Goal: Information Seeking & Learning: Learn about a topic

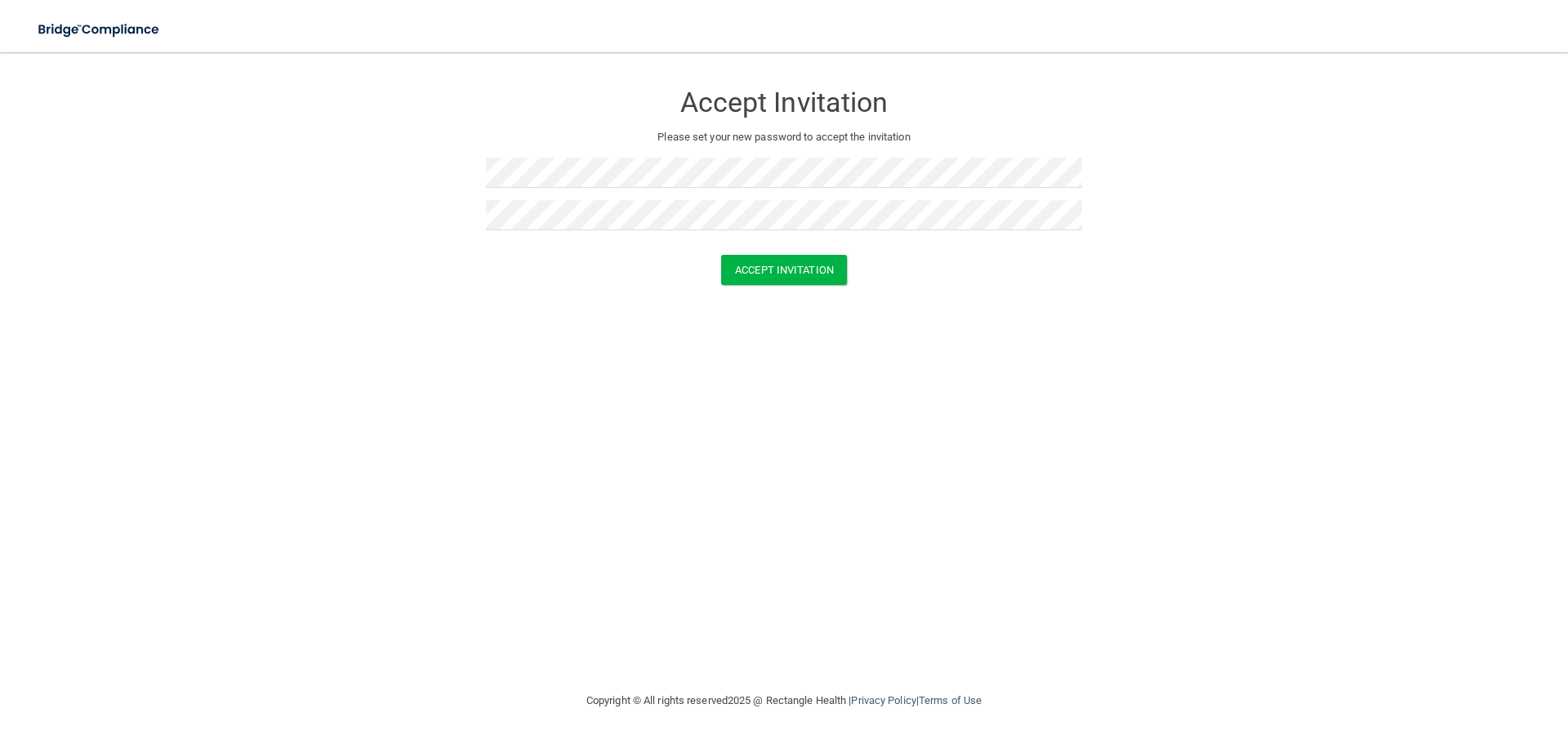
click at [536, 319] on div "Accept Invitation Please set your new password to accept the invitation Accept …" at bounding box center [784, 372] width 1503 height 606
click at [804, 270] on button "Accept Invitation" at bounding box center [784, 270] width 125 height 30
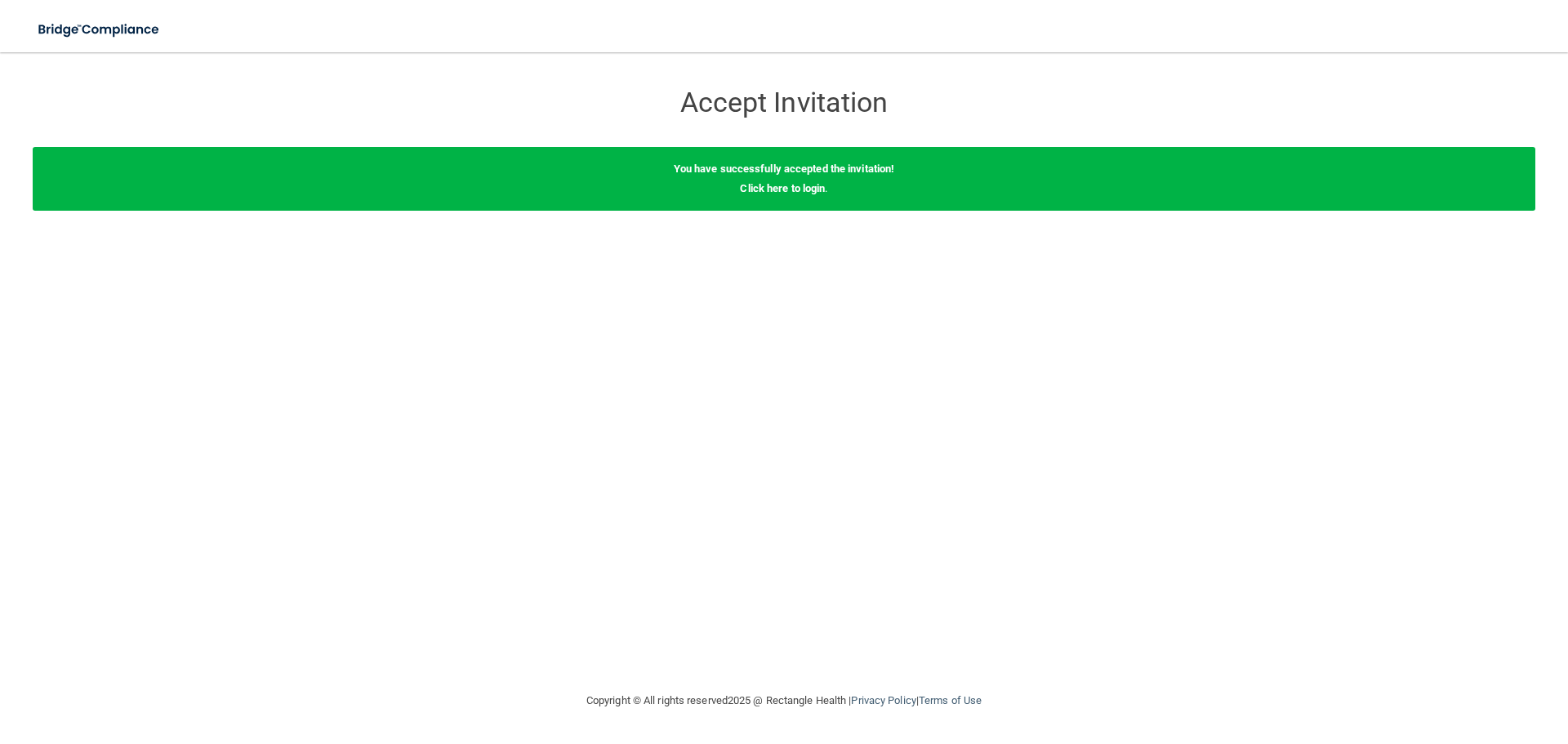
click at [784, 195] on div "You have successfully accepted the invitation! Click here to login ." at bounding box center [784, 179] width 1503 height 64
click at [790, 187] on link "Click here to login" at bounding box center [782, 188] width 85 height 12
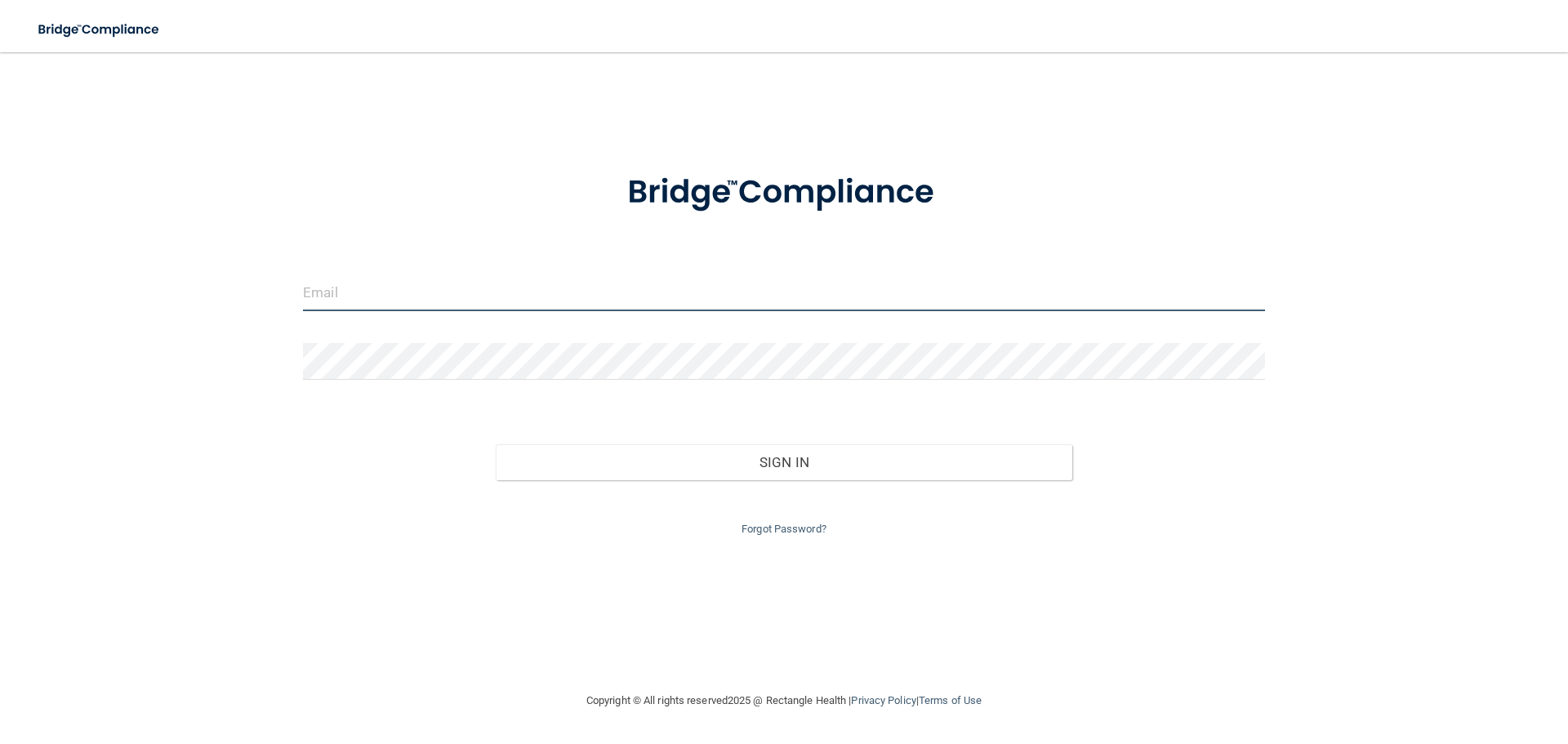
click at [613, 297] on input "email" at bounding box center [784, 293] width 962 height 37
type input "[EMAIL_ADDRESS][DOMAIN_NAME]"
click at [496, 444] on button "Sign In" at bounding box center [784, 462] width 577 height 36
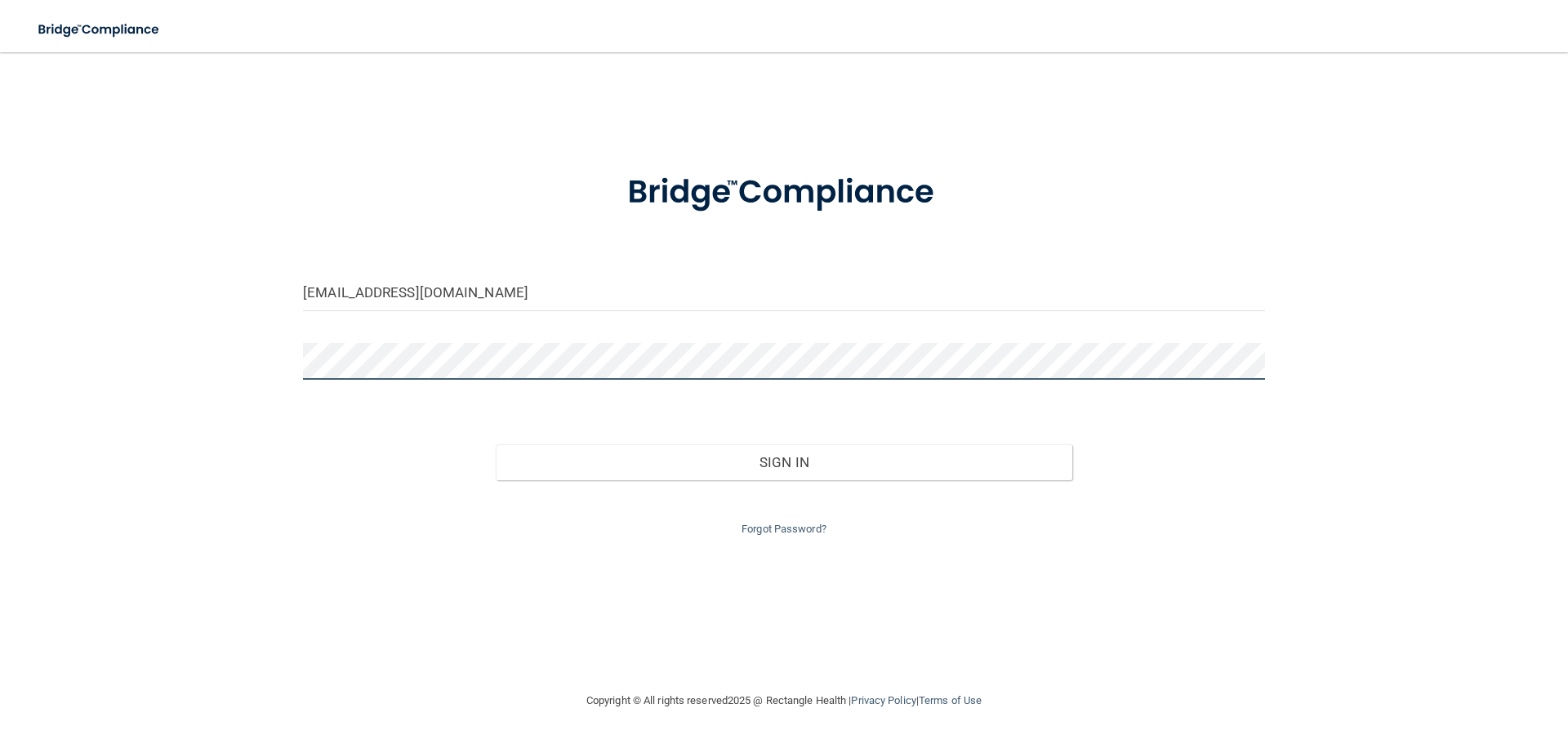
click at [496, 444] on button "Sign In" at bounding box center [784, 462] width 577 height 36
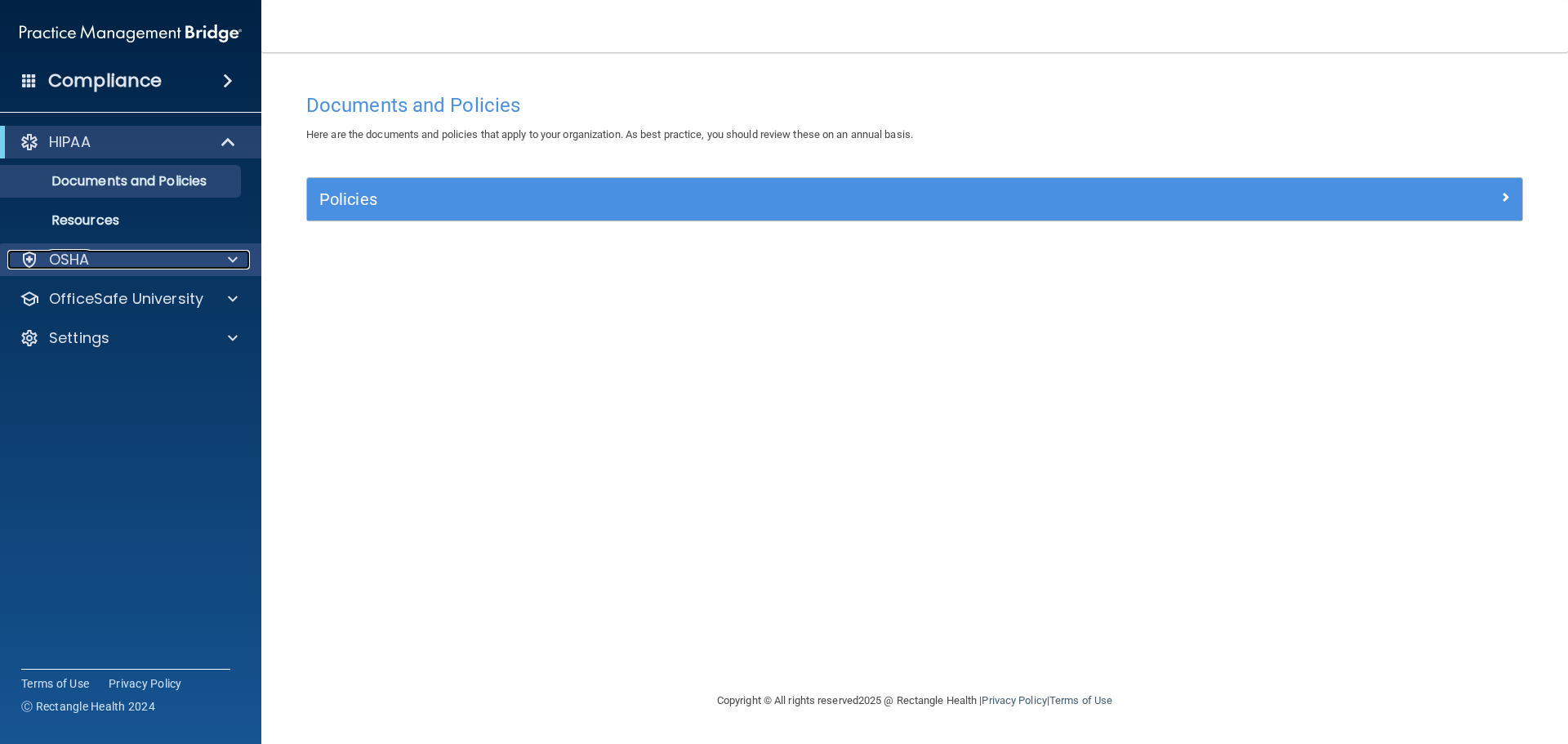
click at [115, 261] on div "OSHA" at bounding box center [108, 259] width 202 height 19
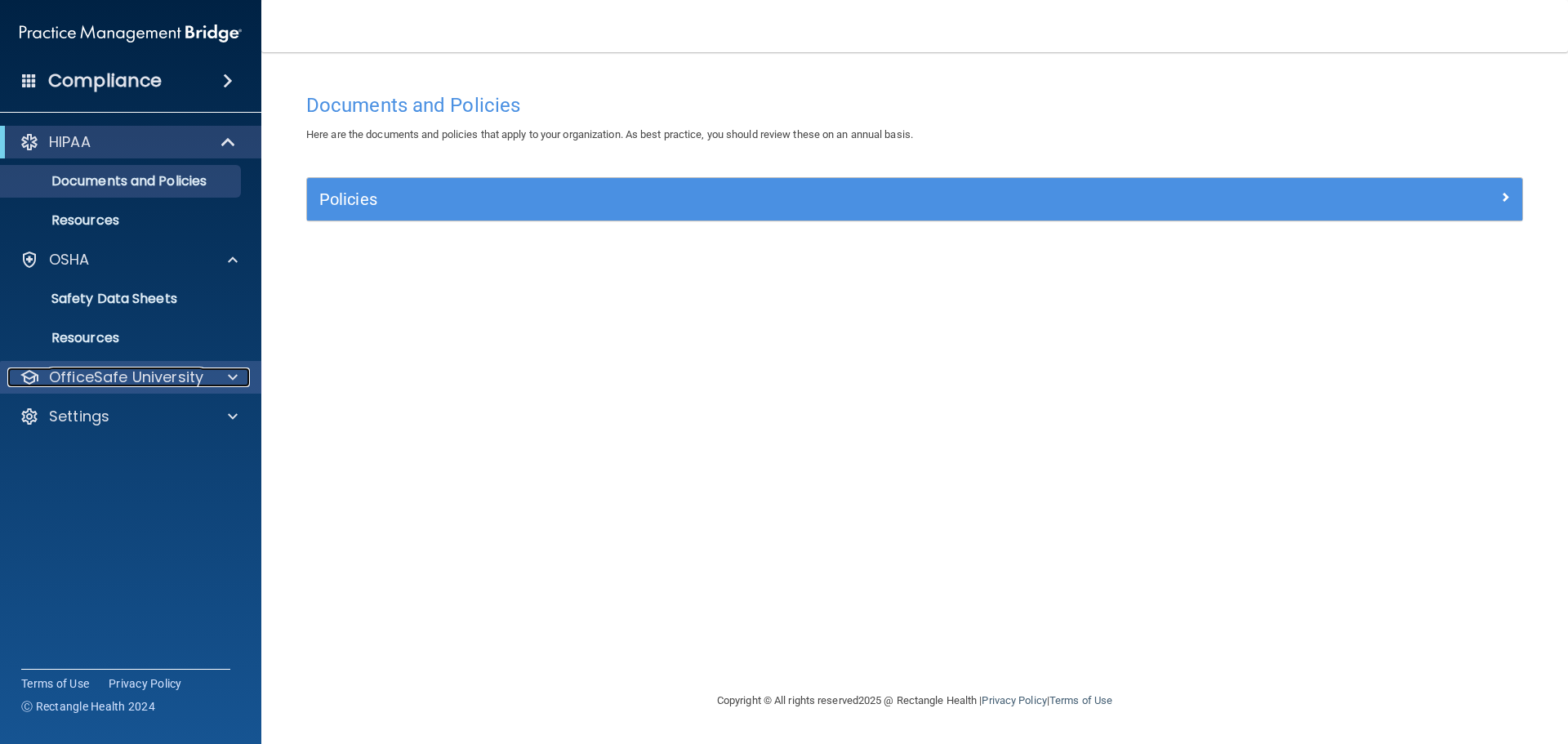
click at [206, 374] on div "OfficeSafe University" at bounding box center [108, 377] width 202 height 19
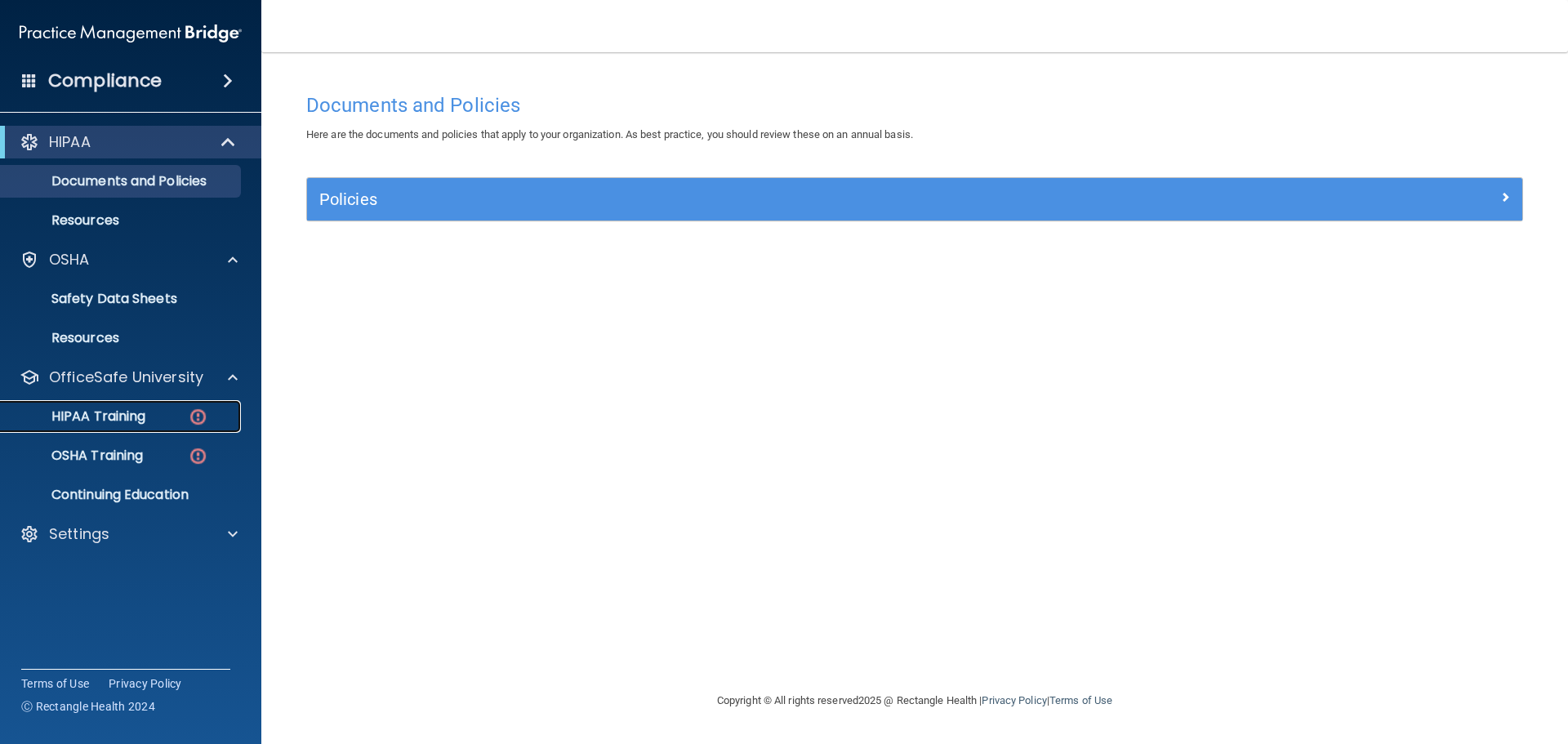
click at [172, 421] on div "HIPAA Training" at bounding box center [122, 417] width 223 height 17
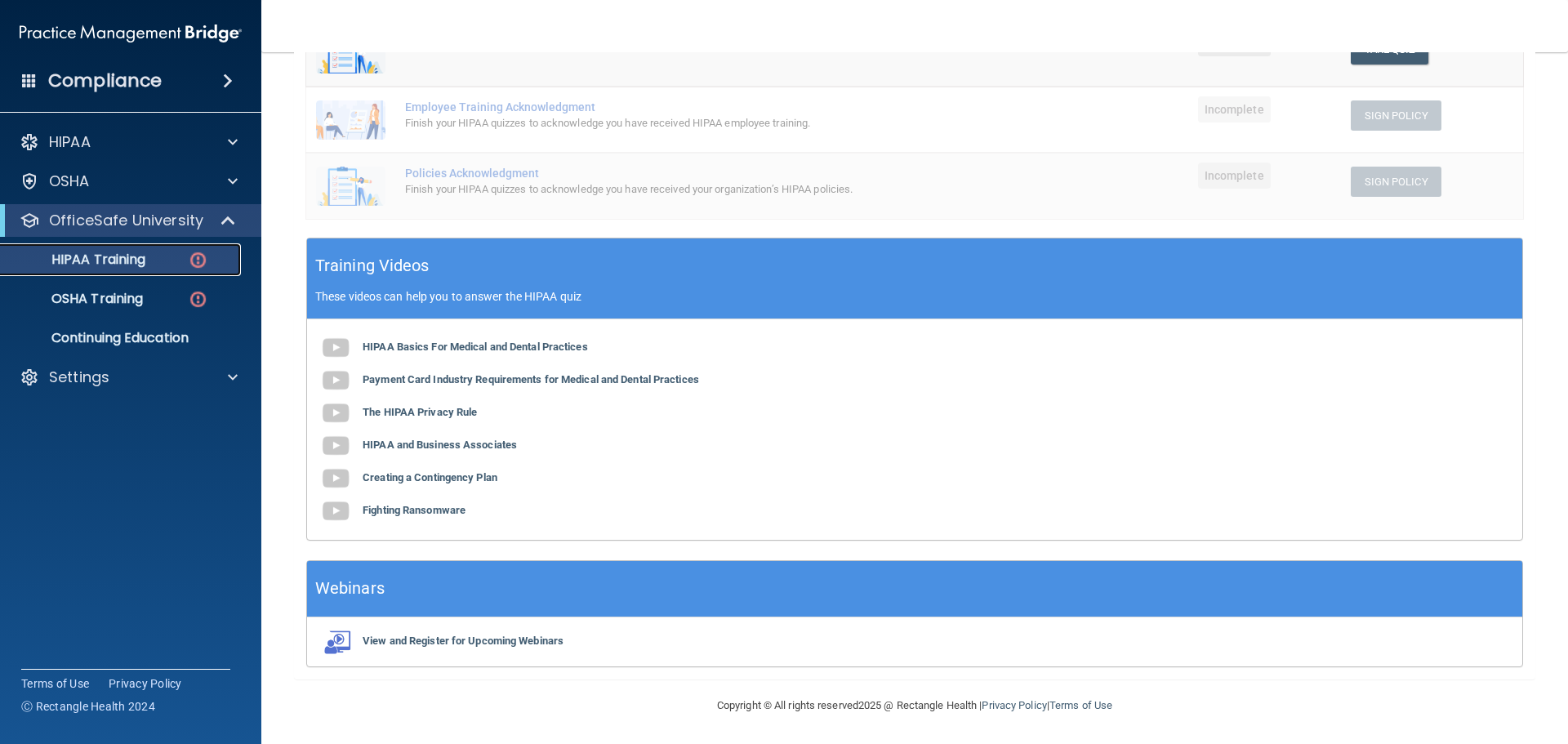
scroll to position [400, 0]
click at [523, 347] on b "HIPAA Basics For Medical and Dental Practices" at bounding box center [475, 346] width 225 height 12
click at [495, 377] on b "Payment Card Industry Requirements for Medical and Dental Practices" at bounding box center [530, 379] width 336 height 12
click at [451, 412] on b "The HIPAA Privacy Rule" at bounding box center [420, 411] width 115 height 12
click at [439, 446] on b "HIPAA and Business Associates" at bounding box center [439, 444] width 154 height 12
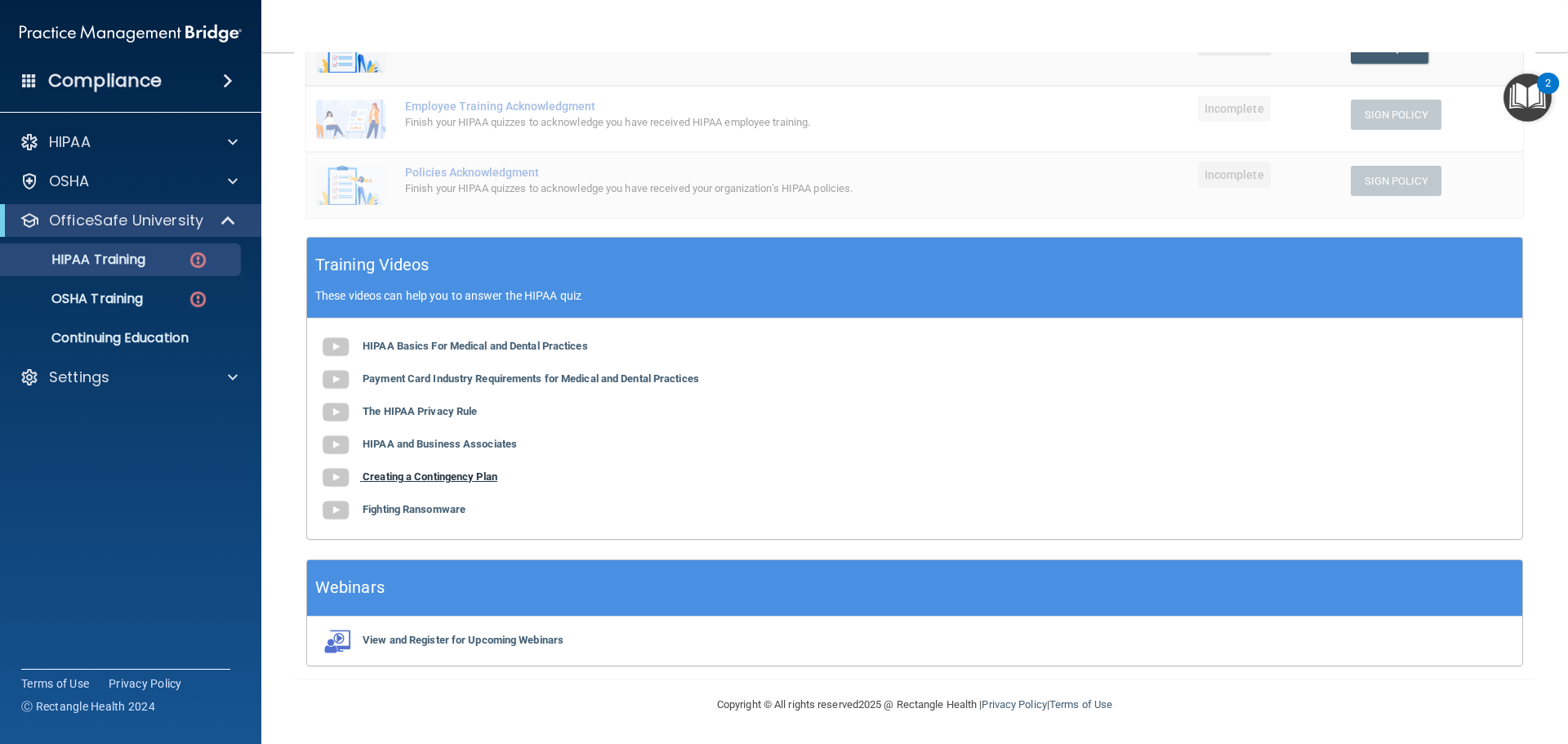
click at [482, 477] on b "Creating a Contingency Plan" at bounding box center [430, 477] width 135 height 12
click at [432, 509] on b "Fighting Ransomware" at bounding box center [414, 509] width 103 height 12
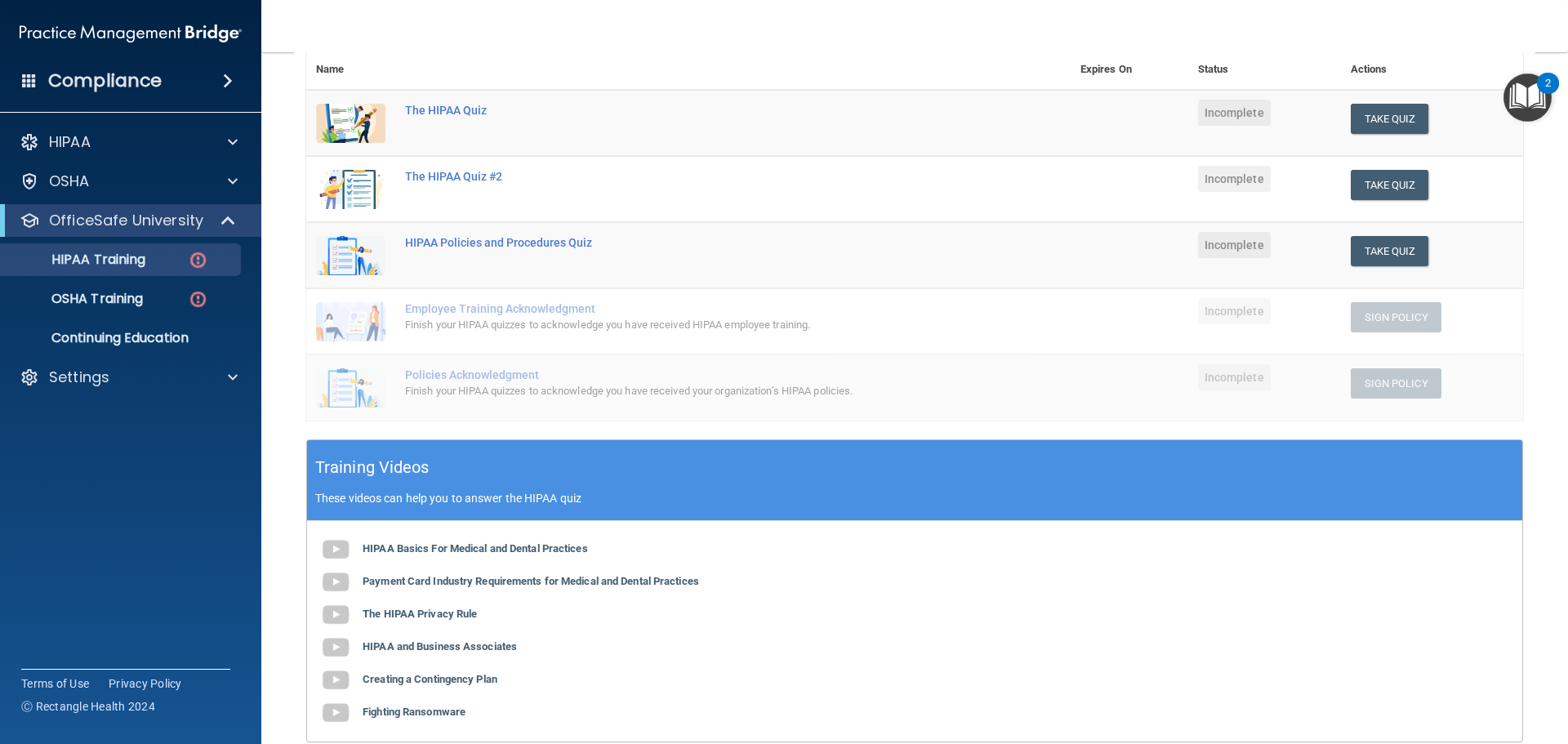
scroll to position [155, 0]
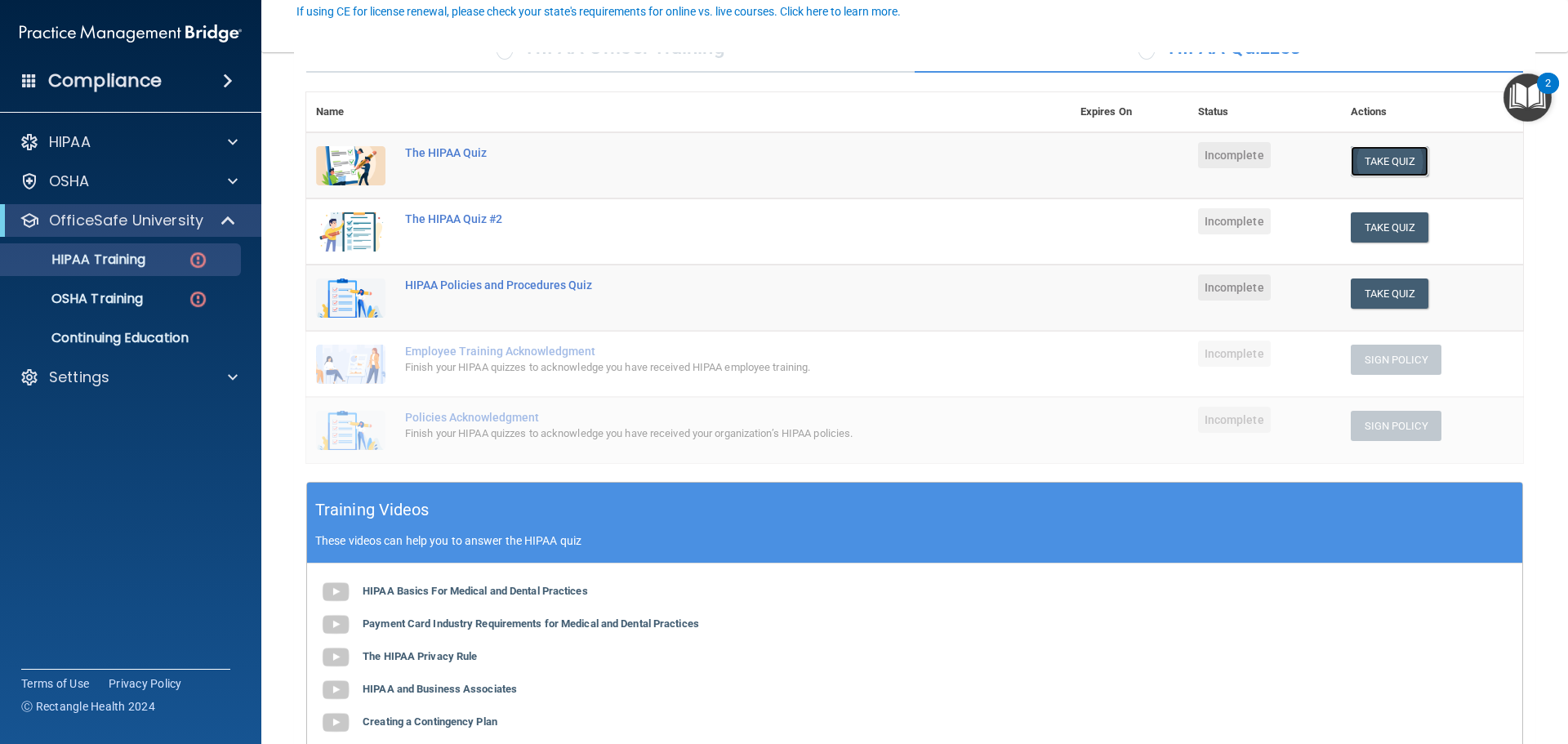
click at [1394, 154] on button "Take Quiz" at bounding box center [1389, 162] width 79 height 30
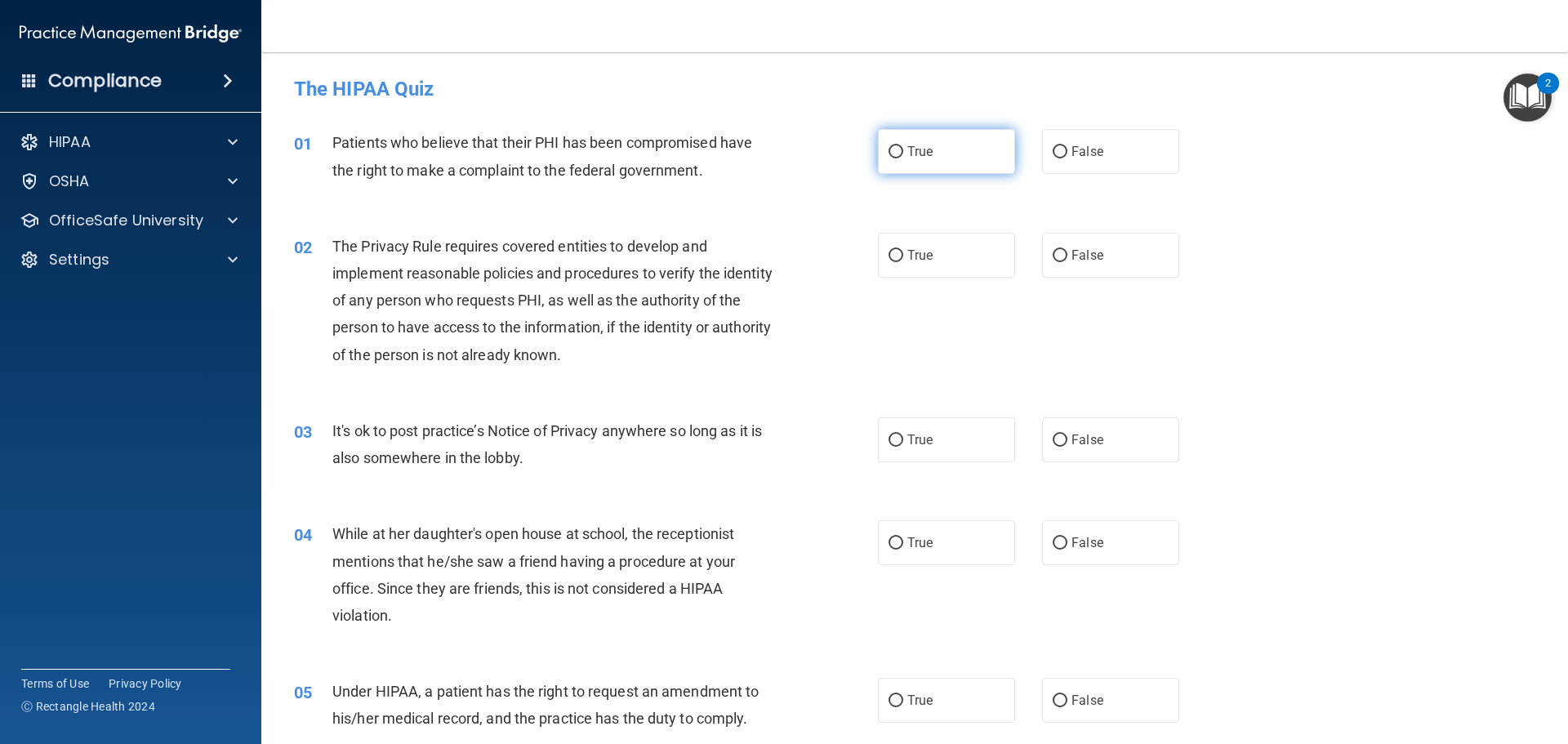
click at [955, 147] on label "True" at bounding box center [946, 151] width 137 height 45
click at [903, 147] on input "True" at bounding box center [896, 153] width 15 height 12
radio input "true"
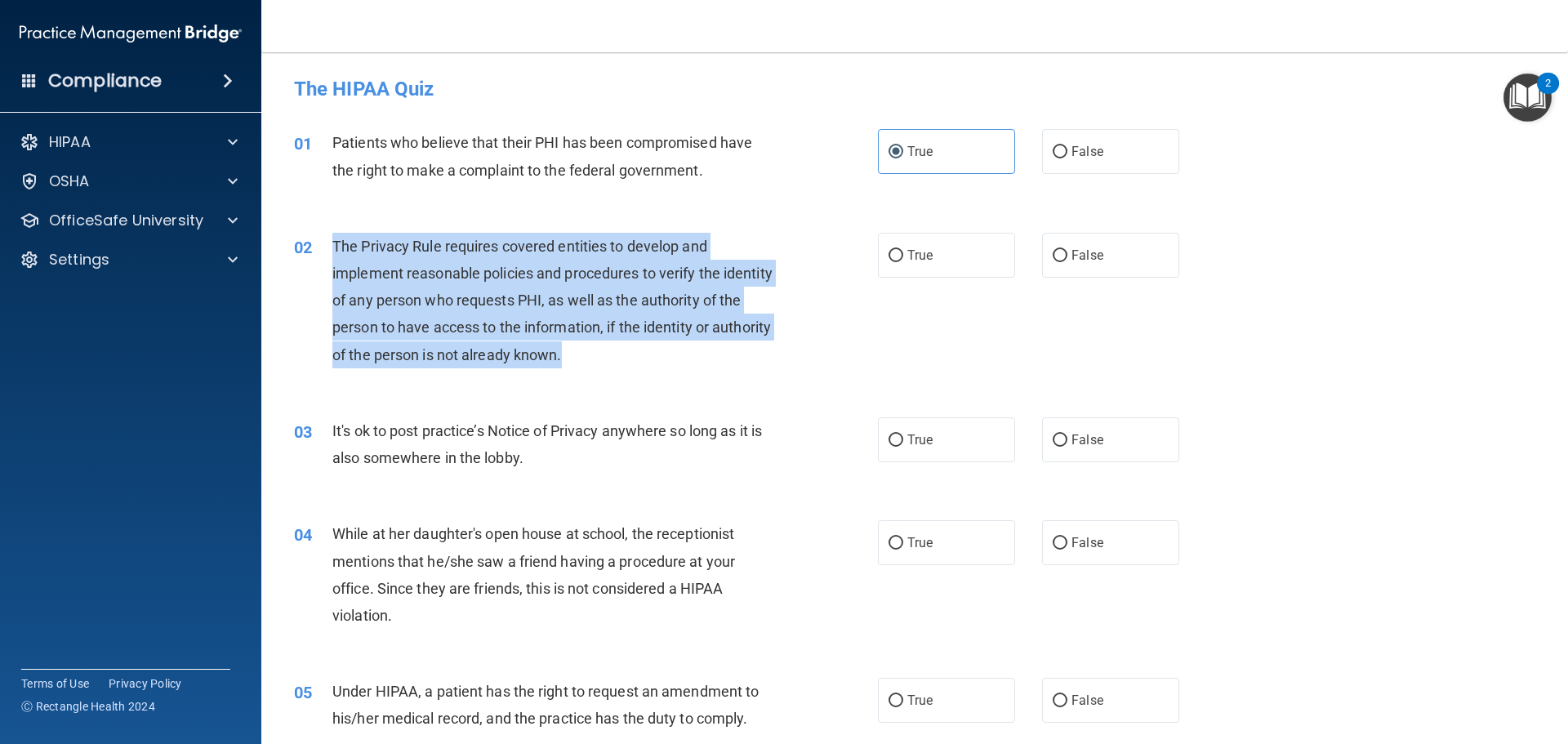
drag, startPoint x: 335, startPoint y: 244, endPoint x: 628, endPoint y: 365, distance: 317.0
click at [628, 365] on div "The Privacy Rule requires covered entities to develop and implement reasonable …" at bounding box center [560, 301] width 456 height 136
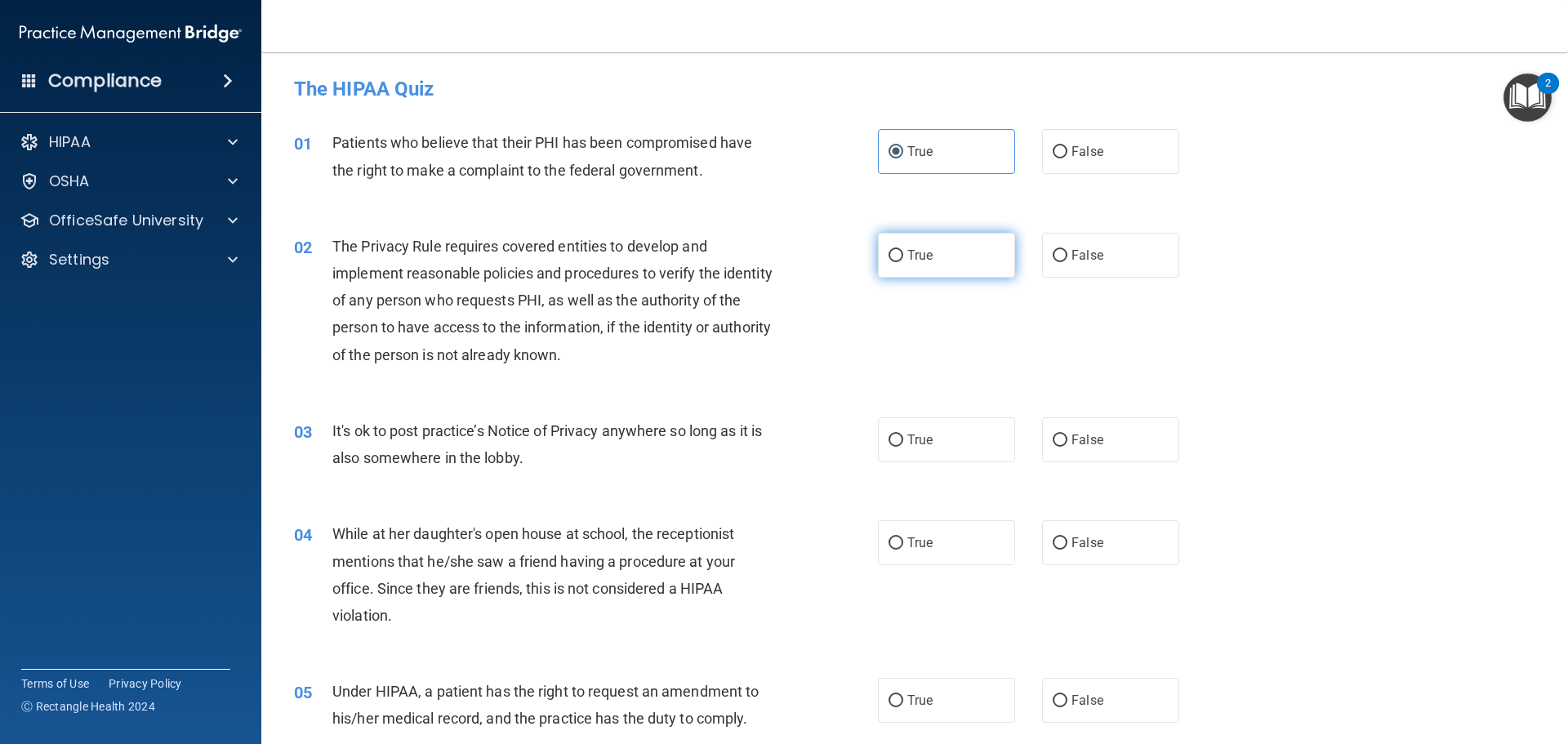
click at [914, 258] on span "True" at bounding box center [919, 255] width 26 height 16
click at [903, 258] on input "True" at bounding box center [896, 256] width 15 height 12
radio input "true"
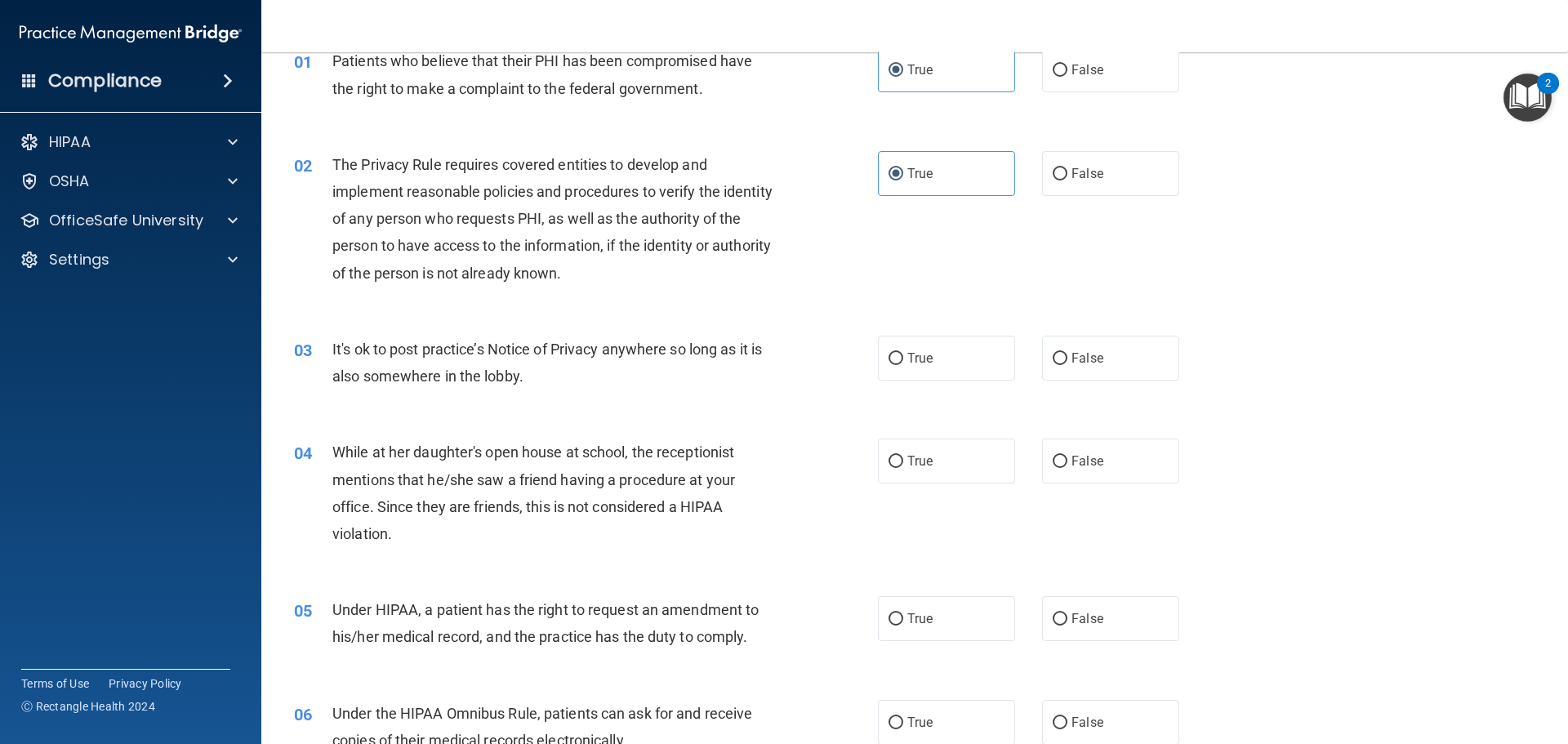
click at [517, 378] on span "It's ok to post practice’s Notice of Privacy anywhere so long as it is also som…" at bounding box center [547, 363] width 430 height 44
click at [517, 377] on span "It's ok to post practice’s Notice of Privacy anywhere so long as it is also som…" at bounding box center [547, 363] width 430 height 44
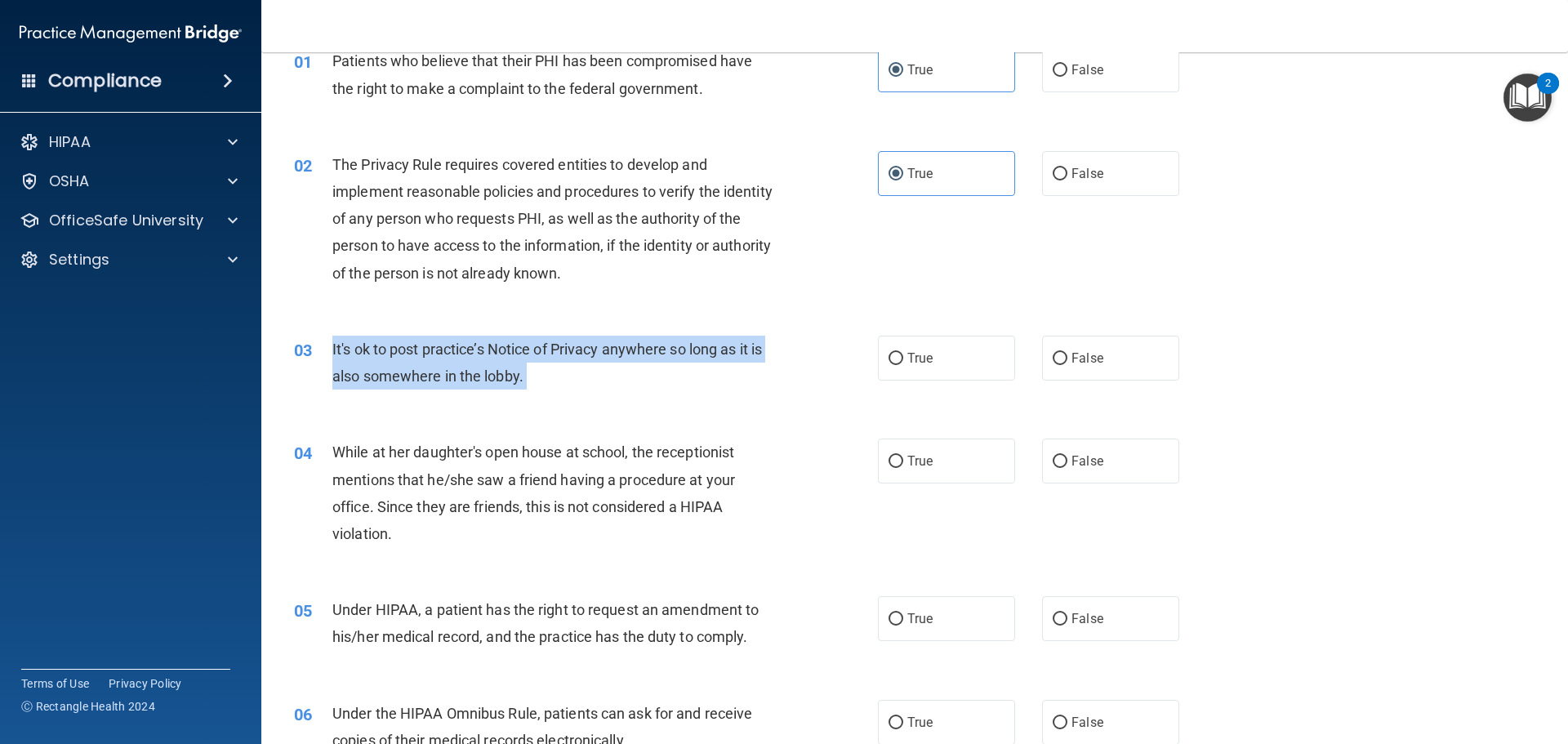
click at [517, 377] on span "It's ok to post practice’s Notice of Privacy anywhere so long as it is also som…" at bounding box center [547, 363] width 430 height 44
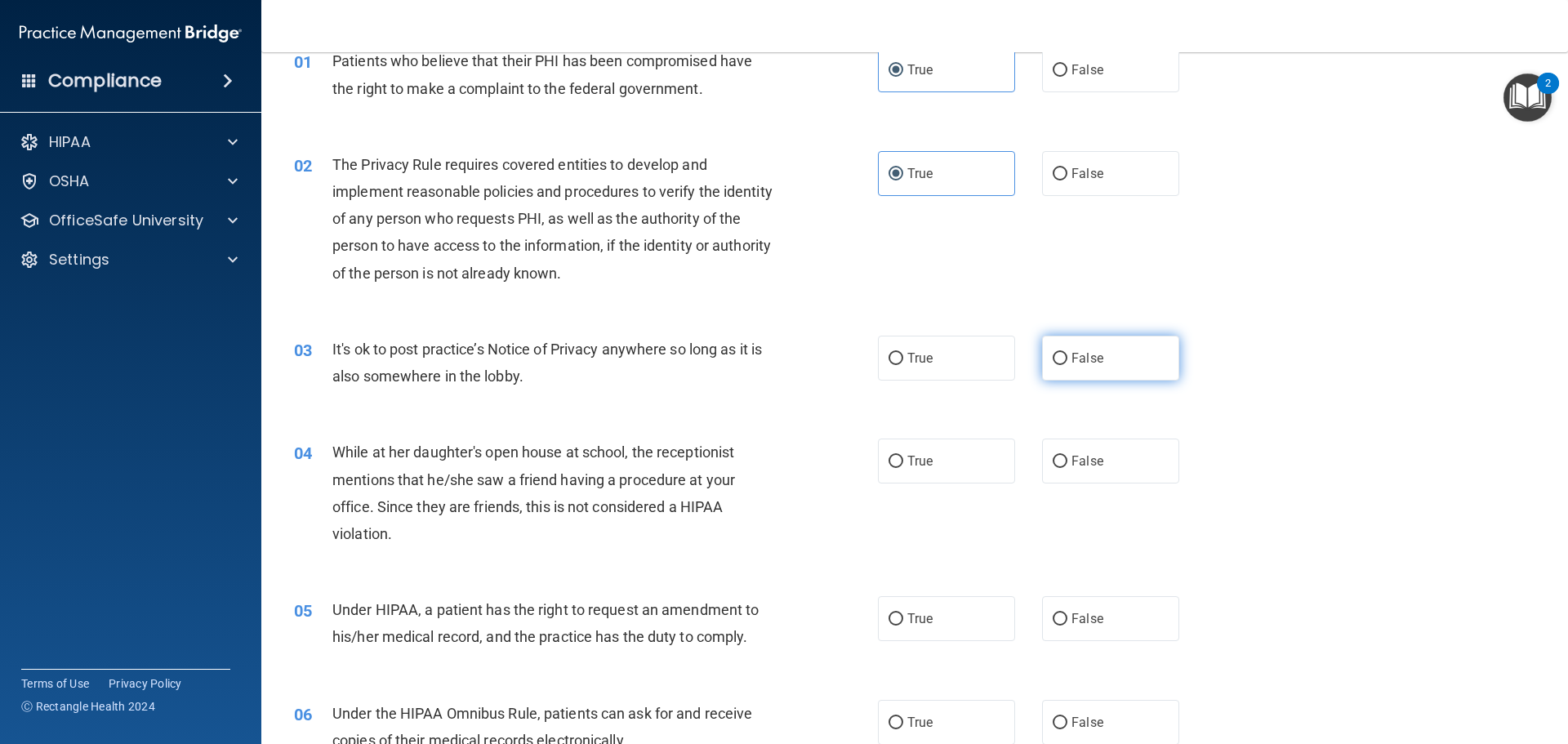
click at [1100, 357] on label "False" at bounding box center [1110, 357] width 137 height 45
click at [1067, 357] on input "False" at bounding box center [1060, 359] width 15 height 12
radio input "true"
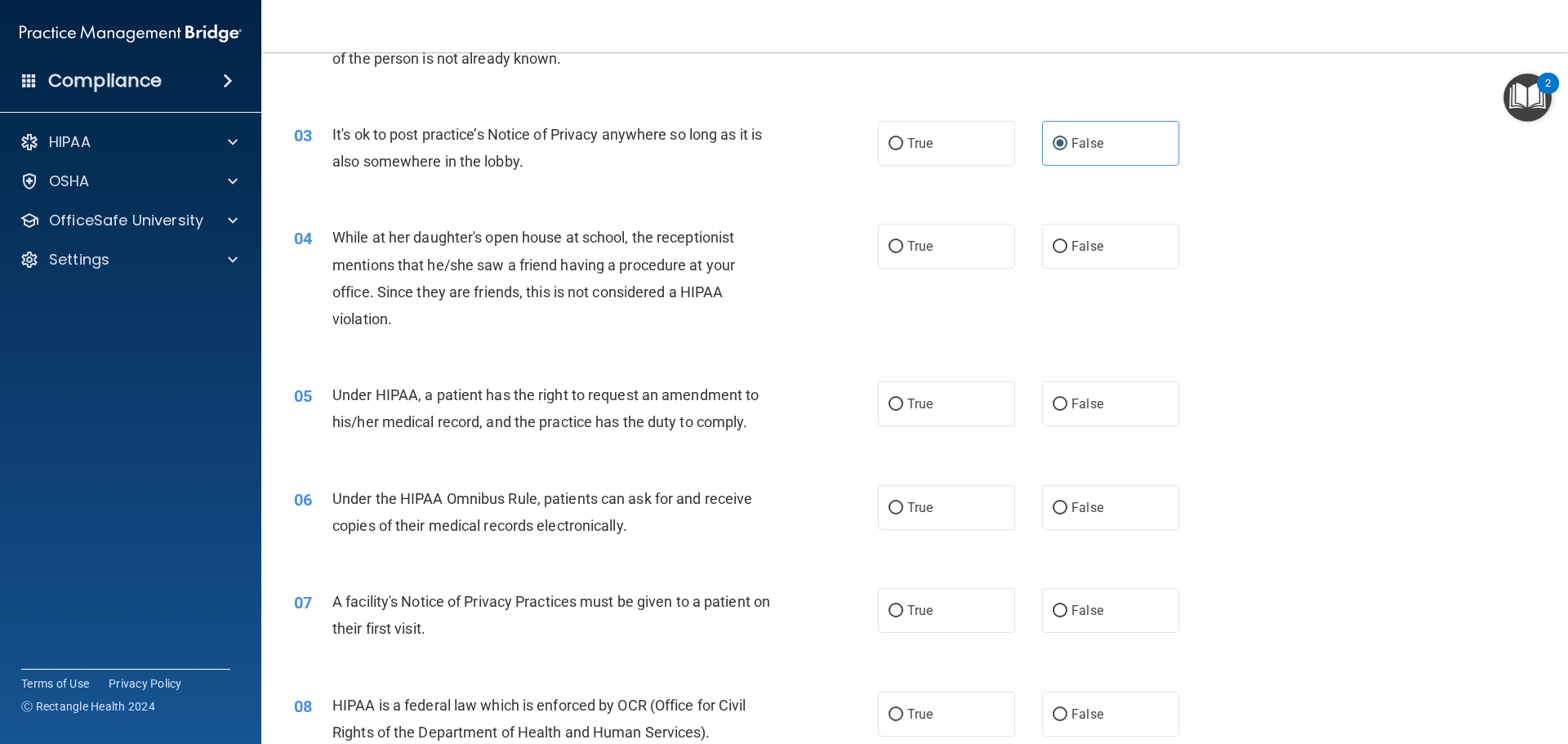
scroll to position [409, 0]
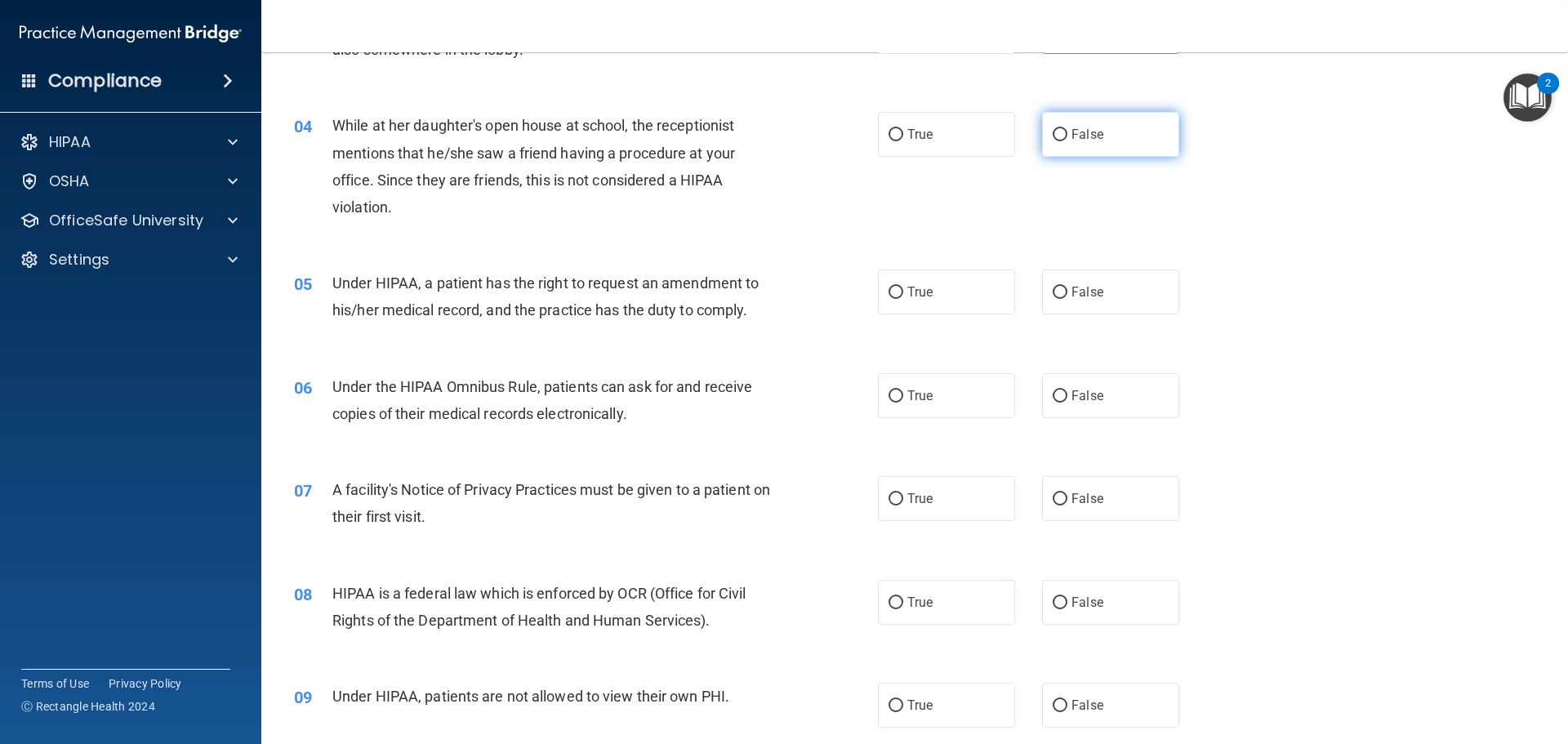
click at [1110, 140] on label "False" at bounding box center [1110, 134] width 137 height 45
click at [1067, 140] on input "False" at bounding box center [1060, 135] width 15 height 12
radio input "true"
click at [411, 171] on span "While at her daughter's open house at school, the receptionist mentions that he…" at bounding box center [534, 166] width 402 height 99
click at [410, 169] on div "While at her daughter's open house at school, the receptionist mentions that he…" at bounding box center [560, 166] width 456 height 109
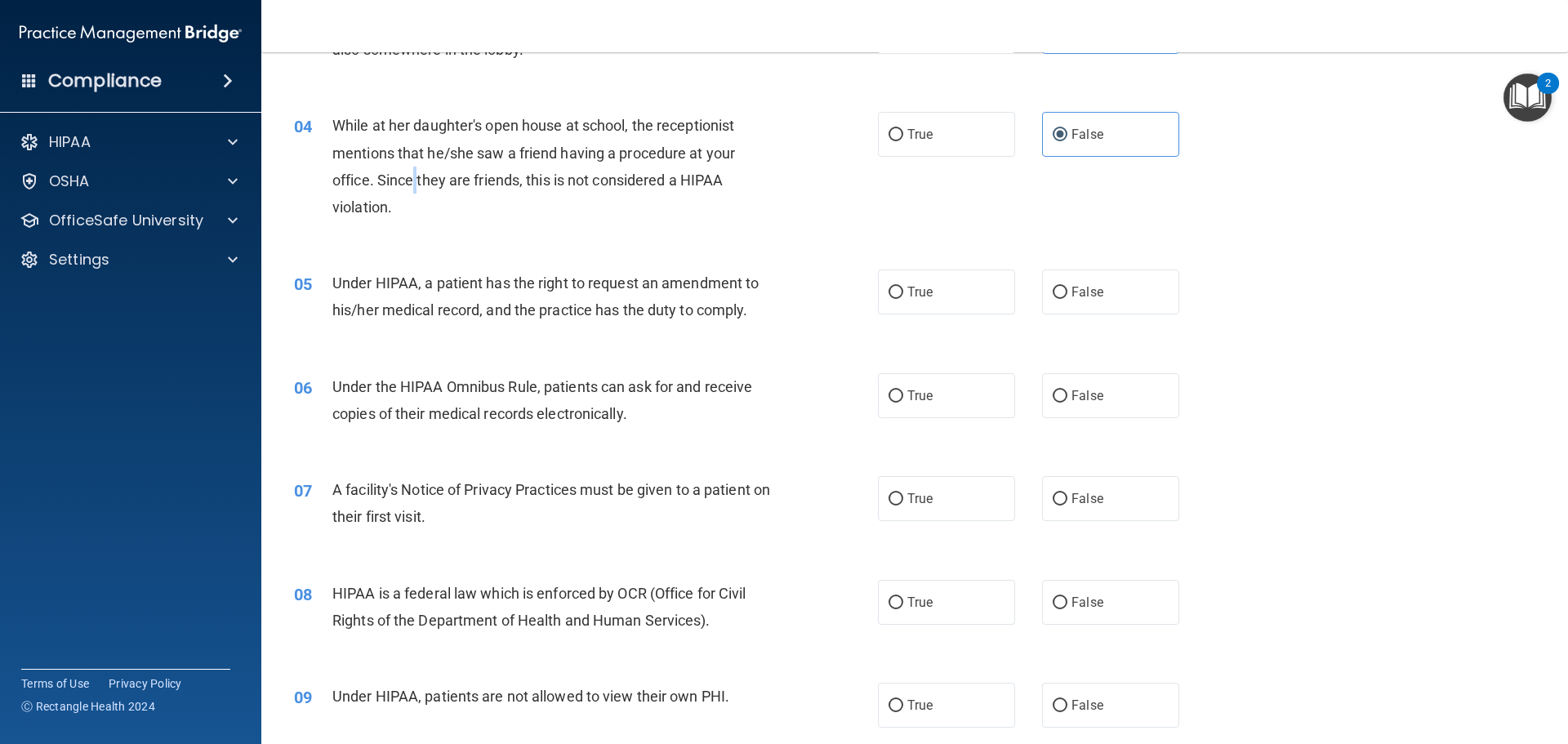
click at [410, 169] on div "While at her daughter's open house at school, the receptionist mentions that he…" at bounding box center [560, 166] width 456 height 109
click at [410, 151] on span "While at her daughter's open house at school, the receptionist mentions that he…" at bounding box center [534, 166] width 402 height 99
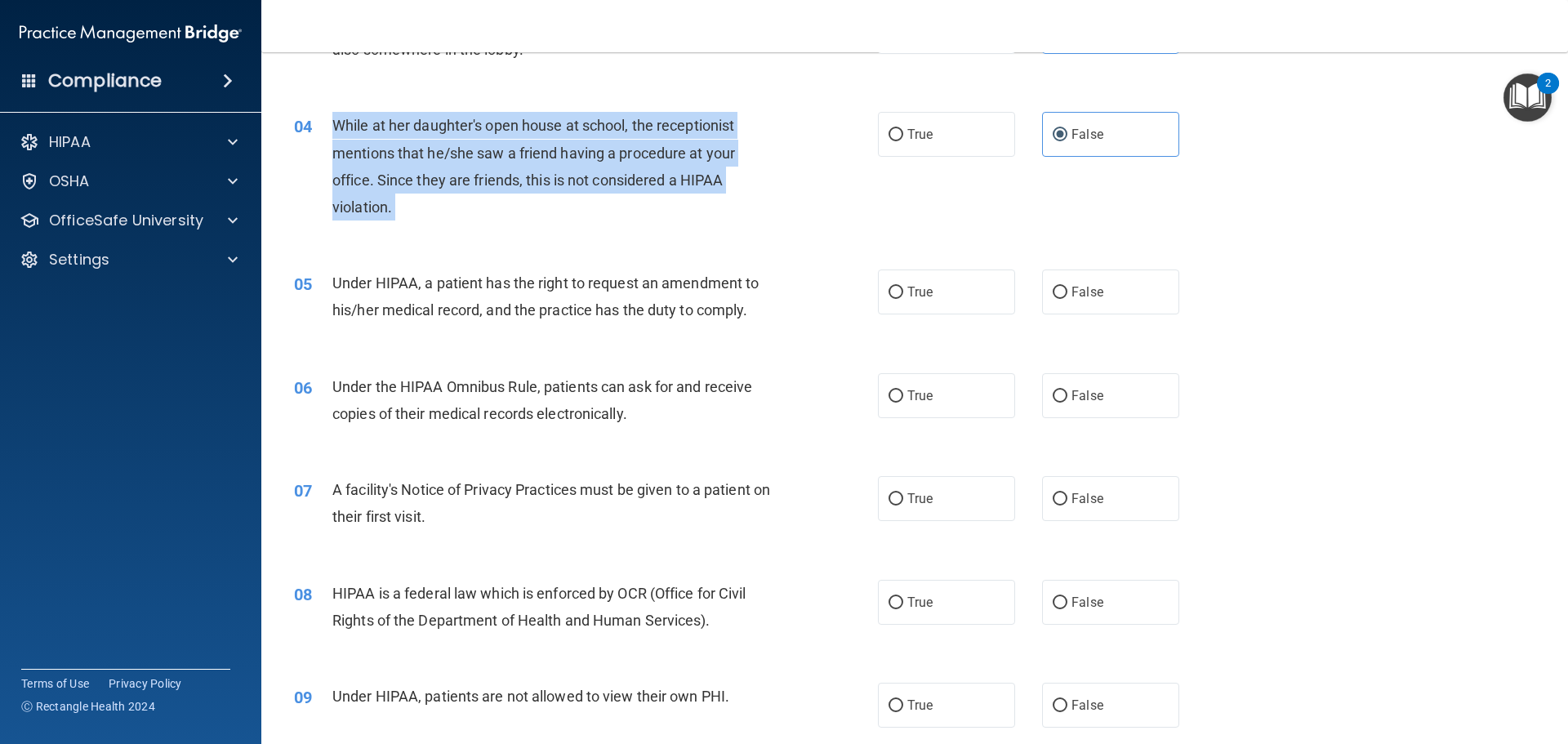
click at [410, 151] on span "While at her daughter's open house at school, the receptionist mentions that he…" at bounding box center [534, 166] width 402 height 99
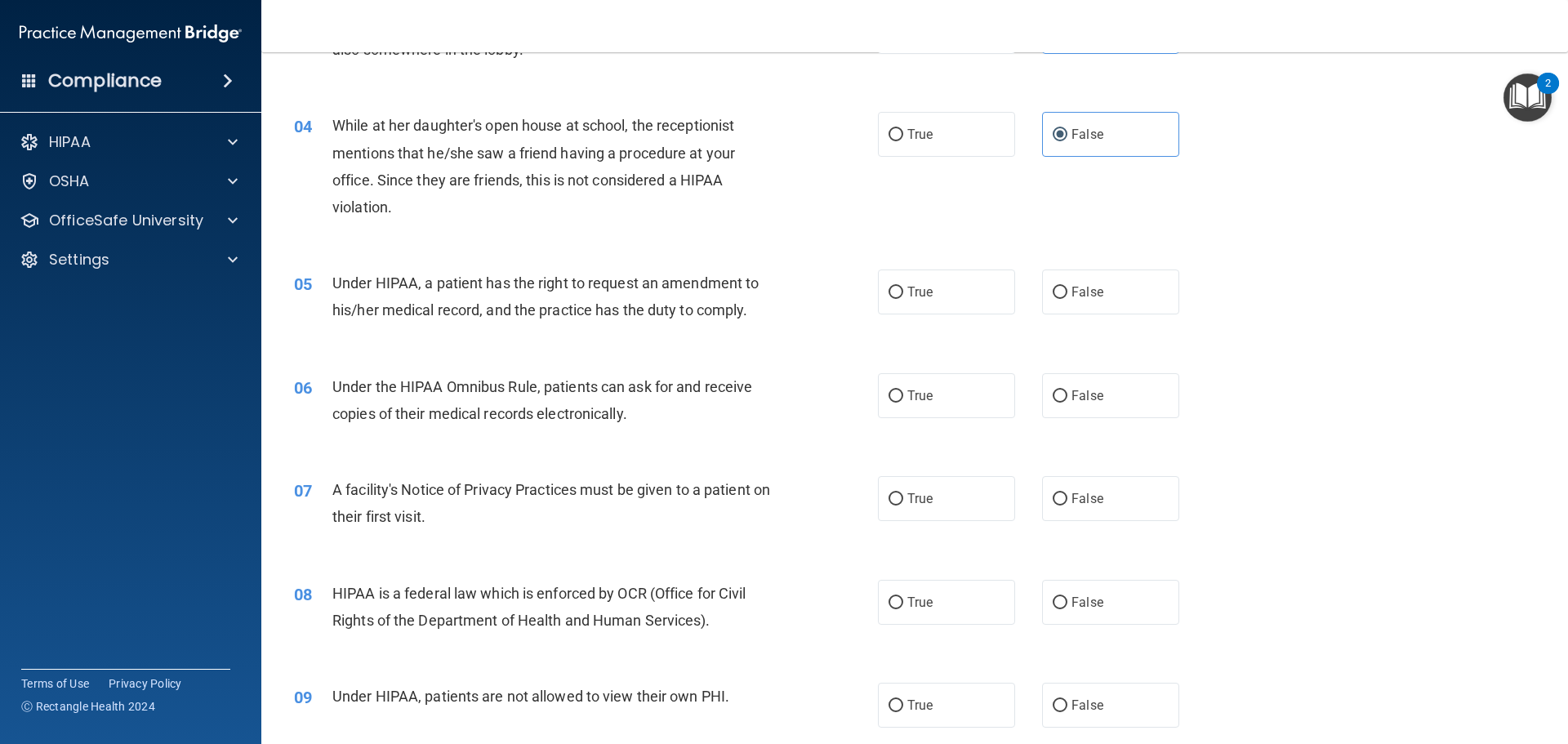
click at [530, 311] on span "Under HIPAA, a patient has the right to request an amendment to his/her medical…" at bounding box center [545, 297] width 426 height 44
drag, startPoint x: 743, startPoint y: 313, endPoint x: 718, endPoint y: 310, distance: 25.2
click at [718, 310] on span "Under HIPAA, a patient has the right to request an amendment to his/her medical…" at bounding box center [545, 297] width 426 height 44
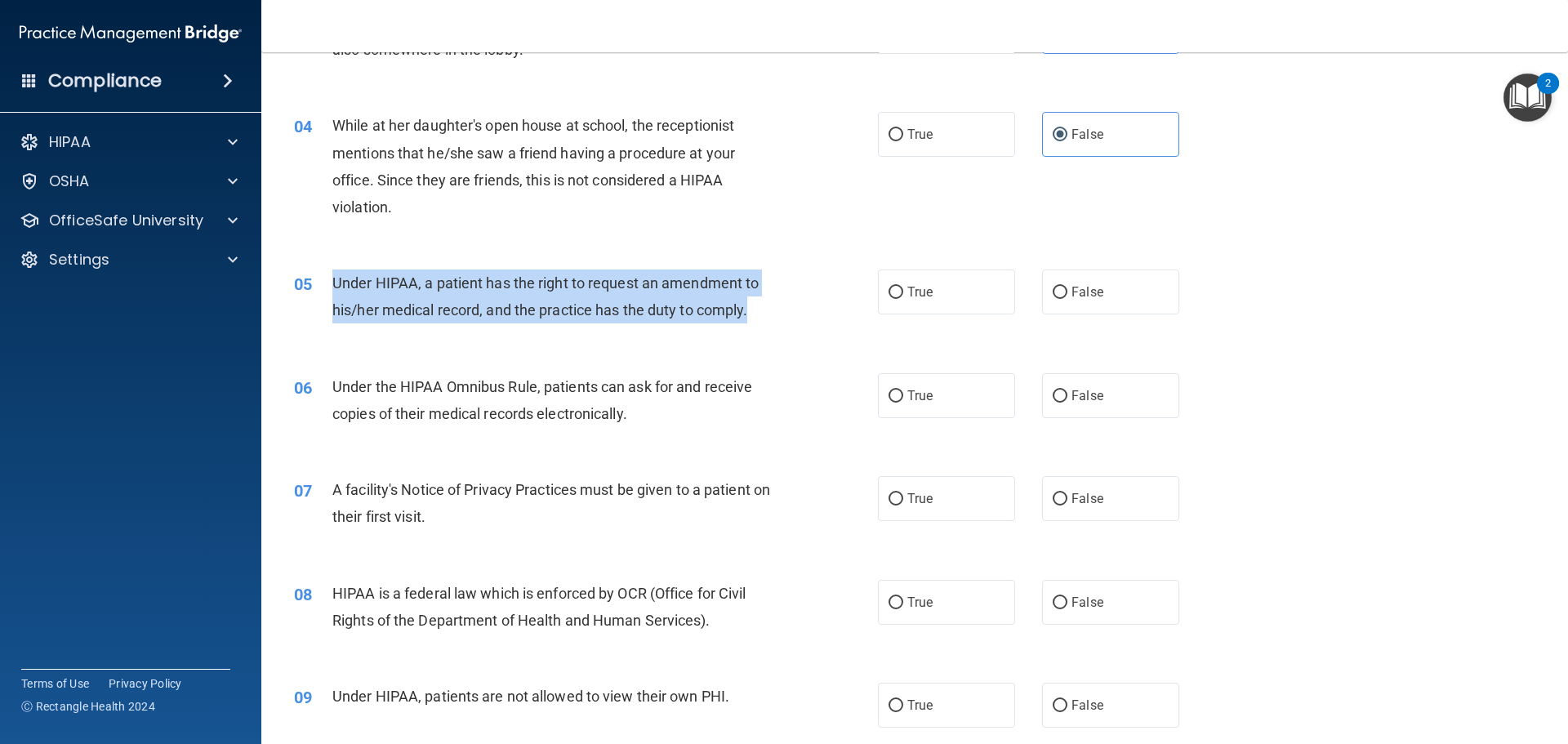
drag, startPoint x: 748, startPoint y: 311, endPoint x: 330, endPoint y: 286, distance: 418.7
click at [330, 286] on div "05 Under HIPAA, a patient has the right to request an amendment to his/her medi…" at bounding box center [585, 300] width 633 height 62
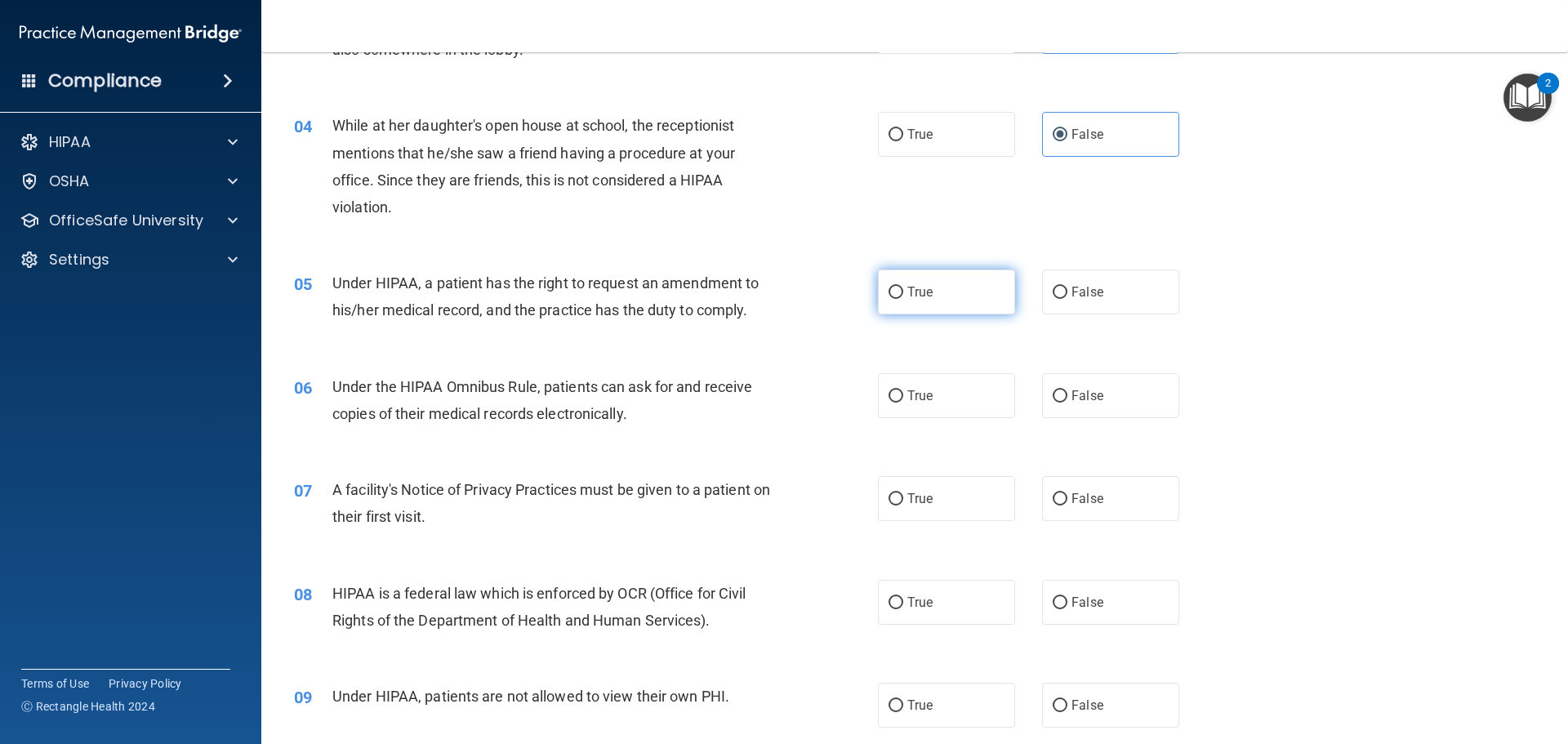
click at [927, 302] on label "True" at bounding box center [946, 291] width 137 height 45
click at [903, 299] on input "True" at bounding box center [896, 293] width 15 height 12
radio input "true"
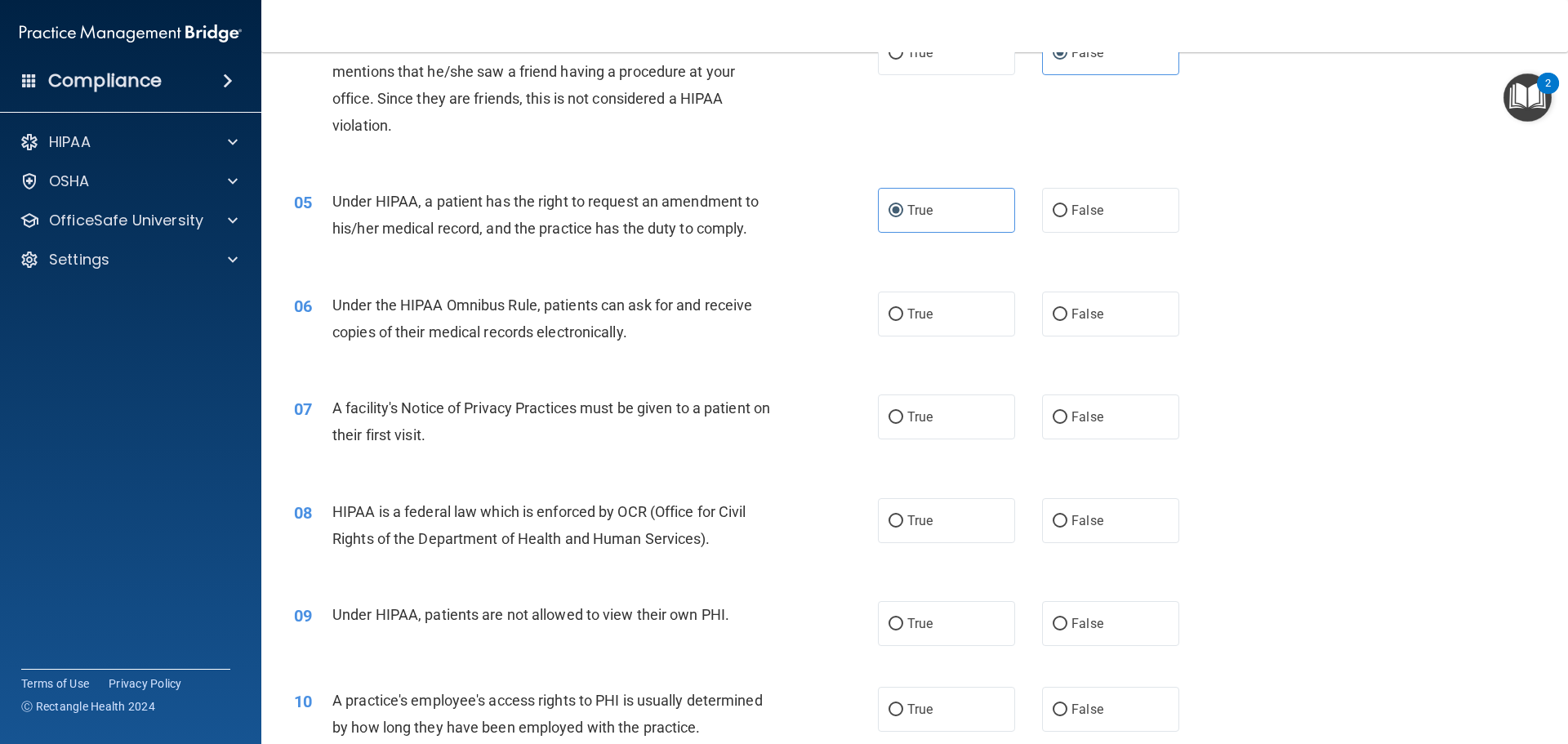
scroll to position [572, 0]
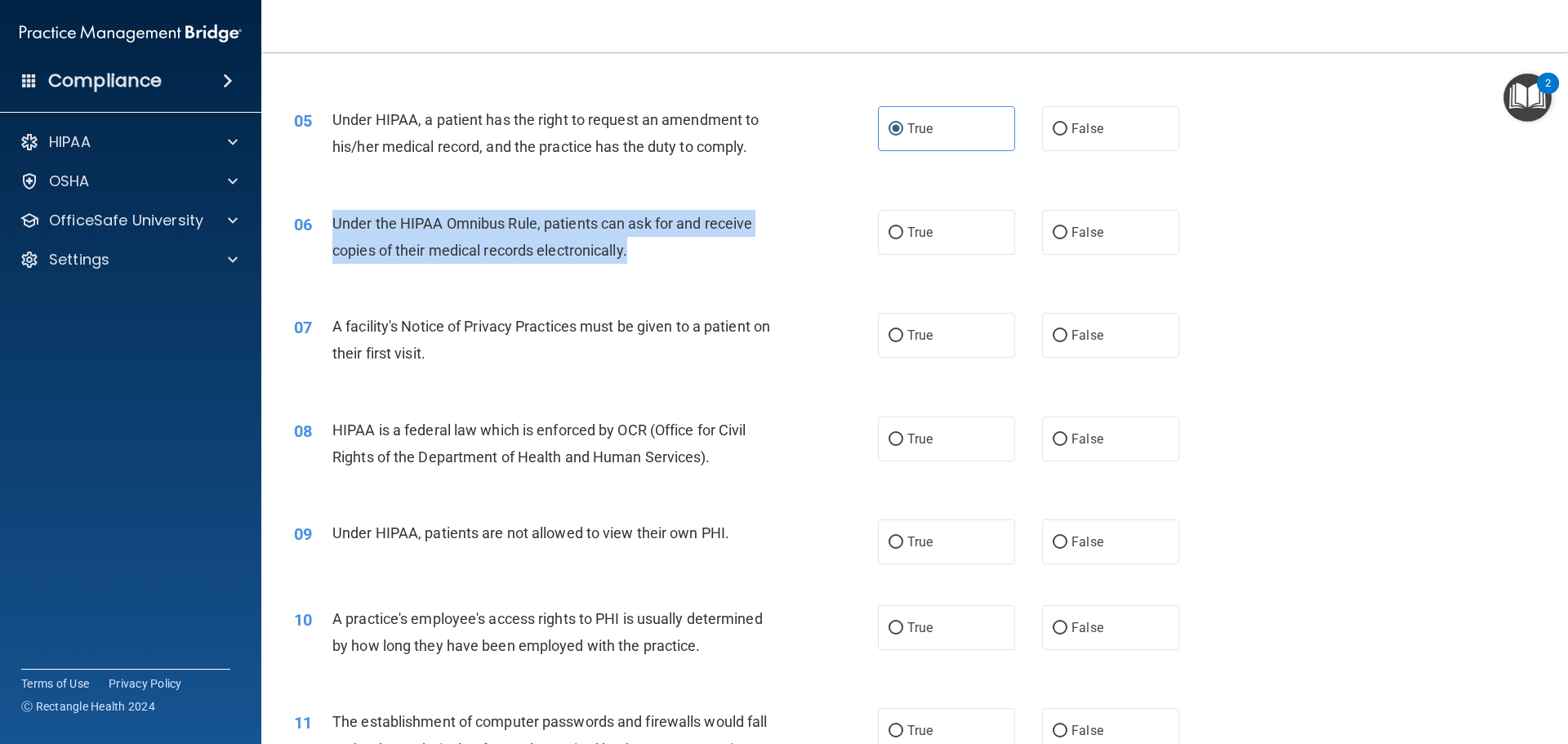
drag, startPoint x: 629, startPoint y: 255, endPoint x: 332, endPoint y: 222, distance: 298.8
click at [333, 222] on span "Under the HIPAA Omnibus Rule, patients can ask for and receive copies of their …" at bounding box center [543, 237] width 420 height 44
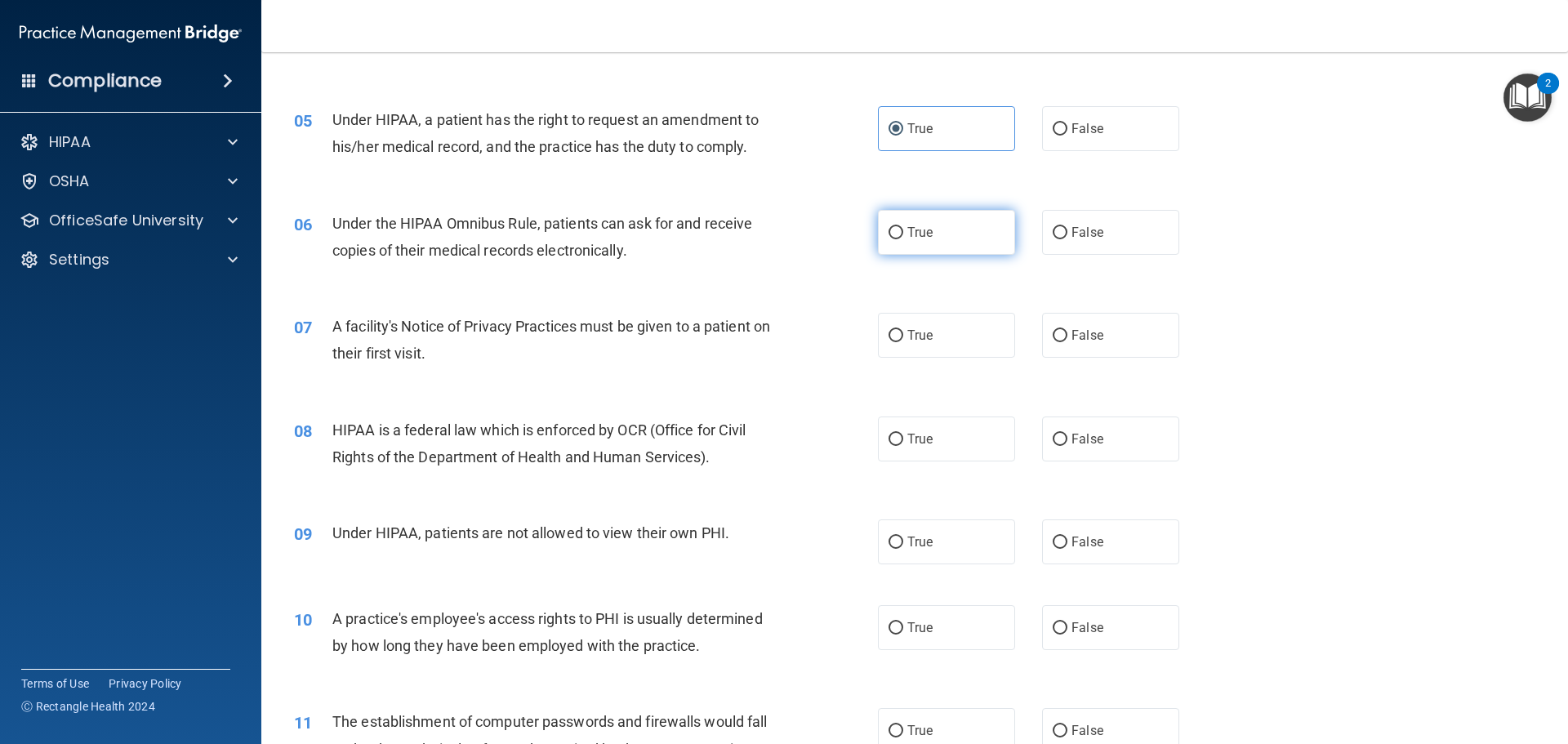
click at [900, 236] on label "True" at bounding box center [946, 232] width 137 height 45
click at [900, 236] on input "True" at bounding box center [896, 233] width 15 height 12
radio input "true"
click at [1240, 299] on div "07 A facility's Notice of Privacy Practices must be given to a patient on their…" at bounding box center [914, 343] width 1265 height 103
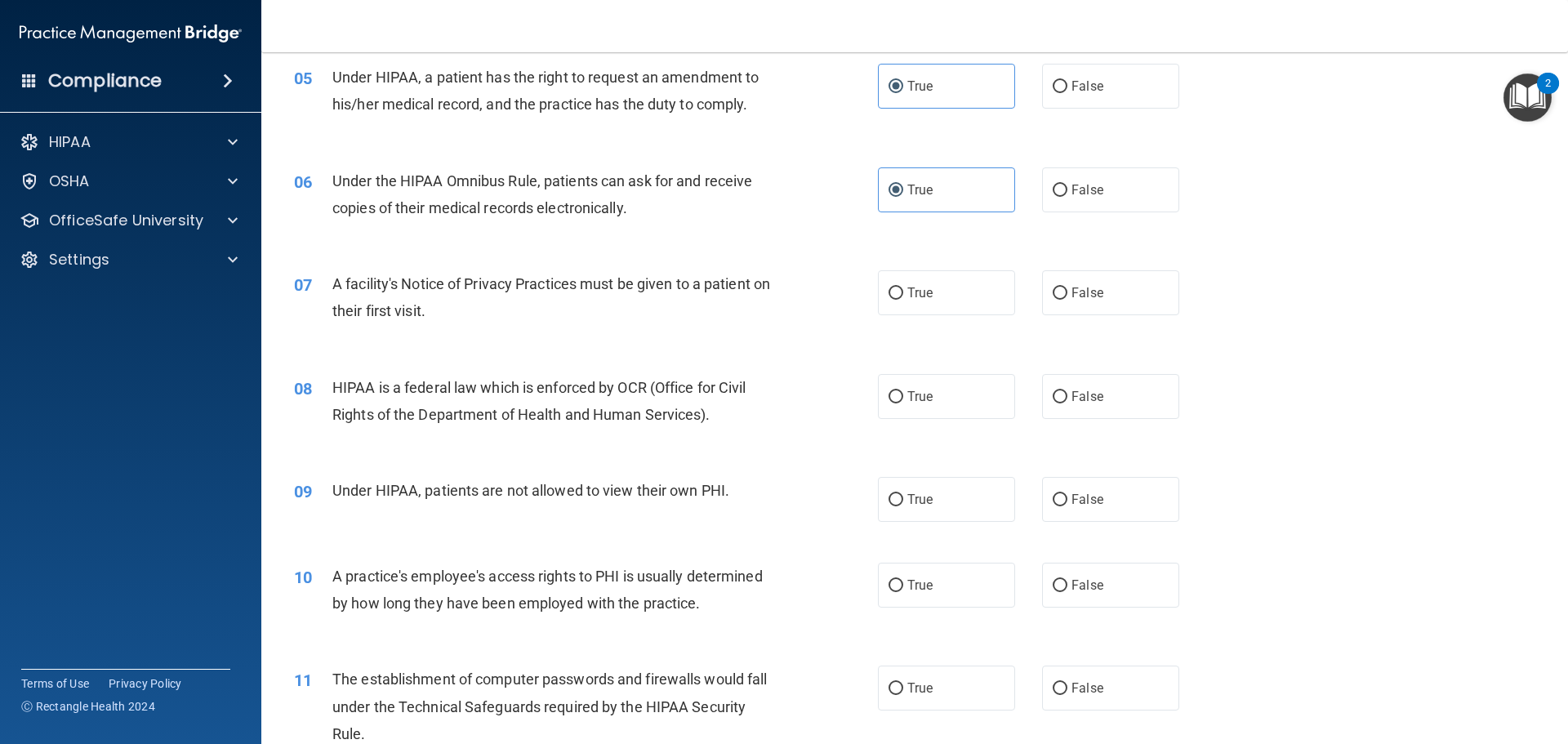
scroll to position [653, 0]
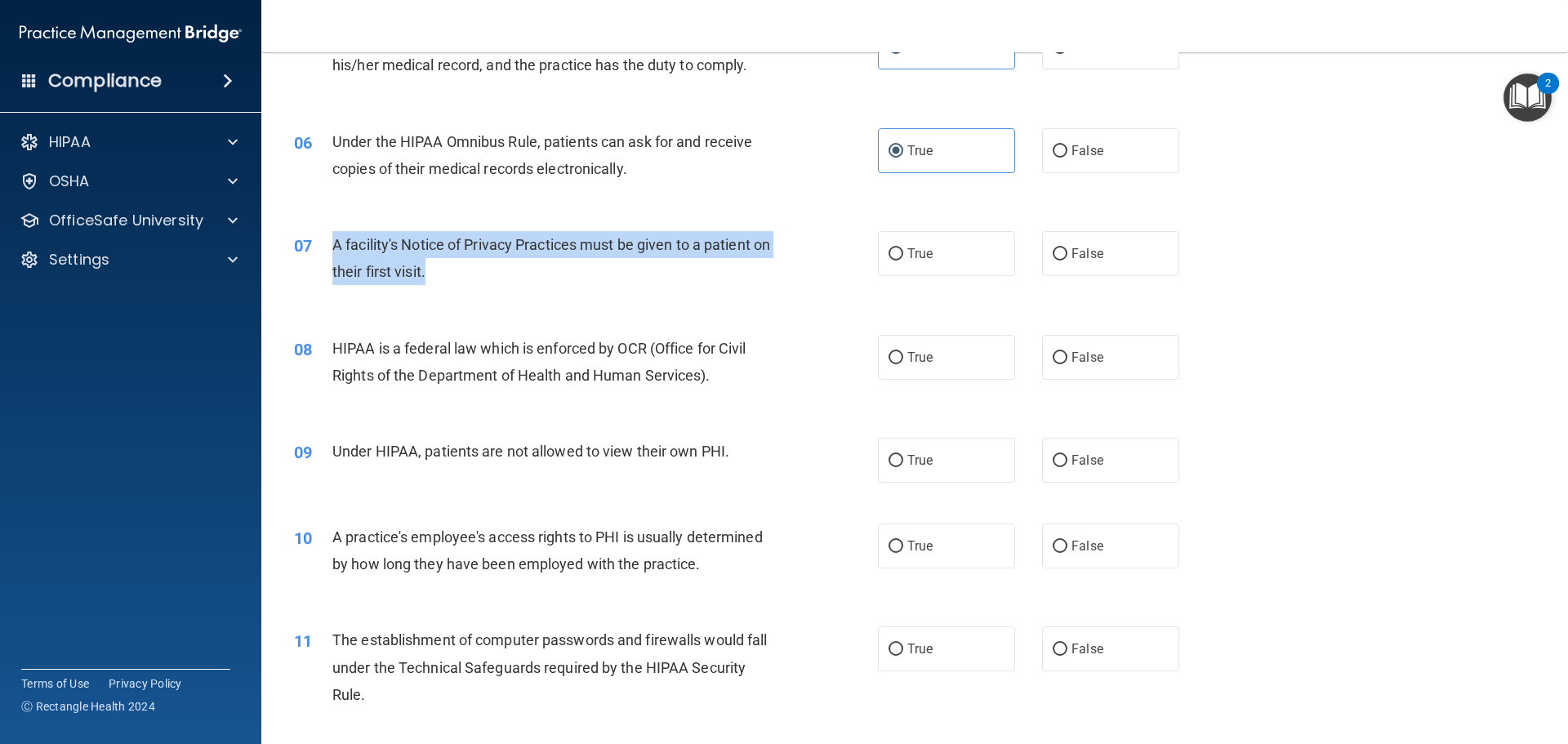
drag, startPoint x: 447, startPoint y: 266, endPoint x: 332, endPoint y: 245, distance: 116.9
click at [333, 245] on div "A facility's Notice of Privacy Practices must be given to a patient on their fi…" at bounding box center [560, 258] width 456 height 54
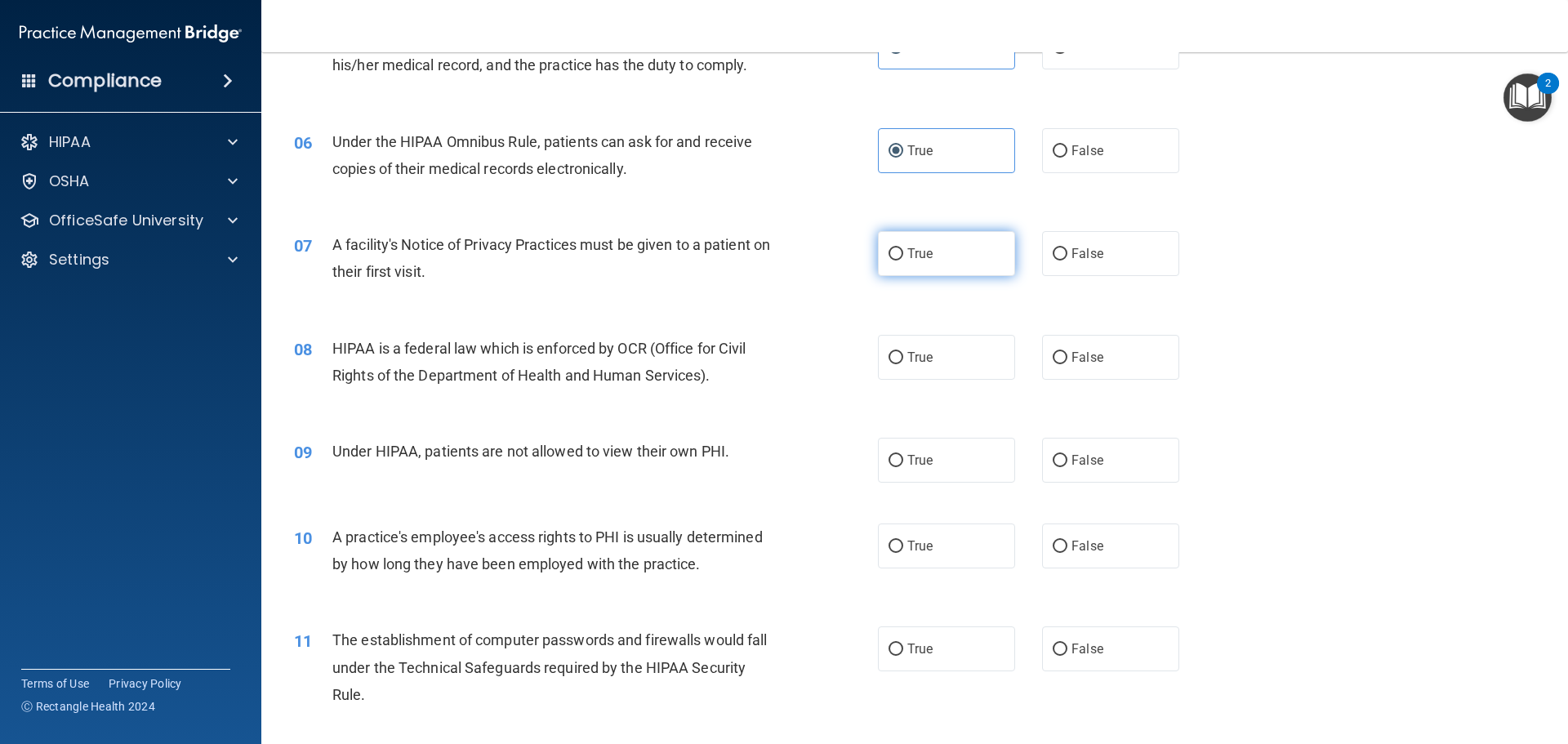
click at [934, 258] on label "True" at bounding box center [946, 253] width 137 height 45
click at [903, 258] on input "True" at bounding box center [896, 254] width 15 height 12
radio input "true"
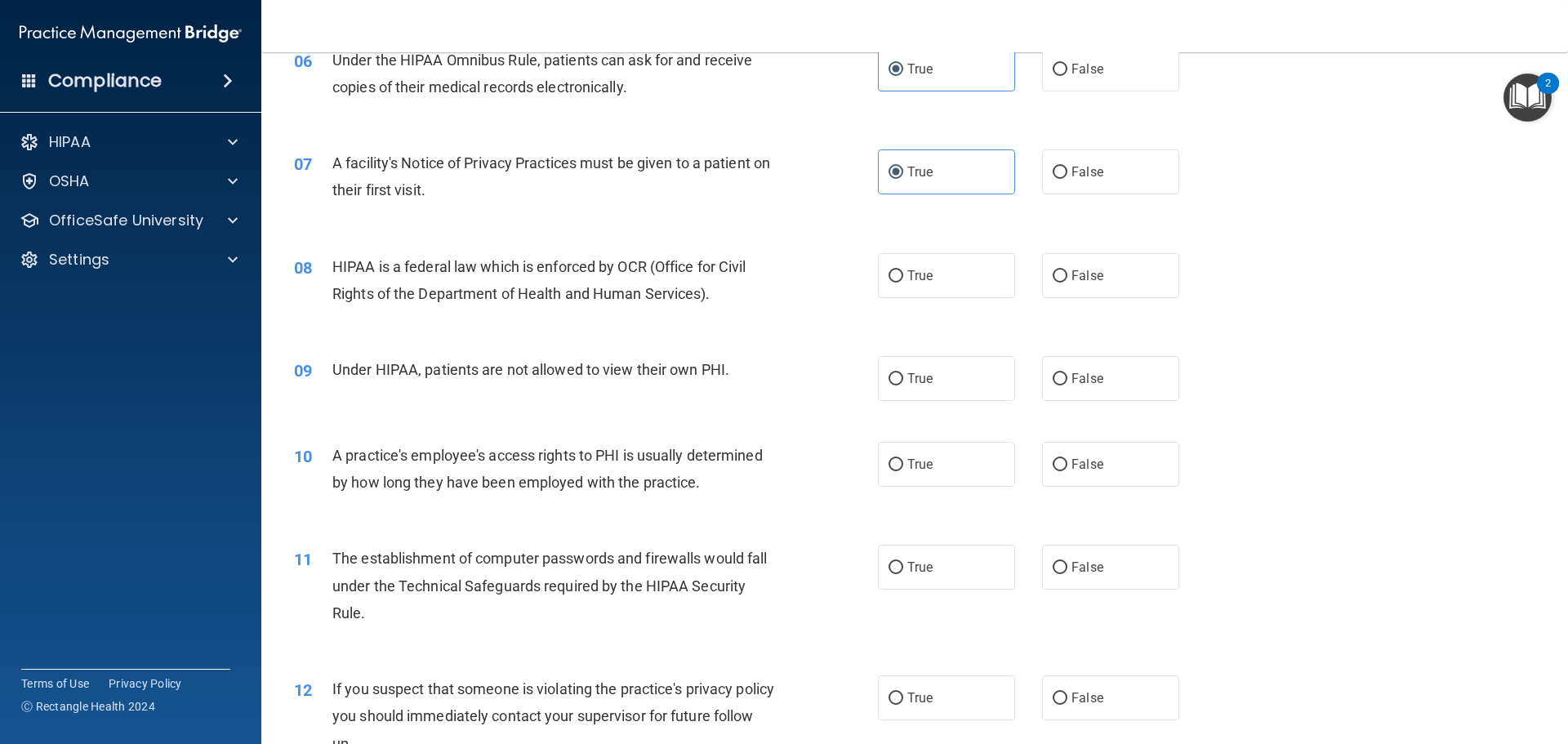
scroll to position [816, 0]
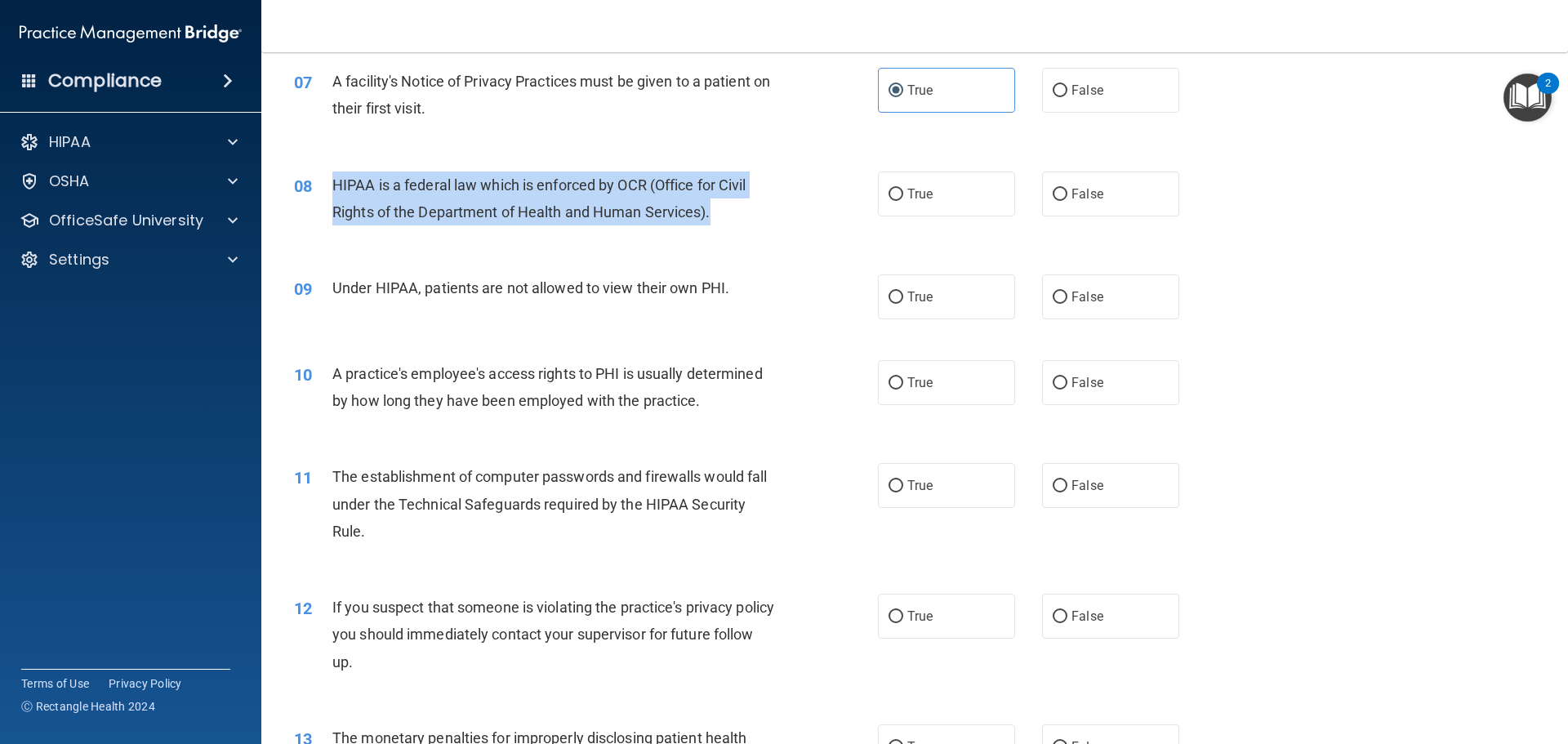
drag, startPoint x: 701, startPoint y: 213, endPoint x: 321, endPoint y: 185, distance: 381.0
click at [321, 185] on div "08 HIPAA is a federal law which is enforced by OCR (Office for Civil Rights of …" at bounding box center [585, 202] width 633 height 62
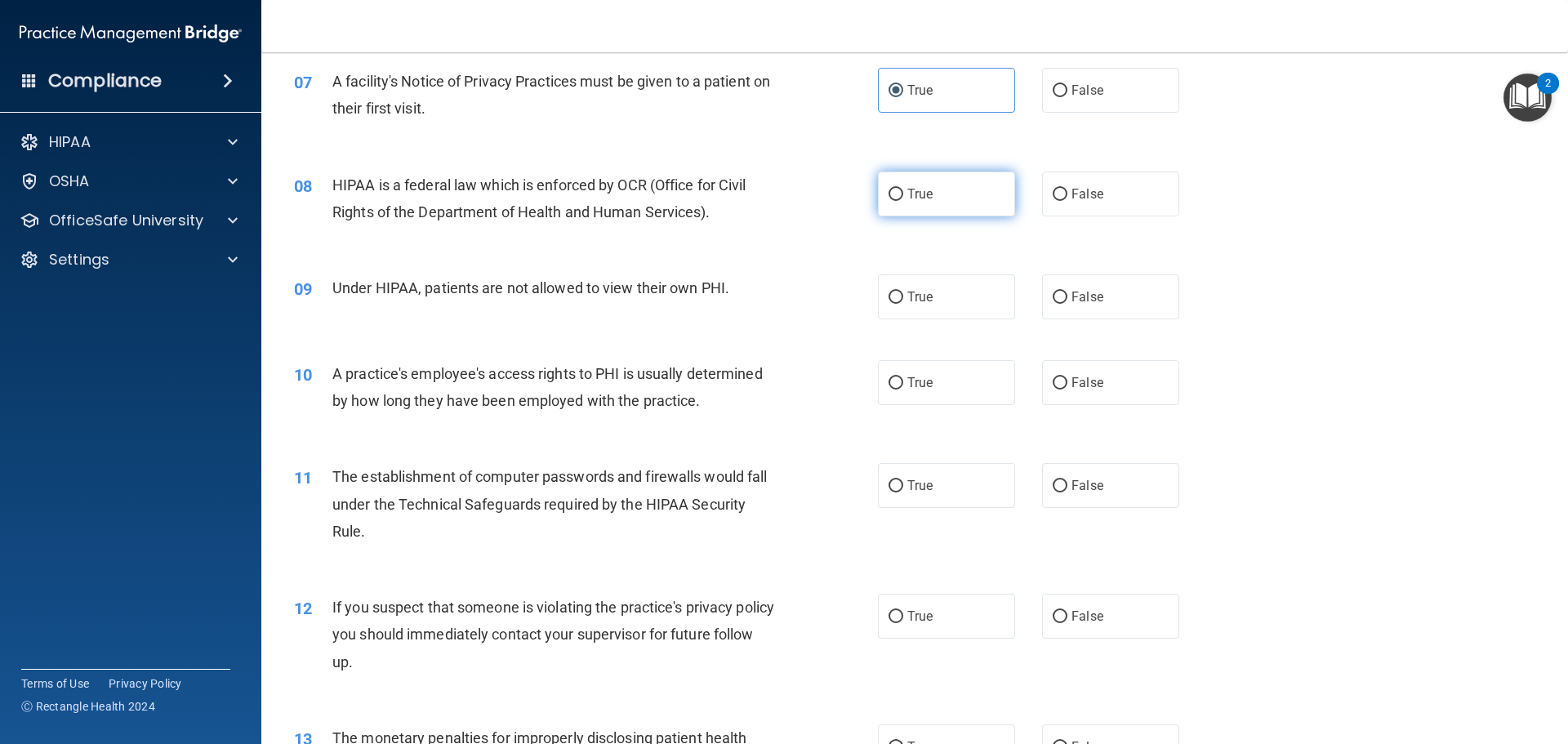
click at [920, 192] on span "True" at bounding box center [919, 194] width 26 height 16
click at [903, 192] on input "True" at bounding box center [896, 195] width 15 height 12
radio input "true"
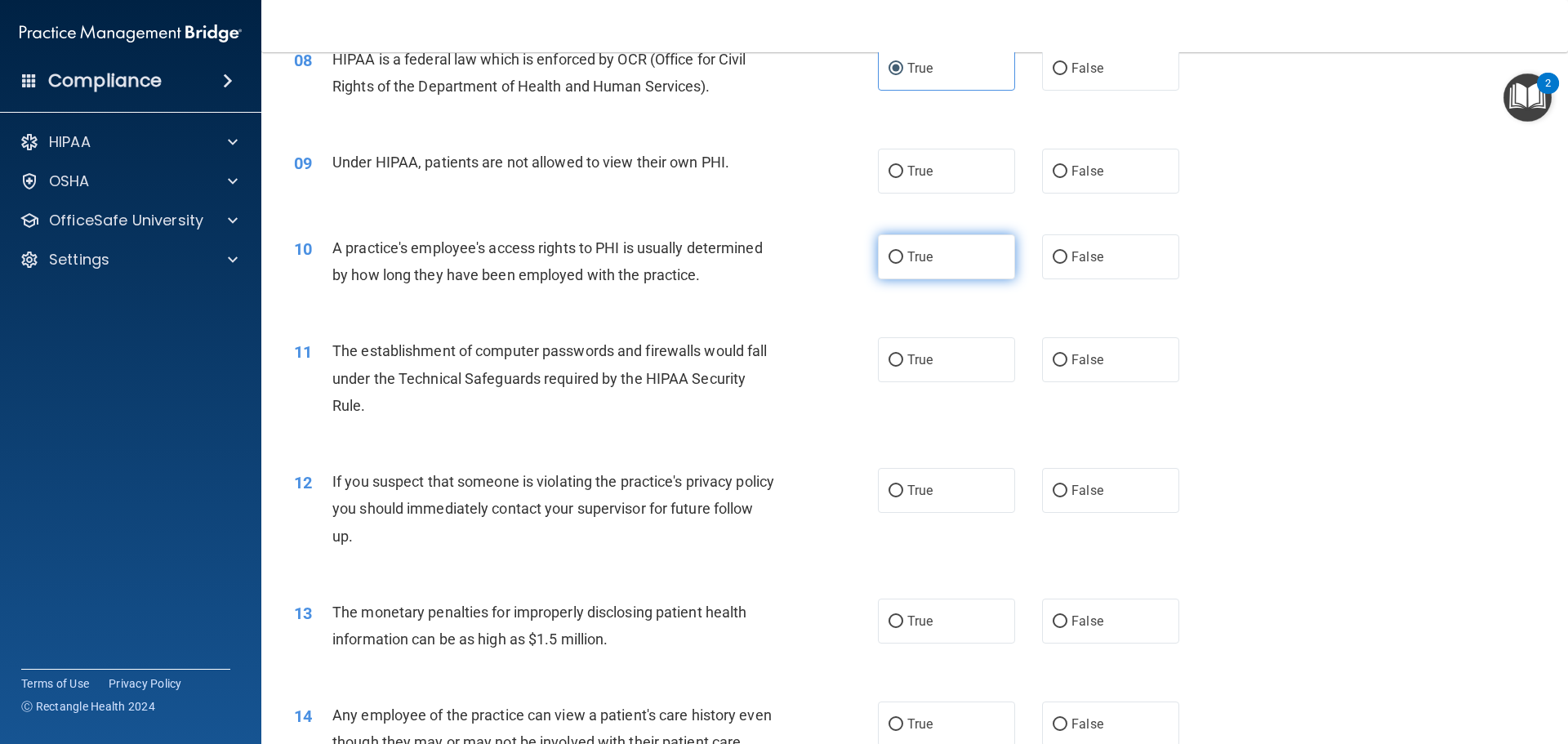
scroll to position [980, 0]
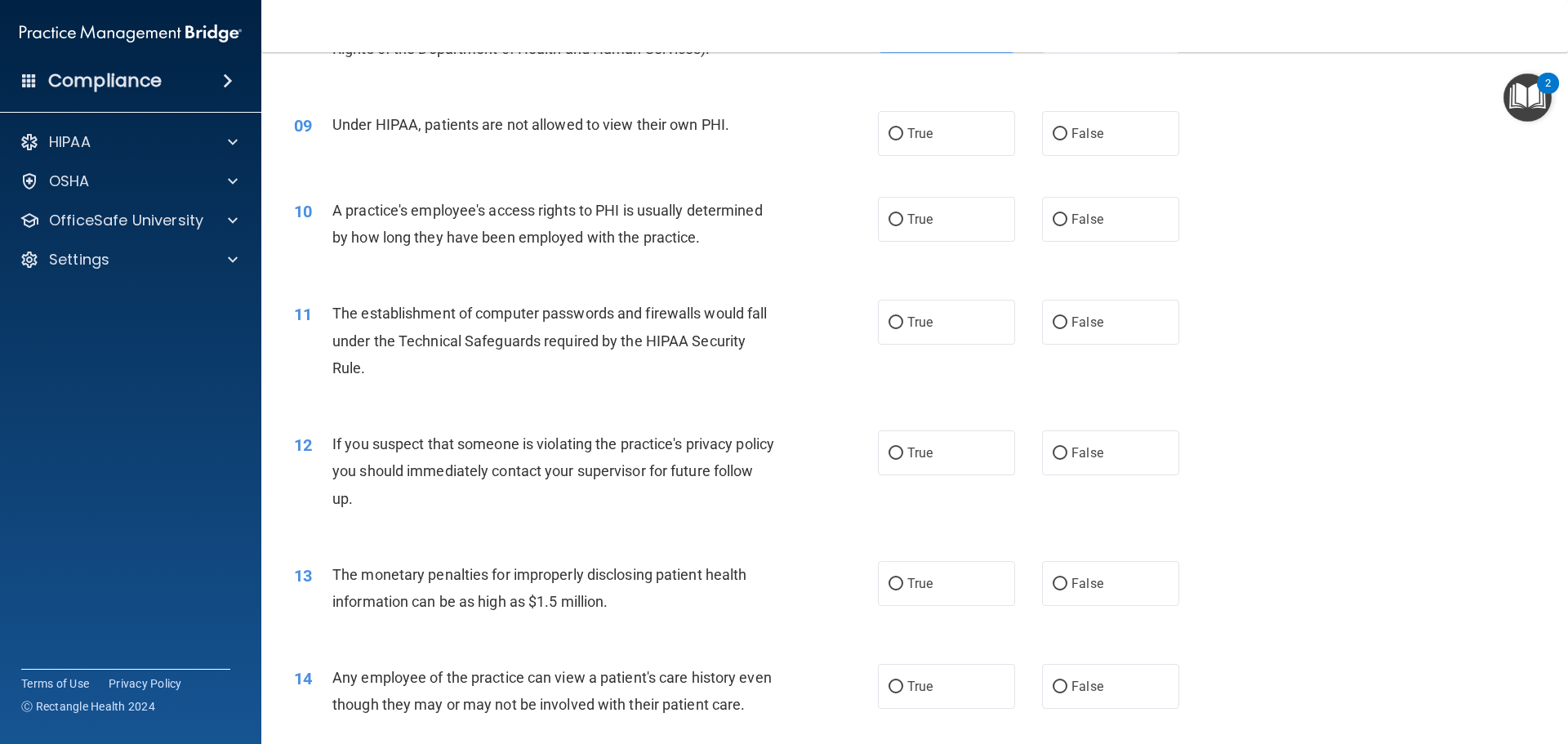
click at [717, 121] on span "Under HIPAA, patients are not allowed to view their own PHI." at bounding box center [531, 124] width 397 height 17
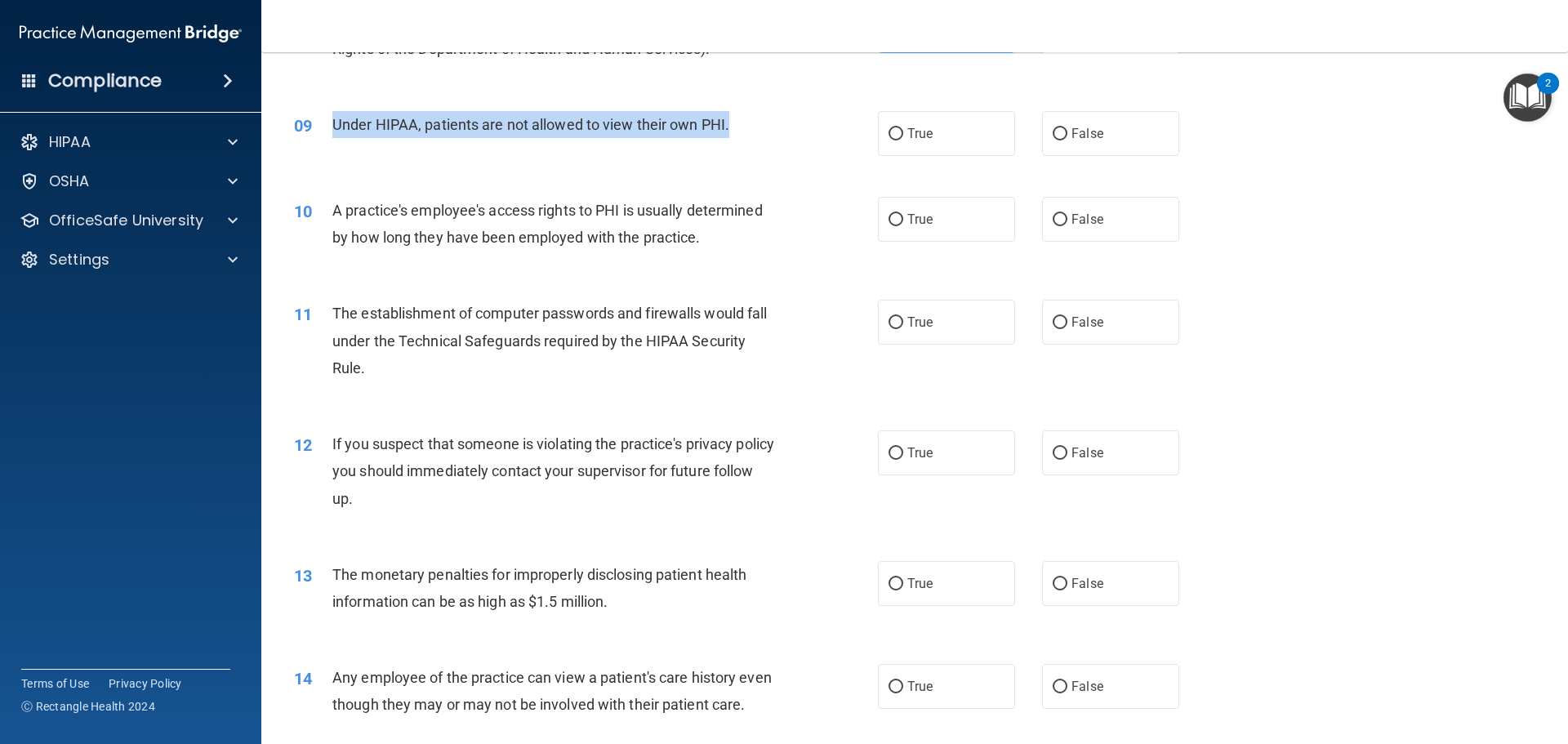
drag, startPoint x: 731, startPoint y: 121, endPoint x: 334, endPoint y: 130, distance: 397.1
click at [334, 130] on div "Under HIPAA, patients are not allowed to view their own PHI." at bounding box center [560, 124] width 456 height 27
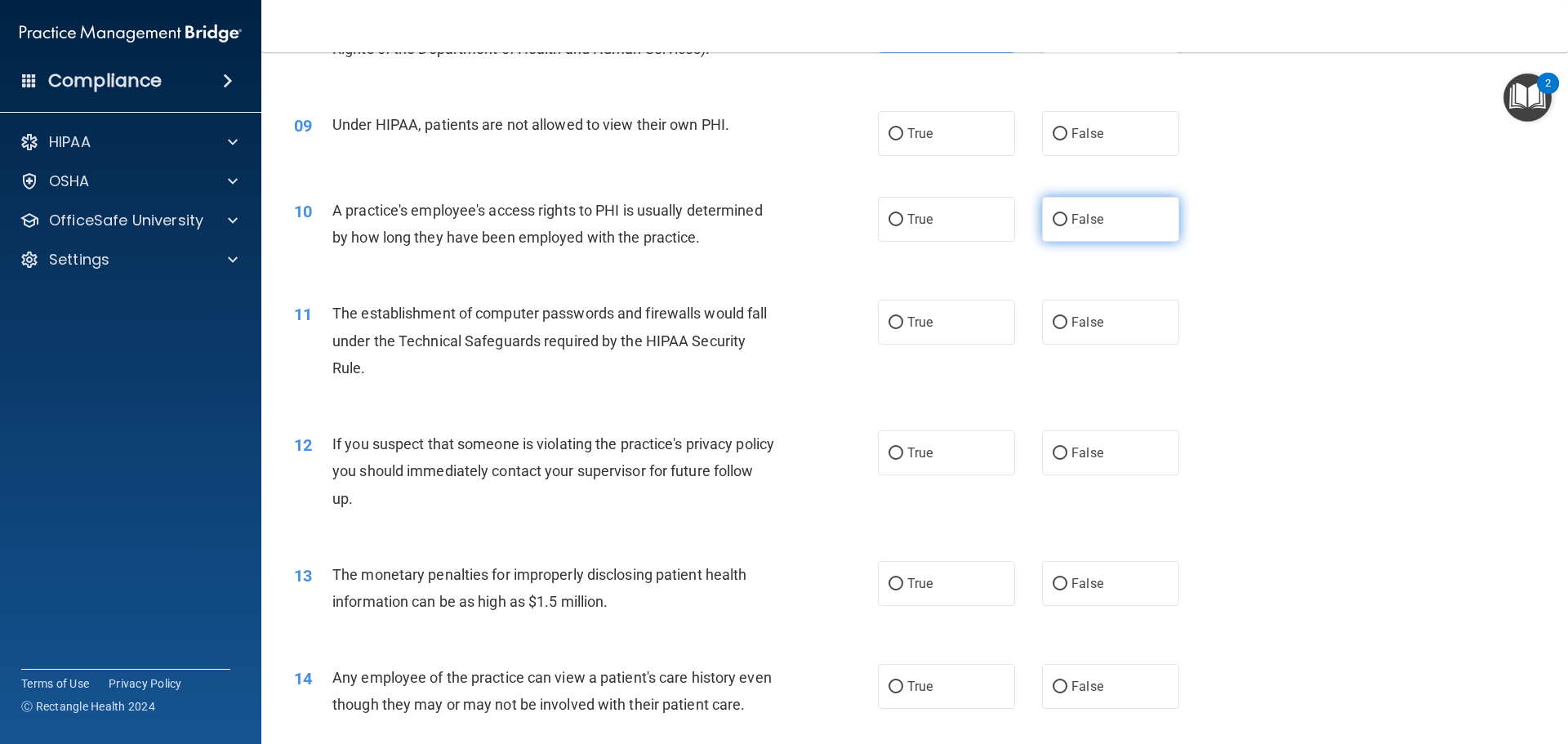
click at [1054, 211] on label "False" at bounding box center [1110, 219] width 137 height 45
click at [1054, 214] on input "False" at bounding box center [1060, 220] width 15 height 12
radio input "true"
click at [1087, 128] on span "False" at bounding box center [1087, 133] width 32 height 16
click at [1067, 128] on input "False" at bounding box center [1060, 134] width 15 height 12
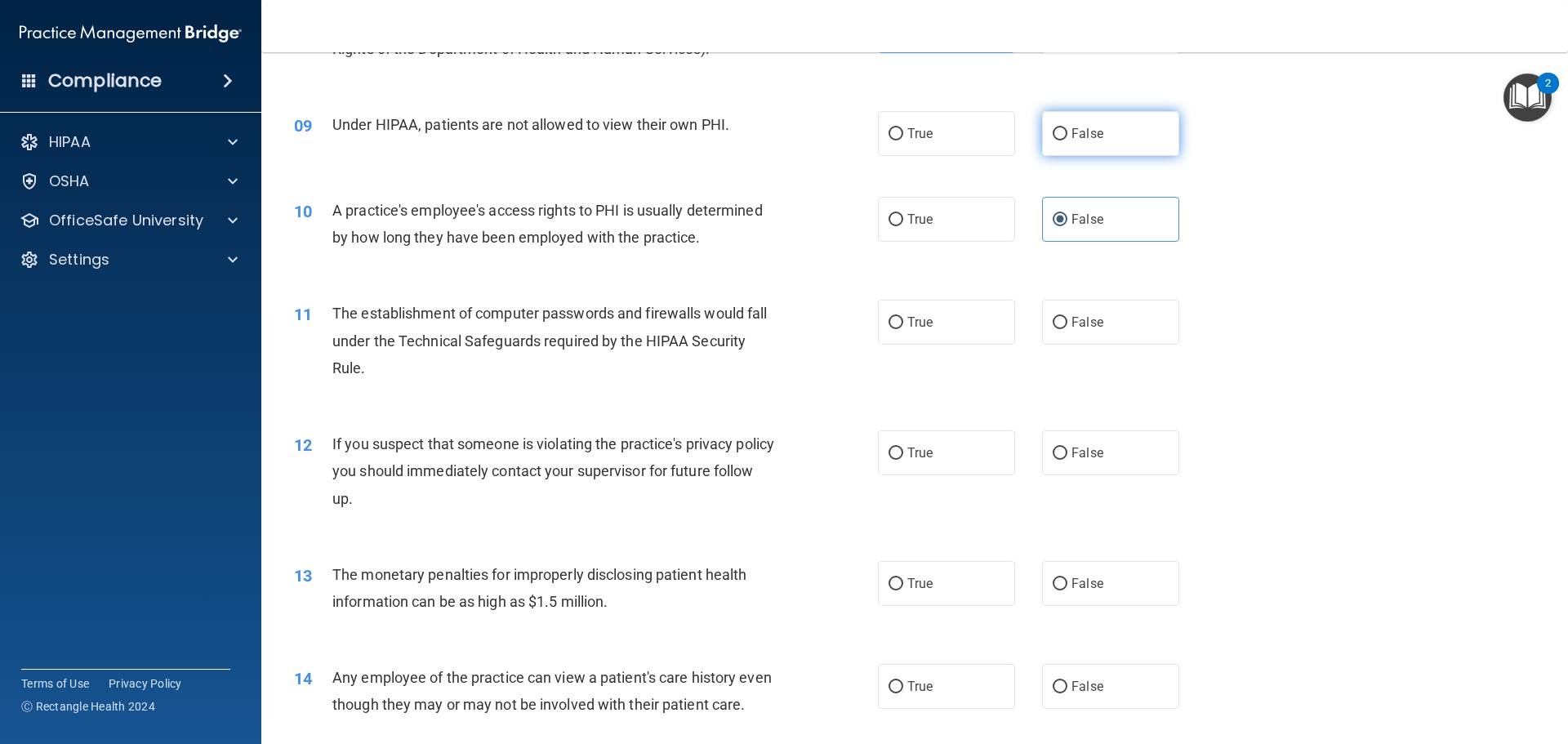
radio input "true"
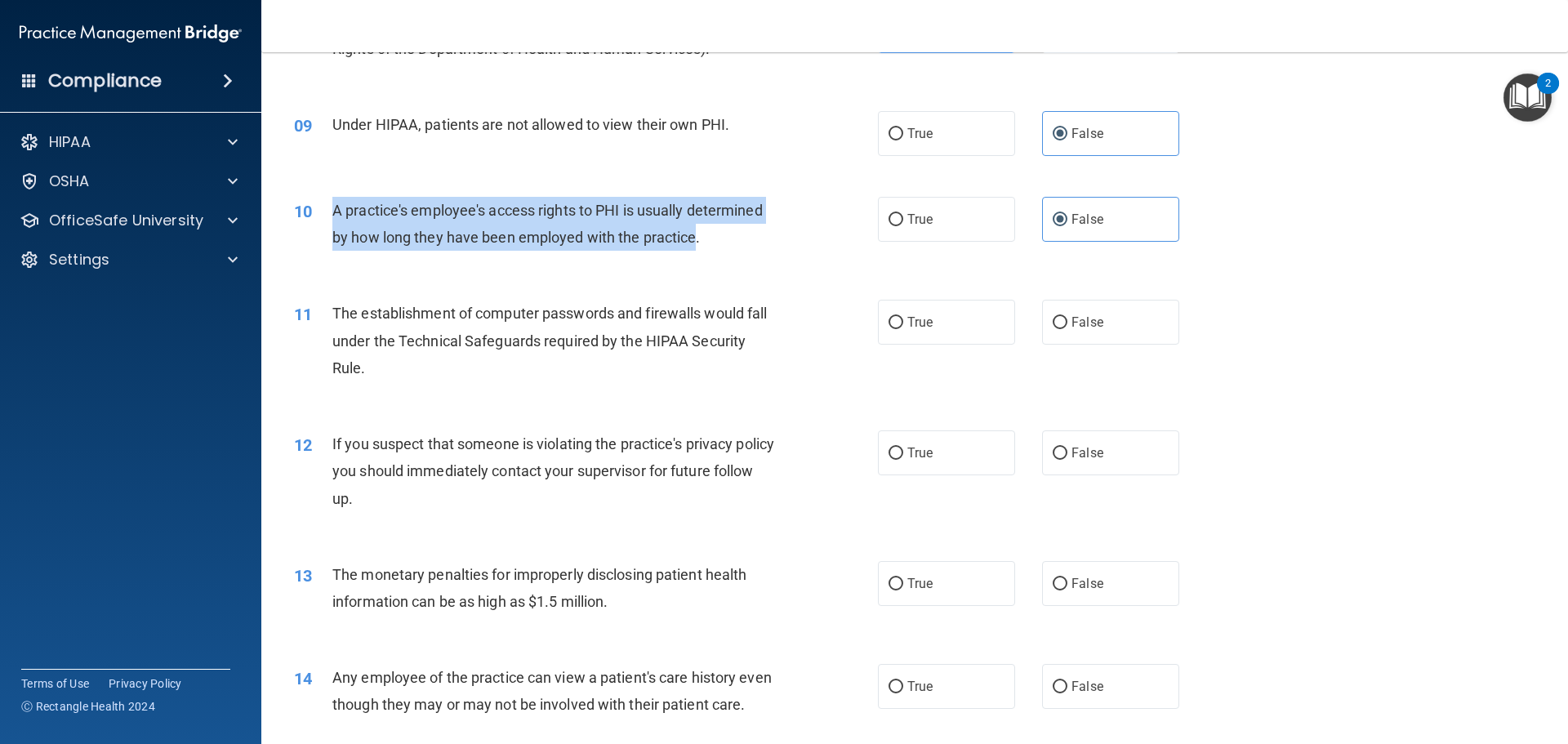
drag, startPoint x: 696, startPoint y: 244, endPoint x: 333, endPoint y: 207, distance: 364.9
click at [333, 207] on span "A practice's employee's access rights to PHI is usually determined by how long …" at bounding box center [548, 224] width 431 height 44
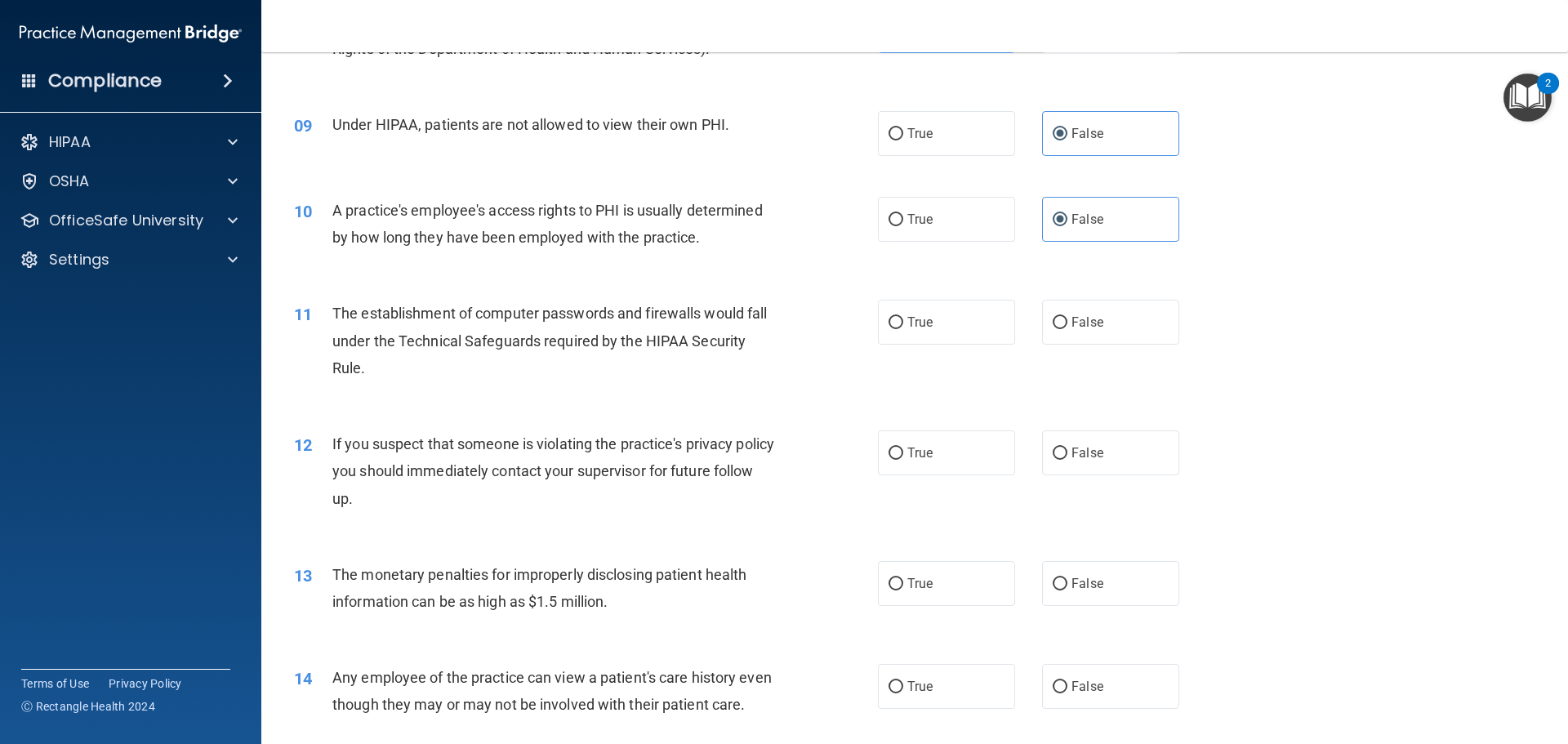
click at [1201, 213] on div "10 A practice's employee's access rights to PHI is usually determined by how lo…" at bounding box center [914, 228] width 1265 height 103
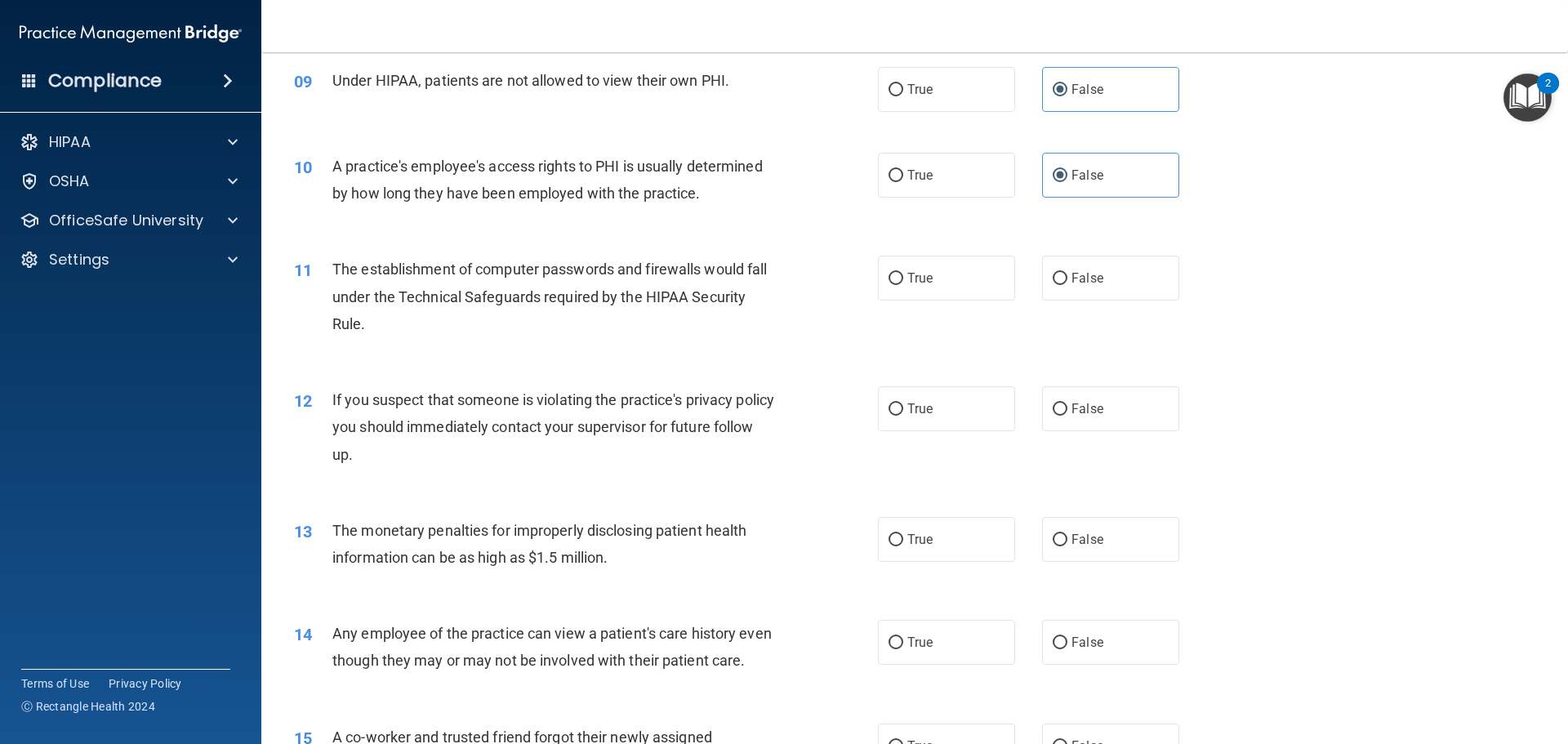
scroll to position [1062, 0]
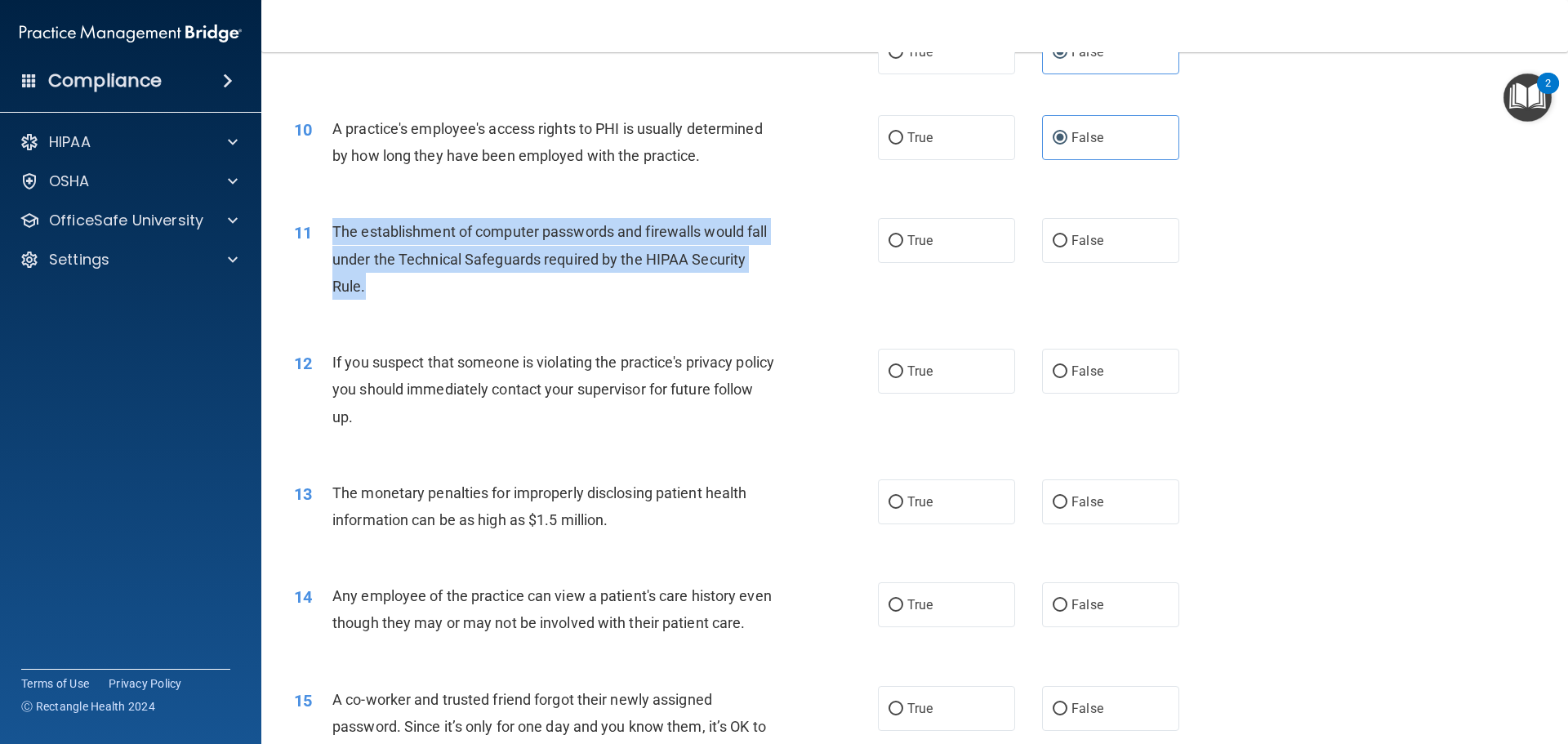
drag, startPoint x: 365, startPoint y: 289, endPoint x: 332, endPoint y: 229, distance: 68.5
click at [333, 229] on div "The establishment of computer passwords and firewalls would fall under the Tech…" at bounding box center [560, 259] width 456 height 82
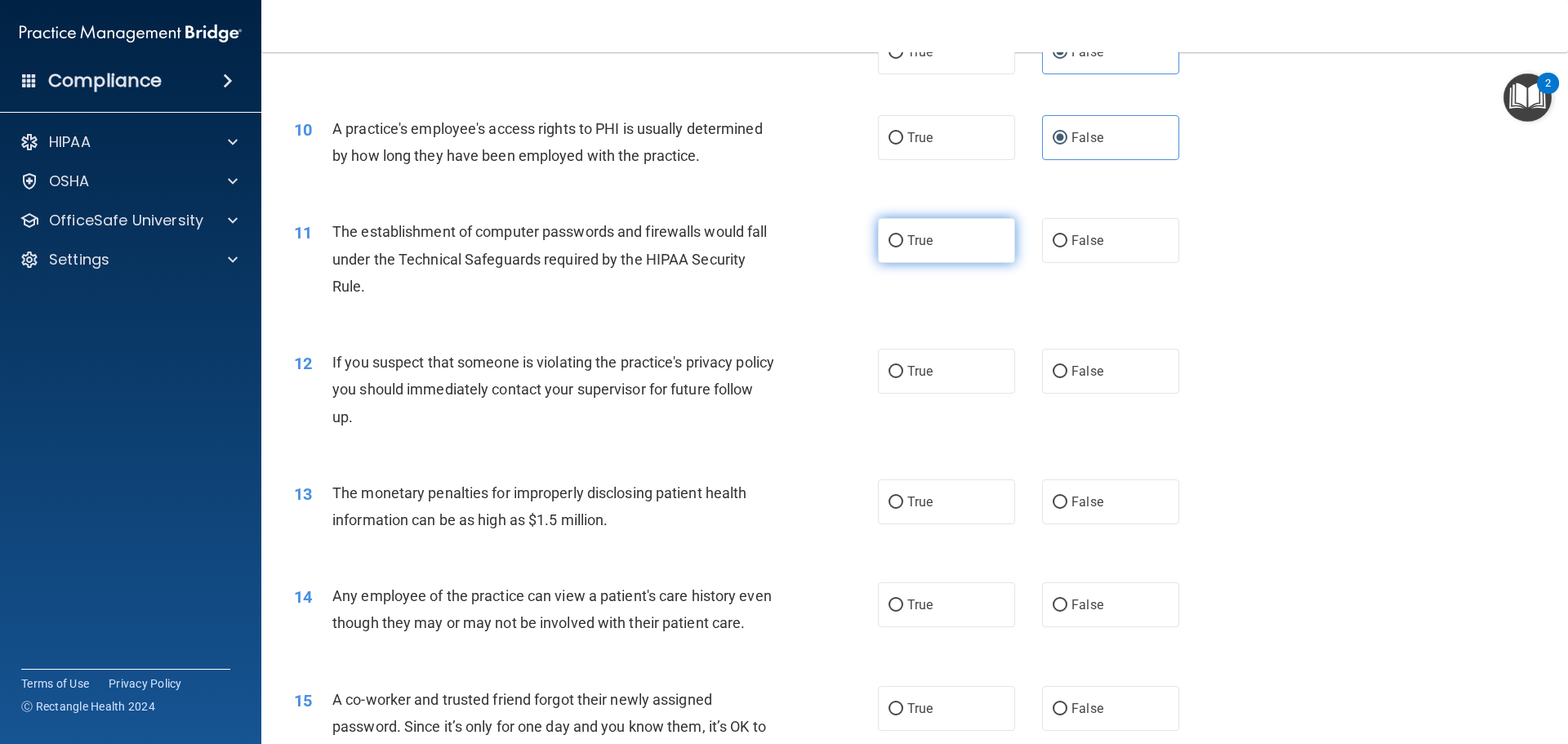
click at [957, 245] on label "True" at bounding box center [946, 240] width 137 height 45
click at [903, 245] on input "True" at bounding box center [896, 241] width 15 height 12
radio input "true"
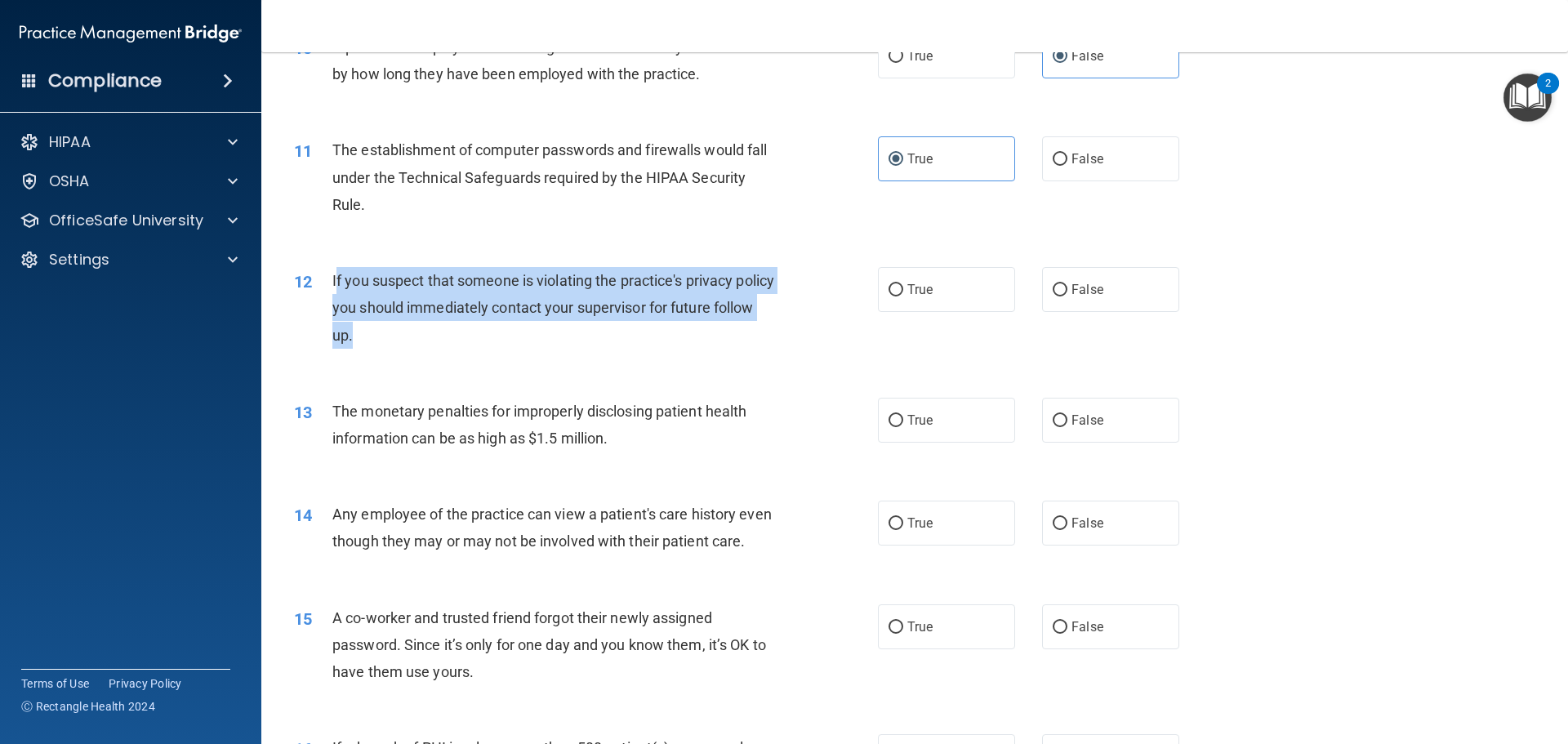
drag, startPoint x: 396, startPoint y: 332, endPoint x: 337, endPoint y: 286, distance: 74.8
click at [337, 286] on span "If you suspect that someone is violating the practice's privacy policy you shou…" at bounding box center [553, 307] width 442 height 71
click at [337, 285] on span "If you suspect that someone is violating the practice's privacy policy you shou…" at bounding box center [553, 307] width 442 height 71
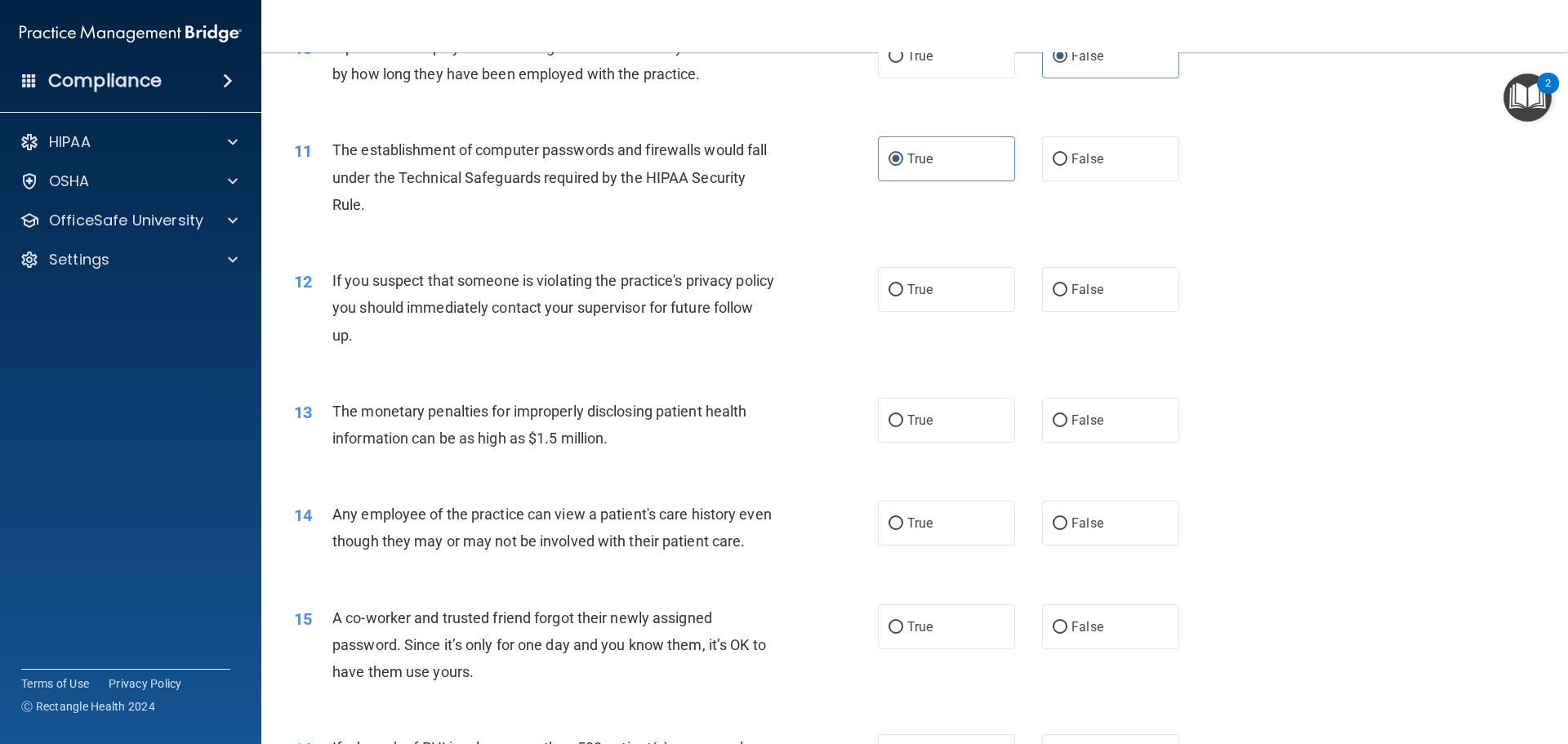
click at [334, 279] on span "If you suspect that someone is violating the practice's privacy policy you shou…" at bounding box center [553, 307] width 442 height 71
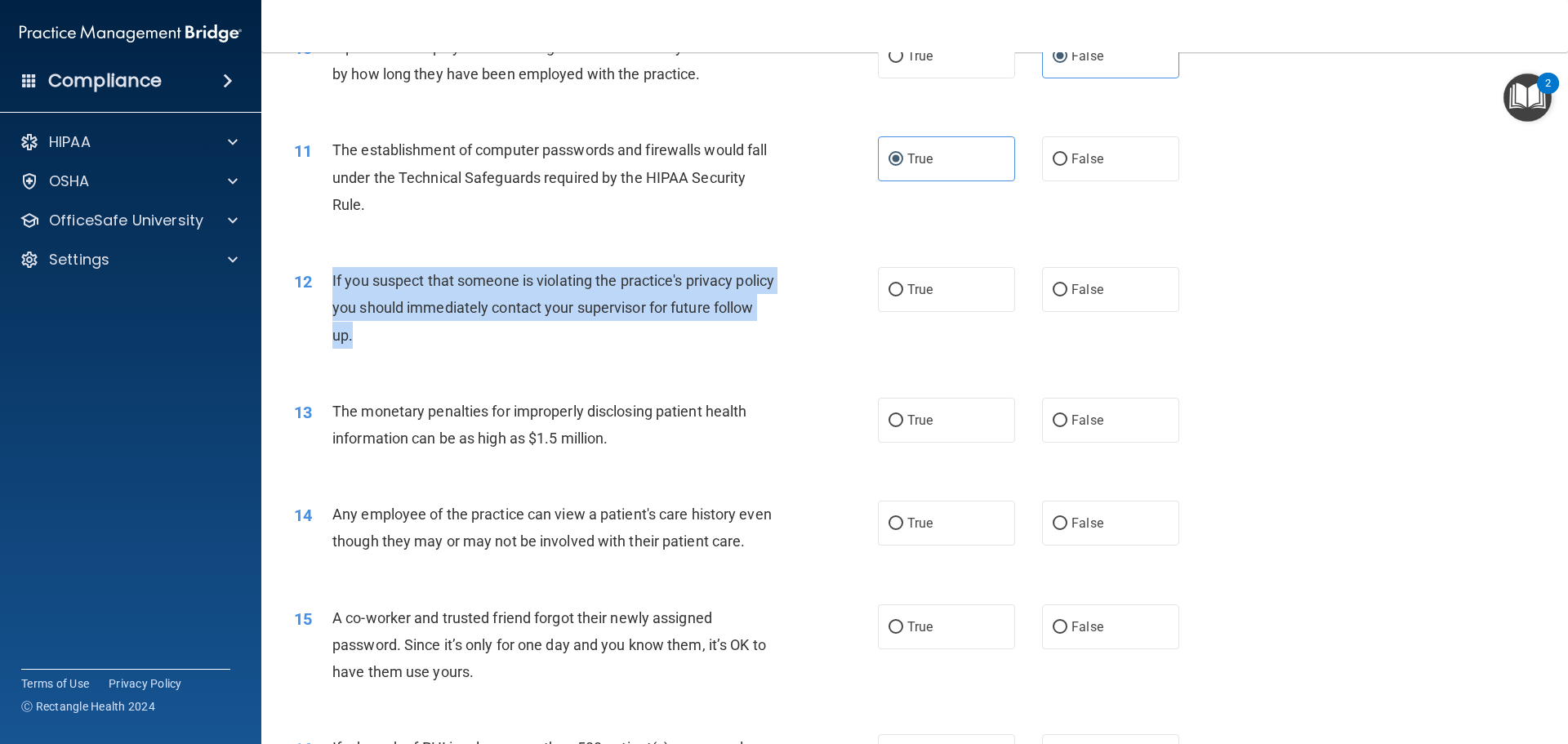
drag, startPoint x: 330, startPoint y: 280, endPoint x: 401, endPoint y: 328, distance: 85.7
click at [401, 328] on div "12 If you suspect that someone is violating the practice's privacy policy you s…" at bounding box center [585, 312] width 633 height 90
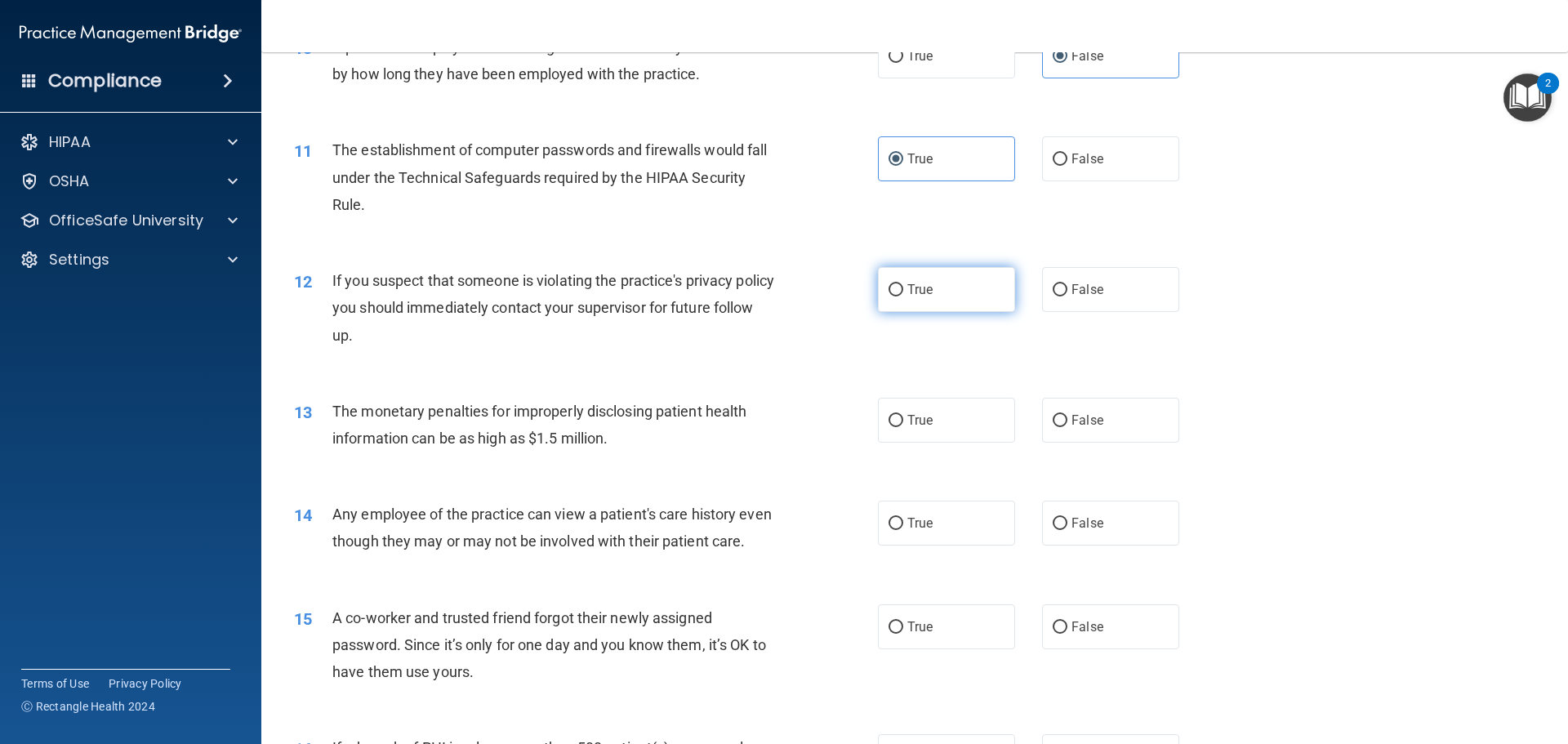
click at [970, 280] on label "True" at bounding box center [946, 289] width 137 height 45
click at [903, 284] on input "True" at bounding box center [896, 290] width 15 height 12
radio input "true"
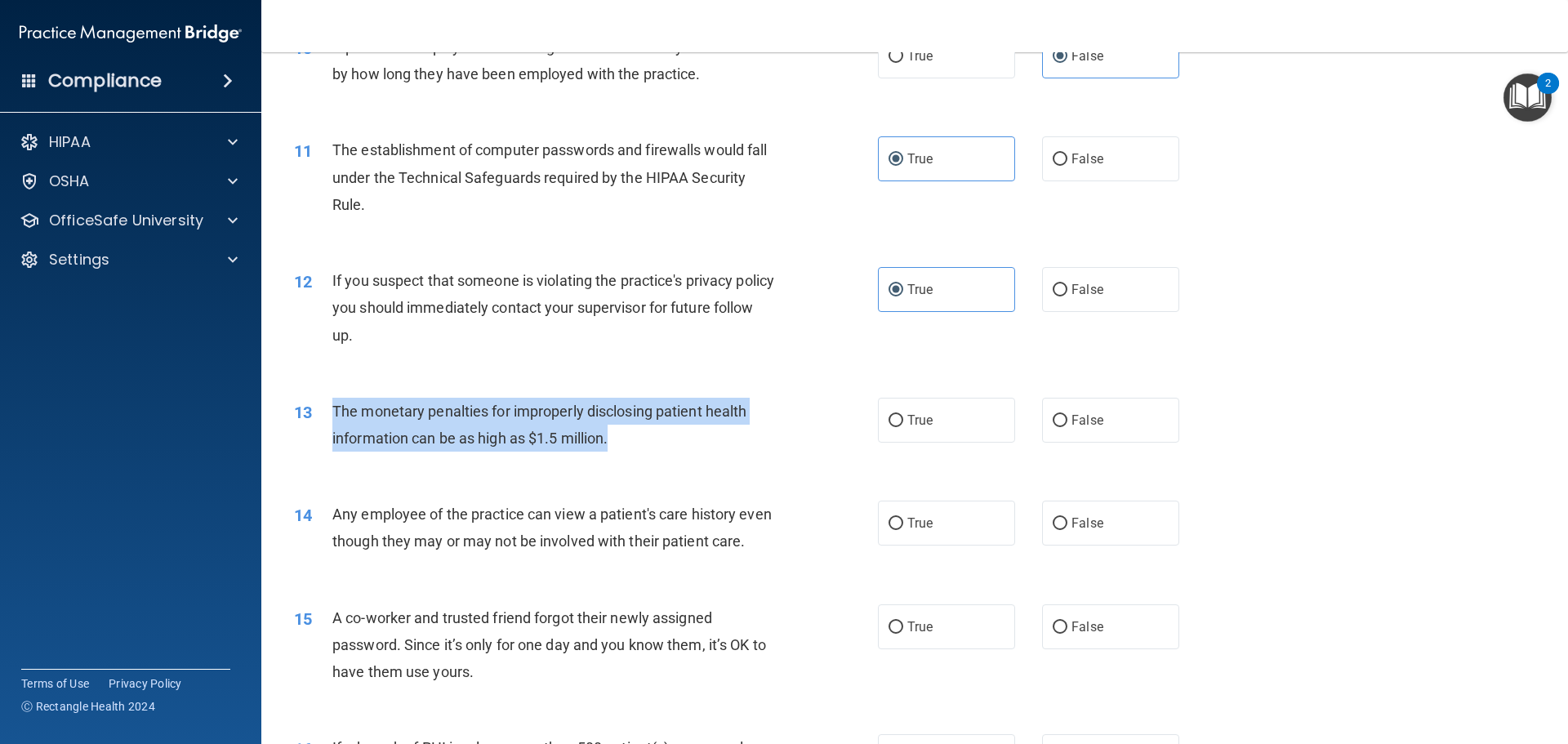
drag, startPoint x: 581, startPoint y: 440, endPoint x: 340, endPoint y: 411, distance: 242.7
click at [331, 410] on div "13 The monetary penalties for improperly disclosing patient health information …" at bounding box center [585, 429] width 633 height 62
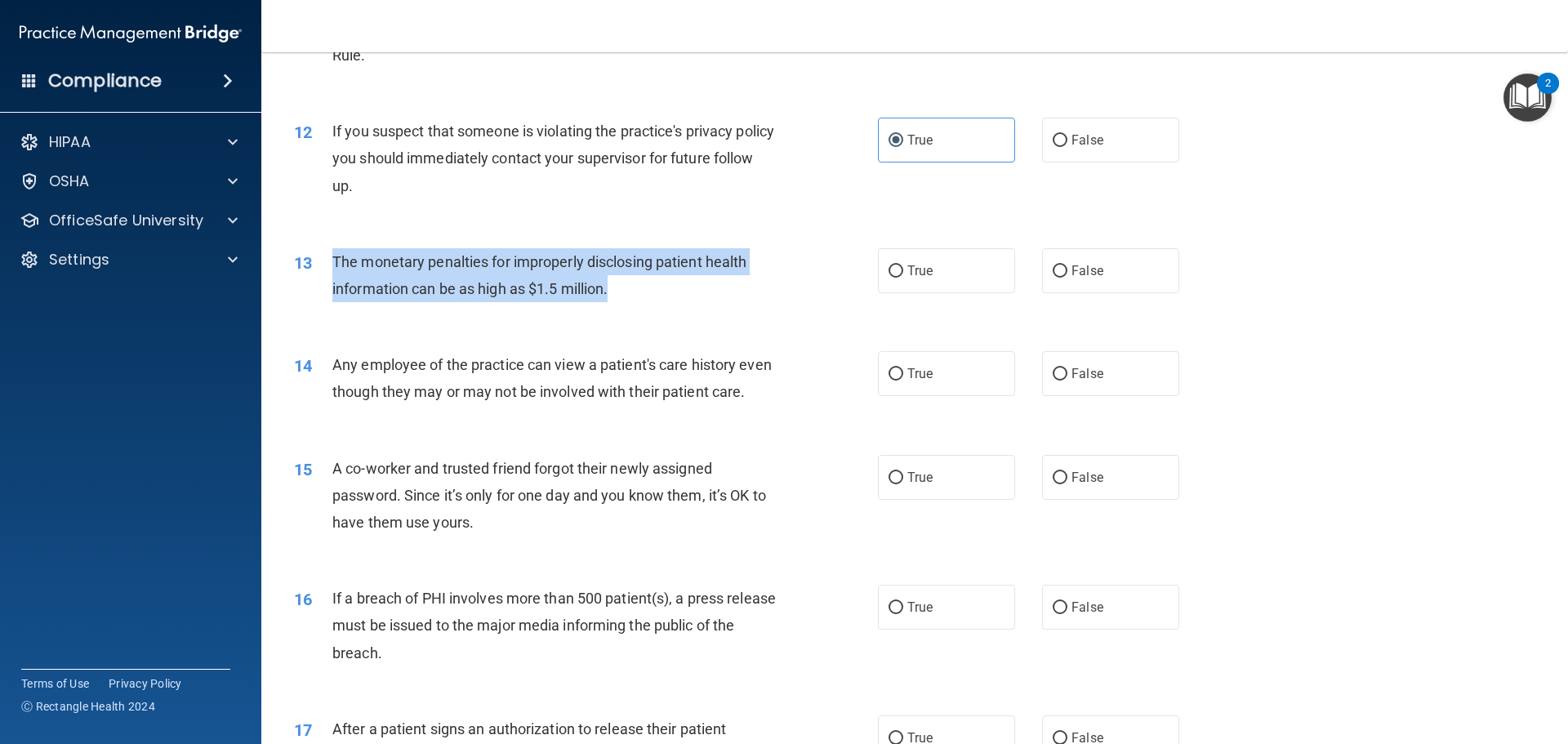
scroll to position [1306, 0]
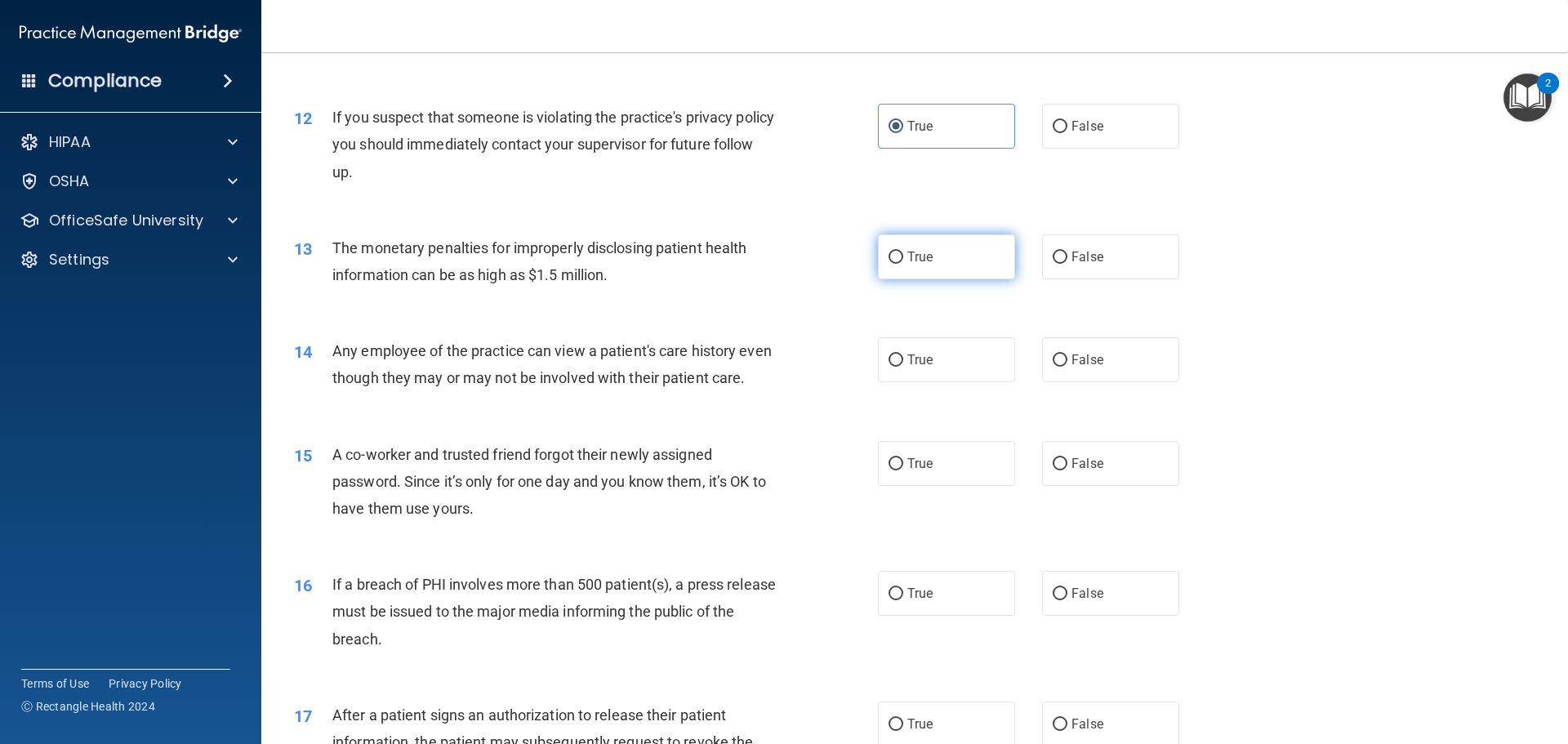
click at [931, 246] on label "True" at bounding box center [946, 257] width 137 height 45
click at [903, 252] on input "True" at bounding box center [896, 258] width 15 height 12
radio input "true"
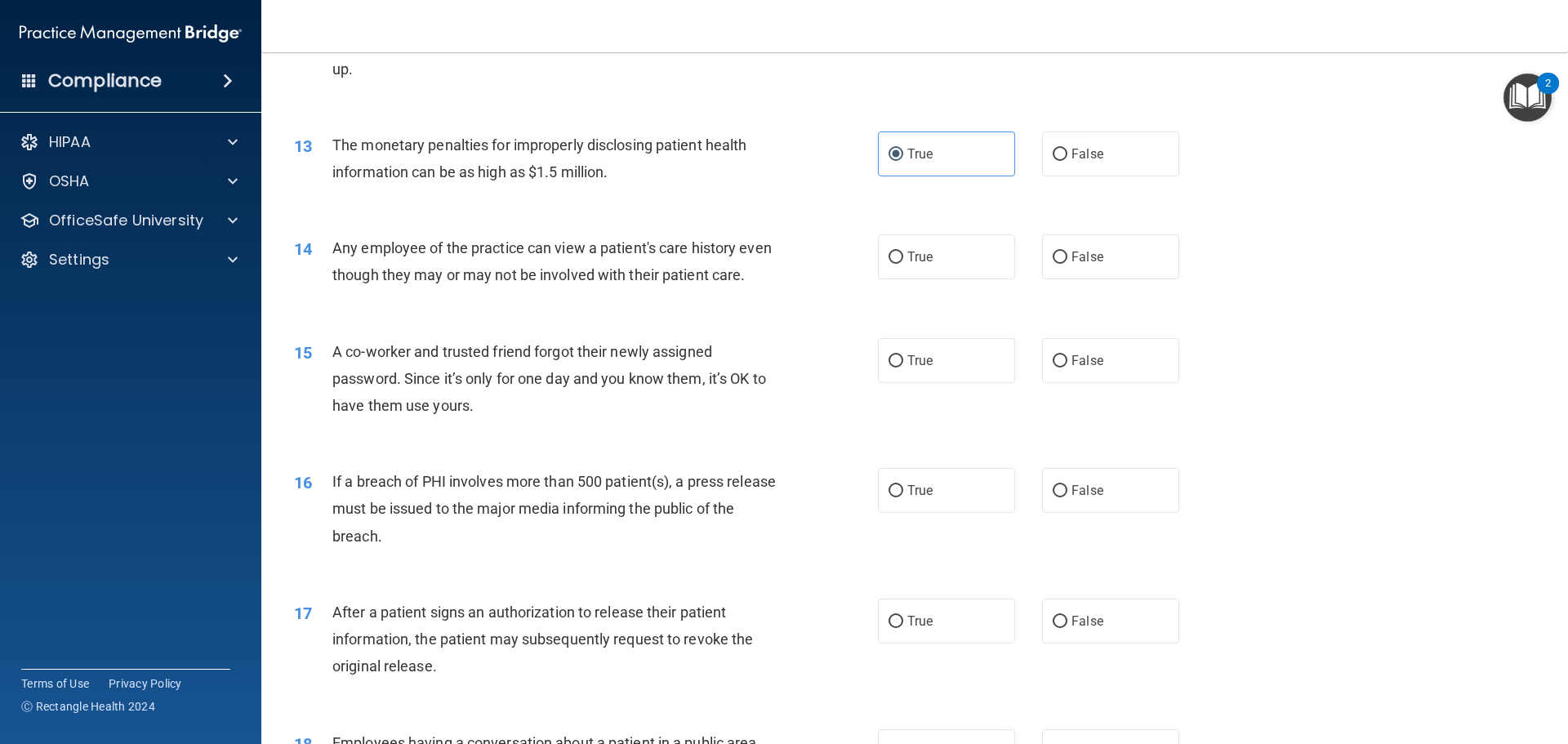
scroll to position [1469, 0]
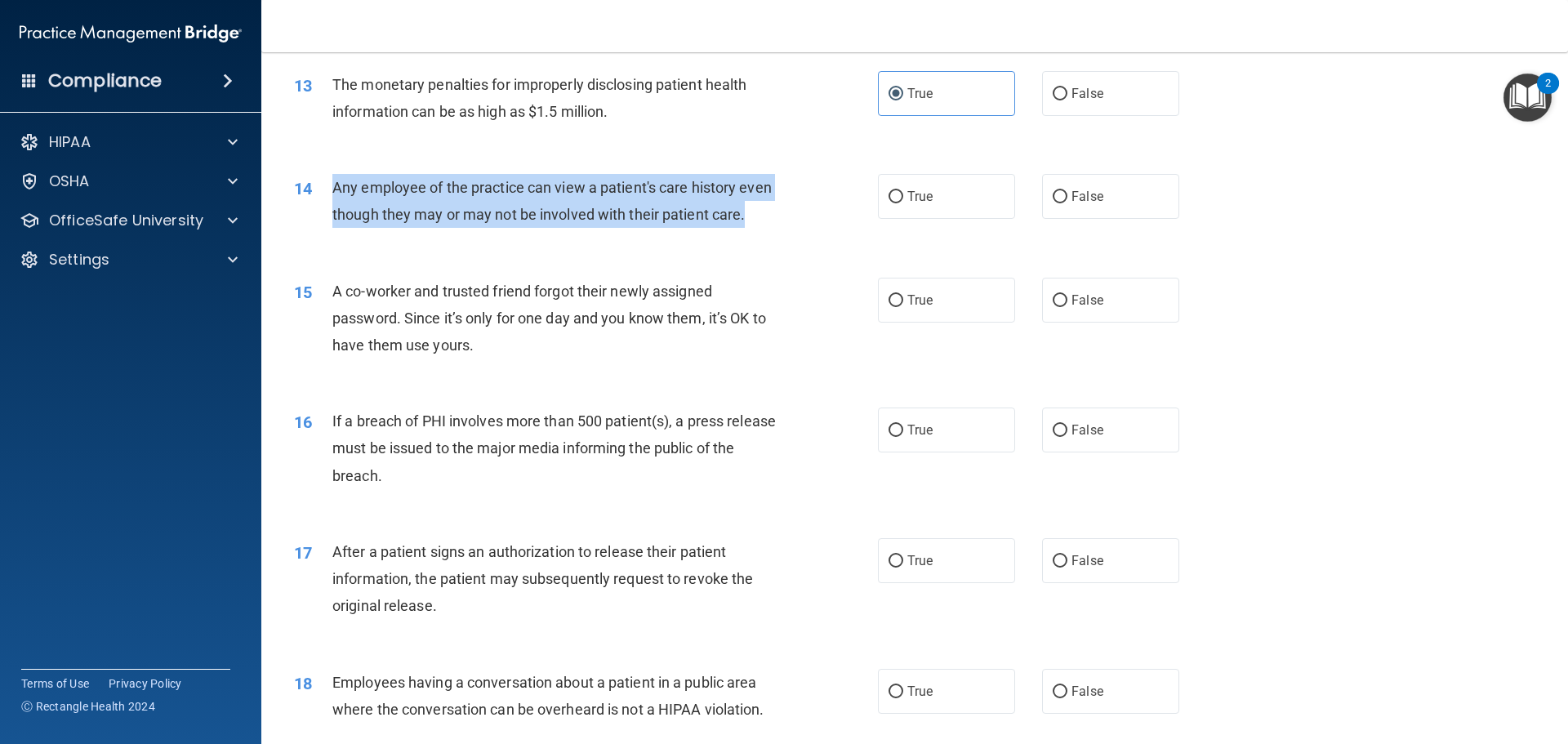
drag, startPoint x: 372, startPoint y: 251, endPoint x: 332, endPoint y: 188, distance: 74.6
click at [333, 188] on div "Any employee of the practice can view a patient's care history even though they…" at bounding box center [560, 200] width 456 height 54
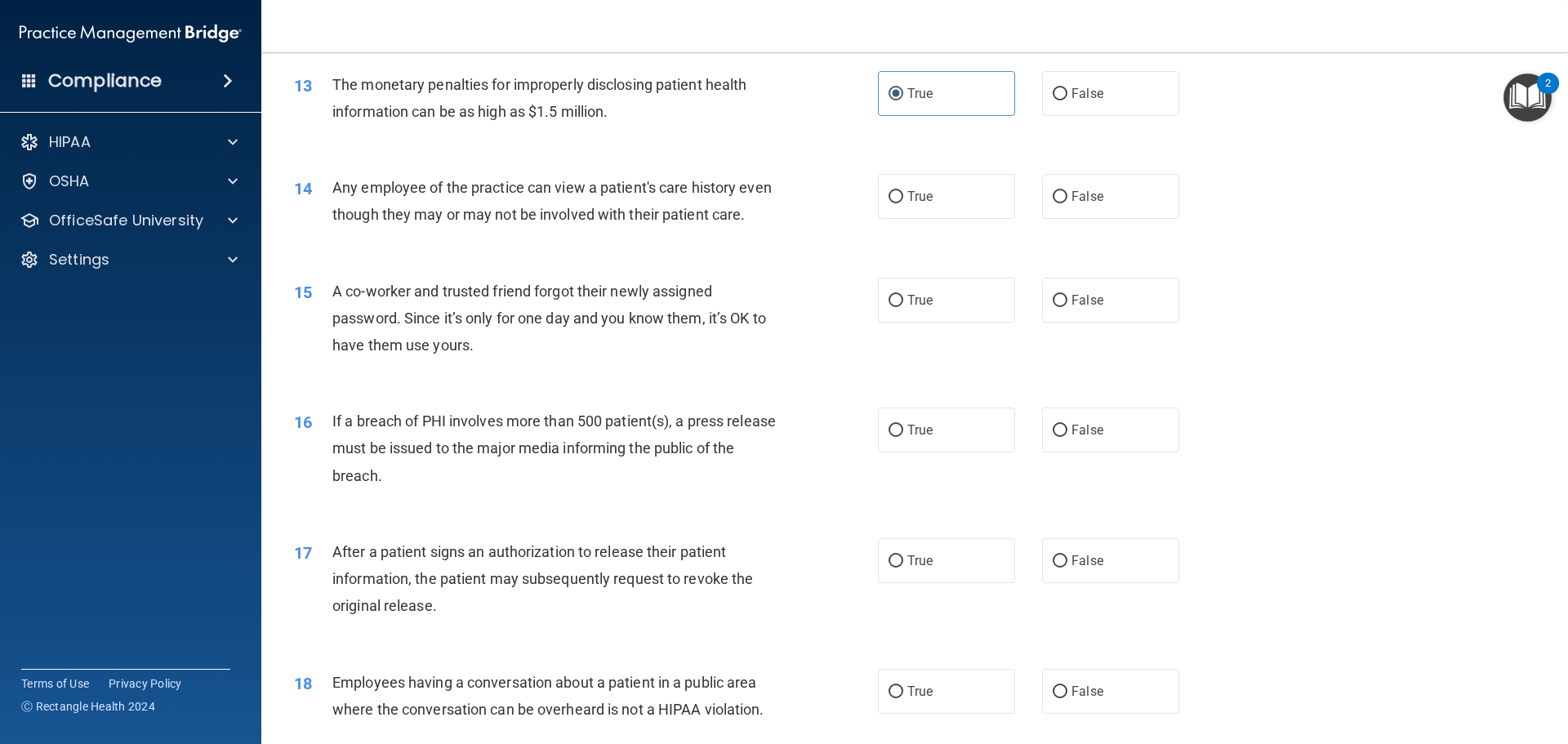
click at [571, 257] on div "14 Any employee of the practice can view a patient's care history even though t…" at bounding box center [914, 205] width 1265 height 103
click at [1098, 202] on label "False" at bounding box center [1110, 196] width 137 height 45
click at [1067, 202] on input "False" at bounding box center [1060, 198] width 15 height 12
radio input "true"
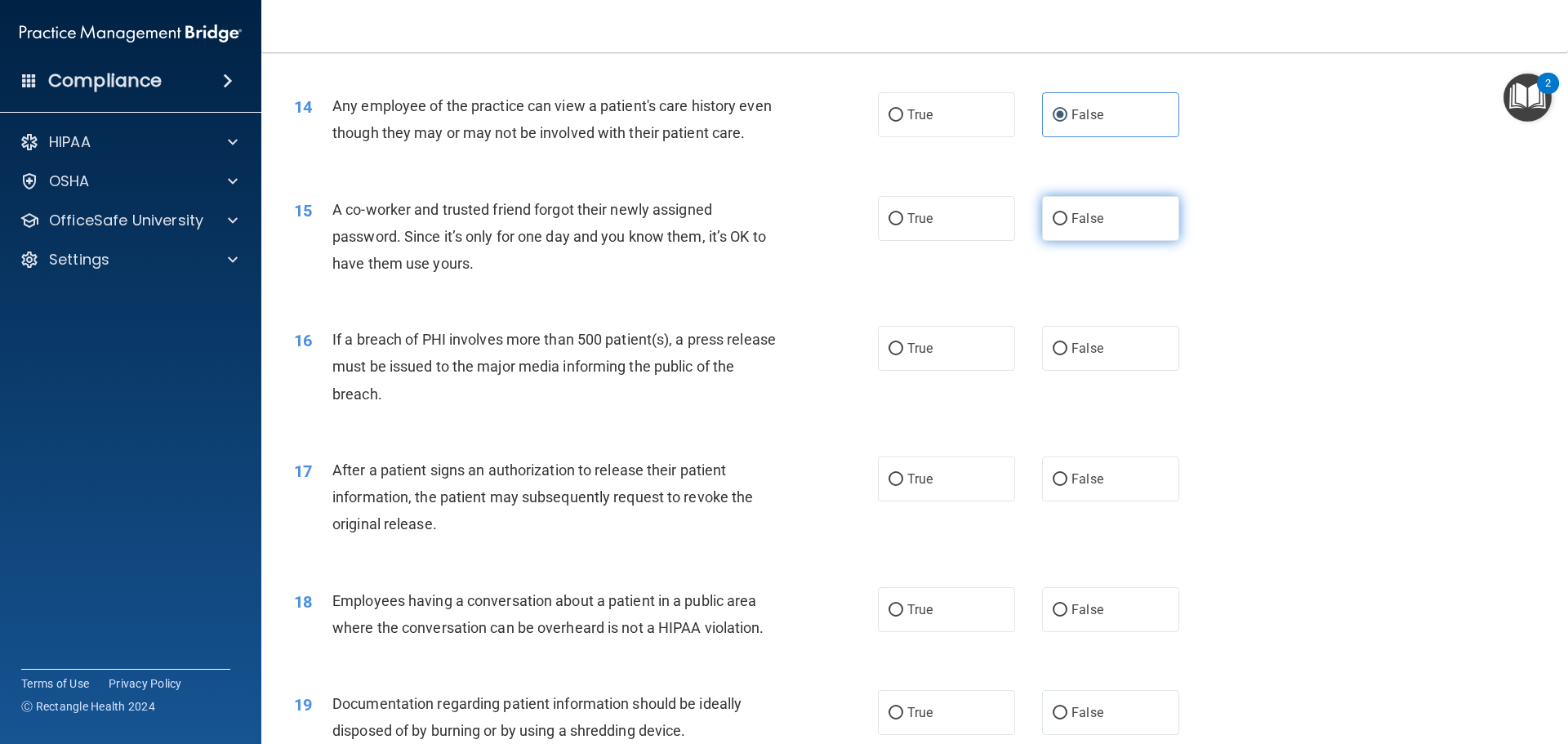
click at [1071, 226] on span "False" at bounding box center [1087, 219] width 32 height 16
click at [1067, 225] on input "False" at bounding box center [1060, 219] width 15 height 12
radio input "true"
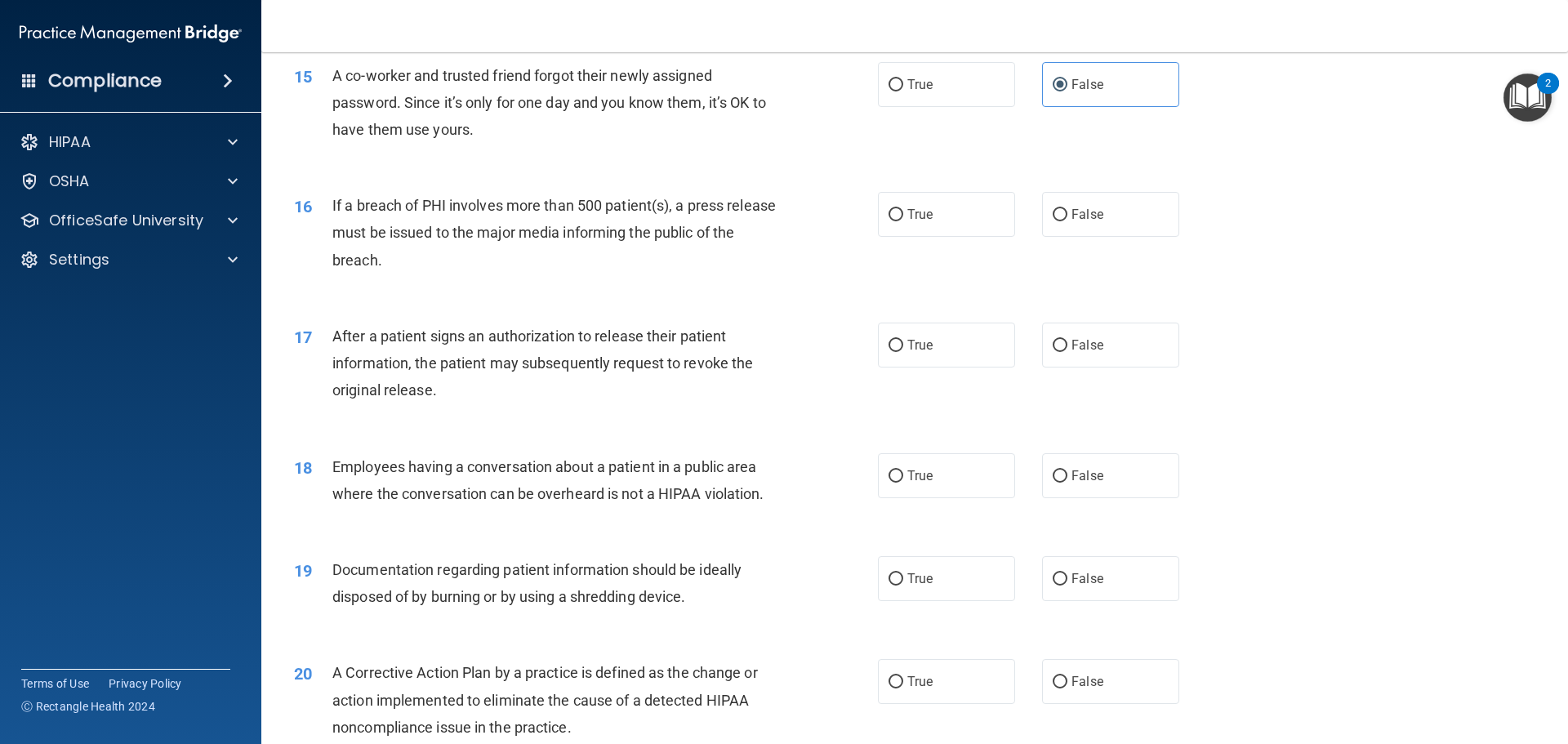
scroll to position [1715, 0]
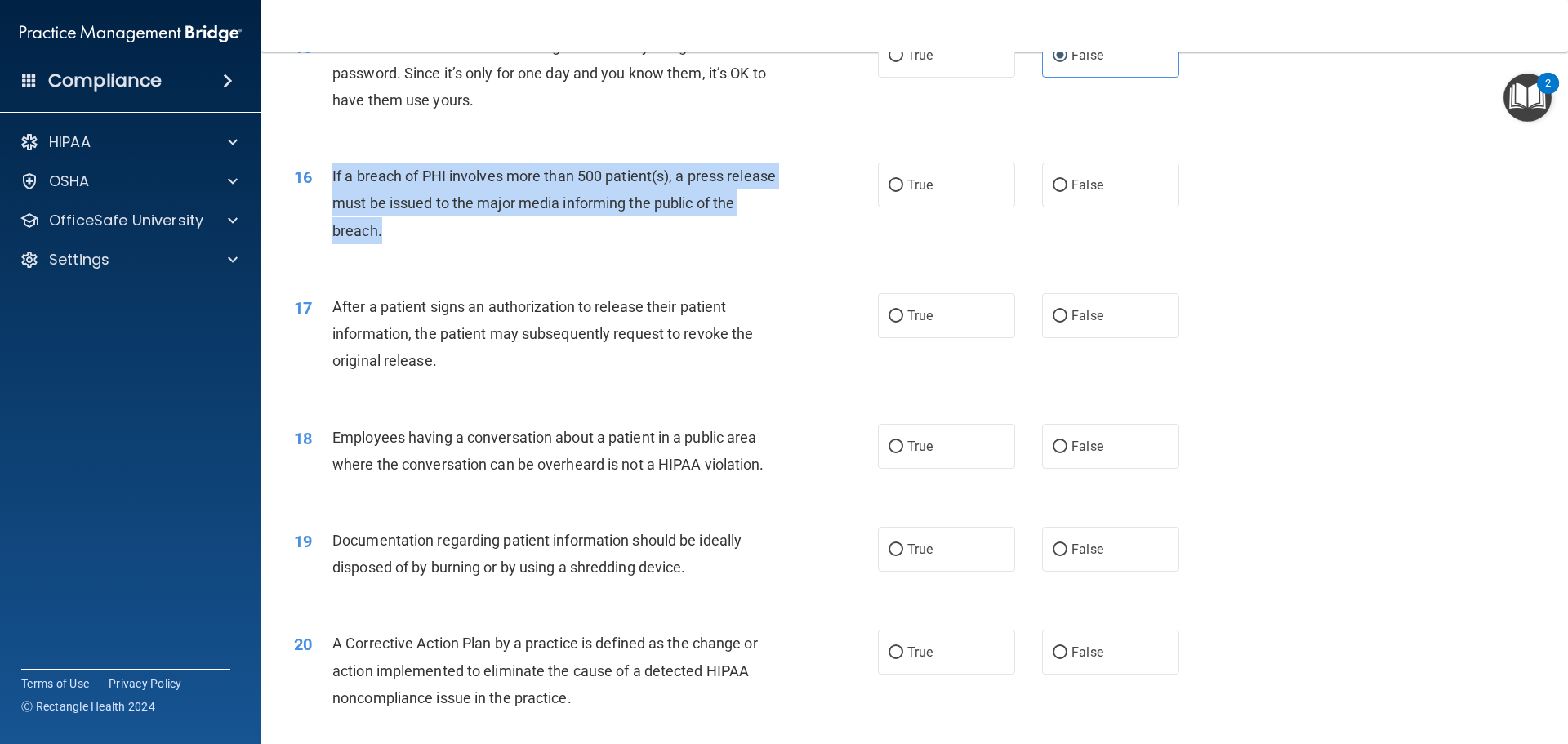
drag, startPoint x: 411, startPoint y: 244, endPoint x: 330, endPoint y: 199, distance: 92.7
click at [330, 199] on div "16 If a breach of PHI involves more than 500 patient(s), a press release must b…" at bounding box center [585, 207] width 633 height 90
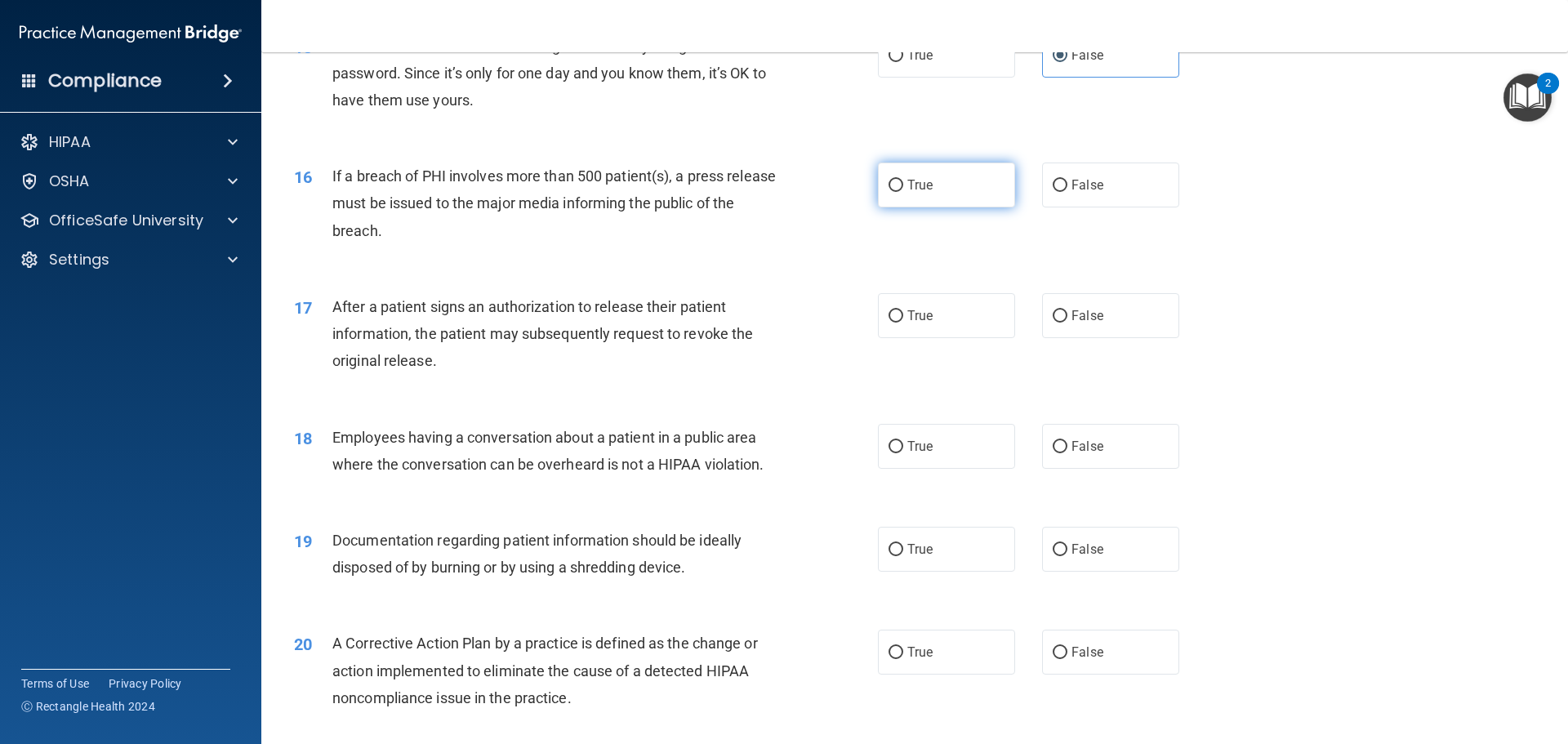
click at [930, 207] on label "True" at bounding box center [946, 184] width 137 height 45
click at [903, 192] on input "True" at bounding box center [896, 186] width 15 height 12
radio input "true"
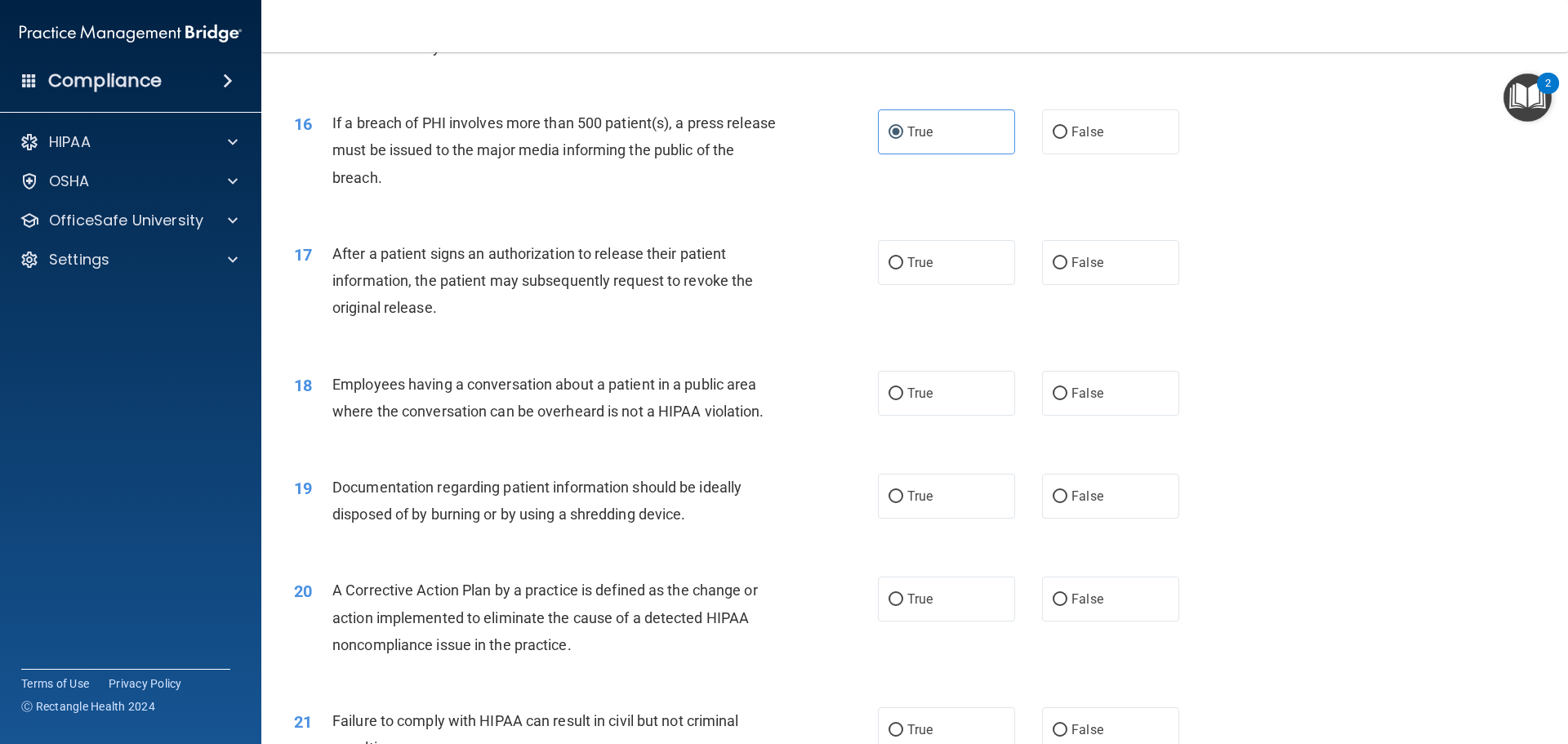
scroll to position [1797, 0]
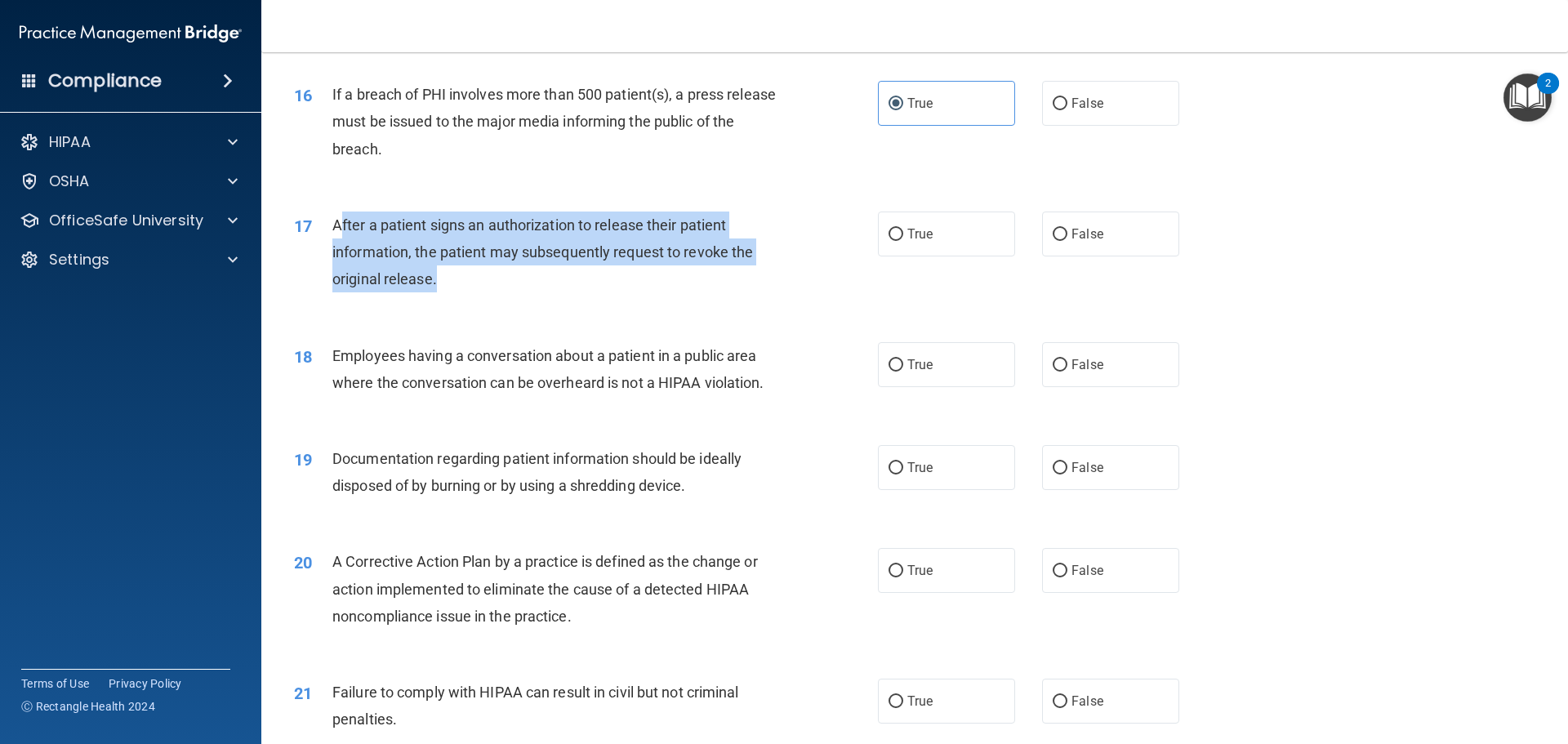
drag, startPoint x: 422, startPoint y: 300, endPoint x: 337, endPoint y: 242, distance: 102.9
click at [337, 242] on div "After a patient signs an authorization to release their patient information, th…" at bounding box center [560, 252] width 456 height 82
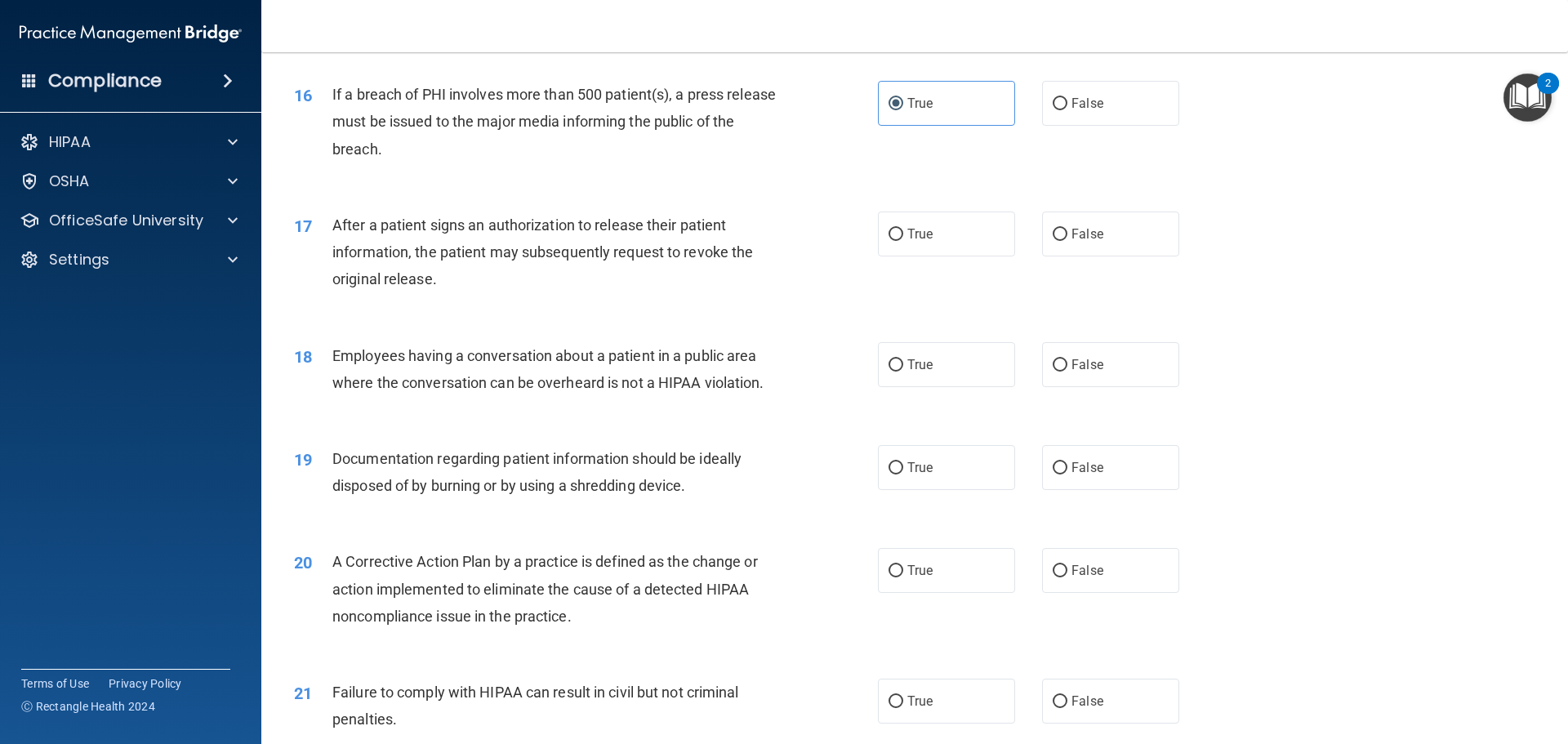
click at [335, 249] on span "After a patient signs an authorization to release their patient information, th…" at bounding box center [543, 252] width 421 height 71
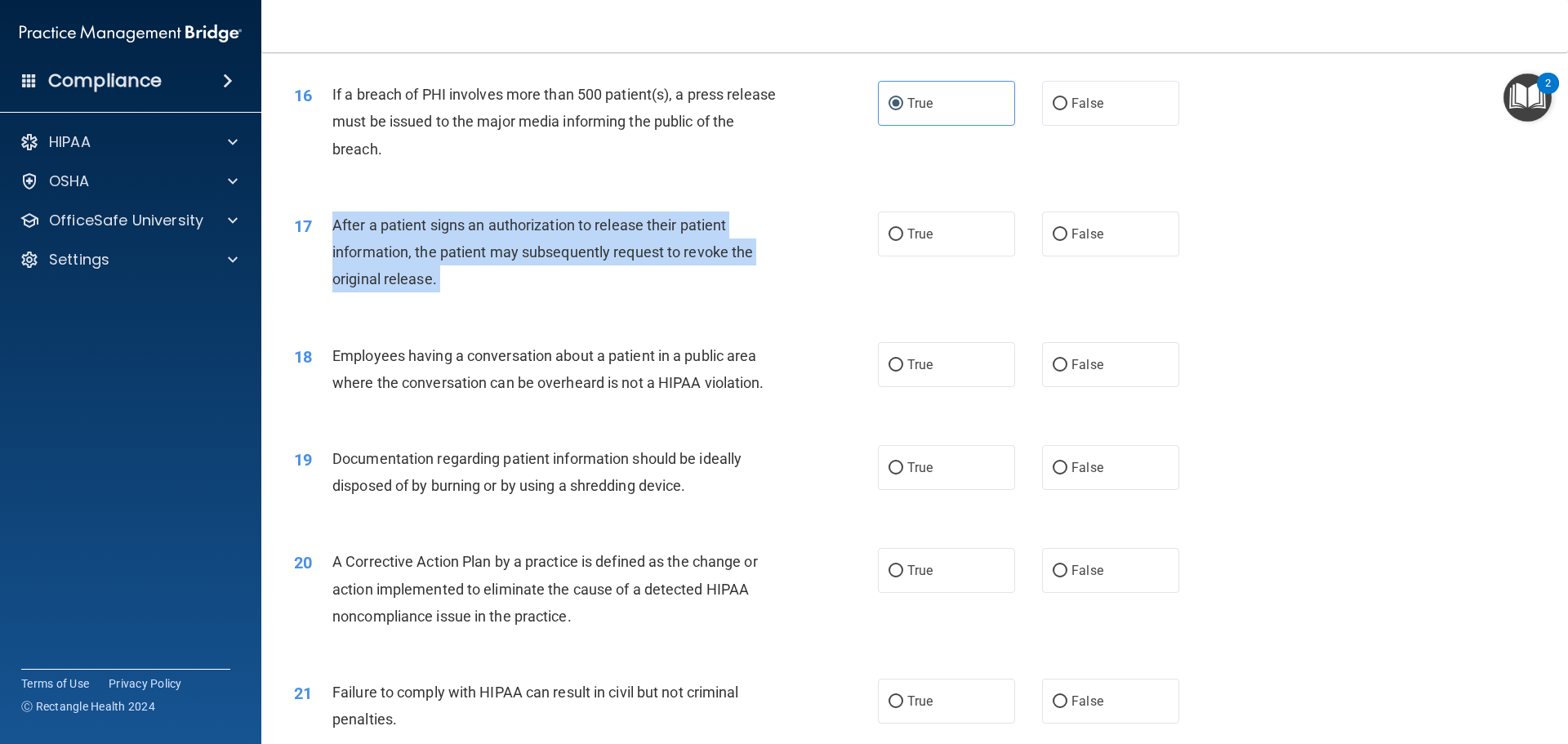
click at [335, 249] on span "After a patient signs an authorization to release their patient information, th…" at bounding box center [543, 252] width 421 height 71
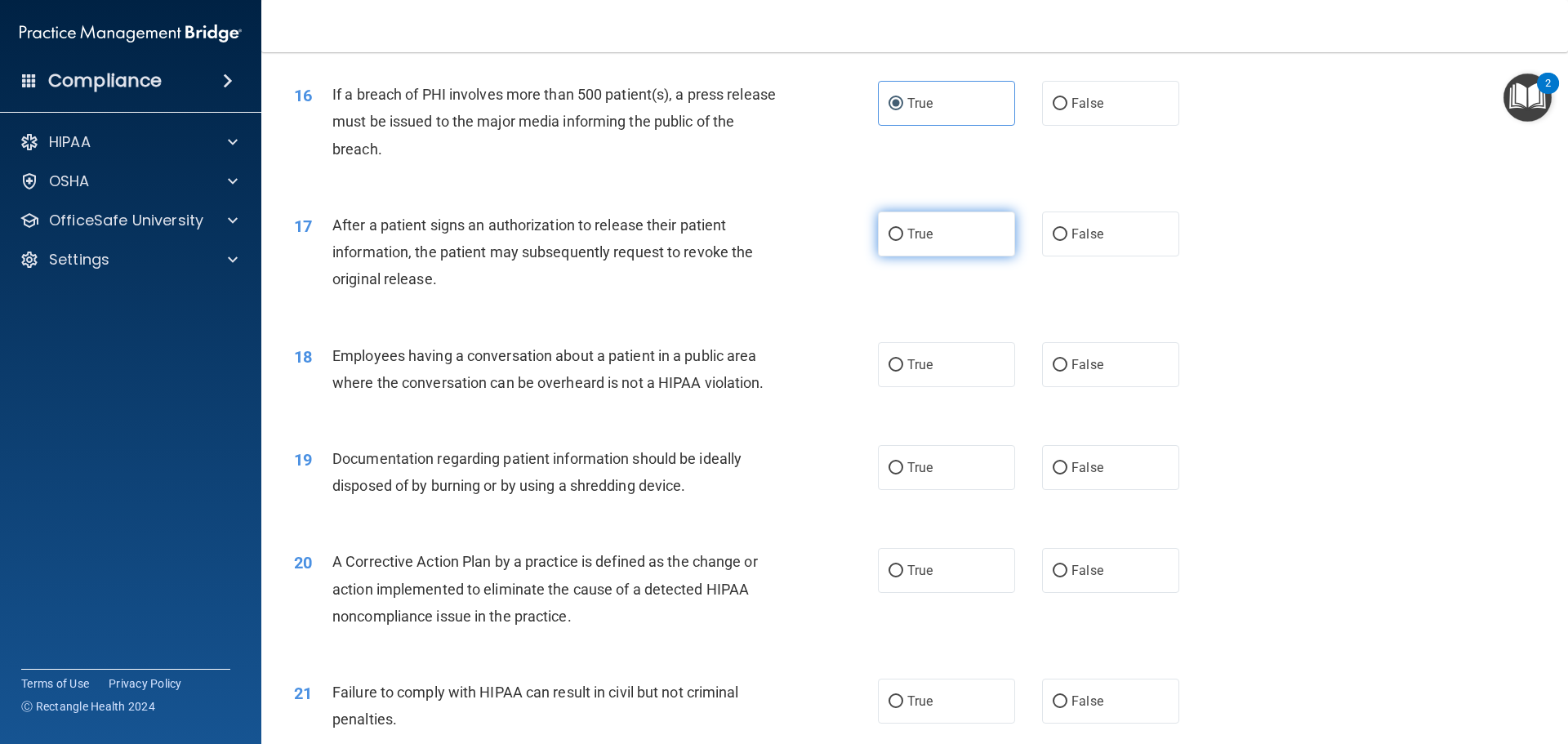
click at [898, 257] on label "True" at bounding box center [946, 234] width 137 height 45
click at [898, 241] on input "True" at bounding box center [896, 235] width 15 height 12
radio input "true"
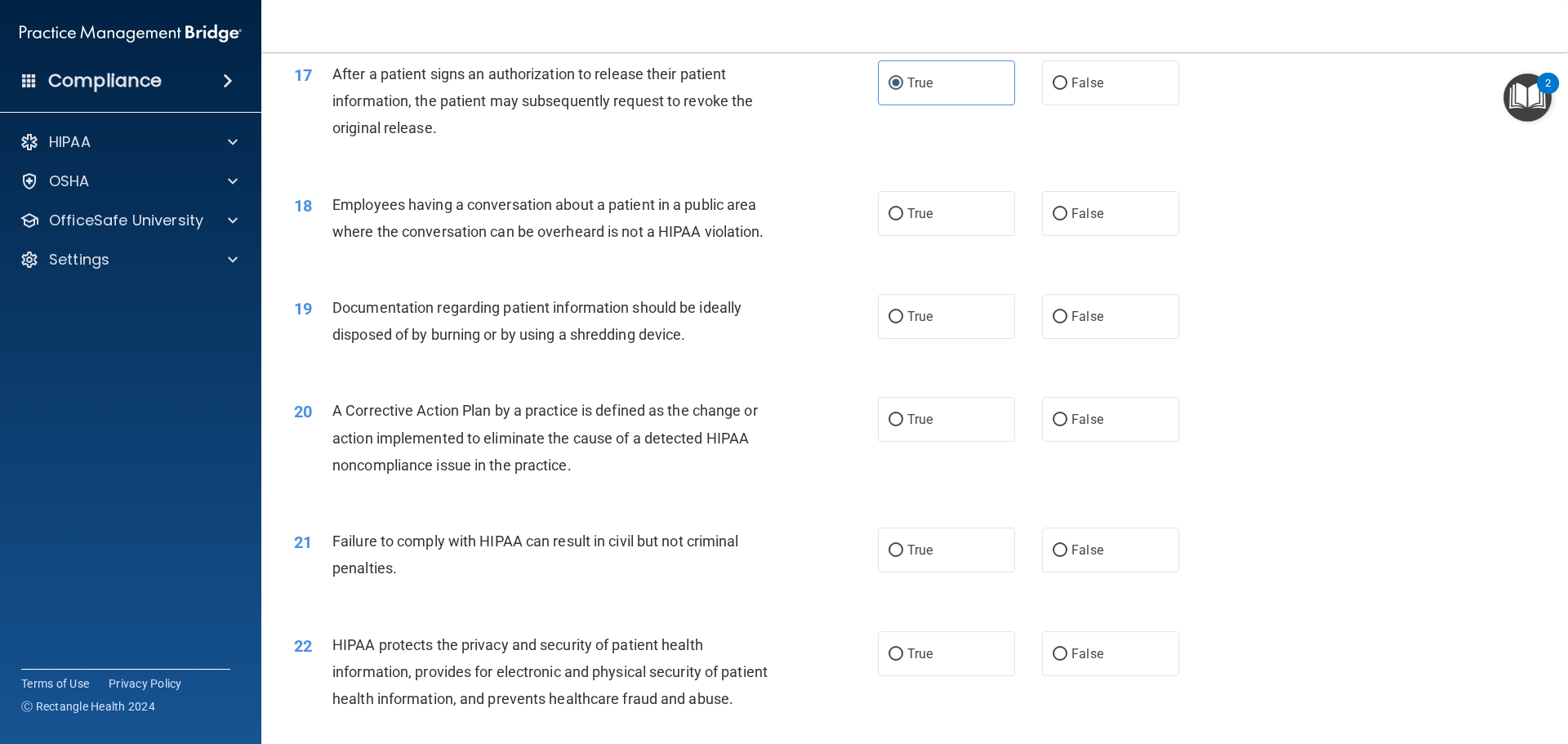
scroll to position [1960, 0]
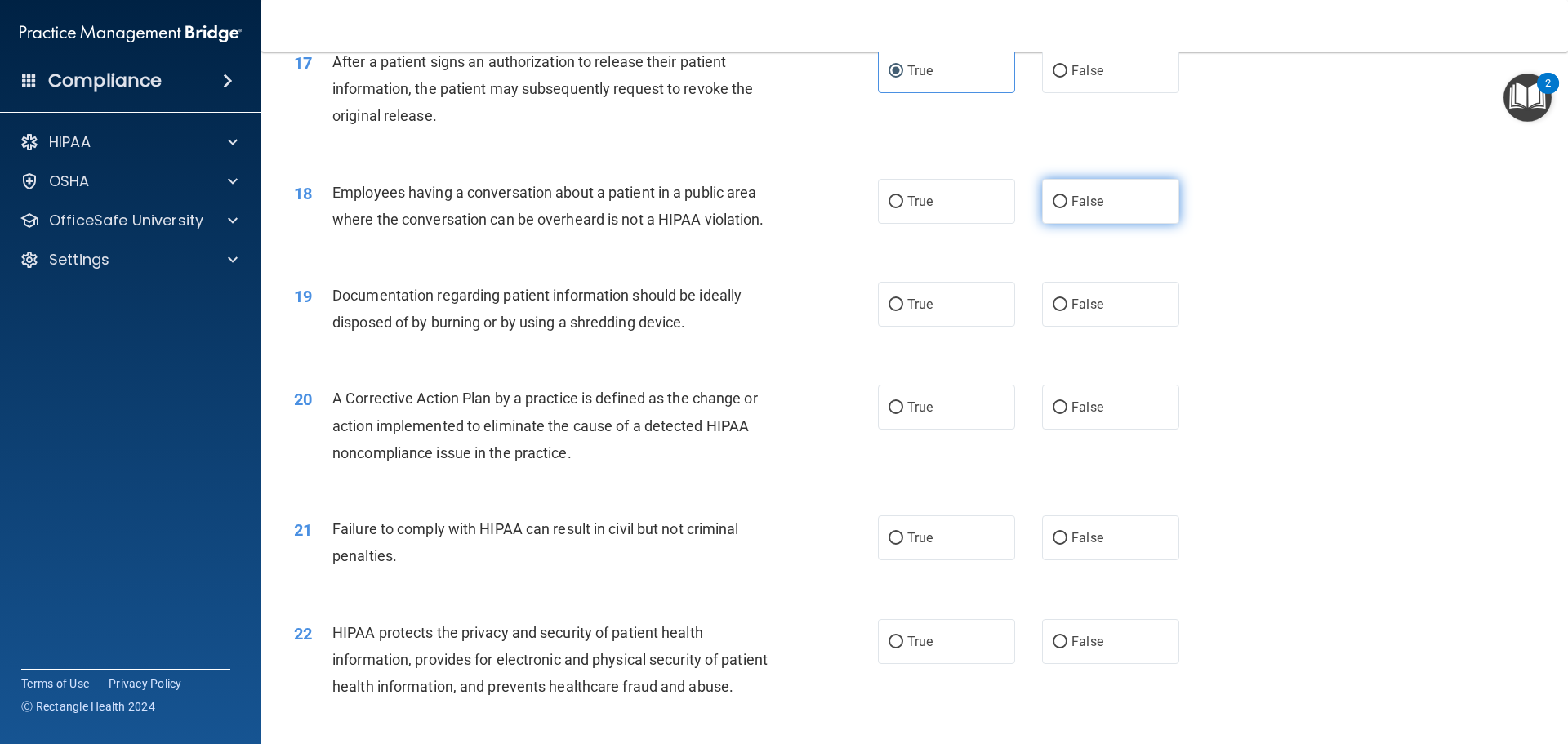
click at [1099, 224] on label "False" at bounding box center [1110, 201] width 137 height 45
click at [1067, 208] on input "False" at bounding box center [1060, 202] width 15 height 12
radio input "true"
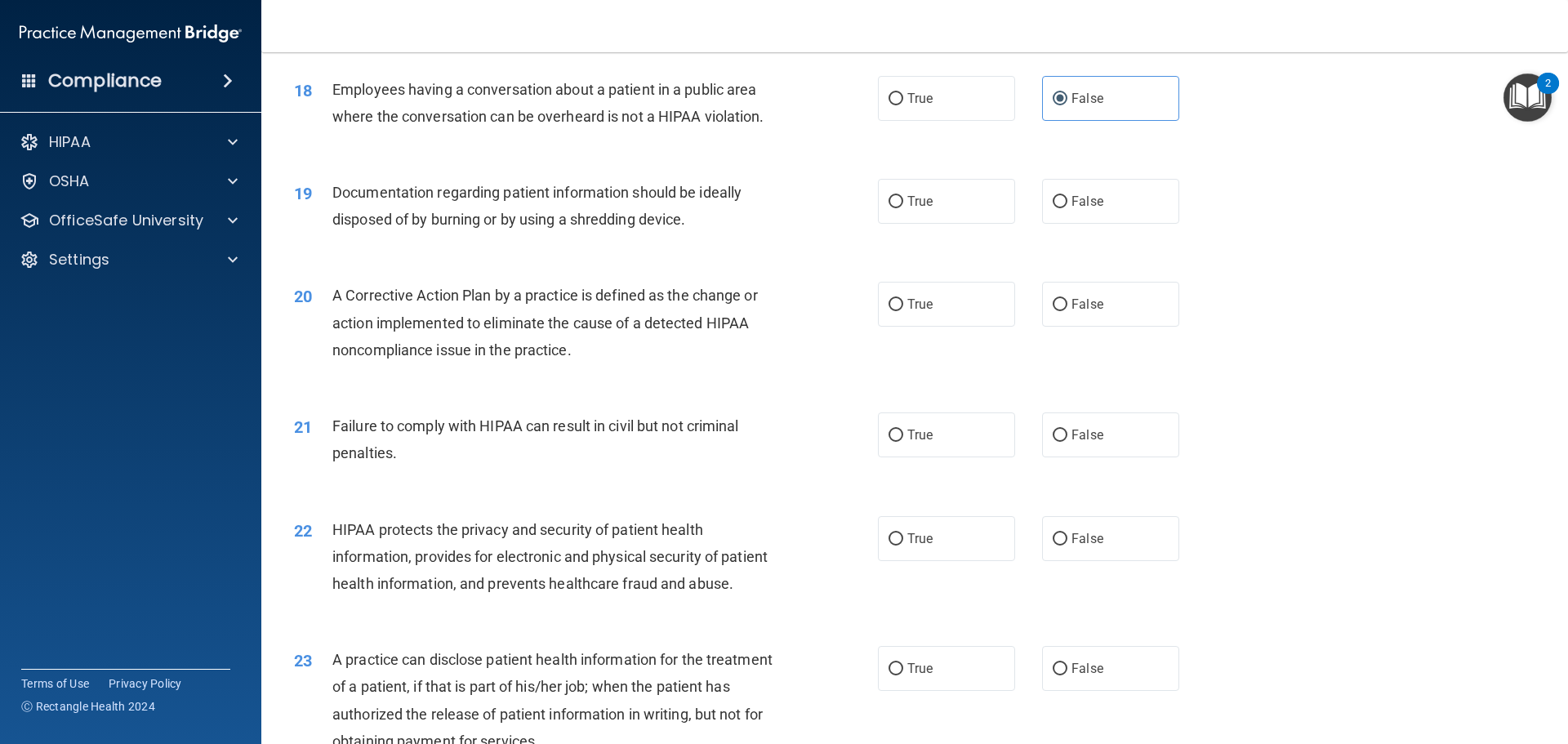
scroll to position [2123, 0]
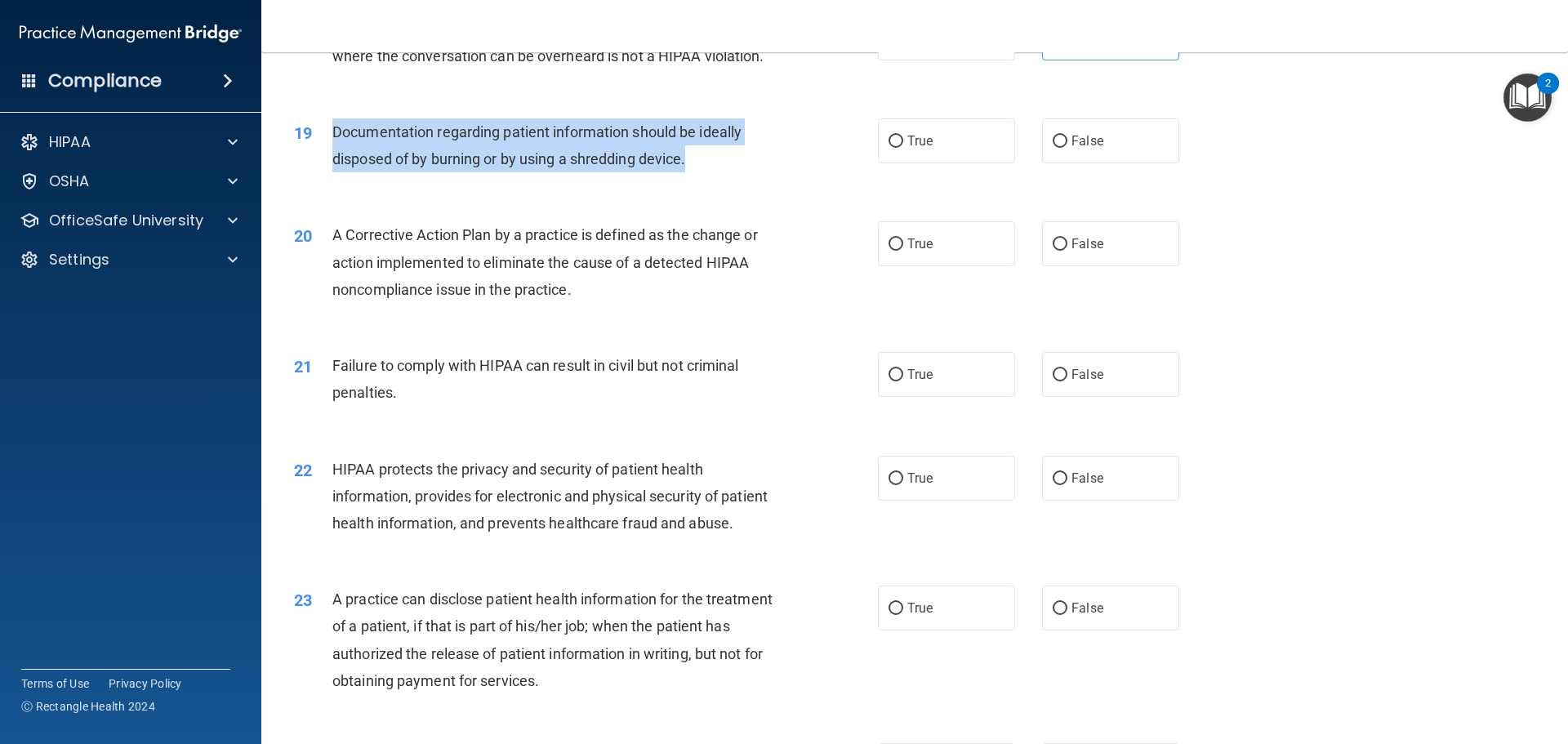
drag, startPoint x: 692, startPoint y: 190, endPoint x: 317, endPoint y: 162, distance: 376.0
click at [317, 162] on div "19 Documentation regarding patient information should be ideally disposed of by…" at bounding box center [585, 149] width 633 height 62
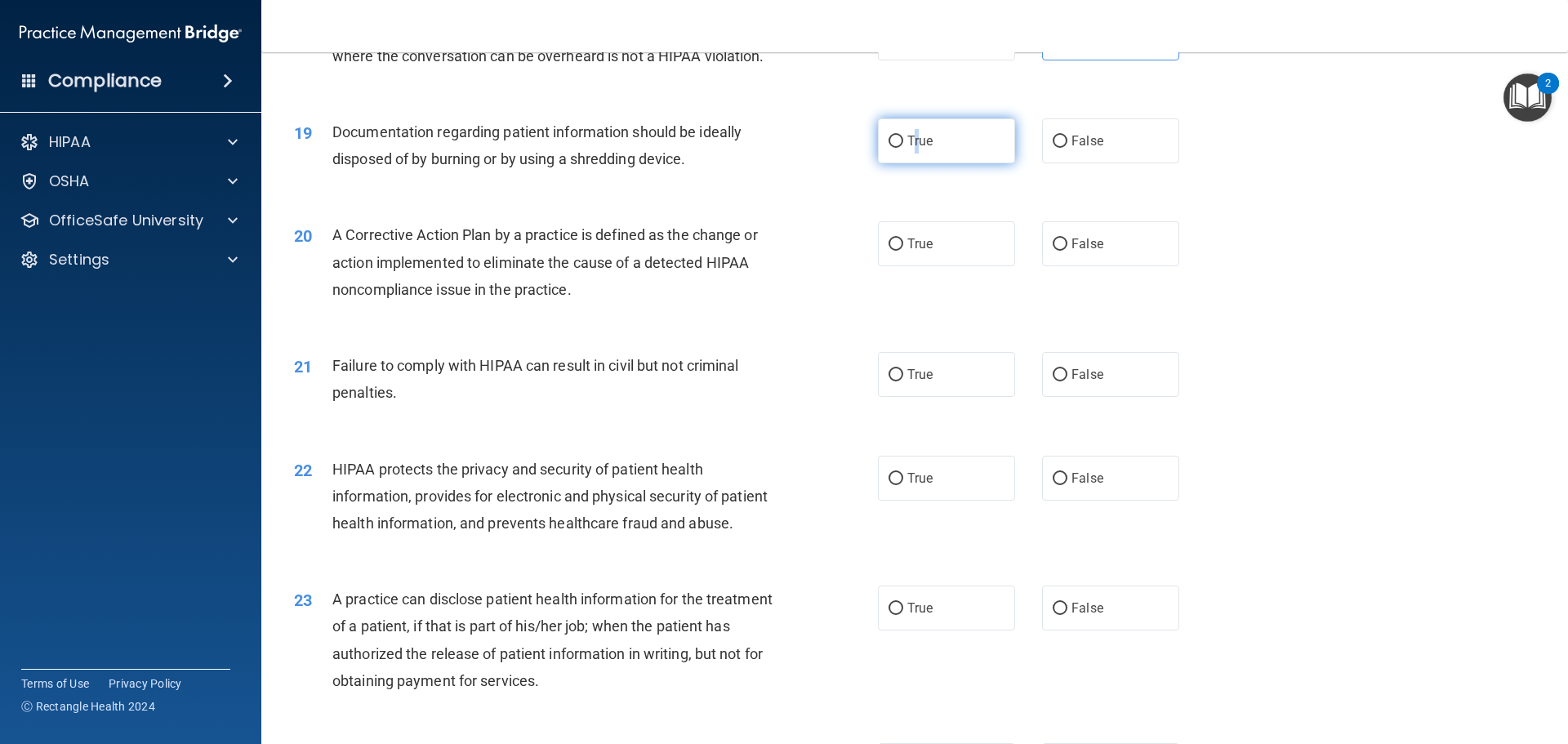
click at [911, 148] on span "True" at bounding box center [919, 141] width 26 height 16
click at [889, 147] on input "True" at bounding box center [896, 142] width 15 height 12
radio input "true"
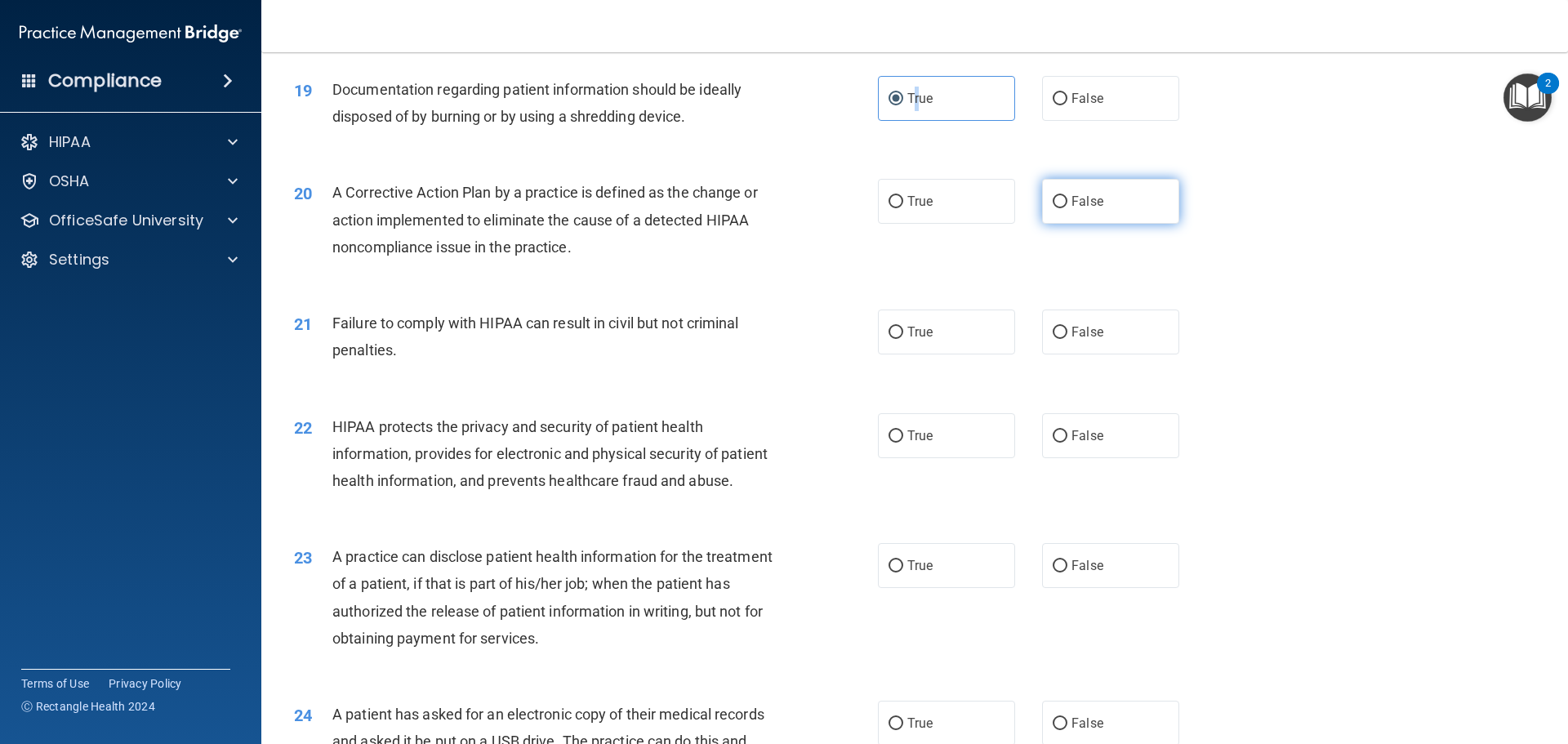
scroll to position [2205, 0]
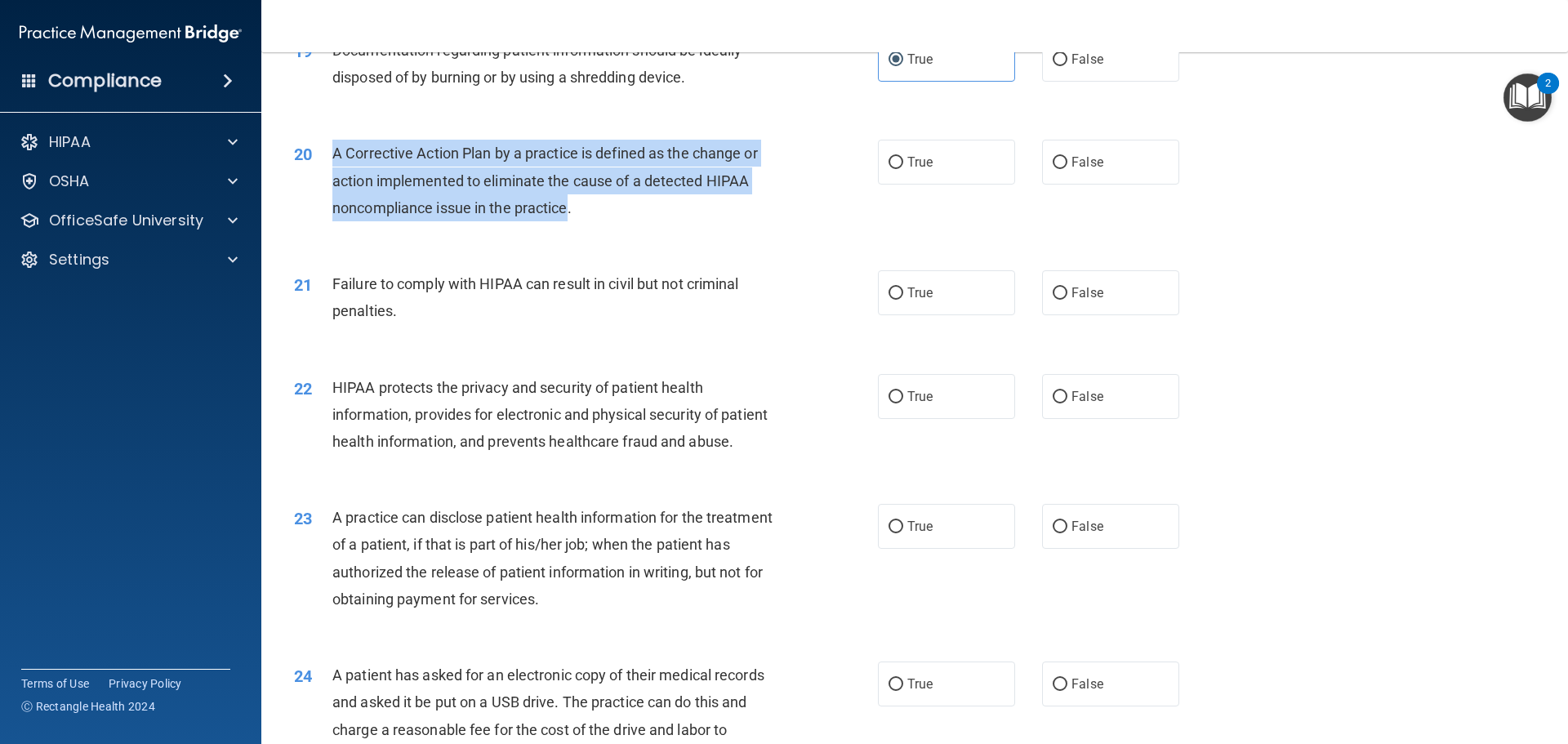
drag, startPoint x: 571, startPoint y: 235, endPoint x: 334, endPoint y: 173, distance: 245.0
click at [334, 173] on span "A Corrective Action Plan by a practice is defined as the change or action imple…" at bounding box center [545, 180] width 425 height 71
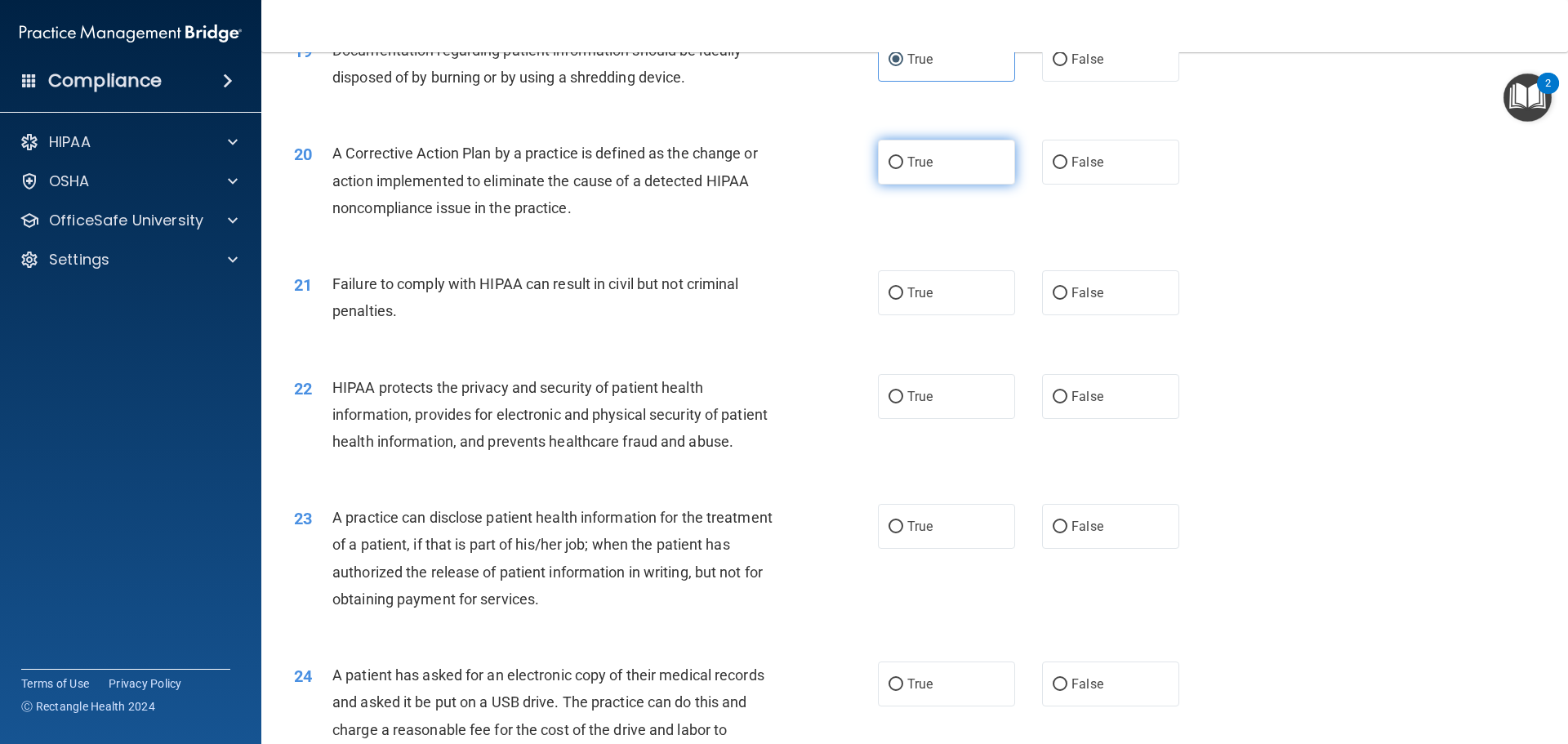
click at [912, 169] on span "True" at bounding box center [919, 162] width 26 height 16
click at [903, 169] on input "True" at bounding box center [896, 163] width 15 height 12
radio input "true"
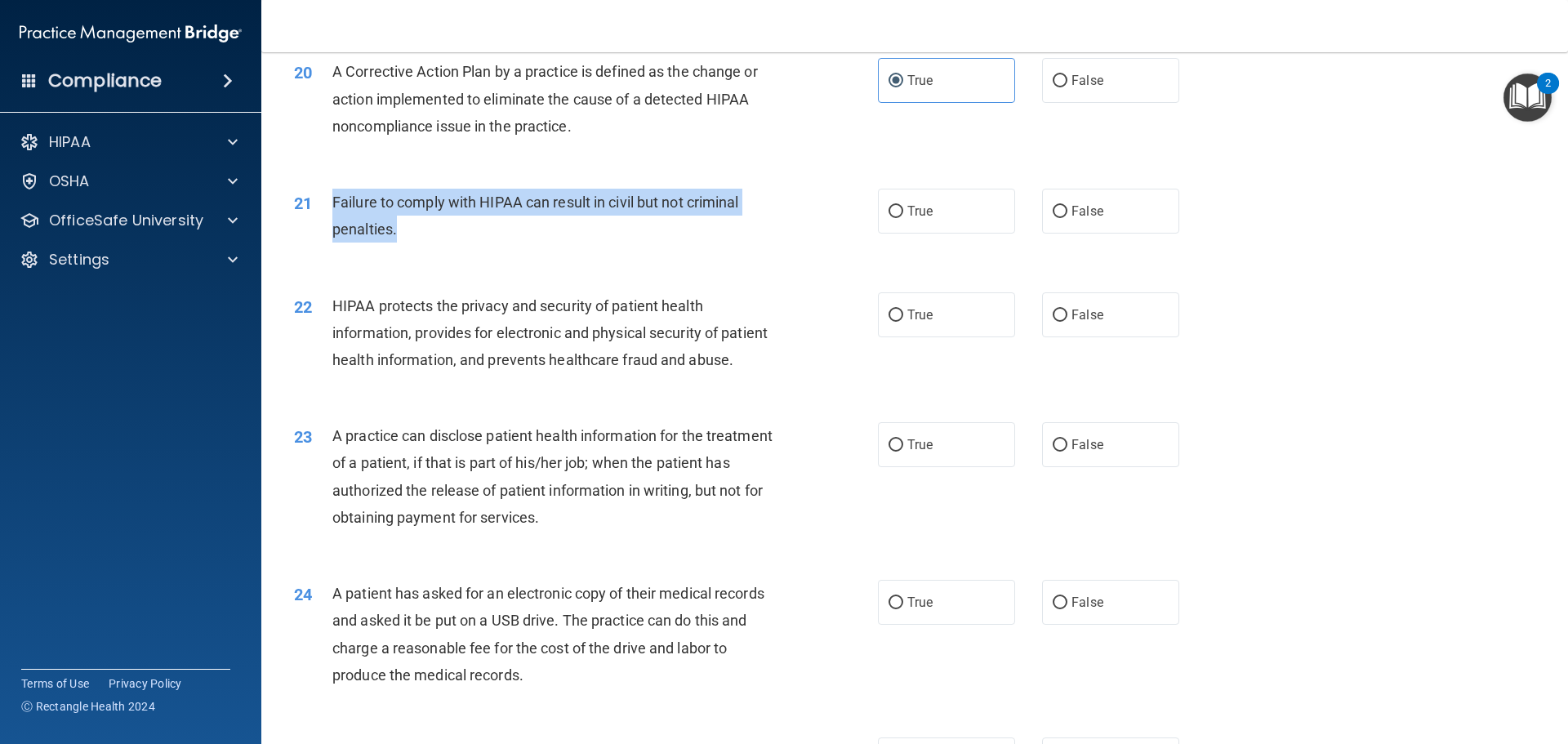
drag, startPoint x: 396, startPoint y: 259, endPoint x: 349, endPoint y: 229, distance: 55.8
click at [333, 219] on div "Failure to comply with HIPAA can result in civil but not criminal penalties." at bounding box center [560, 215] width 456 height 54
click at [1053, 218] on input "False" at bounding box center [1060, 212] width 15 height 12
radio input "true"
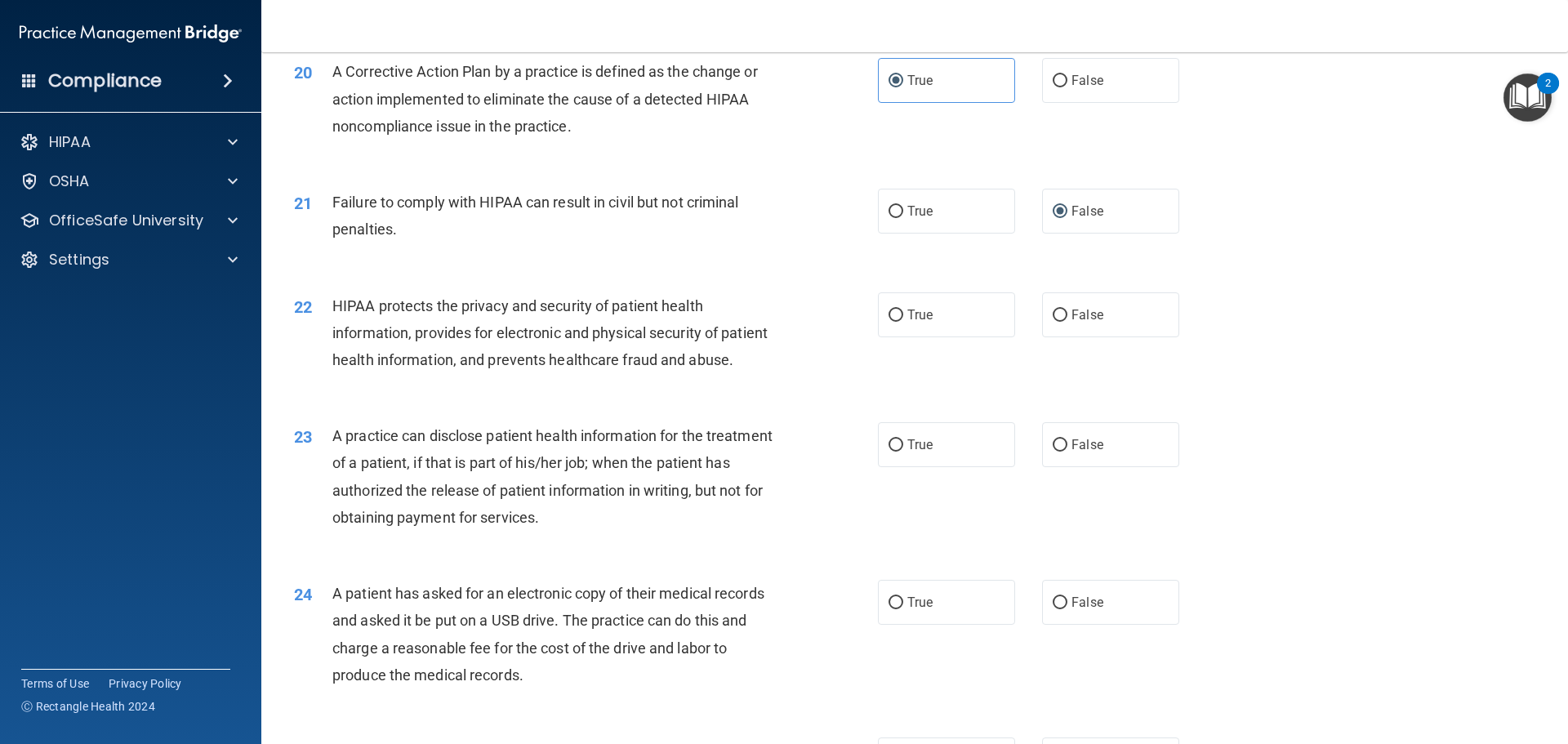
click at [1251, 335] on div "22 HIPAA protects the privacy and security of patient health information, provi…" at bounding box center [914, 337] width 1265 height 131
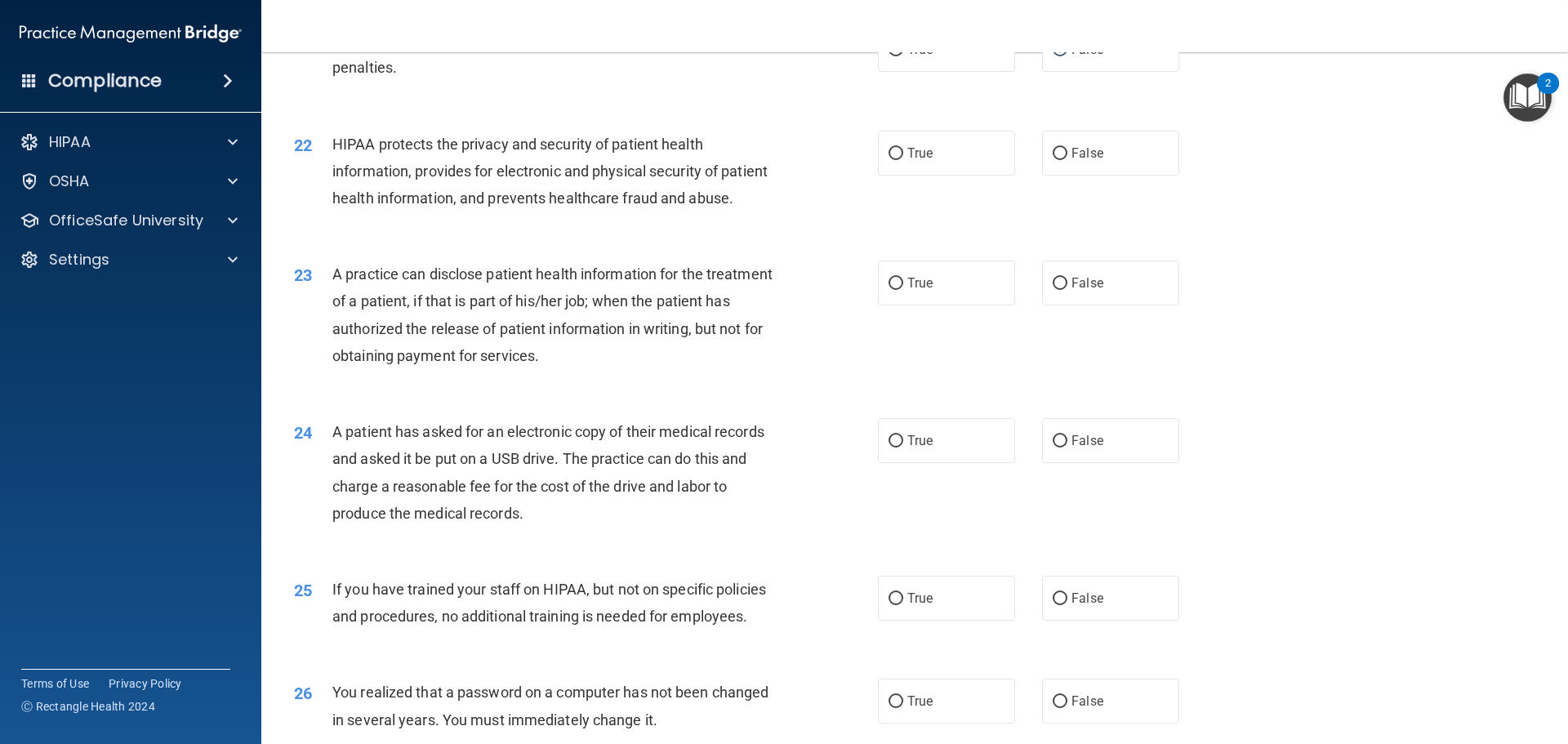
scroll to position [2450, 0]
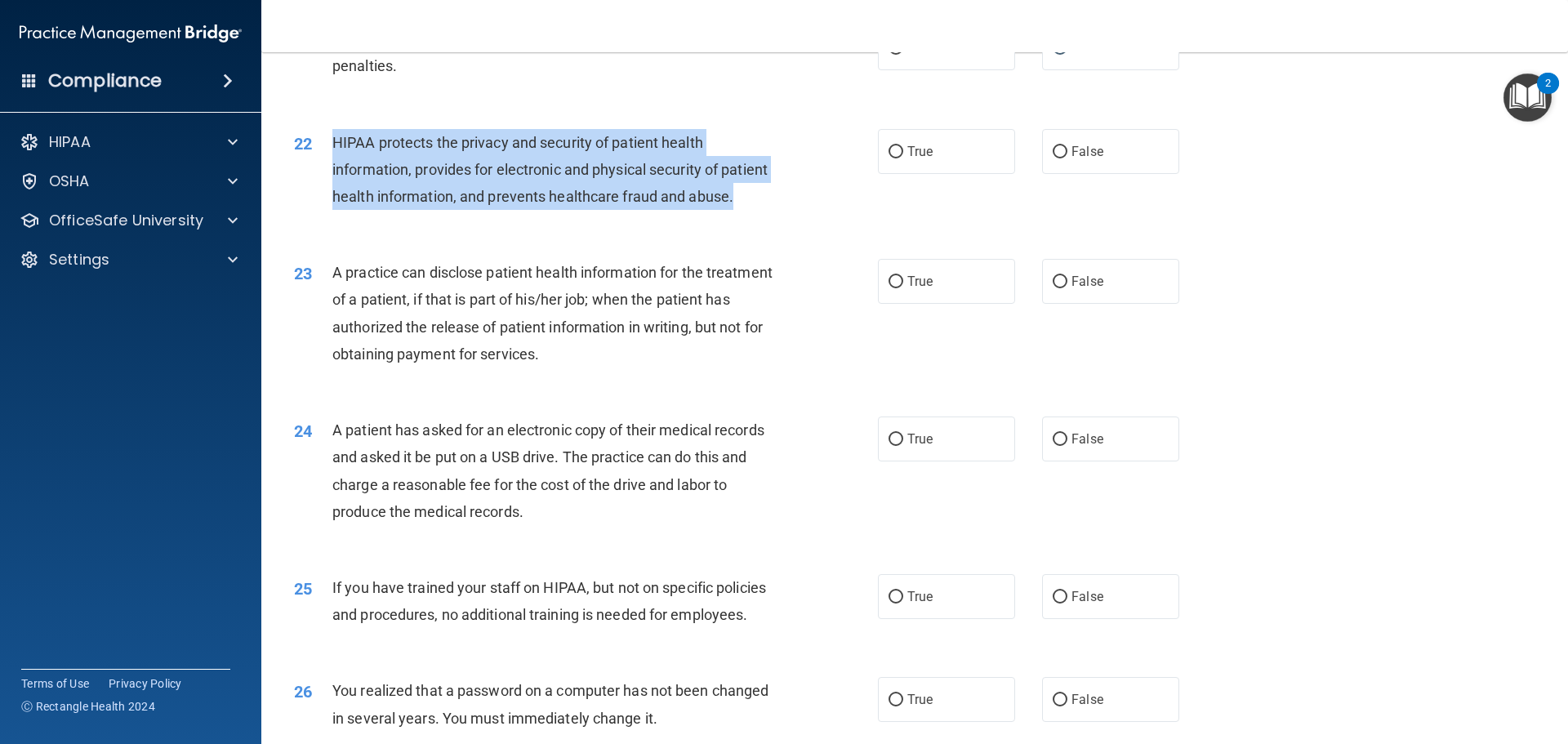
drag, startPoint x: 358, startPoint y: 229, endPoint x: 334, endPoint y: 169, distance: 64.6
click at [334, 169] on div "HIPAA protects the privacy and security of patient health information, provides…" at bounding box center [560, 169] width 456 height 82
click at [889, 159] on input "True" at bounding box center [896, 153] width 15 height 12
radio input "true"
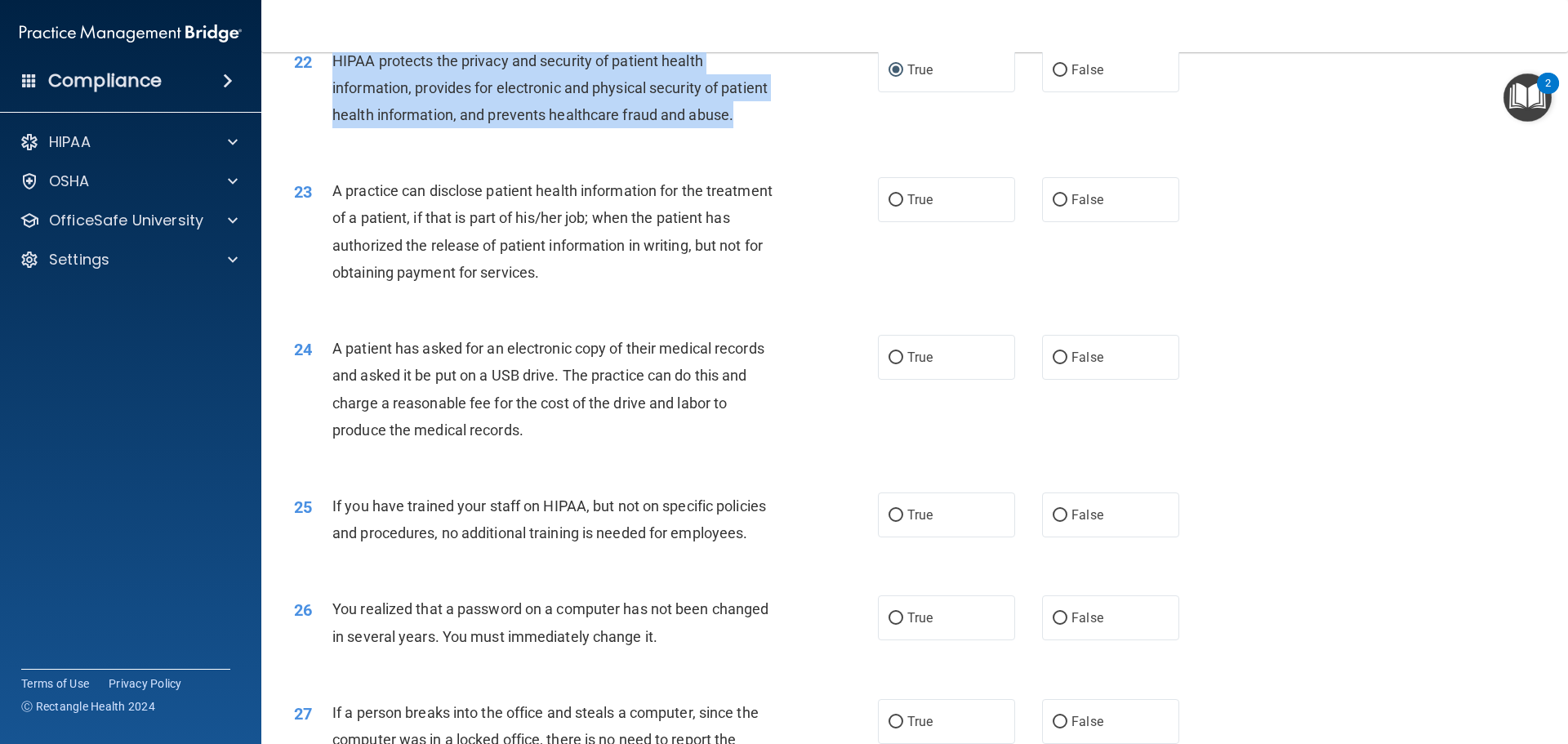
scroll to position [2613, 0]
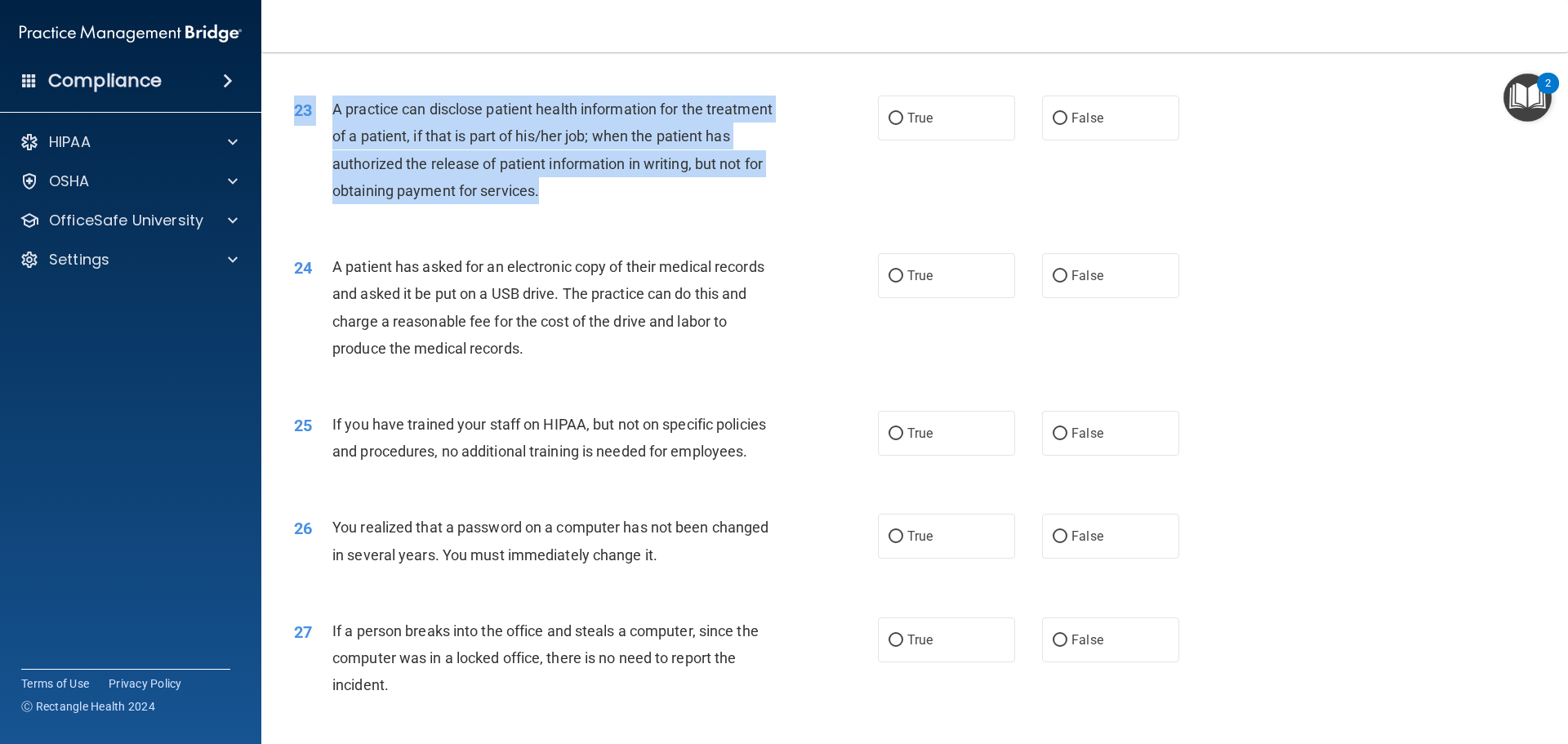
drag, startPoint x: 588, startPoint y: 250, endPoint x: 617, endPoint y: 248, distance: 29.1
click at [617, 233] on div "23 A practice can disclose patient health information for the treatment of a pa…" at bounding box center [914, 154] width 1265 height 158
click at [570, 199] on span "A practice can disclose patient health information for the treatment of a patie…" at bounding box center [552, 150] width 440 height 99
drag, startPoint x: 625, startPoint y: 249, endPoint x: 339, endPoint y: 163, distance: 298.7
click at [334, 162] on div "A practice can disclose patient health information for the treatment of a patie…" at bounding box center [560, 149] width 456 height 109
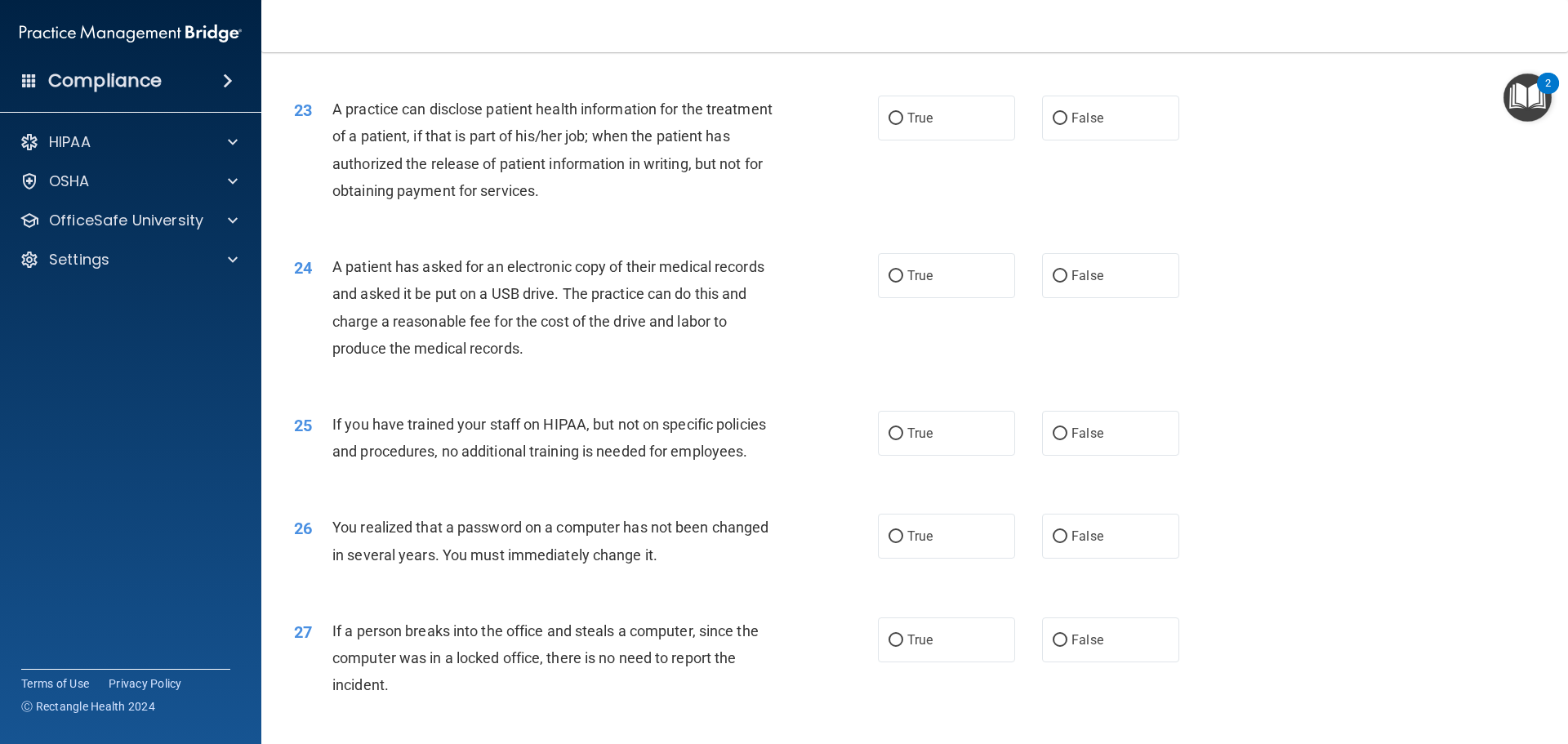
drag, startPoint x: 1107, startPoint y: 184, endPoint x: 1125, endPoint y: 209, distance: 30.8
click at [1107, 140] on label "False" at bounding box center [1110, 117] width 137 height 45
click at [1067, 125] on input "False" at bounding box center [1060, 119] width 15 height 12
radio input "true"
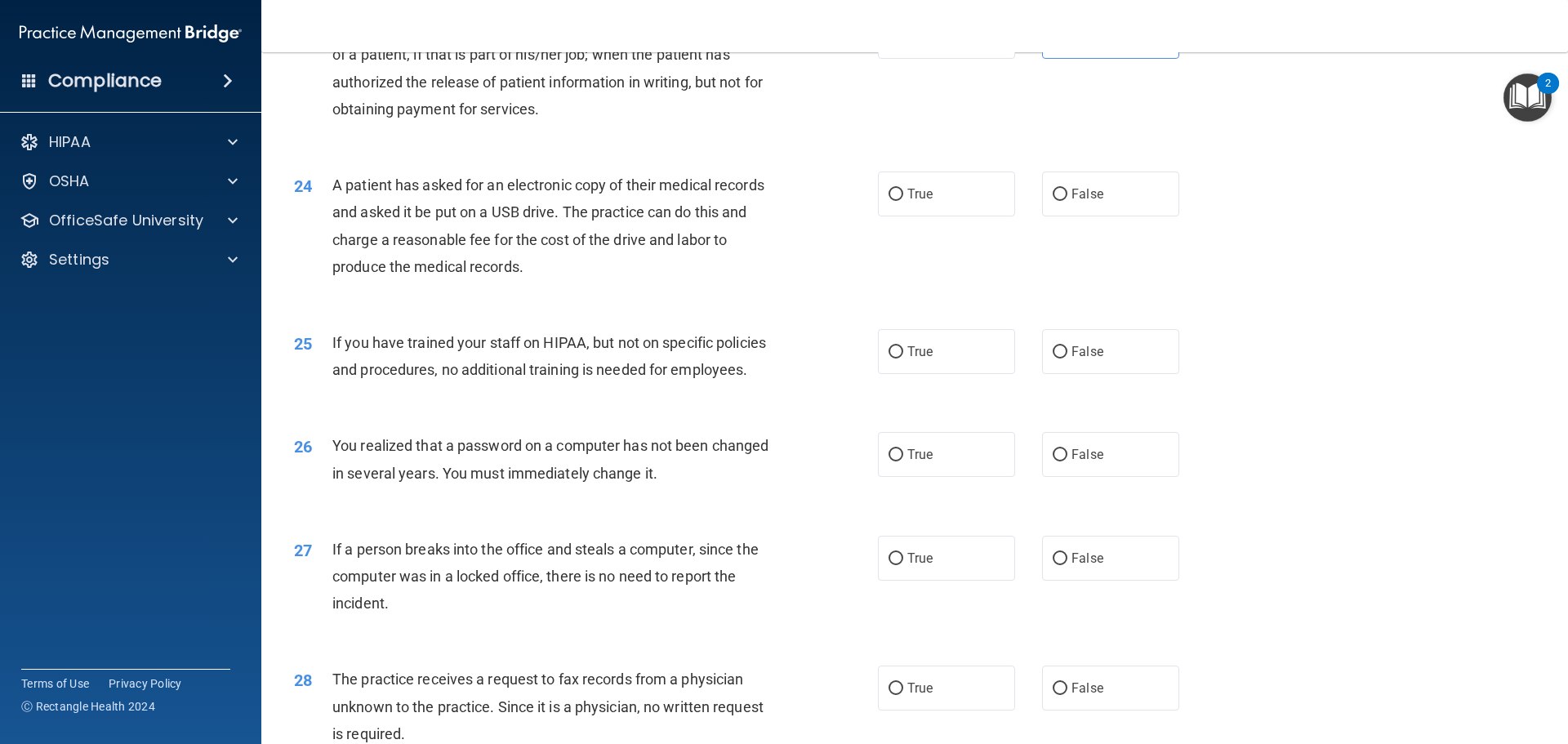
scroll to position [2777, 0]
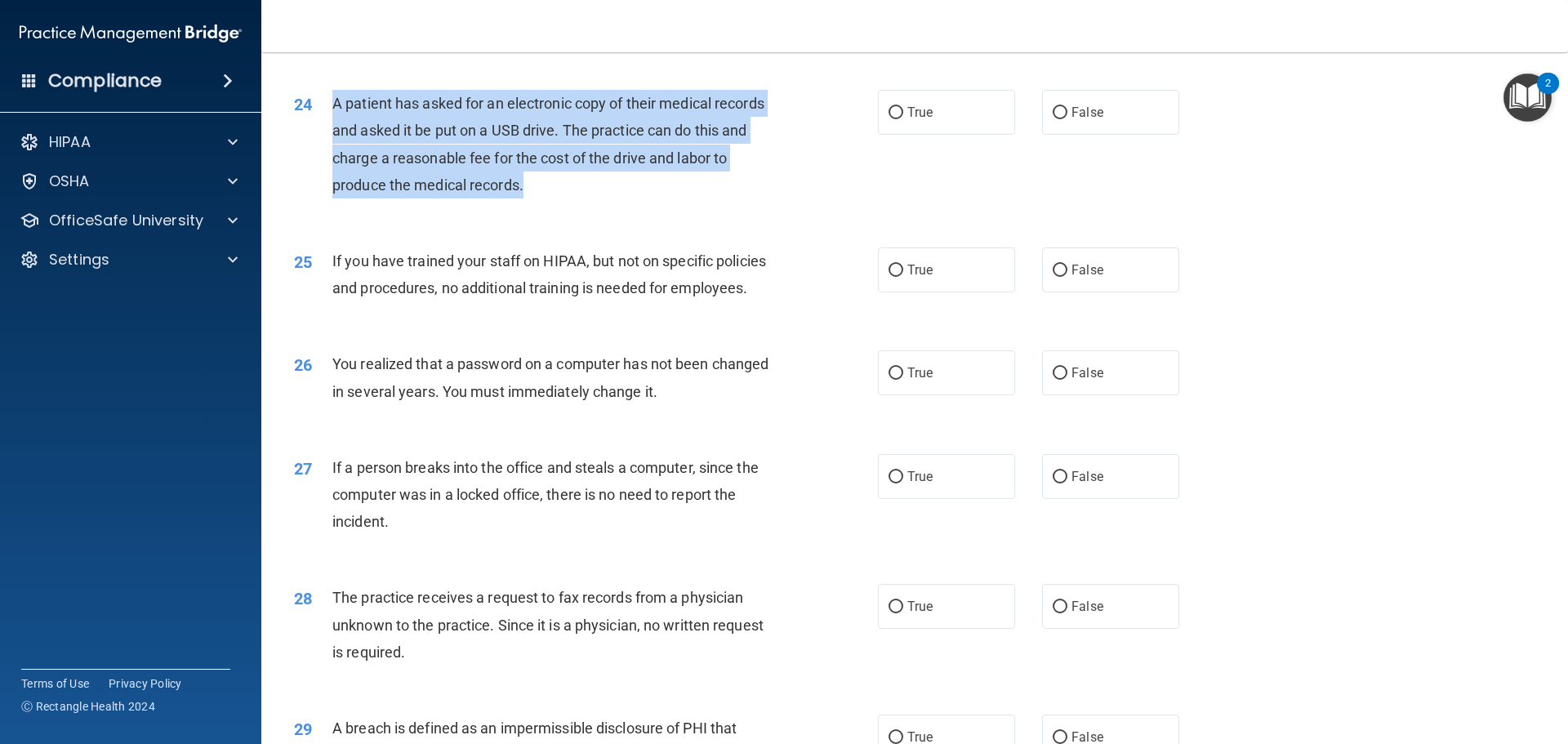
drag, startPoint x: 525, startPoint y: 244, endPoint x: 332, endPoint y: 159, distance: 210.9
click at [333, 159] on div "A patient has asked for an electronic copy of their medical records and asked i…" at bounding box center [560, 144] width 456 height 109
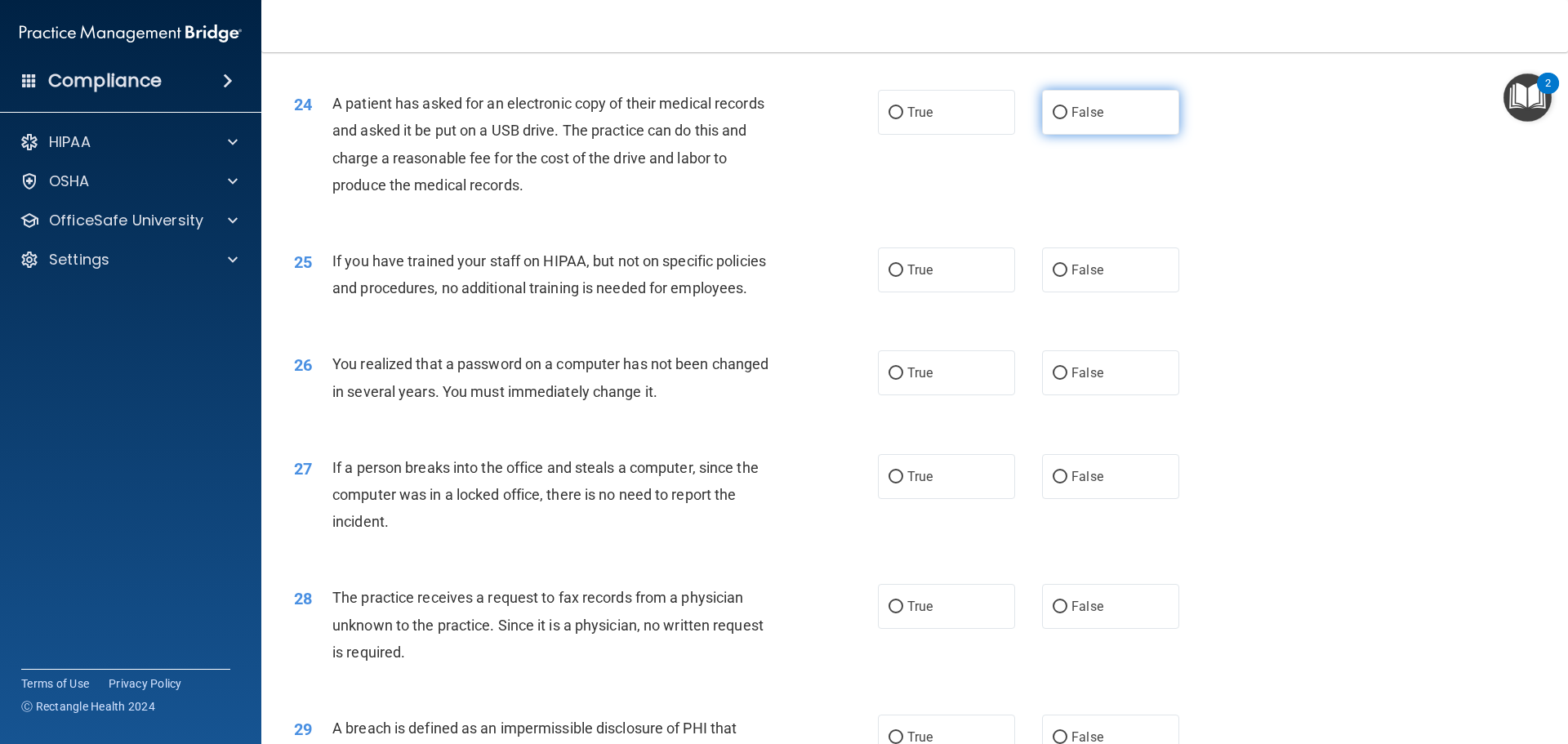
click at [1067, 135] on label "False" at bounding box center [1110, 112] width 137 height 45
click at [1067, 119] on input "False" at bounding box center [1060, 113] width 15 height 12
radio input "true"
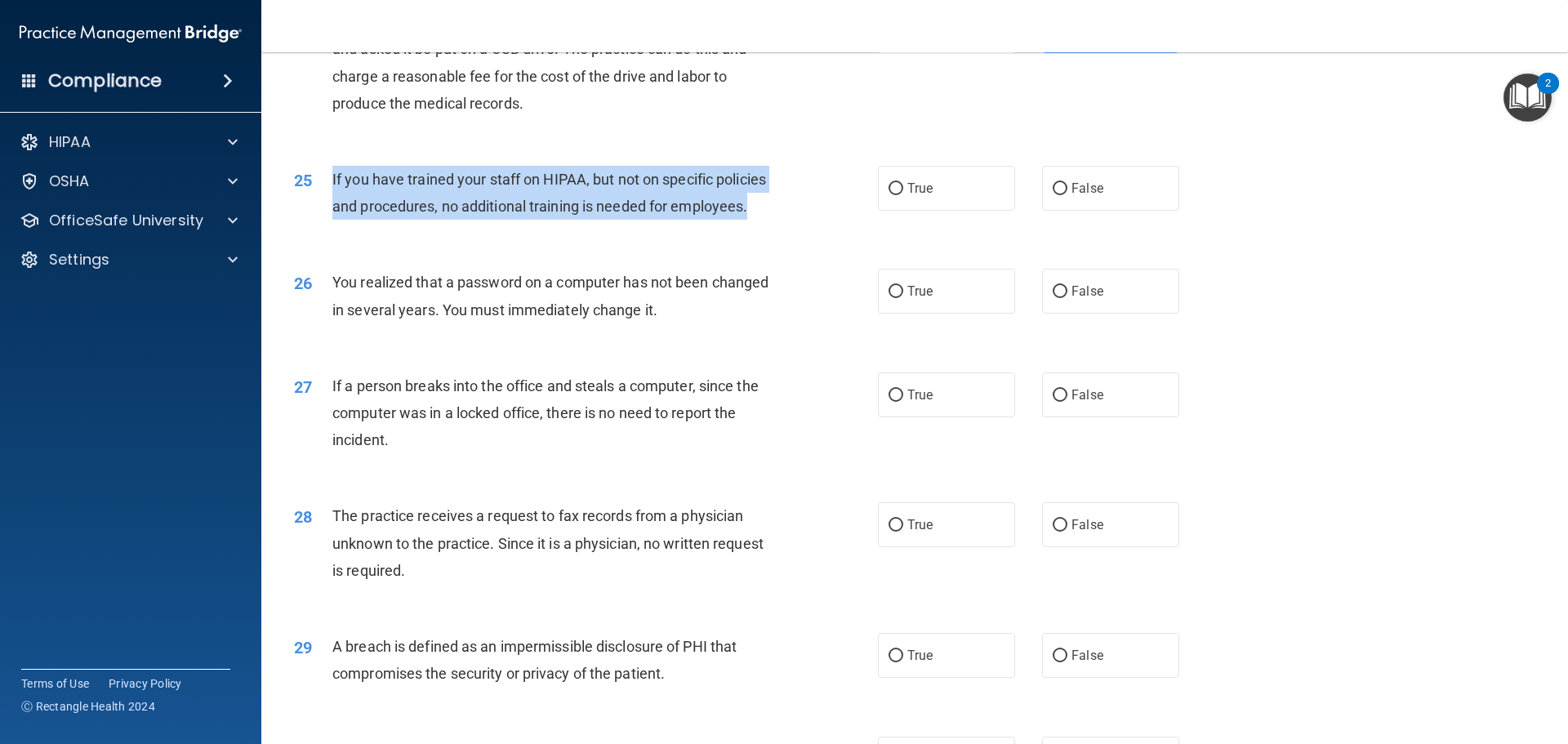
drag, startPoint x: 749, startPoint y: 259, endPoint x: 328, endPoint y: 229, distance: 422.1
click at [328, 228] on div "25 If you have trained your staff on HIPAA, but not on specific policies and pr…" at bounding box center [585, 197] width 633 height 62
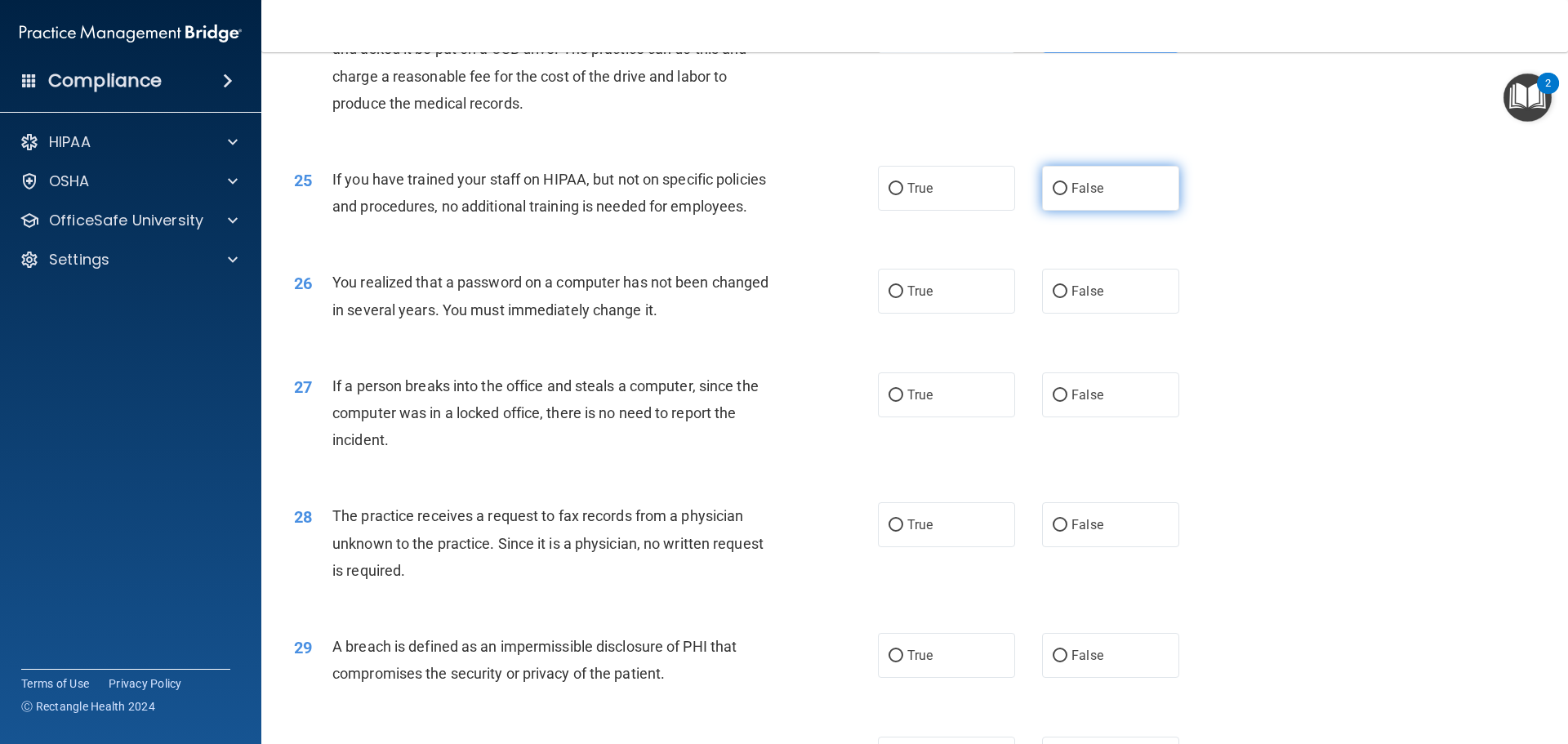
click at [1098, 211] on label "False" at bounding box center [1110, 188] width 137 height 45
click at [1067, 195] on input "False" at bounding box center [1060, 189] width 15 height 12
radio input "true"
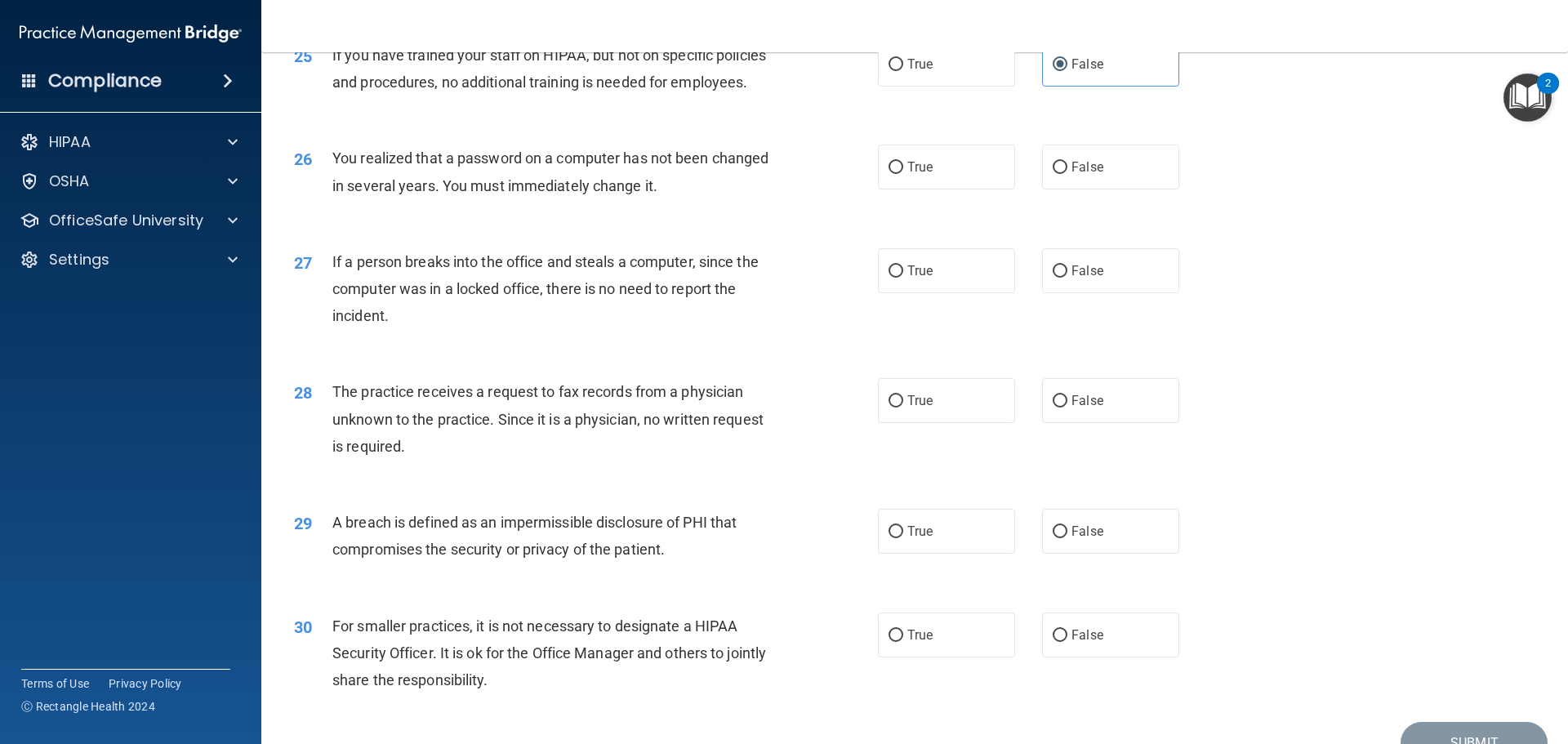
scroll to position [3022, 0]
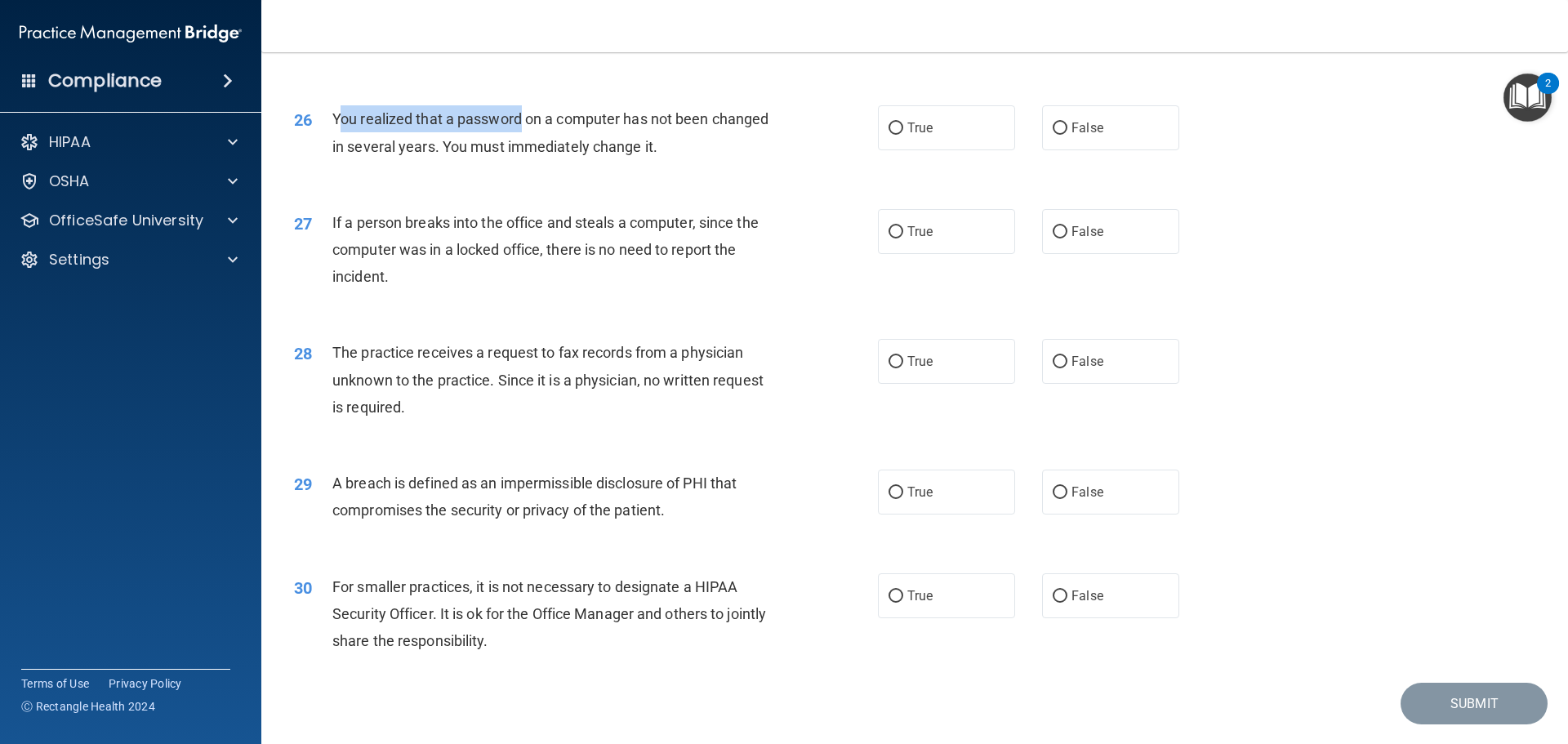
drag, startPoint x: 336, startPoint y: 172, endPoint x: 507, endPoint y: 186, distance: 171.6
click at [514, 159] on div "You realized that a password on a computer has not been changed in several year…" at bounding box center [560, 132] width 456 height 54
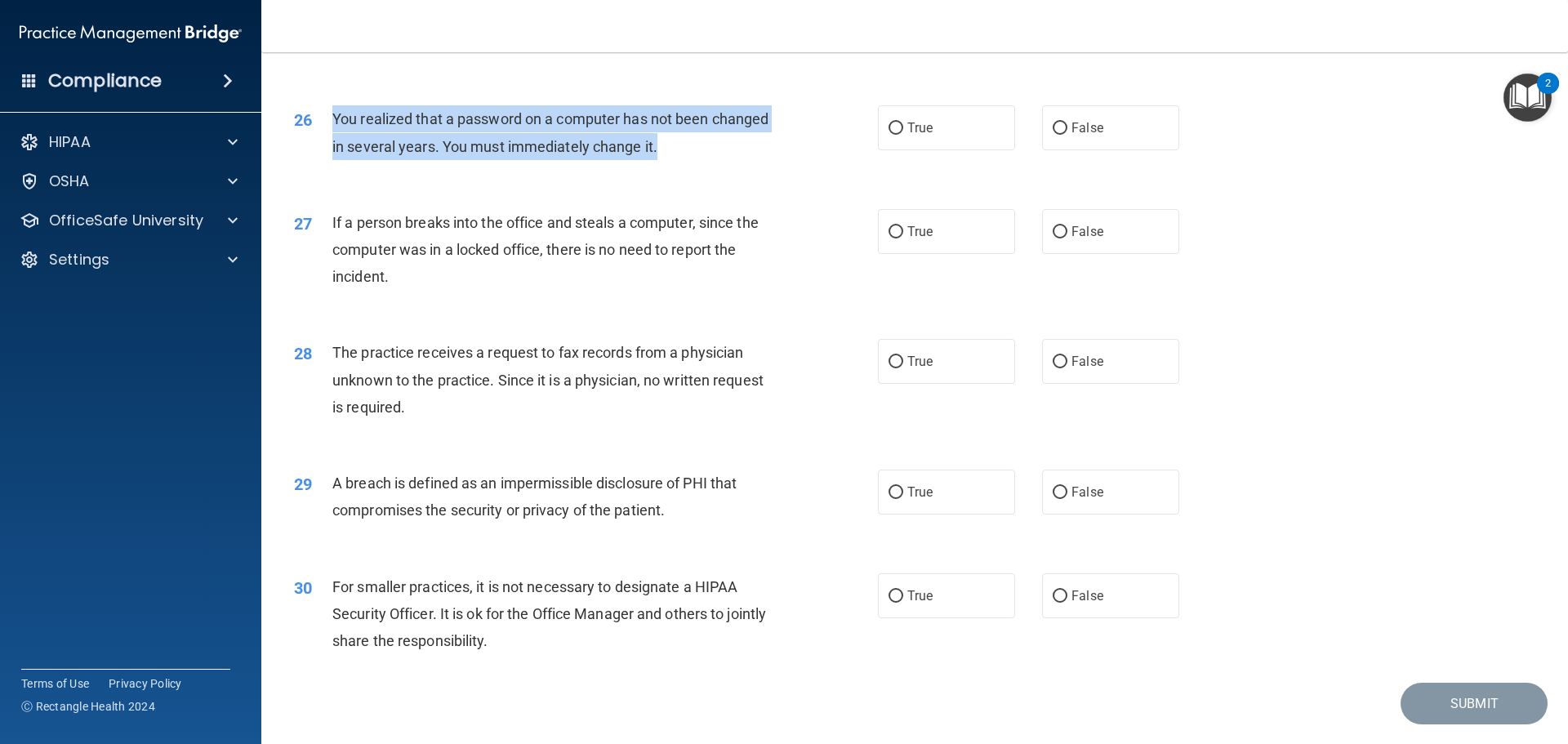
drag, startPoint x: 333, startPoint y: 172, endPoint x: 676, endPoint y: 203, distance: 344.4
click at [676, 159] on div "You realized that a password on a computer has not been changed in several year…" at bounding box center [560, 132] width 456 height 54
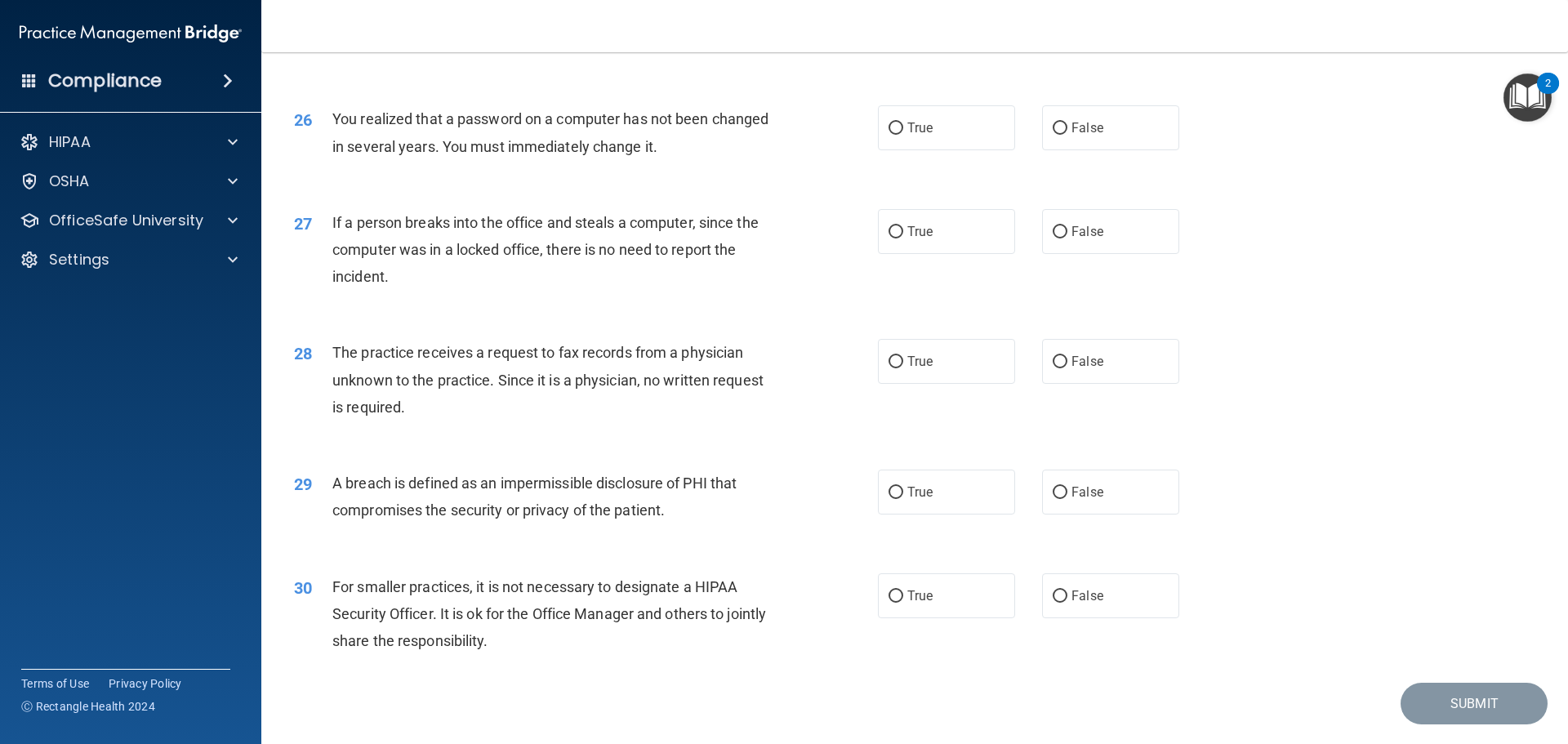
click at [606, 250] on div "27 If a person breaks into the office and steals a computer, since the computer…" at bounding box center [914, 254] width 1265 height 131
click at [924, 136] on span "True" at bounding box center [919, 128] width 26 height 16
click at [903, 135] on input "True" at bounding box center [896, 129] width 15 height 12
radio input "true"
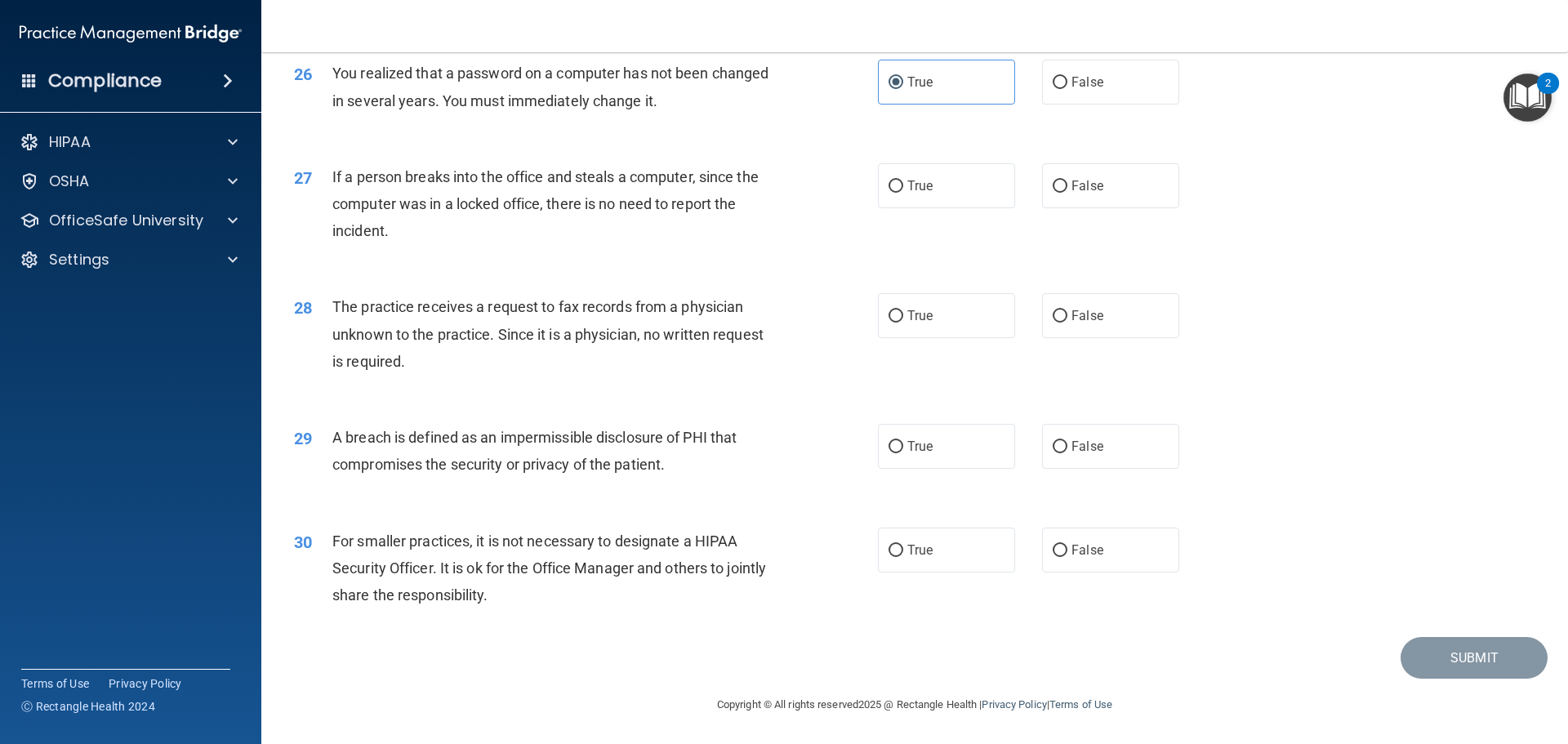
scroll to position [3103, 0]
click at [1108, 198] on label "False" at bounding box center [1110, 185] width 137 height 45
click at [1067, 192] on input "False" at bounding box center [1060, 186] width 15 height 12
radio input "true"
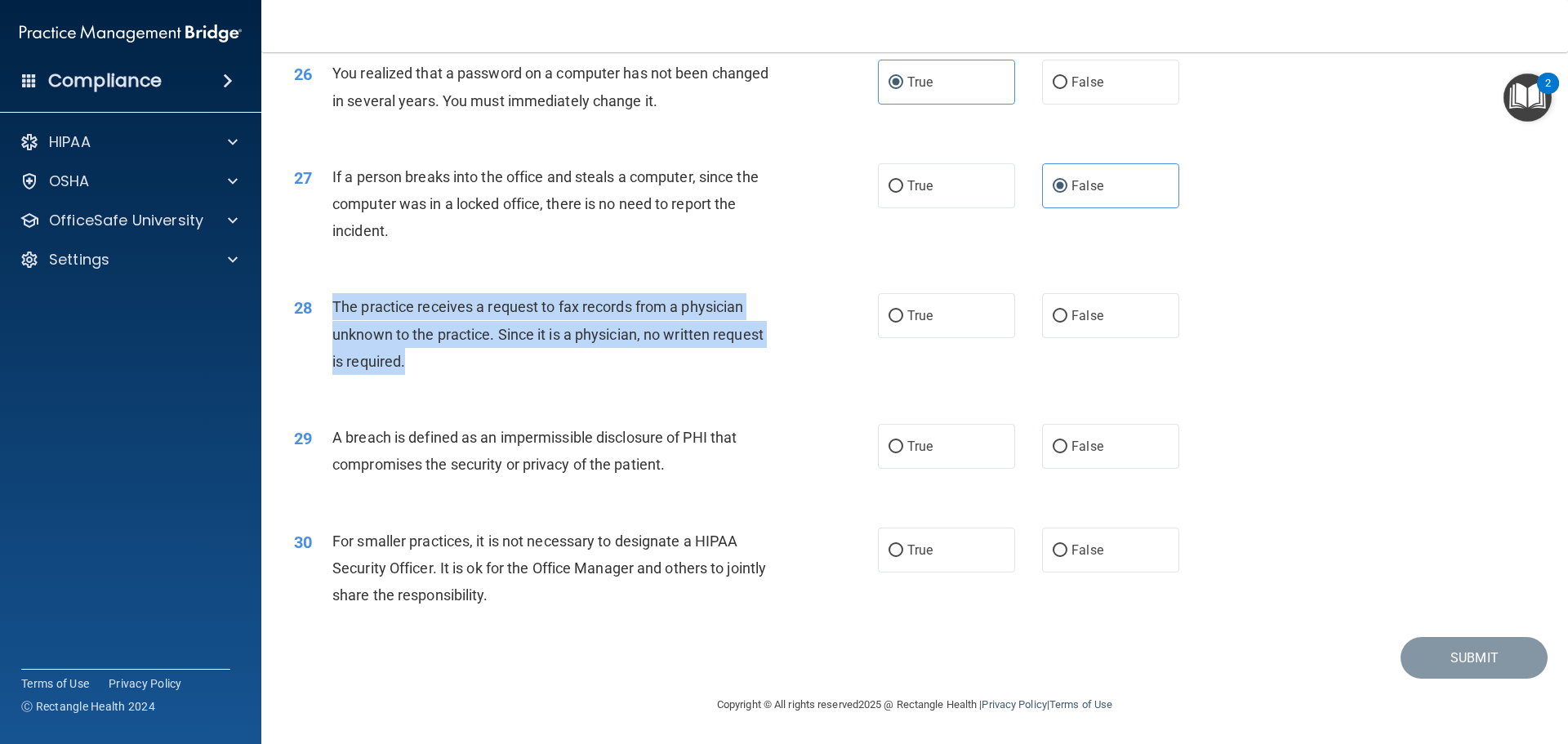
drag, startPoint x: 334, startPoint y: 322, endPoint x: 407, endPoint y: 387, distance: 97.7
click at [407, 375] on div "The practice receives a request to fax records from a physician unknown to the …" at bounding box center [560, 334] width 456 height 82
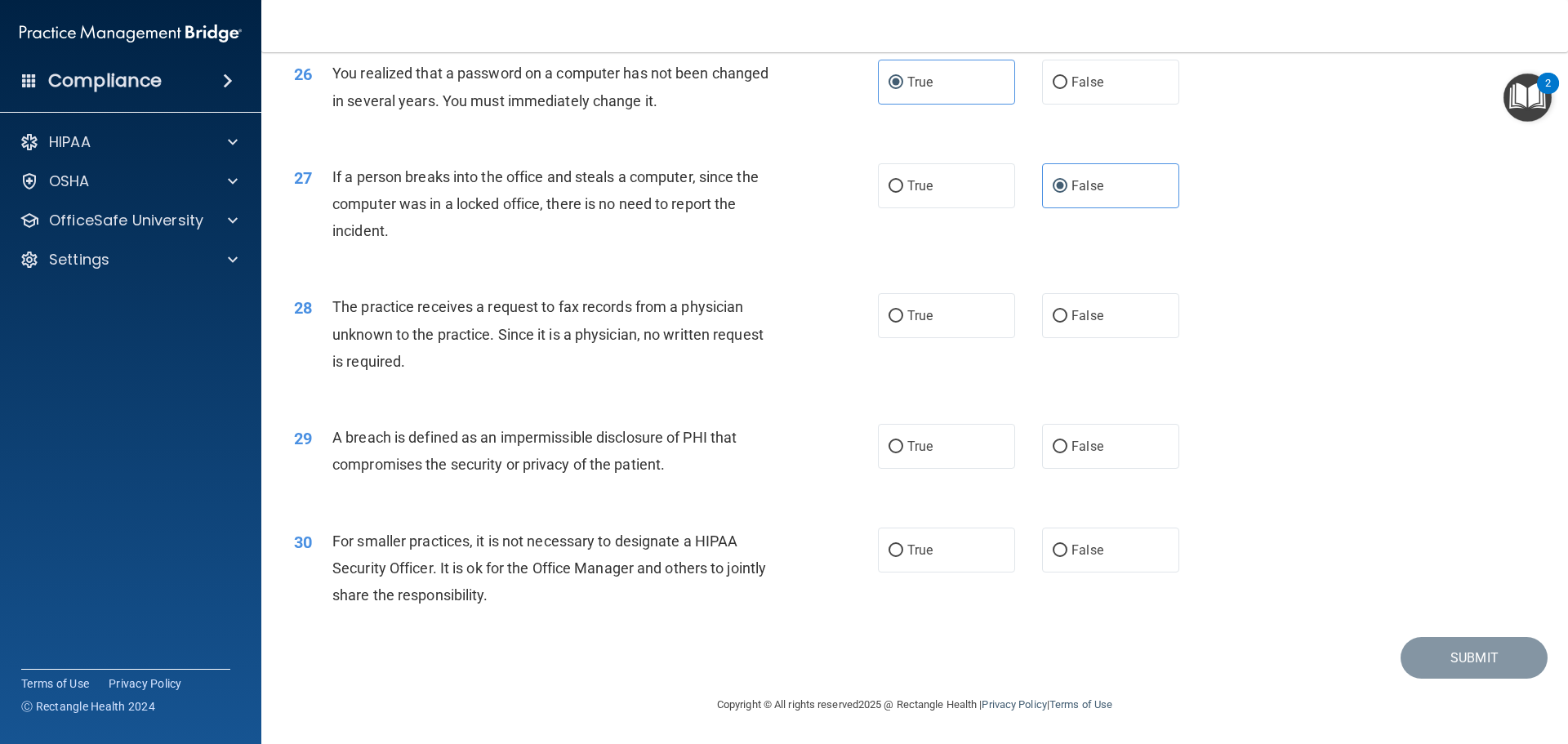
click at [598, 426] on div "29 A breach is defined as an impermissible disclosure of PHI that compromises t…" at bounding box center [914, 455] width 1265 height 103
click at [1076, 338] on label "False" at bounding box center [1110, 315] width 137 height 45
click at [1067, 322] on input "False" at bounding box center [1060, 317] width 15 height 12
radio input "true"
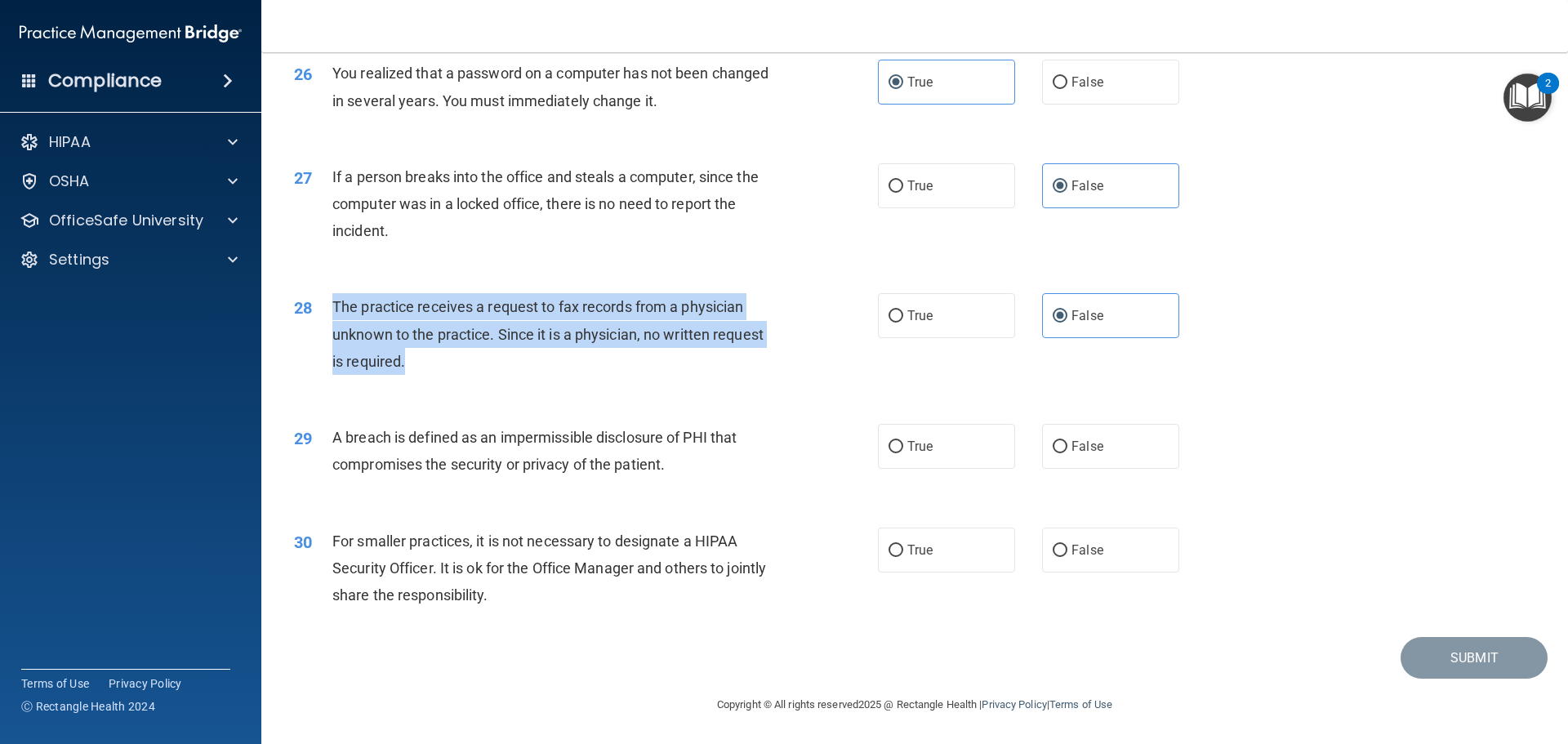
drag, startPoint x: 331, startPoint y: 325, endPoint x: 408, endPoint y: 382, distance: 95.8
click at [408, 382] on div "28 The practice receives a request to fax records from a physician unknown to t…" at bounding box center [585, 338] width 633 height 90
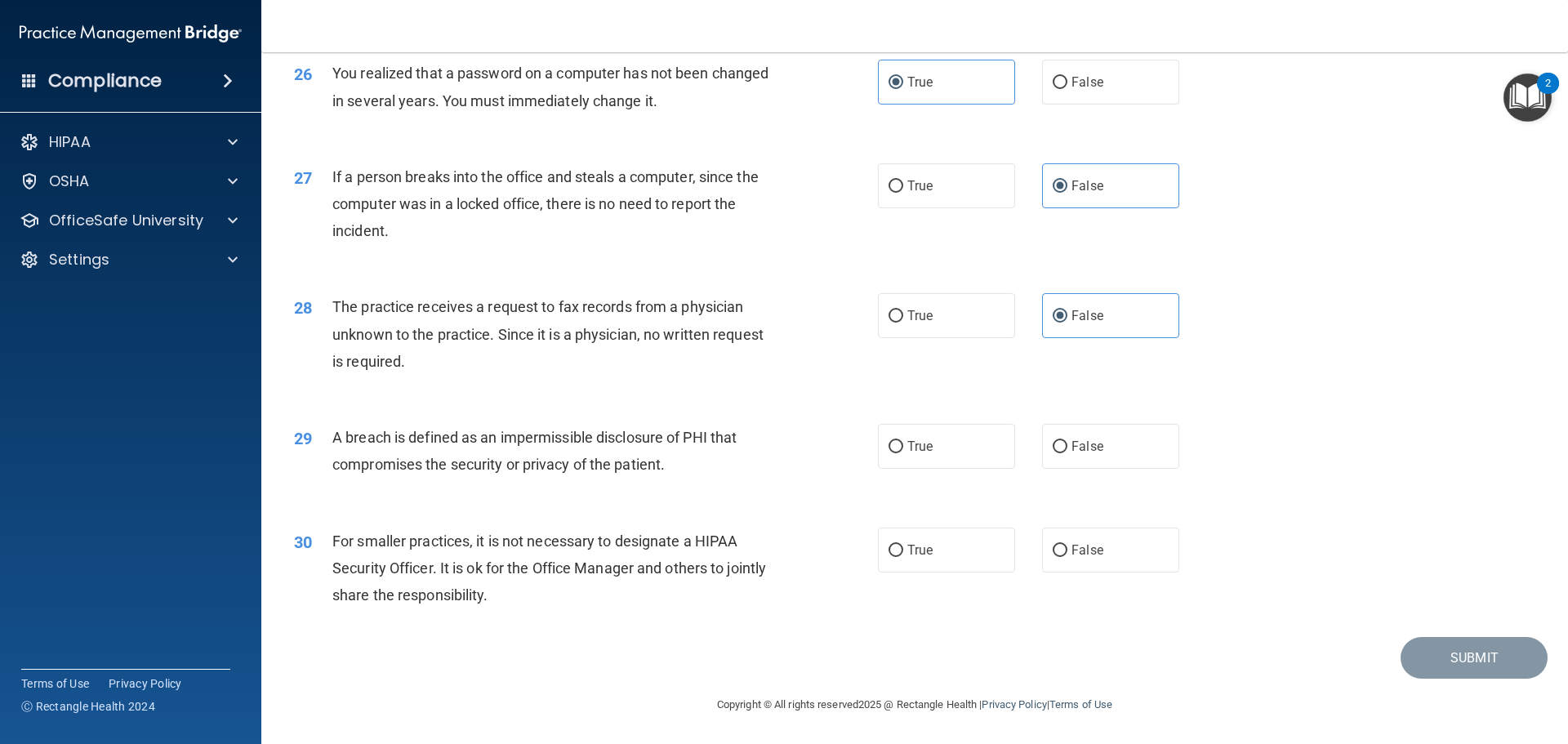
drag, startPoint x: 748, startPoint y: 391, endPoint x: 498, endPoint y: 503, distance: 273.9
click at [748, 391] on div "28 The practice receives a request to fax records from a physician unknown to t…" at bounding box center [914, 338] width 1265 height 131
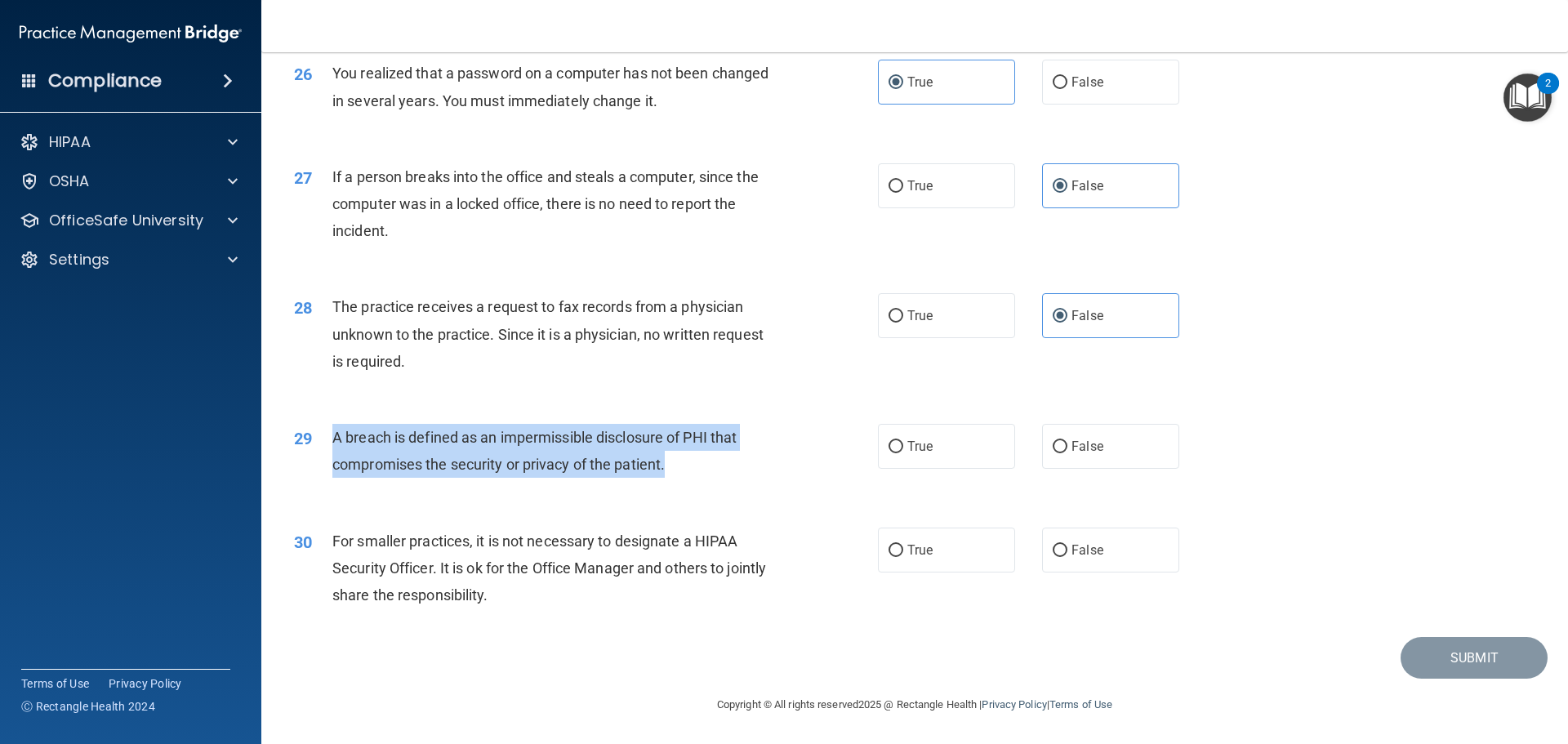
drag, startPoint x: 324, startPoint y: 440, endPoint x: 618, endPoint y: 464, distance: 295.0
click at [672, 479] on div "29 A breach is defined as an impermissible disclosure of PHI that compromises t…" at bounding box center [585, 455] width 633 height 62
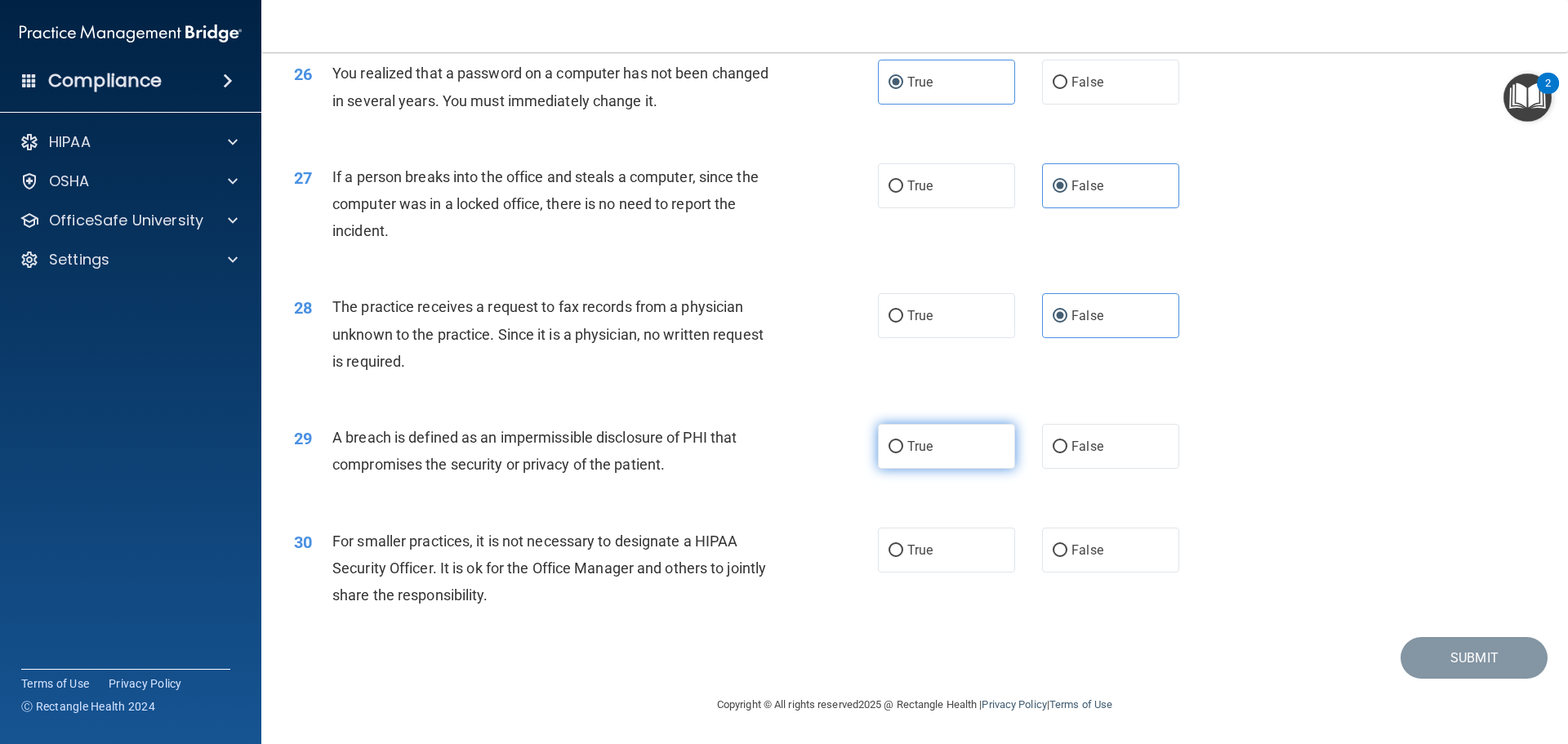
drag, startPoint x: 966, startPoint y: 443, endPoint x: 992, endPoint y: 477, distance: 42.8
click at [967, 450] on label "True" at bounding box center [946, 446] width 137 height 45
click at [903, 450] on input "True" at bounding box center [896, 447] width 15 height 12
radio input "true"
click at [810, 488] on div "29 A breach is defined as an impermissible disclosure of PHI that compromises t…" at bounding box center [914, 455] width 1265 height 103
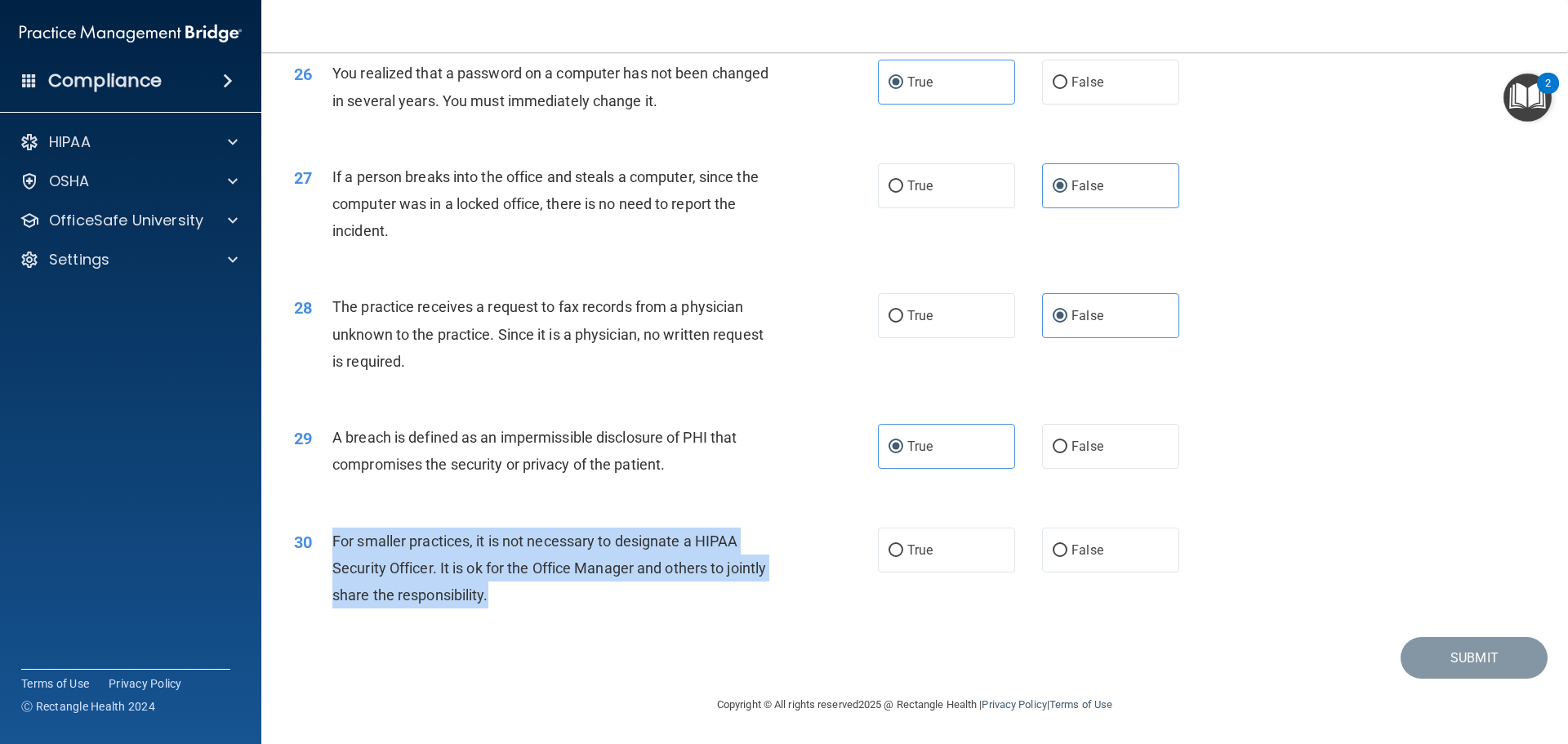
drag, startPoint x: 333, startPoint y: 540, endPoint x: 541, endPoint y: 601, distance: 216.8
click at [541, 601] on div "For smaller practices, it is not necessary to designate a HIPAA Security Office…" at bounding box center [560, 568] width 456 height 82
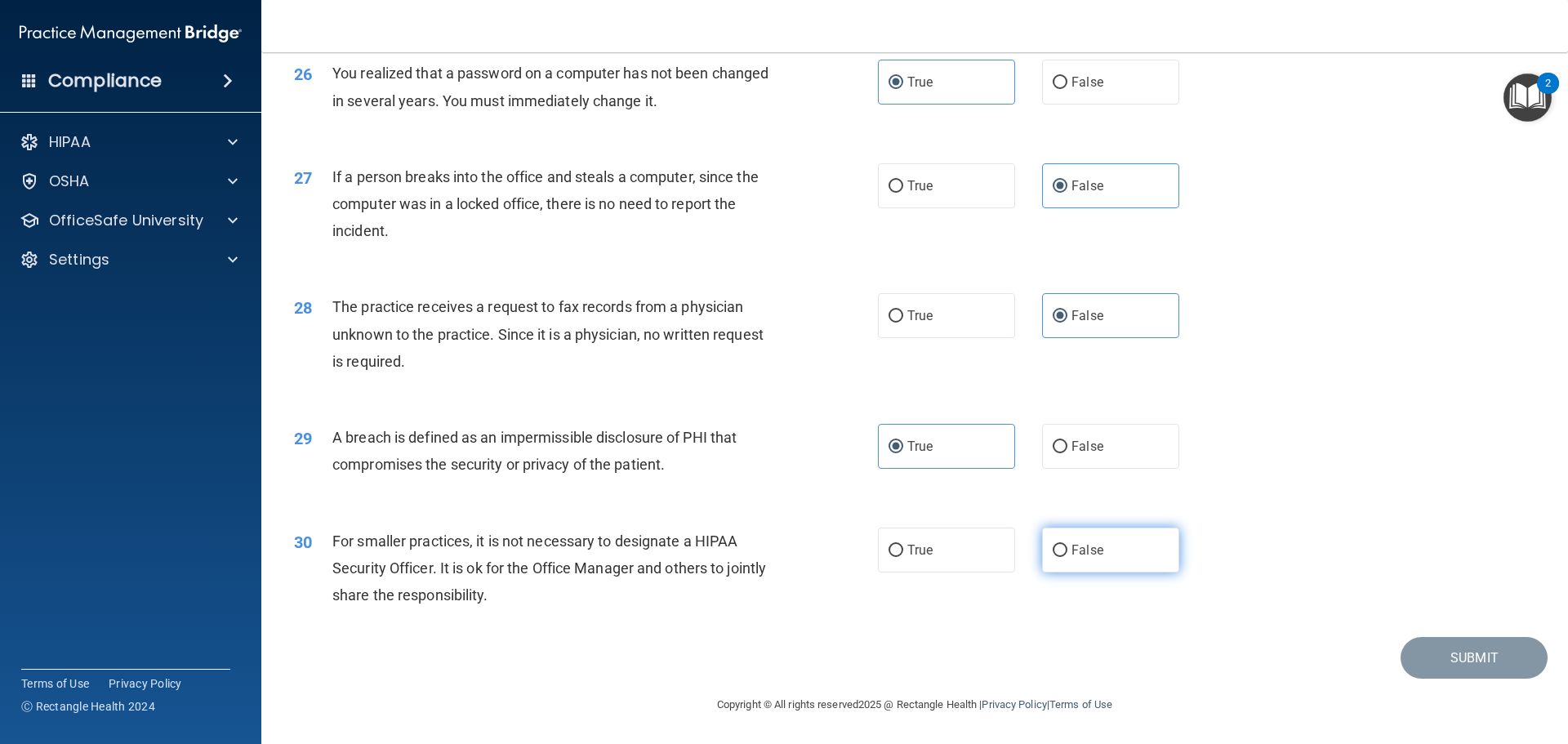
click at [1099, 563] on label "False" at bounding box center [1110, 550] width 137 height 45
click at [1067, 557] on input "False" at bounding box center [1060, 551] width 15 height 12
radio input "true"
click at [1443, 650] on button "Submit" at bounding box center [1474, 658] width 147 height 41
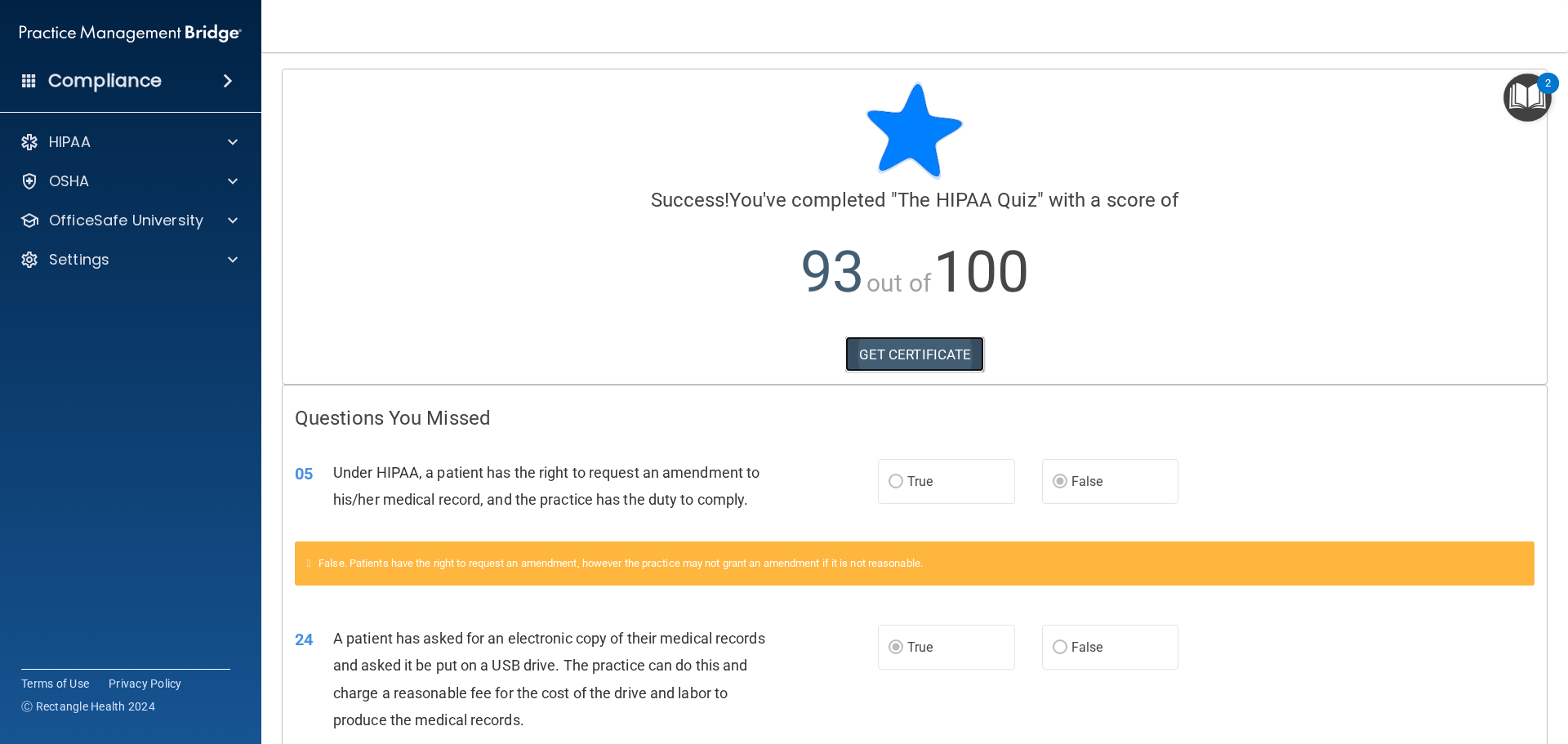
click at [948, 345] on link "GET CERTIFICATE" at bounding box center [915, 354] width 139 height 36
click at [112, 142] on div "HIPAA" at bounding box center [108, 142] width 202 height 19
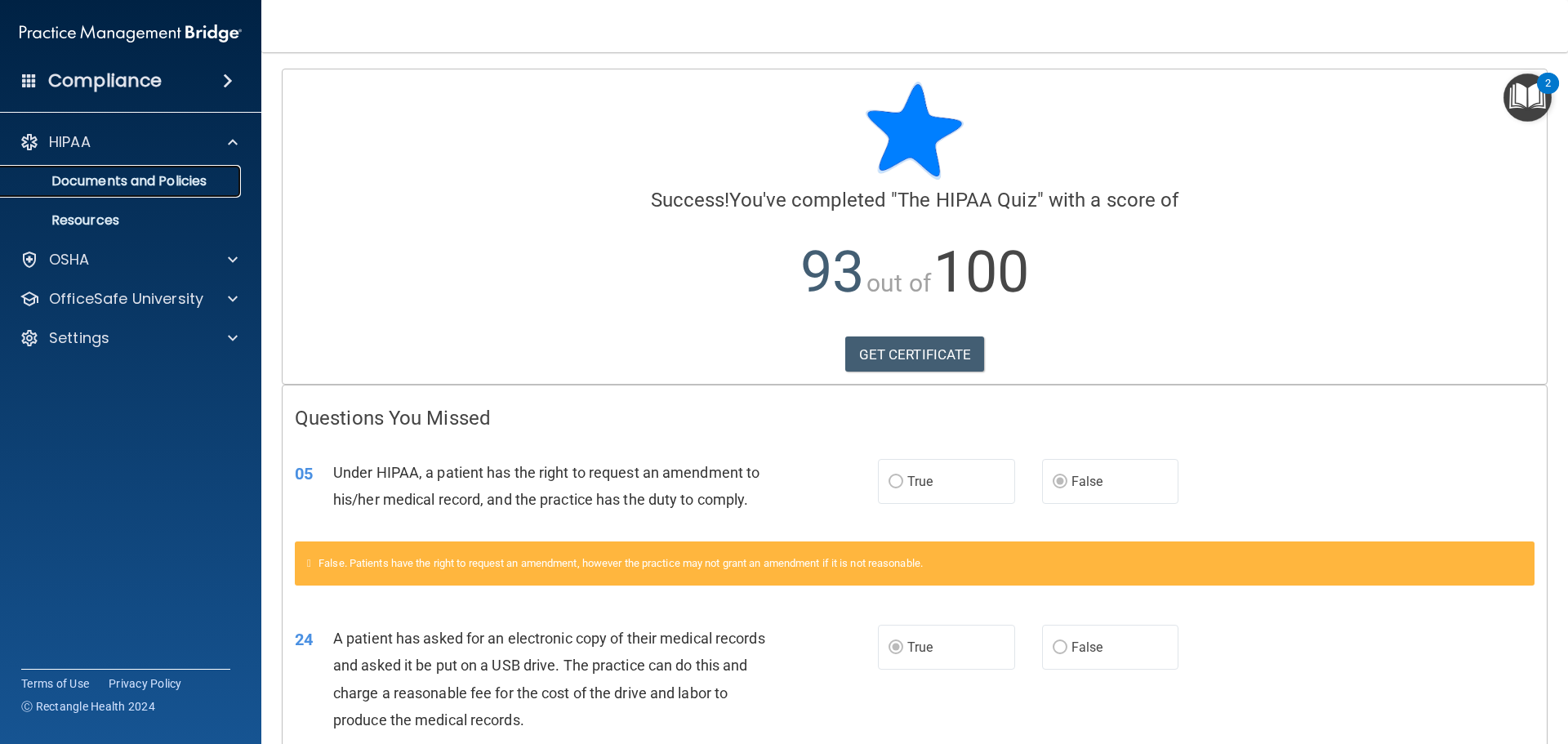
click at [131, 184] on p "Documents and Policies" at bounding box center [122, 181] width 223 height 17
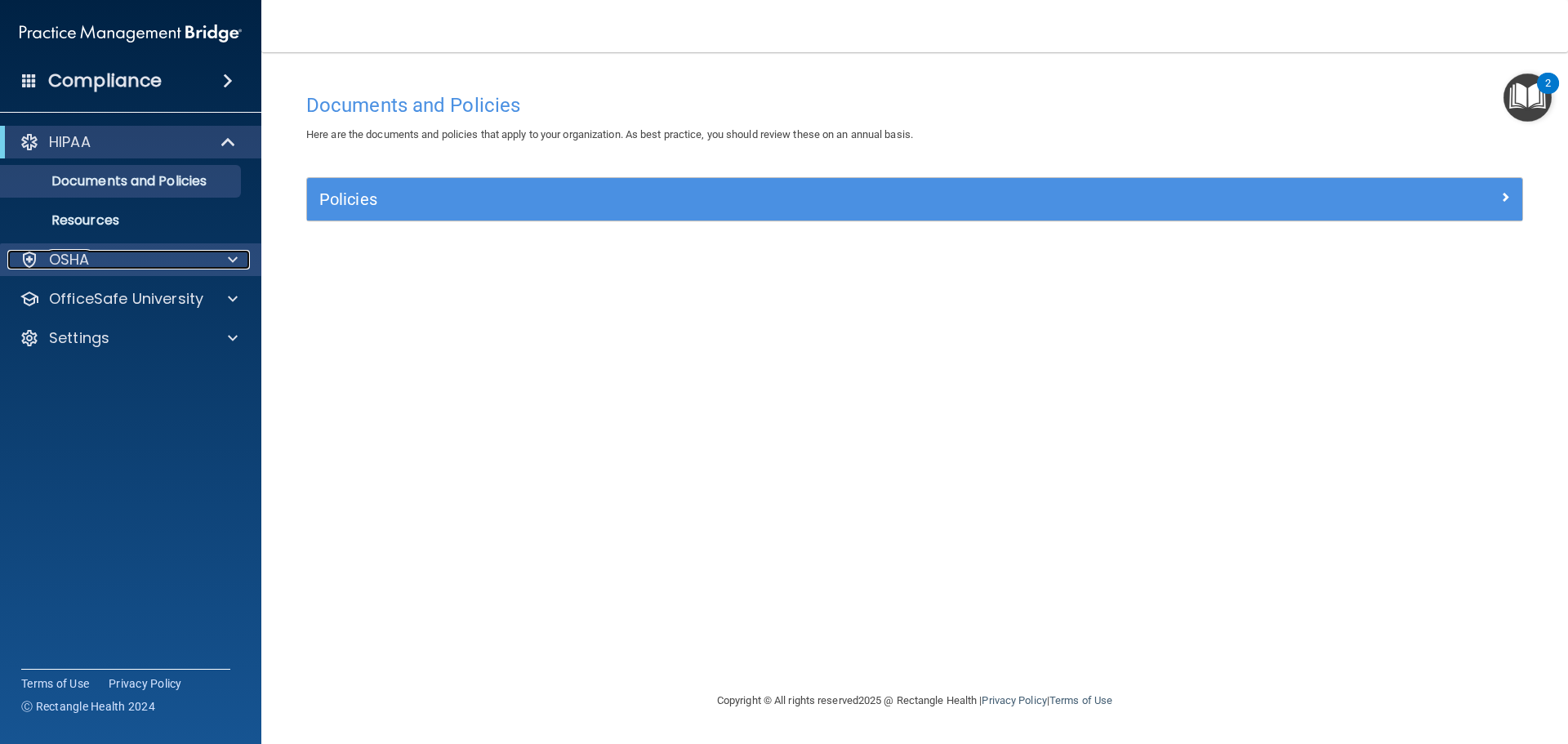
click at [109, 254] on div "OSHA" at bounding box center [108, 259] width 202 height 19
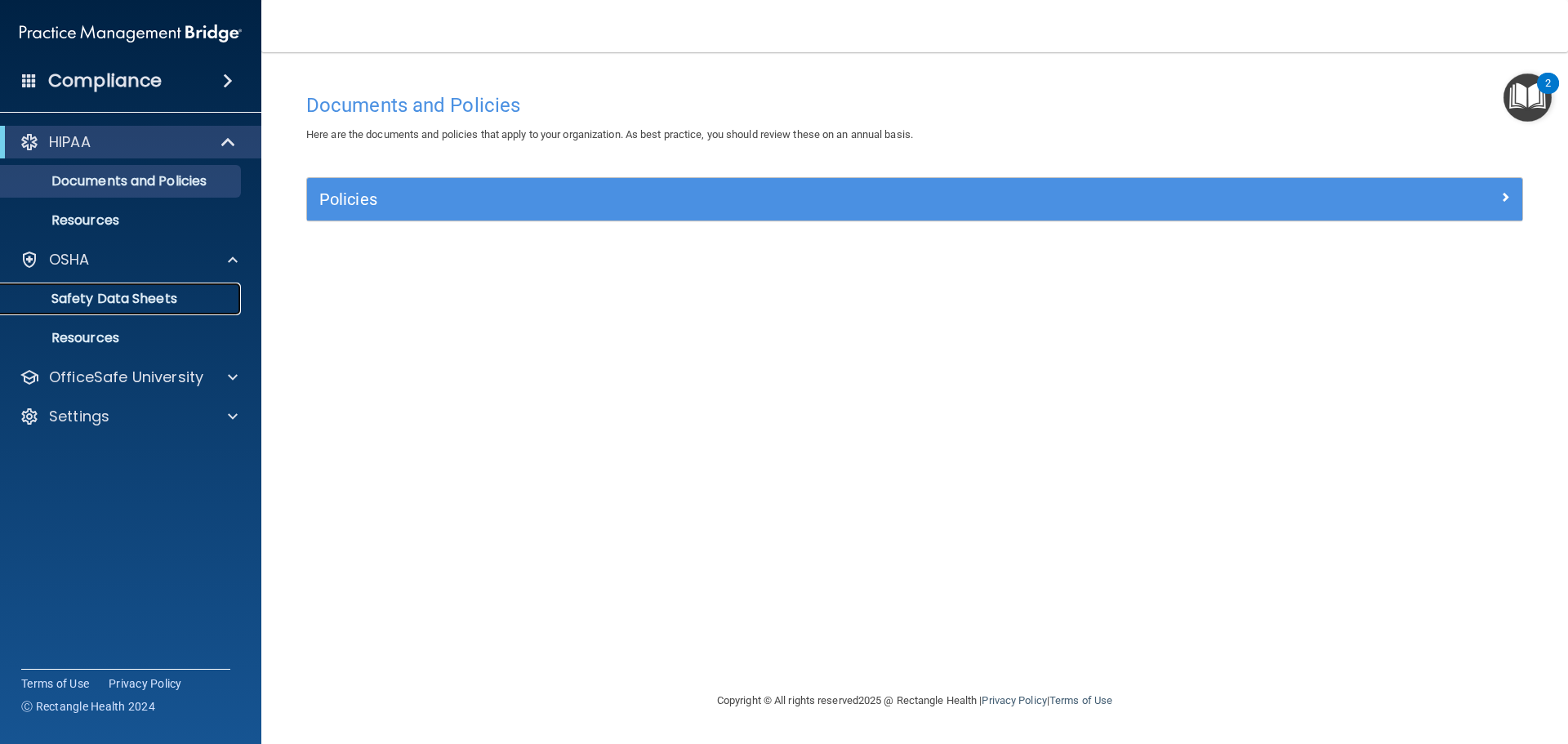
click at [132, 301] on p "Safety Data Sheets" at bounding box center [122, 298] width 223 height 17
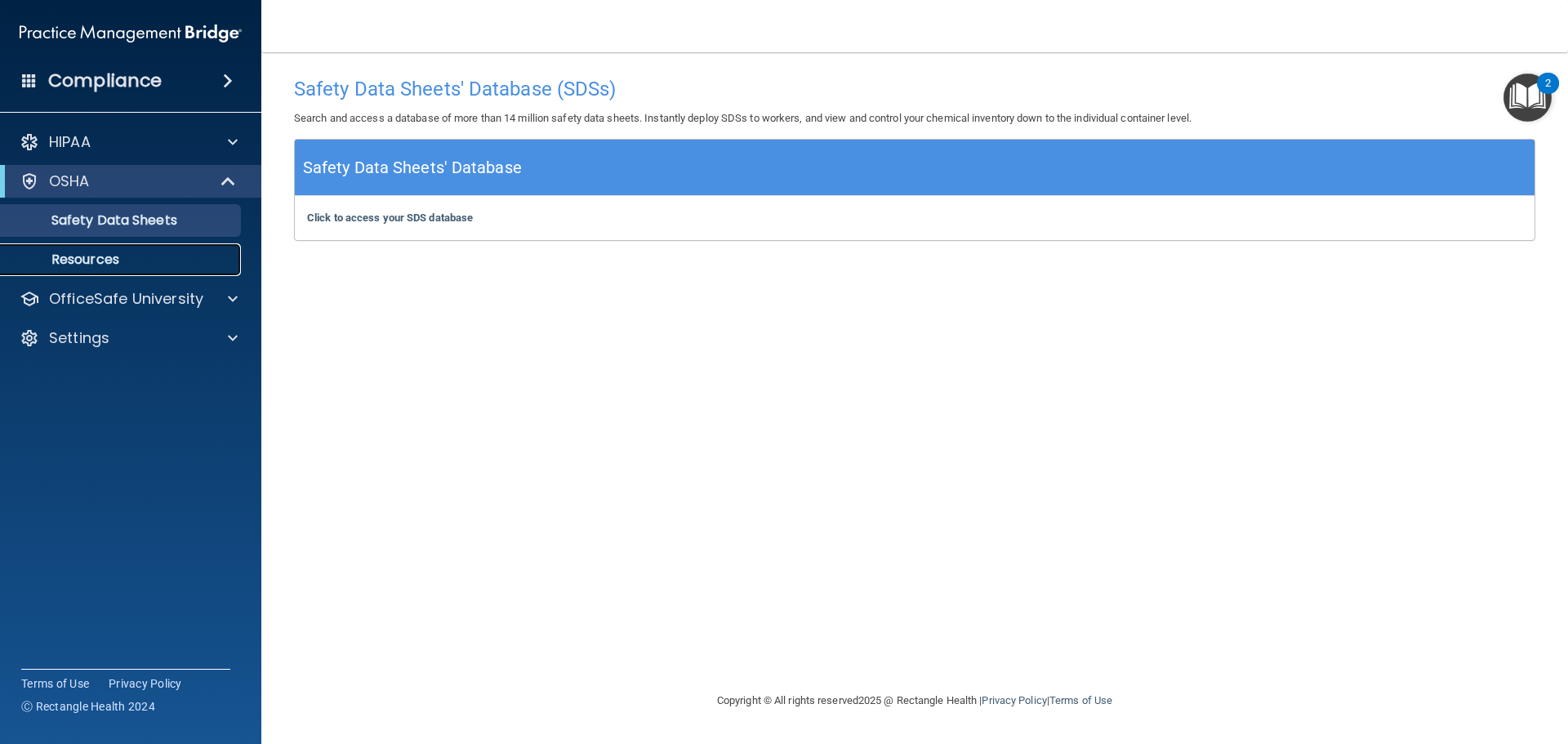
click at [137, 261] on p "Resources" at bounding box center [122, 259] width 223 height 17
click at [1528, 88] on img "Open Resource Center, 2 new notifications" at bounding box center [1527, 97] width 49 height 49
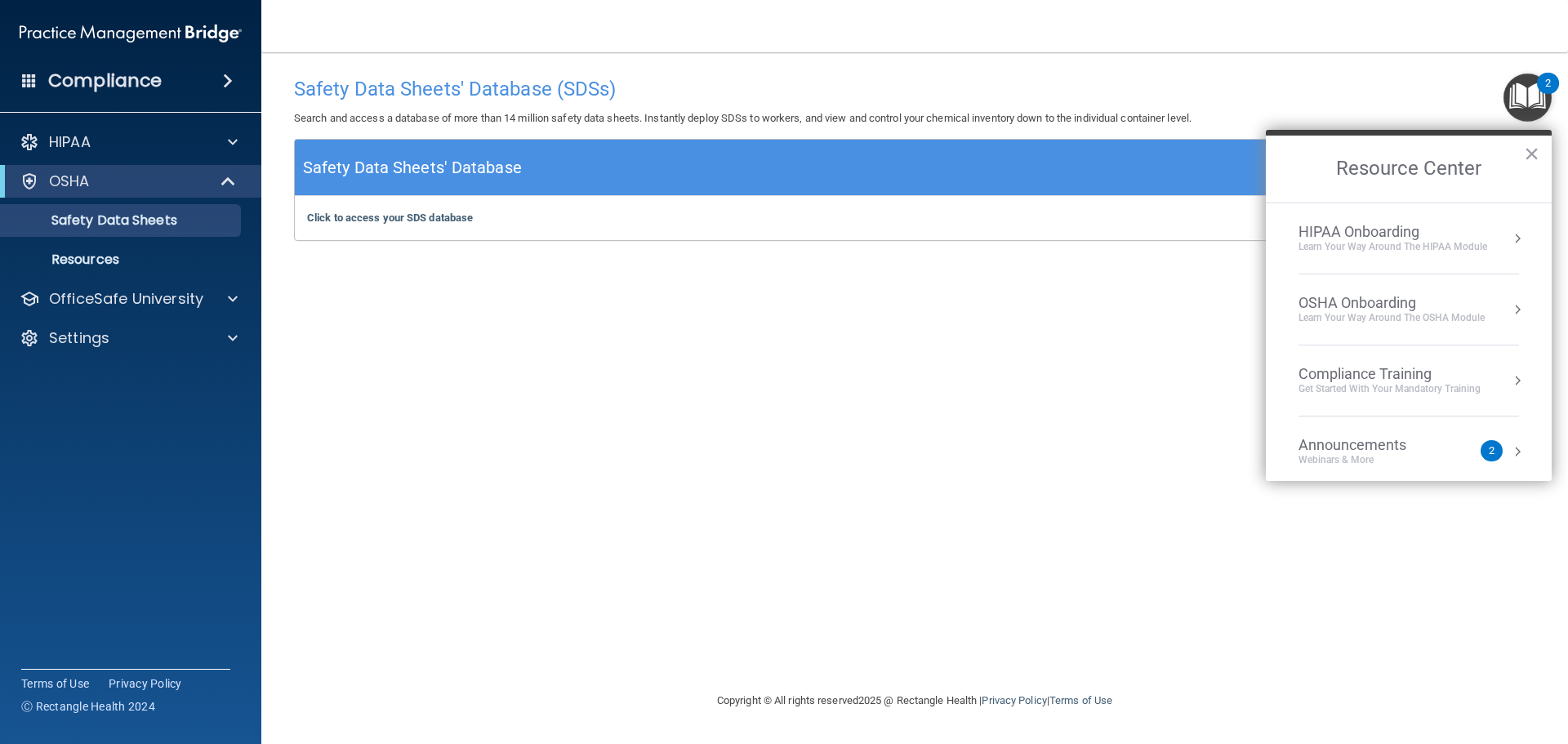
click at [1444, 313] on div "Learn your way around the OSHA module" at bounding box center [1391, 319] width 186 height 14
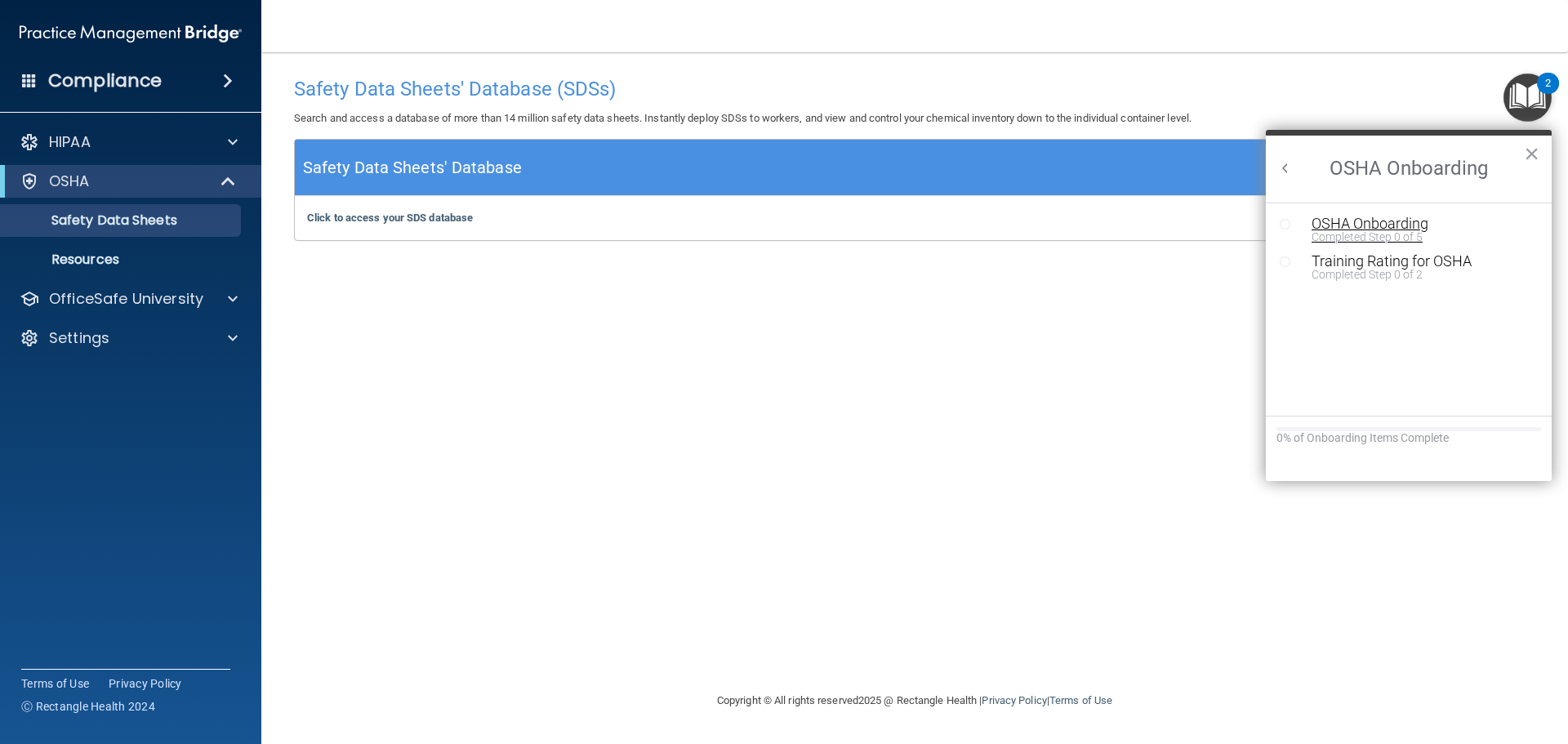
click at [1397, 229] on div "OSHA Onboarding" at bounding box center [1421, 223] width 219 height 15
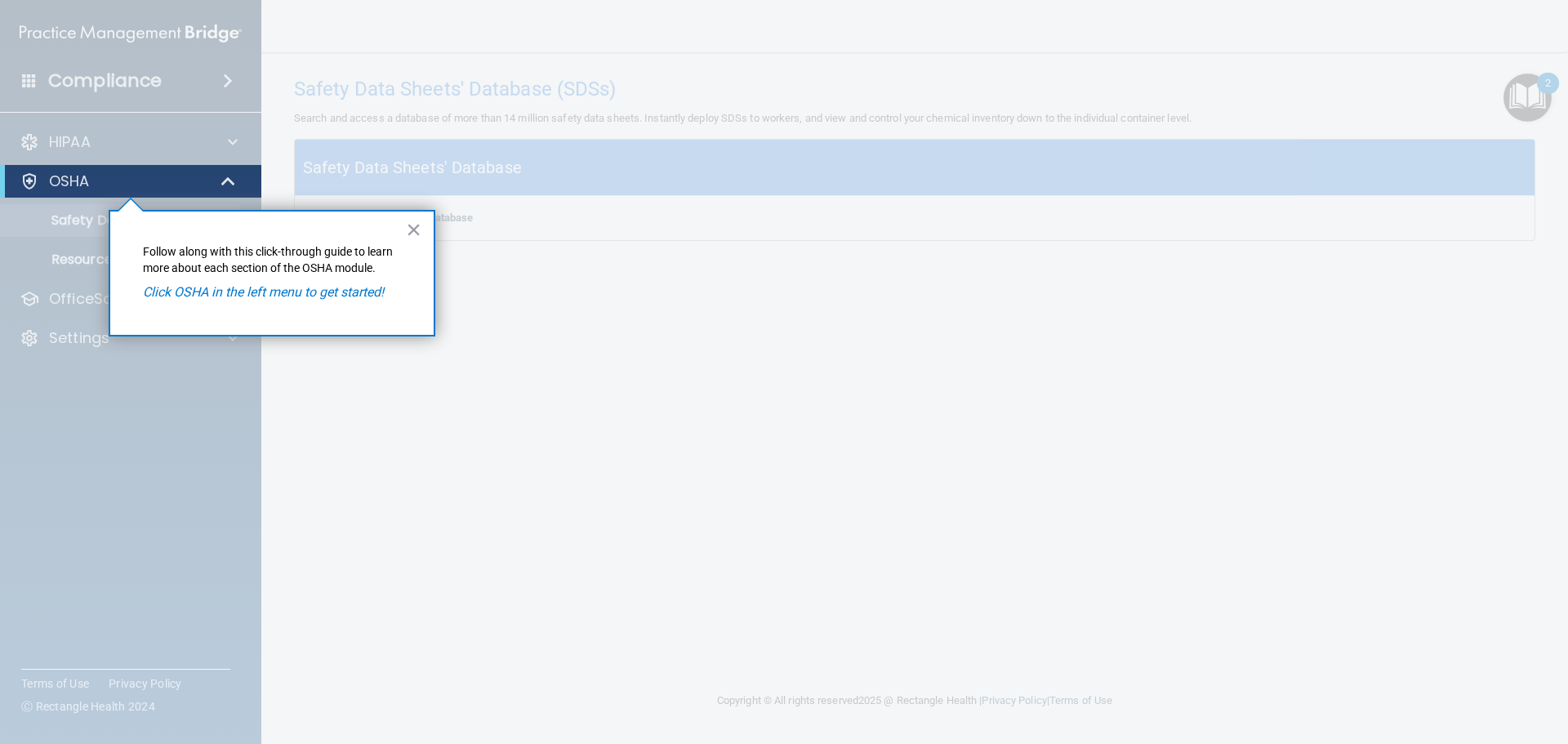
click at [182, 289] on em "Click OSHA in the left menu to get started!" at bounding box center [263, 292] width 241 height 16
click at [205, 179] on div "OSHA" at bounding box center [108, 181] width 202 height 19
click at [418, 232] on button "×" at bounding box center [414, 229] width 16 height 26
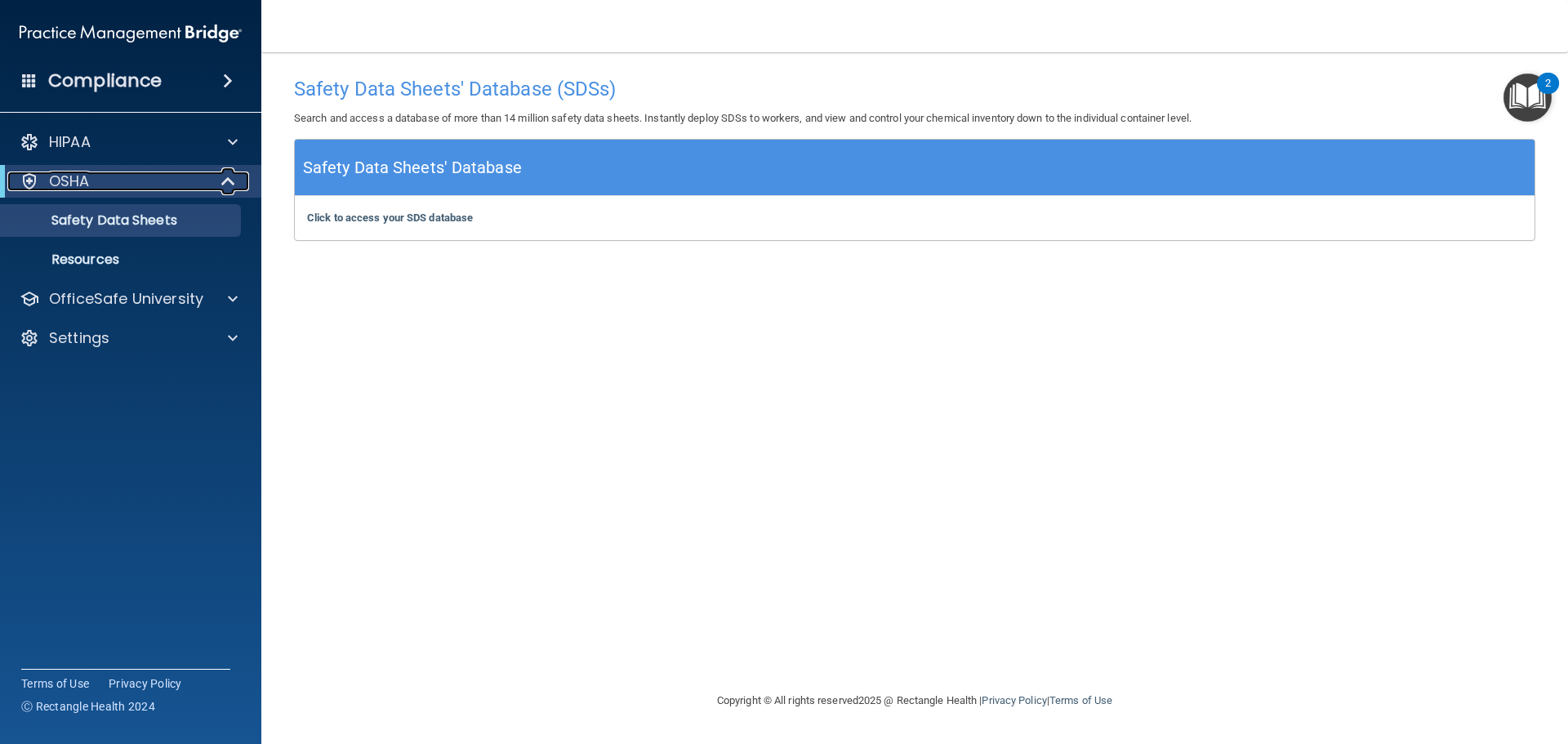
click at [206, 180] on div "OSHA" at bounding box center [108, 181] width 202 height 19
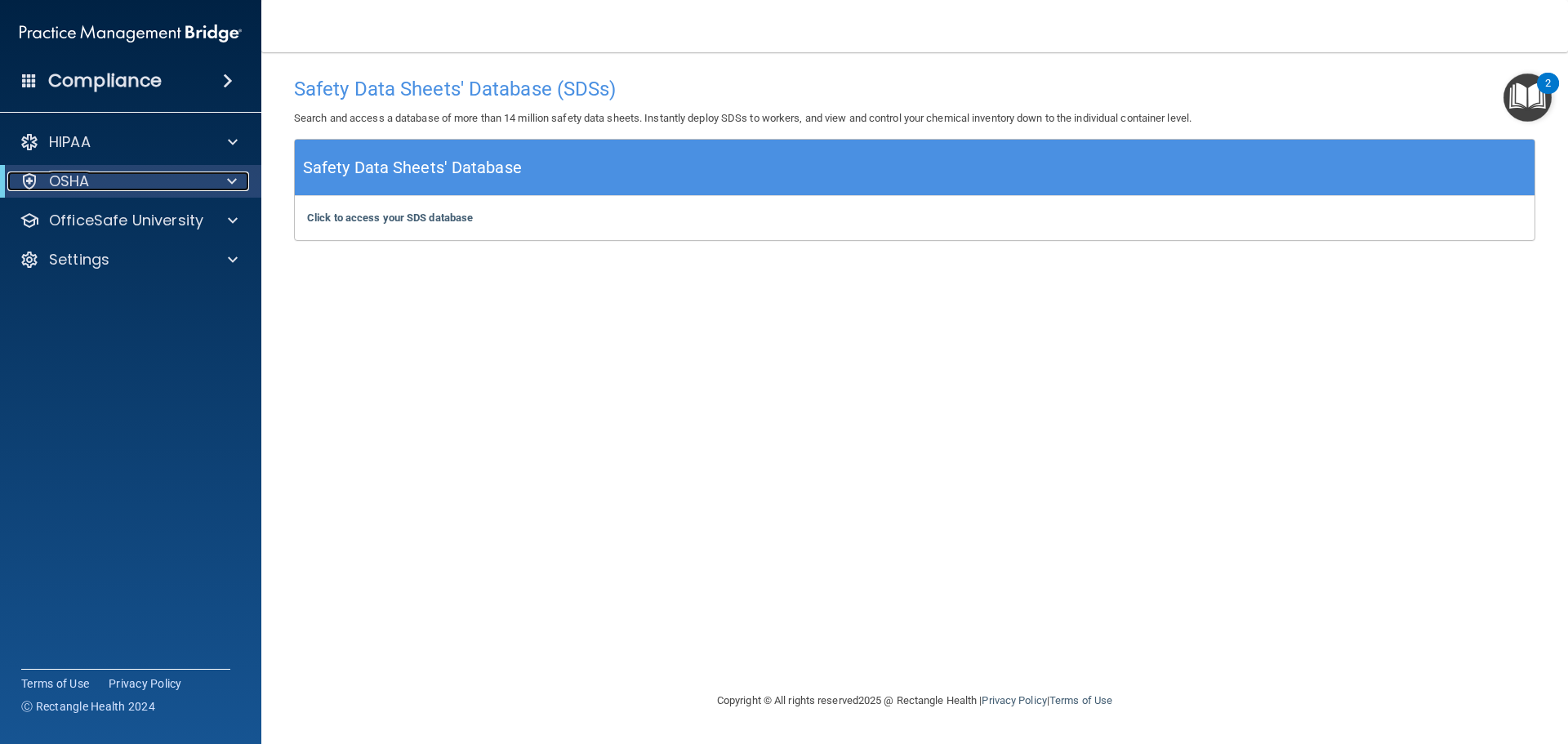
click at [225, 180] on div at bounding box center [229, 181] width 40 height 19
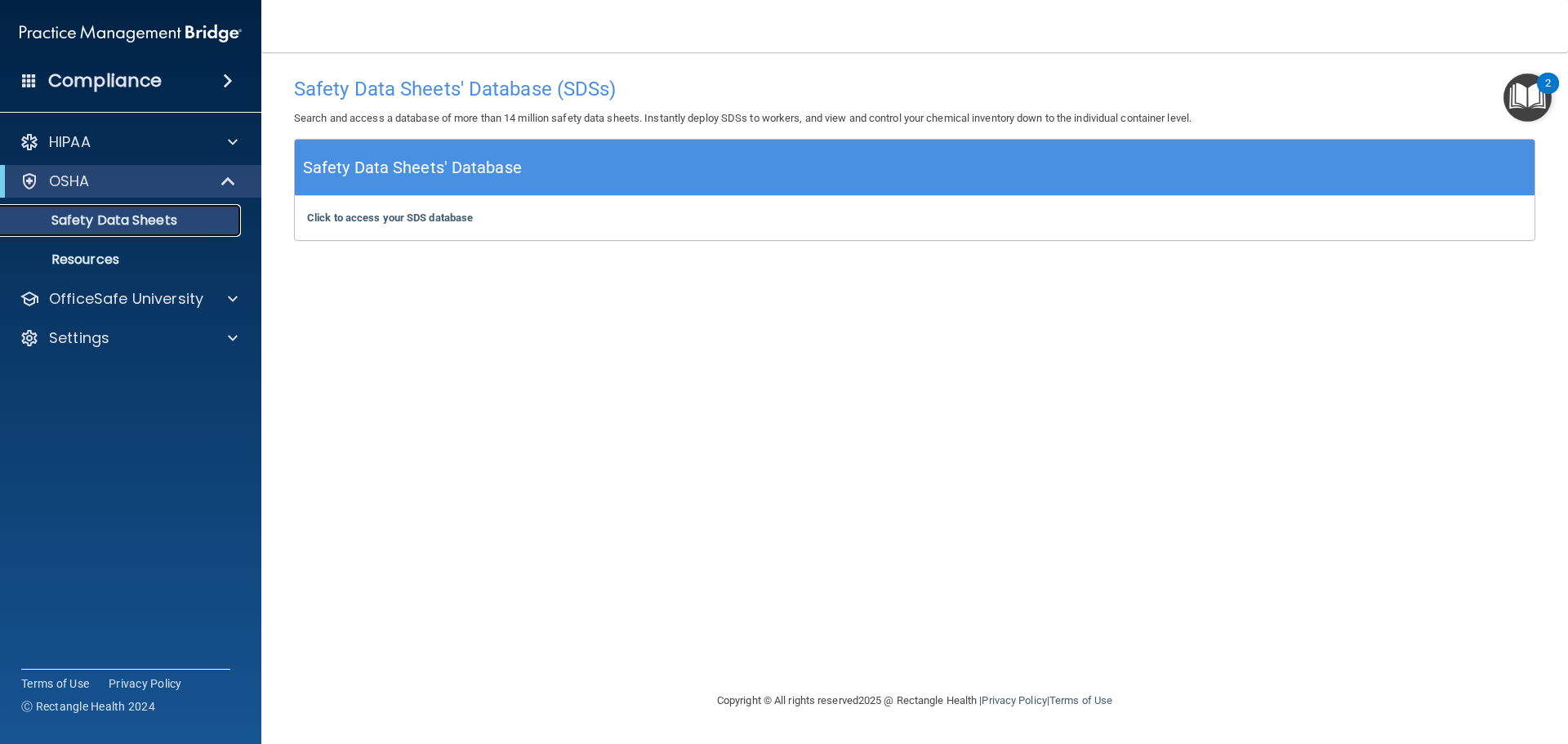
click at [137, 222] on p "Safety Data Sheets" at bounding box center [122, 221] width 223 height 17
click at [377, 221] on b "Click to access your SDS database" at bounding box center [390, 218] width 166 height 12
click at [124, 264] on p "Resources" at bounding box center [122, 259] width 223 height 17
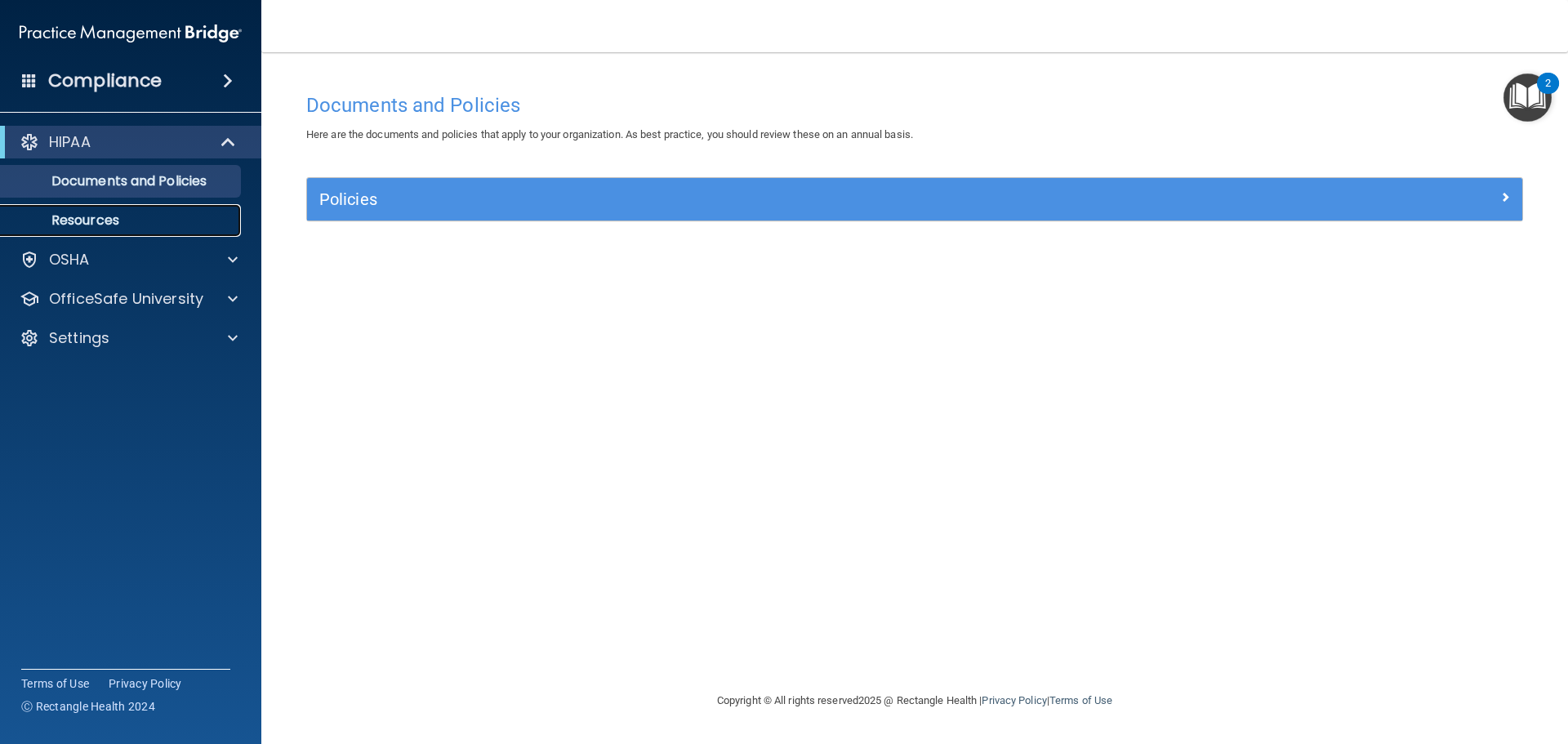
click at [112, 224] on p "Resources" at bounding box center [122, 221] width 223 height 17
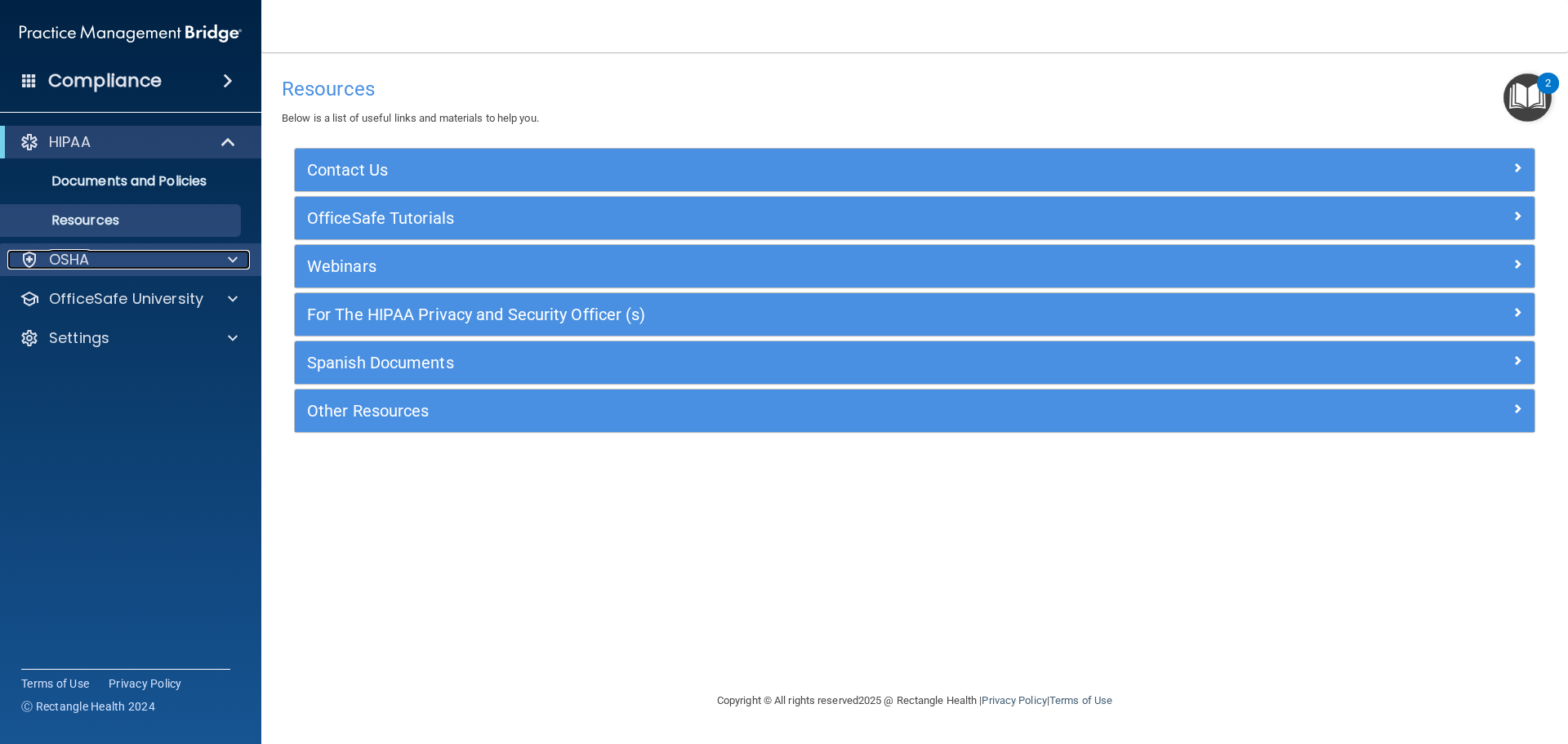
click at [144, 260] on div "OSHA" at bounding box center [108, 259] width 202 height 19
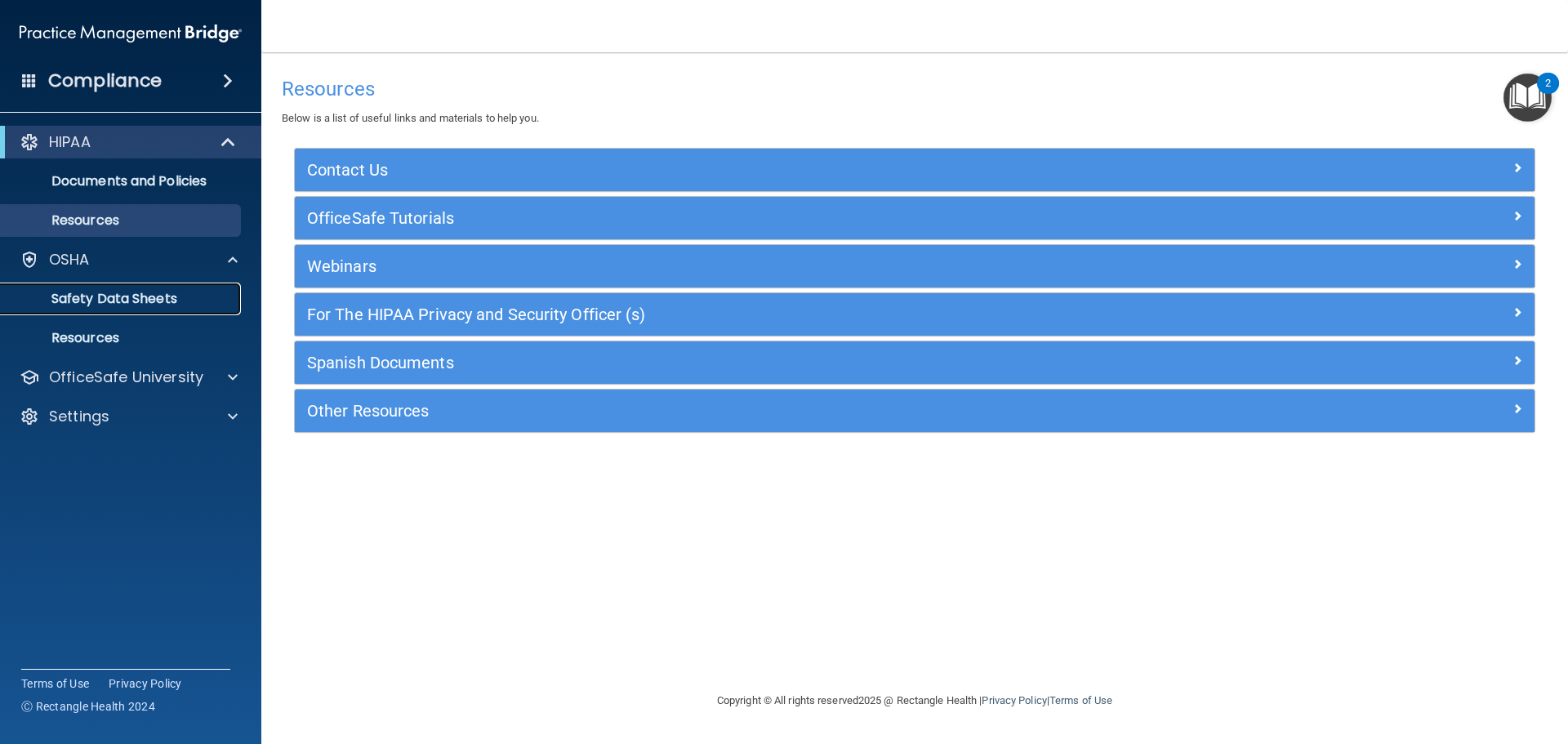
click at [138, 302] on p "Safety Data Sheets" at bounding box center [122, 298] width 223 height 17
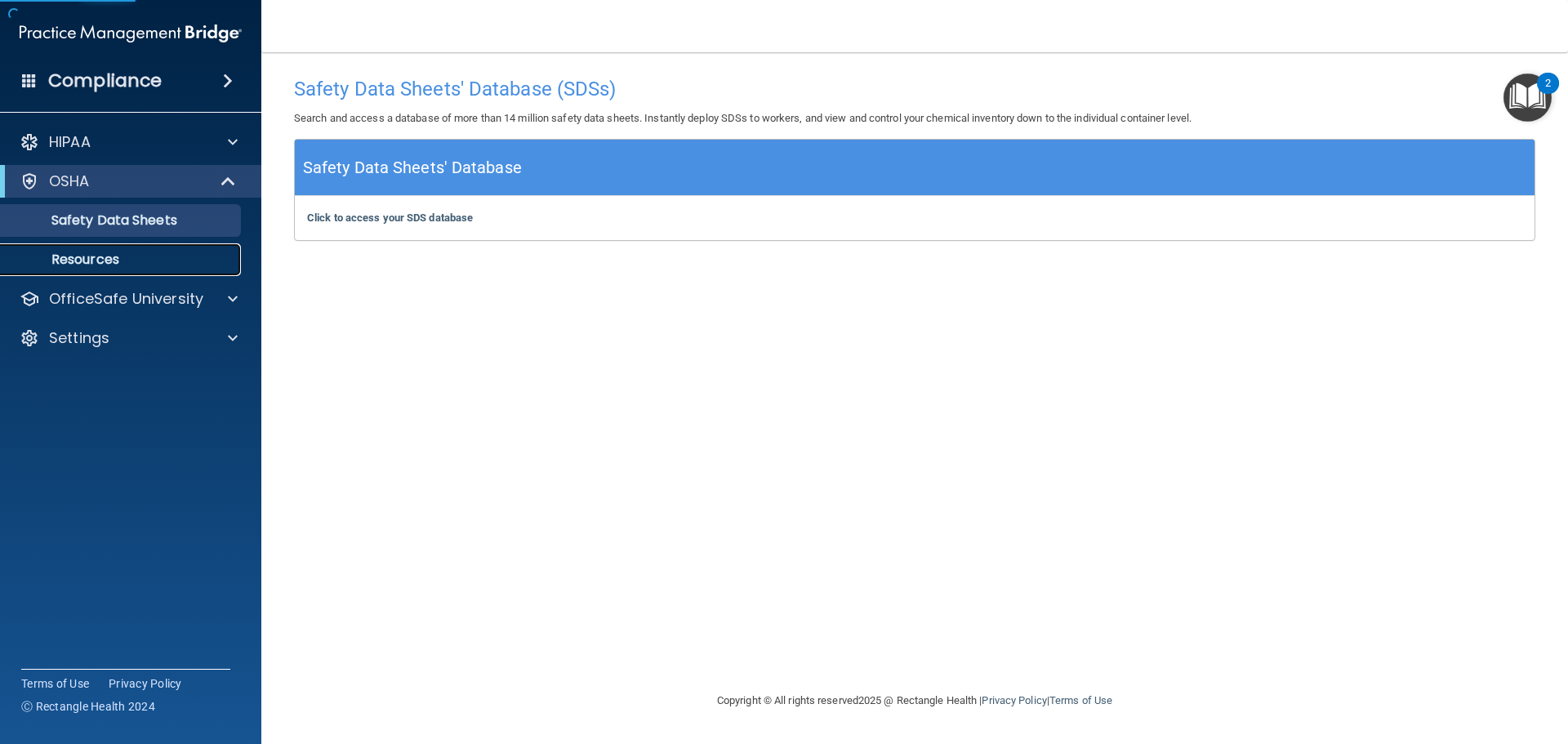
click at [124, 267] on p "Resources" at bounding box center [122, 259] width 223 height 17
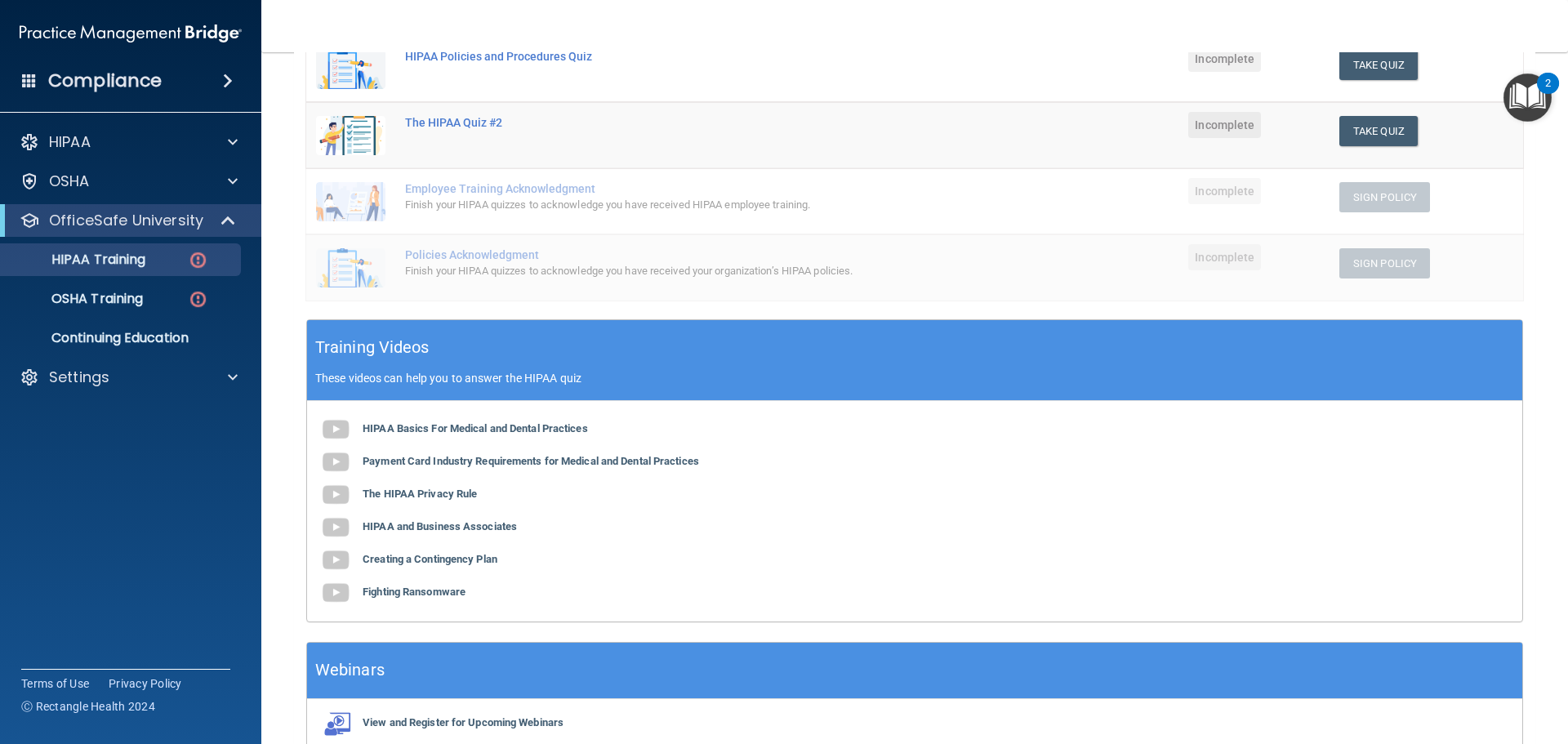
scroll to position [9, 0]
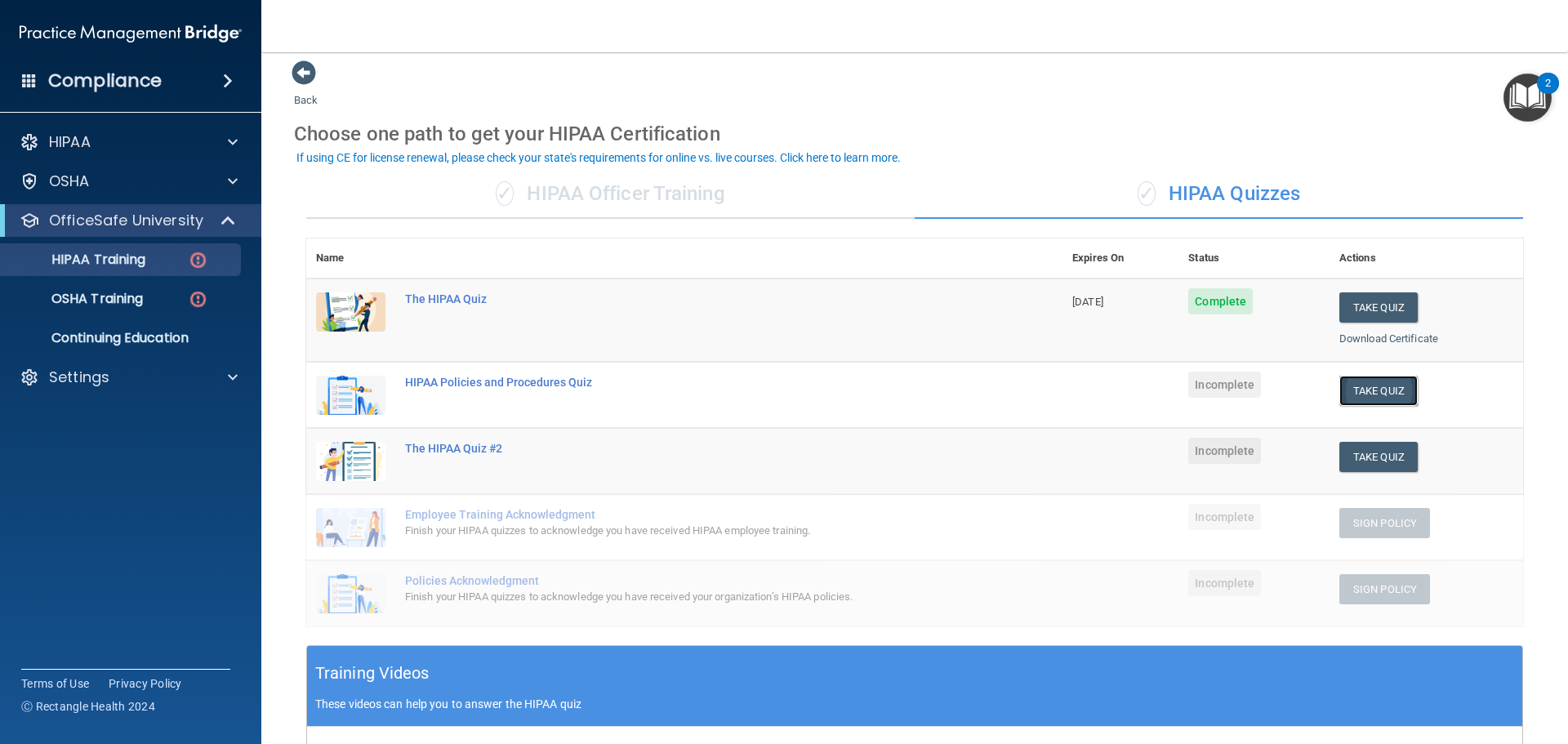
click at [1355, 387] on button "Take Quiz" at bounding box center [1377, 391] width 79 height 30
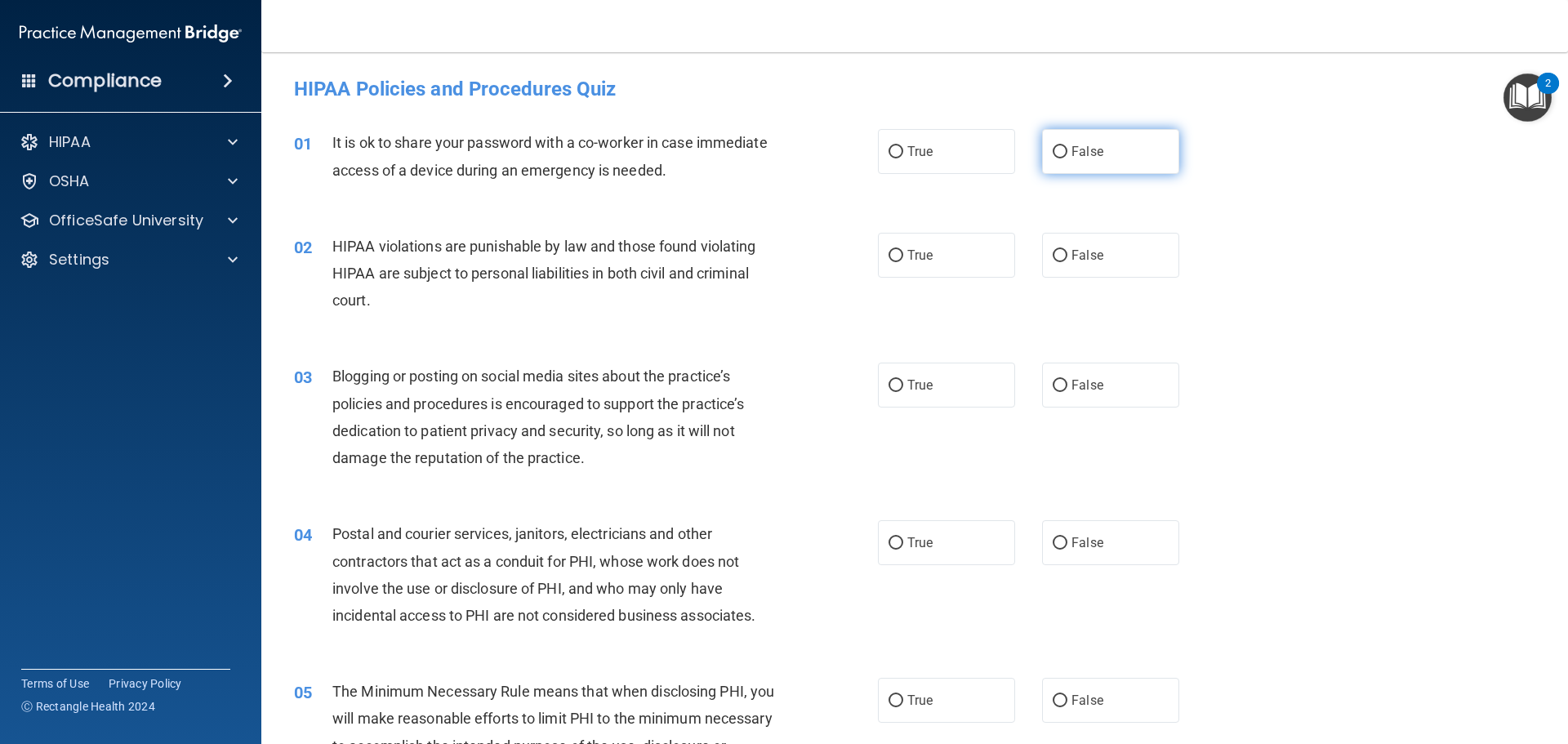
click at [1055, 140] on label "False" at bounding box center [1110, 151] width 137 height 45
click at [1055, 147] on input "False" at bounding box center [1060, 153] width 15 height 12
radio input "true"
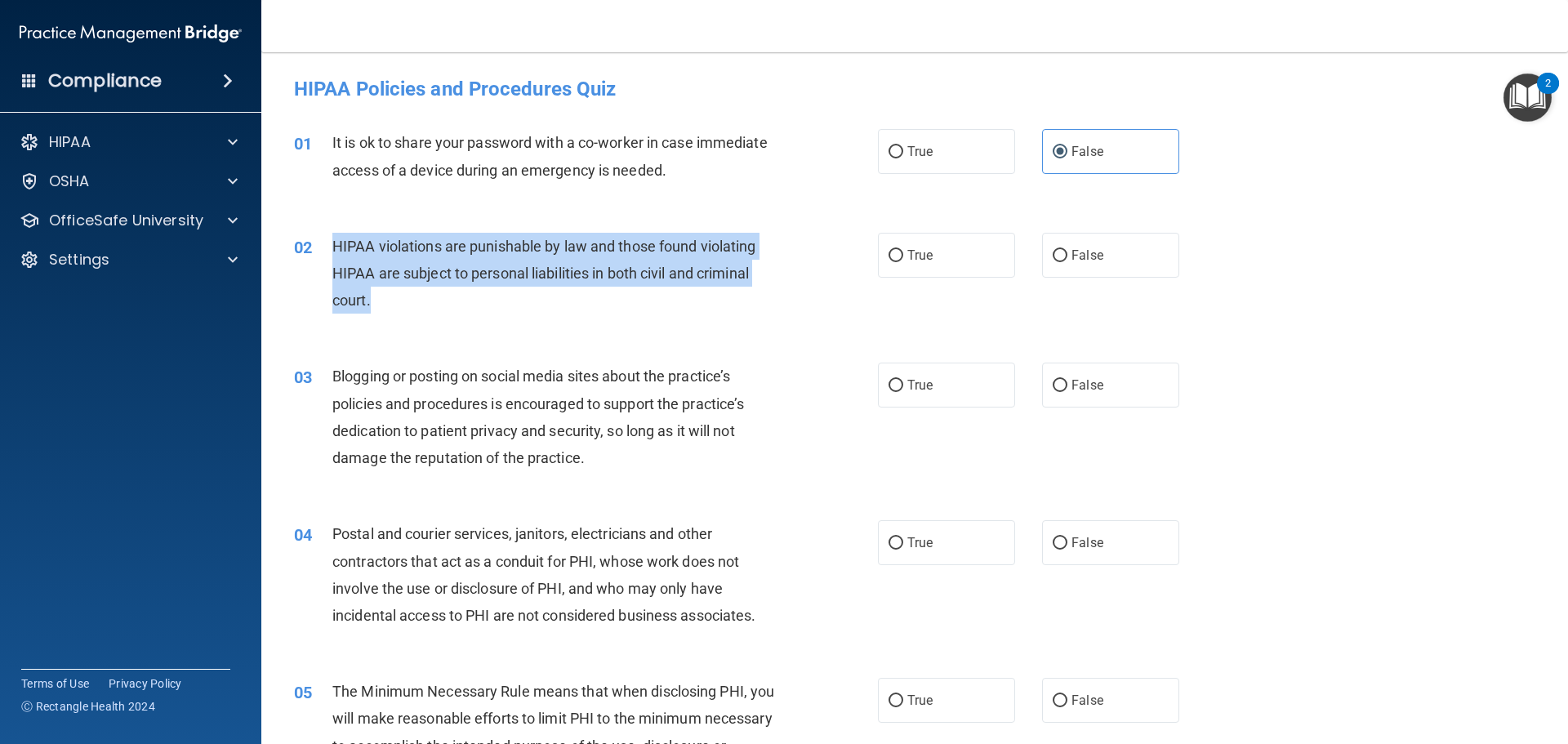
drag, startPoint x: 334, startPoint y: 246, endPoint x: 371, endPoint y: 298, distance: 63.8
click at [371, 298] on div "HIPAA violations are punishable by law and those found violating HIPAA are subj…" at bounding box center [560, 274] width 456 height 82
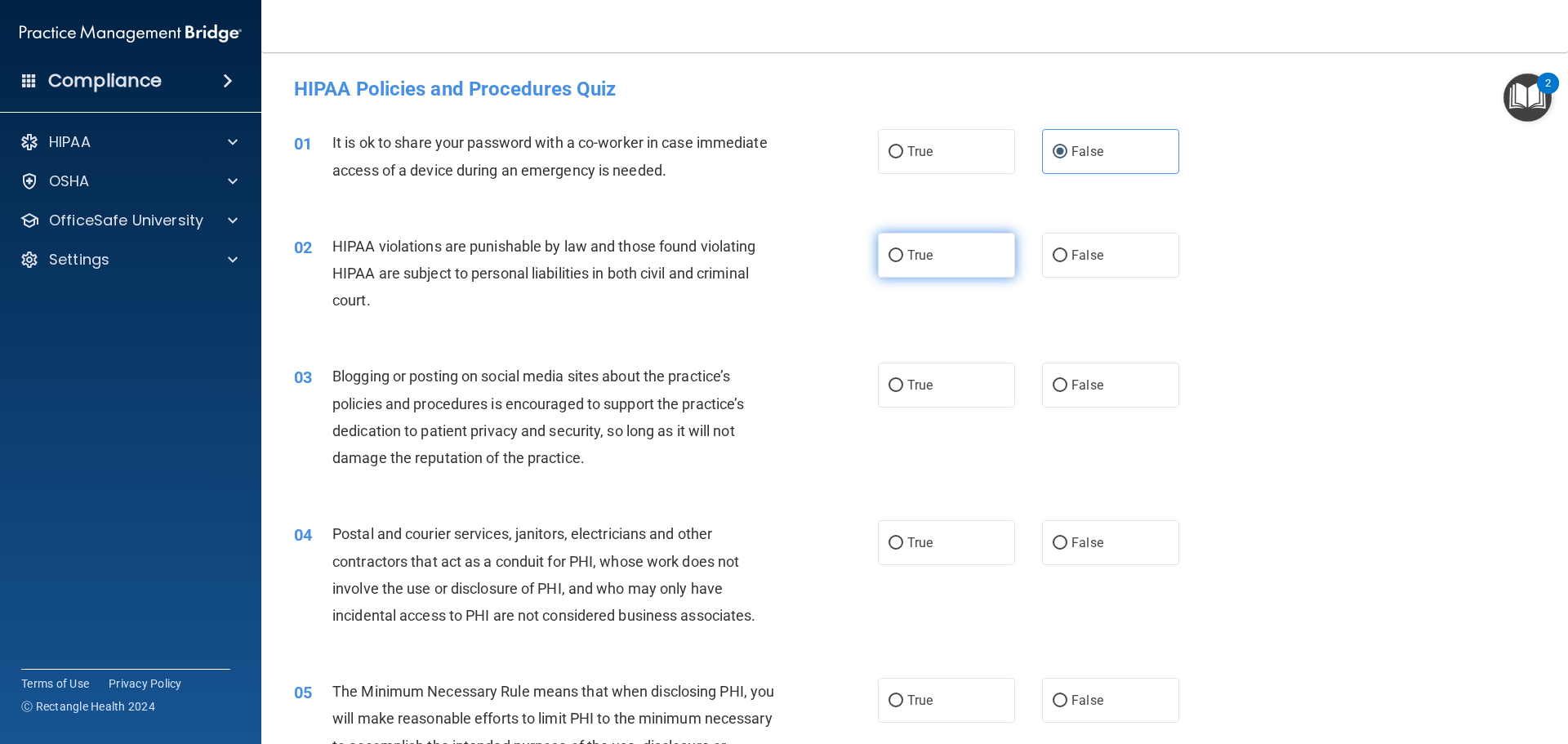
click at [899, 250] on label "True" at bounding box center [946, 255] width 137 height 45
click at [899, 250] on input "True" at bounding box center [896, 256] width 15 height 12
radio input "true"
click at [1163, 313] on div "02 HIPAA violations are punishable by law and those found violating HIPAA are s…" at bounding box center [914, 278] width 1265 height 131
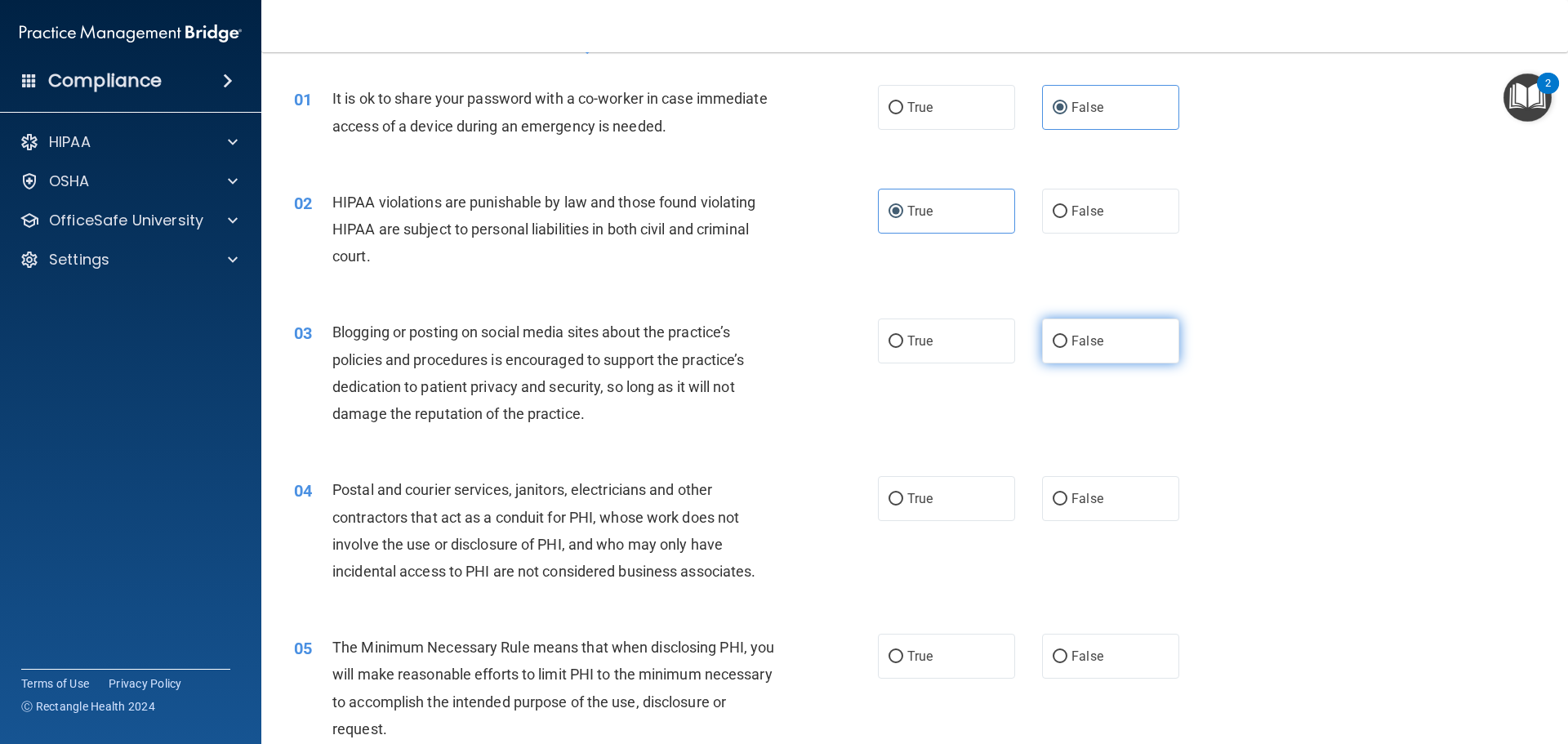
scroll to position [82, 0]
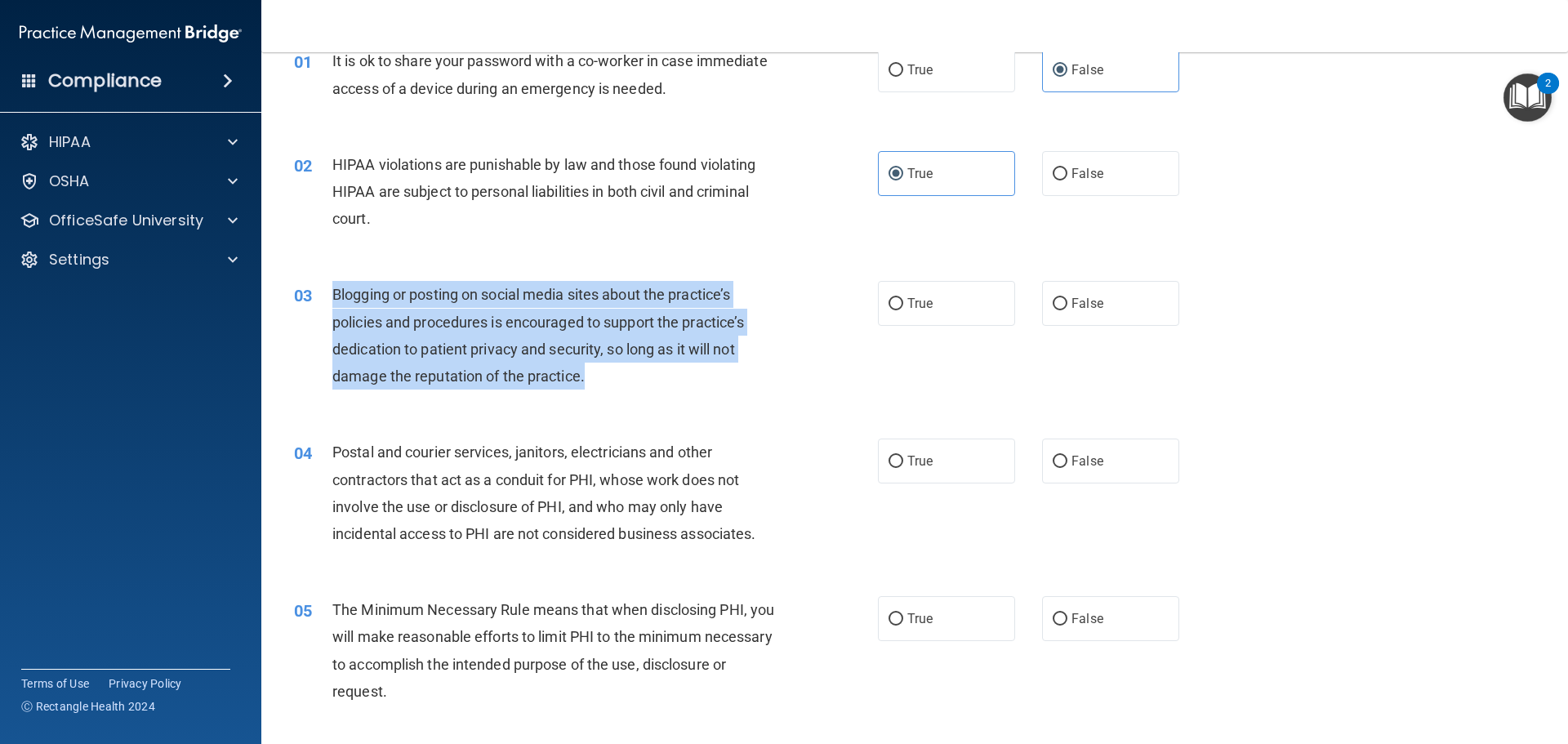
drag, startPoint x: 584, startPoint y: 382, endPoint x: 321, endPoint y: 297, distance: 276.4
click at [321, 297] on div "03 Blogging or posting on social media sites about the practice’s policies and …" at bounding box center [585, 339] width 633 height 116
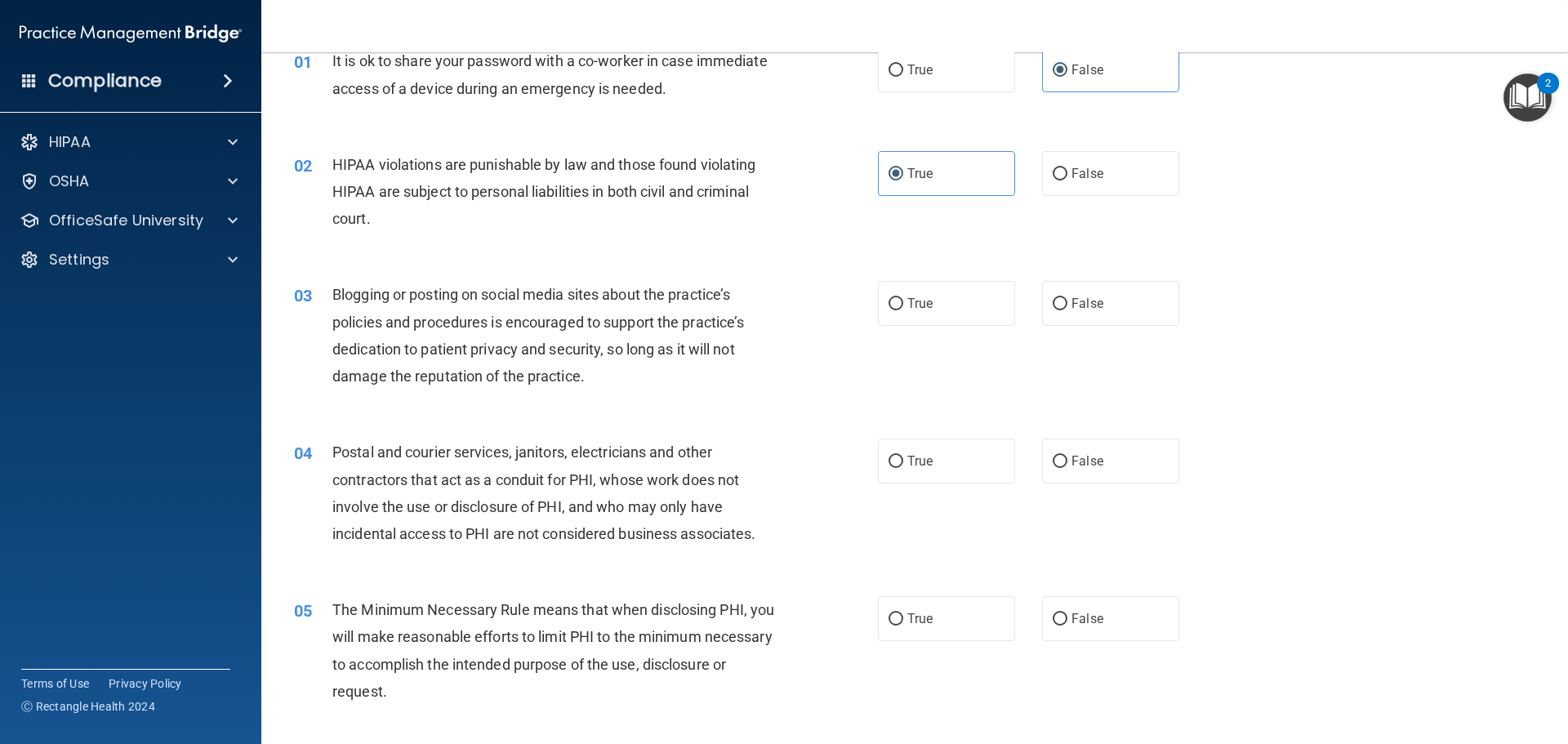
click at [650, 408] on div "03 Blogging or posting on social media sites about the practice’s policies and …" at bounding box center [914, 339] width 1265 height 158
click at [1099, 290] on label "False" at bounding box center [1110, 303] width 137 height 45
click at [1067, 298] on input "False" at bounding box center [1060, 304] width 15 height 12
radio input "true"
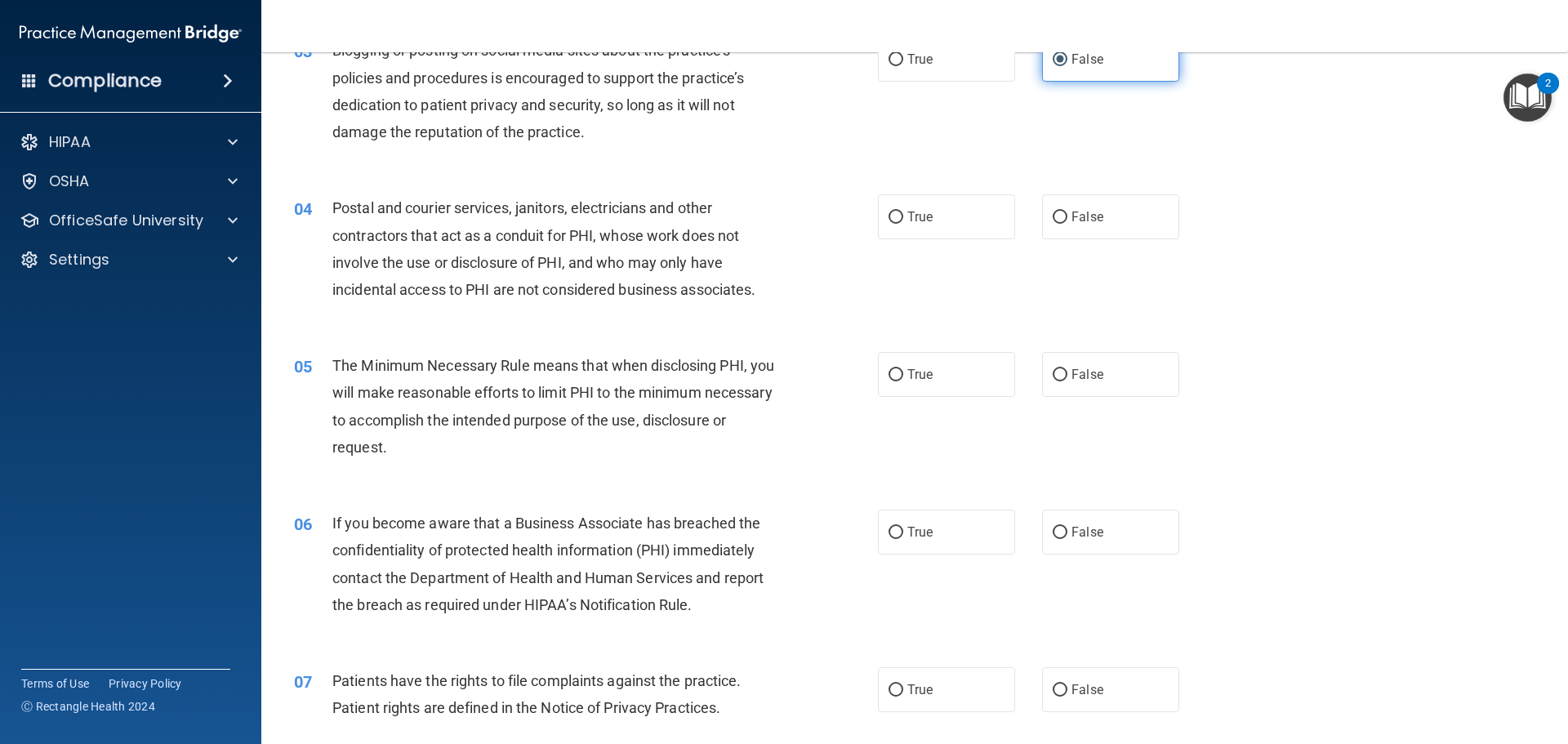
scroll to position [327, 0]
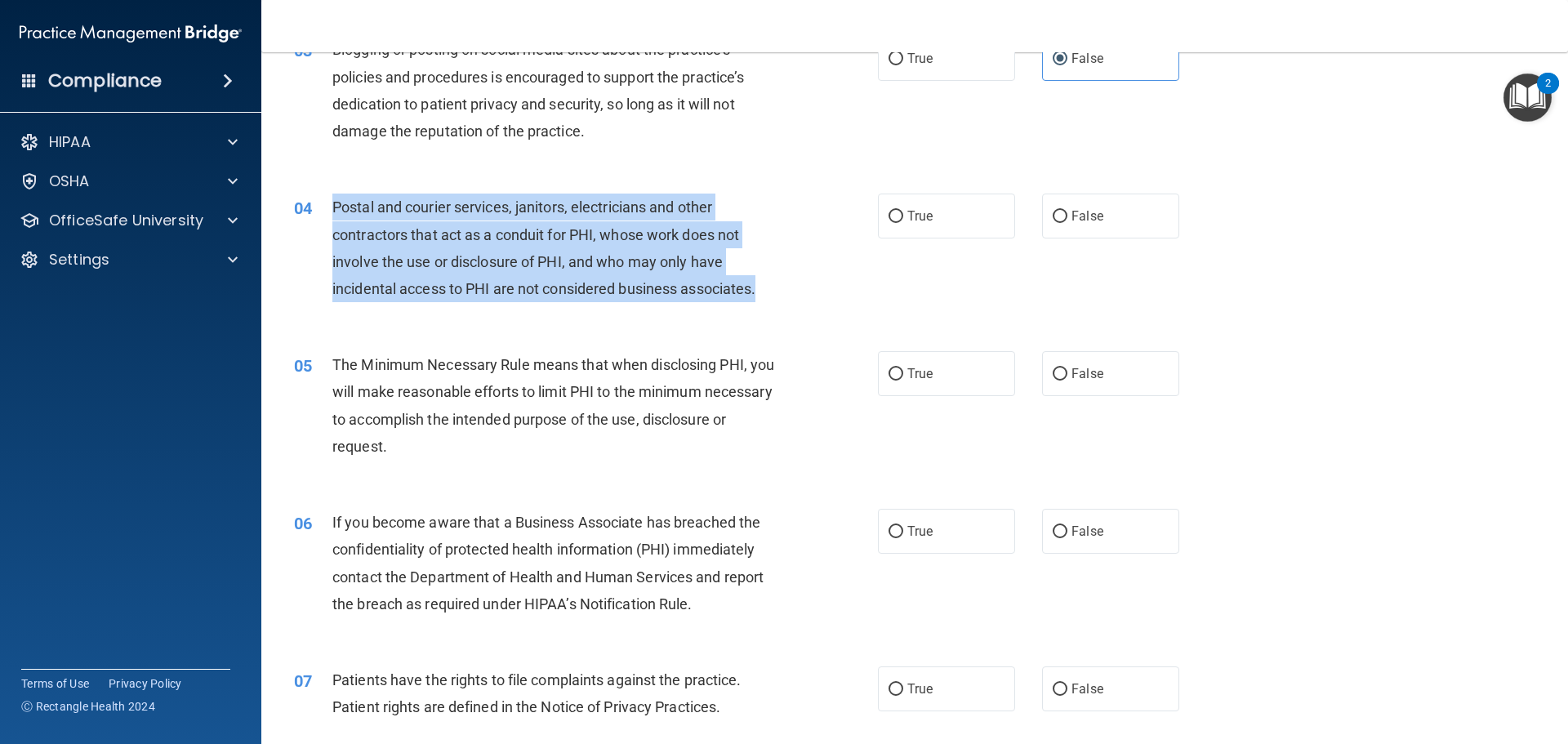
drag, startPoint x: 333, startPoint y: 207, endPoint x: 776, endPoint y: 299, distance: 452.5
click at [776, 299] on div "Postal and courier services, janitors, electricians and other contractors that …" at bounding box center [560, 247] width 456 height 109
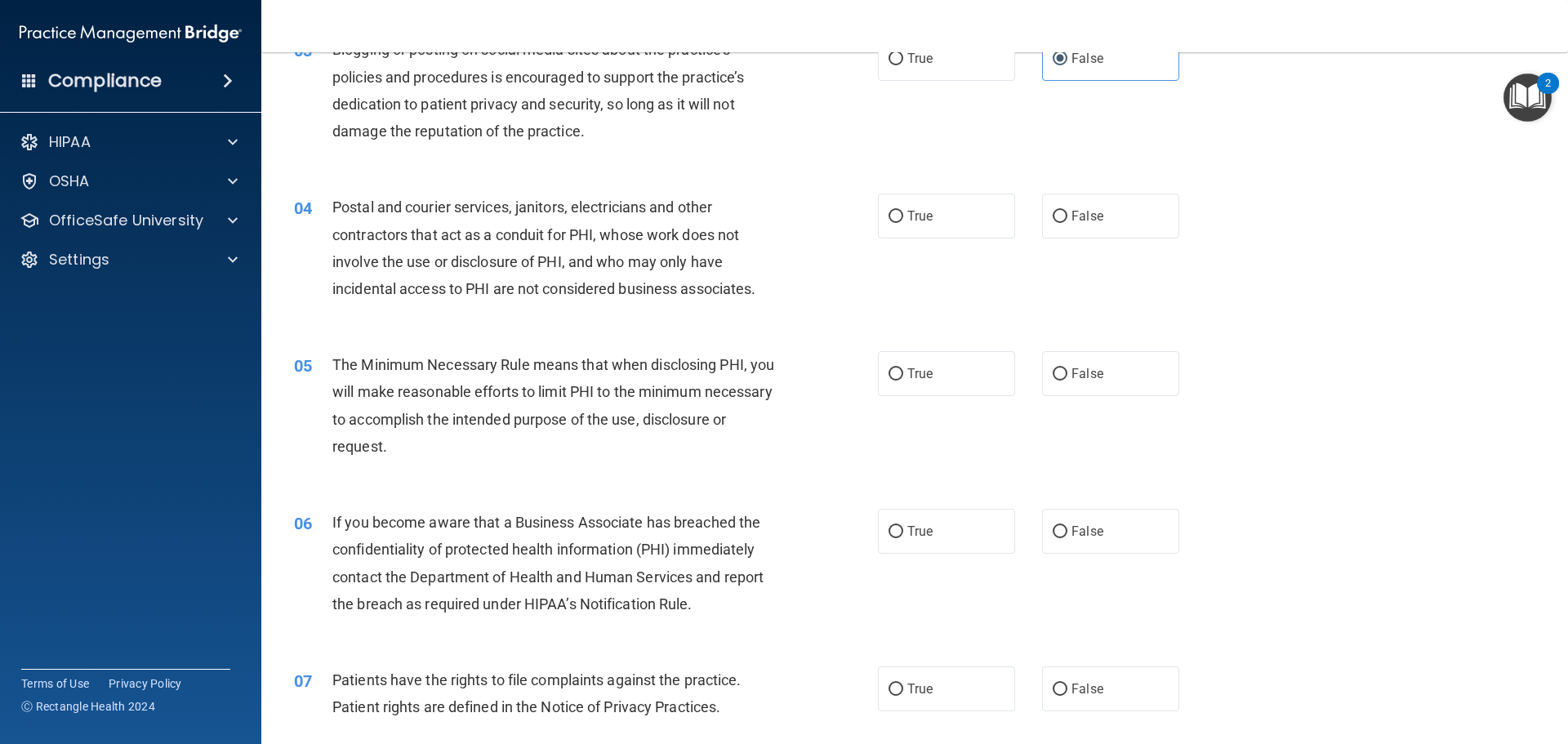
click at [714, 186] on div "04 Postal and courier services, janitors, electricians and other contractors th…" at bounding box center [914, 252] width 1265 height 158
click at [969, 219] on label "True" at bounding box center [946, 215] width 137 height 45
click at [903, 219] on input "True" at bounding box center [896, 217] width 15 height 12
radio input "true"
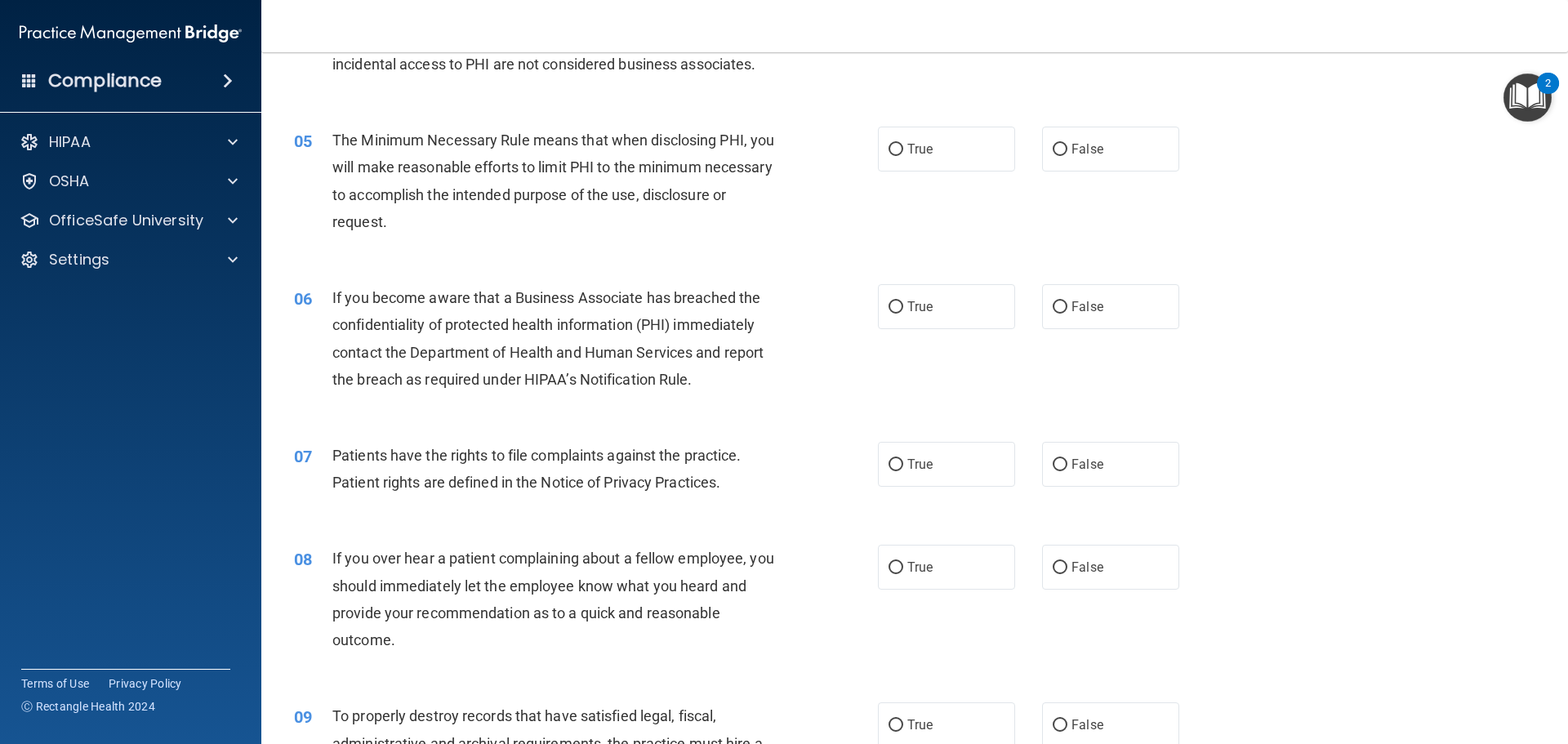
scroll to position [572, 0]
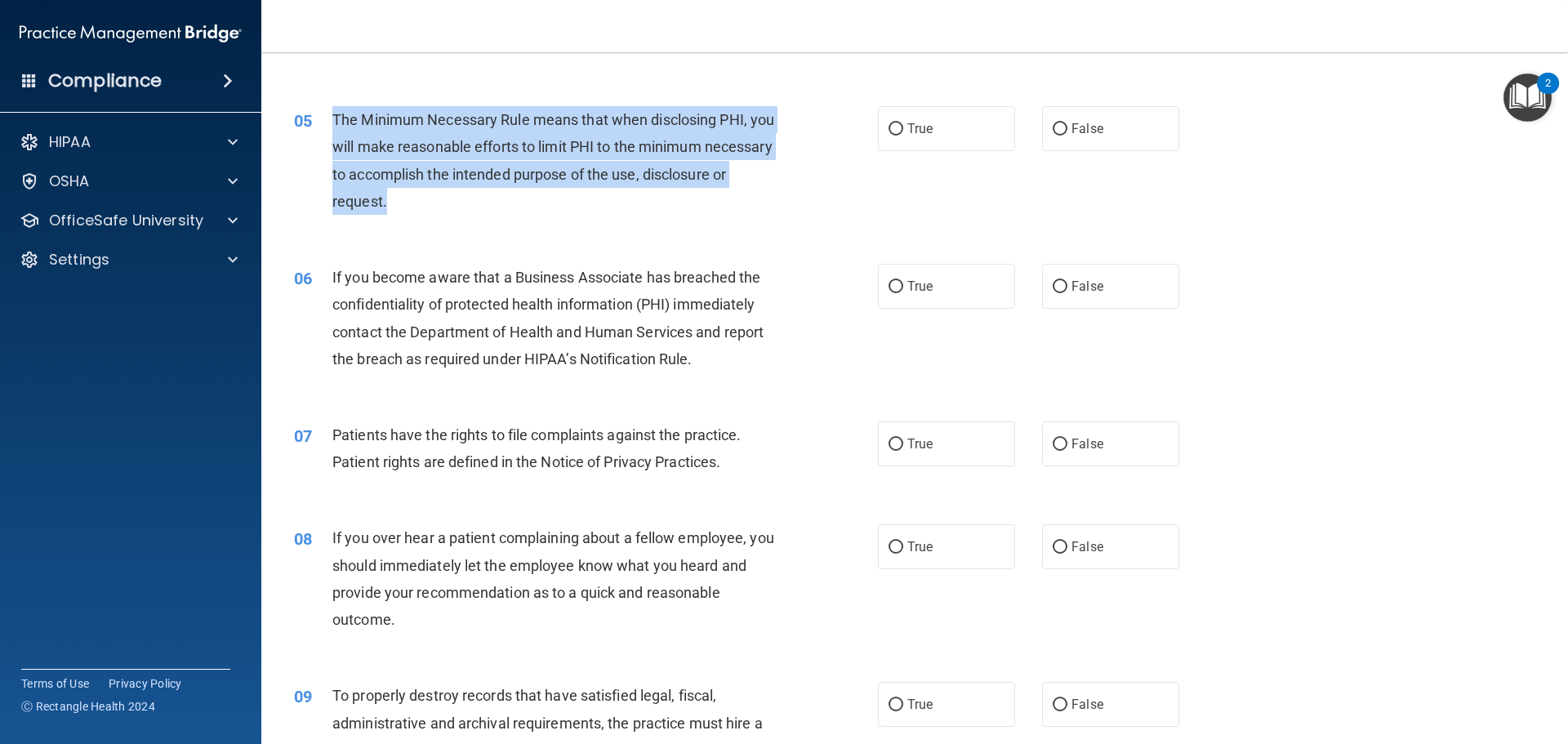
drag, startPoint x: 333, startPoint y: 119, endPoint x: 477, endPoint y: 204, distance: 167.2
click at [477, 204] on div "The Minimum Necessary Rule means that when disclosing PHI, you will make reason…" at bounding box center [560, 160] width 456 height 109
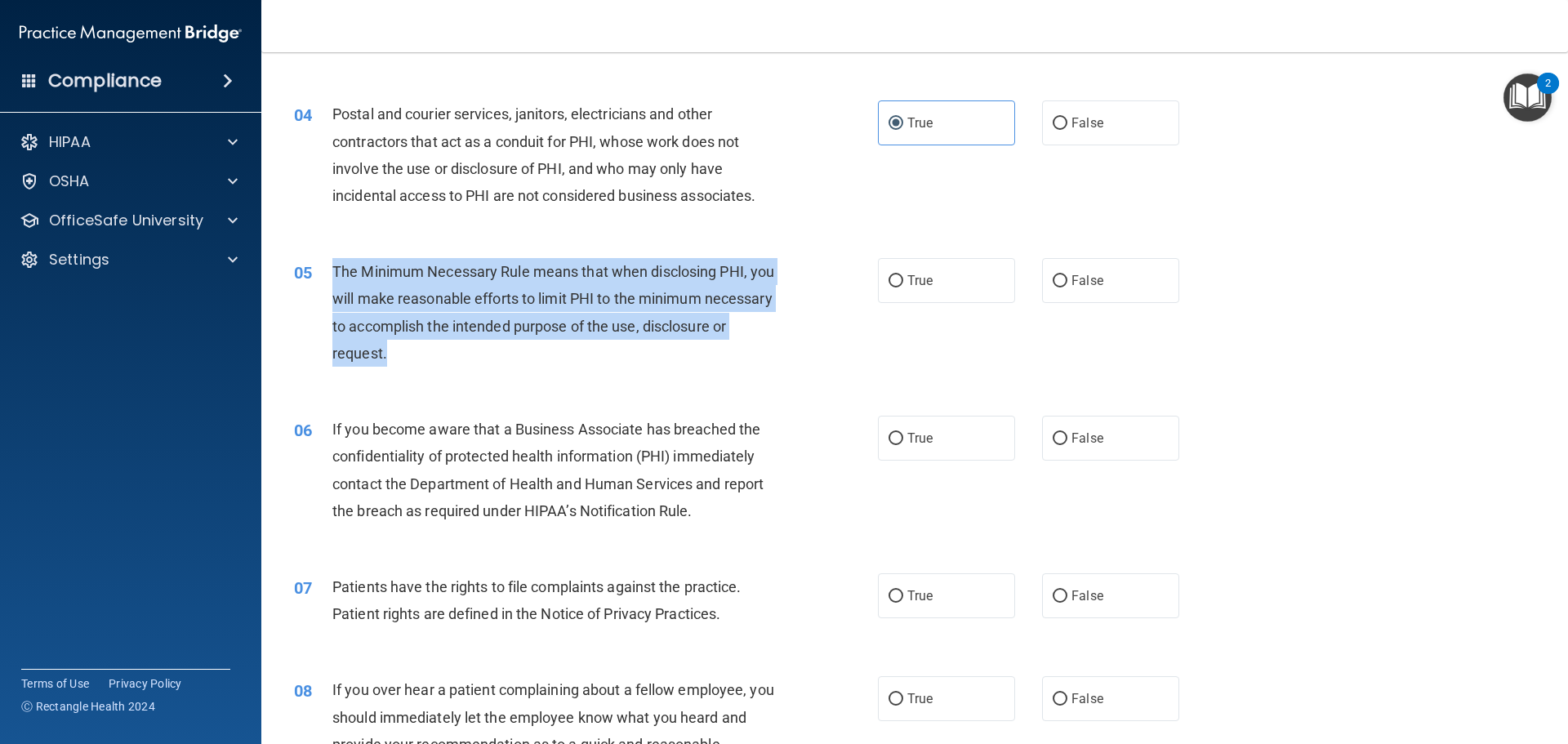
scroll to position [409, 0]
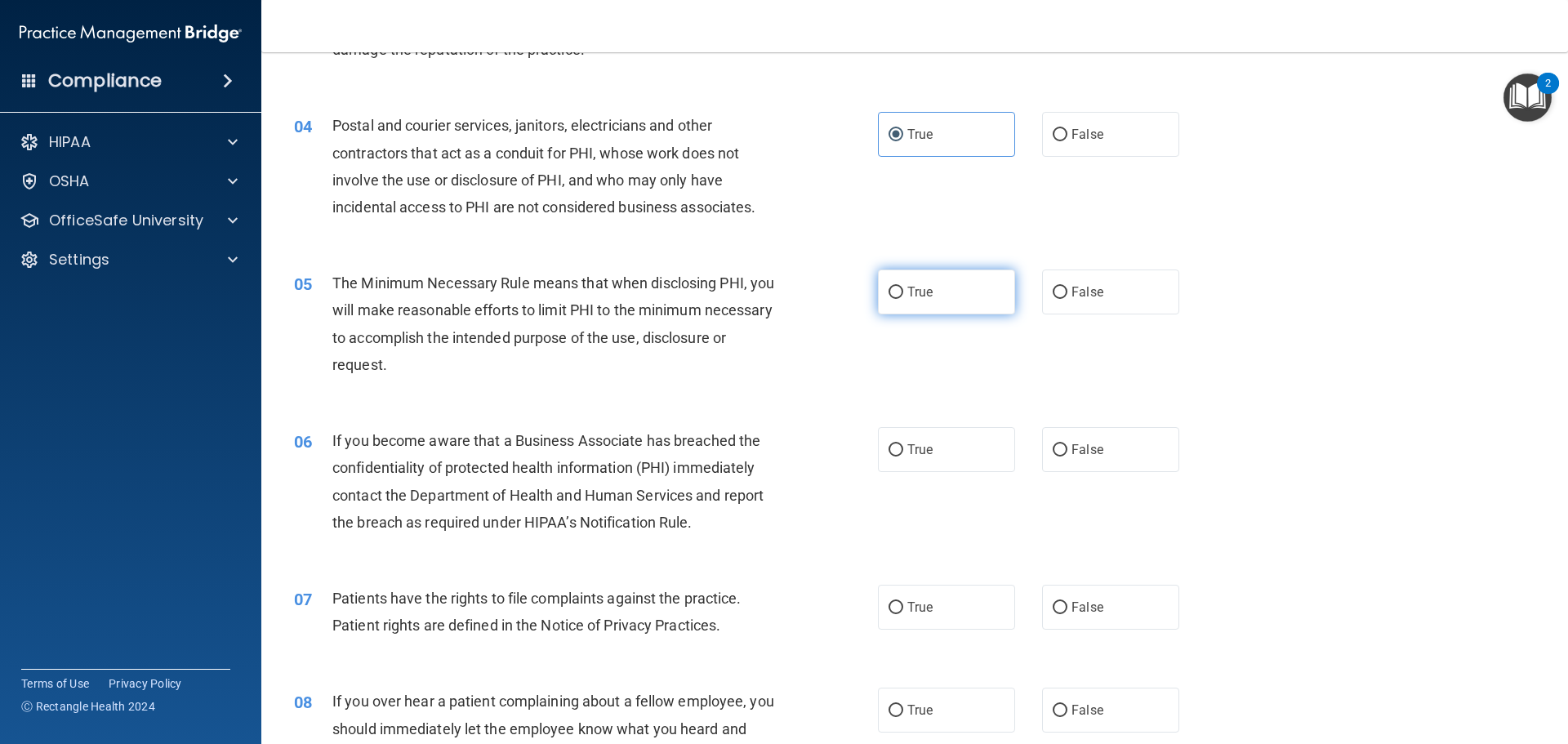
drag, startPoint x: 966, startPoint y: 286, endPoint x: 989, endPoint y: 311, distance: 34.0
click at [965, 288] on label "True" at bounding box center [946, 291] width 137 height 45
click at [903, 288] on input "True" at bounding box center [896, 293] width 15 height 12
radio input "true"
click at [1273, 242] on div "04 Postal and courier services, janitors, electricians and other contractors th…" at bounding box center [914, 170] width 1265 height 158
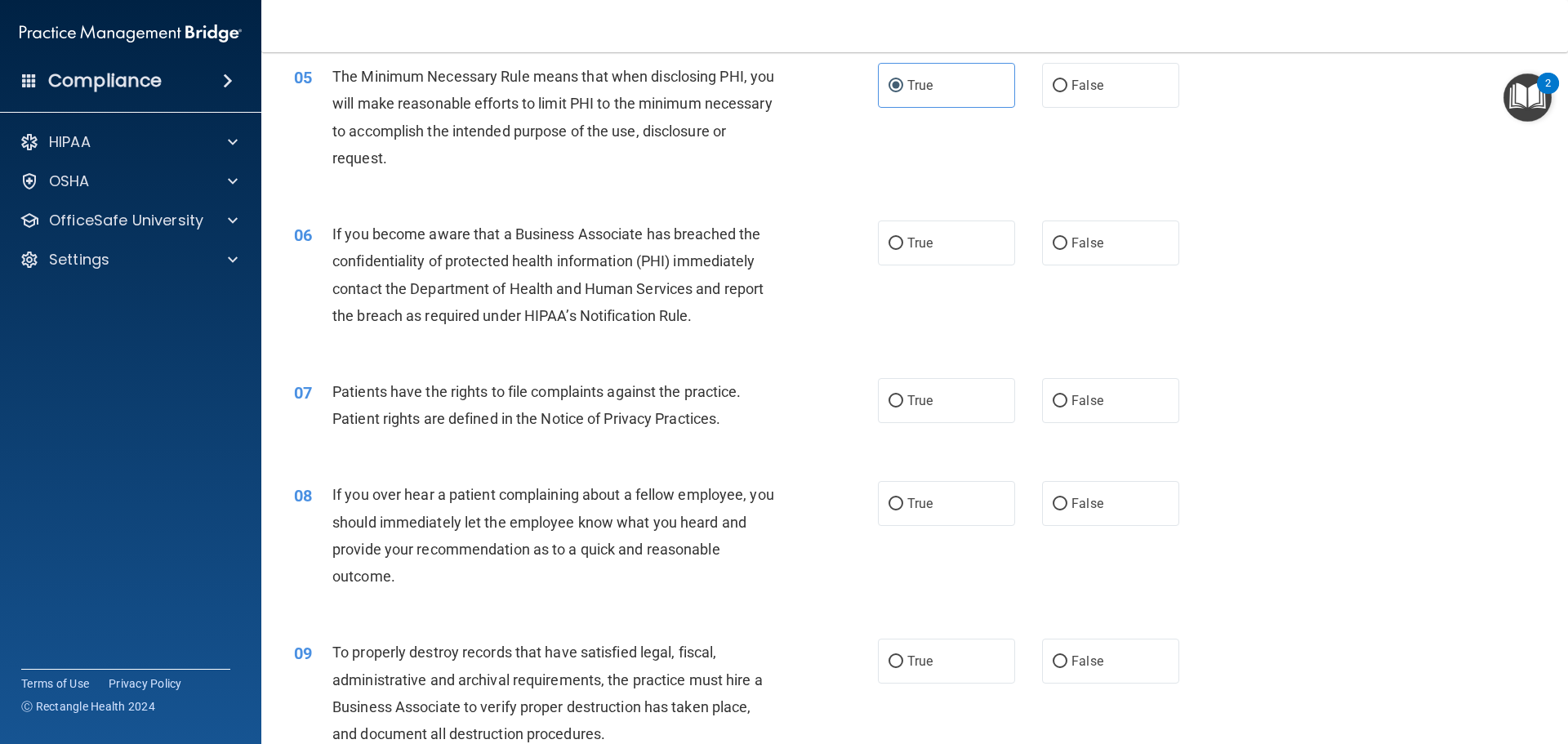
scroll to position [653, 0]
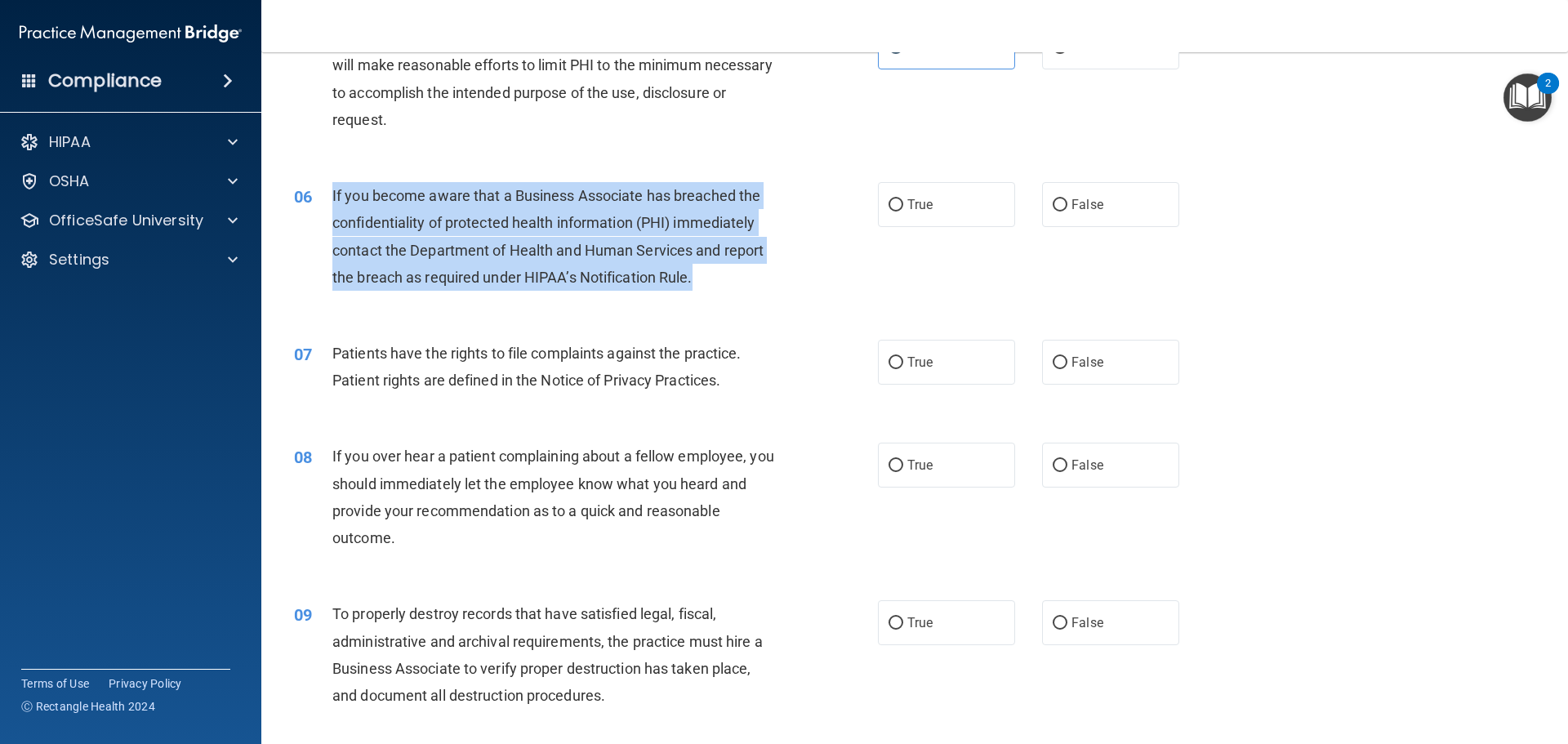
drag, startPoint x: 334, startPoint y: 192, endPoint x: 697, endPoint y: 290, distance: 376.0
click at [697, 290] on div "06 If you become aware that a Business Associate has breached the confidentiali…" at bounding box center [585, 240] width 633 height 116
click at [792, 256] on div "06 If you become aware that a Business Associate has breached the confidentiali…" at bounding box center [585, 240] width 633 height 116
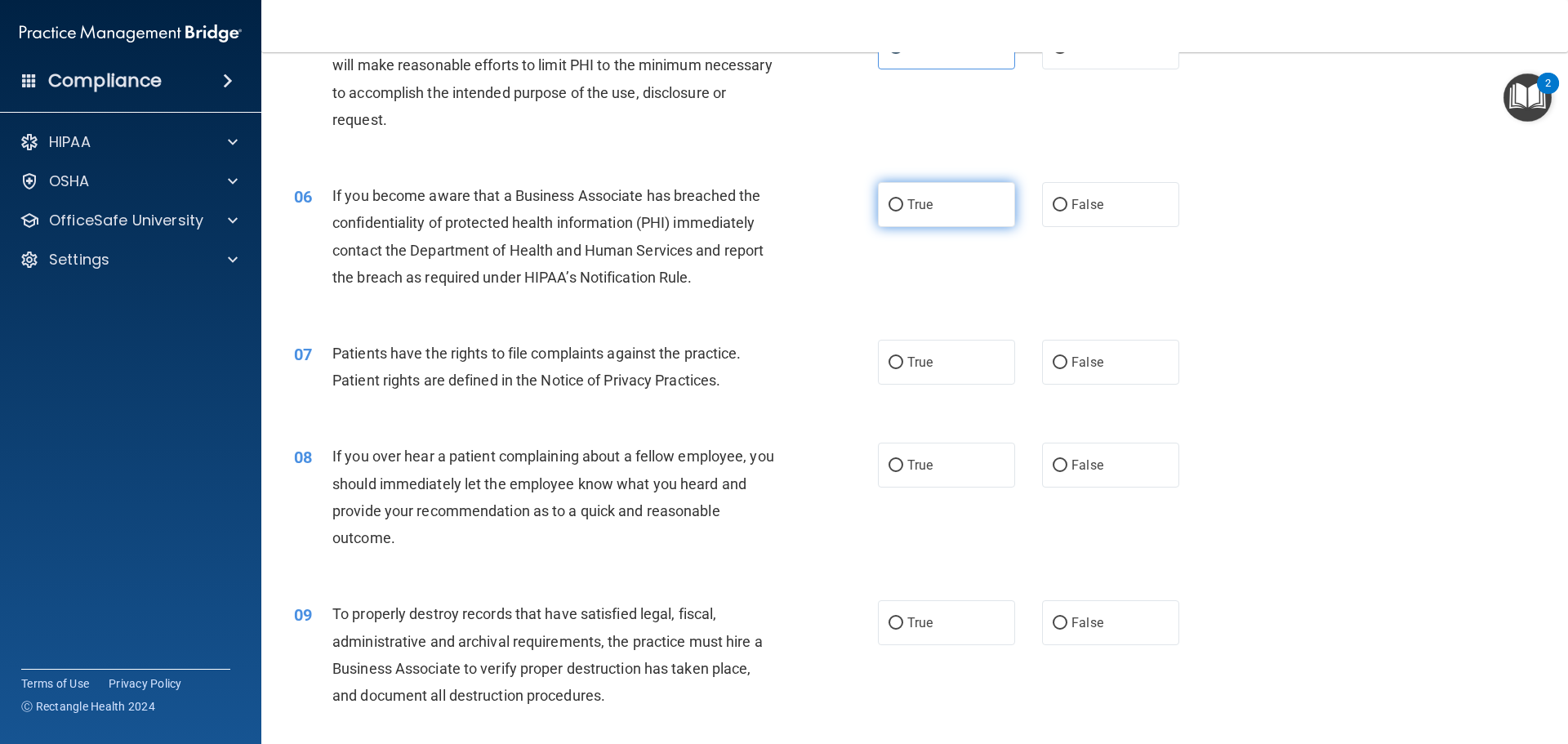
click at [916, 211] on span "True" at bounding box center [919, 205] width 26 height 16
click at [903, 211] on input "True" at bounding box center [896, 206] width 15 height 12
radio input "true"
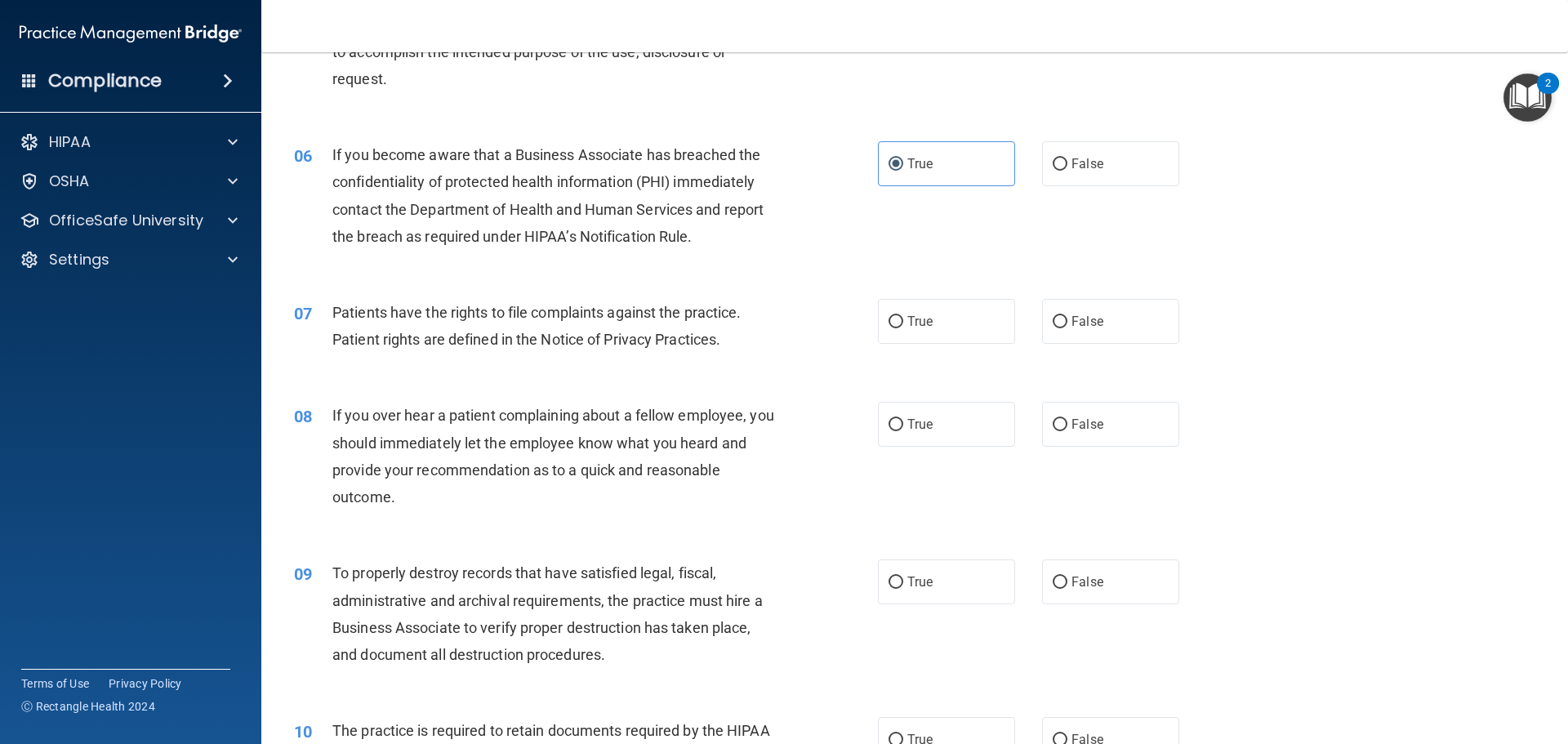
scroll to position [735, 0]
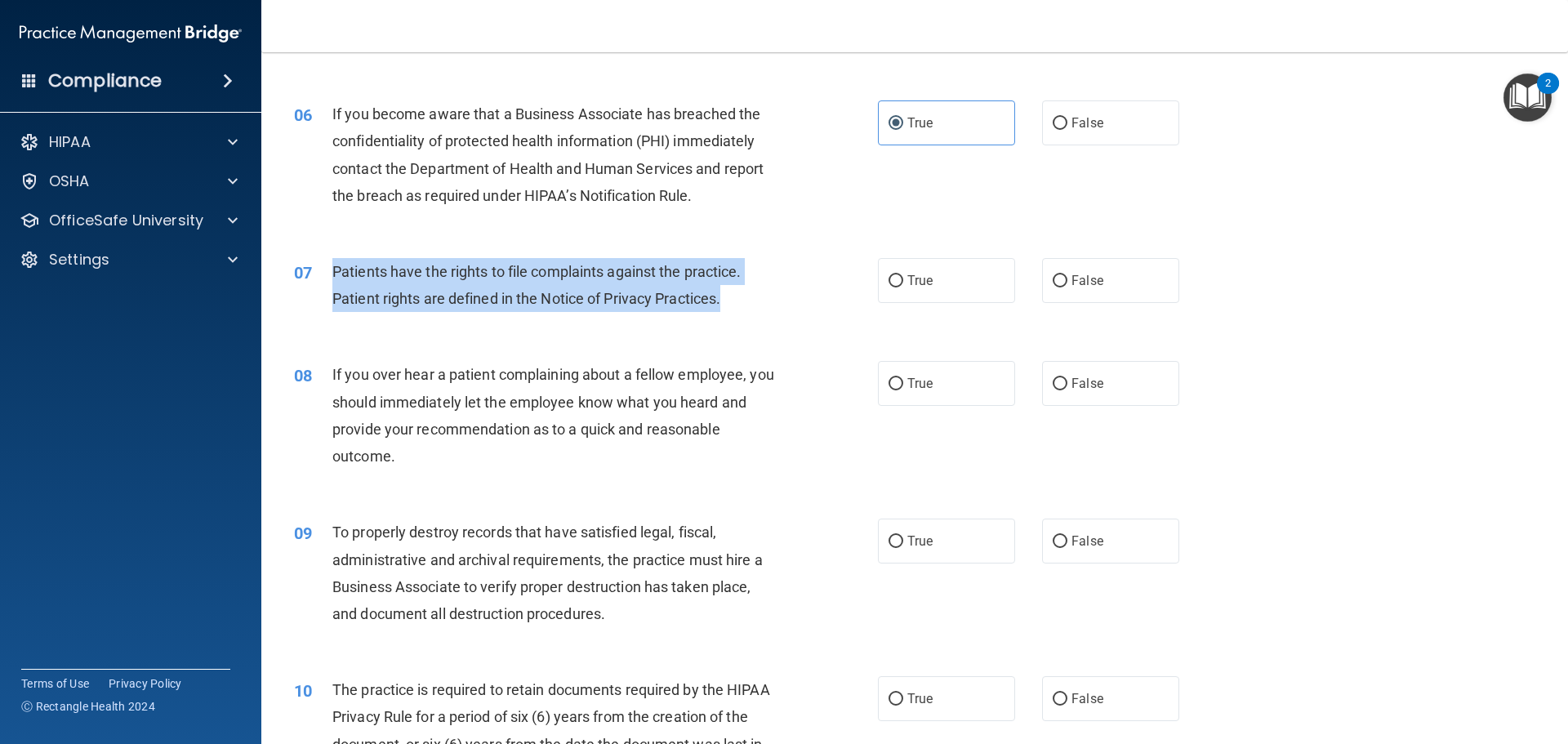
drag, startPoint x: 716, startPoint y: 302, endPoint x: 328, endPoint y: 277, distance: 388.8
click at [328, 277] on div "07 Patients have the rights to file complaints against the practice. Patient ri…" at bounding box center [585, 289] width 633 height 62
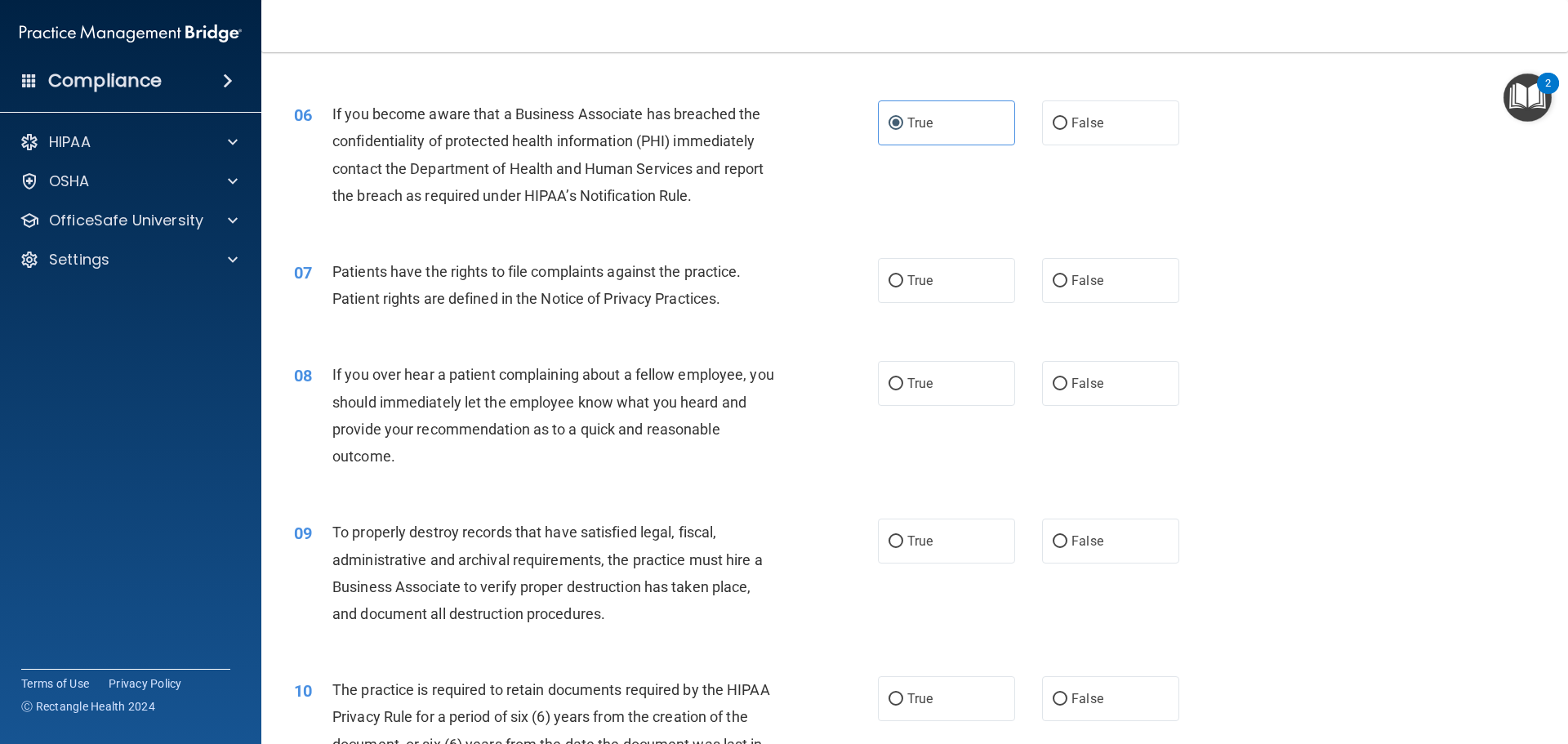
drag, startPoint x: 967, startPoint y: 291, endPoint x: 988, endPoint y: 319, distance: 35.0
click at [967, 290] on label "True" at bounding box center [946, 280] width 137 height 45
click at [903, 288] on input "True" at bounding box center [896, 282] width 15 height 12
radio input "true"
click at [1251, 315] on div "07 Patients have the rights to file complaints against the practice. Patient ri…" at bounding box center [914, 289] width 1265 height 103
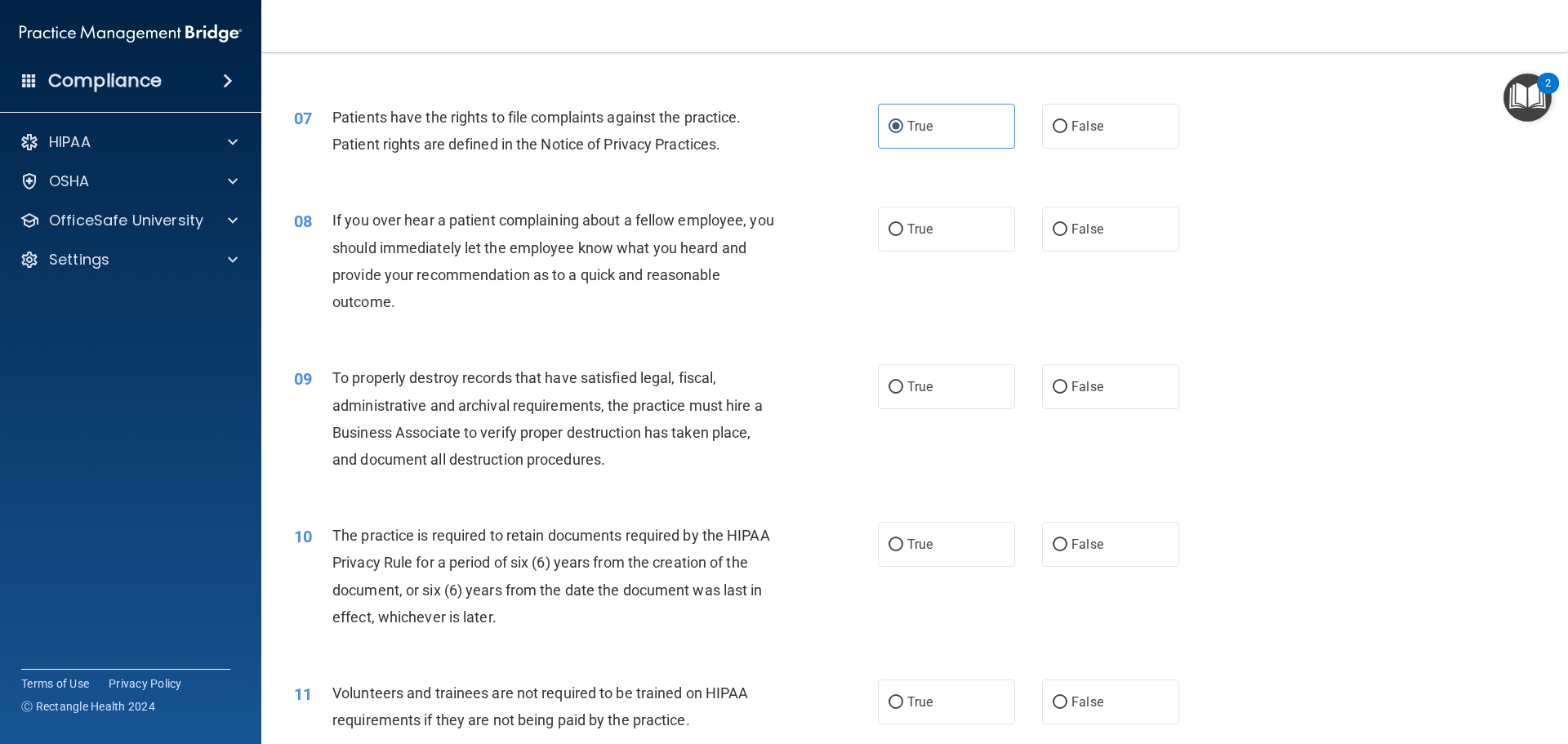
scroll to position [898, 0]
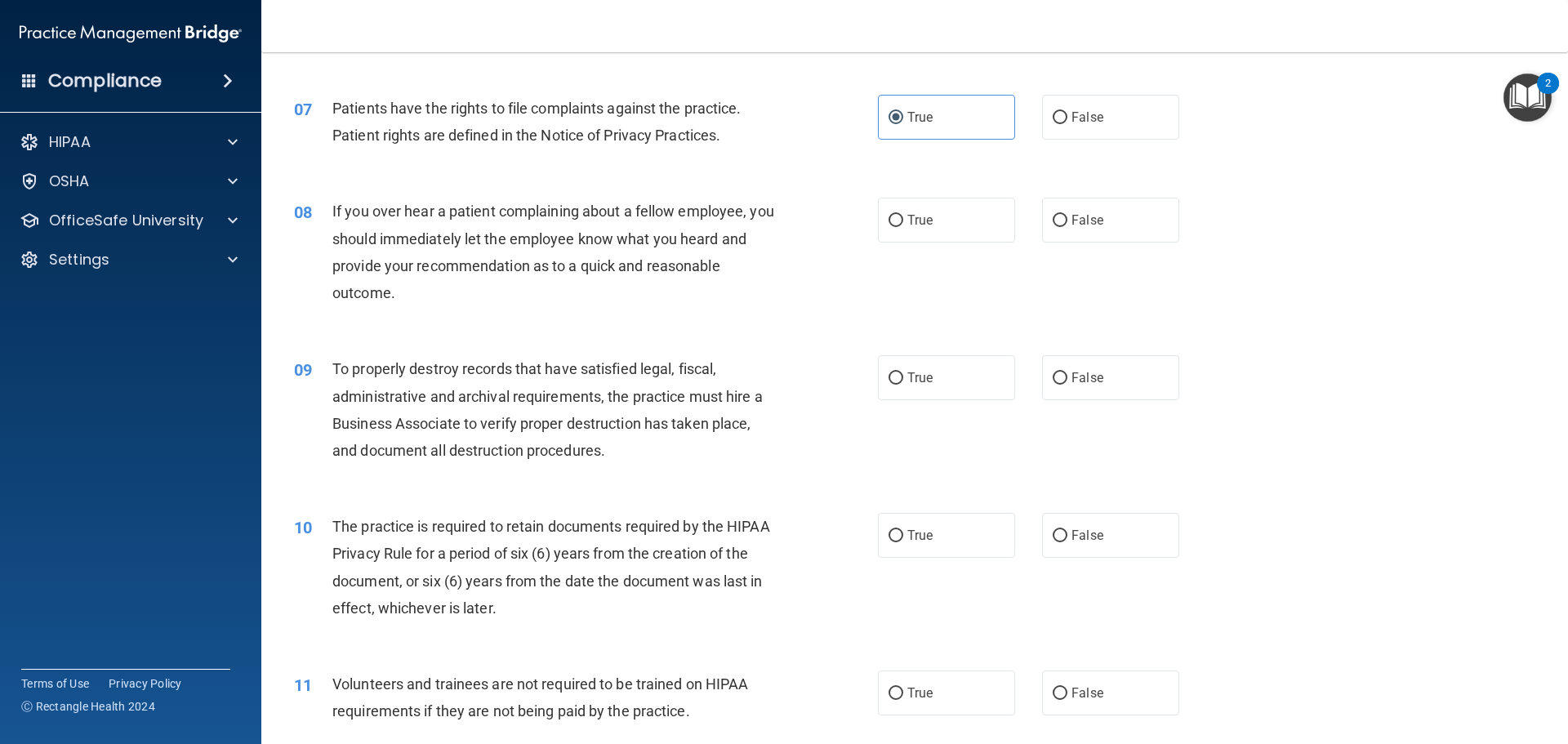
click at [377, 295] on span "If you over hear a patient complaining about a fellow employee, you should imme…" at bounding box center [553, 252] width 442 height 99
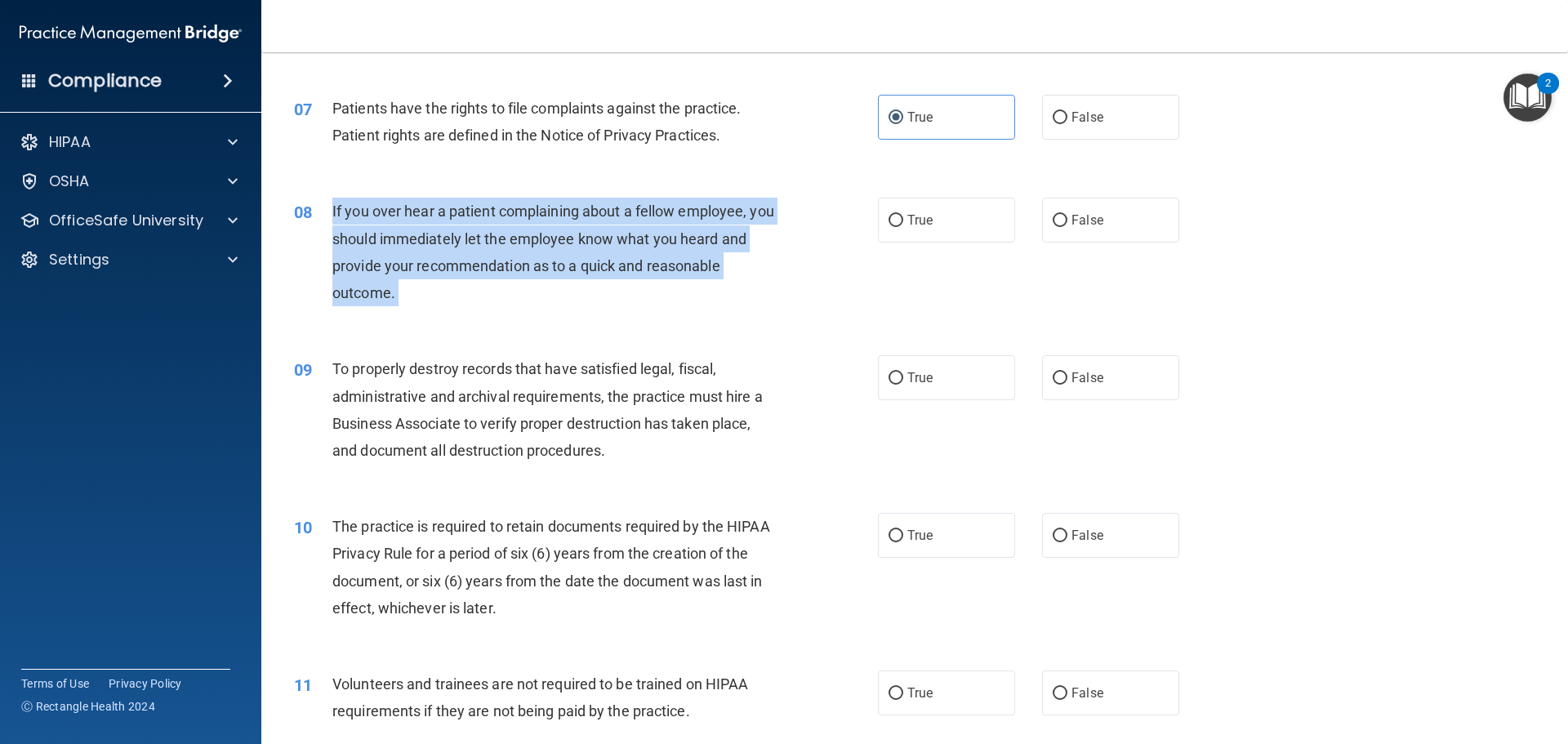
click at [377, 295] on span "If you over hear a patient complaining about a fellow employee, you should imme…" at bounding box center [553, 252] width 442 height 99
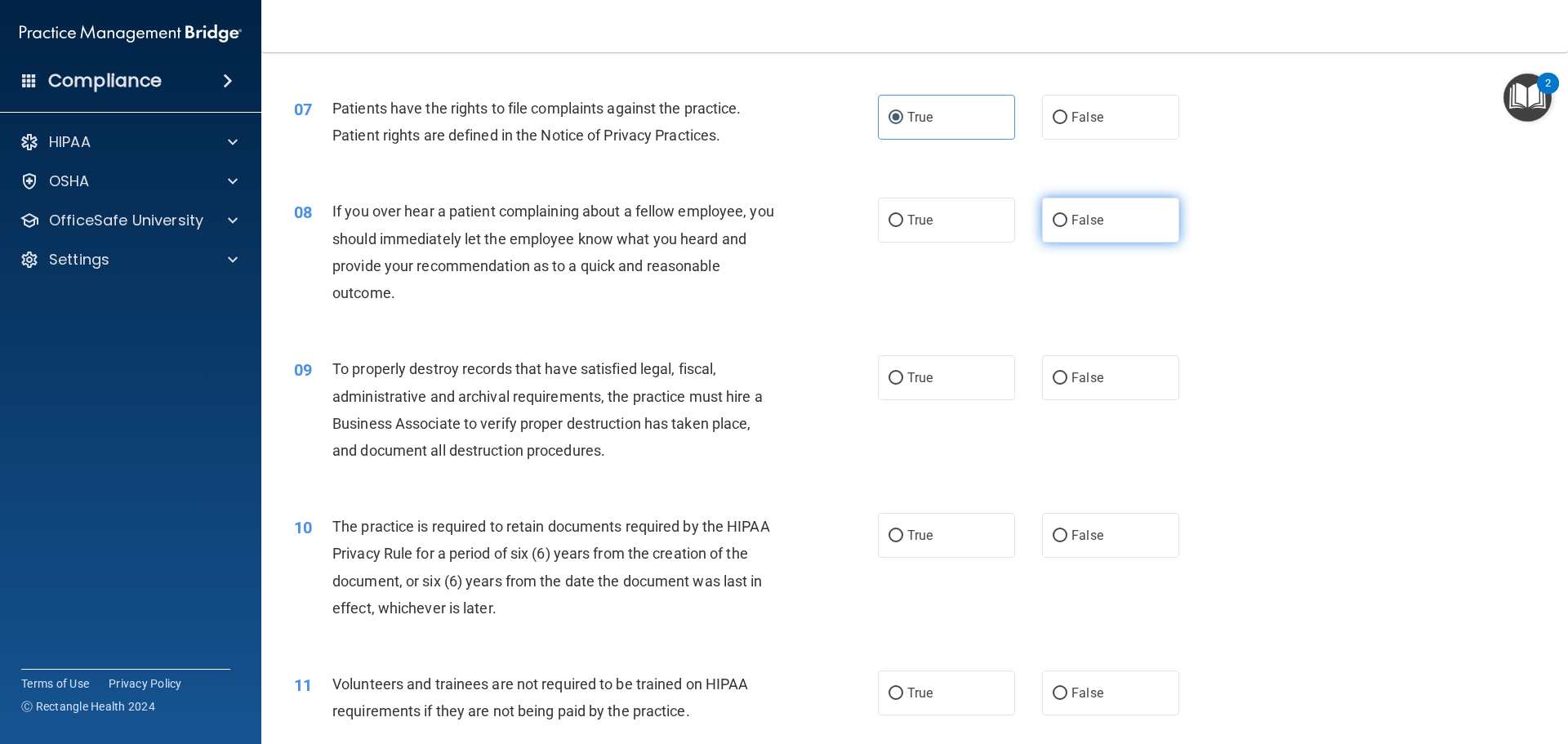
click at [1061, 215] on label "False" at bounding box center [1110, 220] width 137 height 45
click at [1061, 215] on input "False" at bounding box center [1060, 221] width 15 height 12
radio input "true"
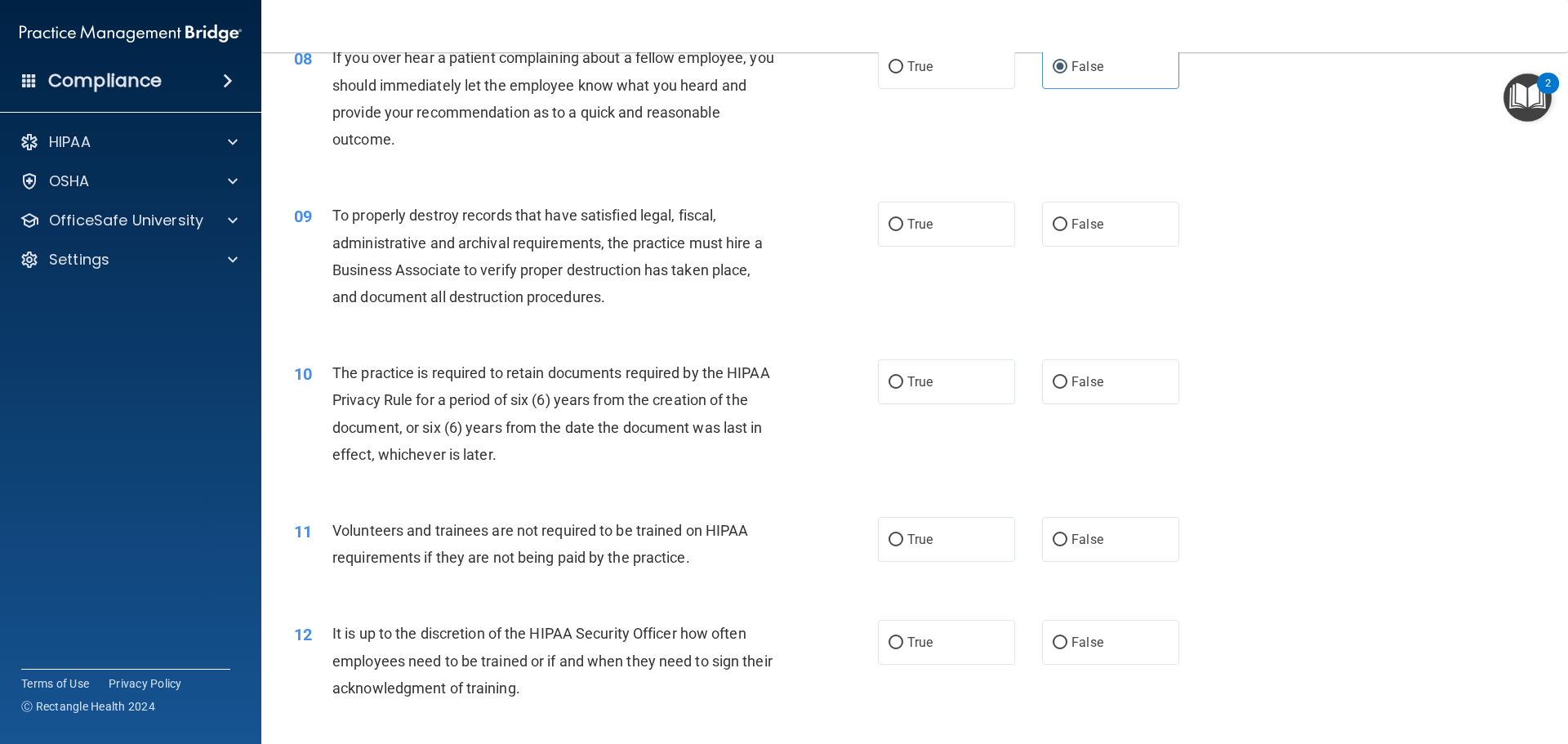
scroll to position [1062, 0]
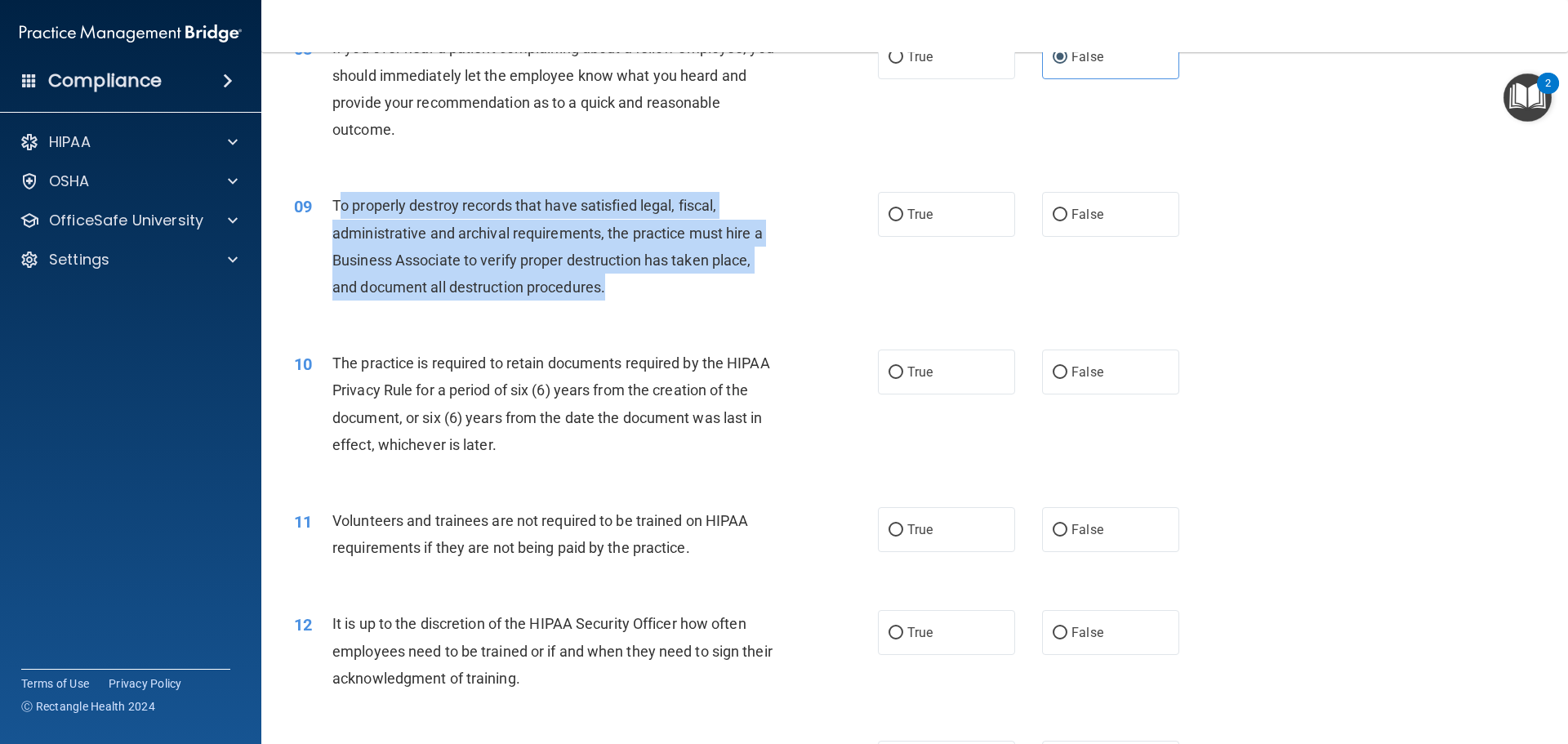
drag, startPoint x: 605, startPoint y: 284, endPoint x: 336, endPoint y: 202, distance: 281.2
click at [336, 202] on div "To properly destroy records that have satisfied legal, fiscal, administrative a…" at bounding box center [560, 245] width 456 height 109
click at [341, 201] on span "To properly destroy records that have satisfied legal, fiscal, administrative a…" at bounding box center [548, 246] width 431 height 99
drag, startPoint x: 332, startPoint y: 202, endPoint x: 614, endPoint y: 285, distance: 294.0
click at [614, 285] on div "To properly destroy records that have satisfied legal, fiscal, administrative a…" at bounding box center [560, 245] width 456 height 109
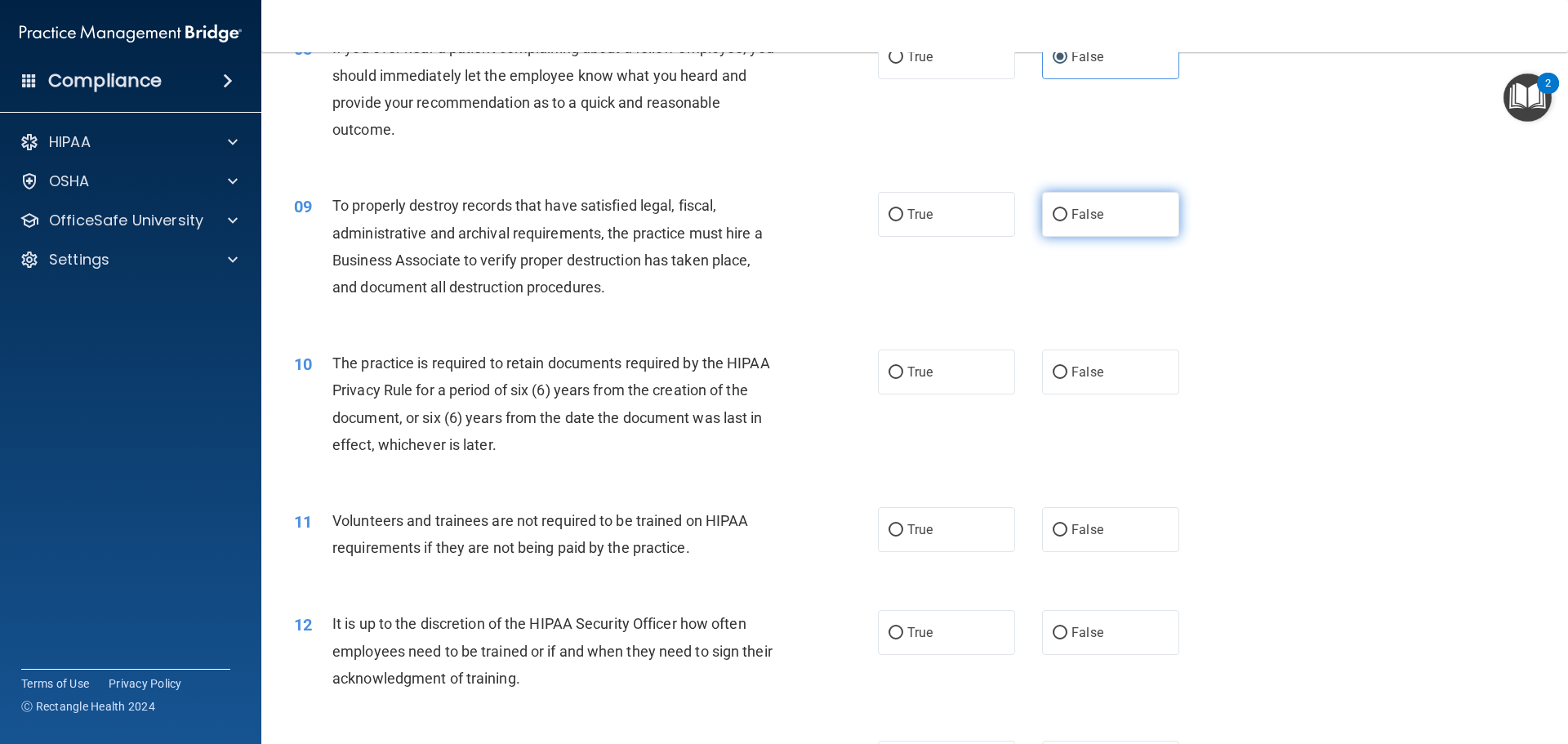
click at [1060, 202] on label "False" at bounding box center [1110, 214] width 137 height 45
click at [1060, 209] on input "False" at bounding box center [1060, 215] width 15 height 12
radio input "true"
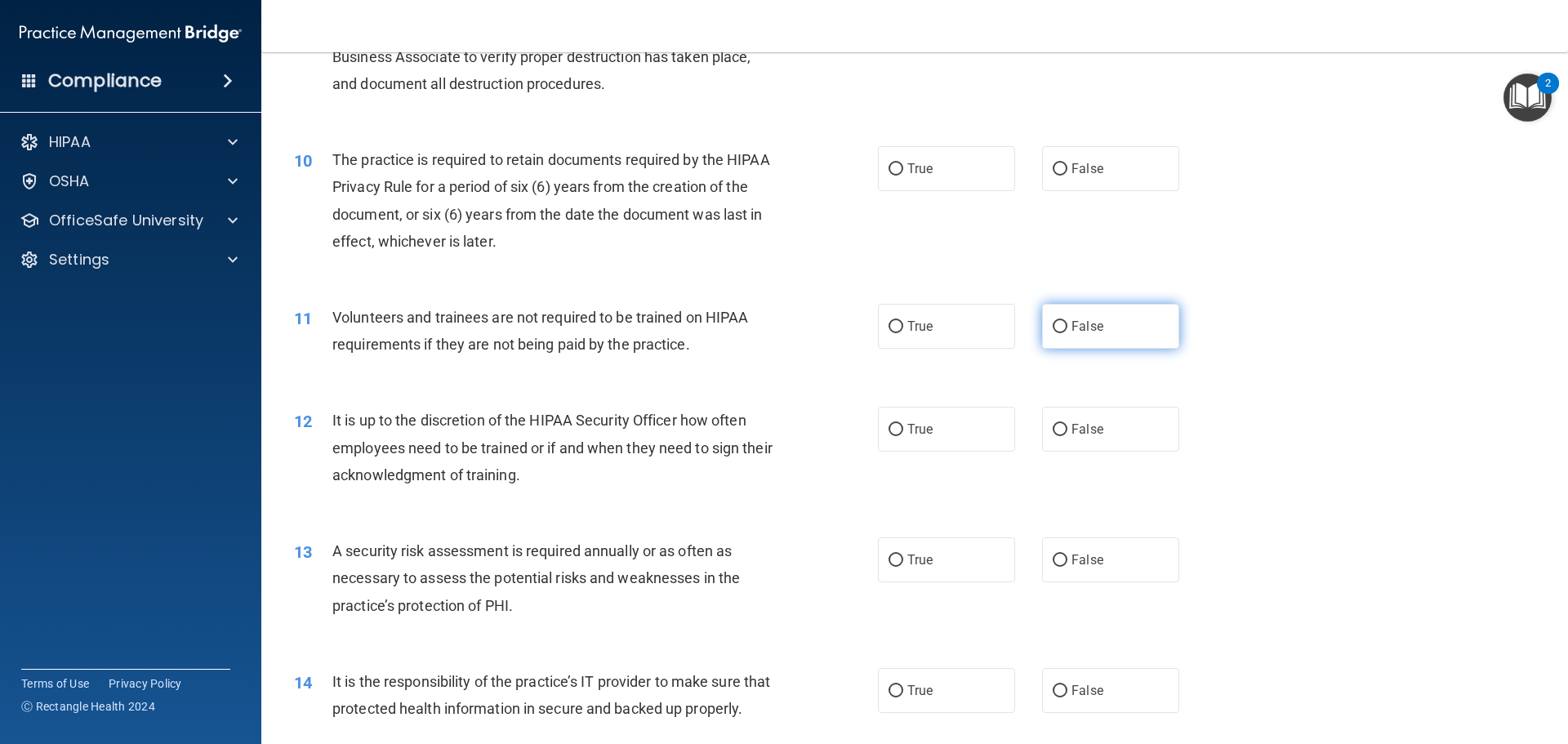
scroll to position [1225, 0]
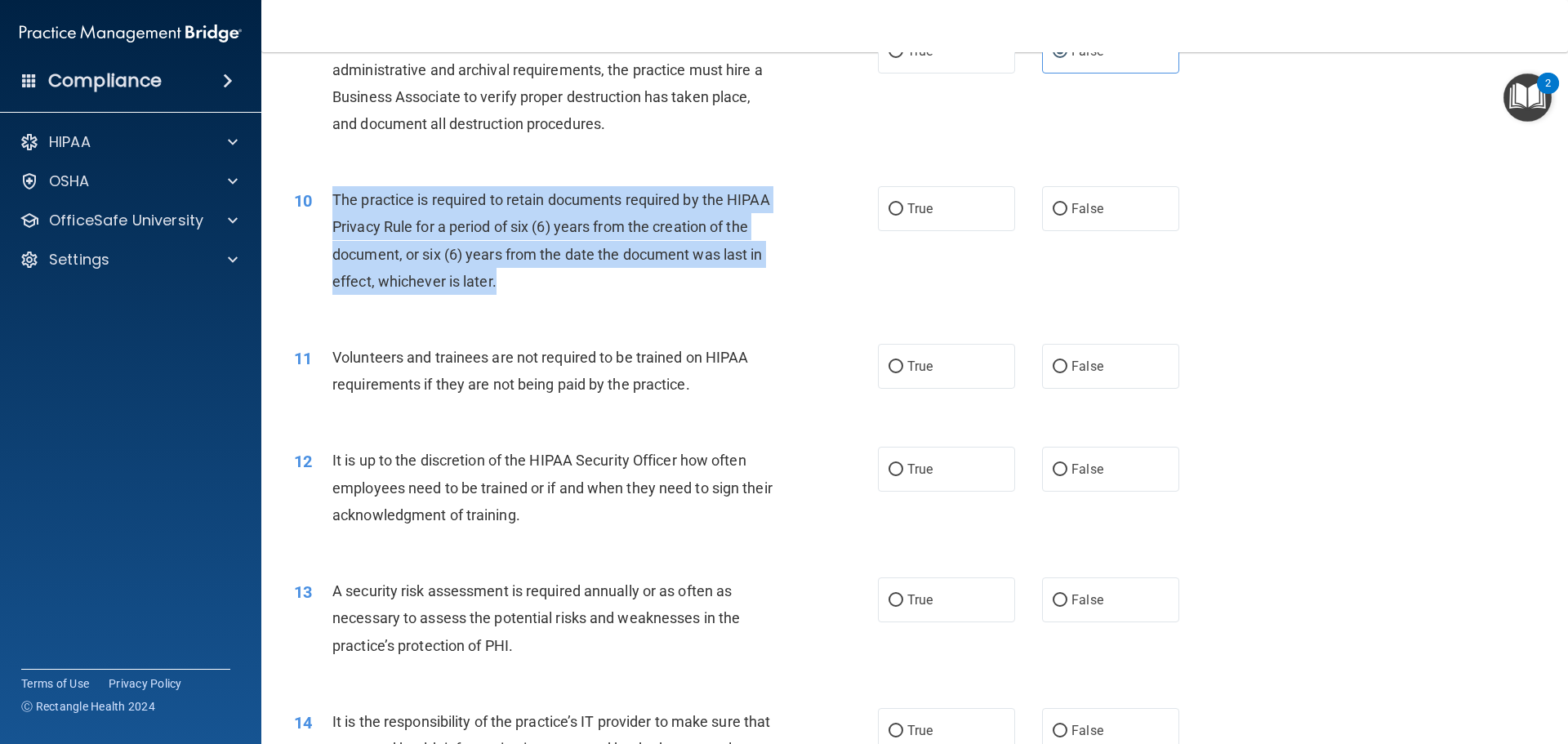
drag, startPoint x: 331, startPoint y: 195, endPoint x: 496, endPoint y: 279, distance: 185.2
click at [496, 279] on div "10 The practice is required to retain documents required by the HIPAA Privacy R…" at bounding box center [585, 244] width 633 height 116
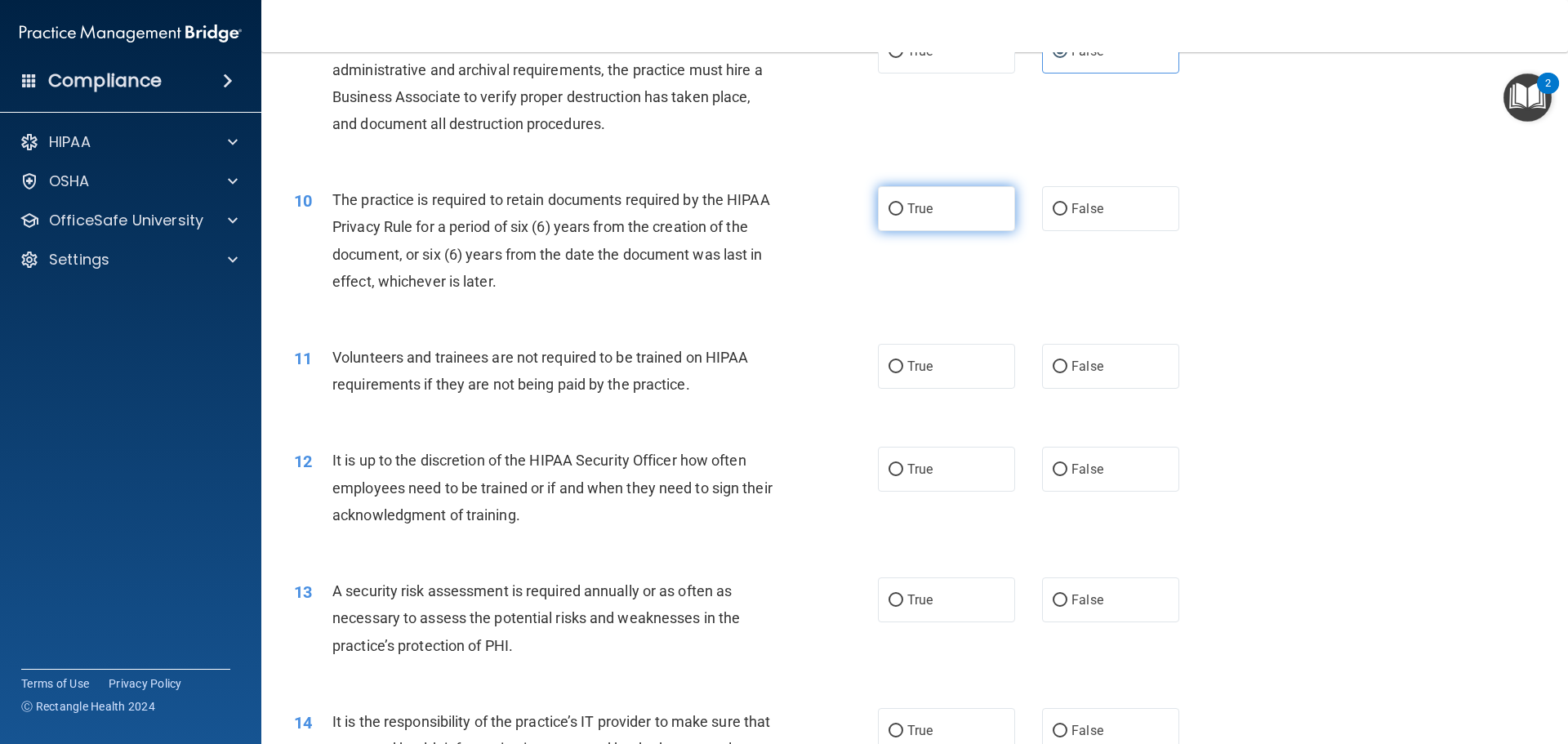
click at [942, 211] on label "True" at bounding box center [946, 208] width 137 height 45
click at [903, 211] on input "True" at bounding box center [896, 209] width 15 height 12
radio input "true"
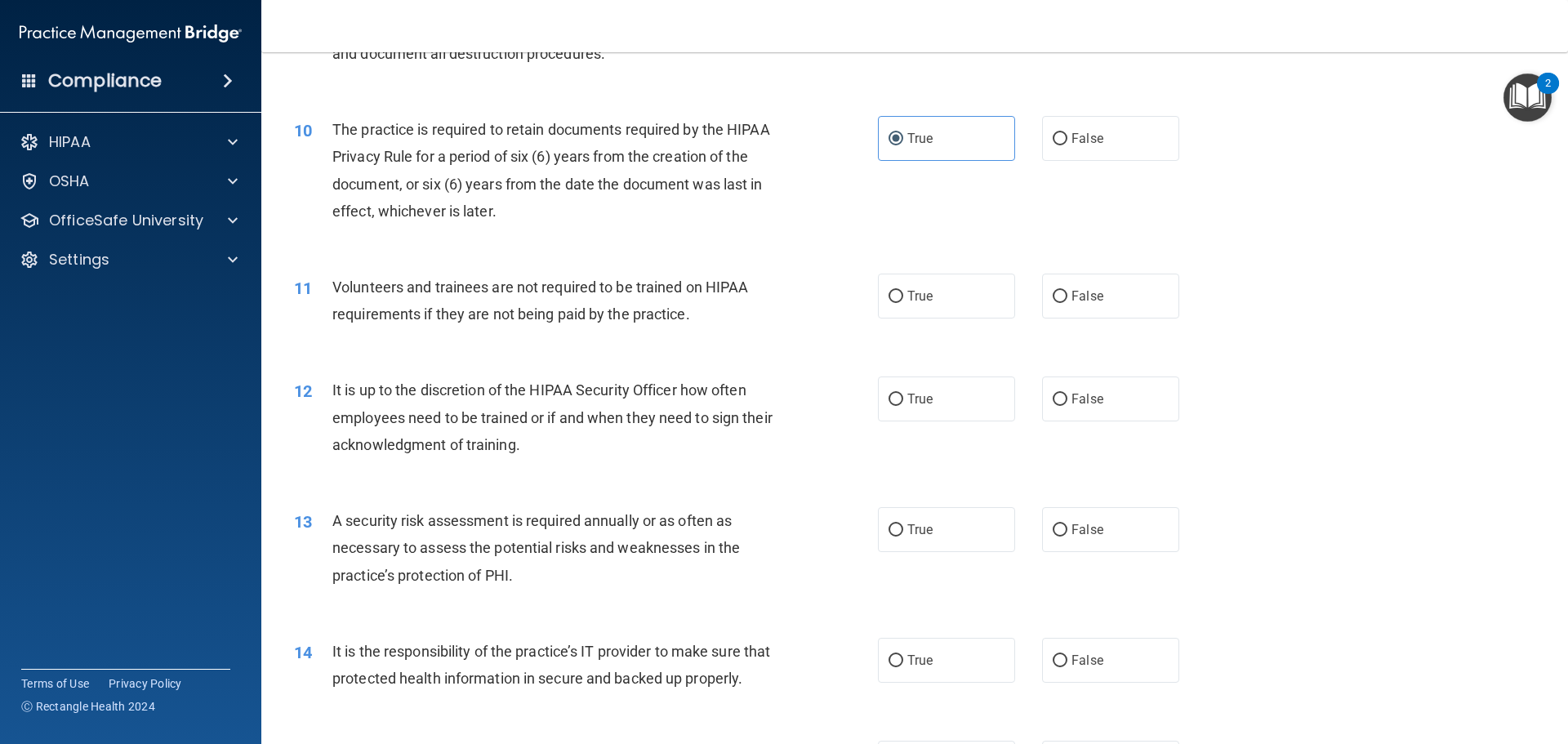
scroll to position [1388, 0]
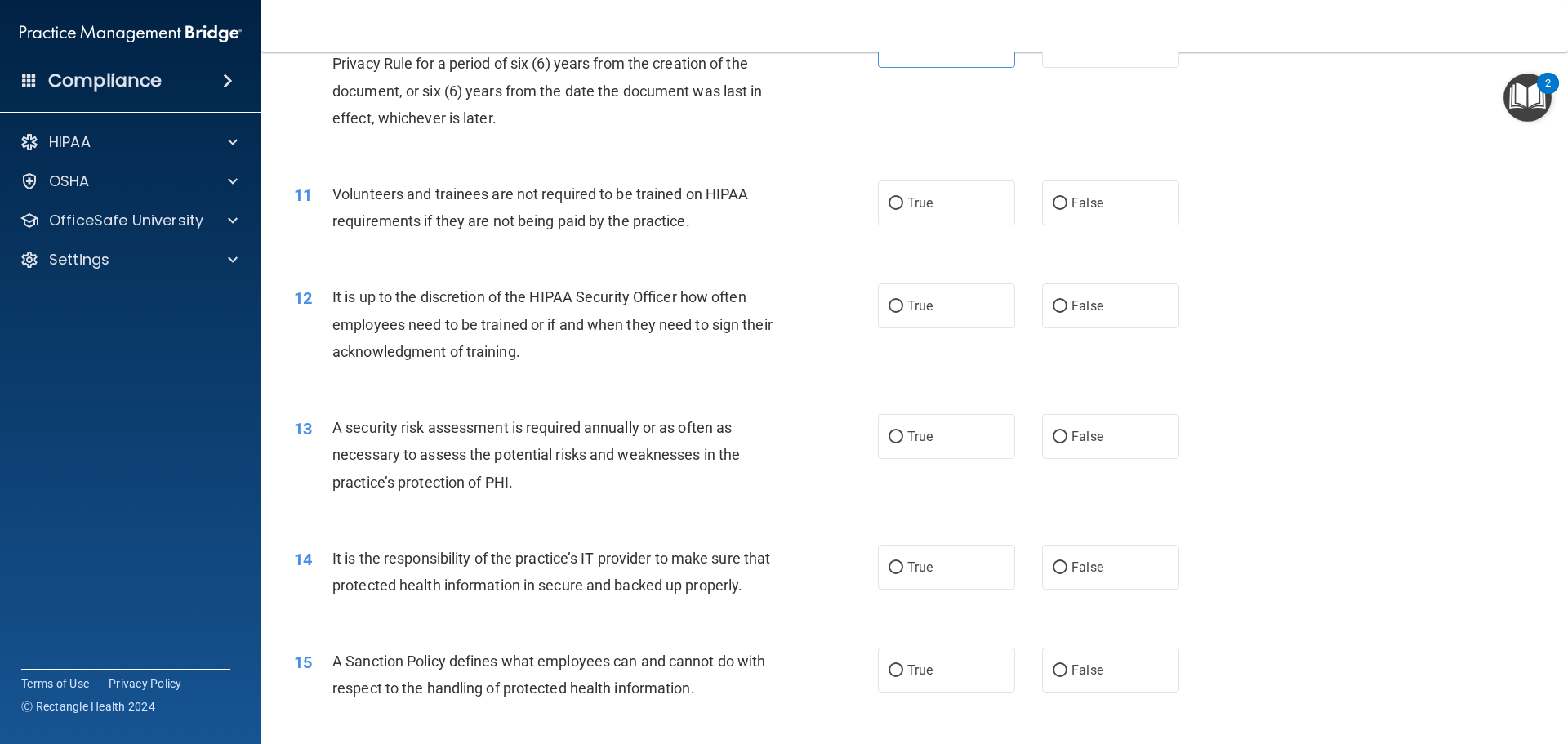
click at [469, 217] on span "Volunteers and trainees are not required to be trained on HIPAA requirements if…" at bounding box center [540, 207] width 416 height 44
click at [469, 218] on span "Volunteers and trainees are not required to be trained on HIPAA requirements if…" at bounding box center [540, 207] width 416 height 44
click at [469, 219] on span "Volunteers and trainees are not required to be trained on HIPAA requirements if…" at bounding box center [540, 207] width 416 height 44
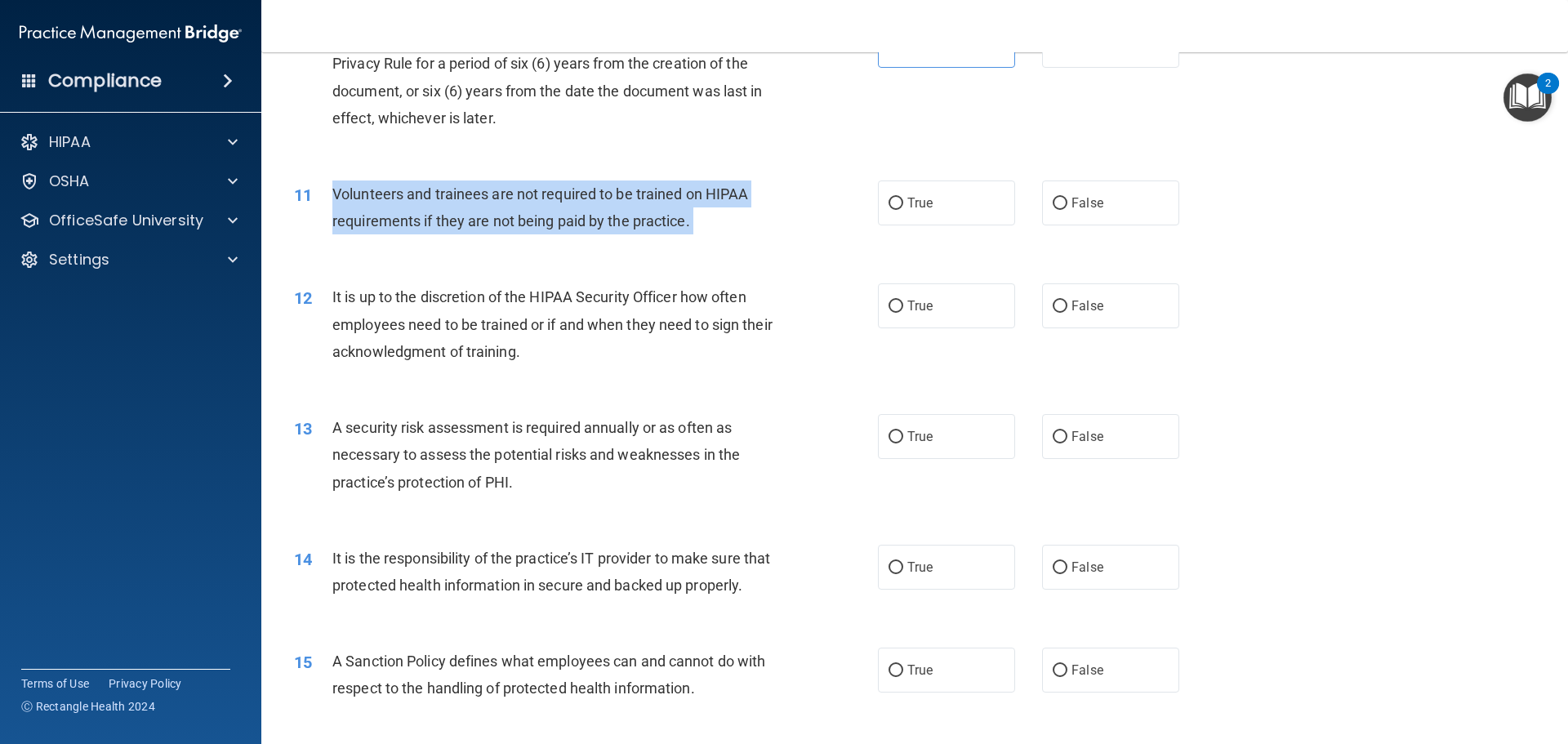
click at [469, 219] on span "Volunteers and trainees are not required to be trained on HIPAA requirements if…" at bounding box center [540, 207] width 416 height 44
click at [728, 235] on div "Volunteers and trainees are not required to be trained on HIPAA requirements if…" at bounding box center [560, 207] width 456 height 54
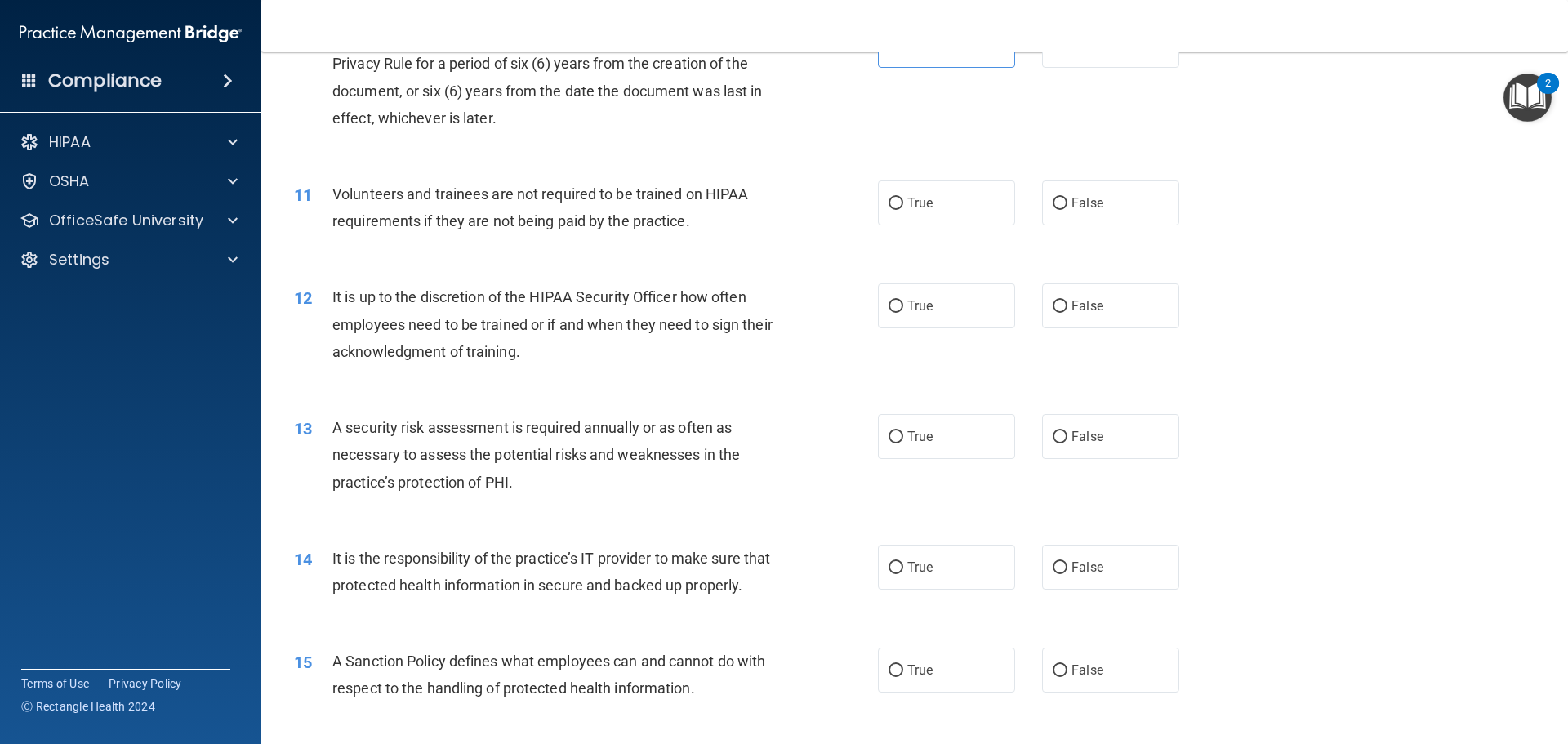
click at [1091, 214] on label "False" at bounding box center [1110, 202] width 137 height 45
click at [1067, 210] on input "False" at bounding box center [1060, 204] width 15 height 12
radio input "true"
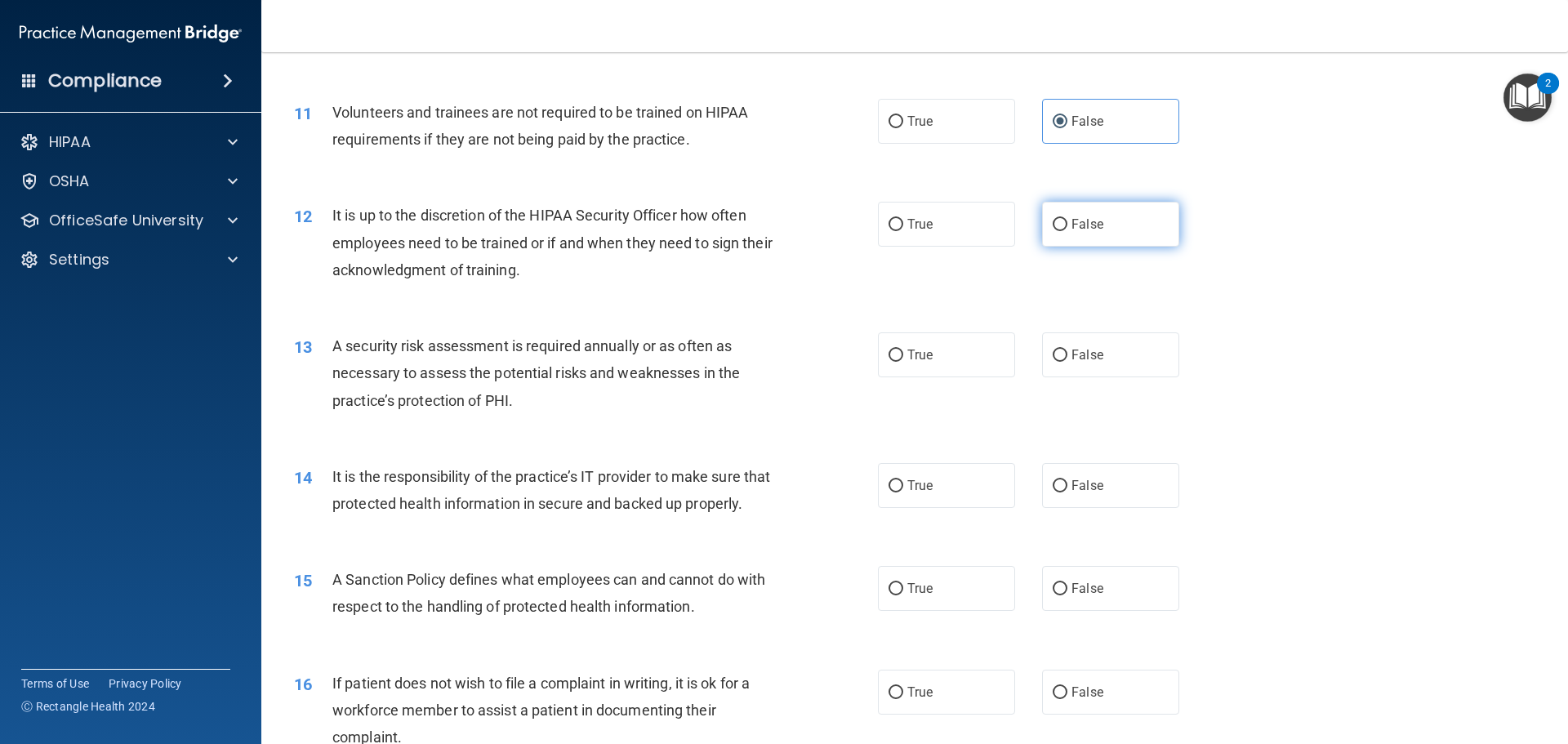
scroll to position [1552, 0]
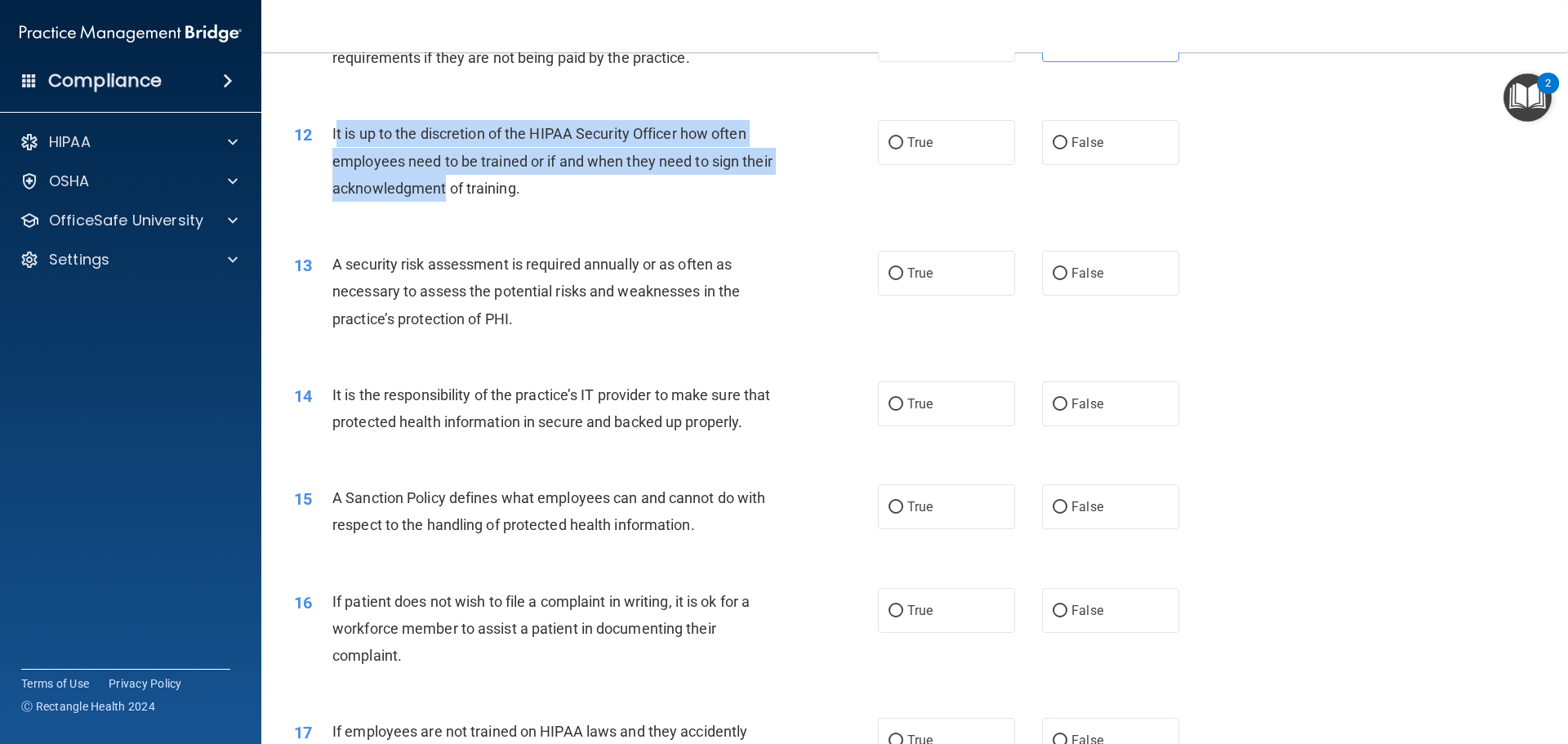
drag, startPoint x: 334, startPoint y: 134, endPoint x: 478, endPoint y: 181, distance: 151.5
click at [478, 181] on span "It is up to the discretion of the HIPAA Security Officer how often employees ne…" at bounding box center [552, 161] width 440 height 71
click at [371, 140] on span "It is up to the discretion of the HIPAA Security Officer how often employees ne…" at bounding box center [552, 161] width 440 height 71
drag, startPoint x: 333, startPoint y: 129, endPoint x: 566, endPoint y: 190, distance: 240.9
click at [566, 190] on div "It is up to the discretion of the HIPAA Security Officer how often employees ne…" at bounding box center [560, 161] width 456 height 82
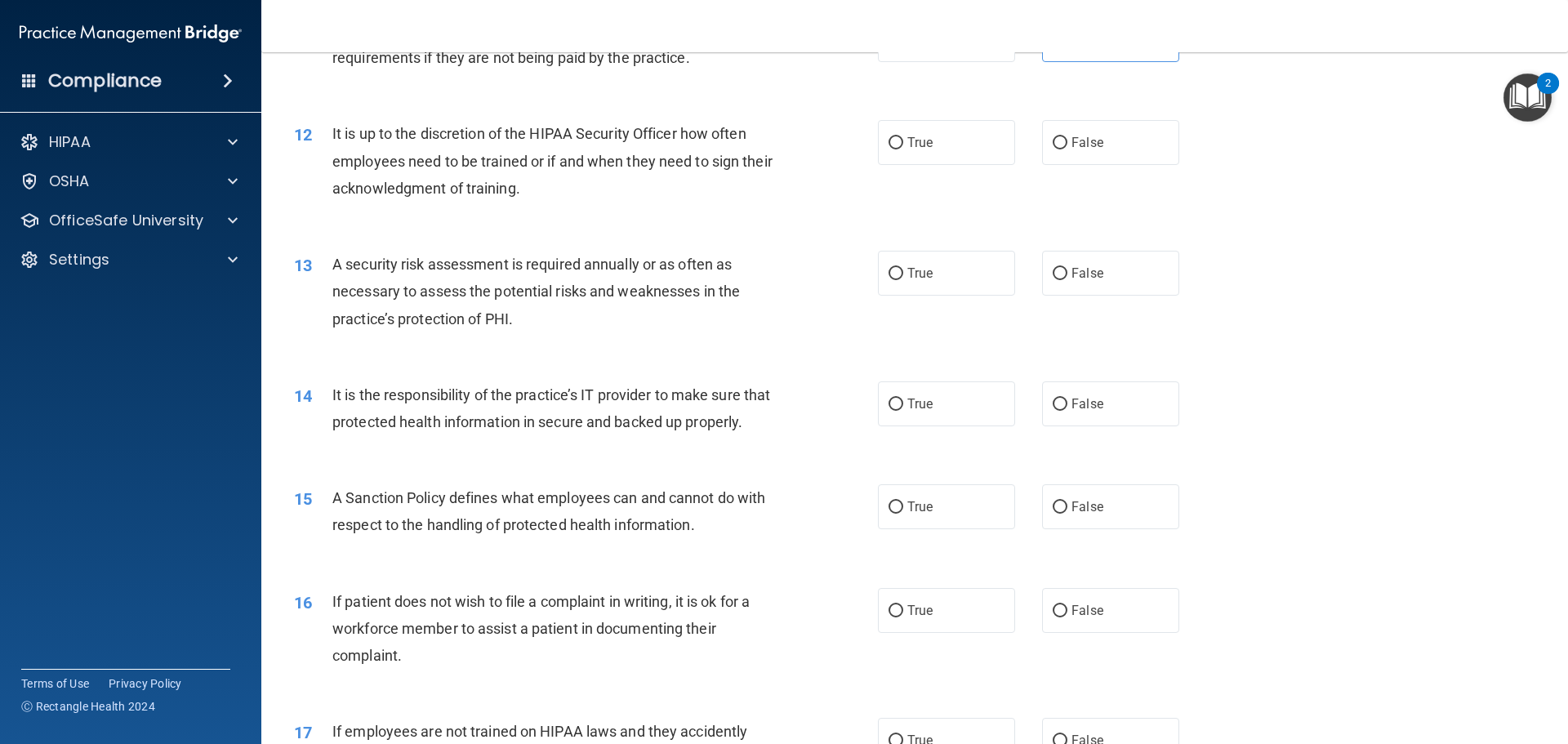
click at [588, 212] on div "12 It is up to the discretion of the HIPAA Security Officer how often employees…" at bounding box center [914, 165] width 1265 height 131
click at [1111, 146] on label "False" at bounding box center [1110, 142] width 137 height 45
click at [1067, 146] on input "False" at bounding box center [1060, 143] width 15 height 12
radio input "true"
click at [349, 273] on div "A security risk assessment is required annually or as often as necessary to ass…" at bounding box center [560, 291] width 456 height 82
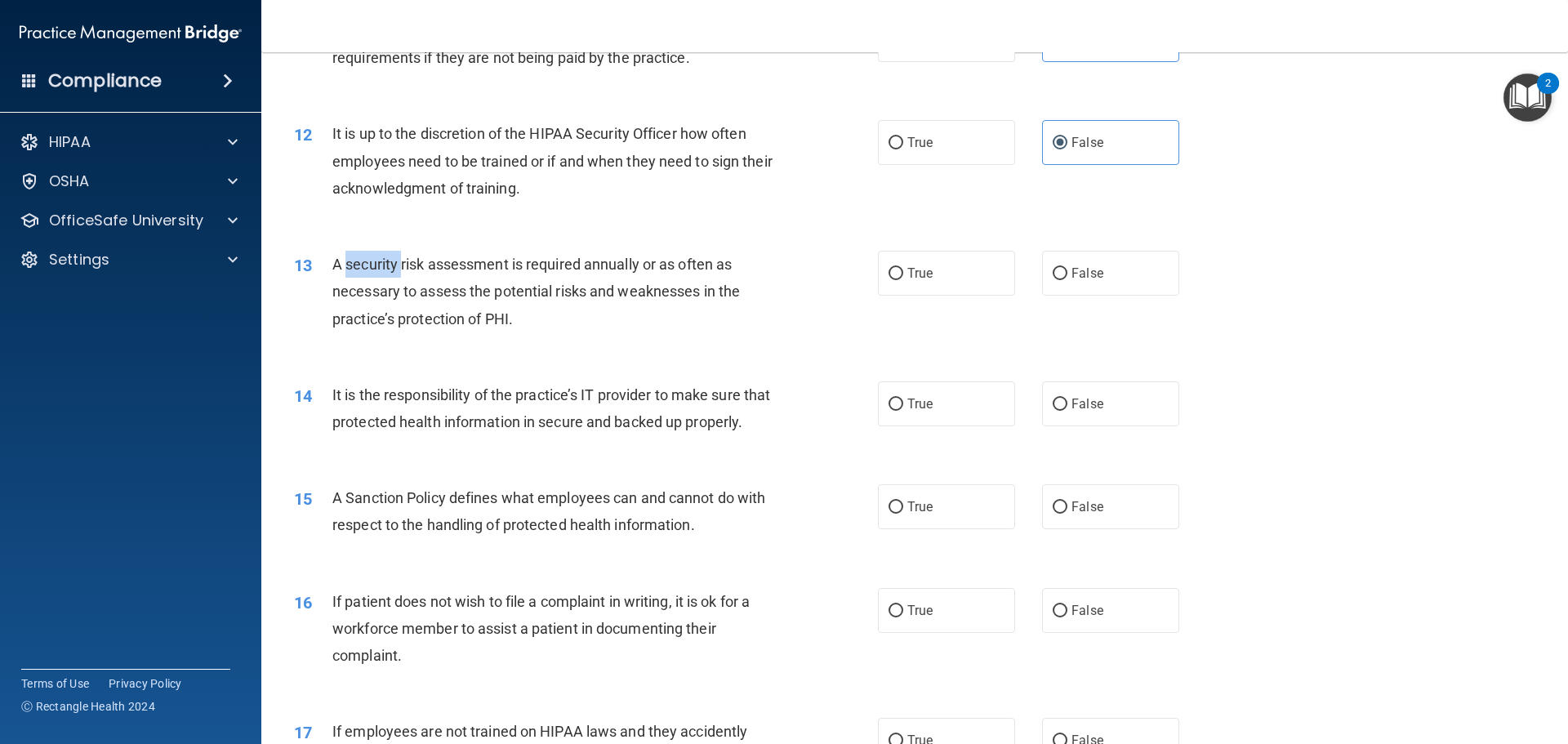
click at [349, 273] on span "A security risk assessment is required annually or as often as necessary to ass…" at bounding box center [536, 291] width 408 height 71
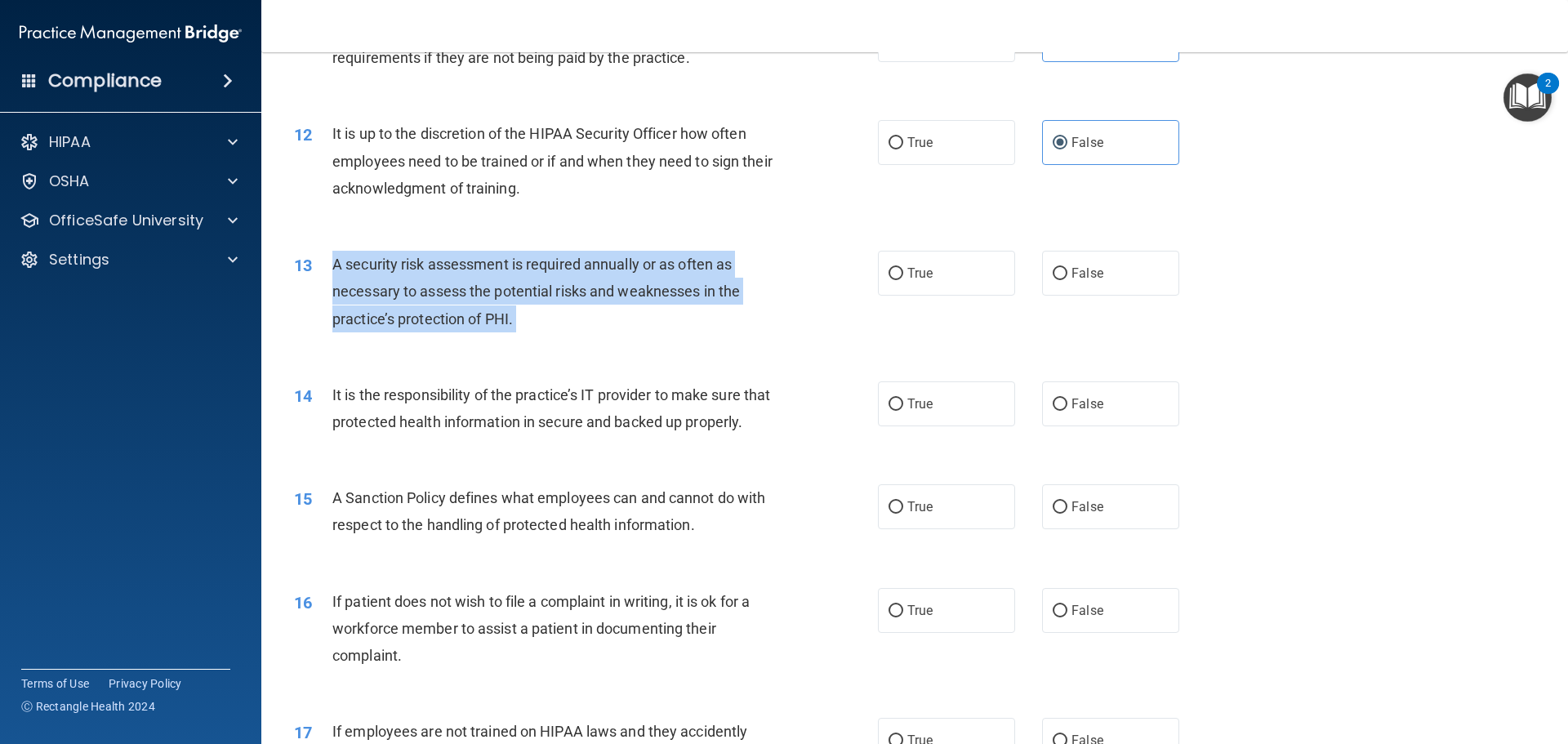
click at [349, 273] on span "A security risk assessment is required annually or as often as necessary to ass…" at bounding box center [536, 291] width 408 height 71
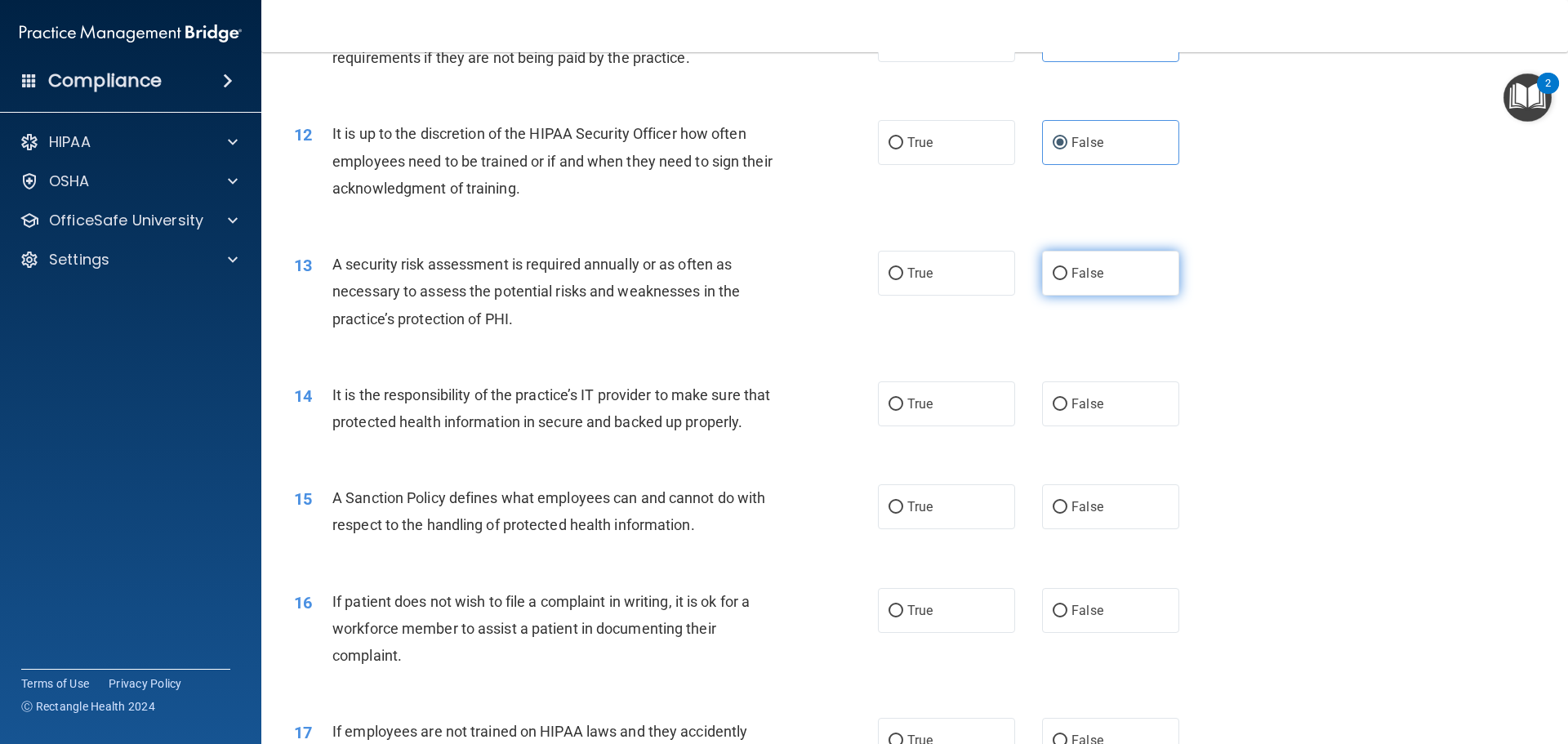
click at [1078, 279] on label "False" at bounding box center [1110, 273] width 137 height 45
click at [1067, 279] on input "False" at bounding box center [1060, 274] width 15 height 12
radio input "true"
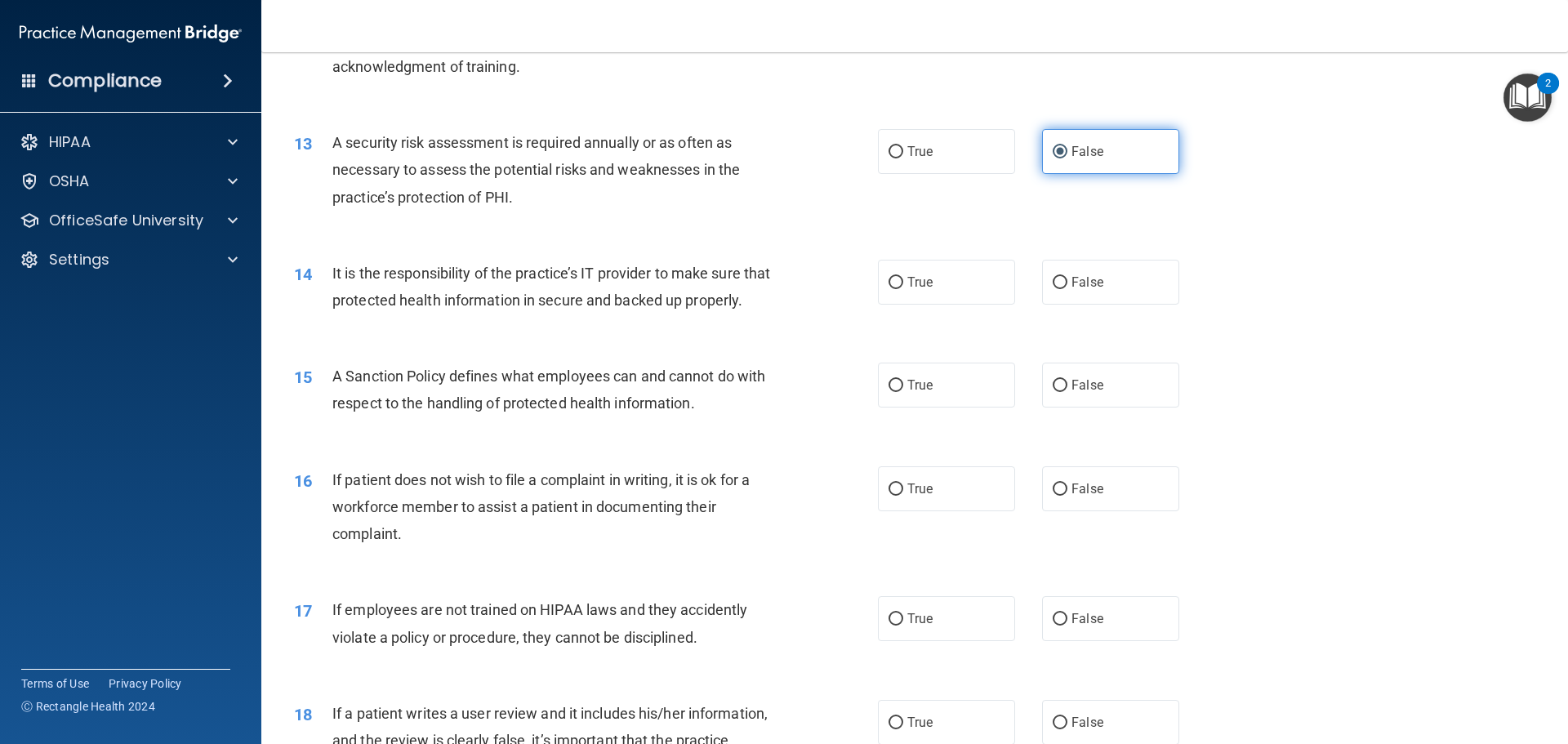
scroll to position [1715, 0]
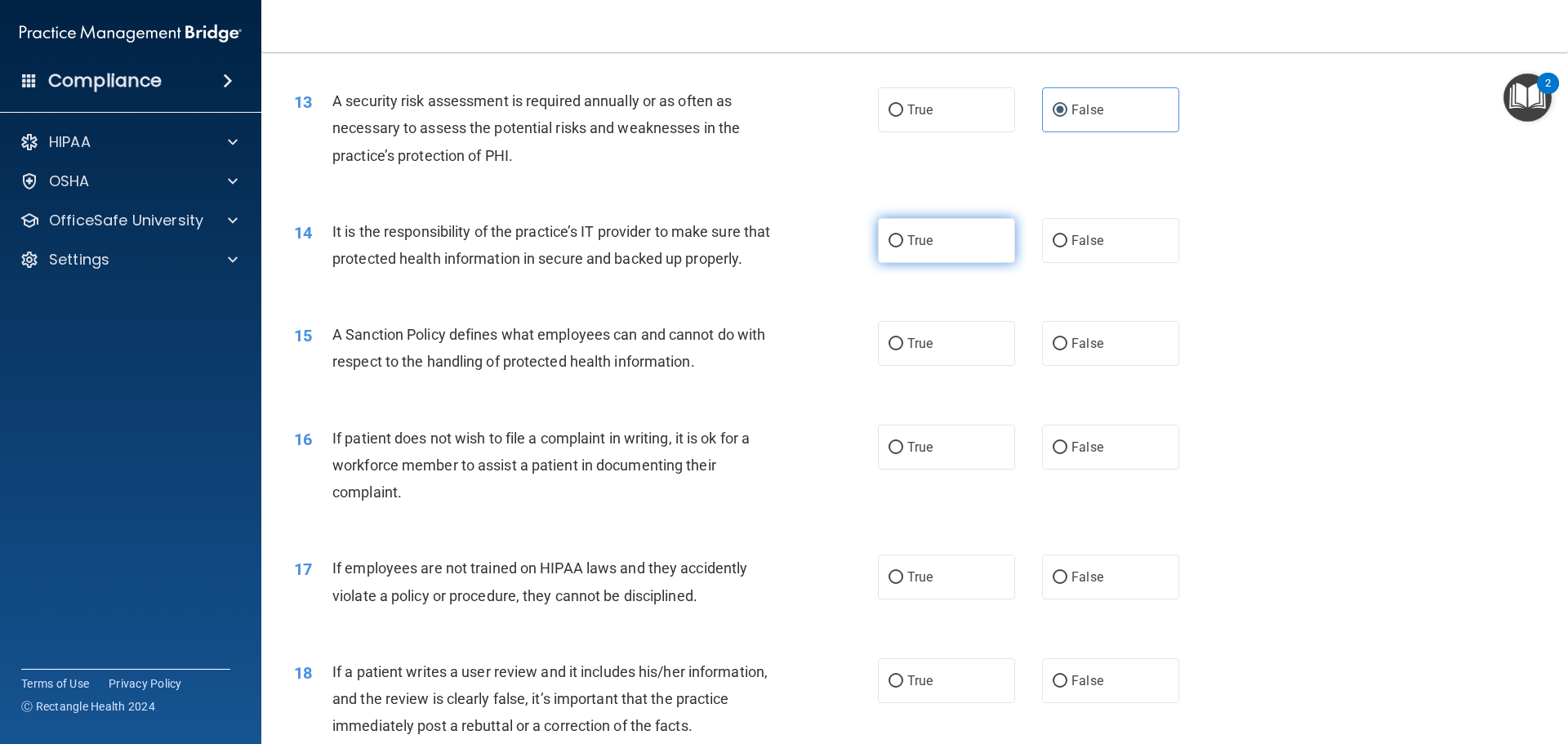
click at [938, 237] on label "True" at bounding box center [946, 240] width 137 height 45
click at [903, 237] on input "True" at bounding box center [896, 241] width 15 height 12
radio input "true"
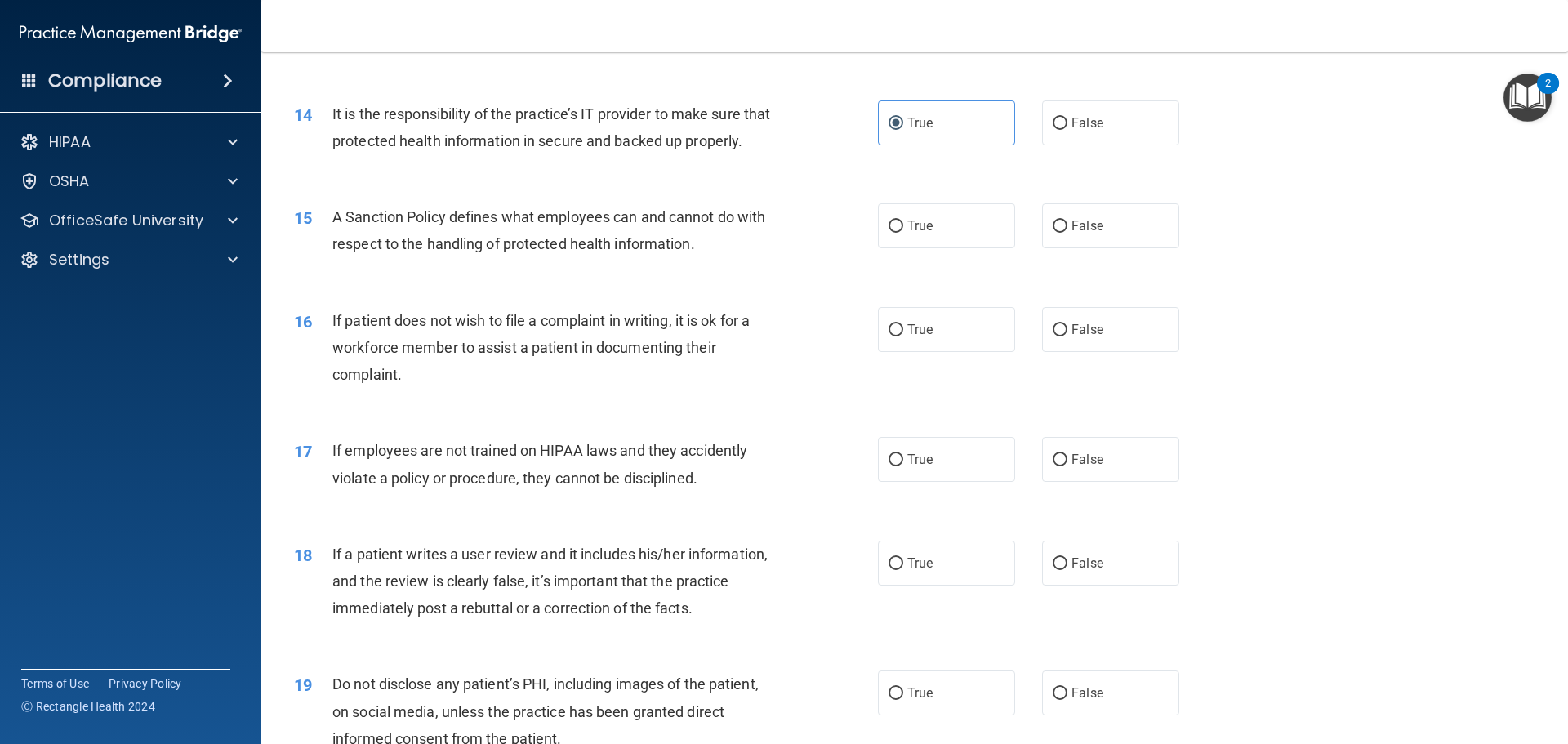
scroll to position [1878, 0]
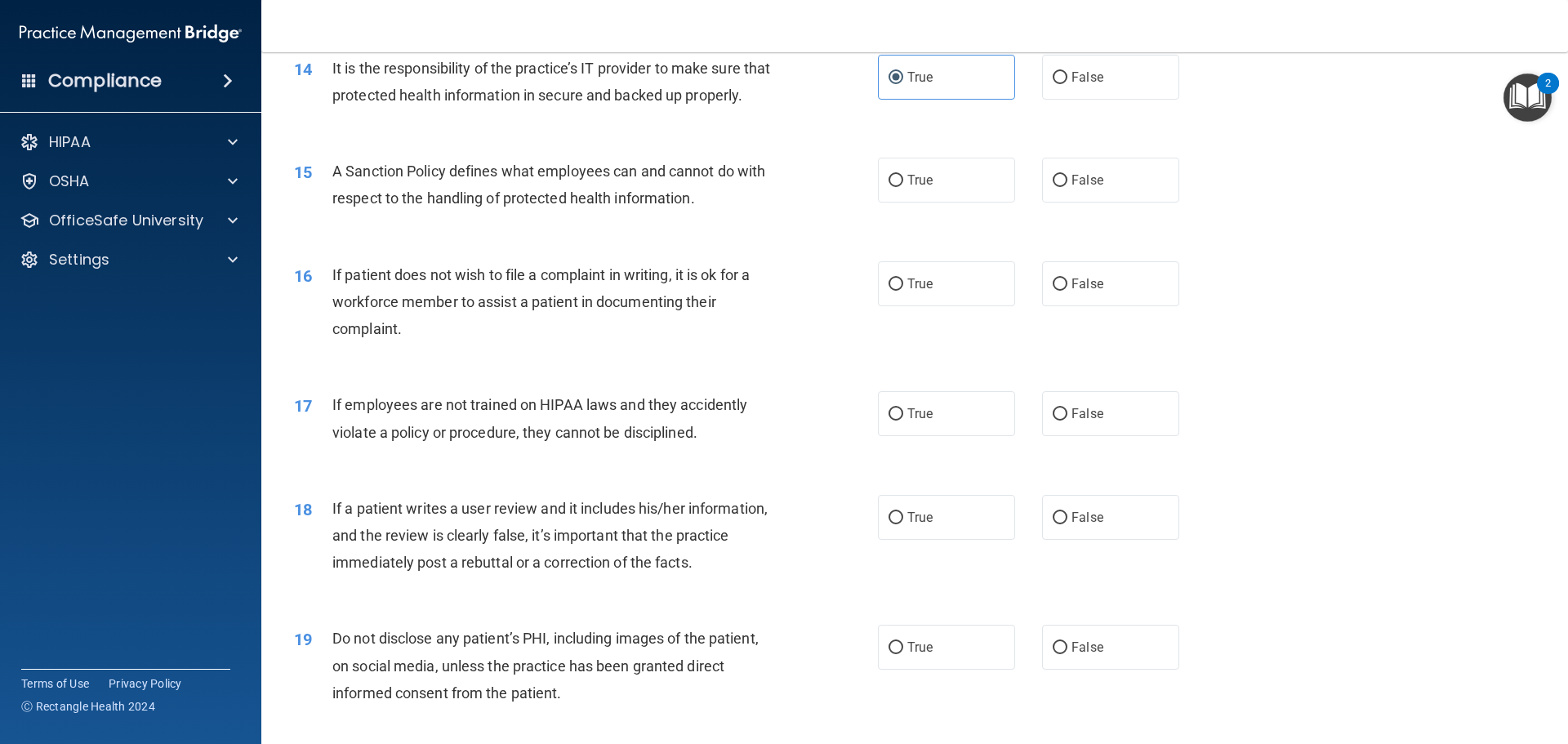
click at [401, 70] on span "It is the responsibility of the practice’s IT provider to make sure that protec…" at bounding box center [551, 82] width 438 height 44
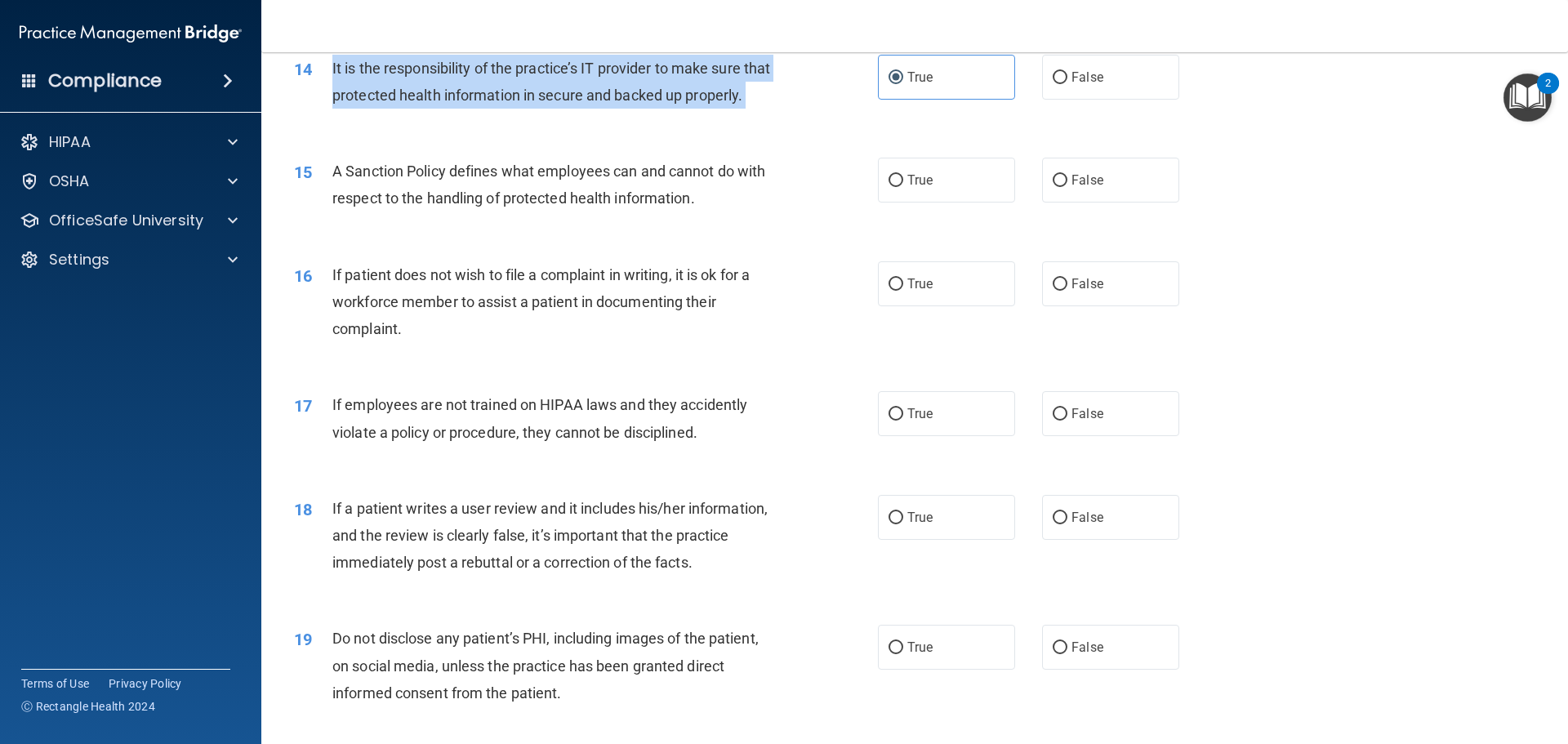
click at [401, 70] on span "It is the responsibility of the practice’s IT provider to make sure that protec…" at bounding box center [551, 82] width 438 height 44
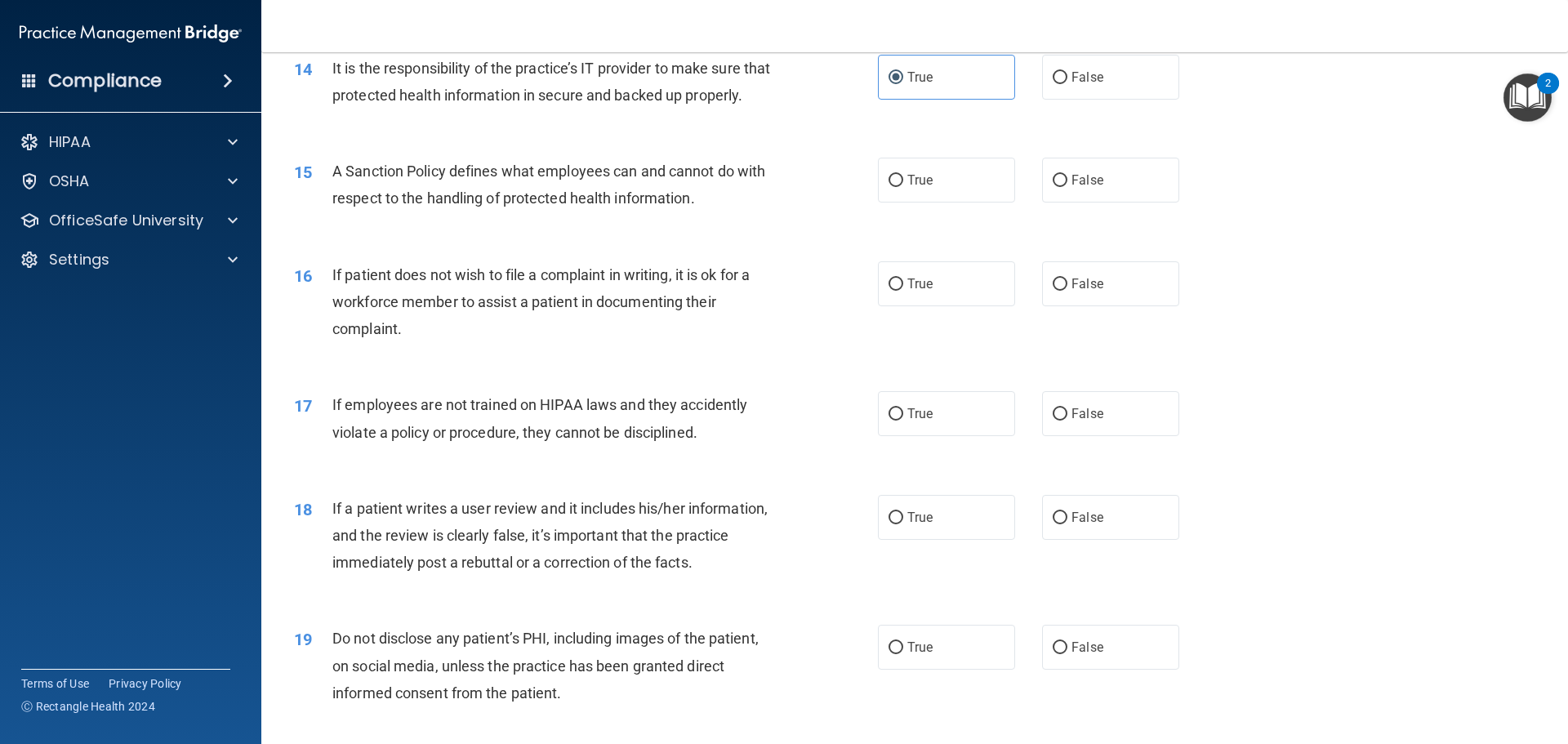
click at [575, 192] on span "A Sanction Policy defines what employees can and cannot do with respect to the …" at bounding box center [549, 184] width 432 height 44
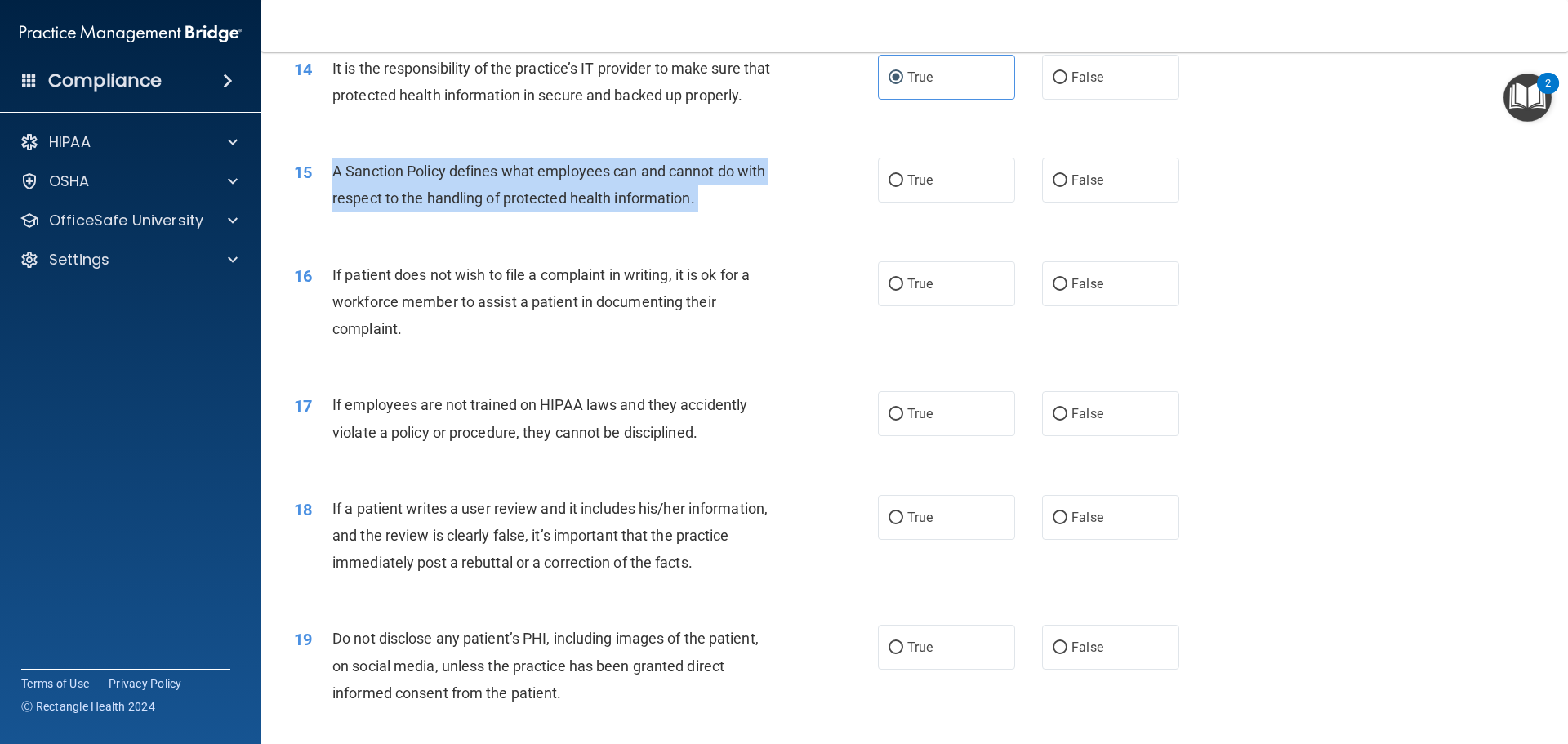
click at [575, 192] on span "A Sanction Policy defines what employees can and cannot do with respect to the …" at bounding box center [549, 184] width 432 height 44
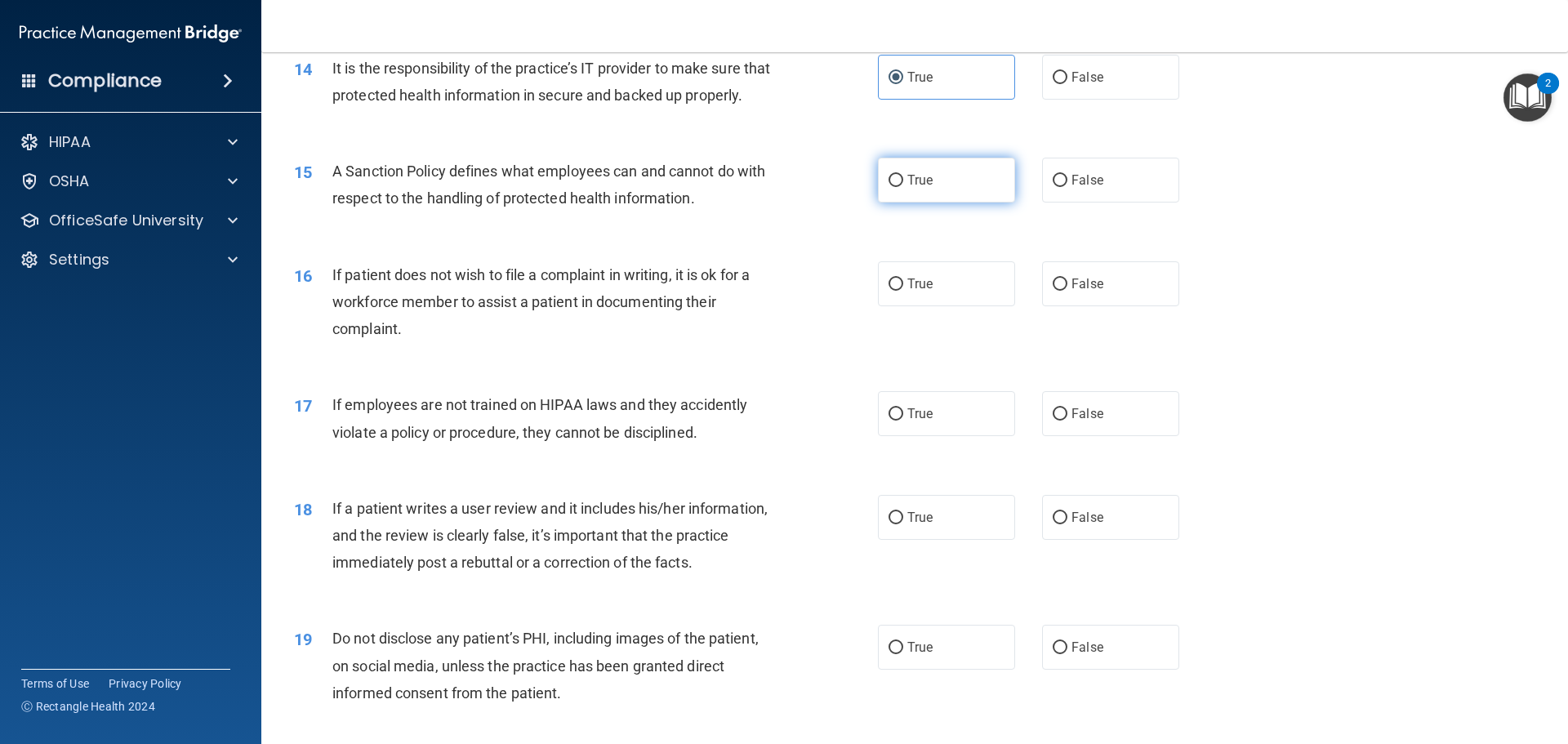
click at [944, 202] on label "True" at bounding box center [946, 180] width 137 height 45
click at [903, 187] on input "True" at bounding box center [896, 181] width 15 height 12
radio input "true"
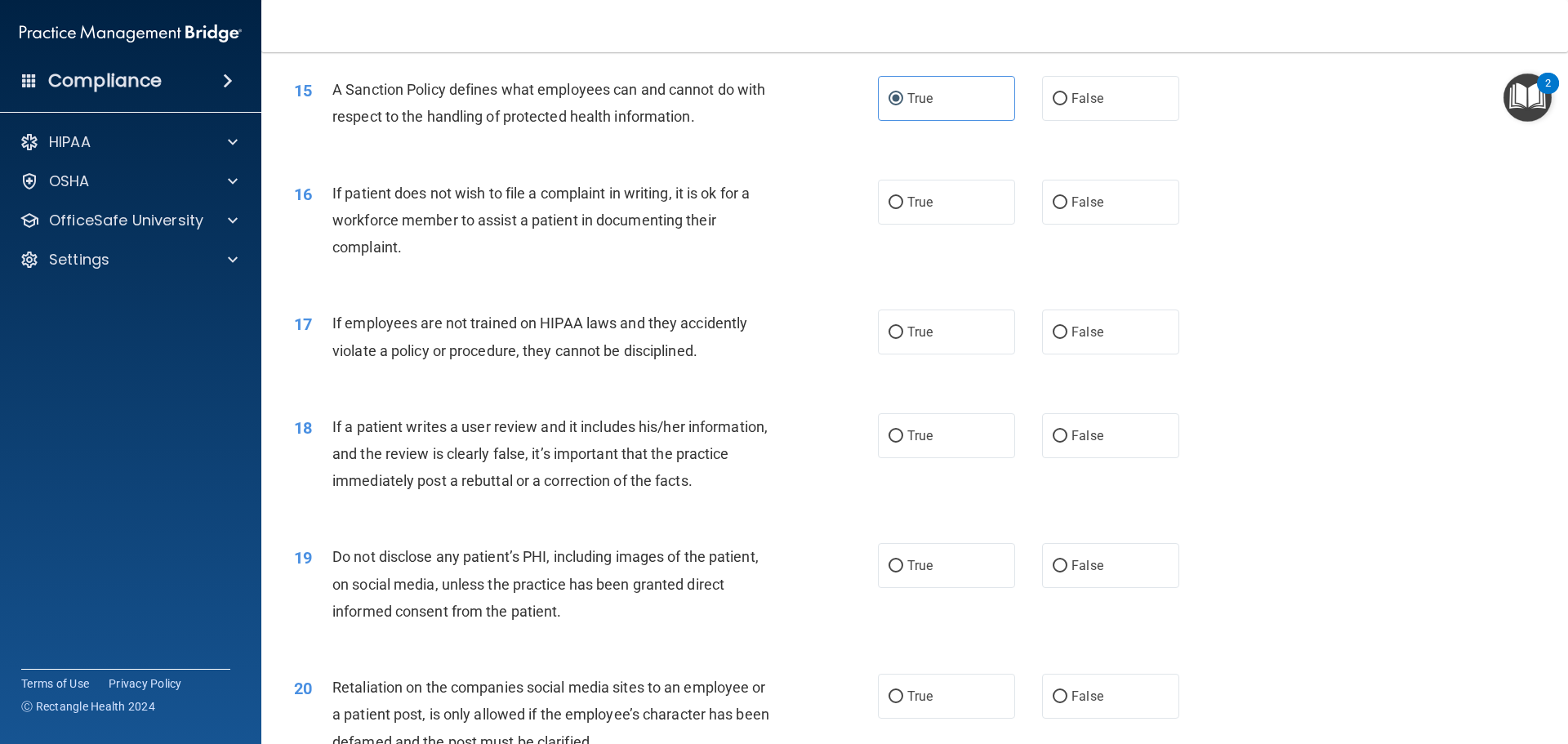
click at [401, 245] on span "If patient does not wish to file a complaint in writing, it is ok for a workfor…" at bounding box center [541, 220] width 417 height 71
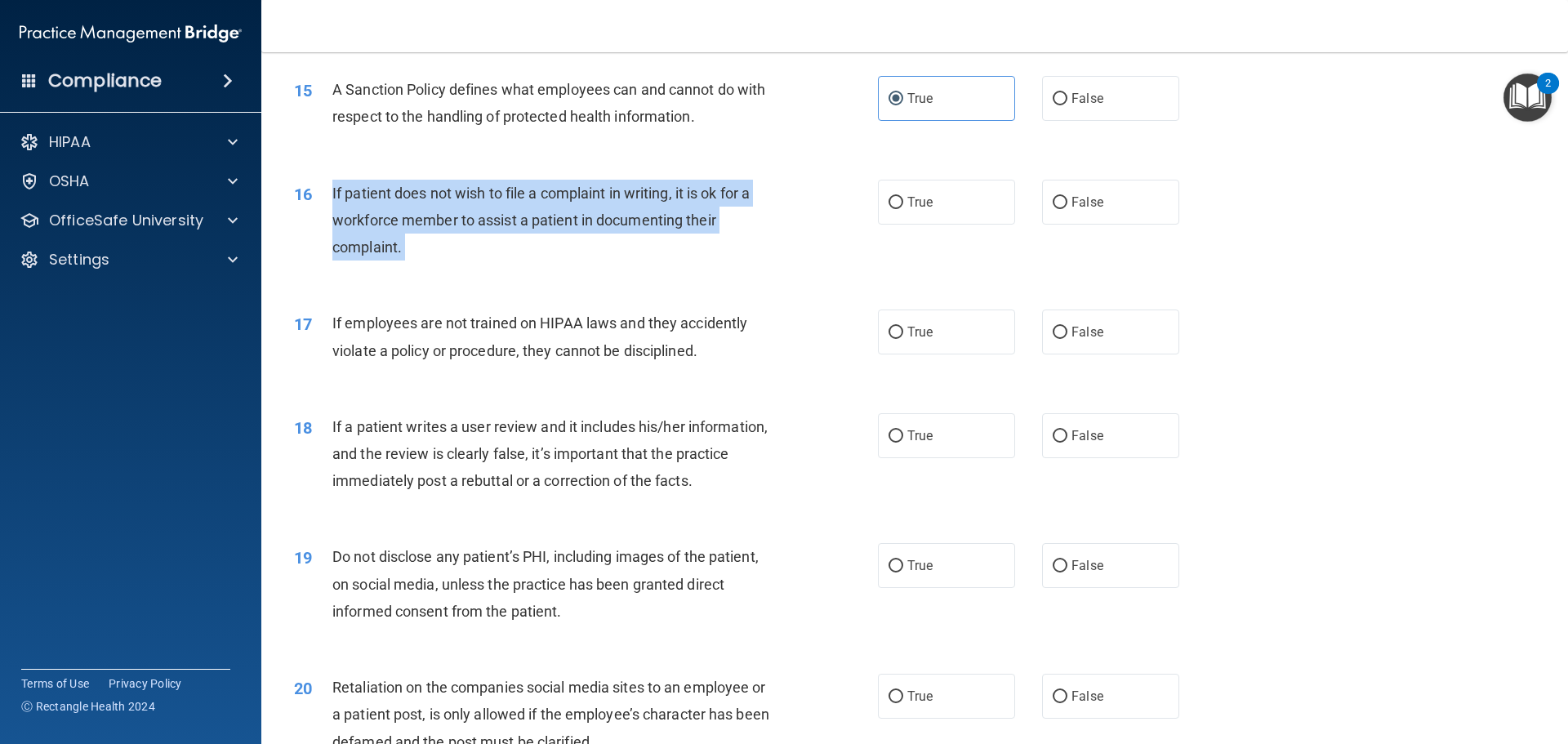
click at [401, 245] on span "If patient does not wish to file a complaint in writing, it is ok for a workfor…" at bounding box center [541, 220] width 417 height 71
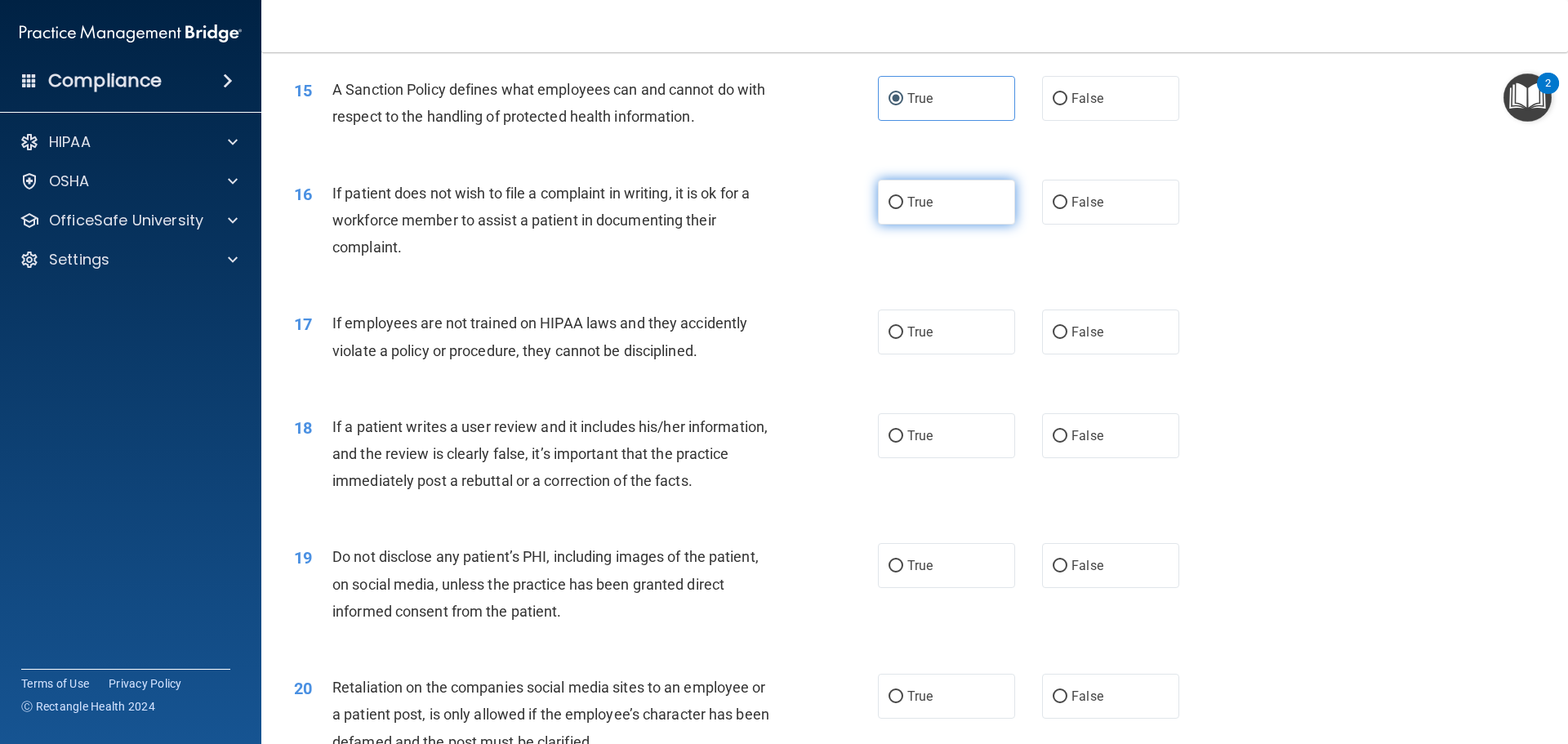
click at [956, 217] on label "True" at bounding box center [946, 202] width 137 height 45
click at [903, 209] on input "True" at bounding box center [896, 203] width 15 height 12
radio input "true"
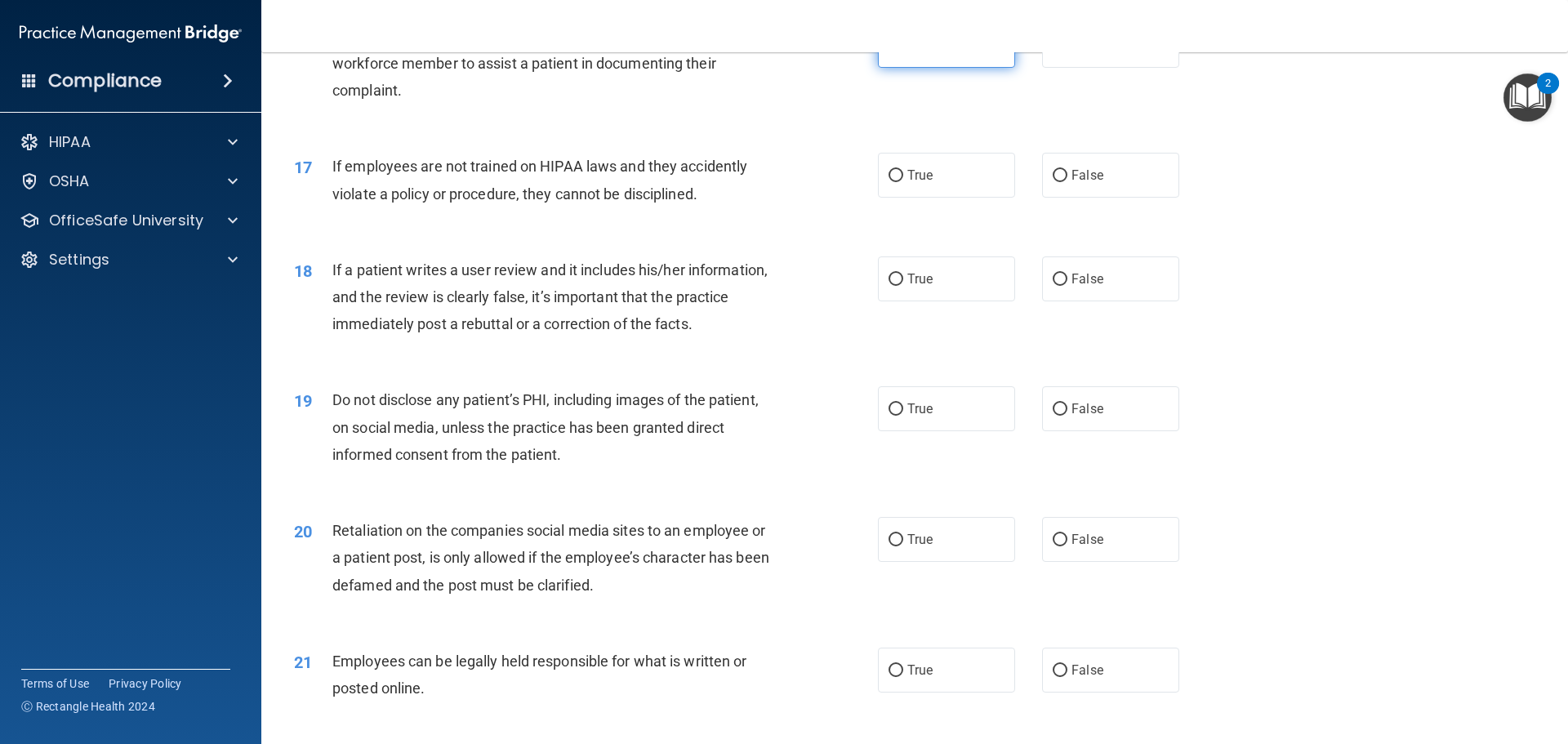
scroll to position [2123, 0]
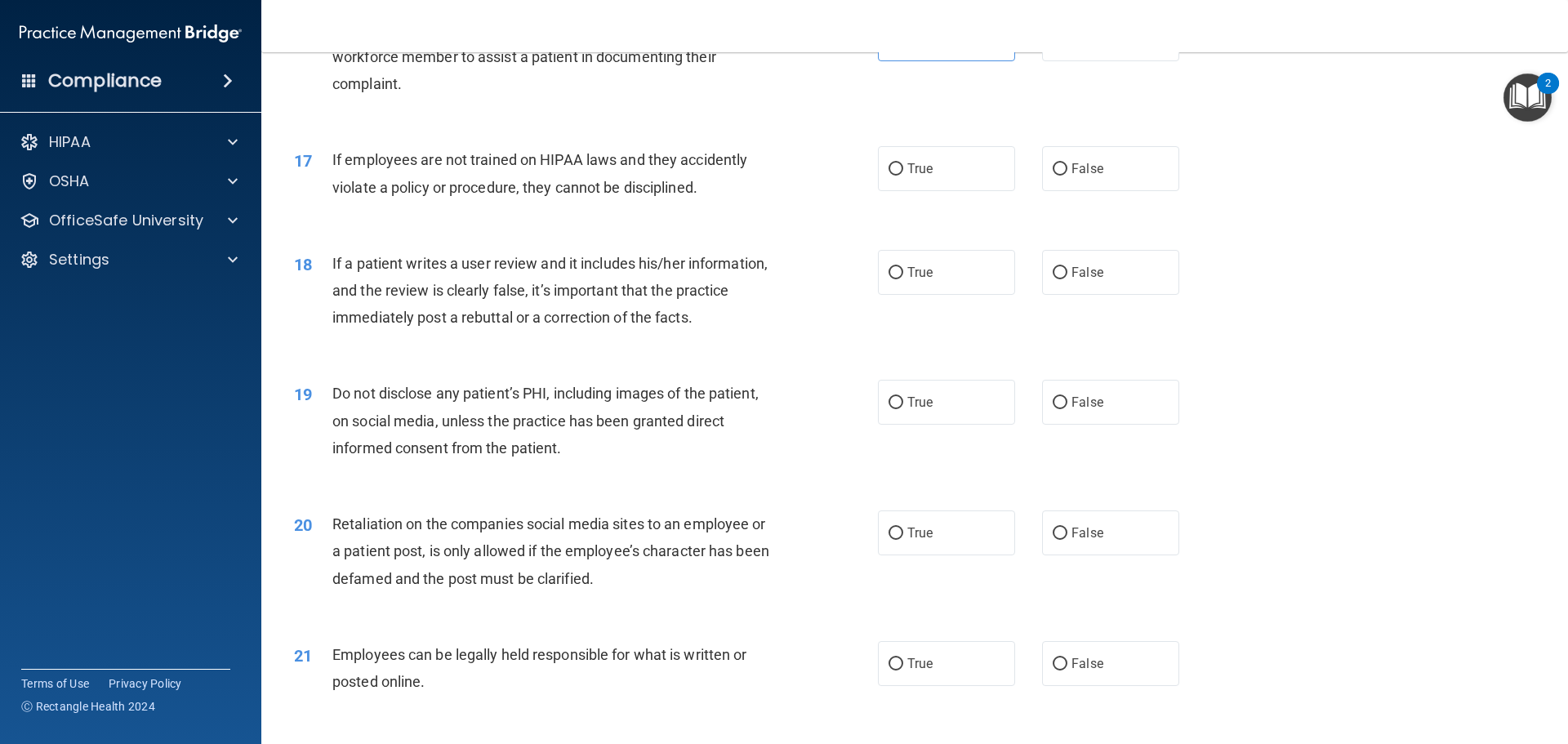
click at [581, 195] on span "If employees are not trained on HIPAA laws and they accidently violate a policy…" at bounding box center [540, 173] width 415 height 44
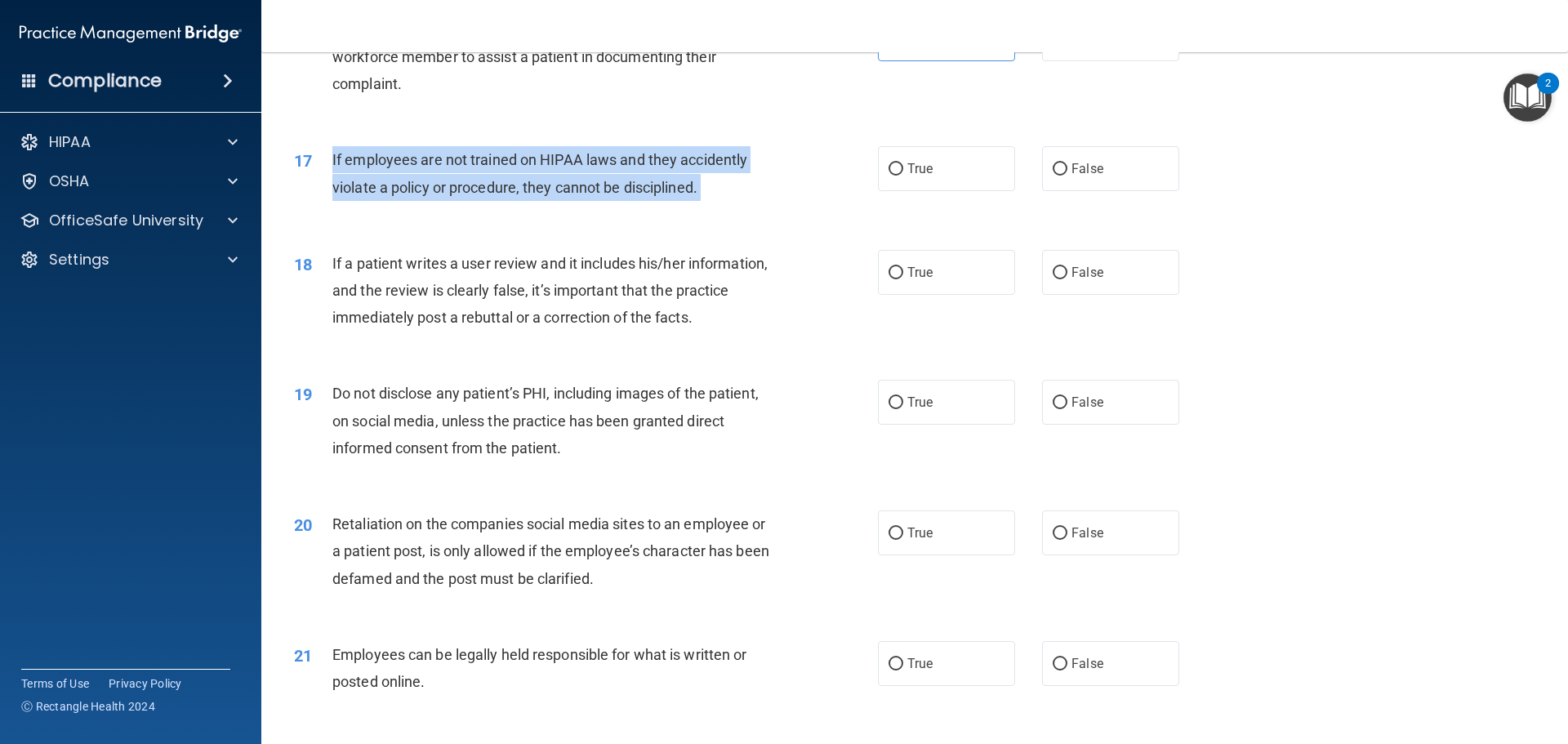
click at [581, 195] on span "If employees are not trained on HIPAA laws and they accidently violate a policy…" at bounding box center [540, 173] width 415 height 44
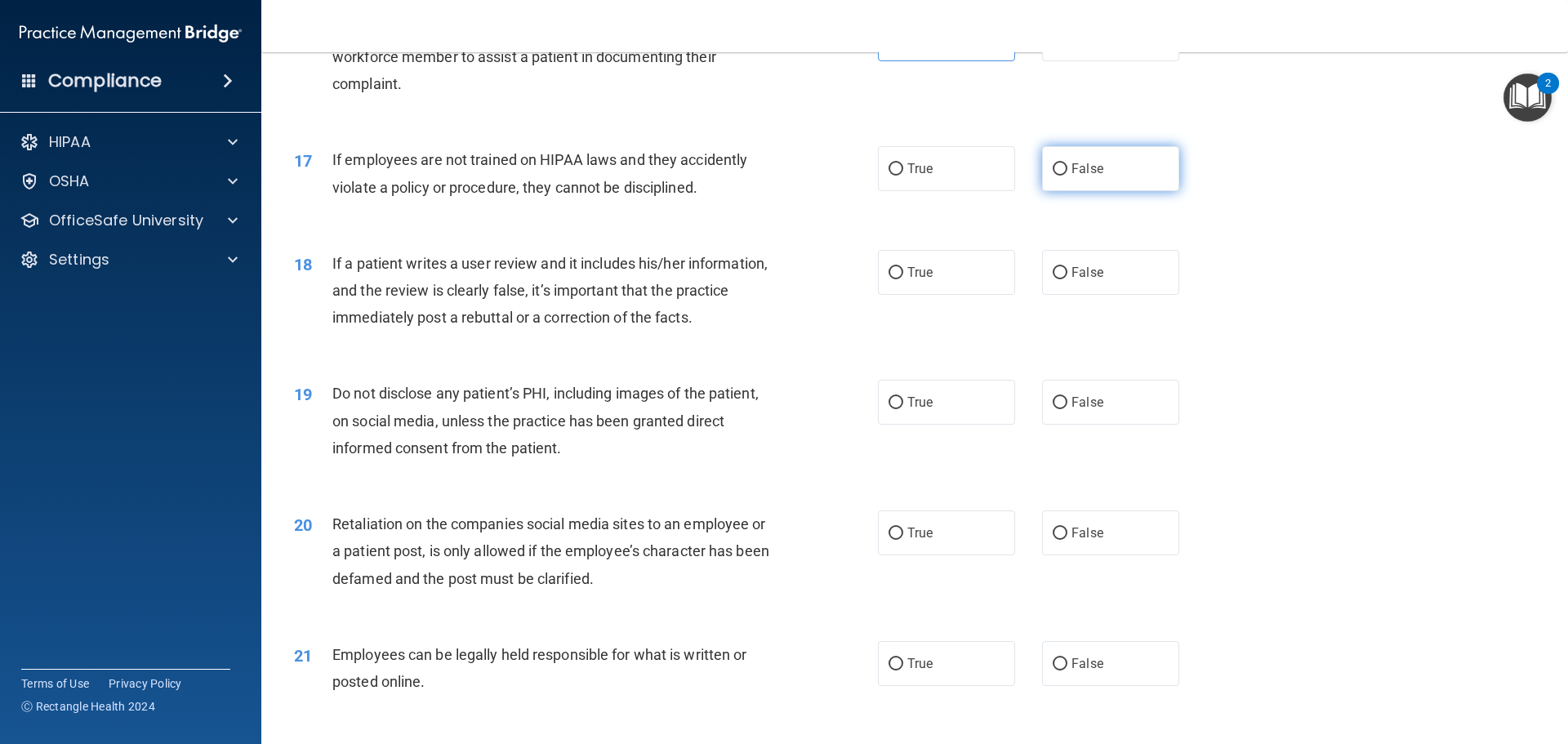
drag, startPoint x: 581, startPoint y: 213, endPoint x: 1135, endPoint y: 203, distance: 554.1
click at [1158, 192] on label "False" at bounding box center [1110, 169] width 137 height 45
click at [1067, 176] on input "False" at bounding box center [1060, 169] width 15 height 12
radio input "true"
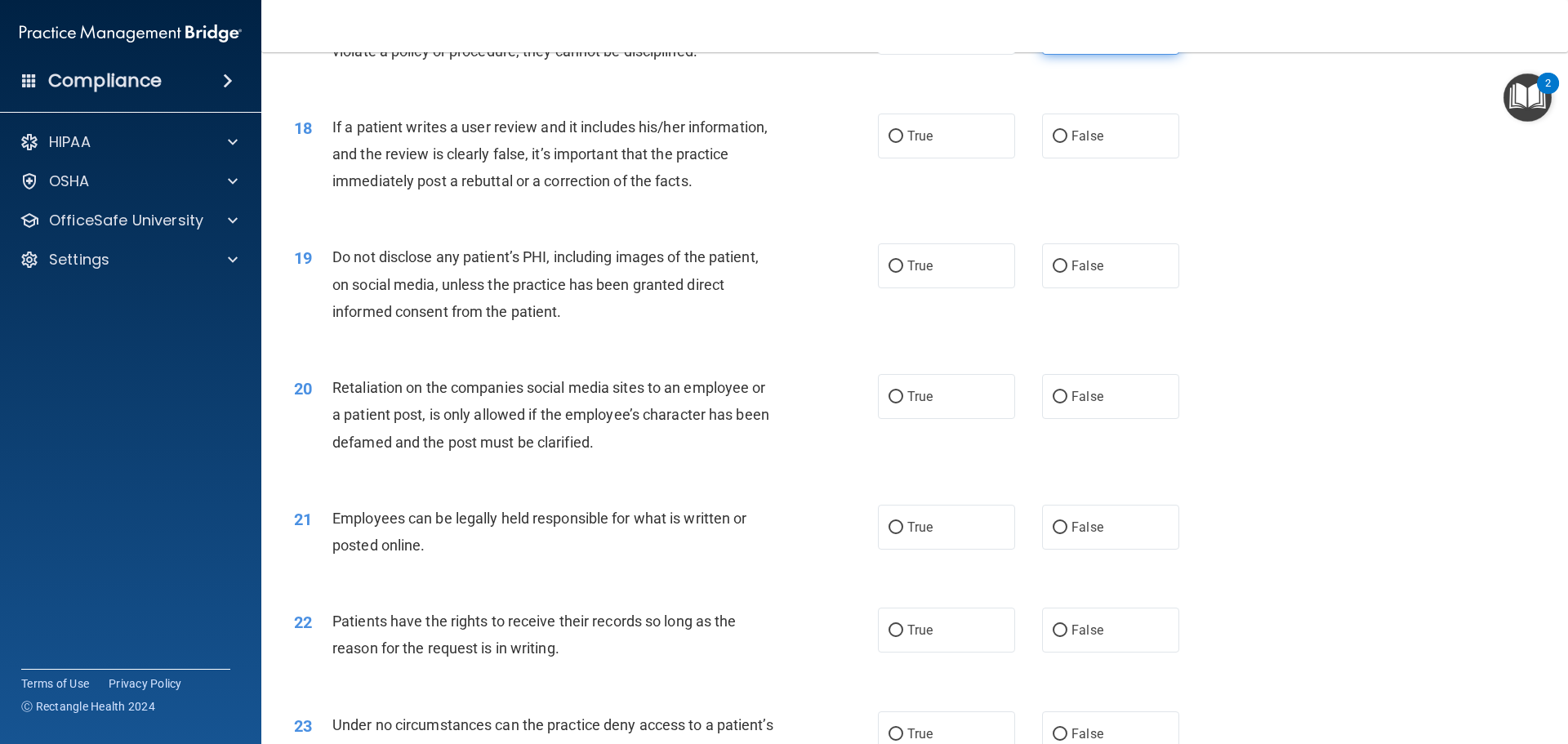
scroll to position [2287, 0]
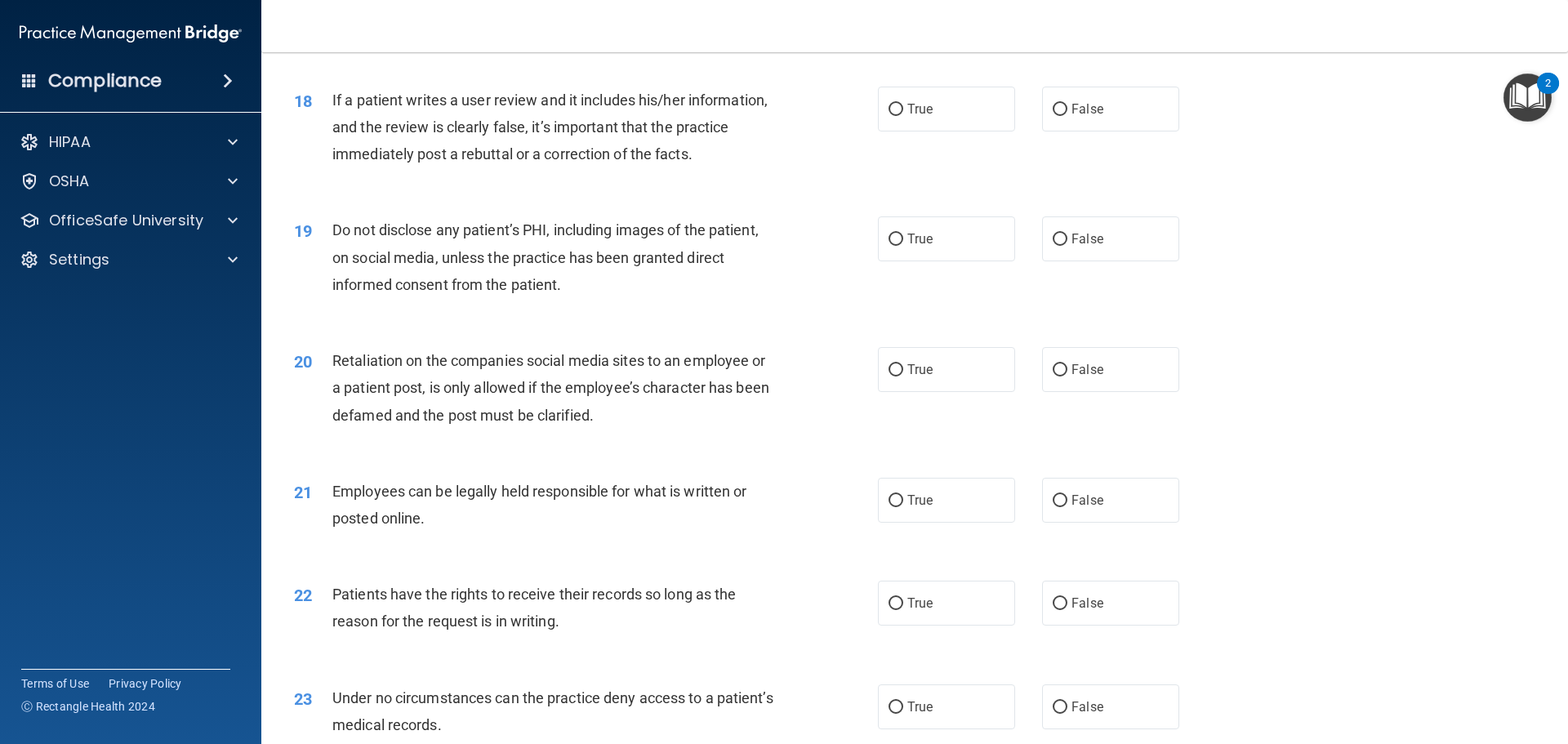
click at [550, 137] on div "If a patient writes a user review and it includes his/her information, and the …" at bounding box center [560, 127] width 456 height 82
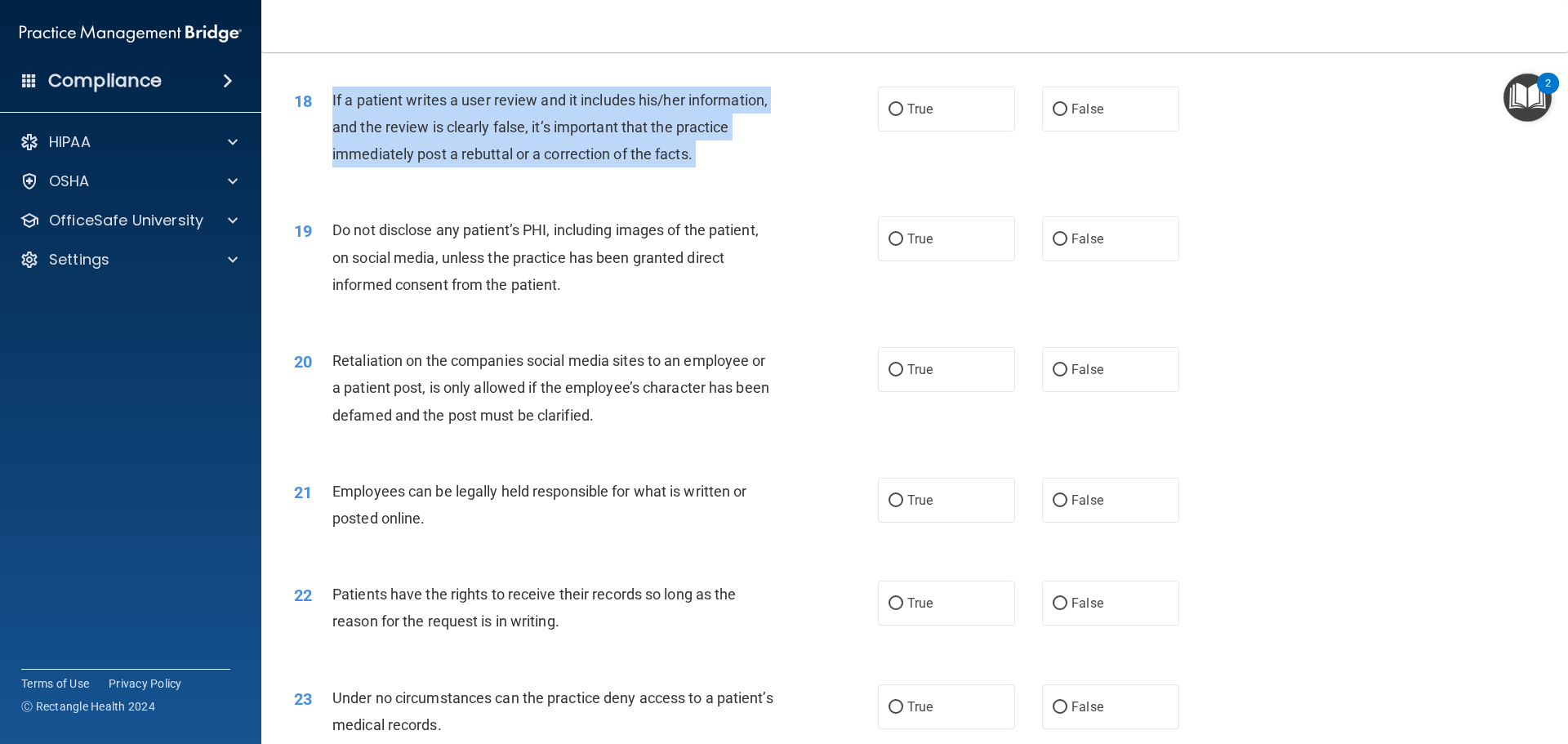
click at [550, 137] on div "If a patient writes a user review and it includes his/her information, and the …" at bounding box center [560, 127] width 456 height 82
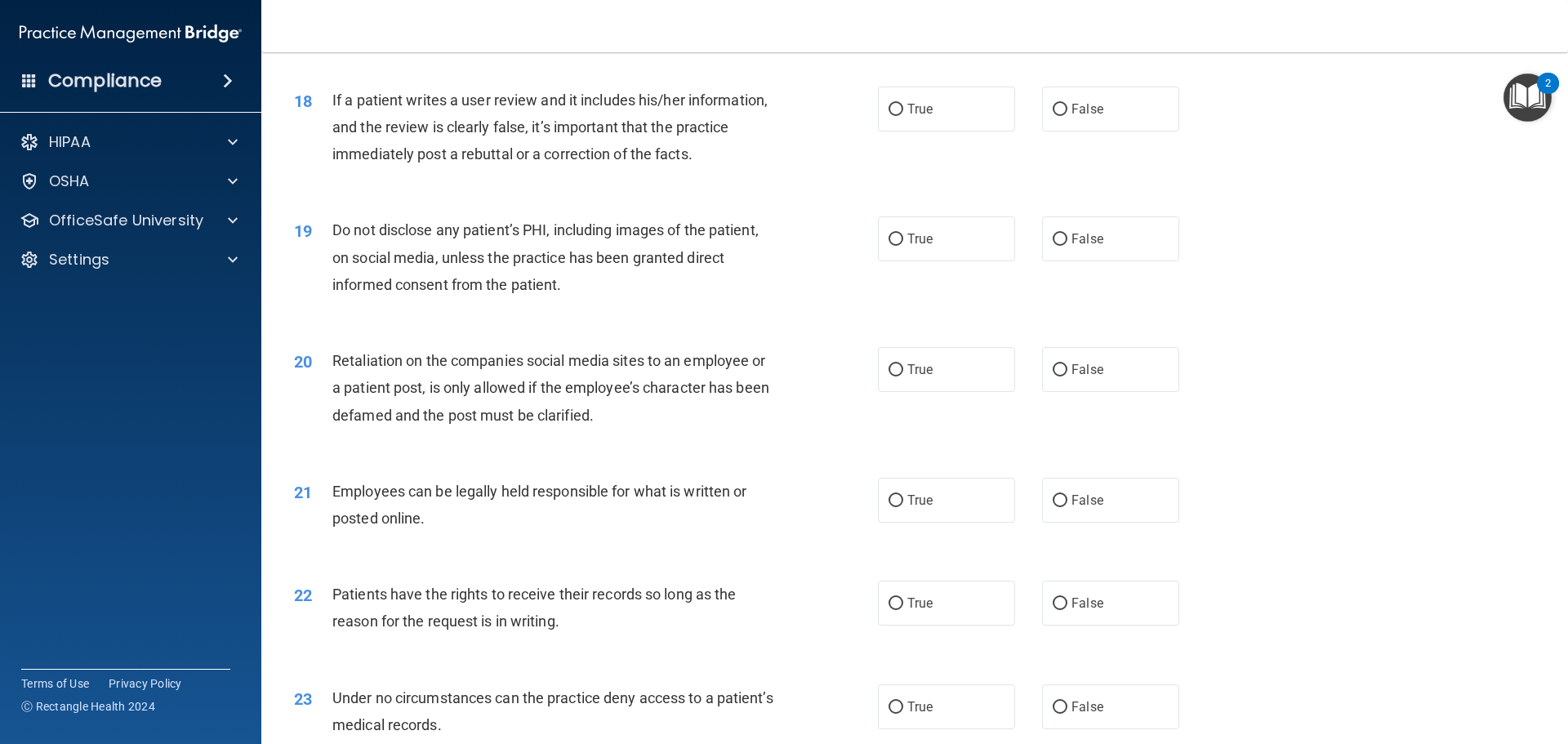
click at [928, 197] on div "18 If a patient writes a user review and it includes his/her information, and t…" at bounding box center [914, 132] width 1265 height 131
click at [1073, 132] on label "False" at bounding box center [1110, 109] width 137 height 45
click at [1067, 116] on input "False" at bounding box center [1060, 110] width 15 height 12
radio input "true"
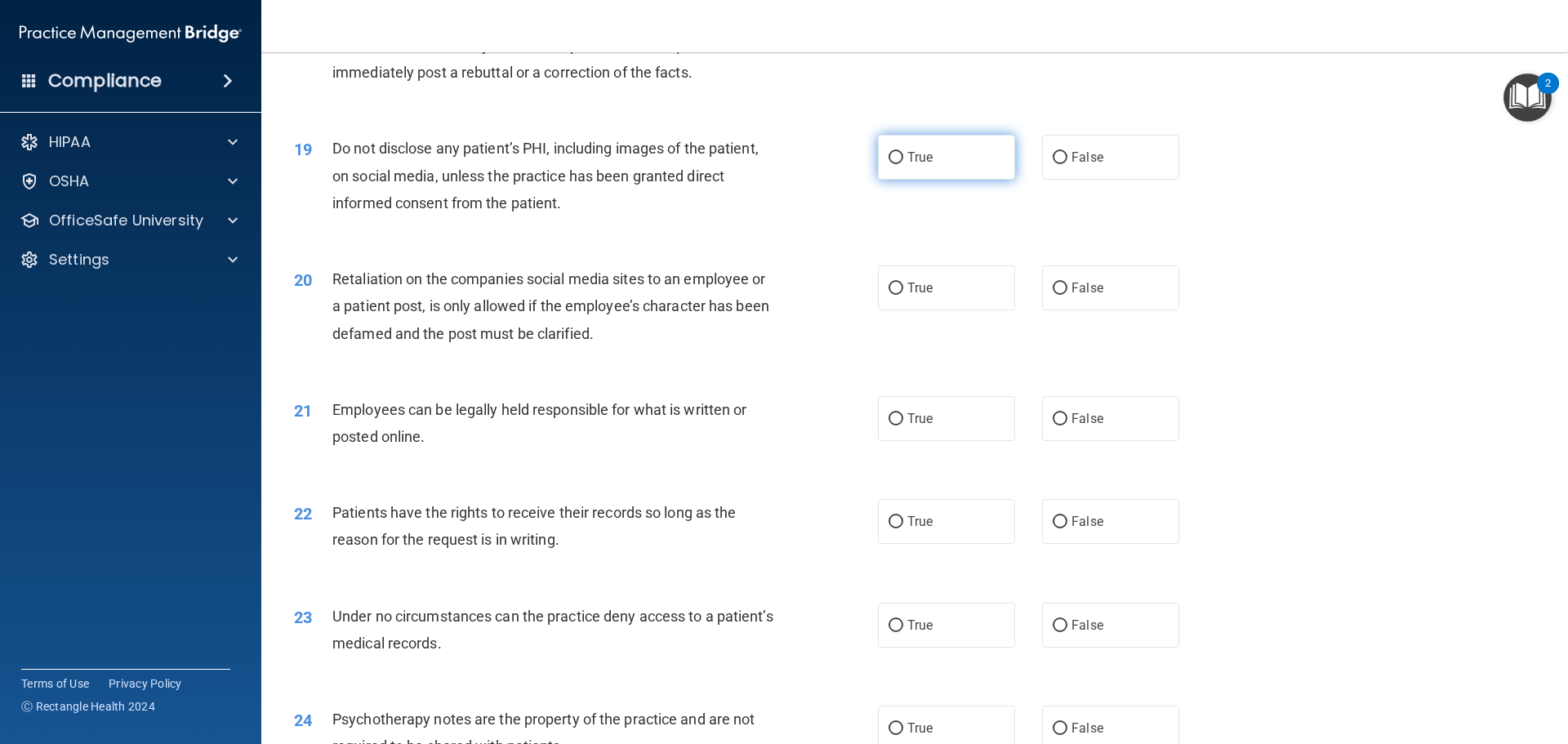
click at [916, 165] on span "True" at bounding box center [919, 157] width 26 height 16
click at [903, 164] on input "True" at bounding box center [896, 158] width 15 height 12
radio input "true"
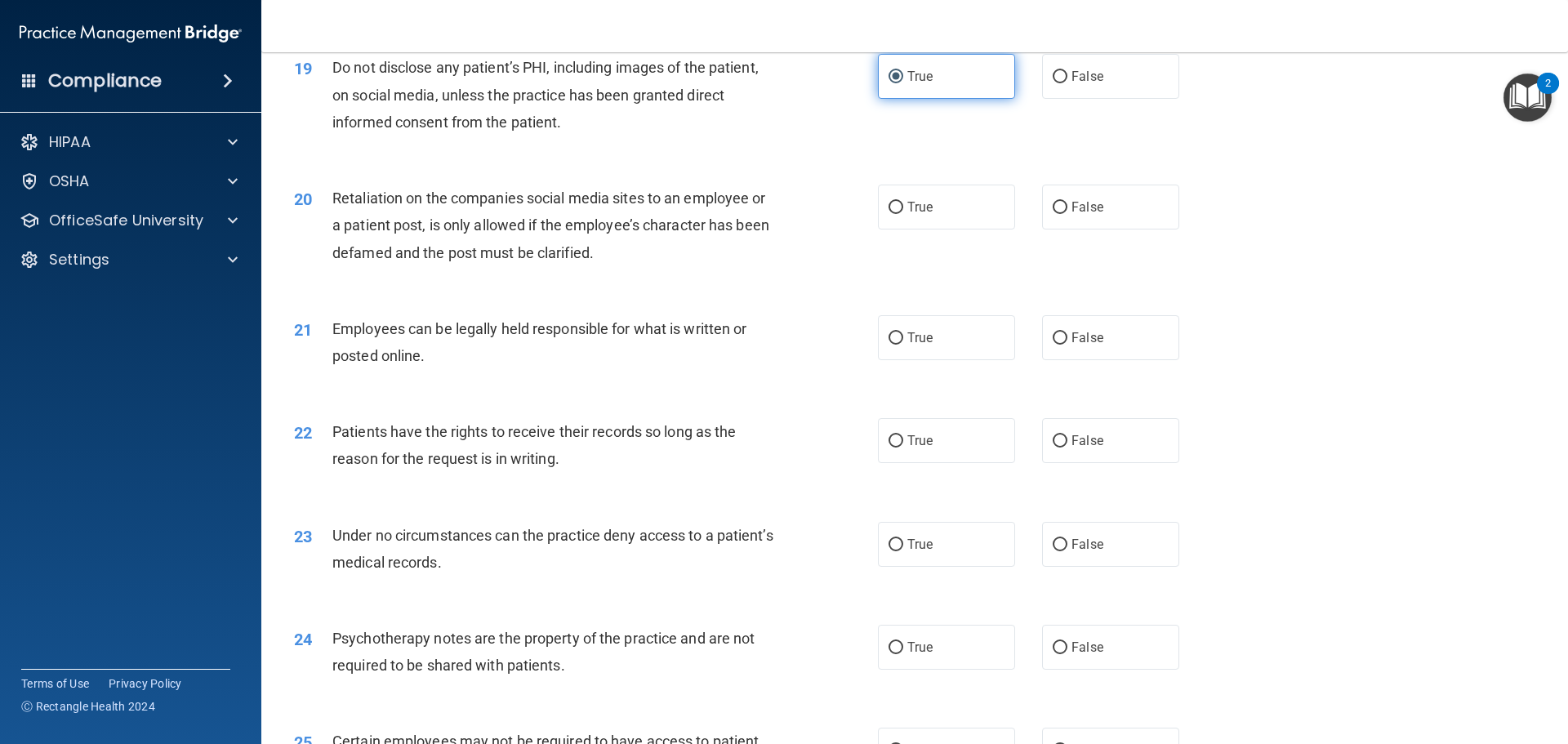
scroll to position [2450, 0]
click at [559, 109] on div "Do not disclose any patient’s PHI, including images of the patient, on social m…" at bounding box center [560, 94] width 456 height 82
click at [559, 109] on div "Do not disclose any patient’s PHI, including images of the patient, on social m…" at bounding box center [560, 94] width 456 height 82
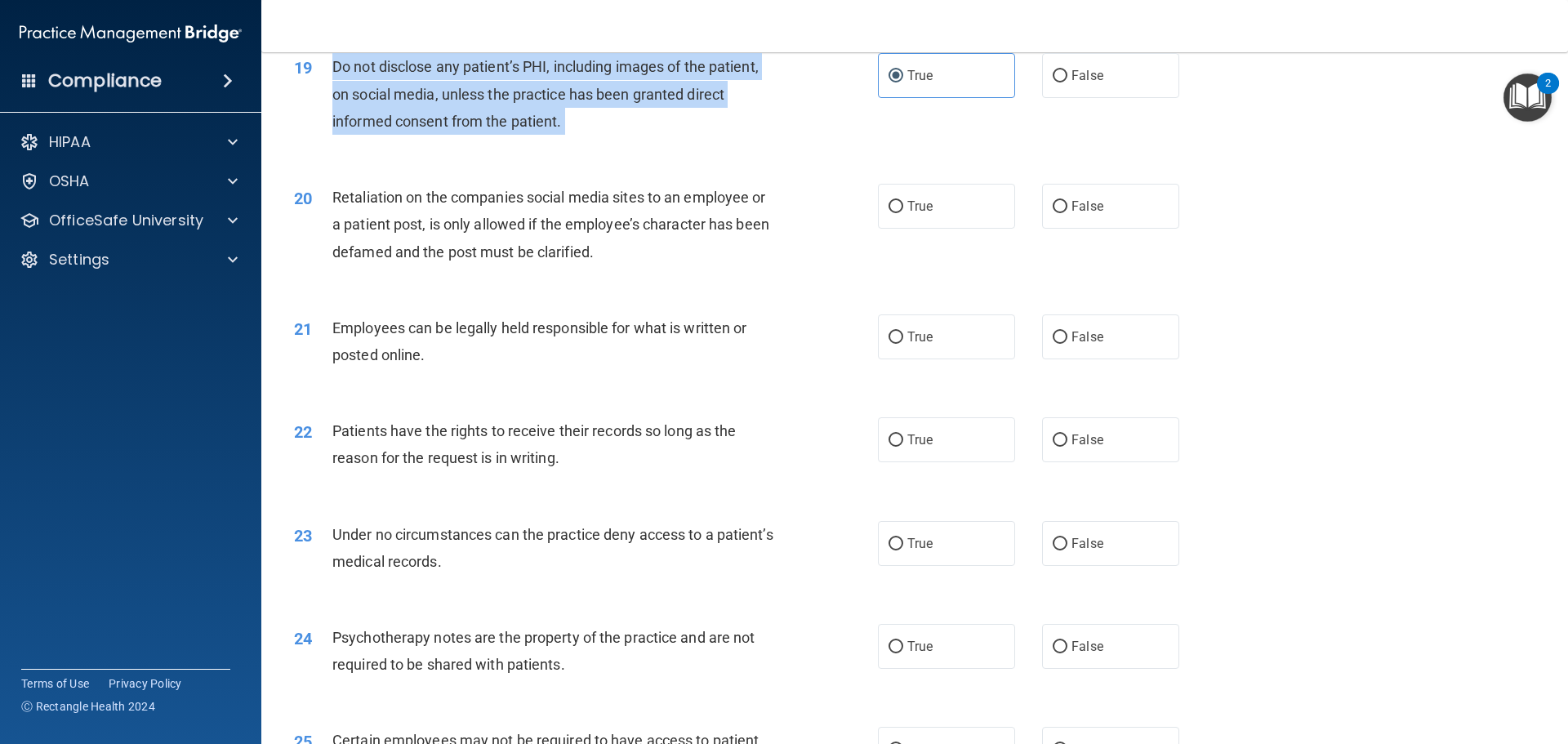
click at [559, 109] on div "Do not disclose any patient’s PHI, including images of the patient, on social m…" at bounding box center [560, 94] width 456 height 82
click at [849, 143] on div "19 Do not disclose any patient’s PHI, including images of the patient, on socia…" at bounding box center [585, 98] width 633 height 90
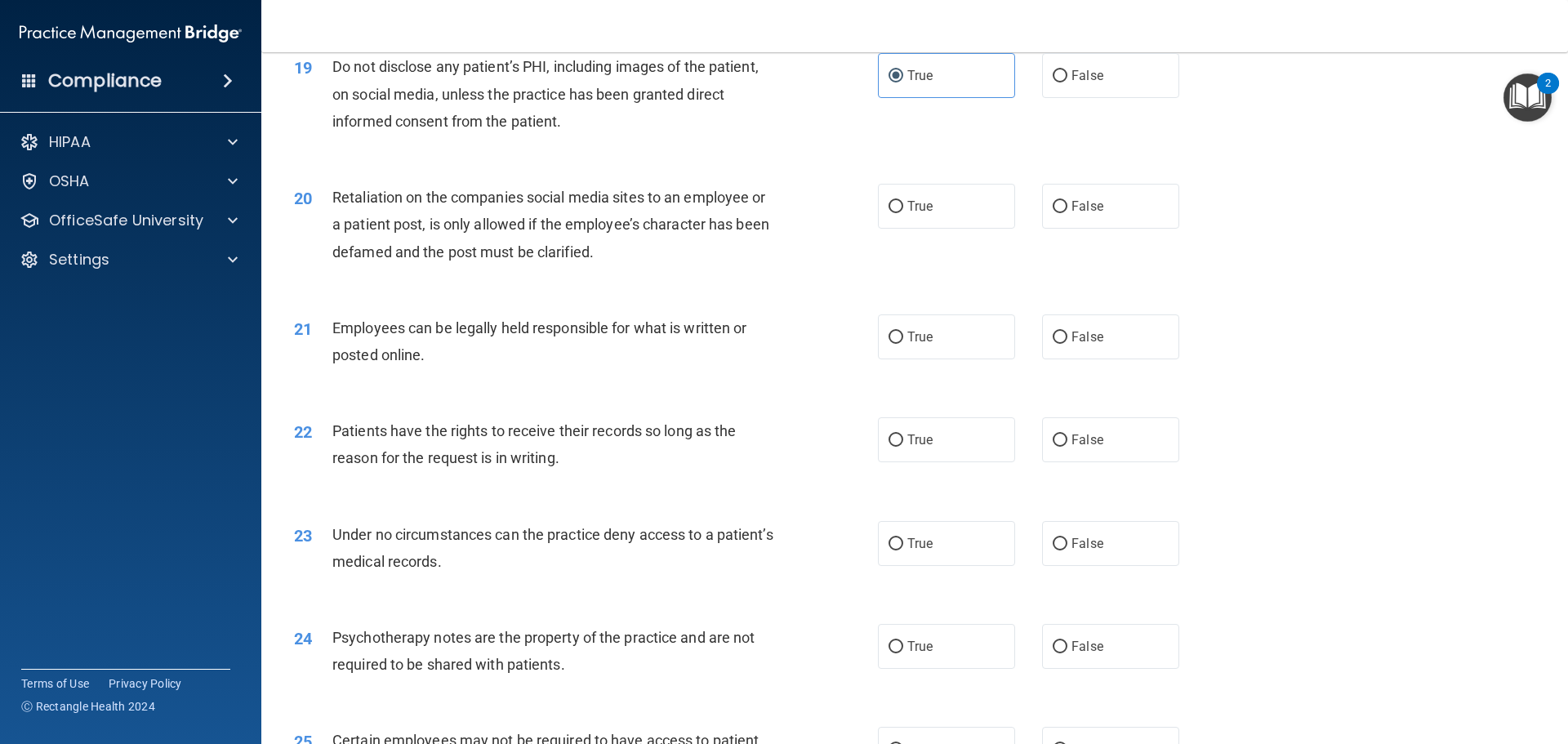
click at [464, 227] on span "Retaliation on the companies social media sites to an employee or a patient pos…" at bounding box center [551, 224] width 437 height 71
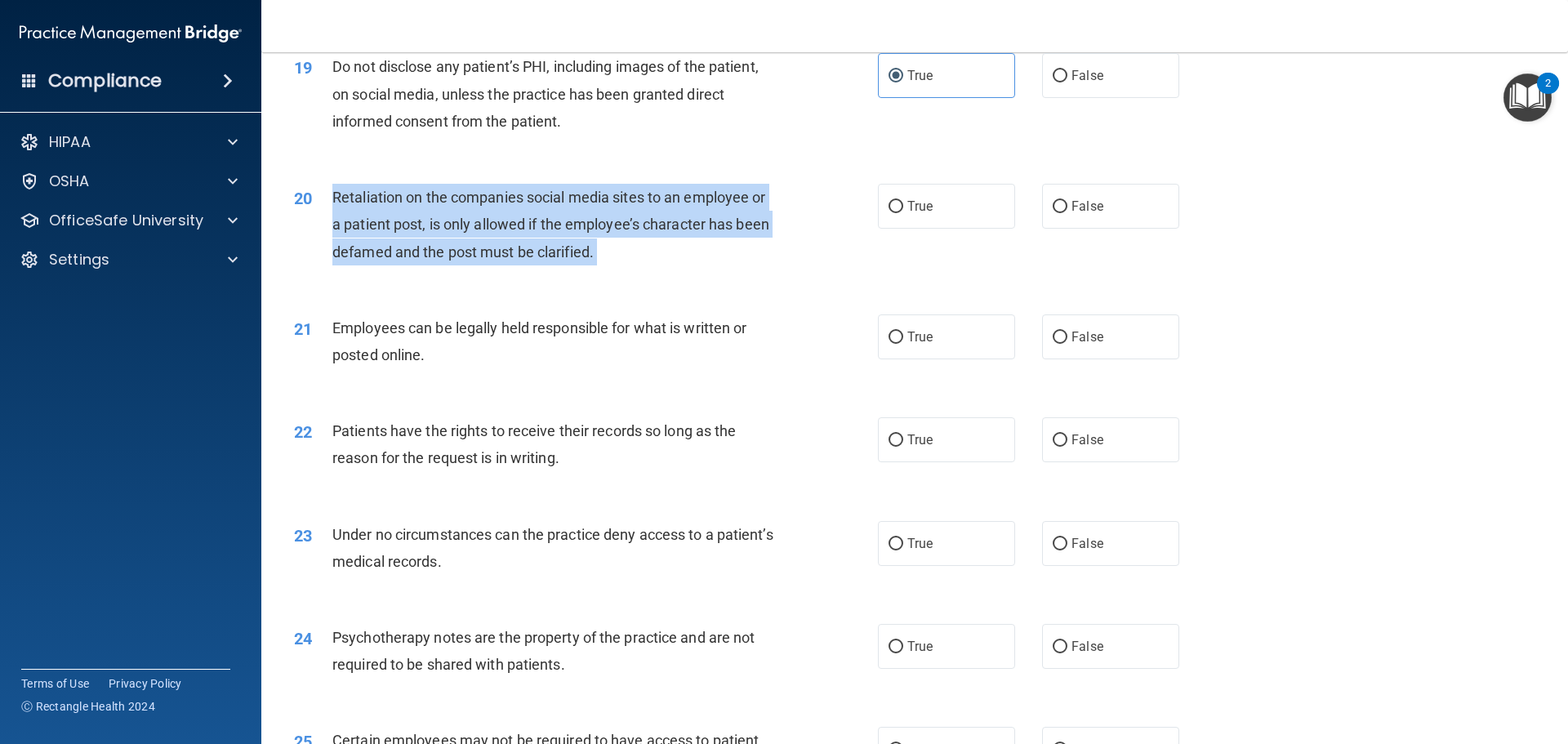
click at [464, 227] on span "Retaliation on the companies social media sites to an employee or a patient pos…" at bounding box center [551, 224] width 437 height 71
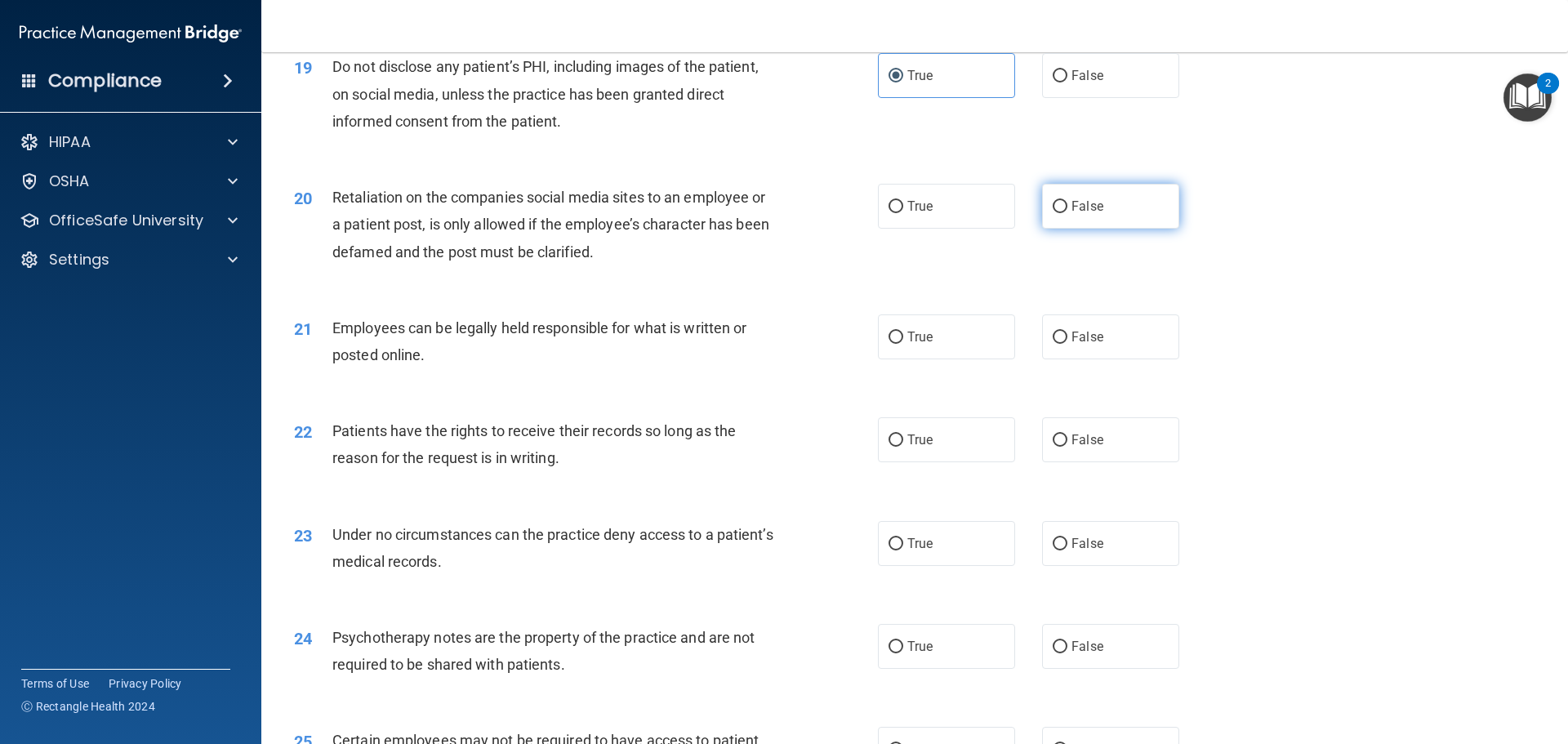
click at [1092, 214] on span "False" at bounding box center [1087, 207] width 32 height 16
click at [1067, 213] on input "False" at bounding box center [1060, 207] width 15 height 12
radio input "true"
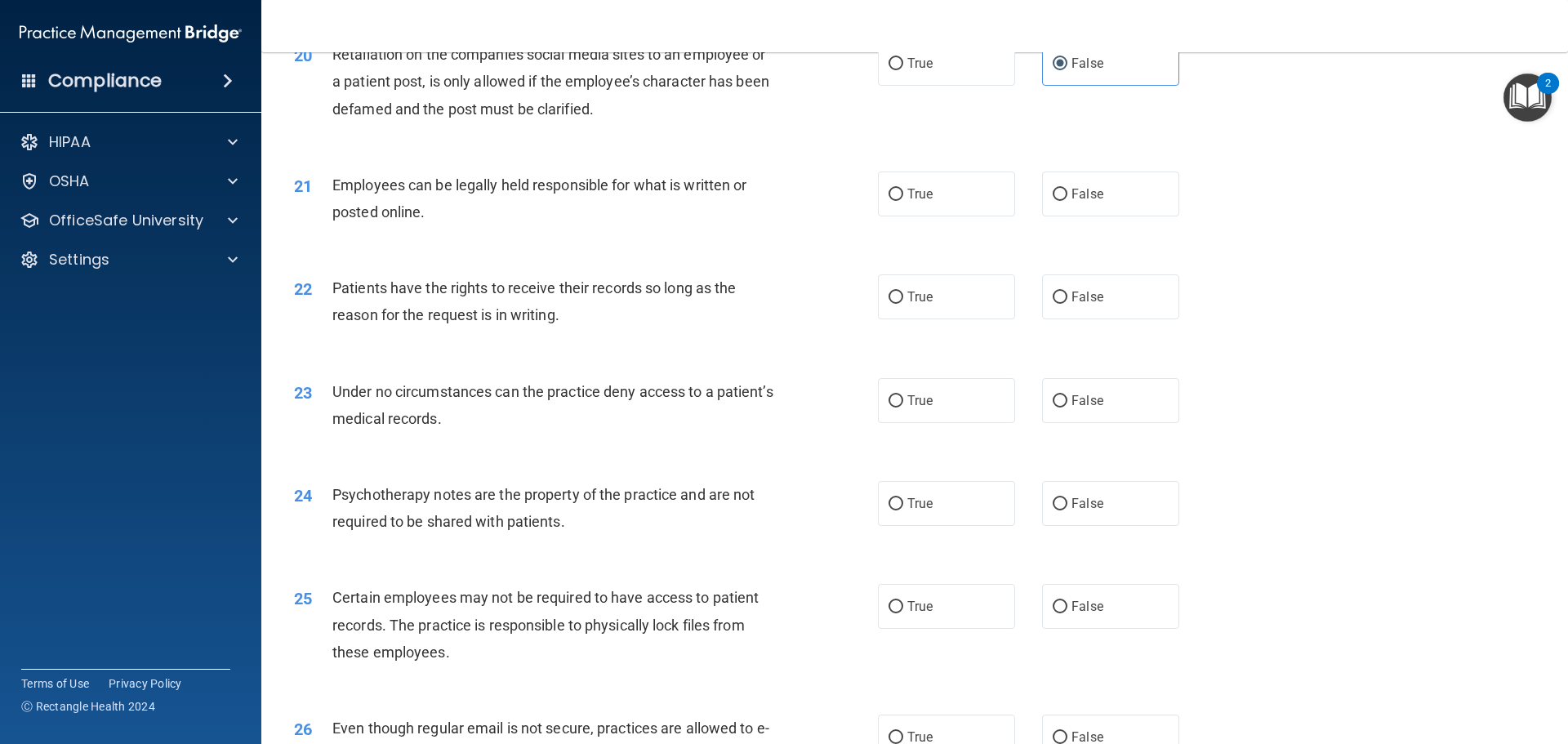
scroll to position [2613, 0]
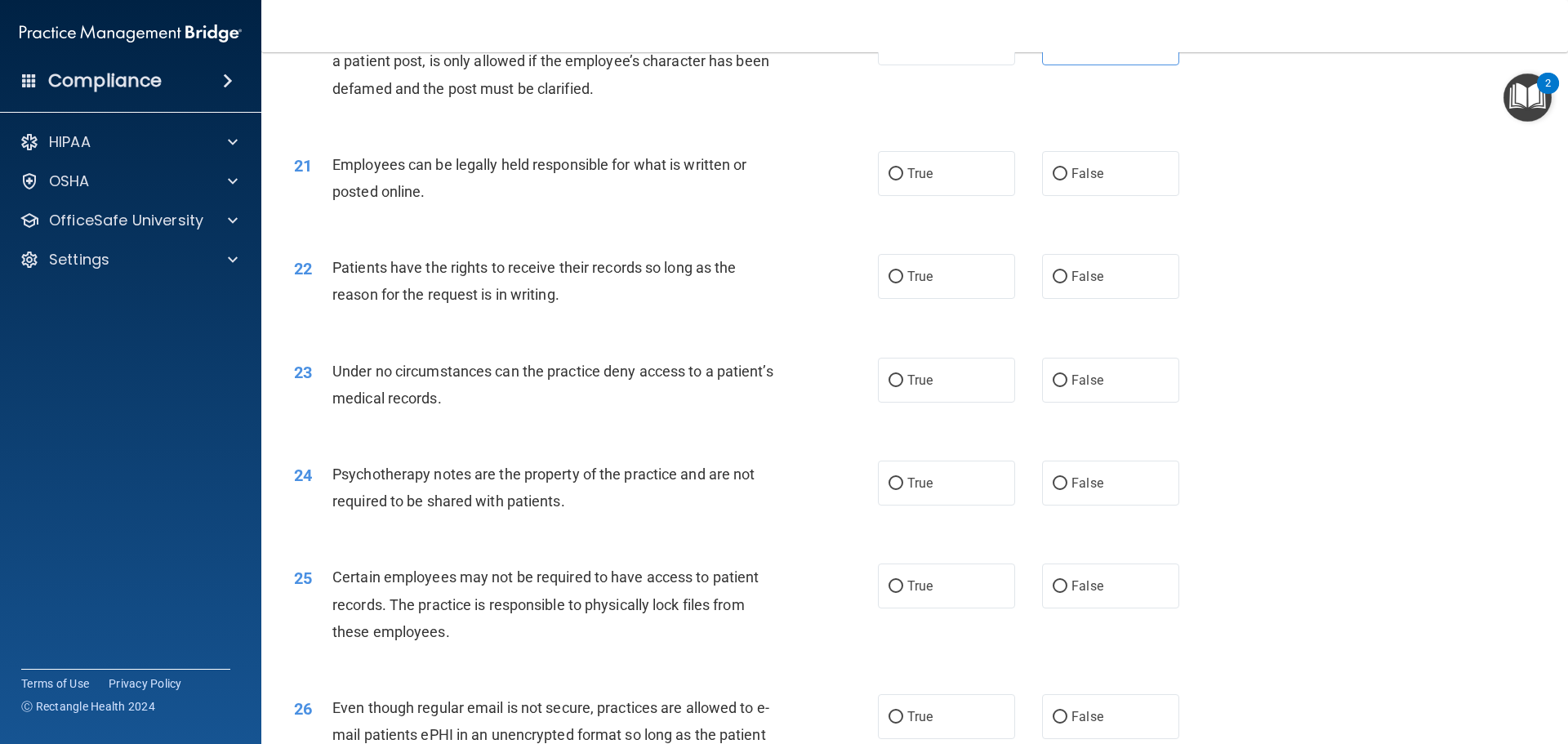
click at [446, 205] on div "Employees can be legally held responsible for what is written or posted online." at bounding box center [560, 177] width 456 height 54
drag, startPoint x: 425, startPoint y: 223, endPoint x: 401, endPoint y: 213, distance: 26.0
click at [401, 205] on div "Employees can be legally held responsible for what is written or posted online." at bounding box center [560, 177] width 456 height 54
click at [897, 195] on label "True" at bounding box center [946, 173] width 137 height 45
click at [897, 180] on input "True" at bounding box center [896, 175] width 15 height 12
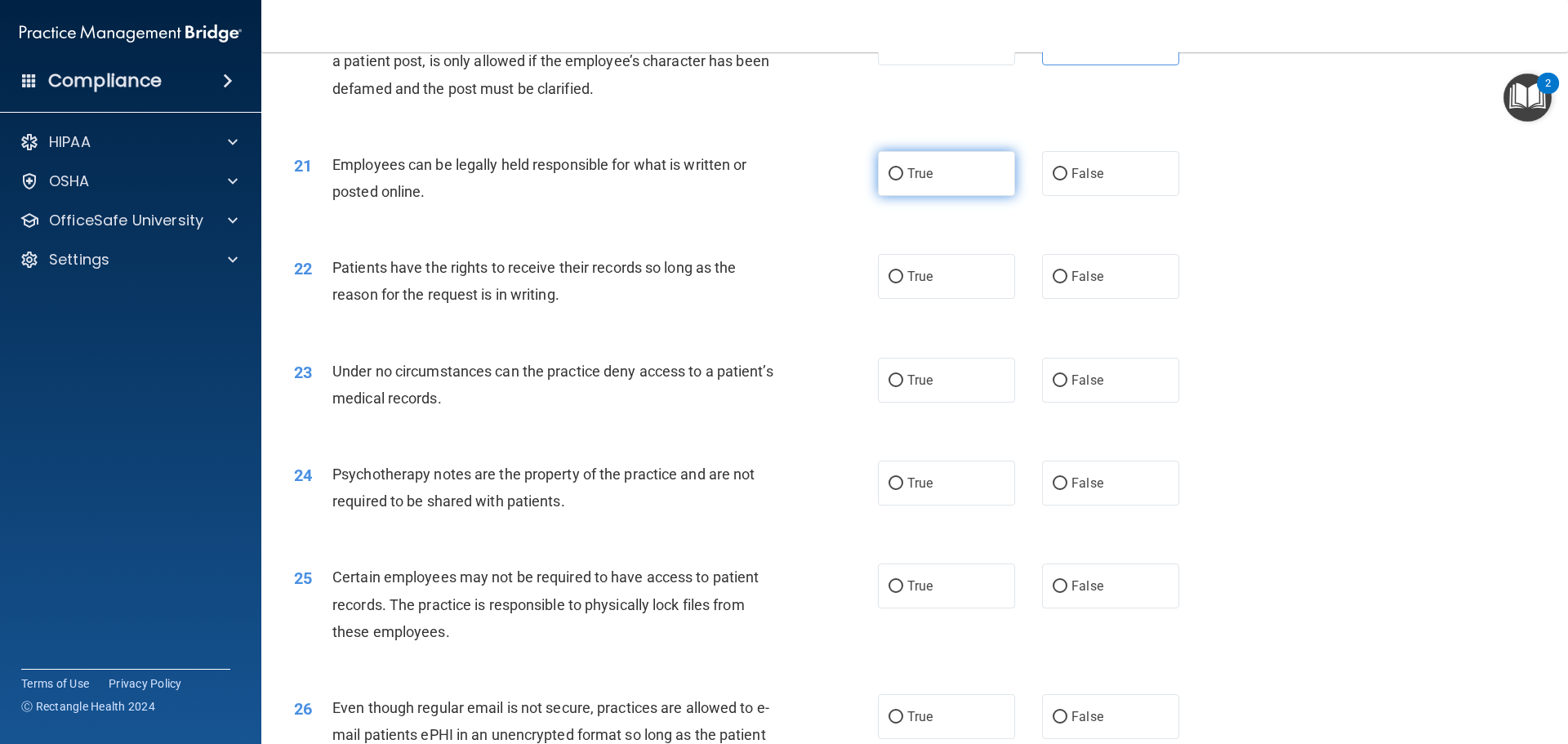
radio input "true"
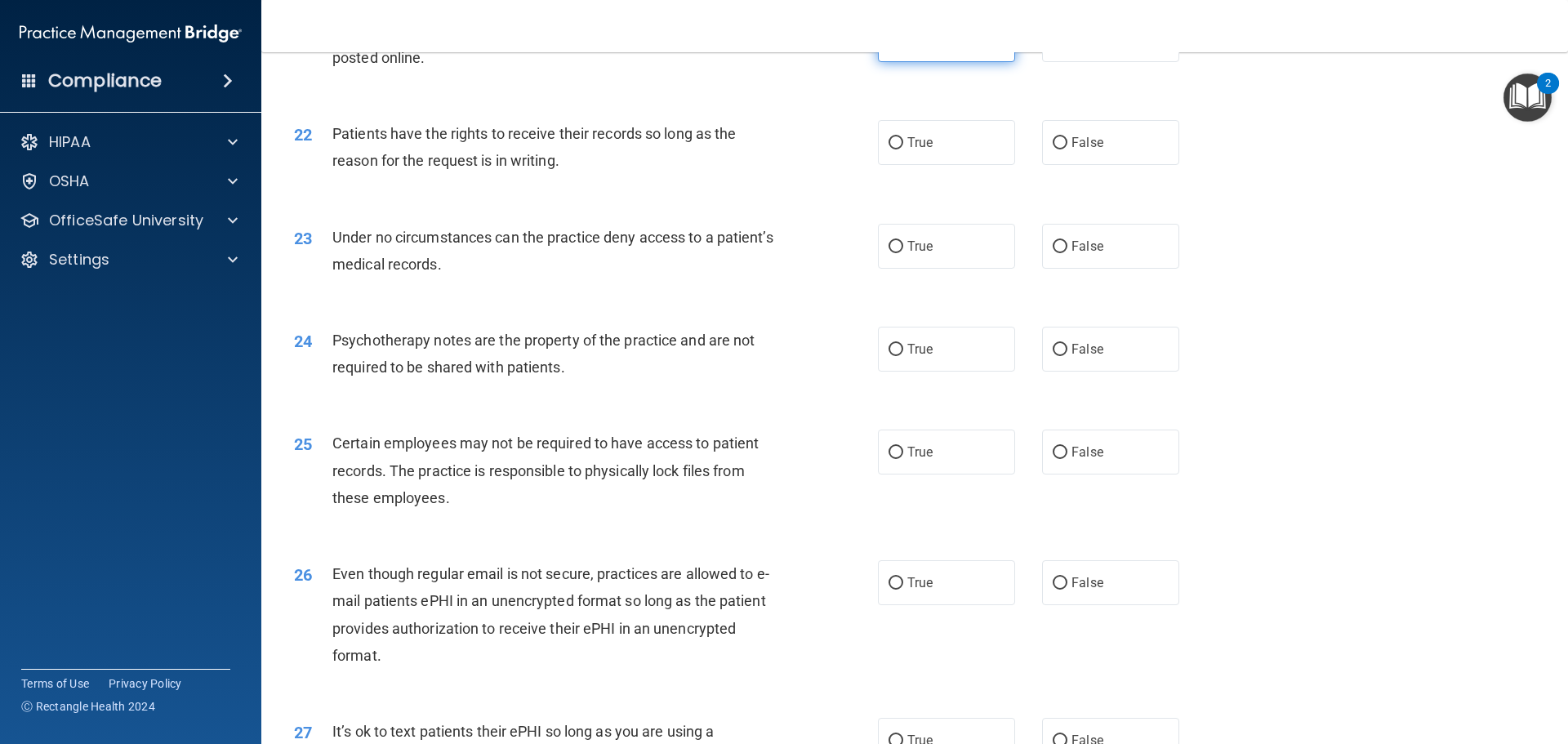
scroll to position [2777, 0]
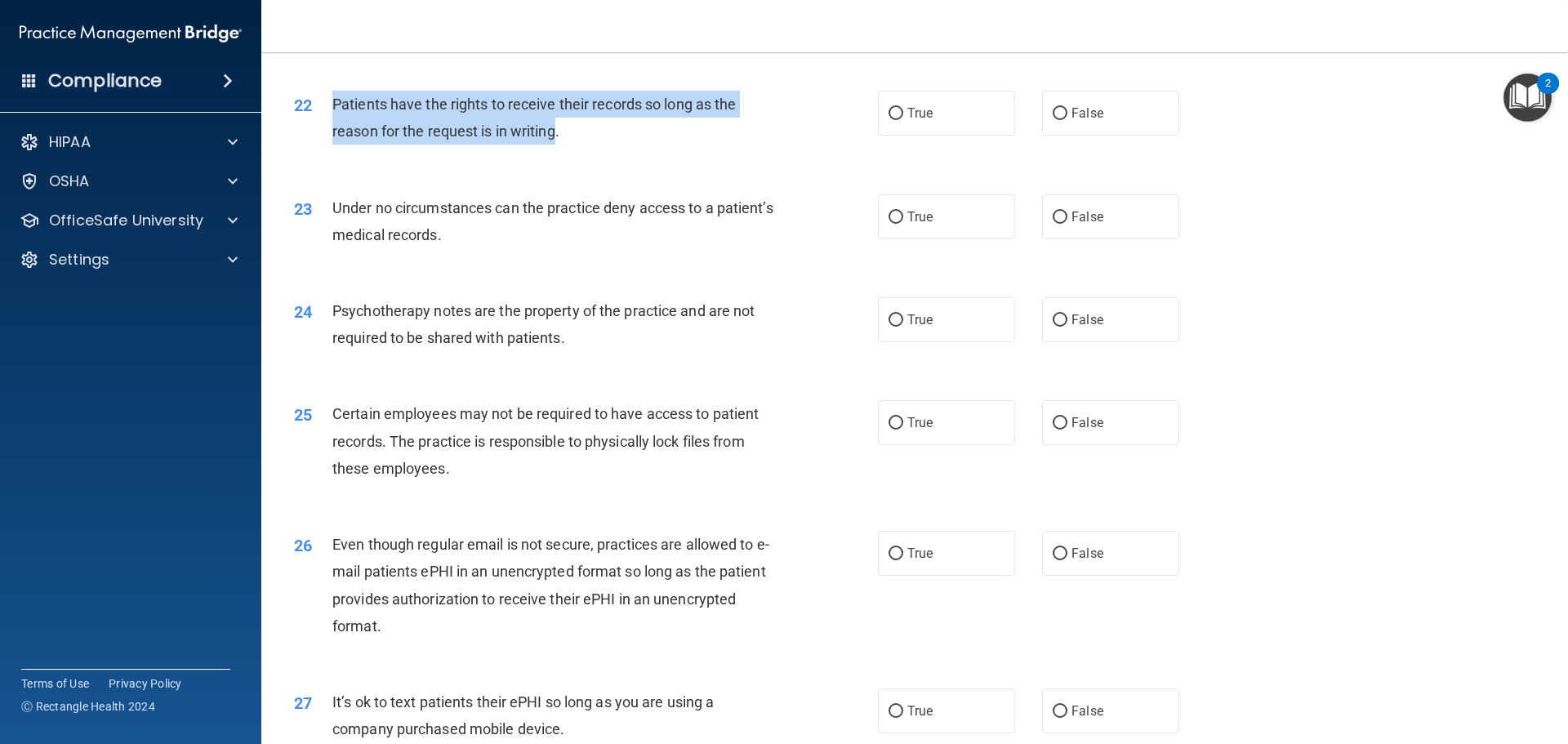
drag, startPoint x: 557, startPoint y: 159, endPoint x: 319, endPoint y: 126, distance: 240.3
click at [319, 126] on div "22 Patients have the rights to receive their records so long as the reason for …" at bounding box center [585, 122] width 633 height 62
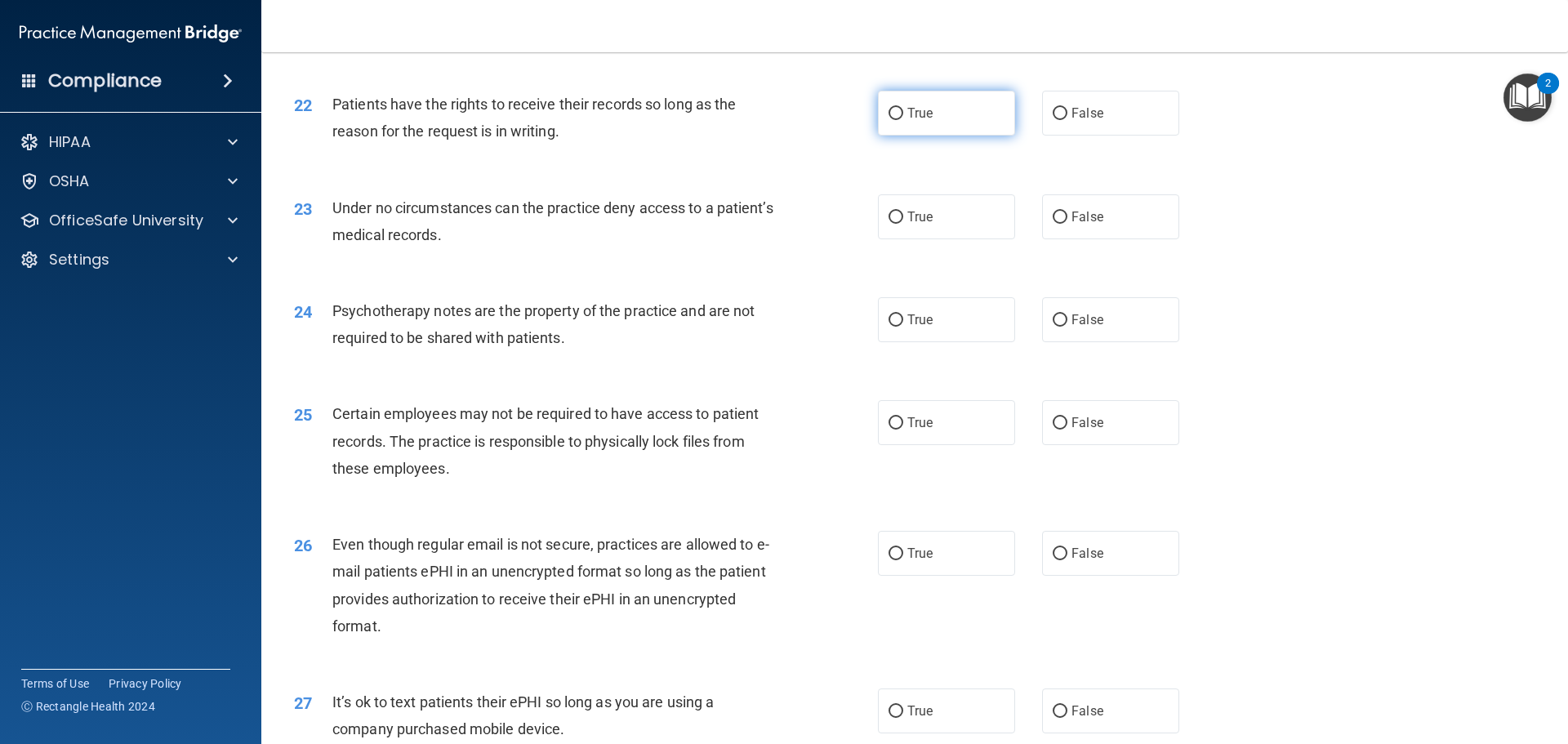
click at [923, 128] on label "True" at bounding box center [946, 113] width 137 height 45
click at [903, 120] on input "True" at bounding box center [896, 114] width 15 height 12
radio input "true"
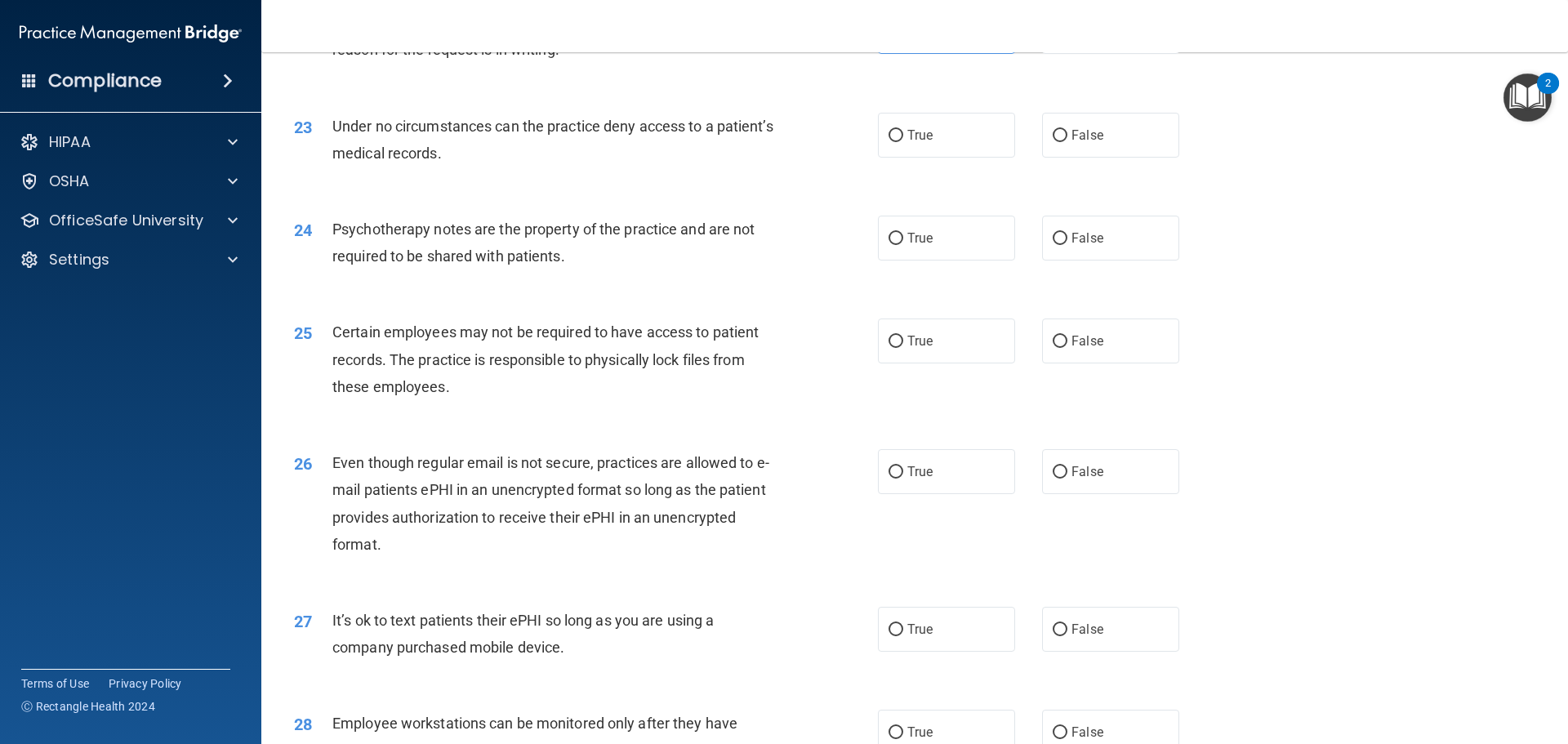
click at [458, 162] on span "Under no circumstances can the practice deny access to a patient’s medical reco…" at bounding box center [553, 139] width 441 height 44
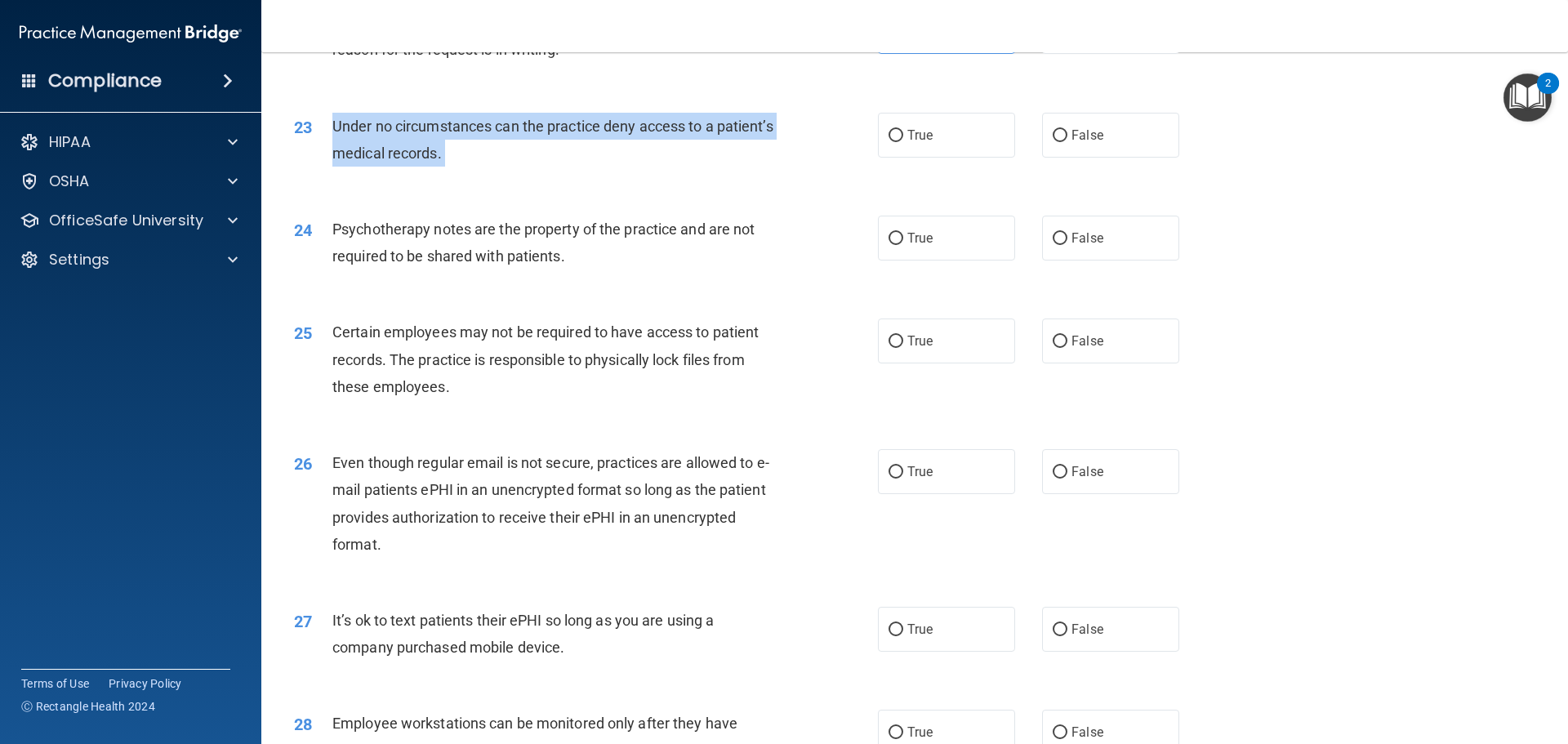
click at [458, 162] on span "Under no circumstances can the practice deny access to a patient’s medical reco…" at bounding box center [553, 139] width 441 height 44
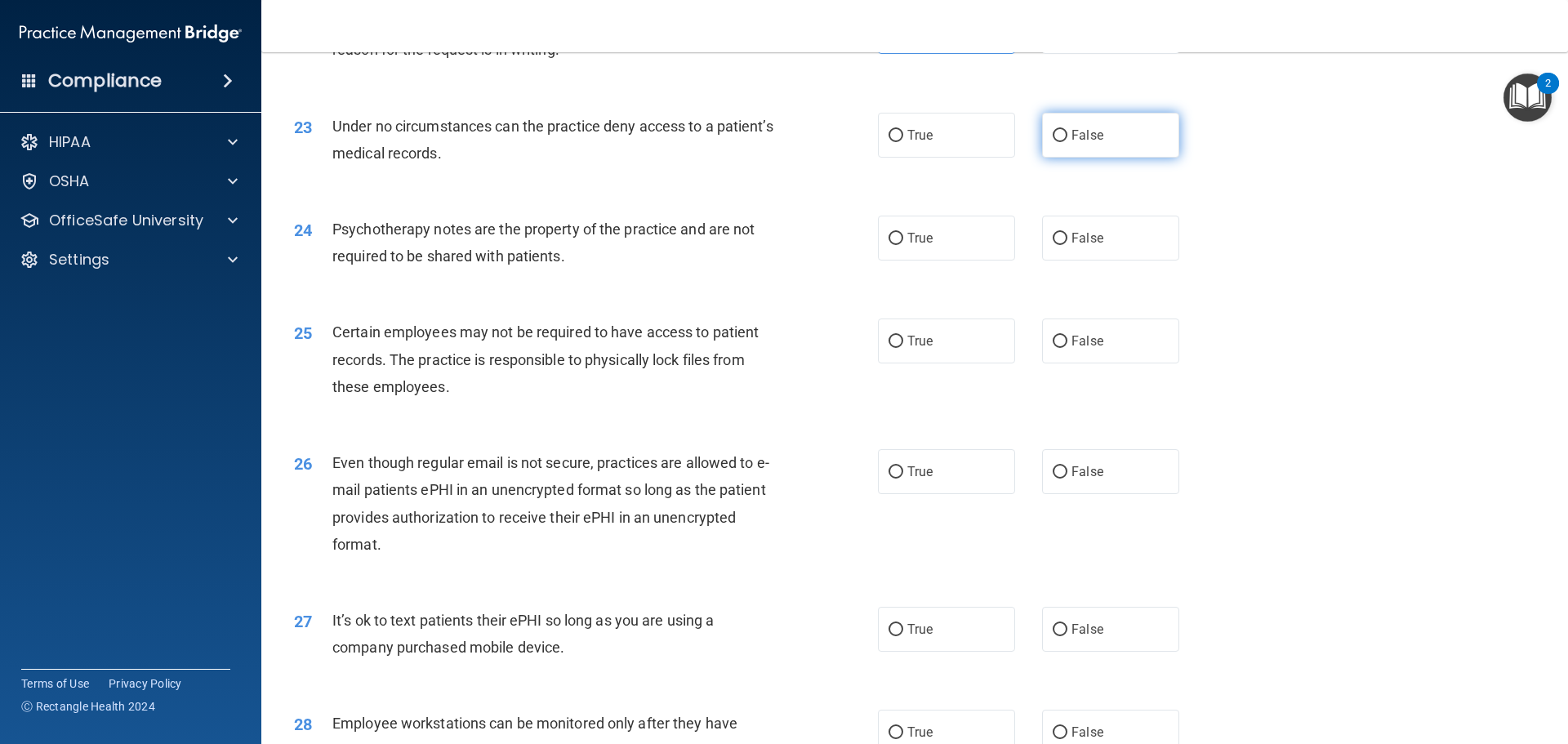
click at [1055, 158] on label "False" at bounding box center [1110, 135] width 137 height 45
click at [1055, 142] on input "False" at bounding box center [1060, 136] width 15 height 12
radio input "true"
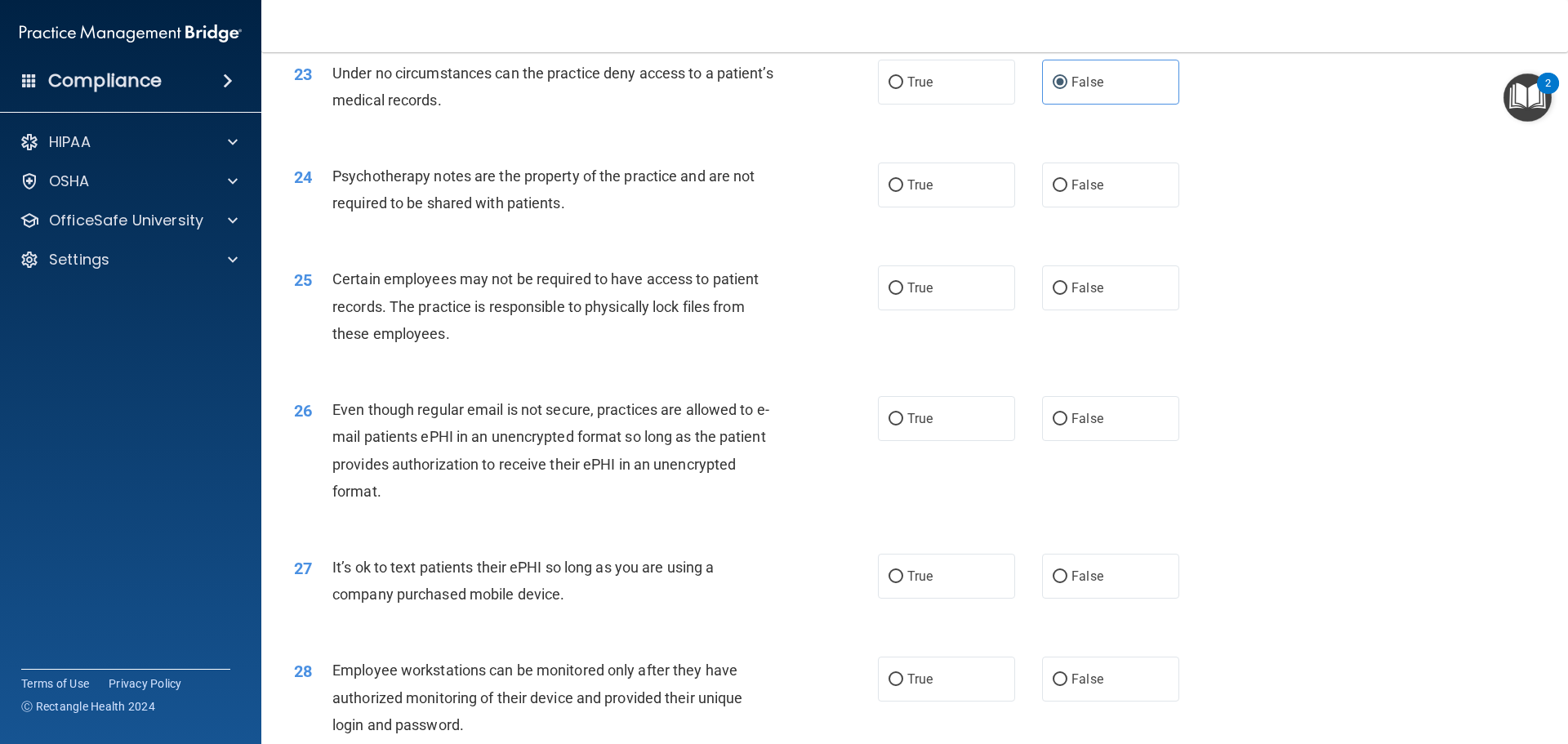
scroll to position [2940, 0]
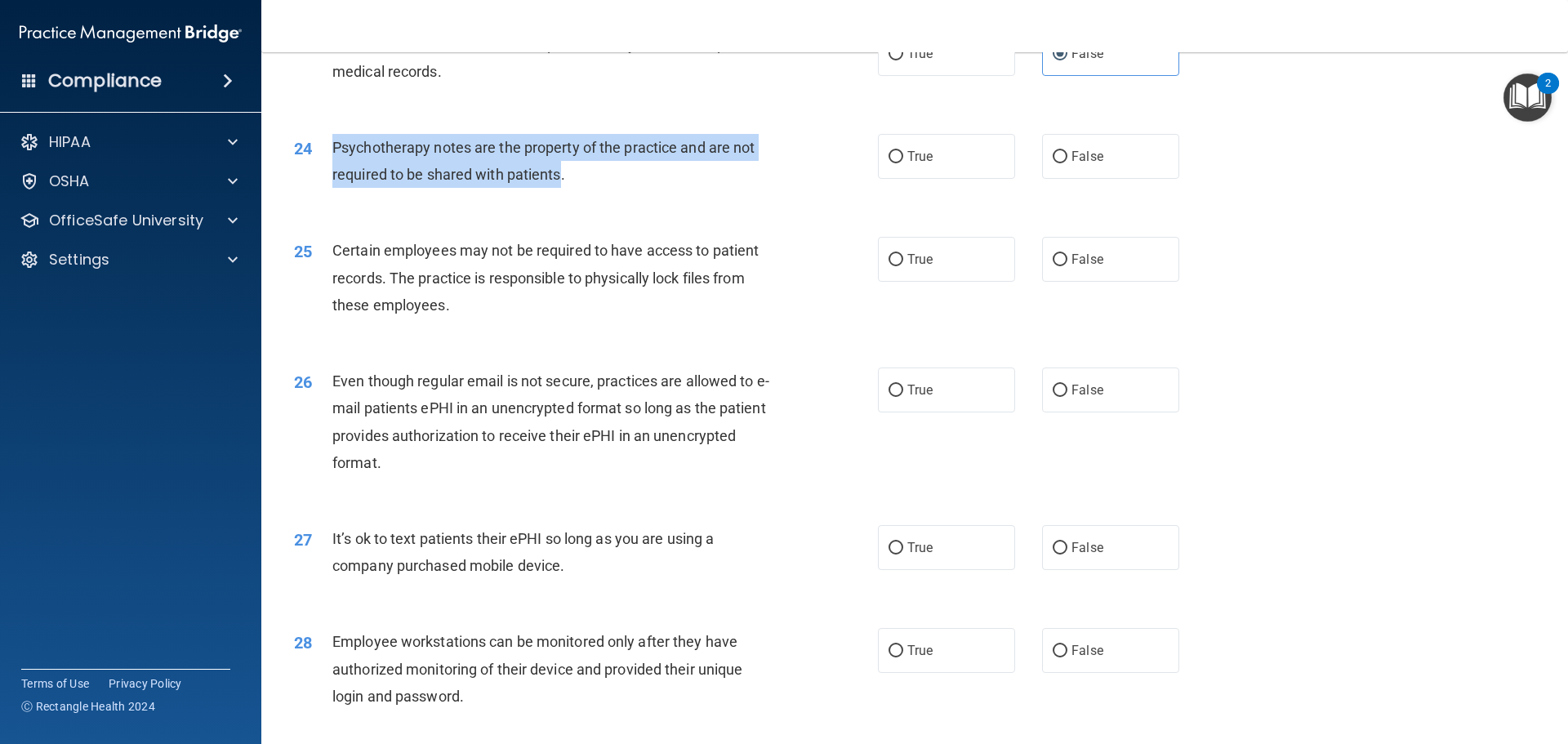
drag, startPoint x: 563, startPoint y: 213, endPoint x: 315, endPoint y: 174, distance: 251.0
click at [315, 174] on div "24 Psychotherapy notes are the property of the practice and are not required to…" at bounding box center [585, 165] width 633 height 62
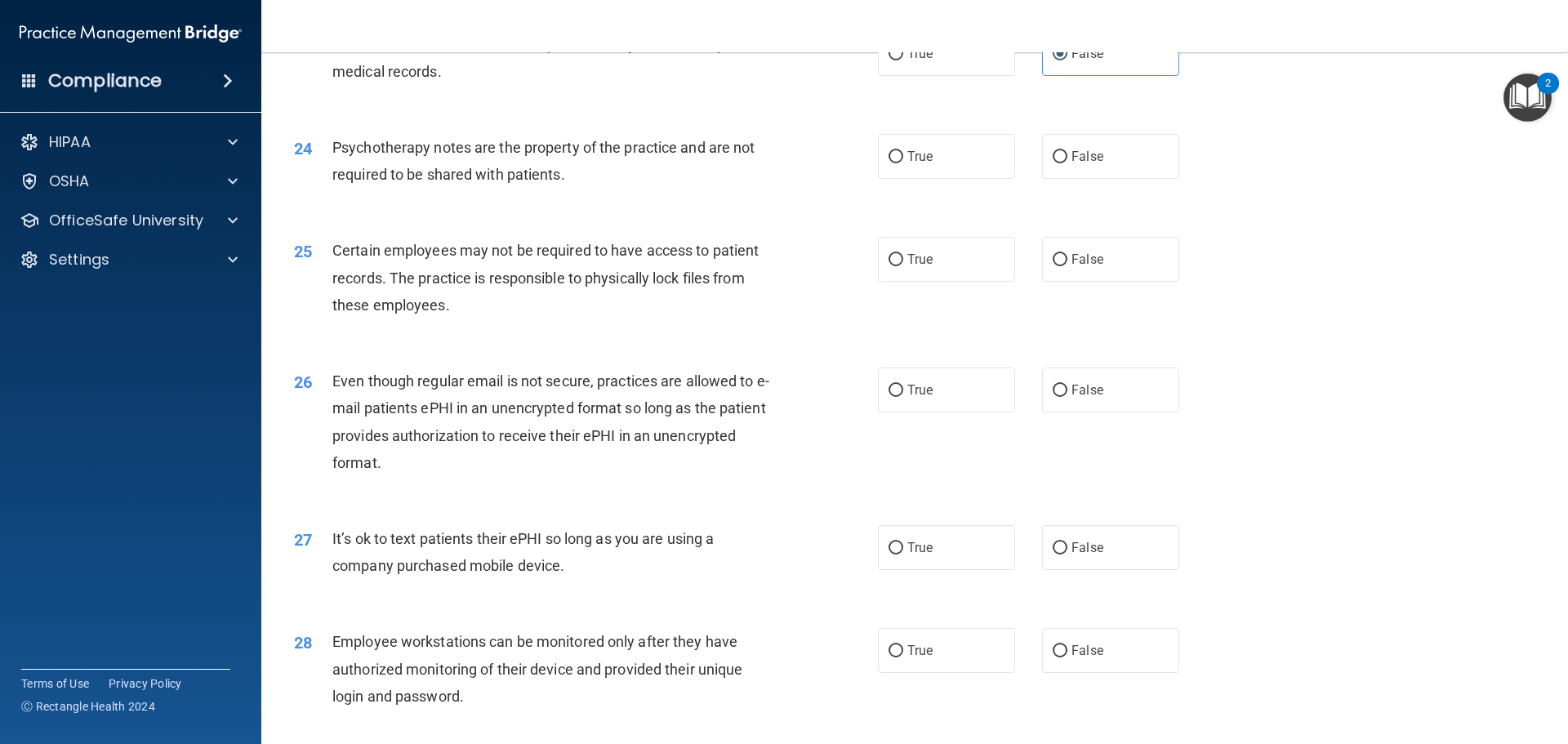
click at [656, 216] on div "24 Psychotherapy notes are the property of the practice and are not required to…" at bounding box center [914, 165] width 1265 height 103
click at [917, 162] on label "True" at bounding box center [946, 156] width 137 height 45
click at [903, 162] on input "True" at bounding box center [896, 157] width 15 height 12
radio input "true"
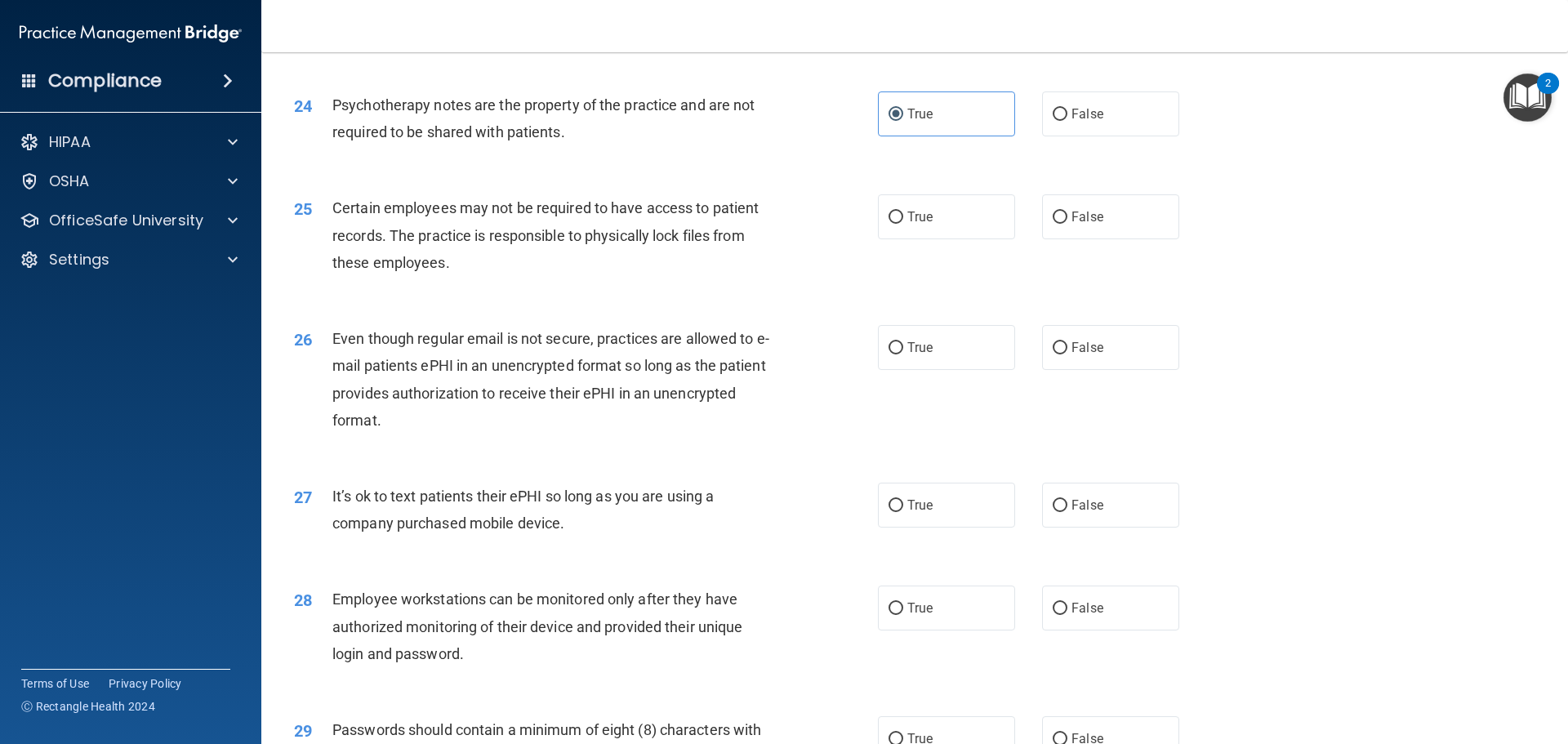
scroll to position [3022, 0]
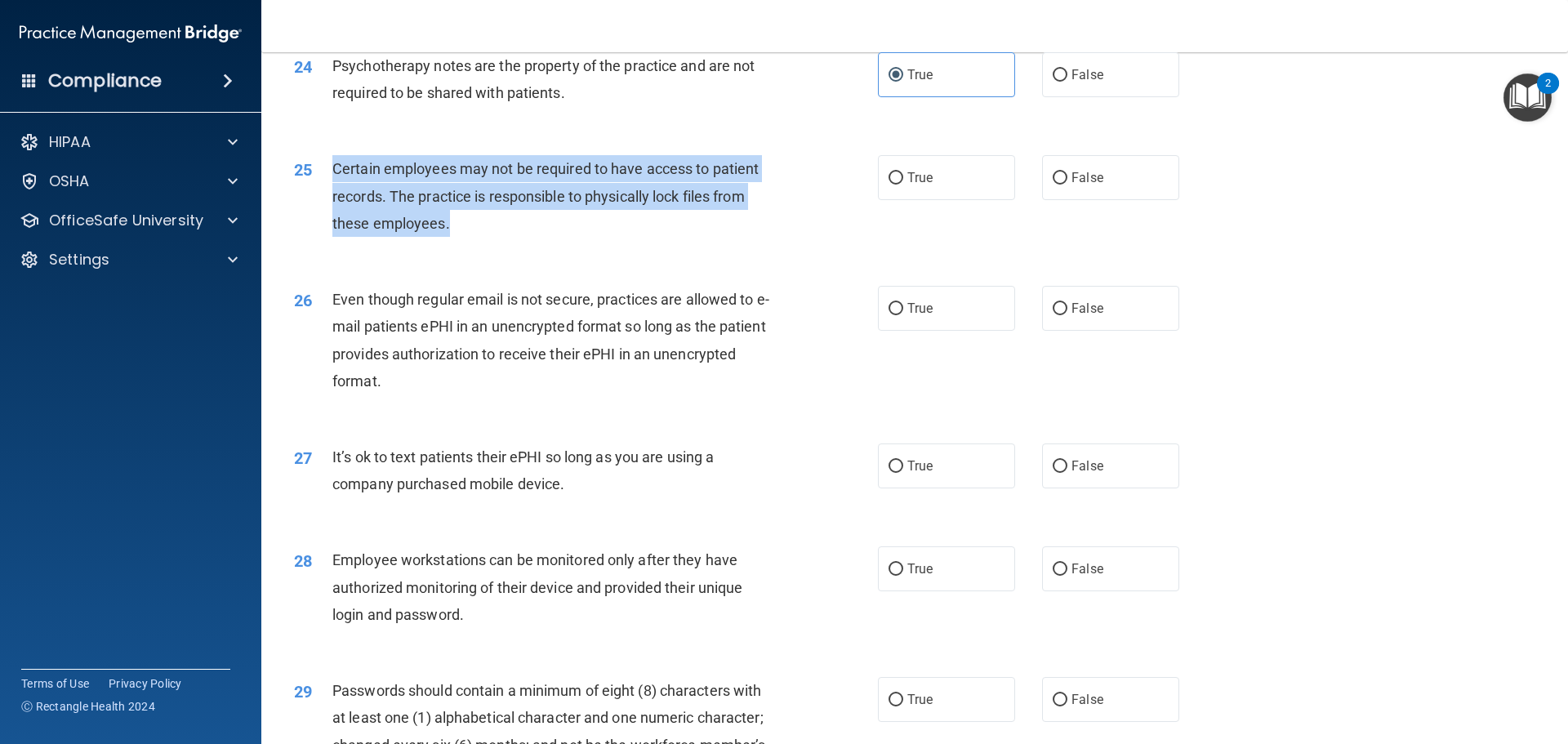
drag, startPoint x: 334, startPoint y: 197, endPoint x: 447, endPoint y: 246, distance: 123.2
click at [447, 231] on span "Certain employees may not be required to have access to patient records. The pr…" at bounding box center [545, 195] width 426 height 71
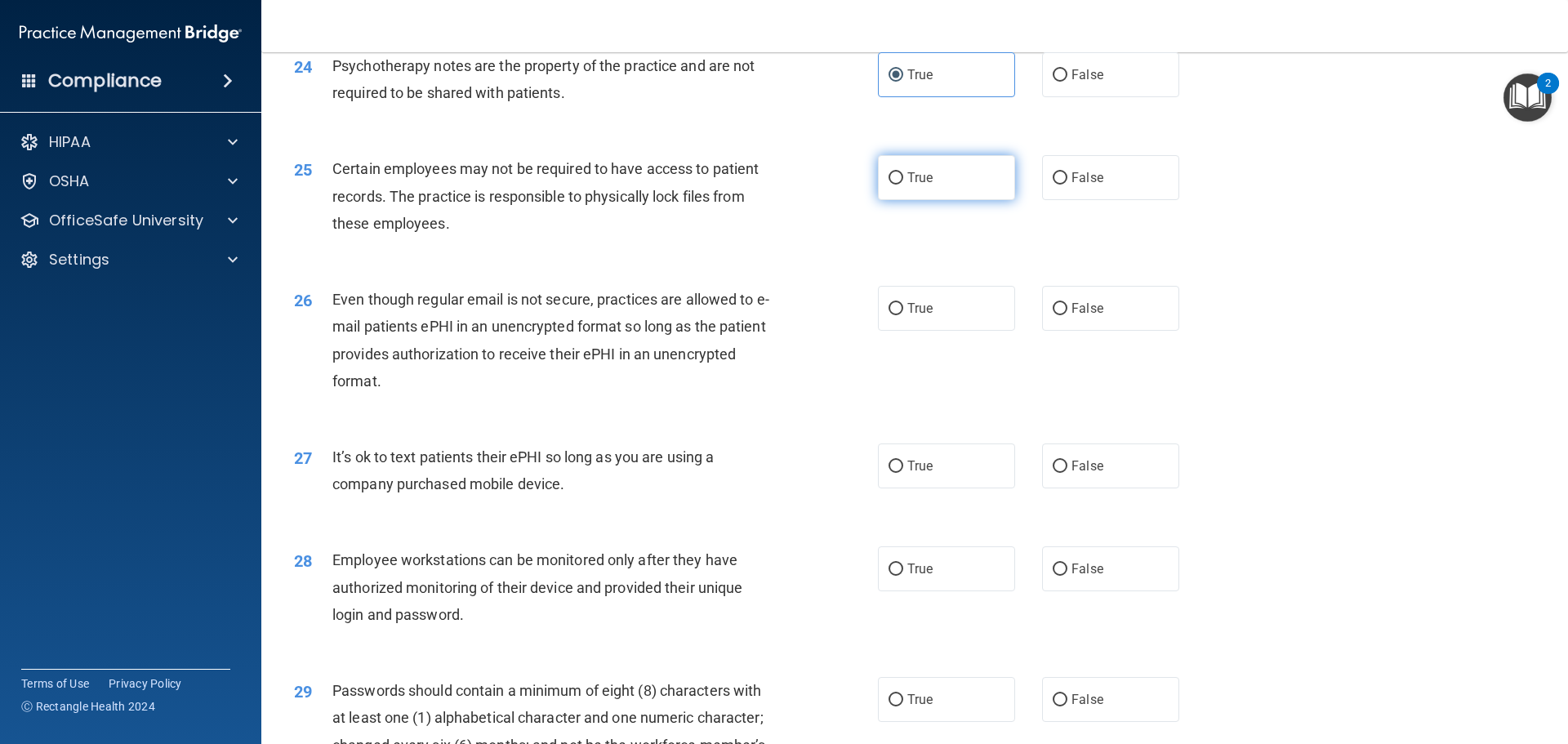
click at [942, 190] on label "True" at bounding box center [946, 177] width 137 height 45
click at [903, 184] on input "True" at bounding box center [896, 178] width 15 height 12
radio input "true"
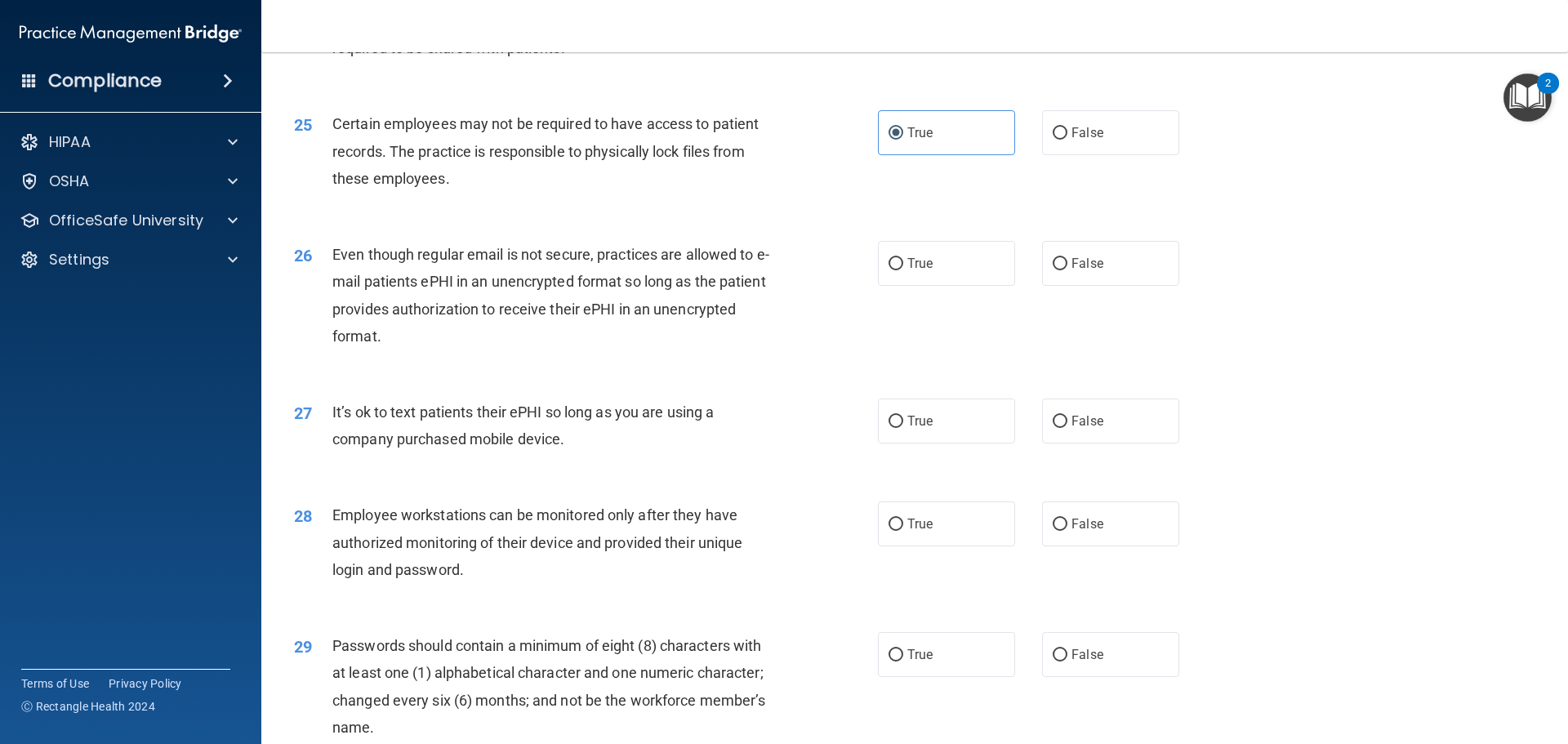
scroll to position [3103, 0]
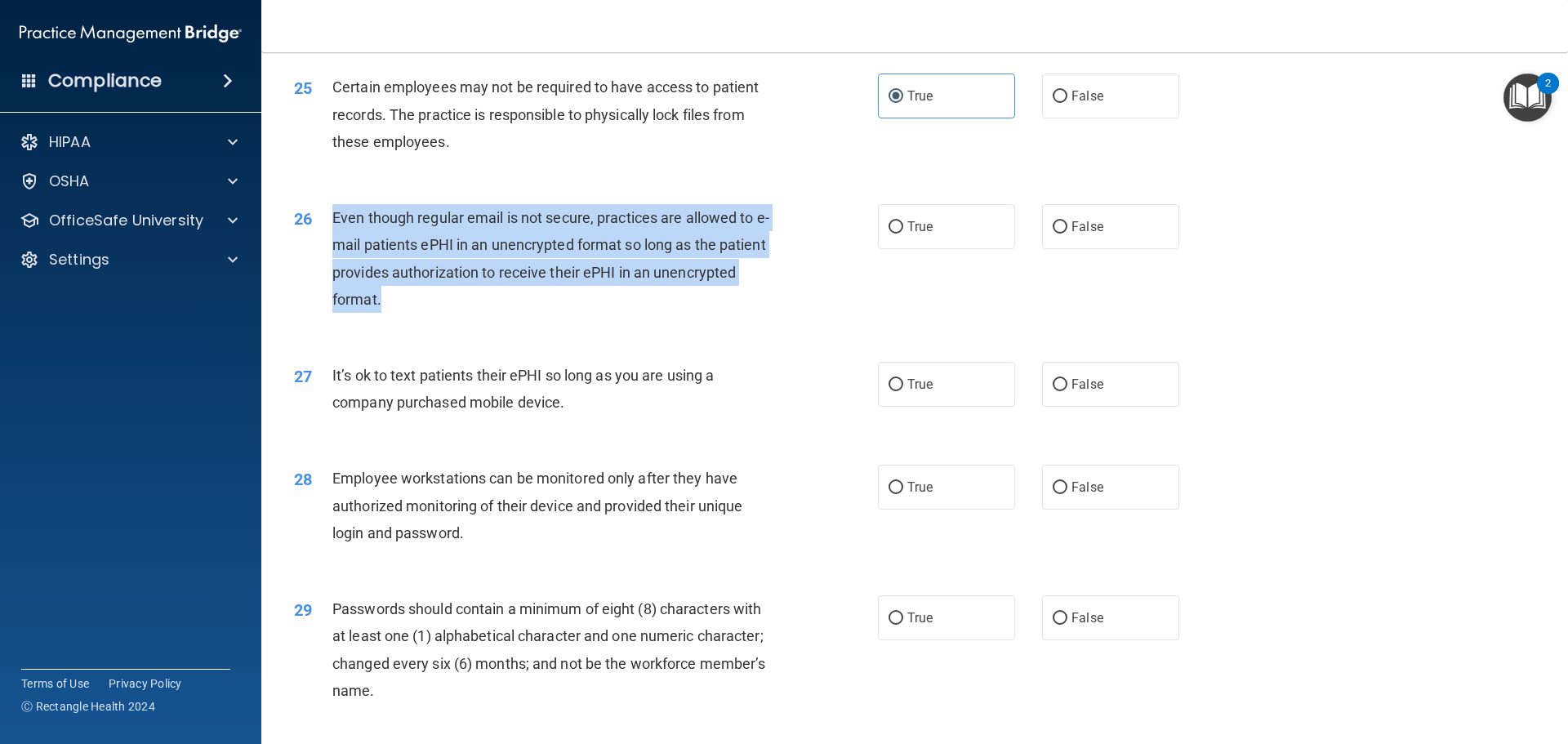
drag, startPoint x: 385, startPoint y: 324, endPoint x: 334, endPoint y: 244, distance: 94.9
click at [334, 244] on div "Even though regular email is not secure, practices are allowed to e-mail patien…" at bounding box center [560, 258] width 456 height 109
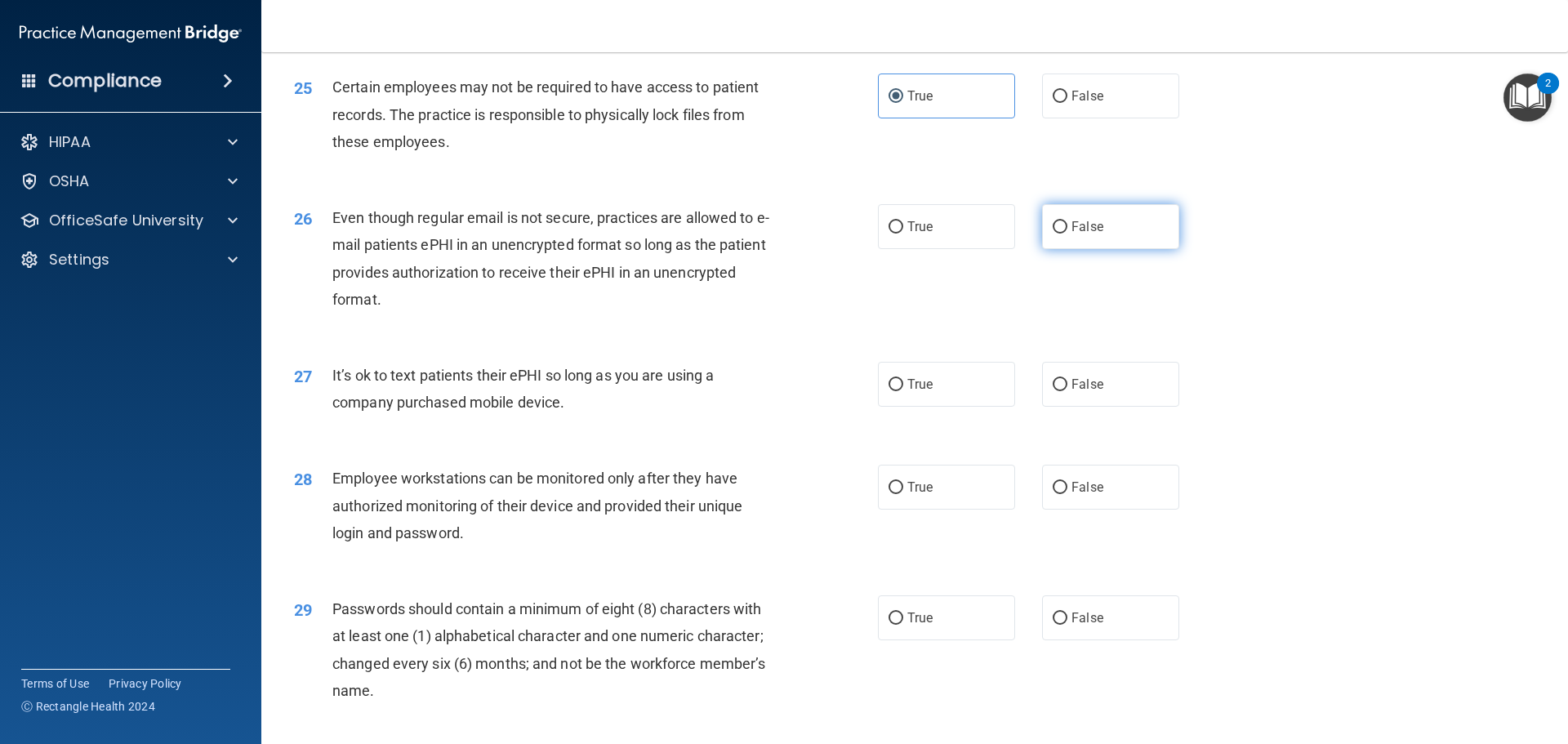
click at [1097, 249] on label "False" at bounding box center [1110, 226] width 137 height 45
click at [1067, 234] on input "False" at bounding box center [1060, 228] width 15 height 12
radio input "true"
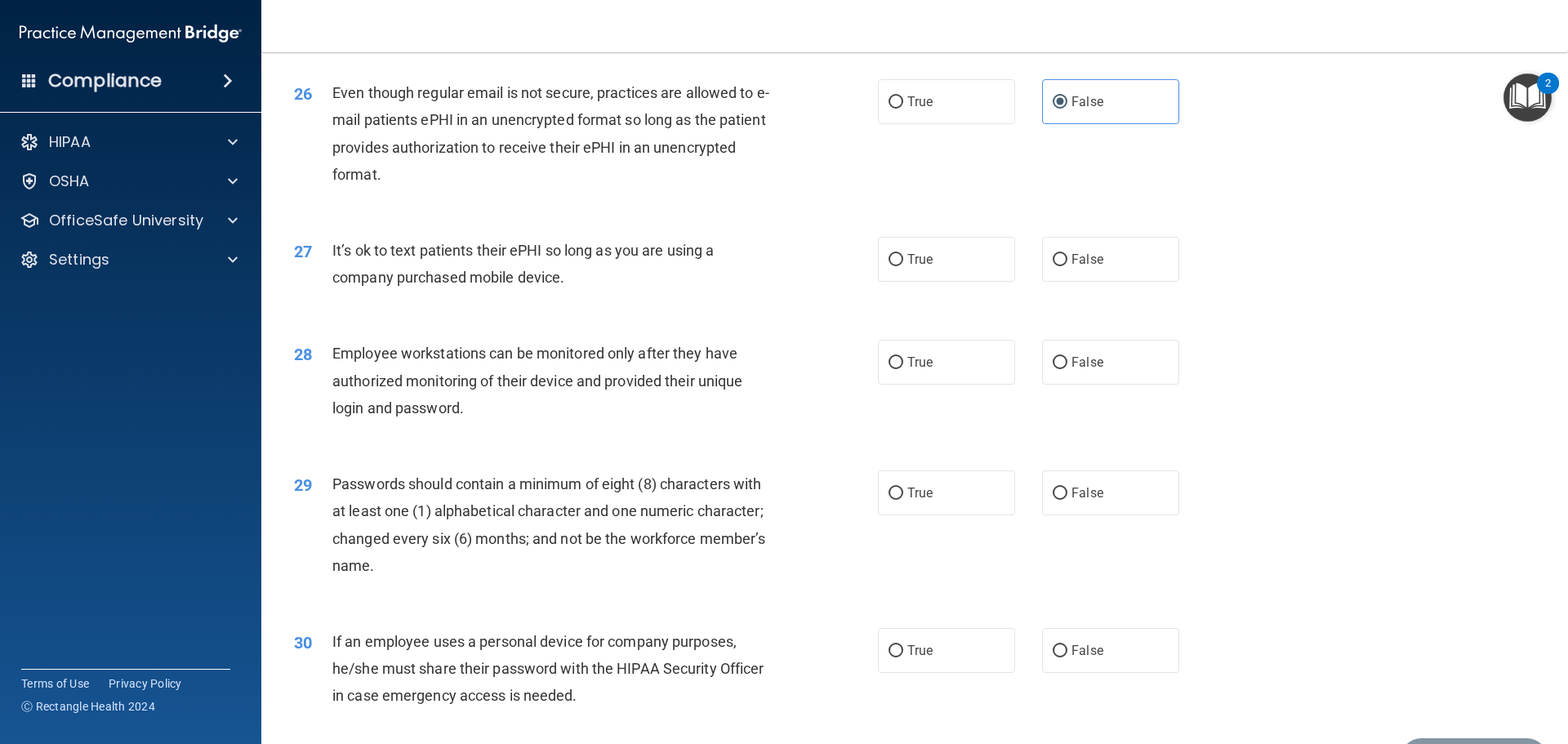
scroll to position [3266, 0]
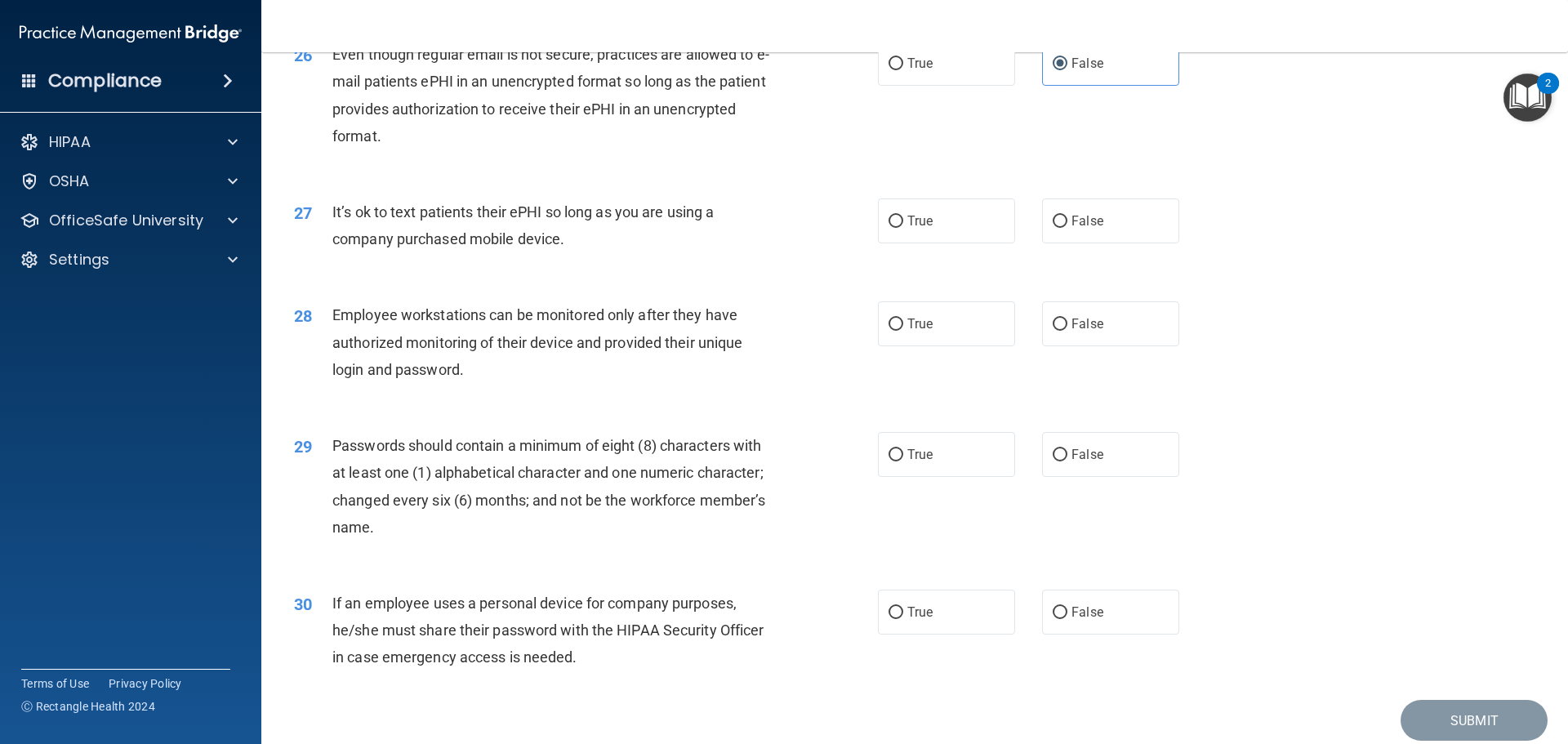
drag, startPoint x: 565, startPoint y: 272, endPoint x: 340, endPoint y: 244, distance: 226.7
click at [328, 244] on div "27 It’s ok to text patients their ePHI so long as you are using a company purch…" at bounding box center [585, 229] width 633 height 62
click at [1073, 229] on span "False" at bounding box center [1087, 221] width 32 height 16
click at [1067, 228] on input "False" at bounding box center [1060, 222] width 15 height 12
radio input "true"
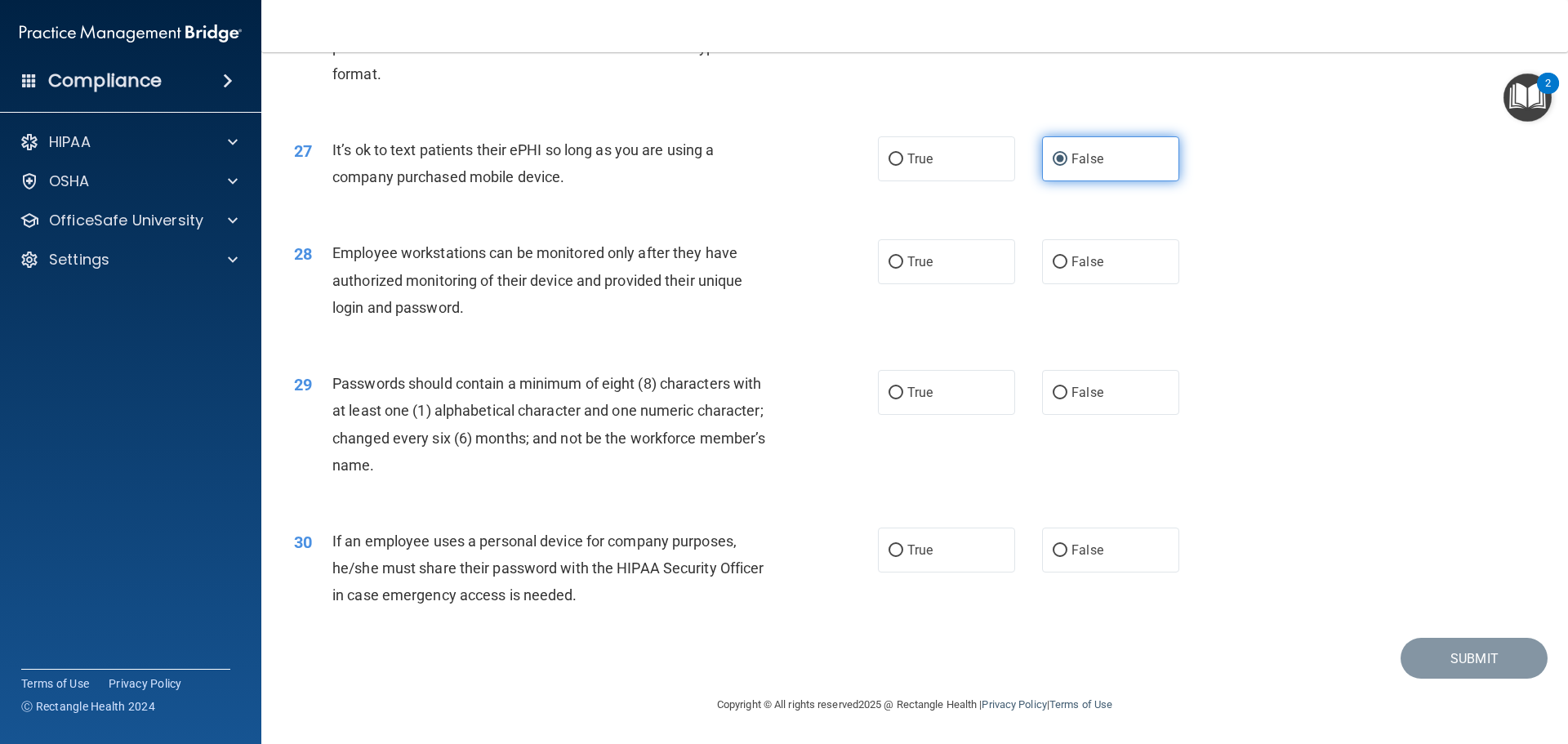
scroll to position [3356, 0]
click at [454, 267] on div "Employee workstations can be monitored only after they have authorized monitori…" at bounding box center [560, 280] width 456 height 82
click at [454, 267] on div "Employee workstations can be monitored only after they have authorized monitori…" at bounding box center [560, 280] width 456 height 82
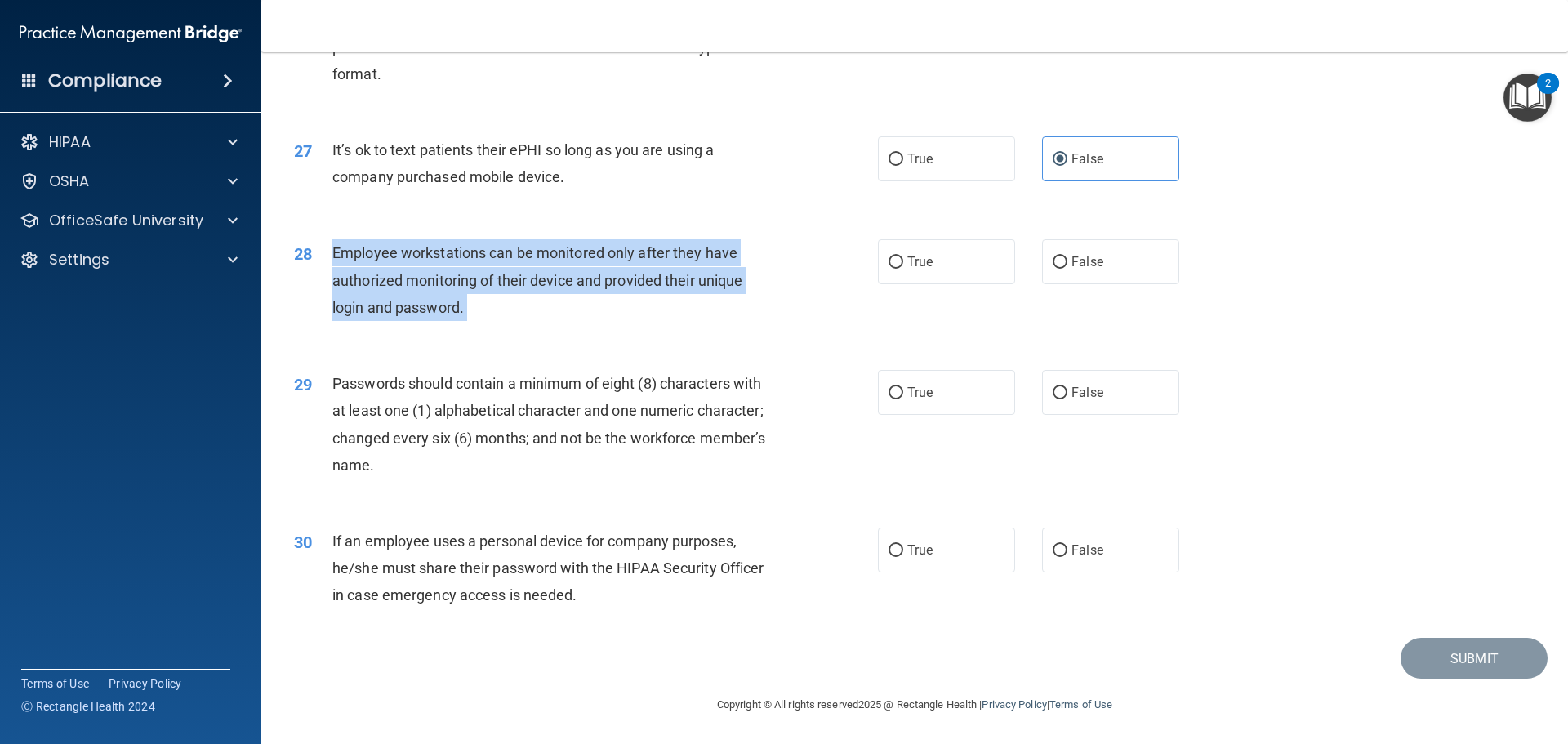
click at [454, 267] on div "Employee workstations can be monitored only after they have authorized monitori…" at bounding box center [560, 280] width 456 height 82
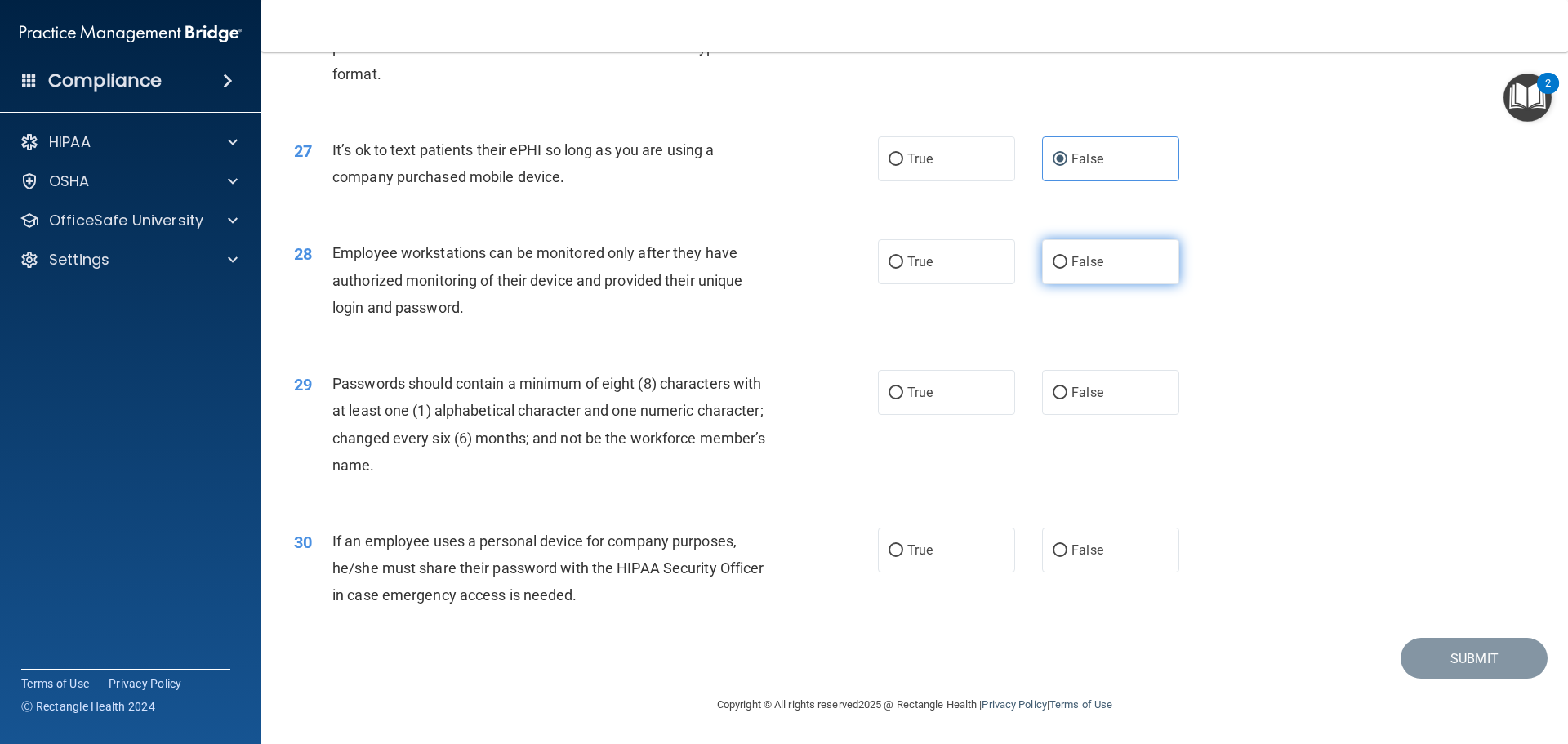
click at [1149, 283] on label "False" at bounding box center [1110, 261] width 137 height 45
click at [1067, 268] on input "False" at bounding box center [1060, 263] width 15 height 12
radio input "true"
click at [504, 411] on span "Passwords should contain a minimum of eight (8) characters with at least one (1…" at bounding box center [549, 425] width 432 height 99
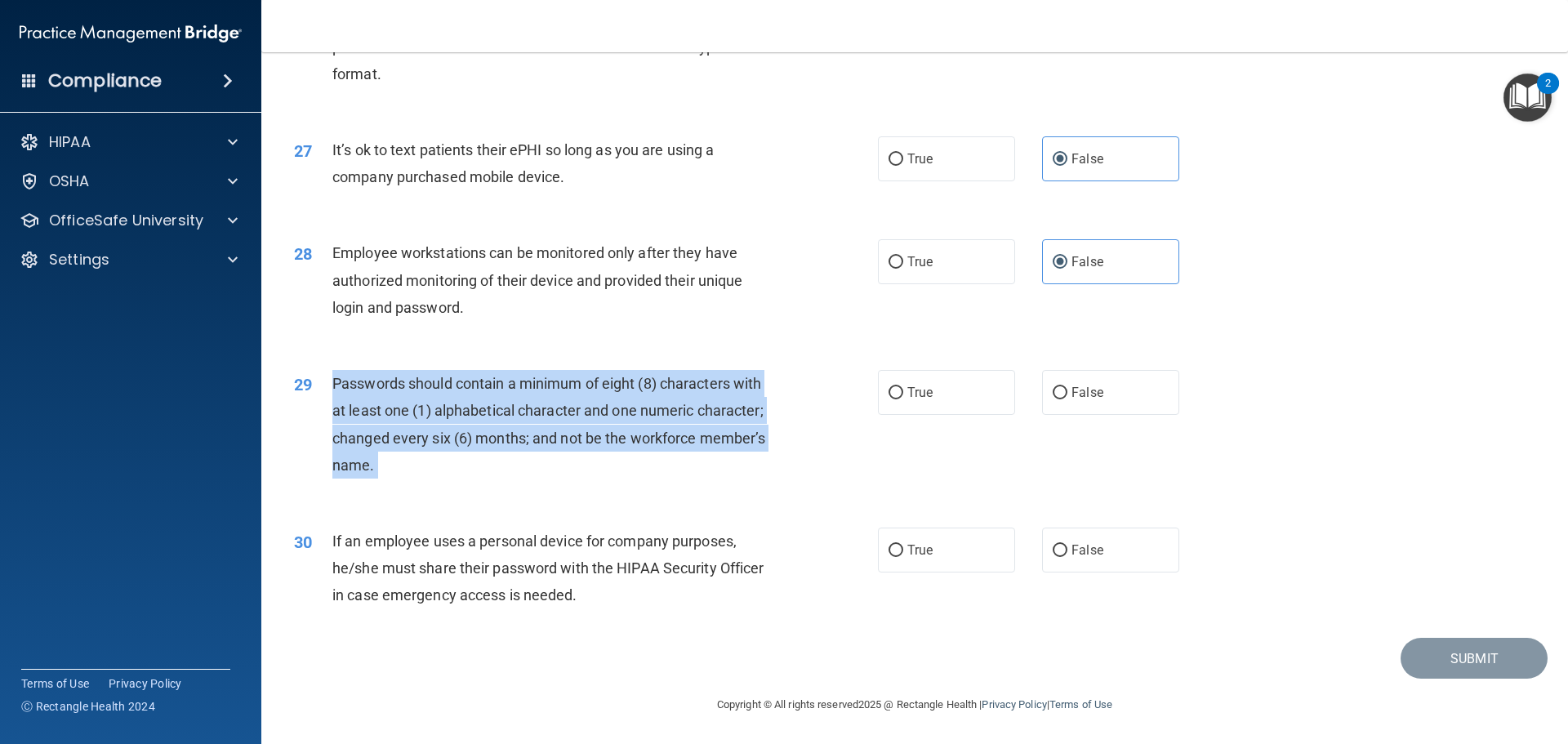
click at [504, 410] on span "Passwords should contain a minimum of eight (8) characters with at least one (1…" at bounding box center [549, 425] width 432 height 99
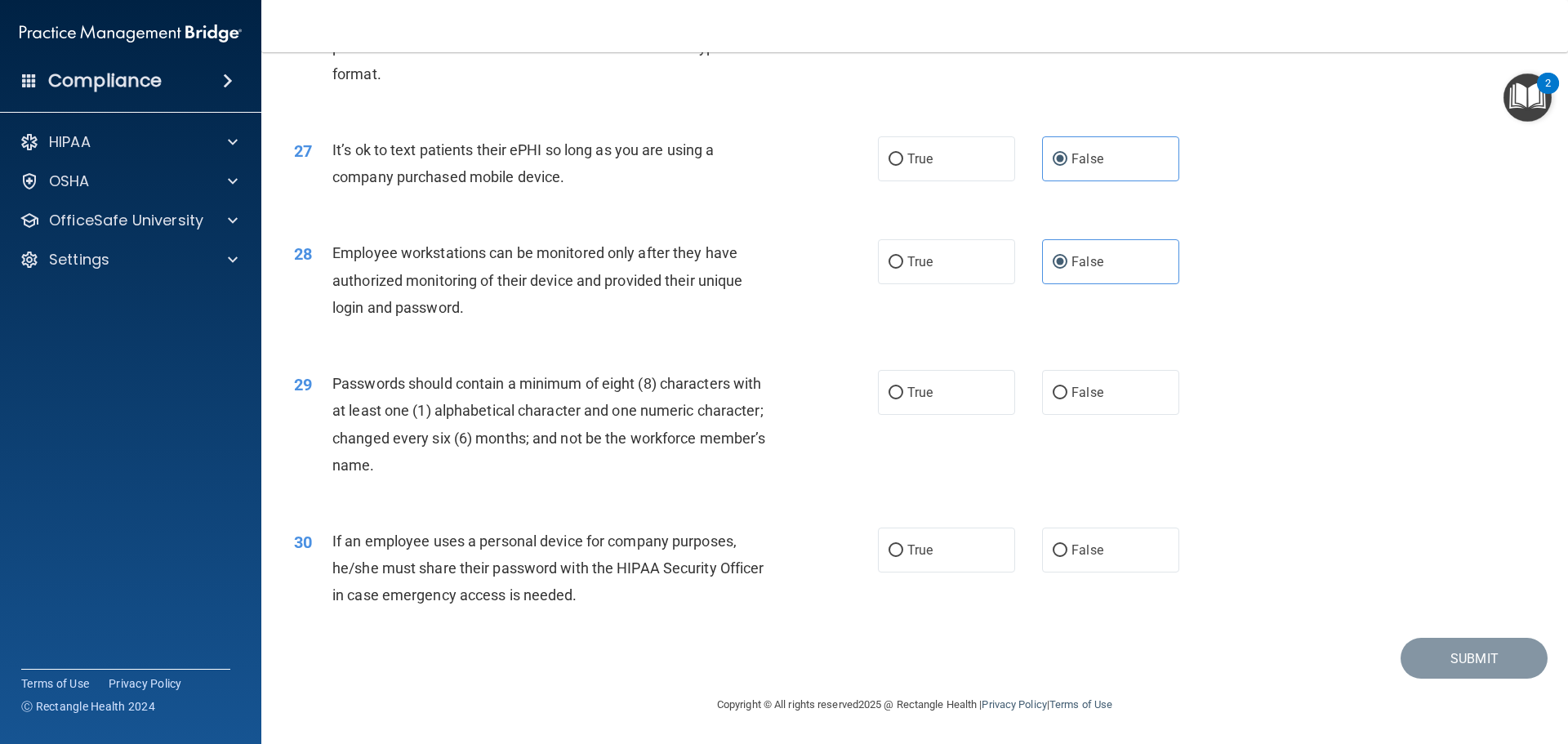
drag, startPoint x: 504, startPoint y: 410, endPoint x: 679, endPoint y: 358, distance: 182.6
click at [679, 359] on div "29 Passwords should contain a minimum of eight (8) characters with at least one…" at bounding box center [914, 428] width 1265 height 158
click at [638, 419] on span "Passwords should contain a minimum of eight (8) characters with at least one (1…" at bounding box center [549, 425] width 432 height 99
click at [890, 397] on input "True" at bounding box center [896, 394] width 15 height 12
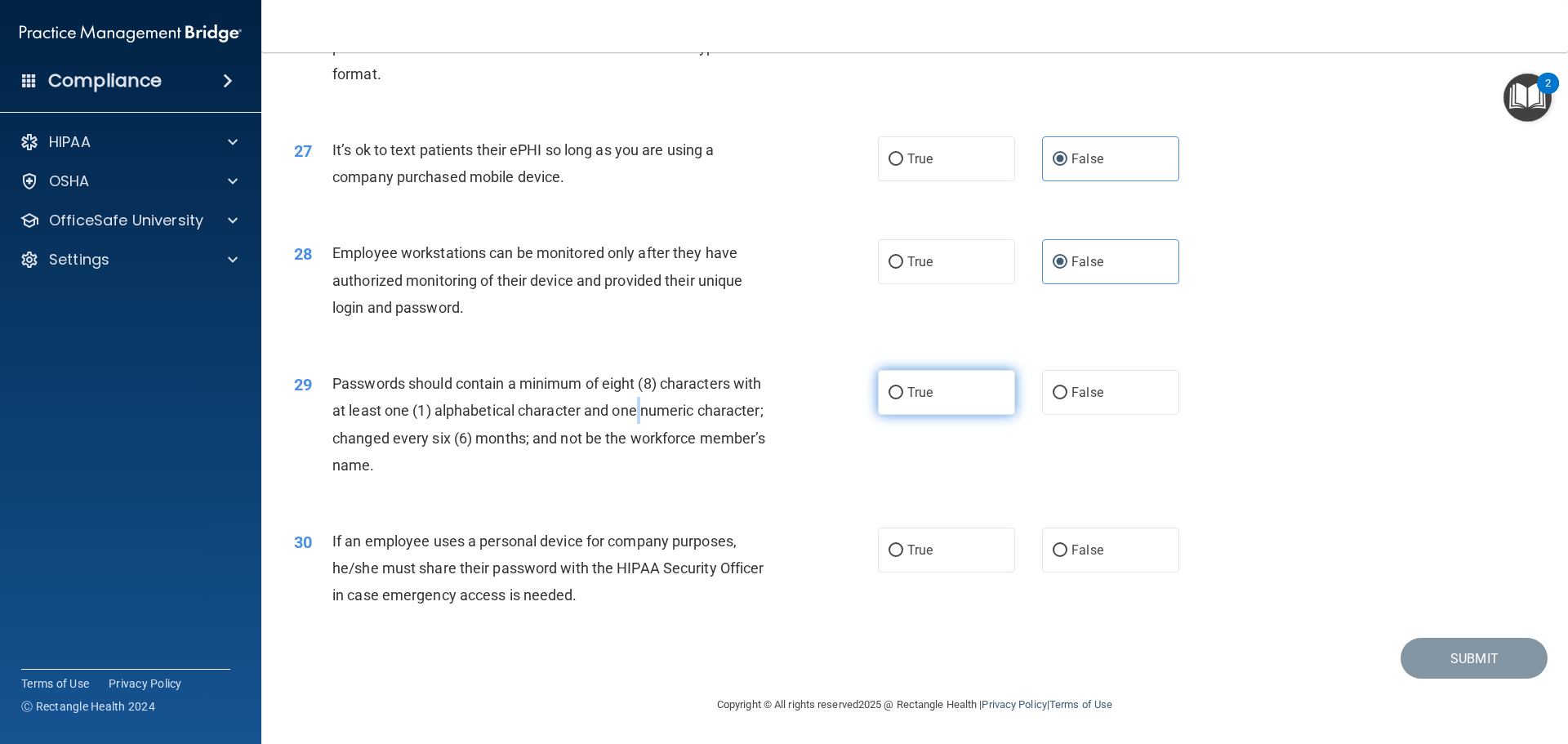
radio input "true"
click at [691, 508] on div "30 If an employee uses a personal device for company purposes, he/she must shar…" at bounding box center [914, 573] width 1265 height 131
click at [907, 545] on span "True" at bounding box center [919, 550] width 26 height 16
click at [903, 545] on input "True" at bounding box center [896, 551] width 15 height 12
radio input "true"
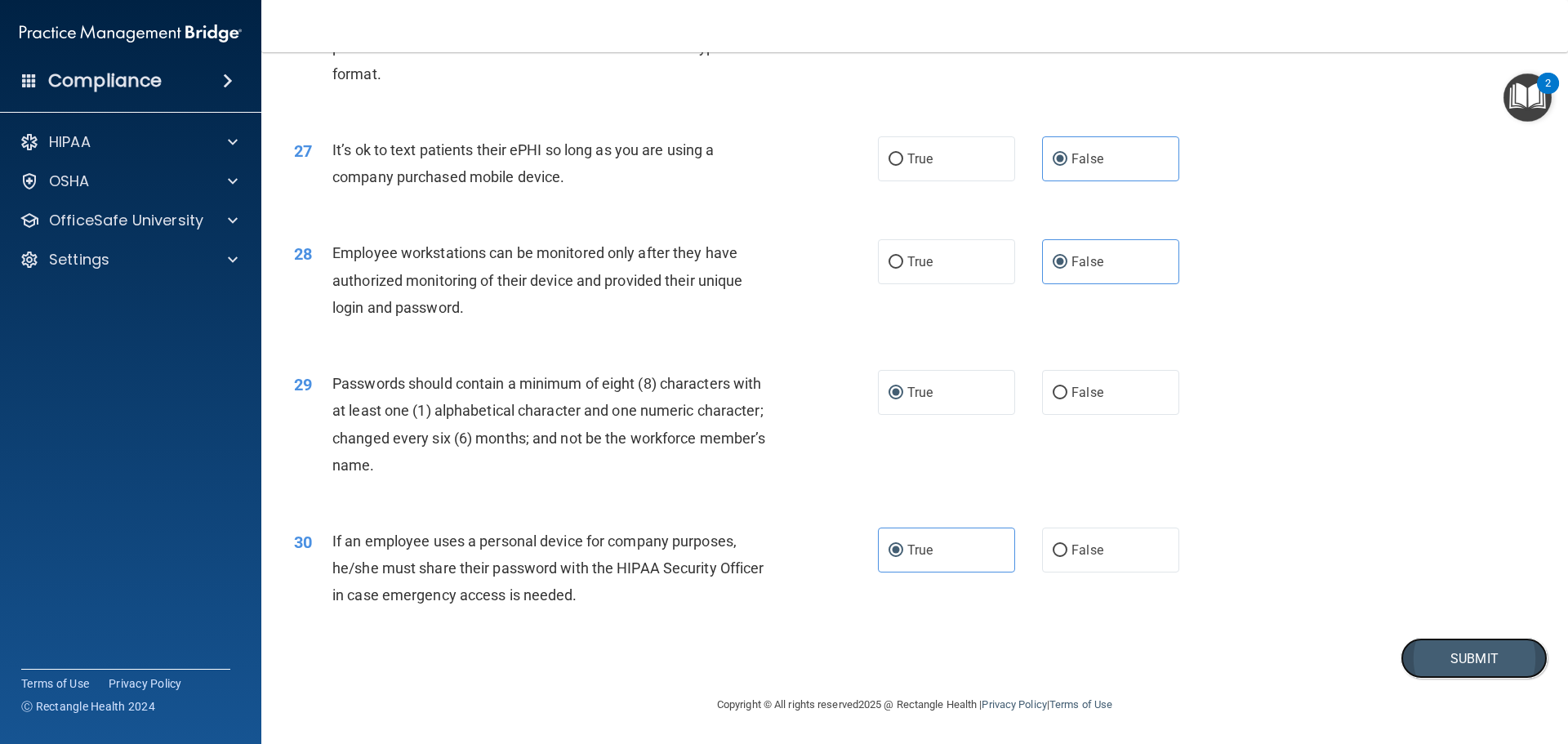
click at [1438, 651] on button "Submit" at bounding box center [1474, 658] width 147 height 41
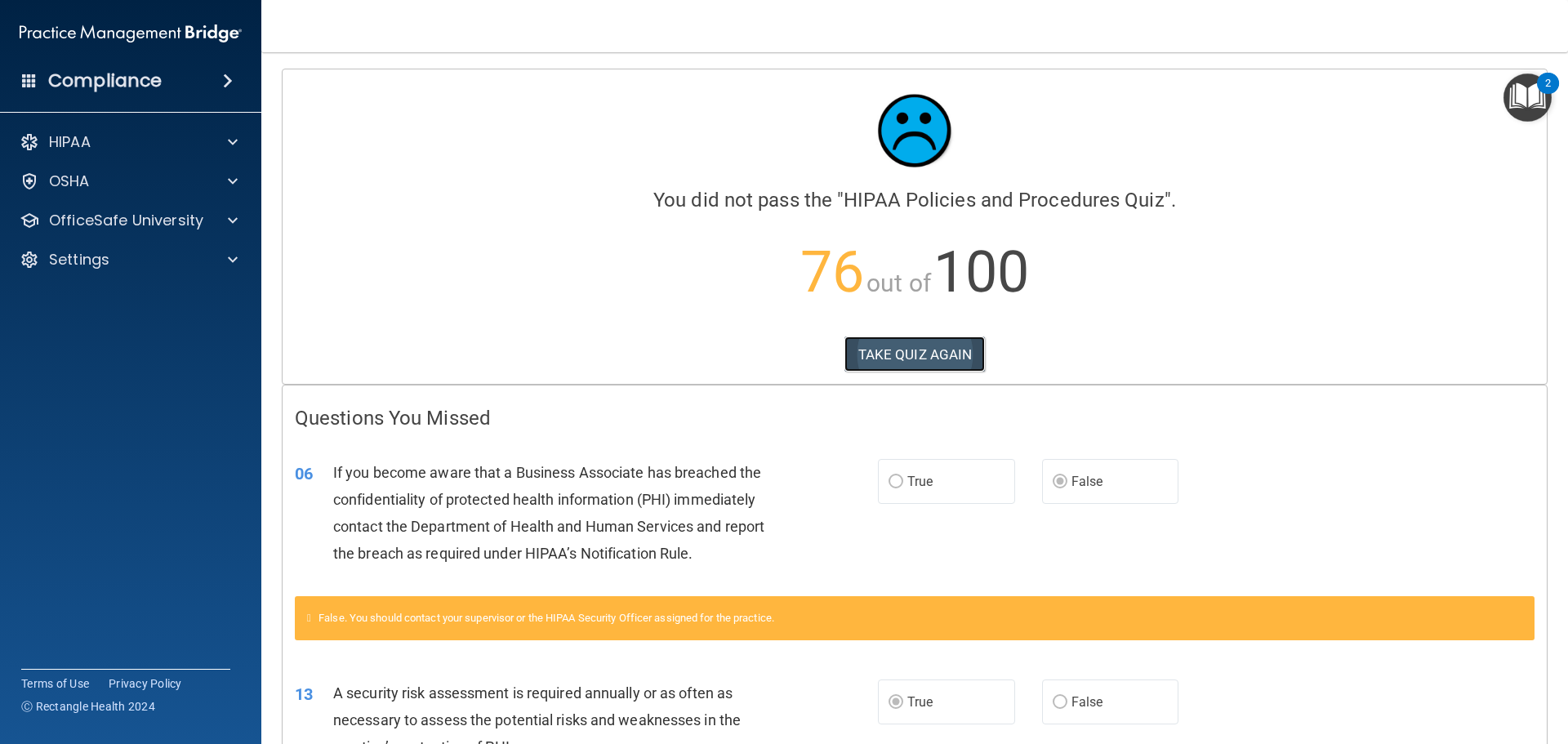
click at [940, 357] on button "TAKE QUIZ AGAIN" at bounding box center [915, 354] width 141 height 36
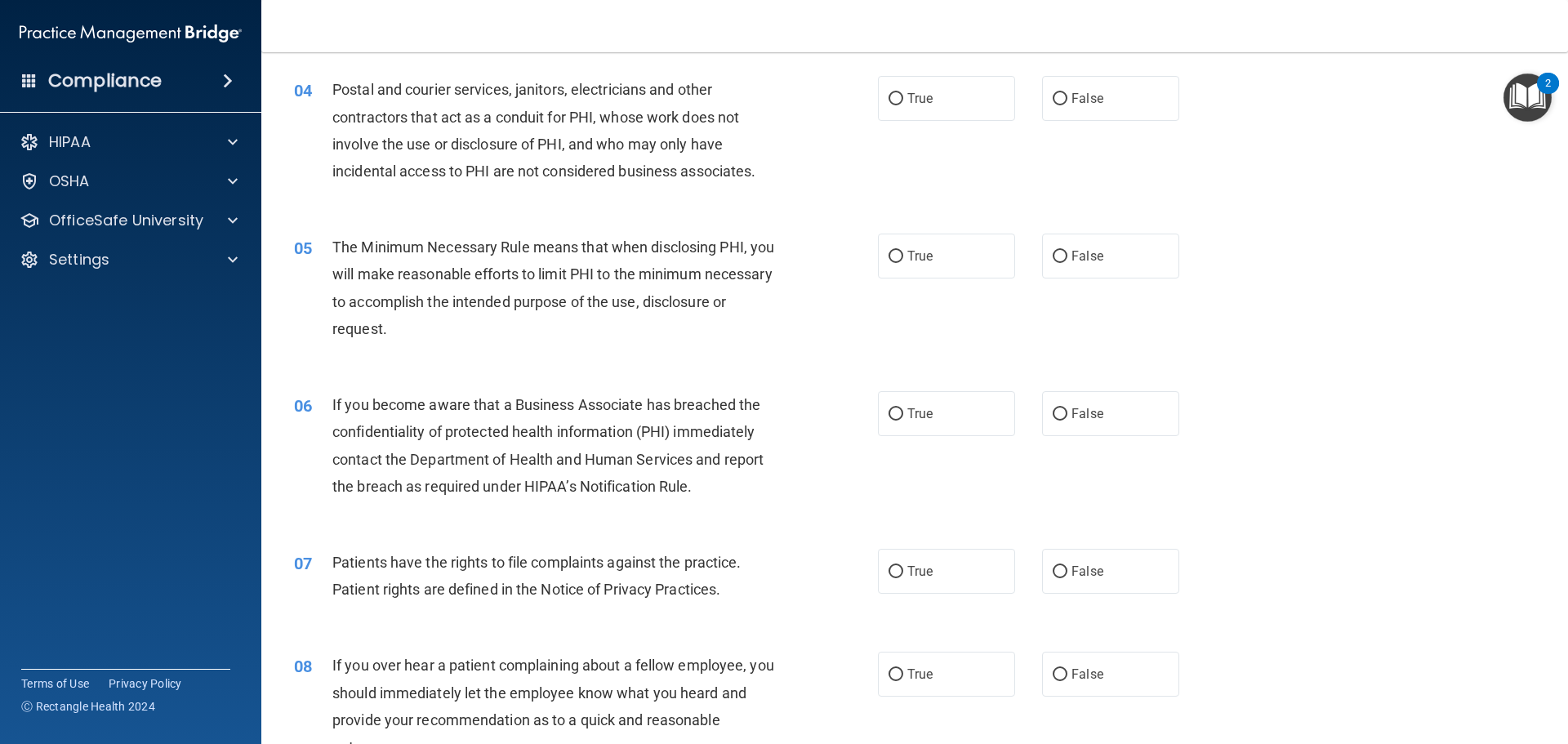
scroll to position [490, 0]
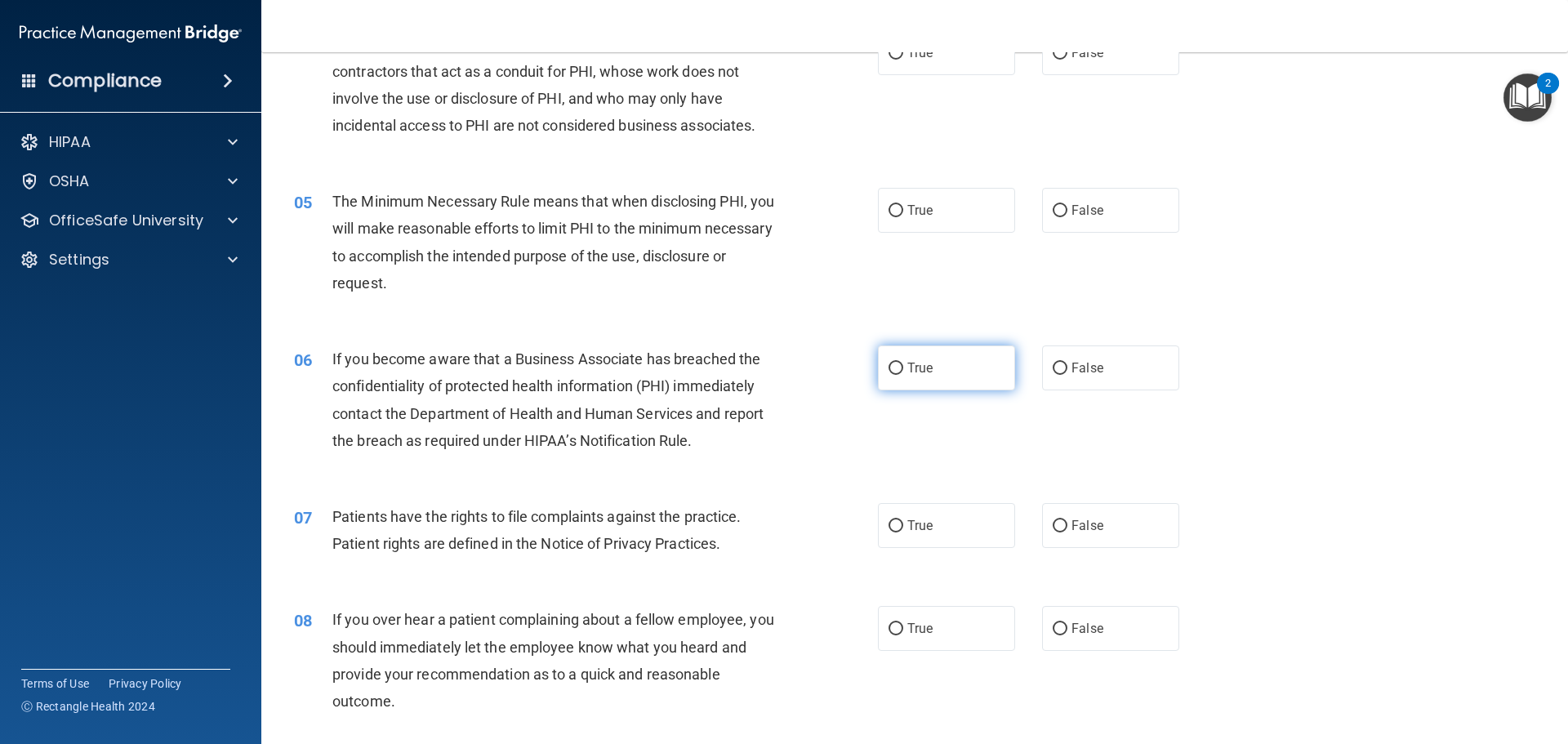
click at [966, 377] on label "True" at bounding box center [946, 367] width 137 height 45
click at [903, 375] on input "True" at bounding box center [896, 369] width 15 height 12
radio input "true"
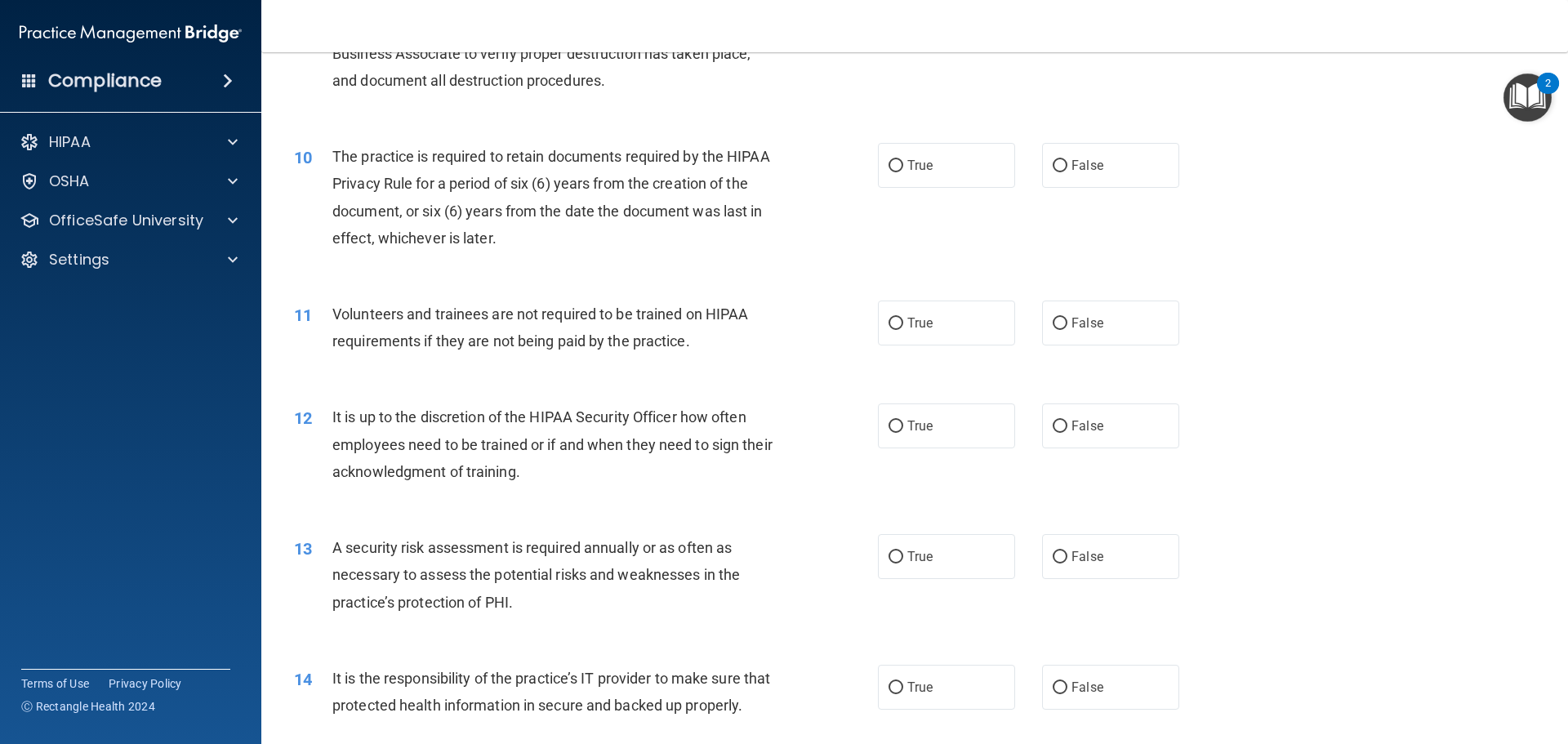
scroll to position [1306, 0]
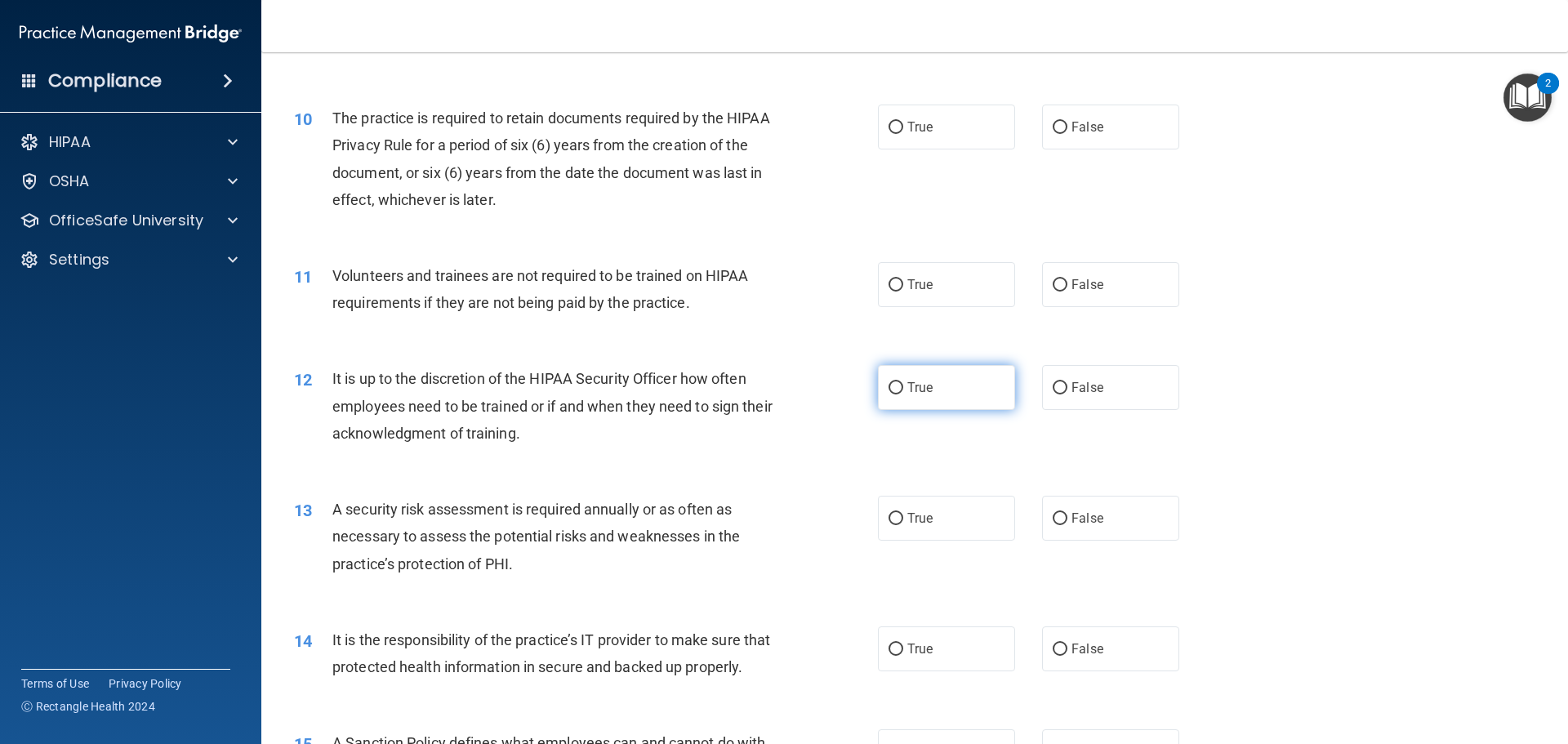
click at [965, 388] on label "True" at bounding box center [946, 387] width 137 height 45
click at [903, 388] on input "True" at bounding box center [896, 388] width 15 height 12
radio input "true"
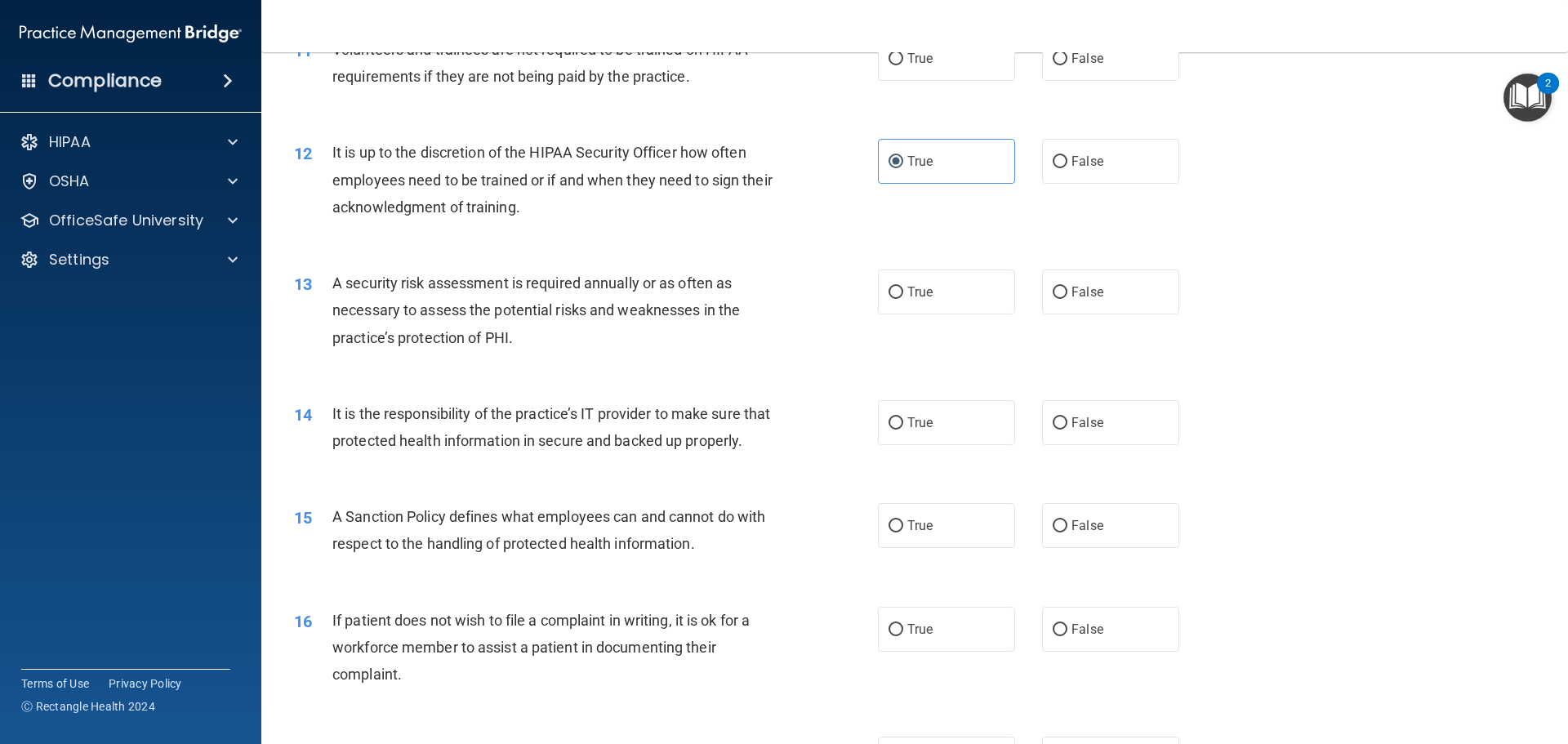
scroll to position [1552, 0]
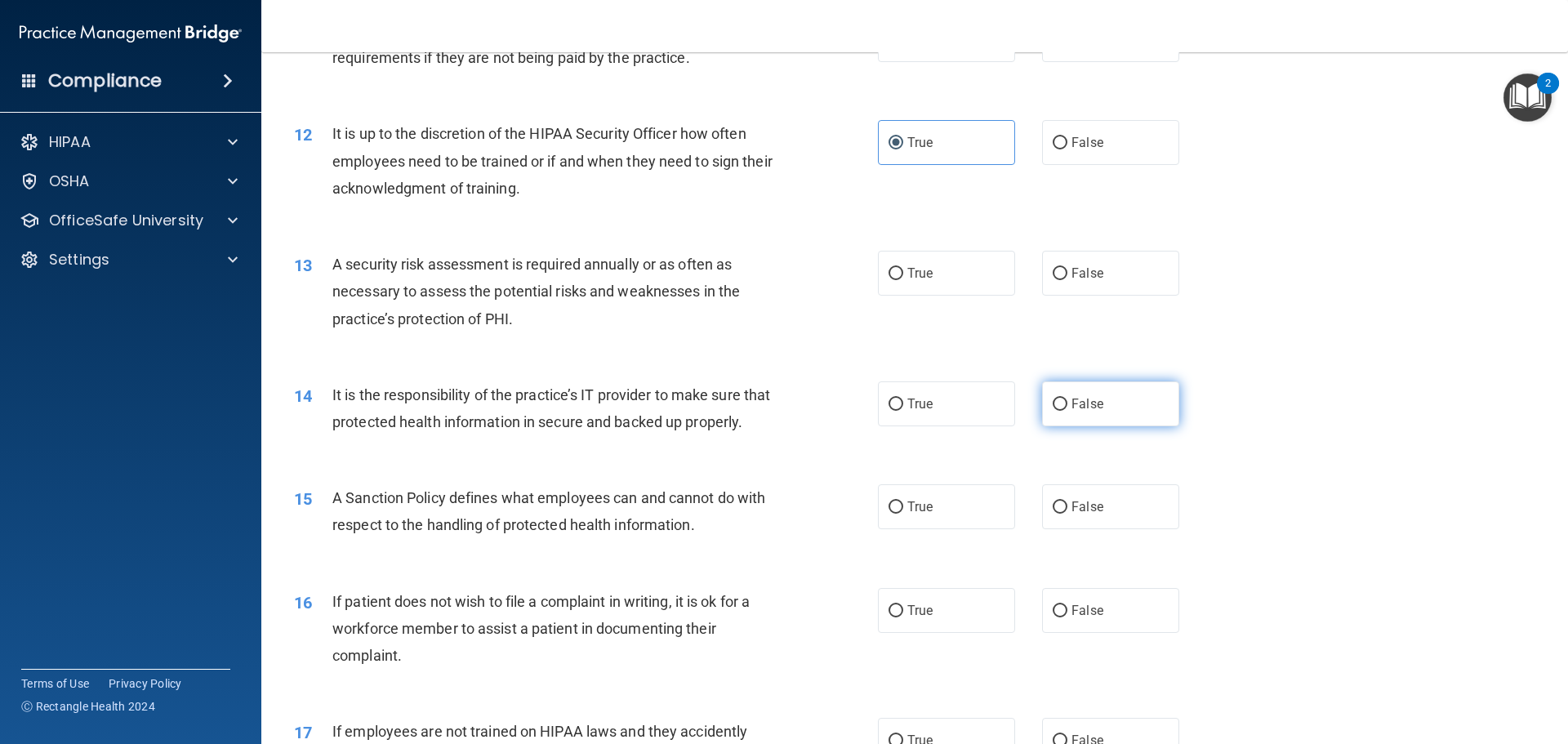
click at [1092, 390] on label "False" at bounding box center [1110, 403] width 137 height 45
click at [1067, 399] on input "False" at bounding box center [1060, 405] width 15 height 12
radio input "true"
click at [1088, 514] on label "False" at bounding box center [1110, 507] width 137 height 45
click at [1067, 514] on input "False" at bounding box center [1060, 507] width 15 height 12
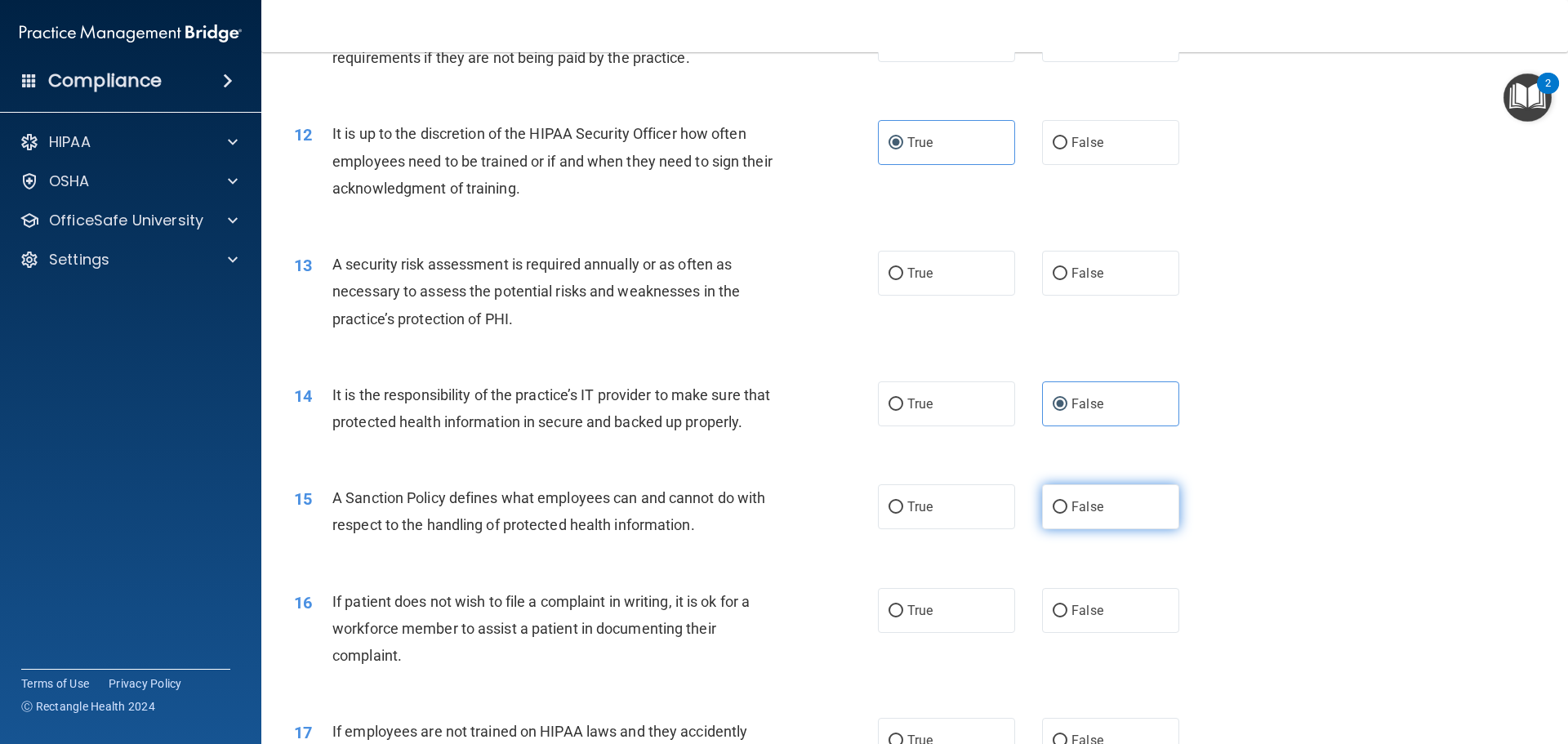
radio input "true"
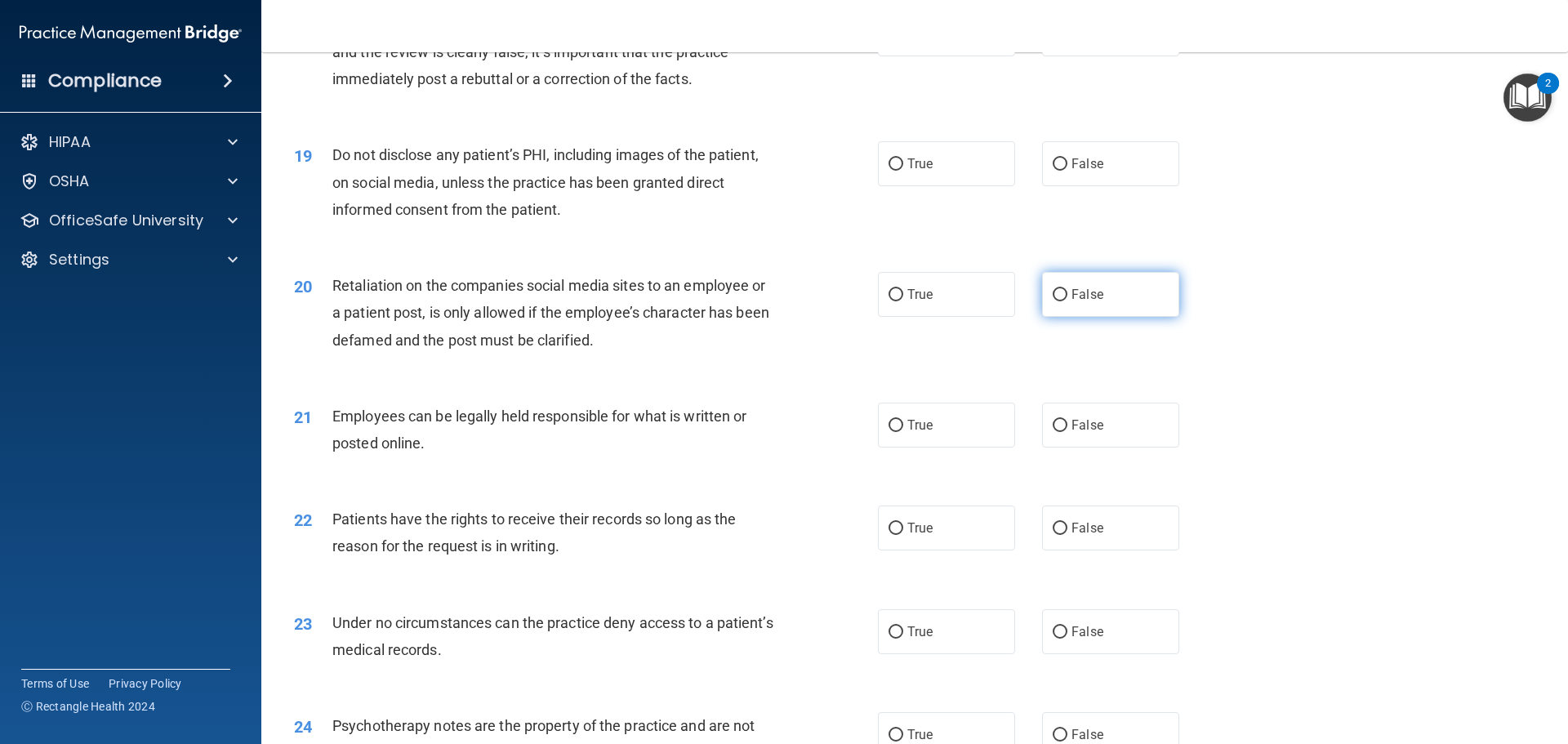
scroll to position [2368, 0]
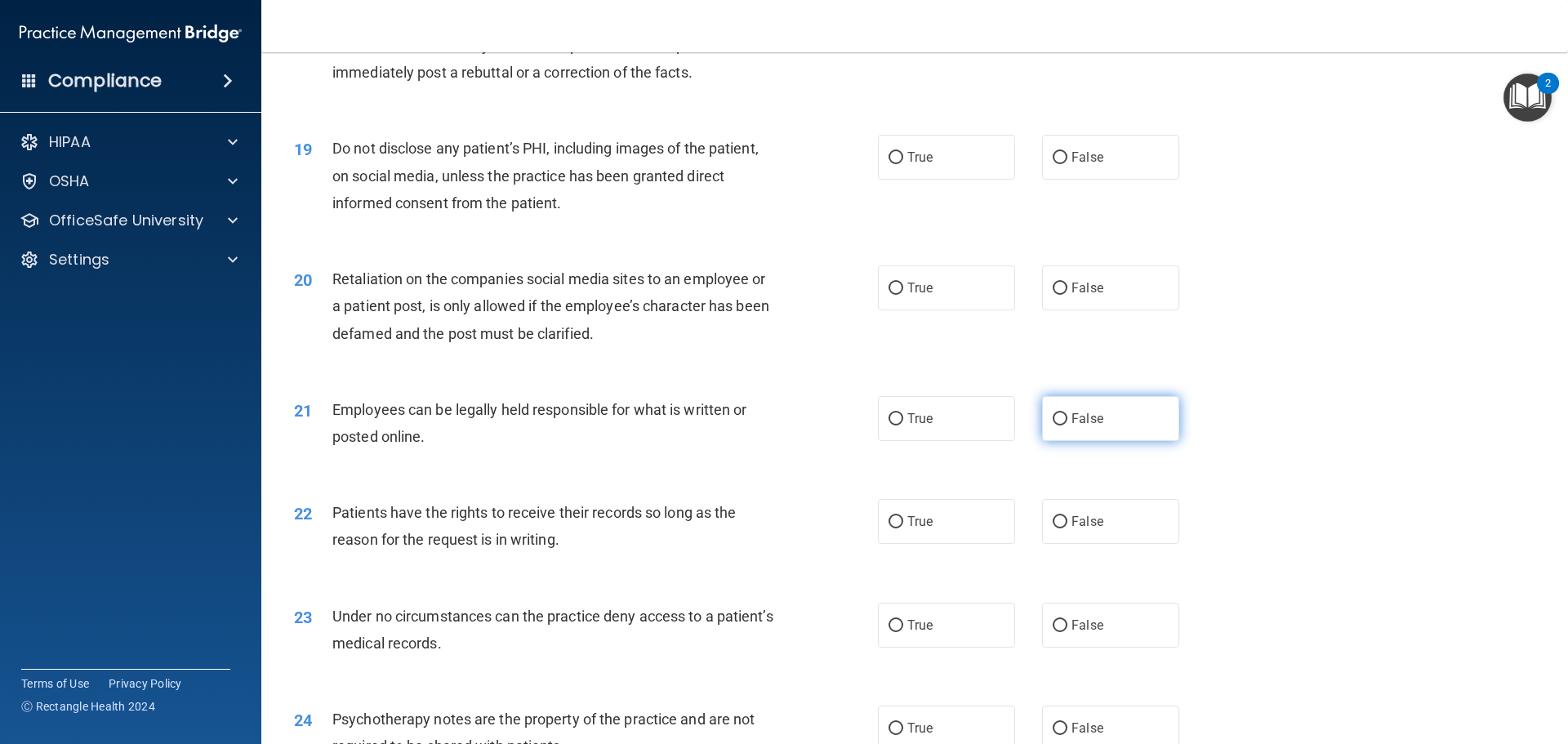
click at [1098, 441] on label "False" at bounding box center [1110, 418] width 137 height 45
click at [1067, 425] on input "False" at bounding box center [1060, 419] width 15 height 12
radio input "true"
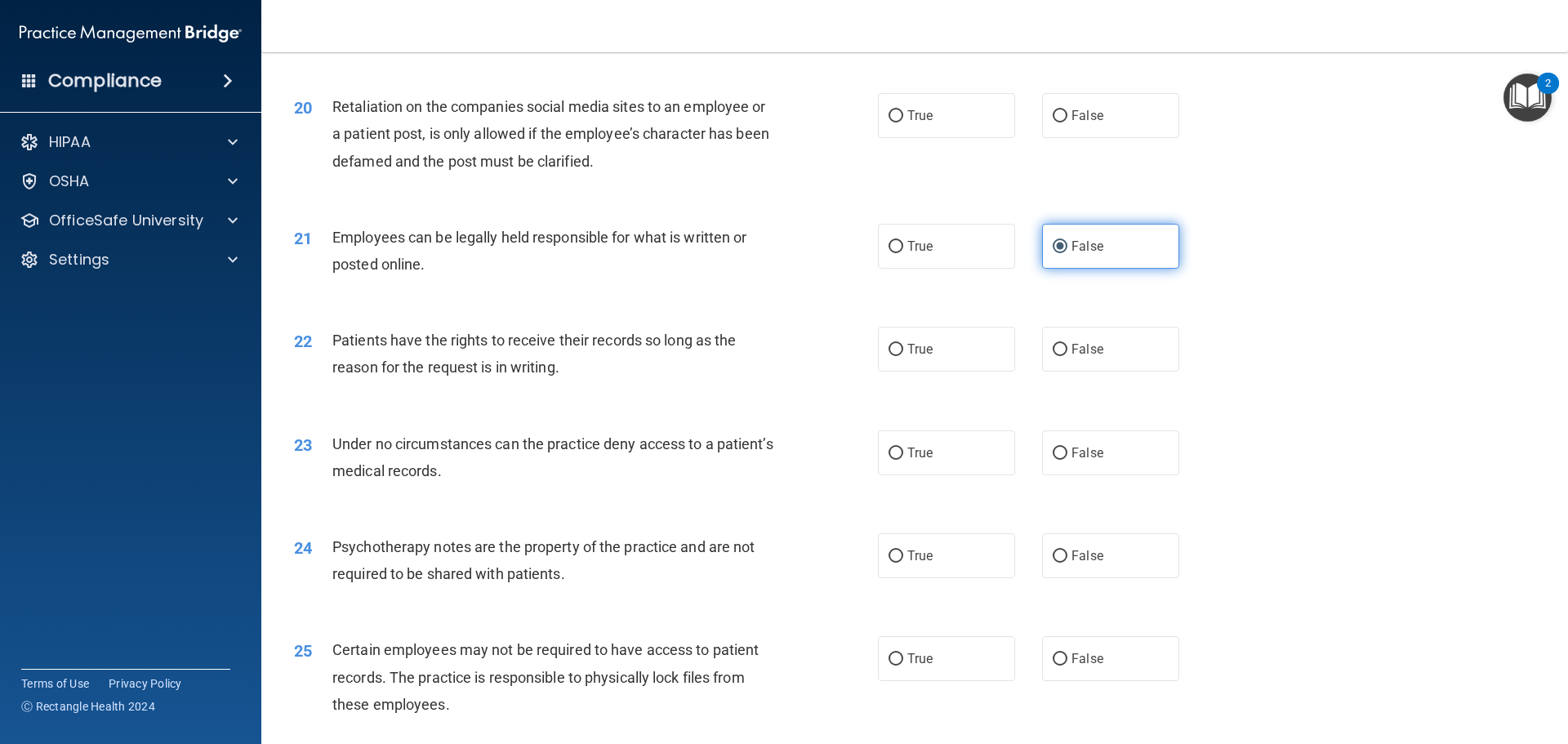
scroll to position [2613, 0]
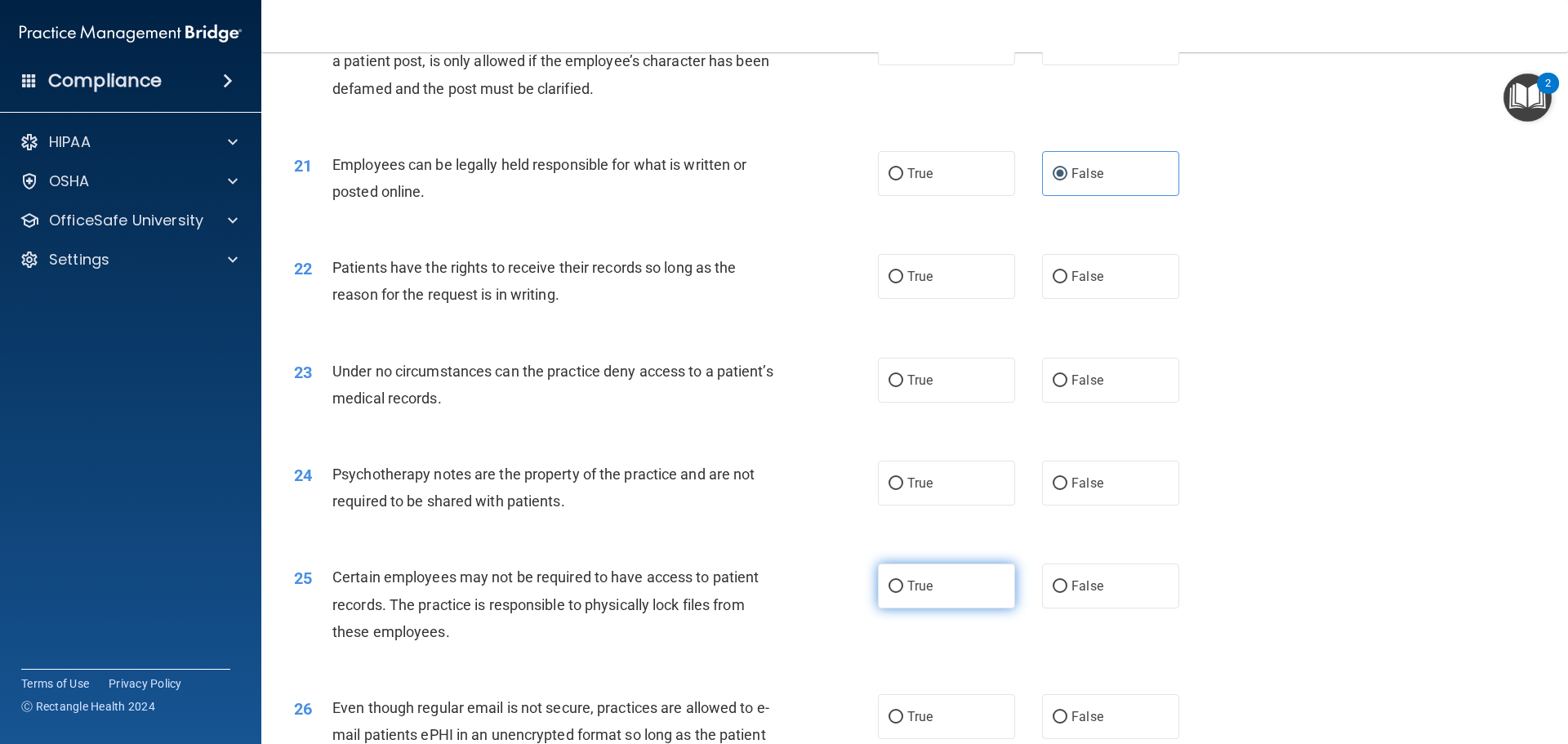
click at [912, 594] on span "True" at bounding box center [919, 586] width 26 height 16
click at [903, 593] on input "True" at bounding box center [896, 587] width 15 height 12
radio input "true"
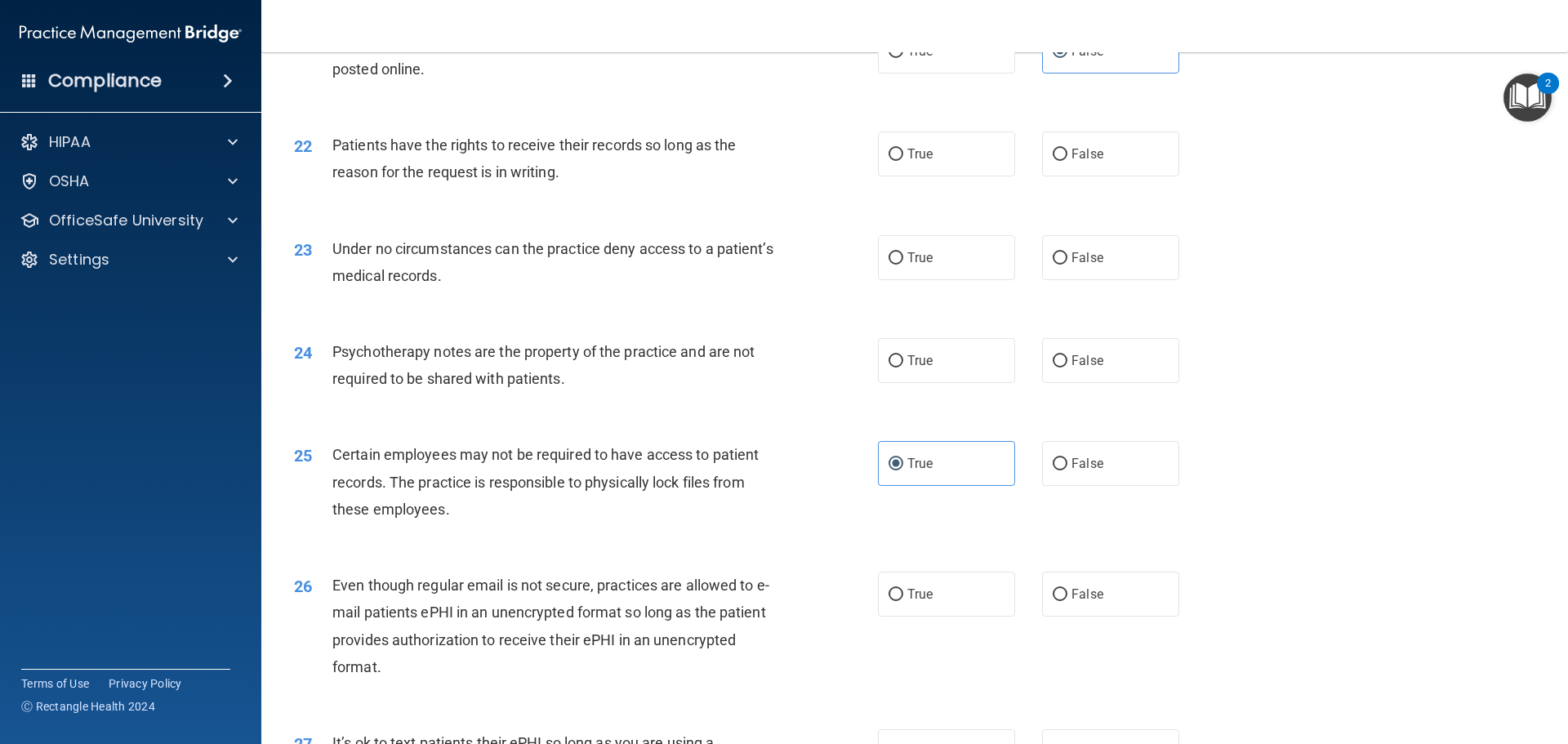
scroll to position [2777, 0]
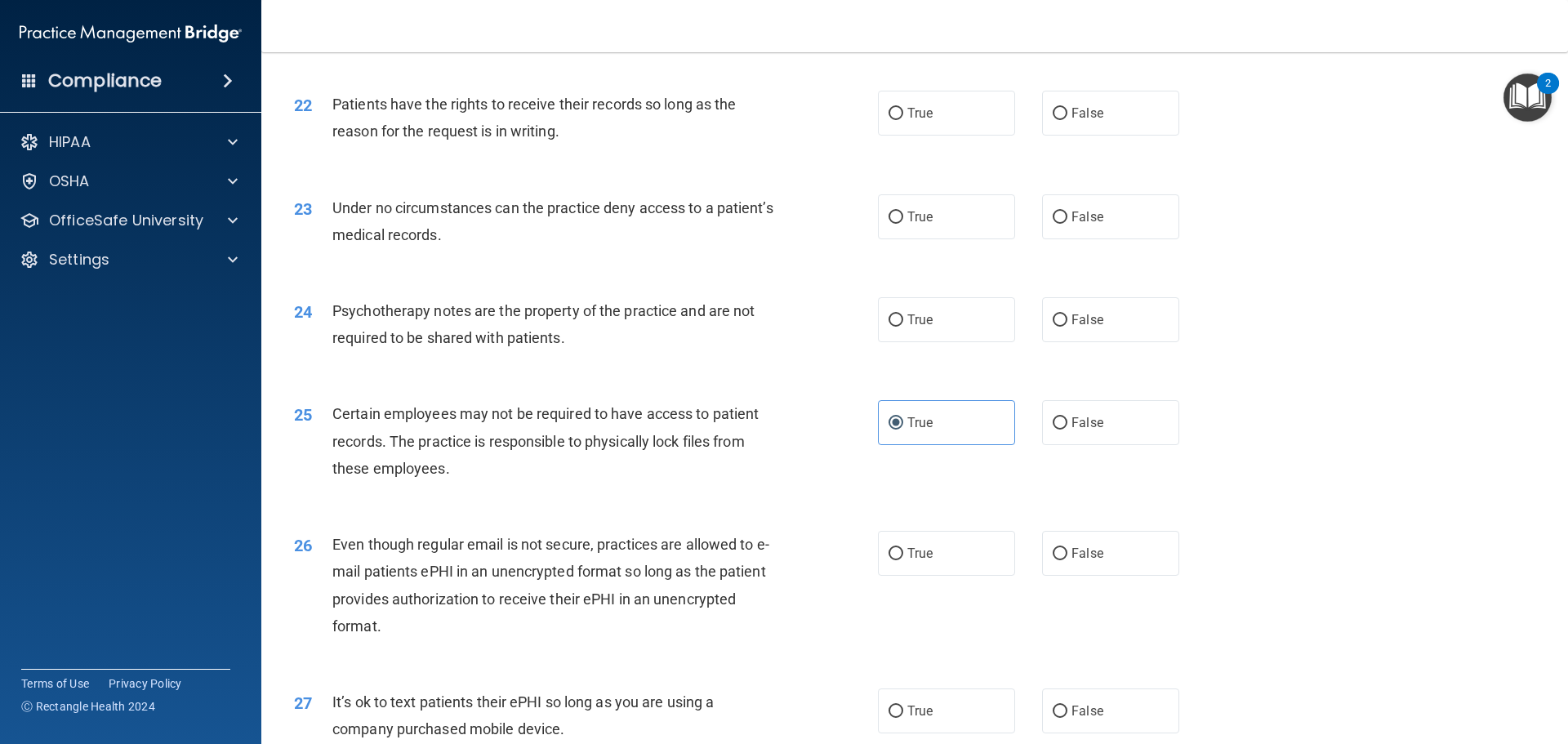
drag, startPoint x: 929, startPoint y: 452, endPoint x: 929, endPoint y: 500, distance: 48.0
click at [929, 445] on label "True" at bounding box center [946, 422] width 137 height 45
click at [903, 430] on input "True" at bounding box center [896, 424] width 15 height 12
click at [927, 569] on label "True" at bounding box center [946, 552] width 137 height 45
click at [903, 560] on input "True" at bounding box center [896, 554] width 15 height 12
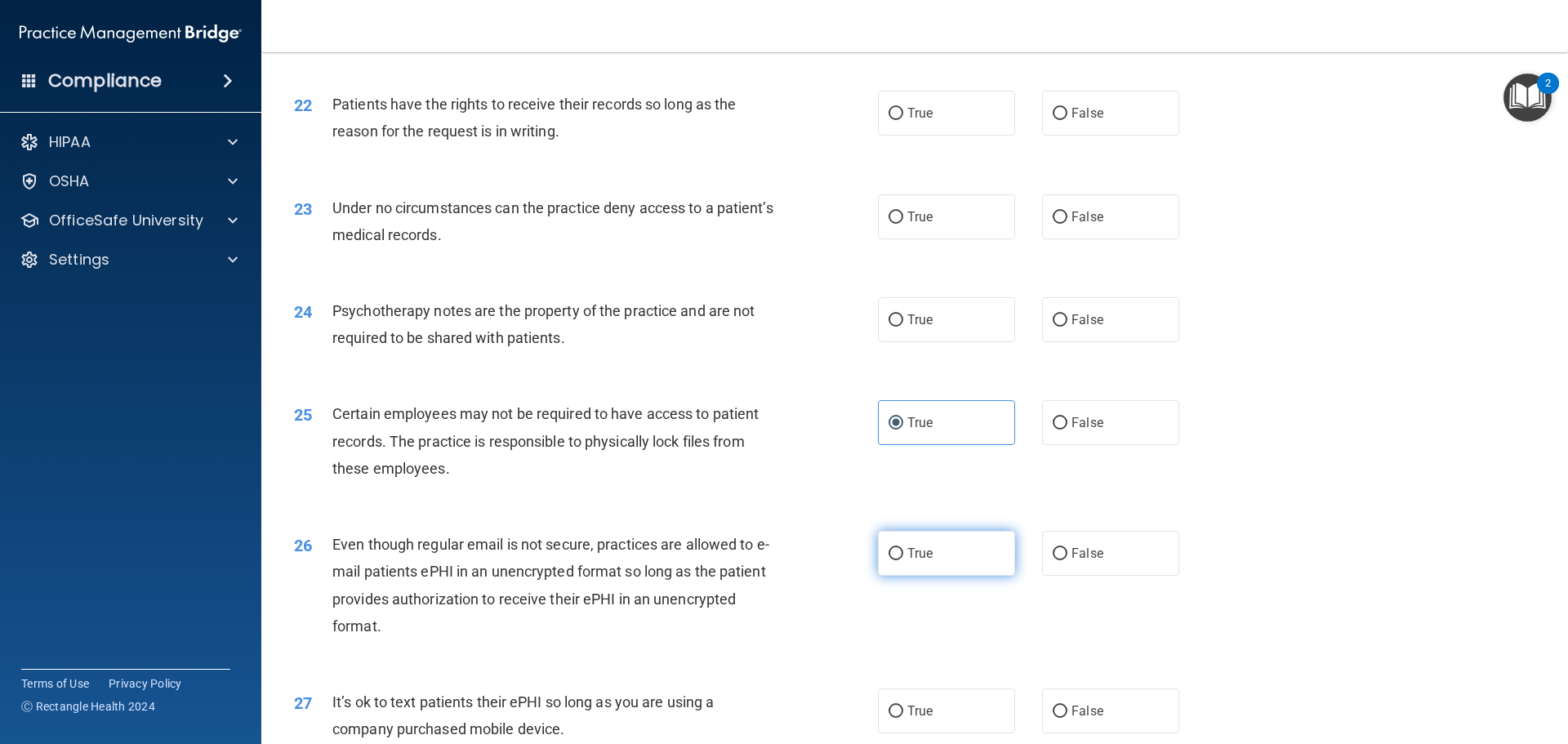
radio input "true"
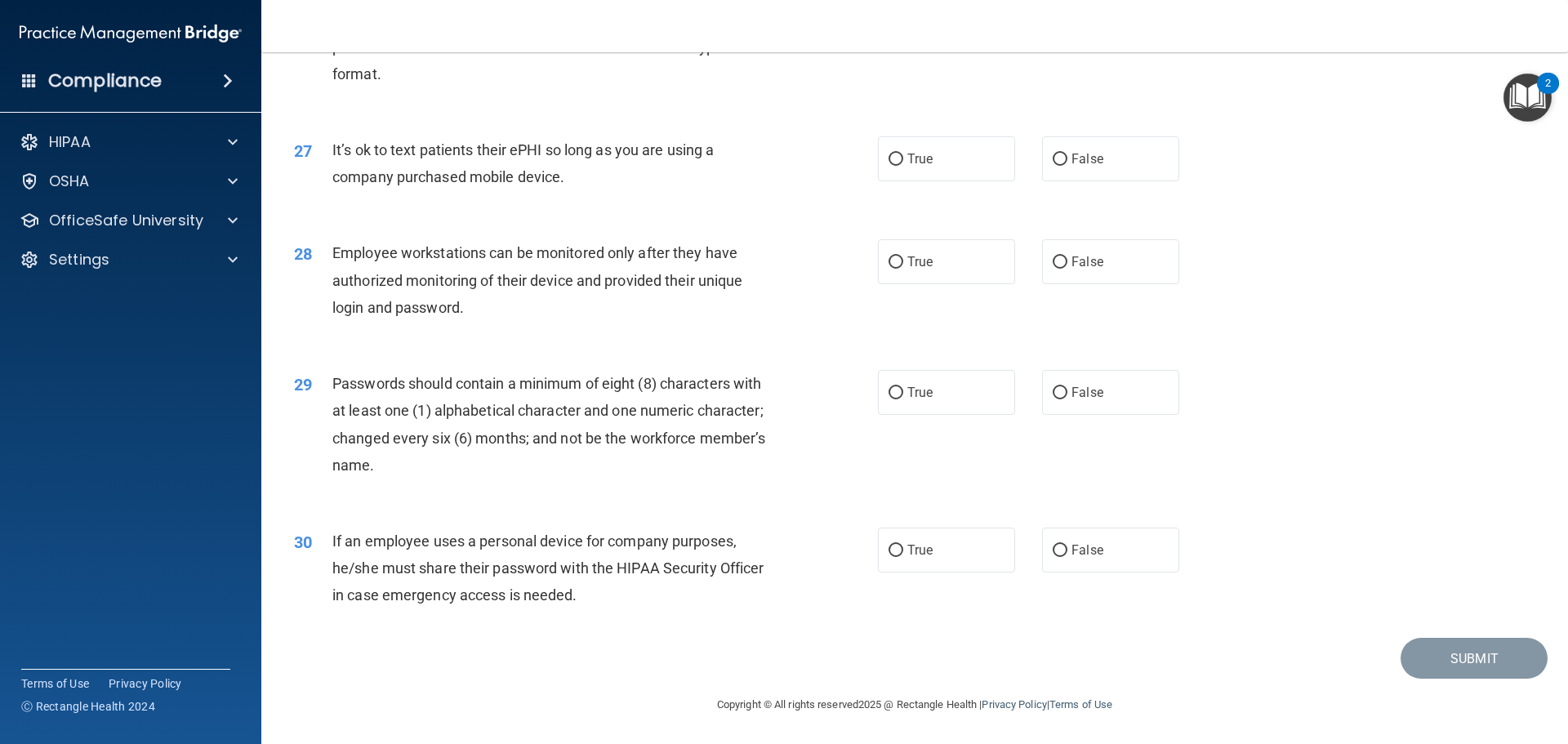
scroll to position [3356, 0]
click at [1072, 552] on span "False" at bounding box center [1087, 550] width 32 height 16
click at [1067, 552] on input "False" at bounding box center [1060, 551] width 15 height 12
radio input "true"
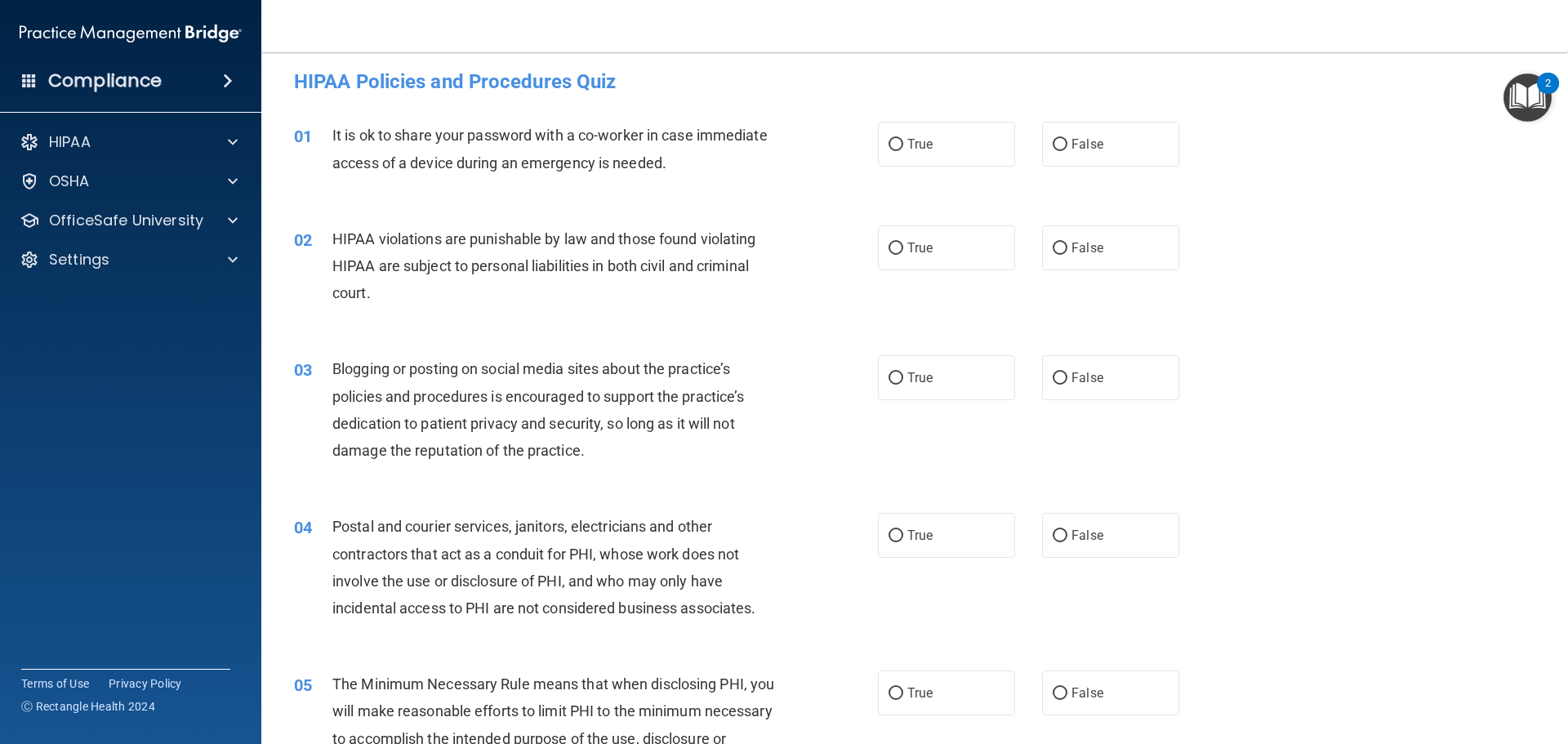
scroll to position [0, 0]
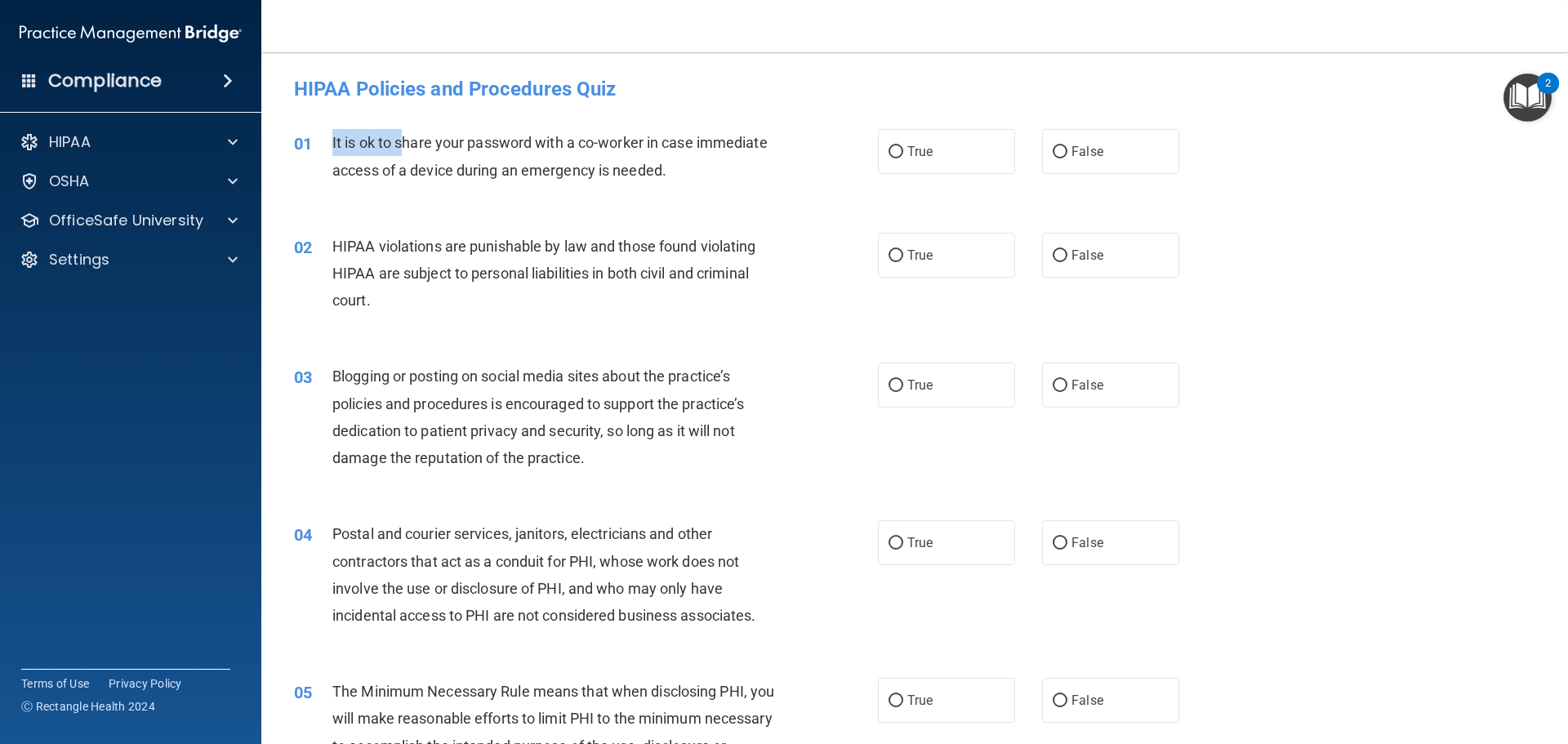
drag, startPoint x: 327, startPoint y: 139, endPoint x: 442, endPoint y: 170, distance: 119.1
click at [405, 156] on div "01 It is ok to share your password with a co-worker in case immediate access of…" at bounding box center [585, 160] width 633 height 62
click at [1113, 159] on label "False" at bounding box center [1110, 151] width 137 height 45
click at [1067, 159] on input "False" at bounding box center [1060, 153] width 15 height 12
radio input "true"
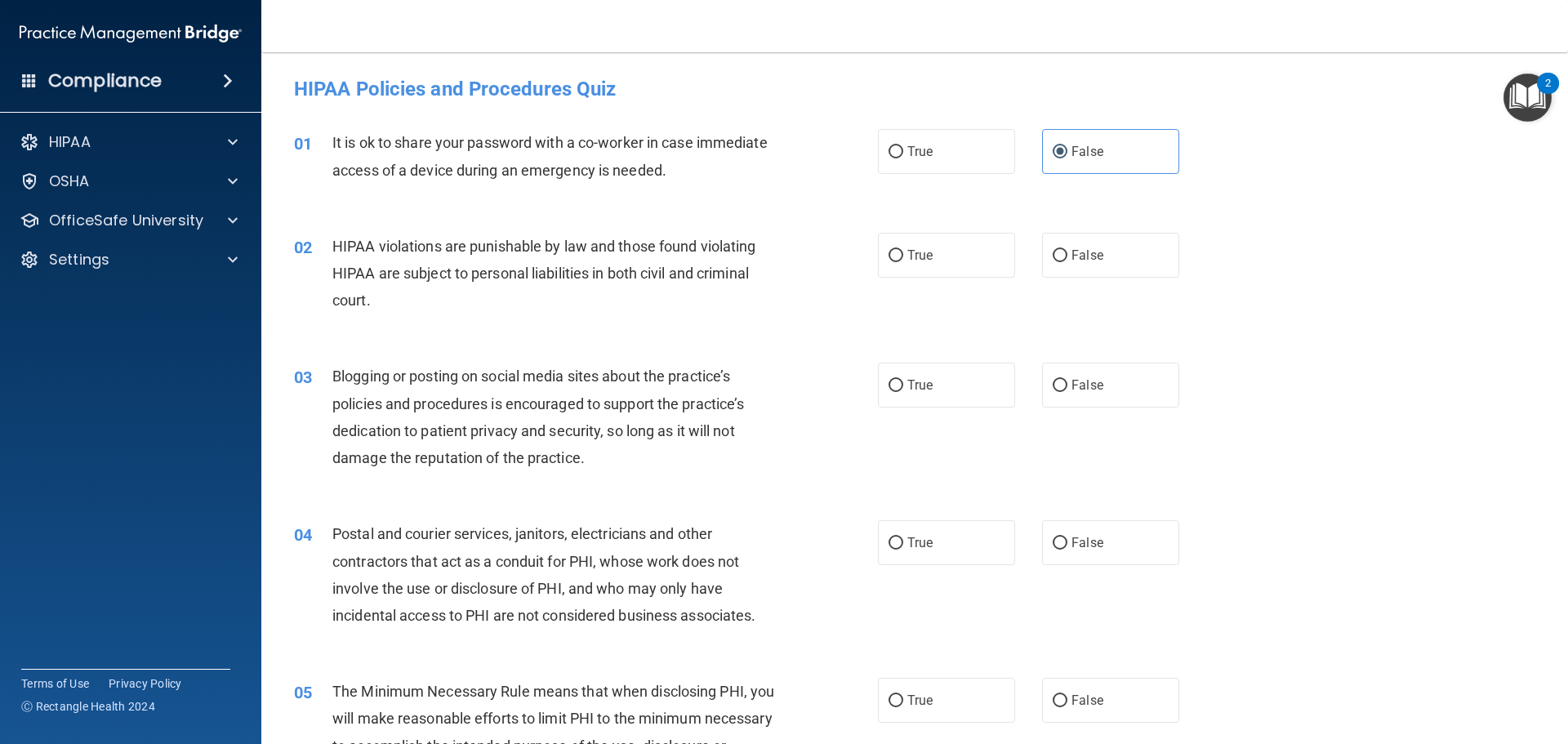
click at [328, 237] on div "02" at bounding box center [306, 248] width 50 height 30
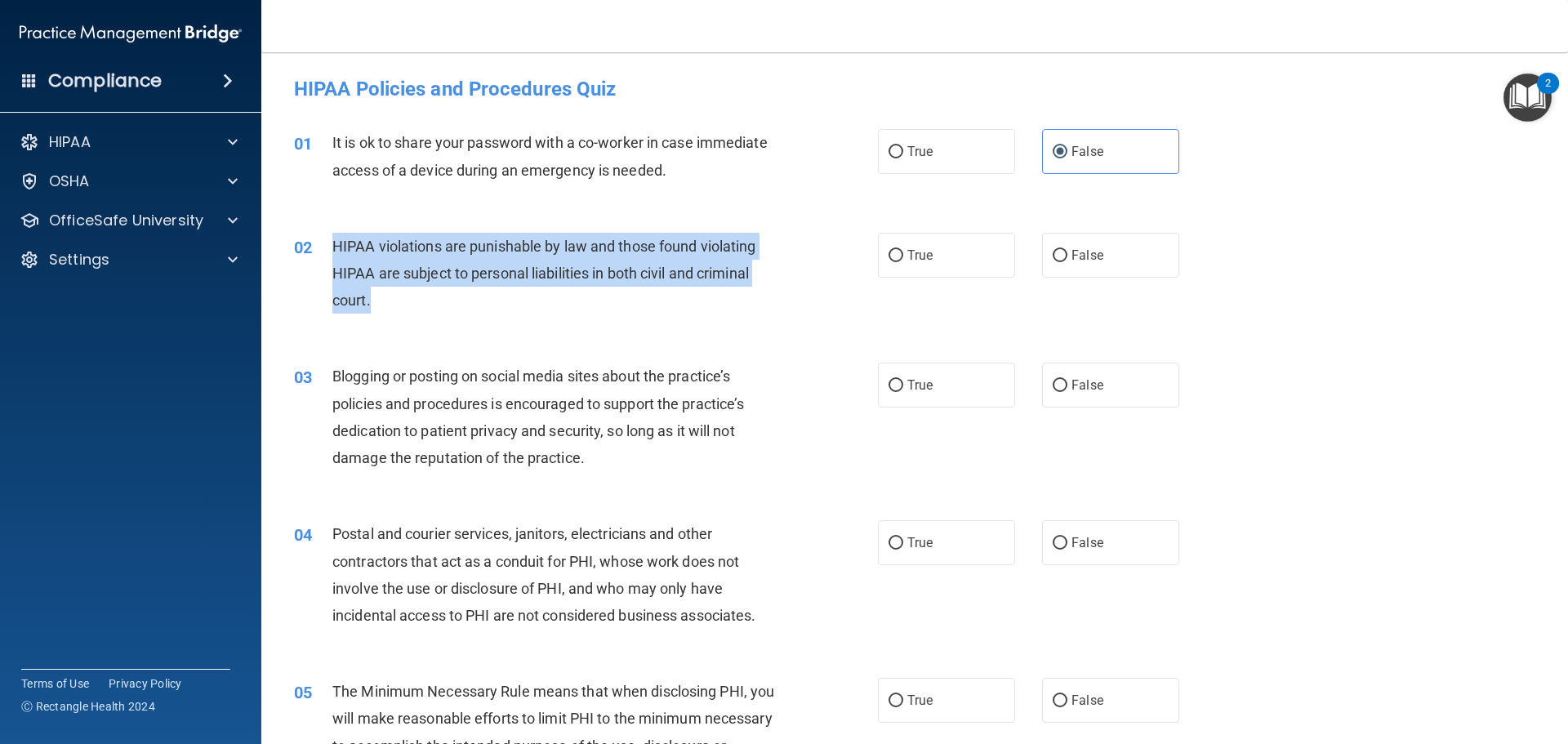
drag, startPoint x: 331, startPoint y: 244, endPoint x: 416, endPoint y: 291, distance: 97.1
click at [414, 291] on div "02 HIPAA violations are punishable by law and those found violating HIPAA are s…" at bounding box center [585, 278] width 633 height 90
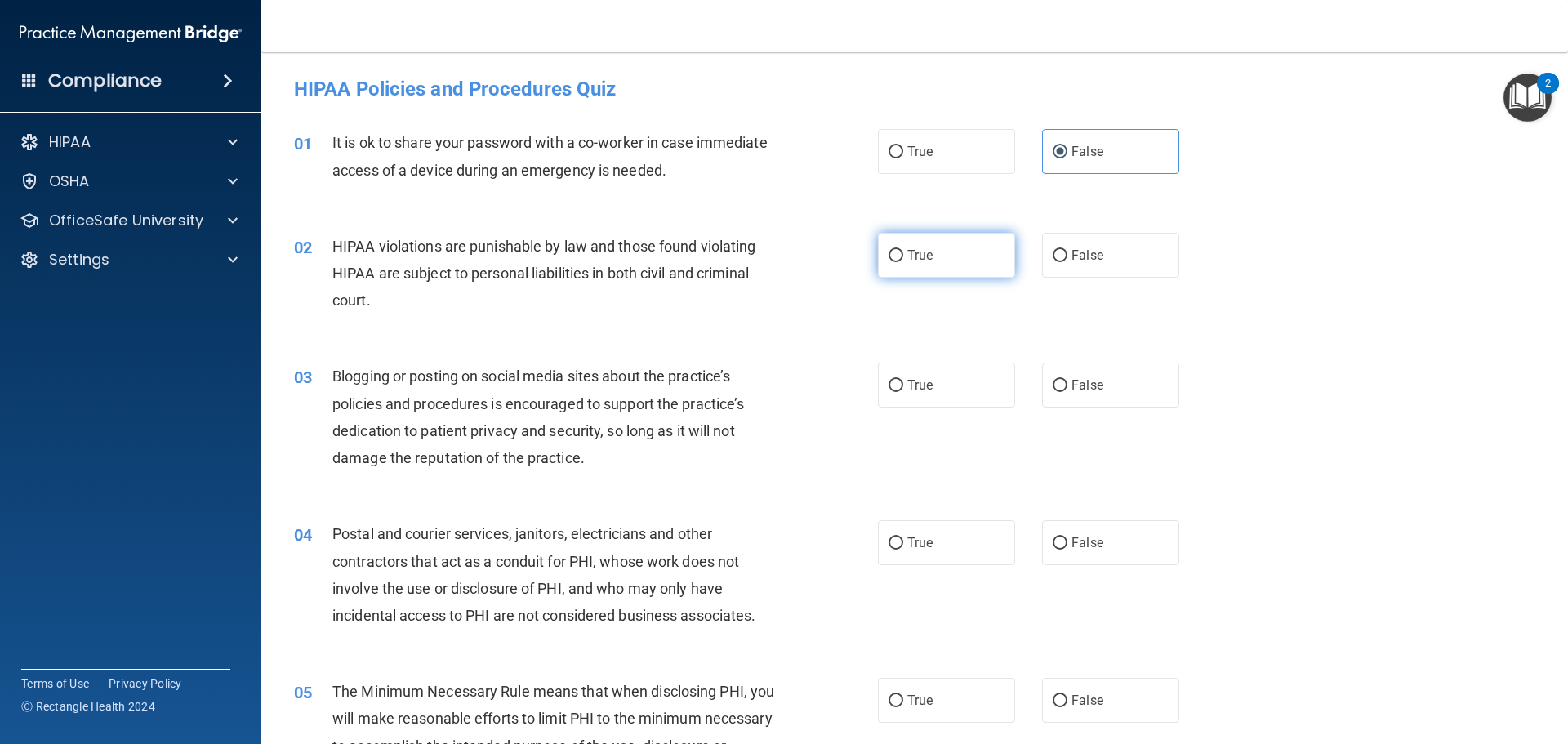
click at [968, 274] on label "True" at bounding box center [946, 255] width 137 height 45
click at [903, 262] on input "True" at bounding box center [896, 256] width 15 height 12
radio input "true"
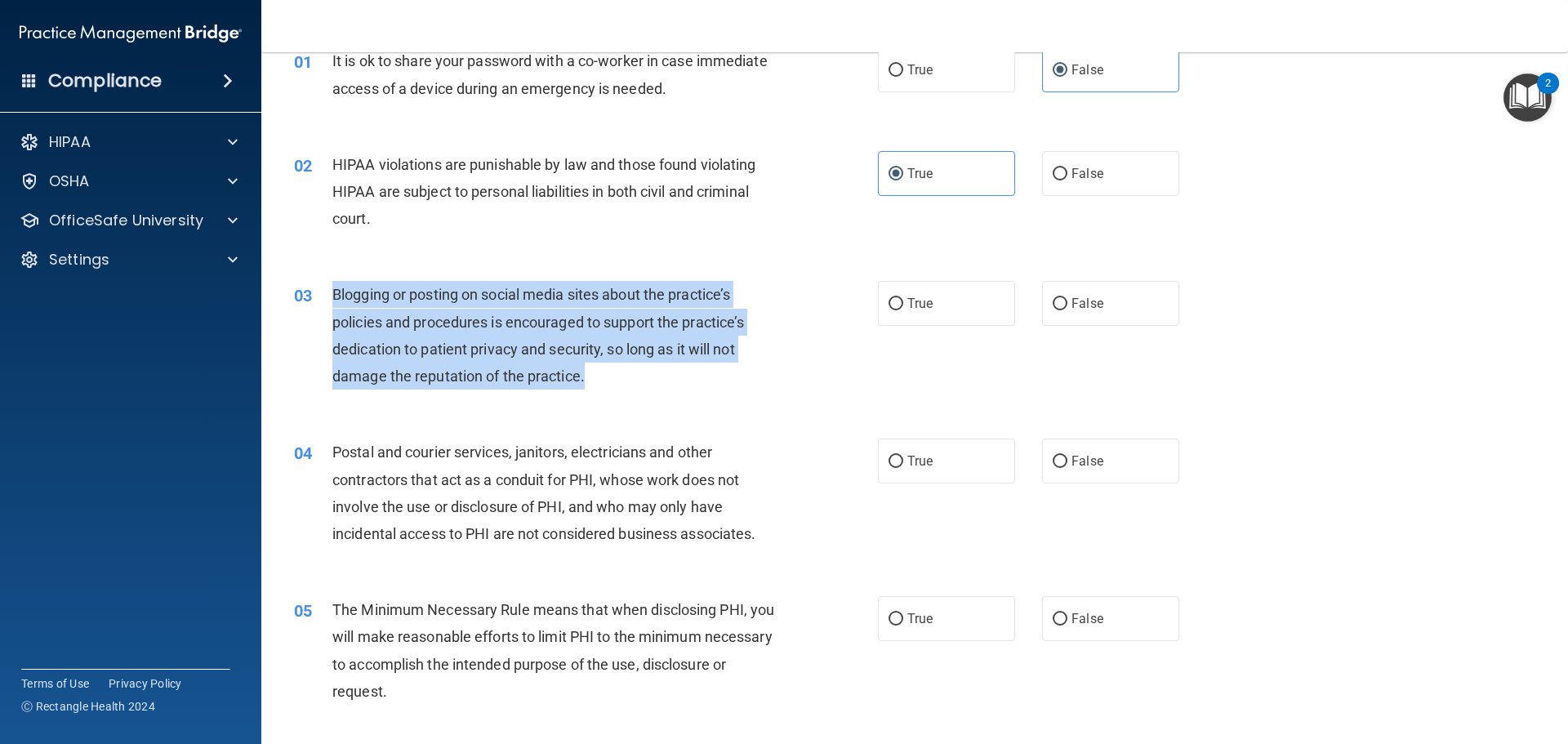
drag, startPoint x: 330, startPoint y: 295, endPoint x: 601, endPoint y: 390, distance: 287.2
click at [601, 390] on div "03 Blogging or posting on social media sites about the practice’s policies and …" at bounding box center [585, 339] width 633 height 116
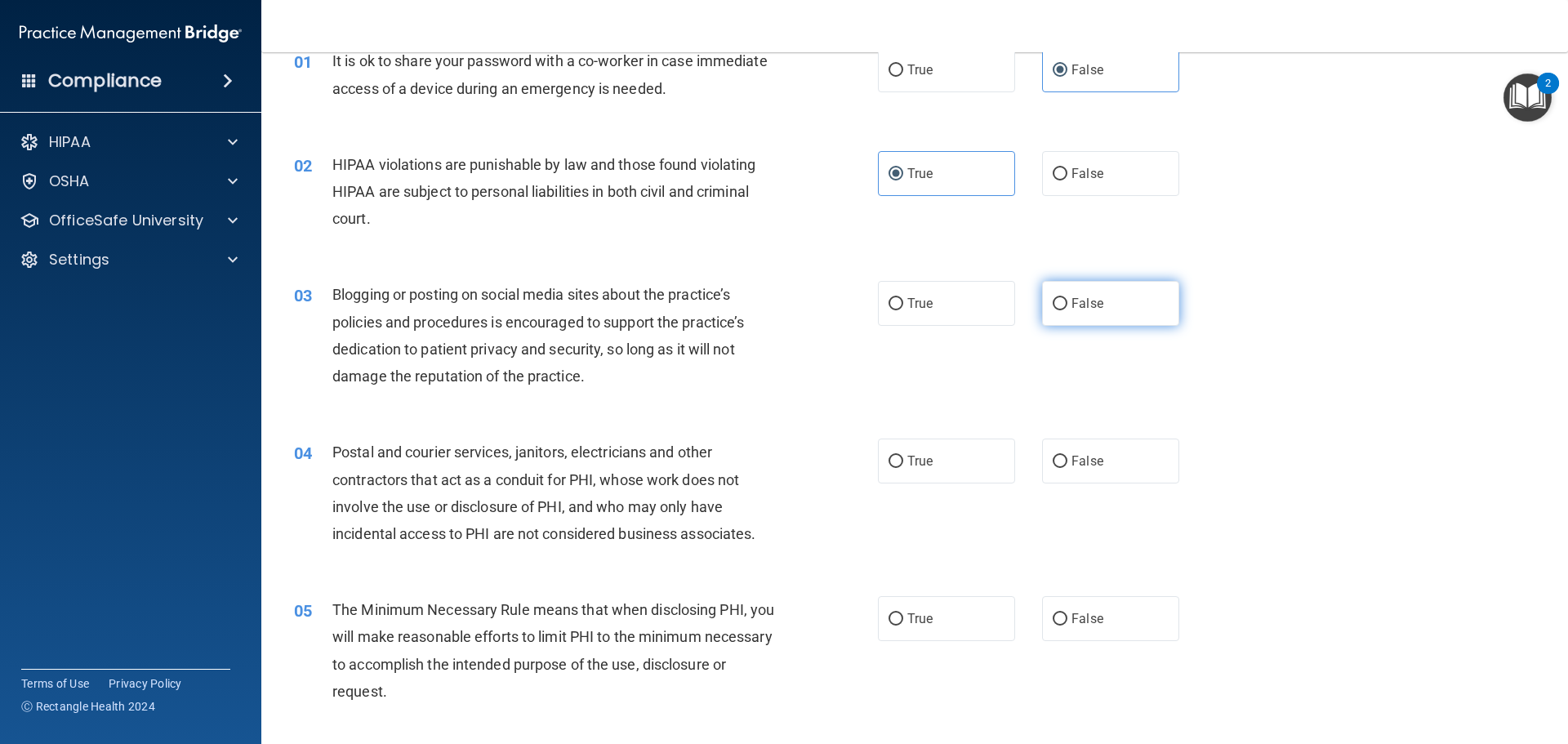
click at [1091, 297] on span "False" at bounding box center [1087, 304] width 32 height 16
click at [1067, 298] on input "False" at bounding box center [1060, 304] width 15 height 12
radio input "true"
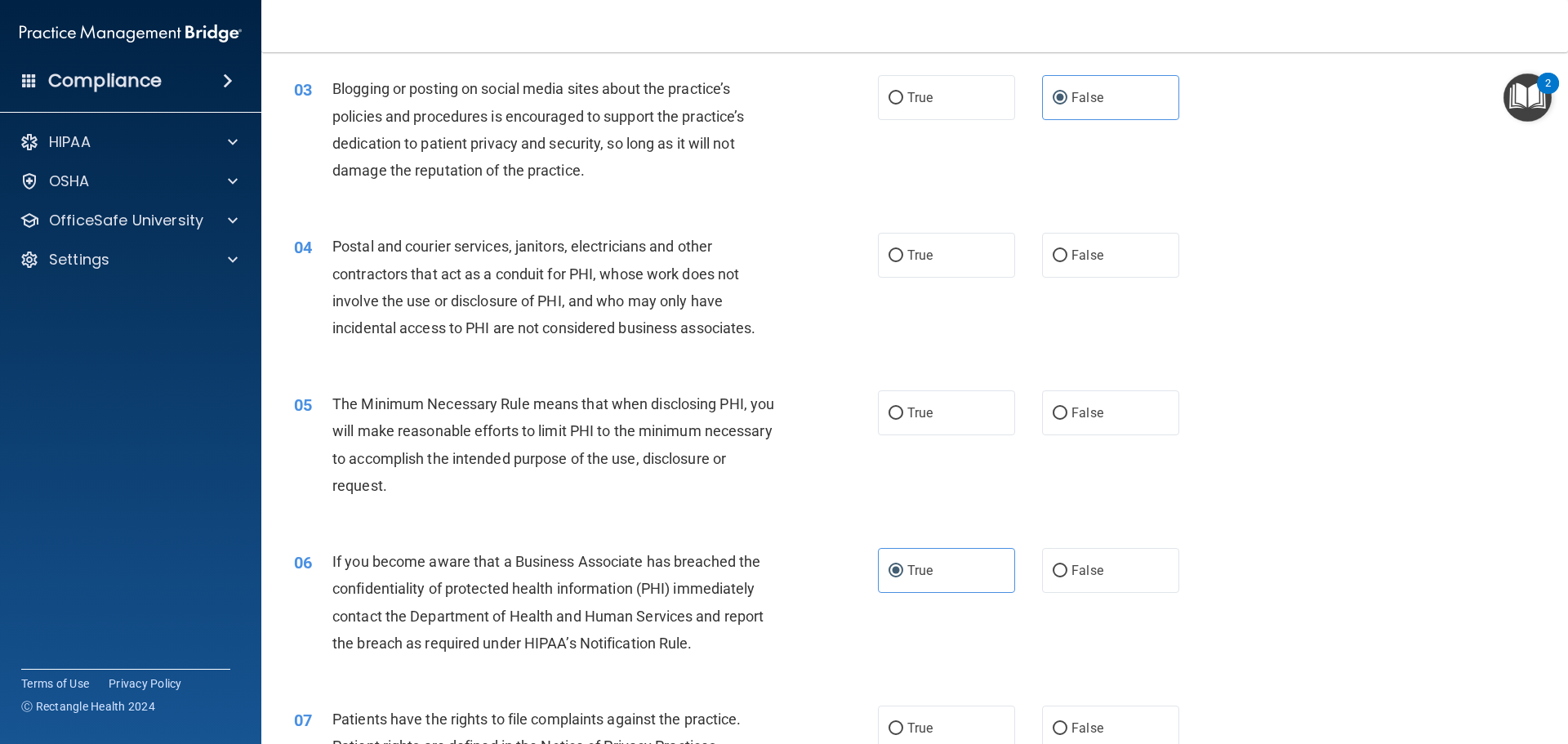
scroll to position [327, 0]
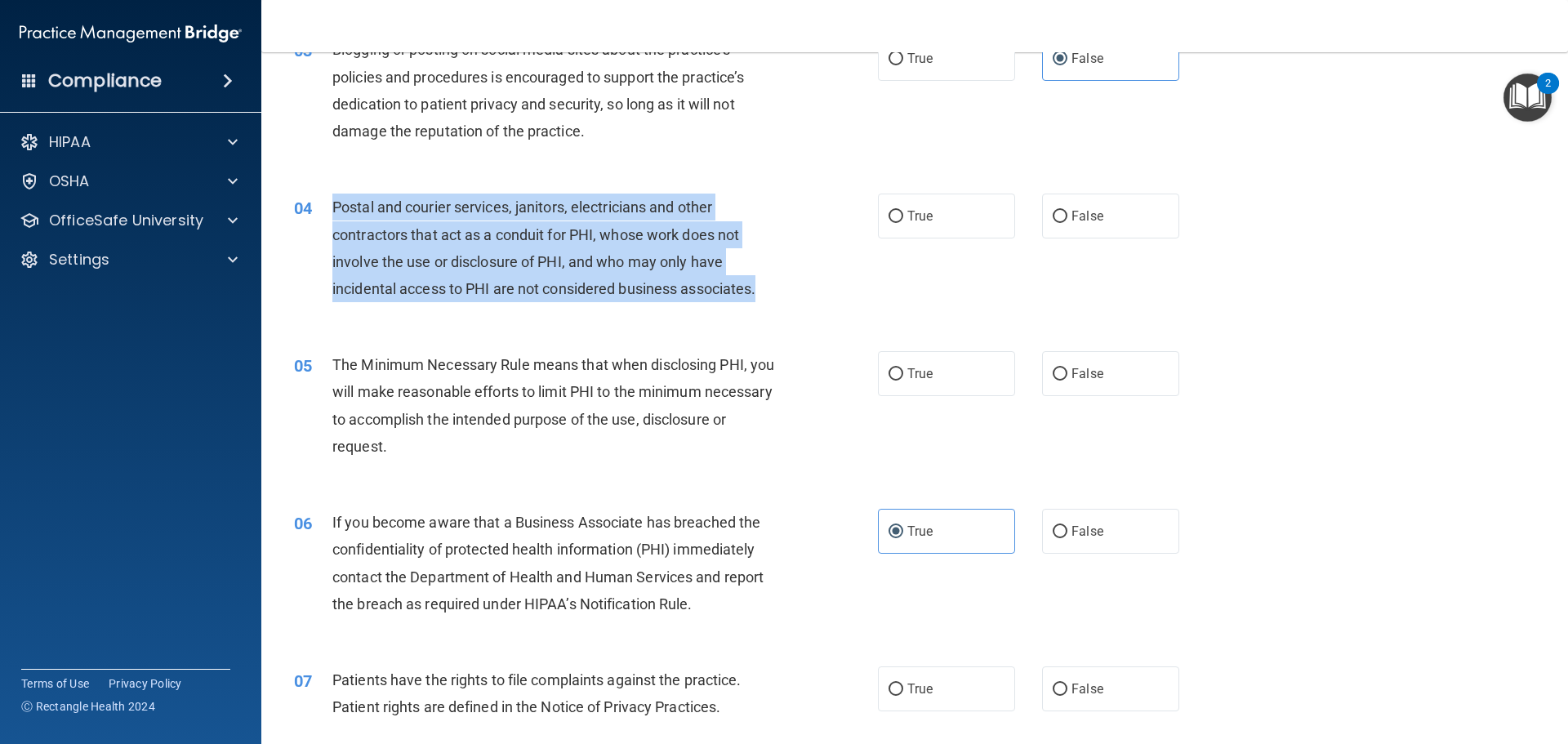
drag, startPoint x: 344, startPoint y: 207, endPoint x: 770, endPoint y: 297, distance: 435.4
click at [770, 297] on div "04 Postal and courier services, janitors, electricians and other contractors th…" at bounding box center [585, 252] width 633 height 116
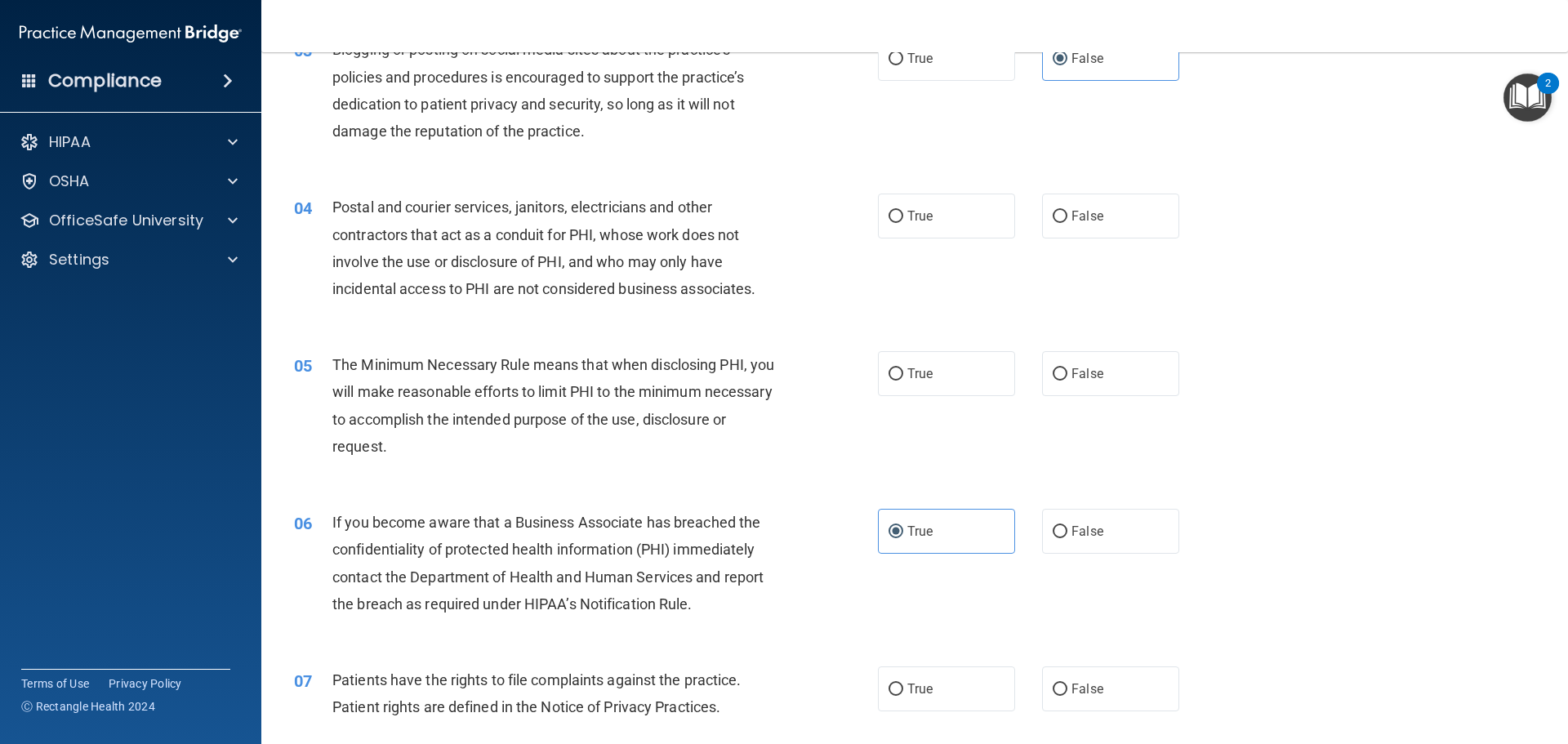
click at [627, 331] on div "05 The Minimum Necessary Rule means that when disclosing PHI, you will make rea…" at bounding box center [914, 410] width 1265 height 158
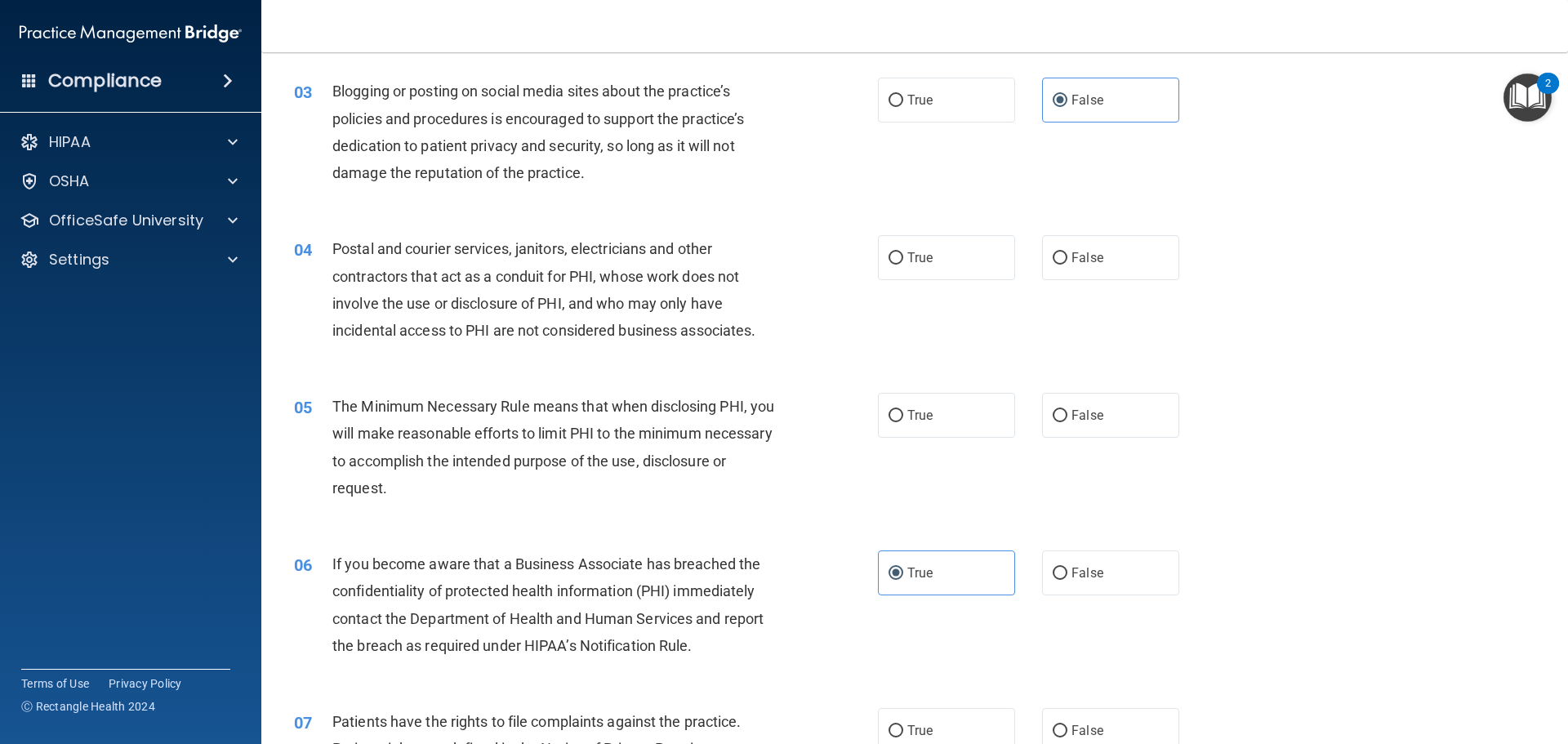
scroll to position [245, 0]
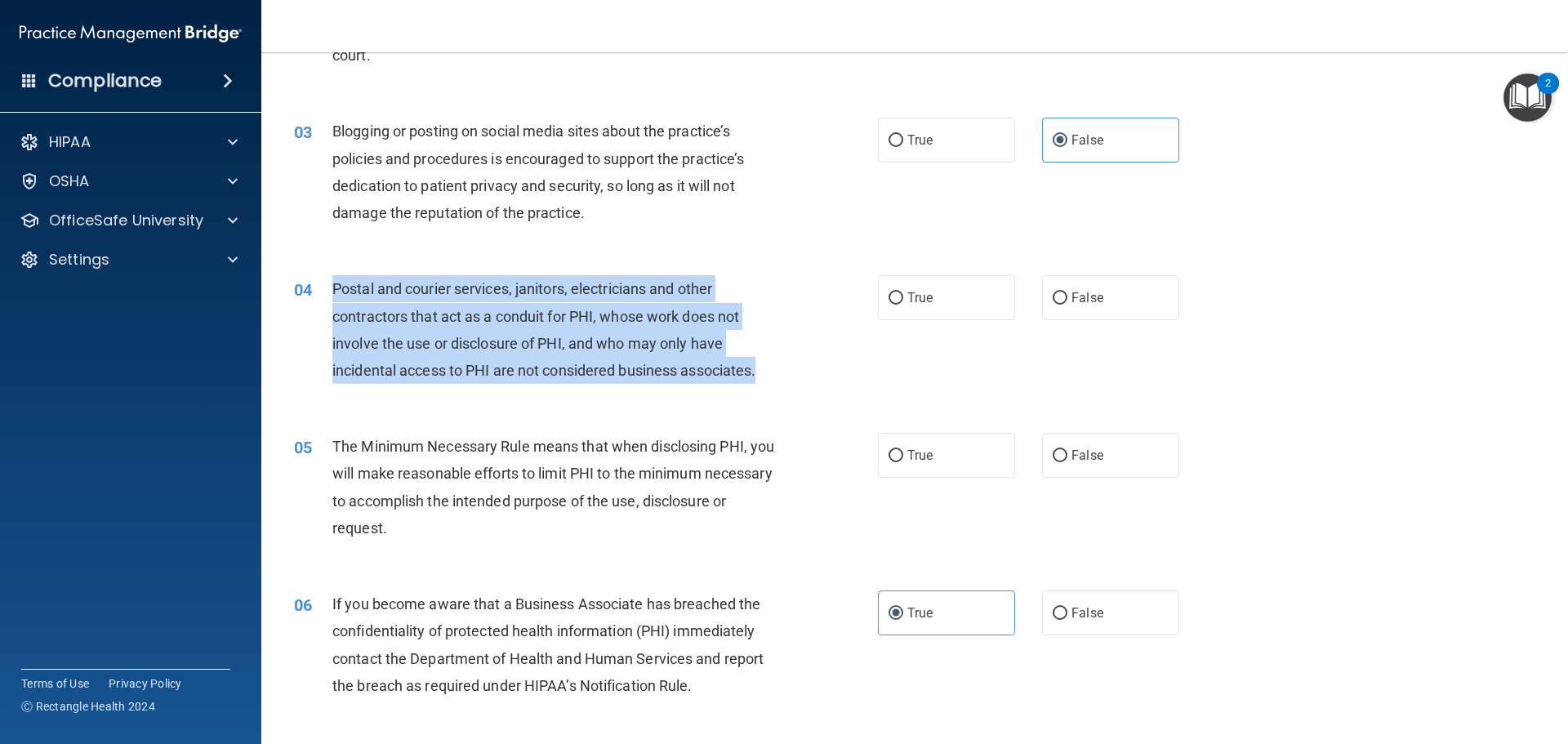
drag, startPoint x: 332, startPoint y: 292, endPoint x: 775, endPoint y: 381, distance: 451.9
click at [775, 381] on div "Postal and courier services, janitors, electricians and other contractors that …" at bounding box center [560, 329] width 456 height 109
copy span "Postal and courier services, janitors, electricians and other contractors that …"
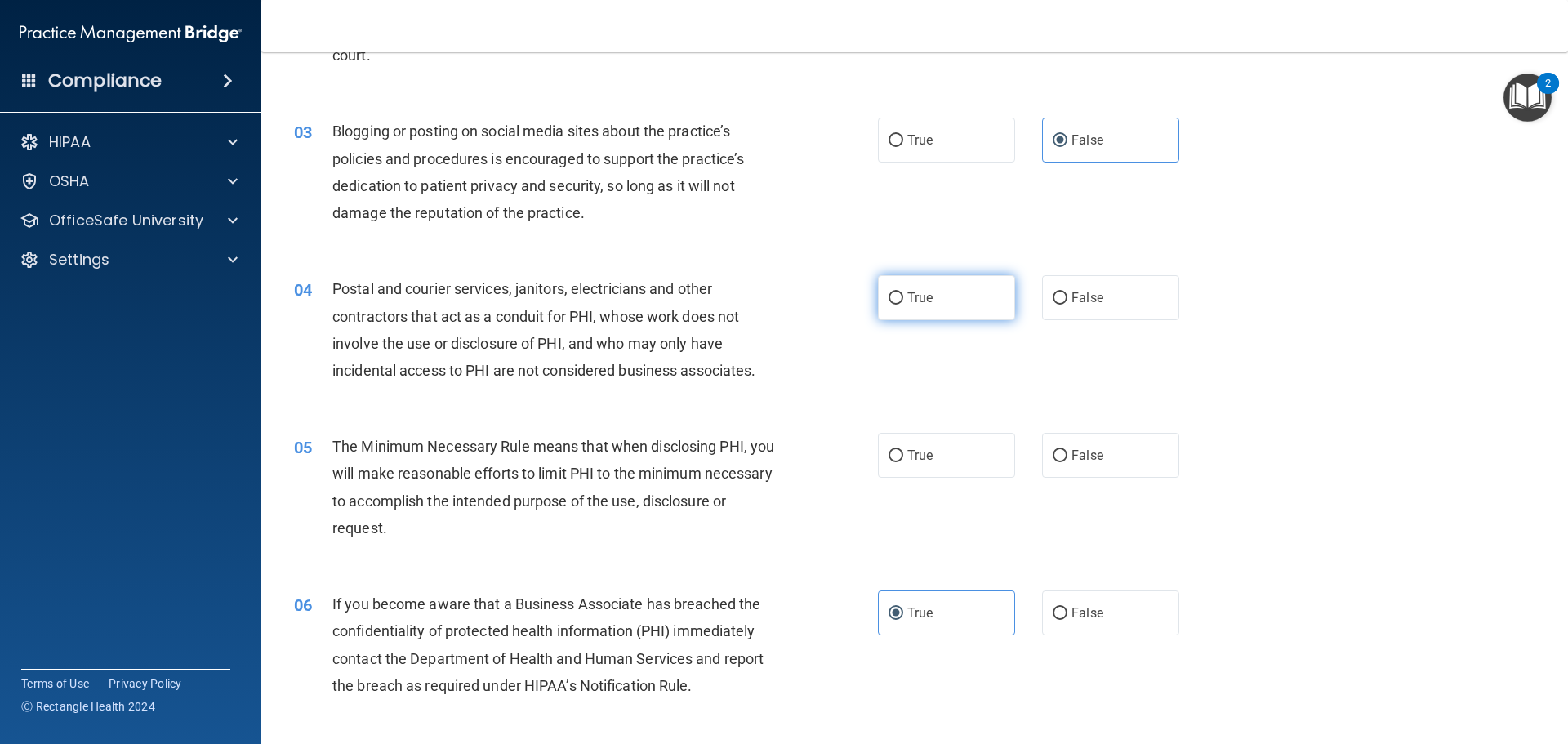
click at [956, 303] on label "True" at bounding box center [946, 297] width 137 height 45
click at [903, 303] on input "True" at bounding box center [896, 298] width 15 height 12
radio input "true"
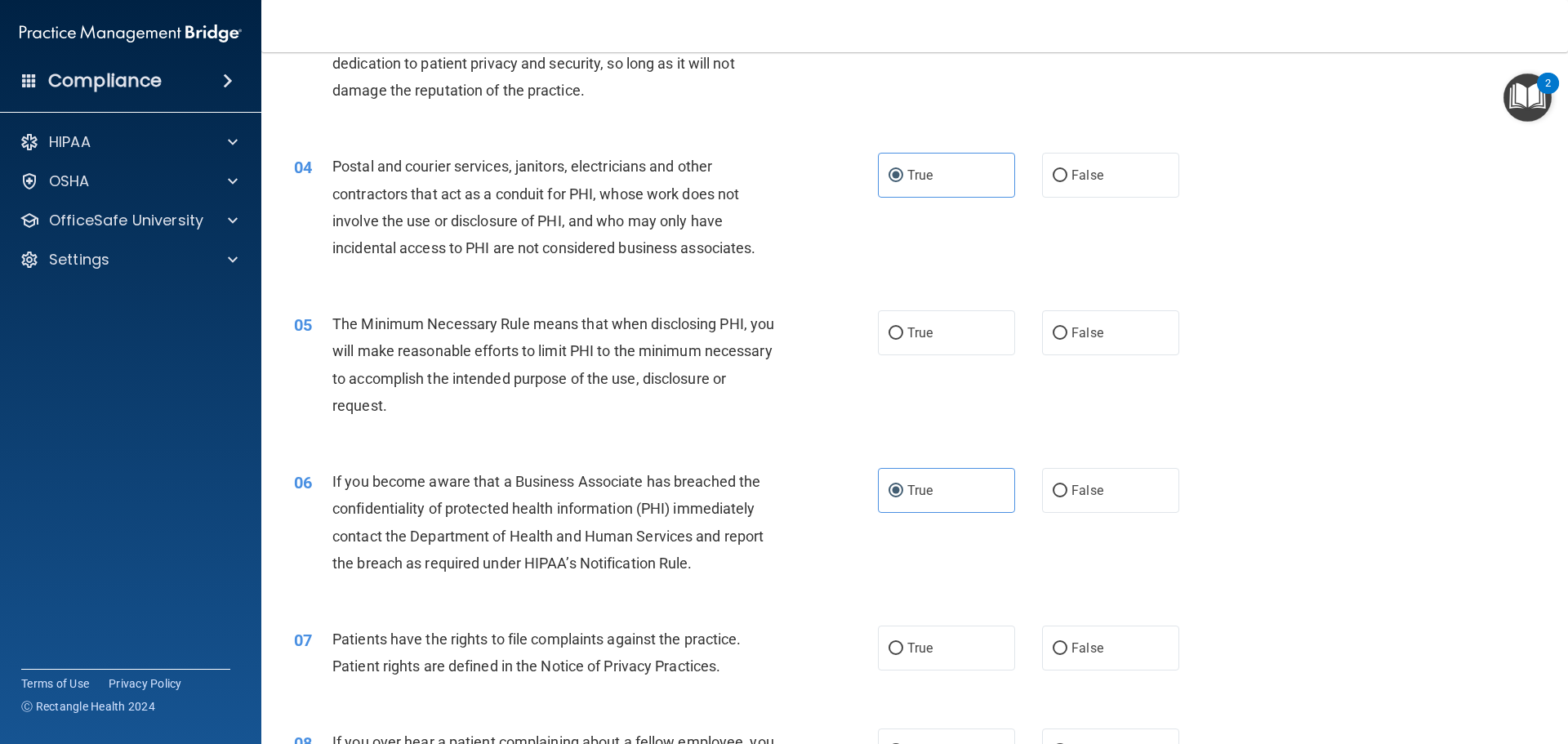
scroll to position [409, 0]
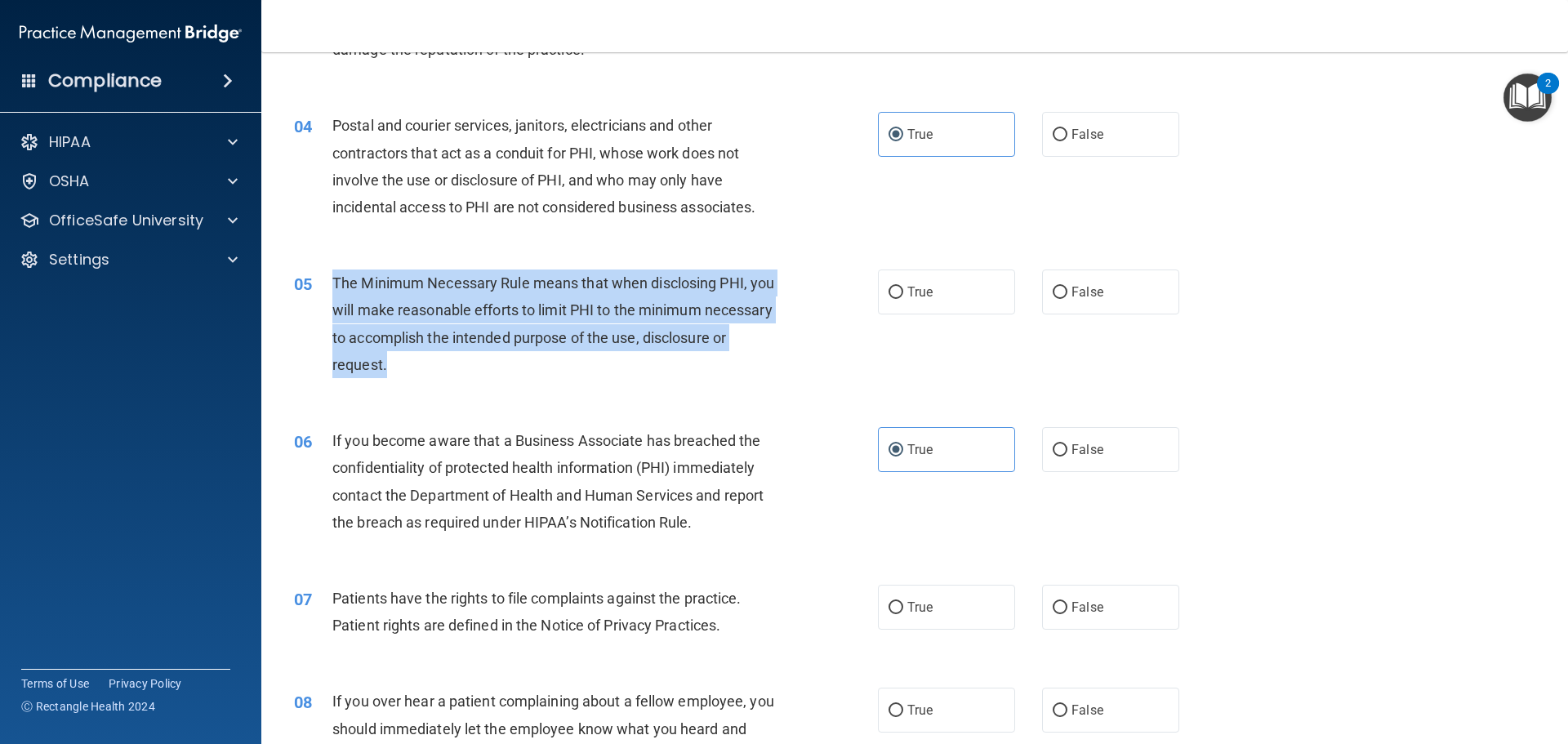
drag, startPoint x: 334, startPoint y: 282, endPoint x: 496, endPoint y: 365, distance: 182.0
click at [496, 365] on div "The Minimum Necessary Rule means that when disclosing PHI, you will make reason…" at bounding box center [560, 323] width 456 height 109
copy span "The Minimum Necessary Rule means that when disclosing PHI, you will make reason…"
click at [889, 297] on input "True" at bounding box center [896, 293] width 15 height 12
radio input "true"
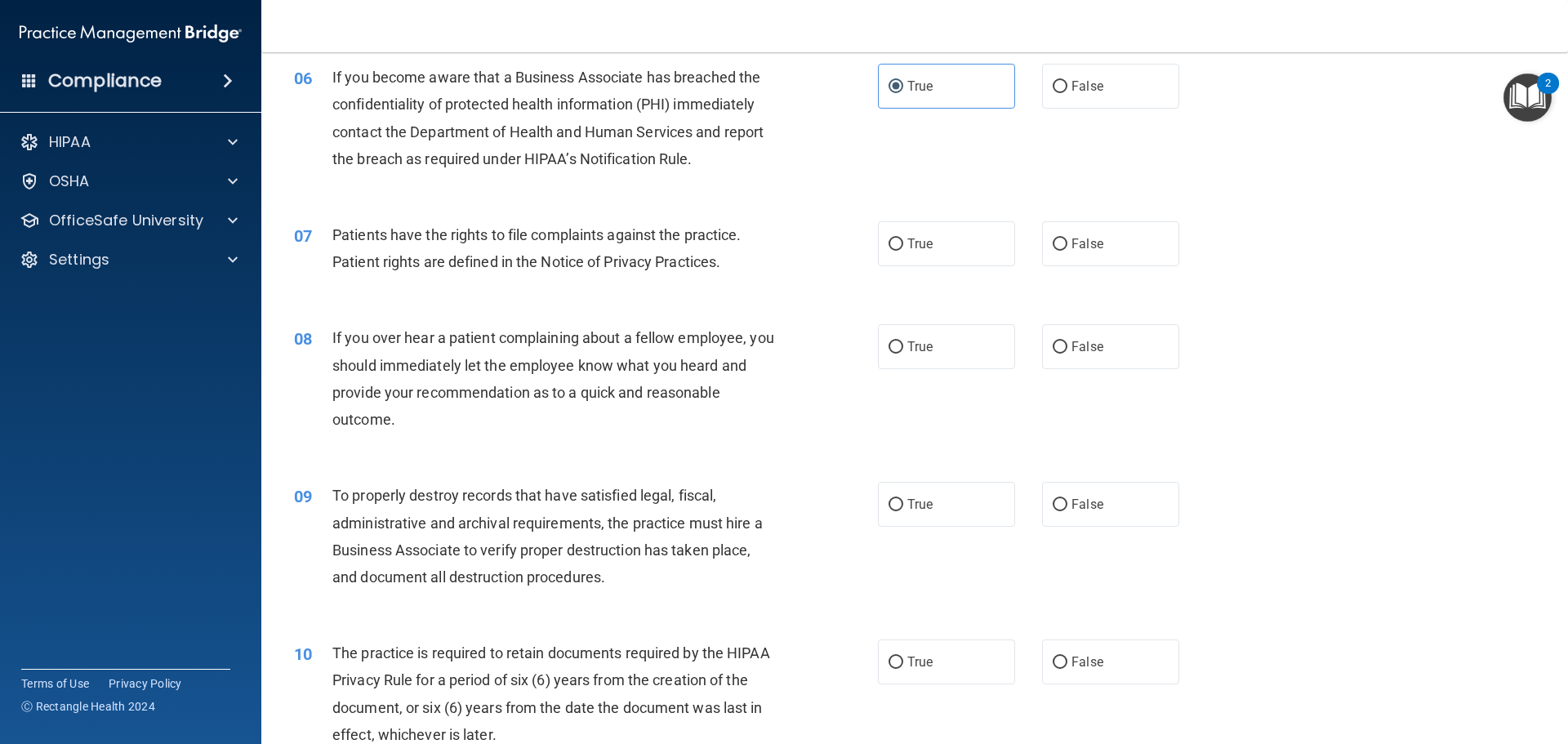
scroll to position [816, 0]
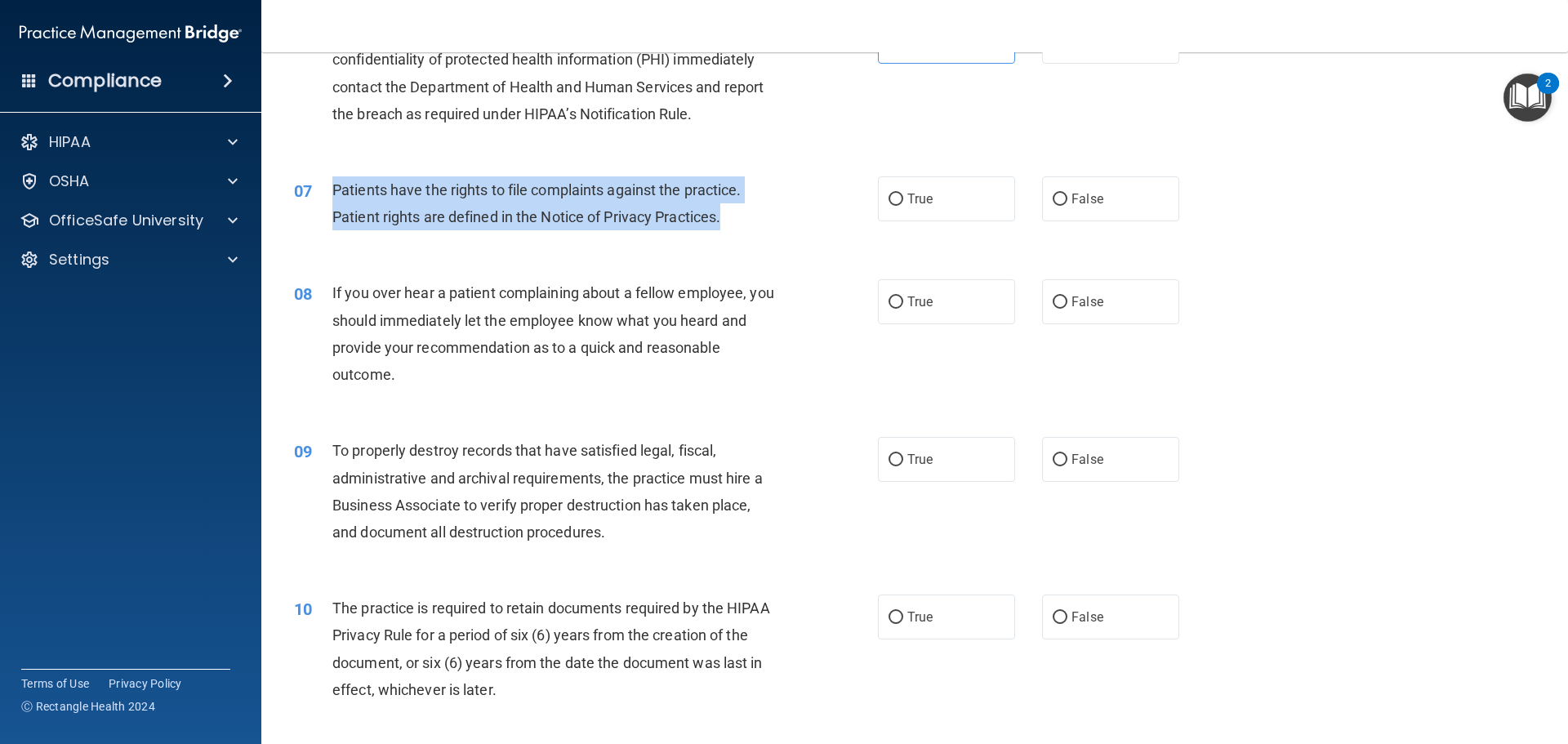
drag, startPoint x: 332, startPoint y: 188, endPoint x: 724, endPoint y: 223, distance: 393.6
click at [724, 223] on div "Patients have the rights to file complaints against the practice. Patient right…" at bounding box center [560, 203] width 456 height 54
drag, startPoint x: 882, startPoint y: 198, endPoint x: 911, endPoint y: 213, distance: 32.6
click at [889, 199] on input "True" at bounding box center [896, 199] width 15 height 12
radio input "true"
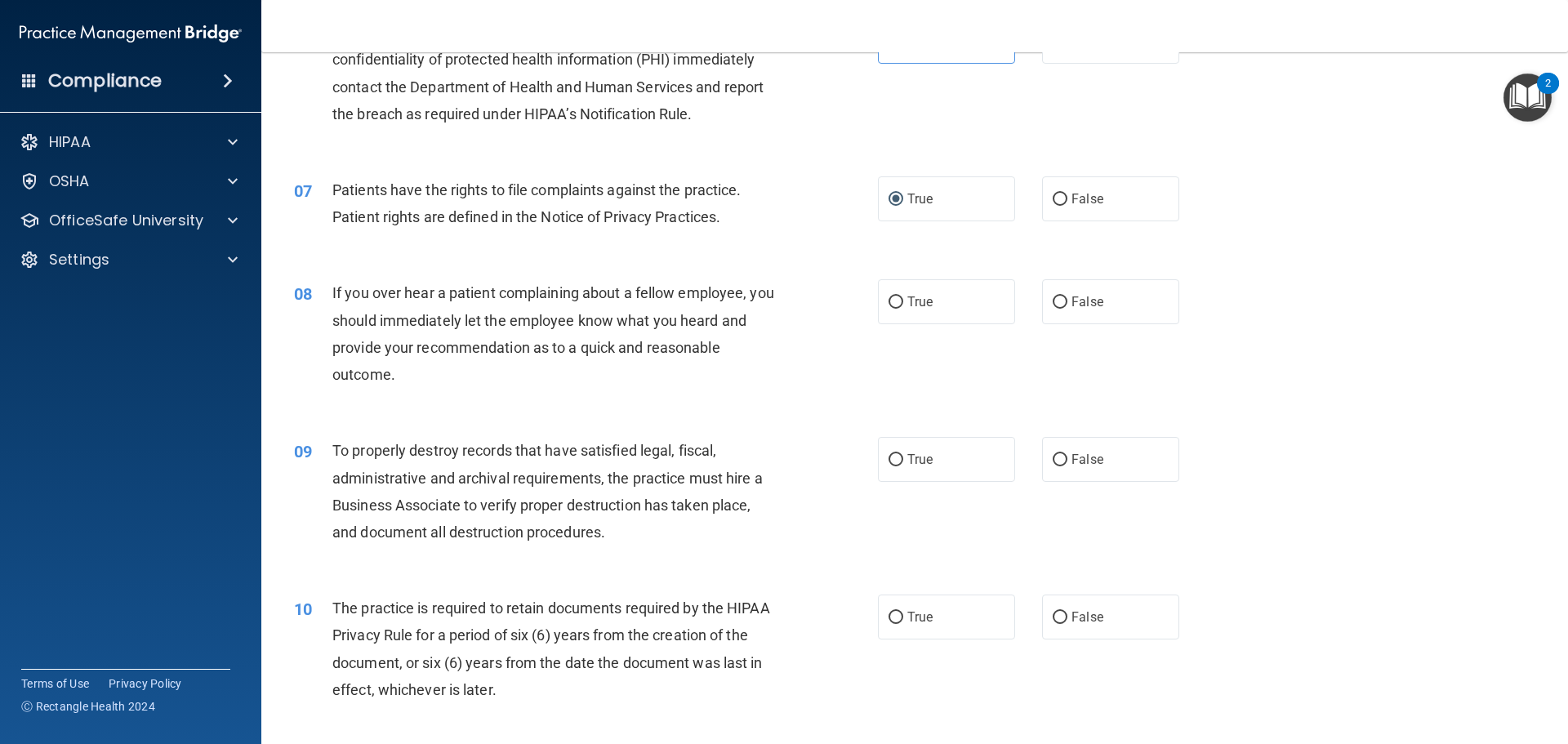
click at [809, 241] on div "07 Patients have the rights to file complaints against the practice. Patient ri…" at bounding box center [914, 207] width 1265 height 103
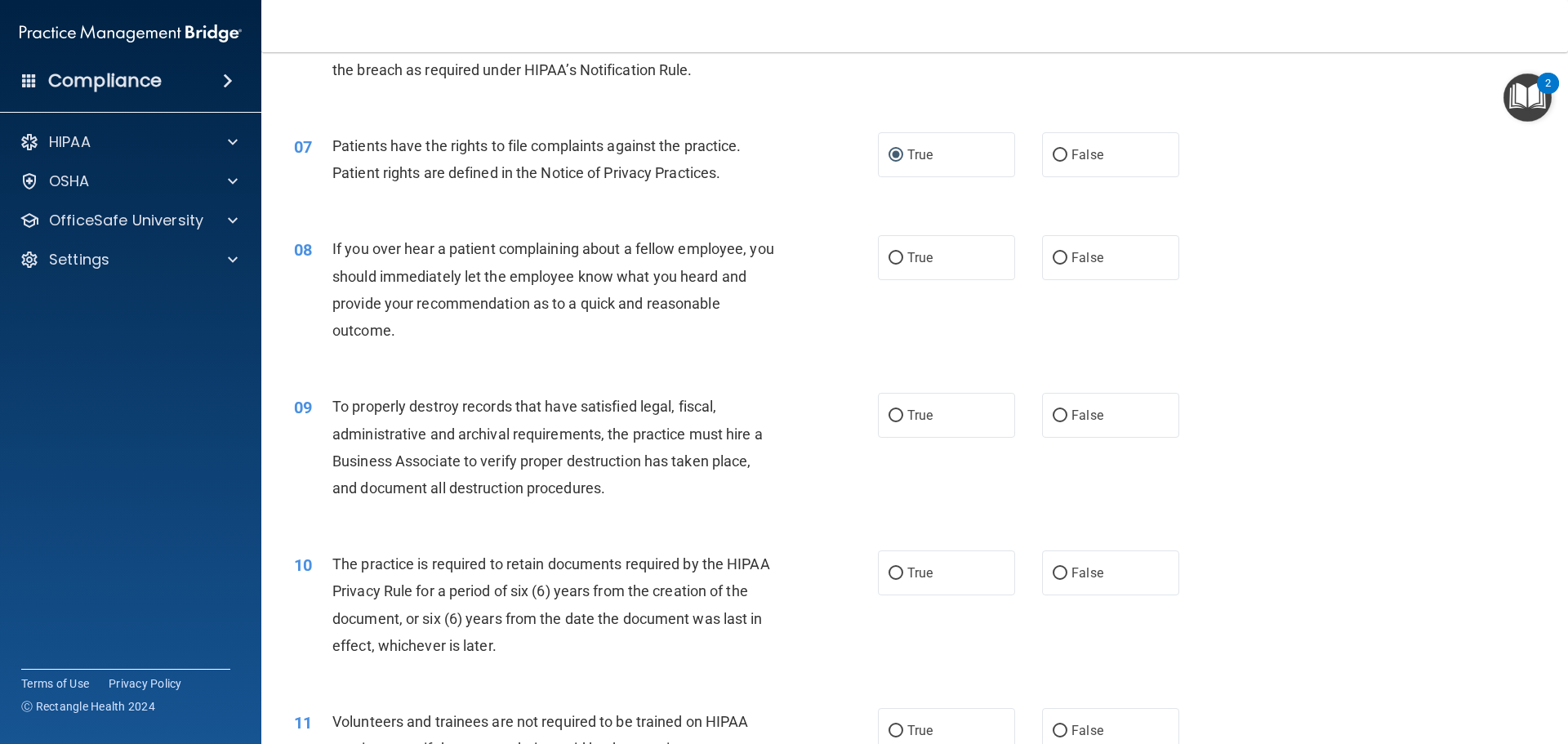
scroll to position [898, 0]
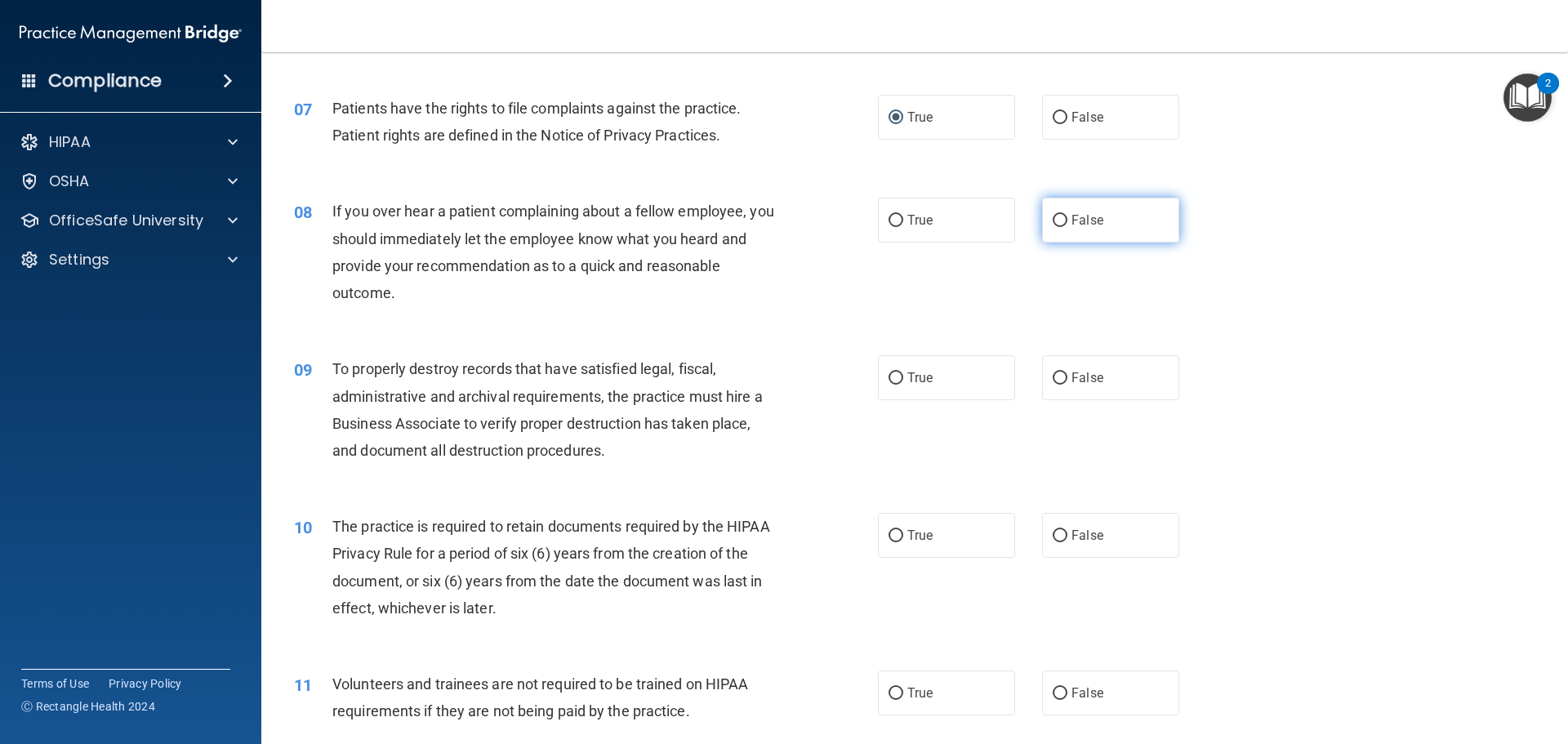
click at [1087, 217] on span "False" at bounding box center [1087, 221] width 32 height 16
click at [1067, 217] on input "False" at bounding box center [1060, 221] width 15 height 12
radio input "true"
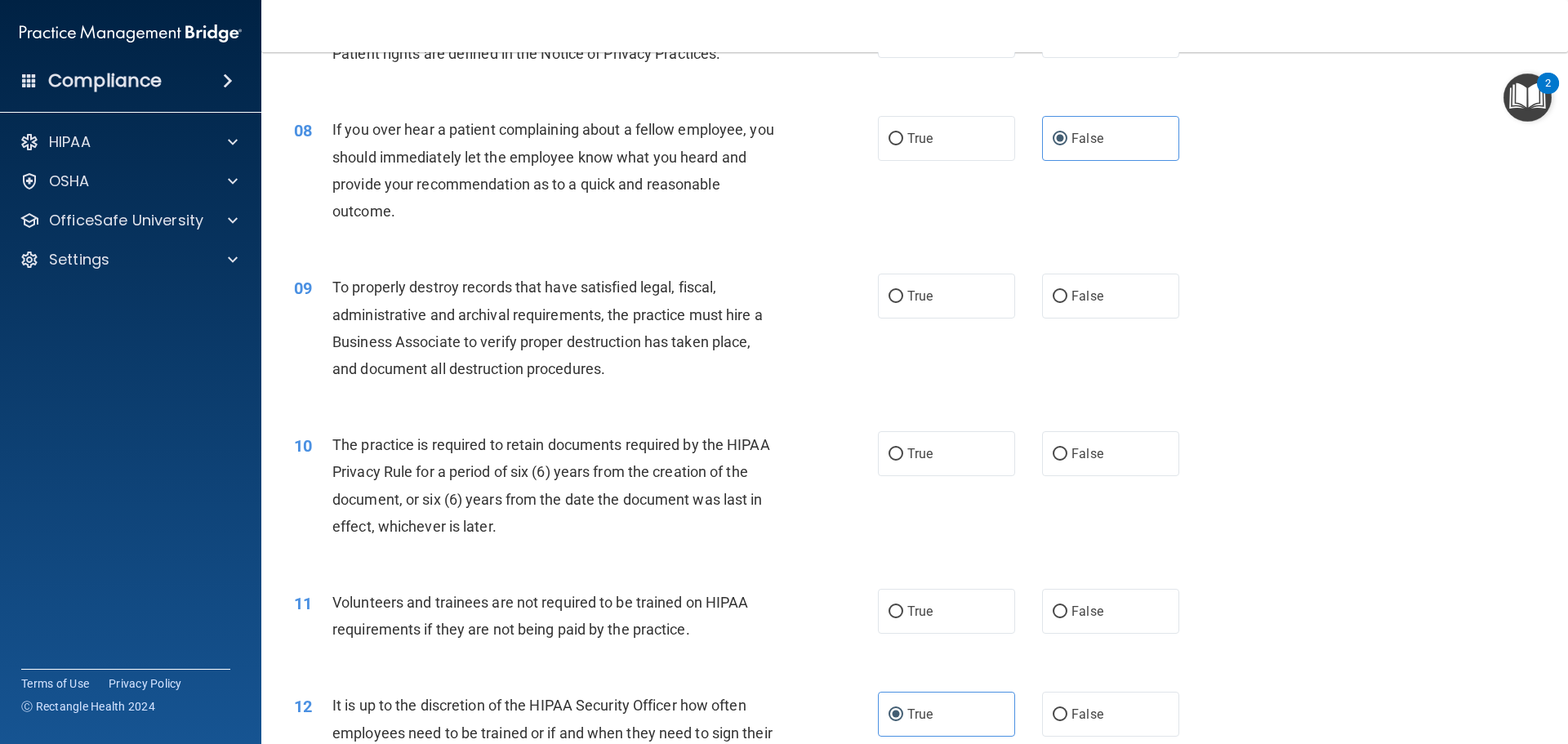
scroll to position [1062, 0]
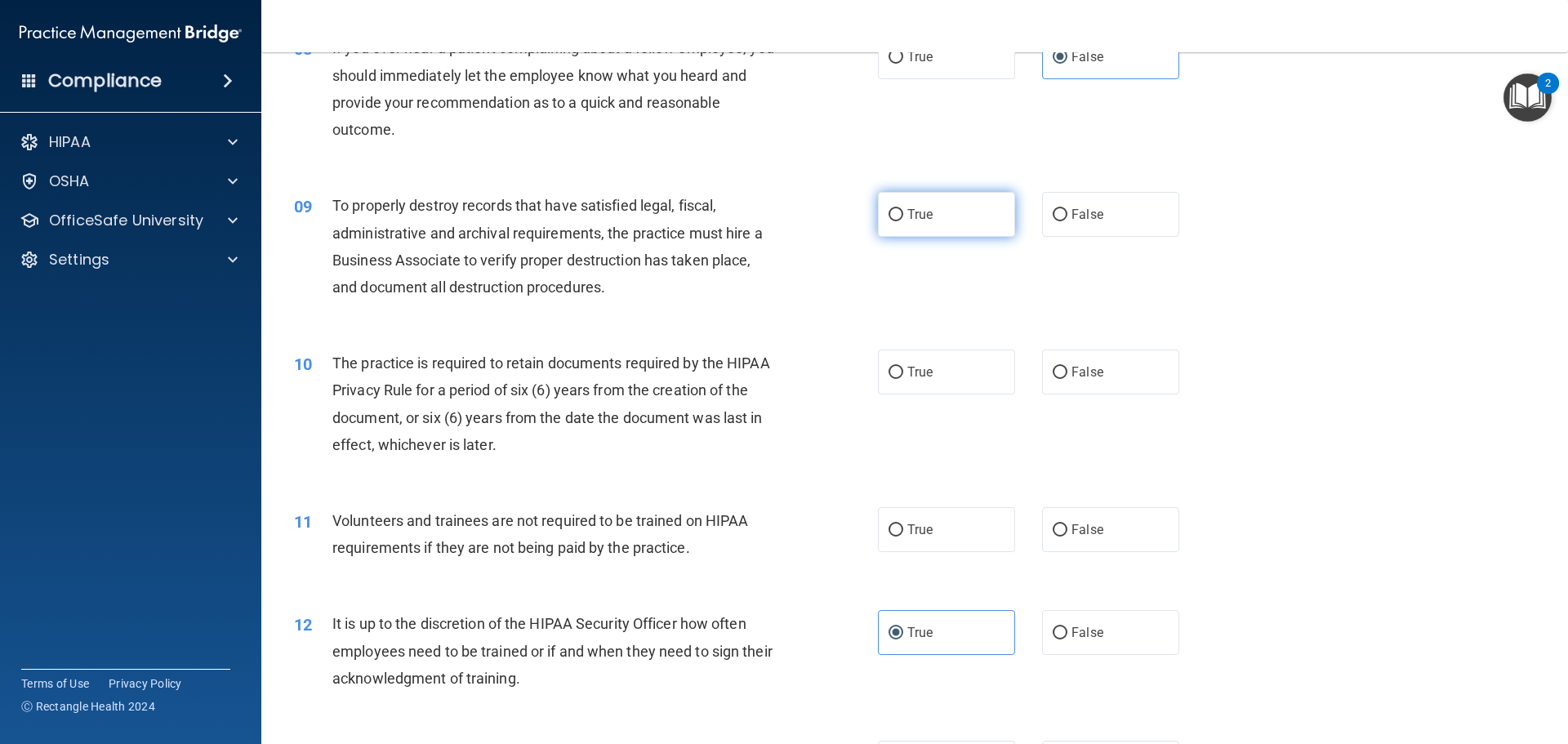
drag, startPoint x: 902, startPoint y: 229, endPoint x: 913, endPoint y: 224, distance: 12.1
click at [913, 224] on label "True" at bounding box center [946, 214] width 137 height 45
click at [930, 232] on label "True" at bounding box center [946, 214] width 137 height 45
click at [903, 222] on input "True" at bounding box center [896, 215] width 15 height 12
radio input "true"
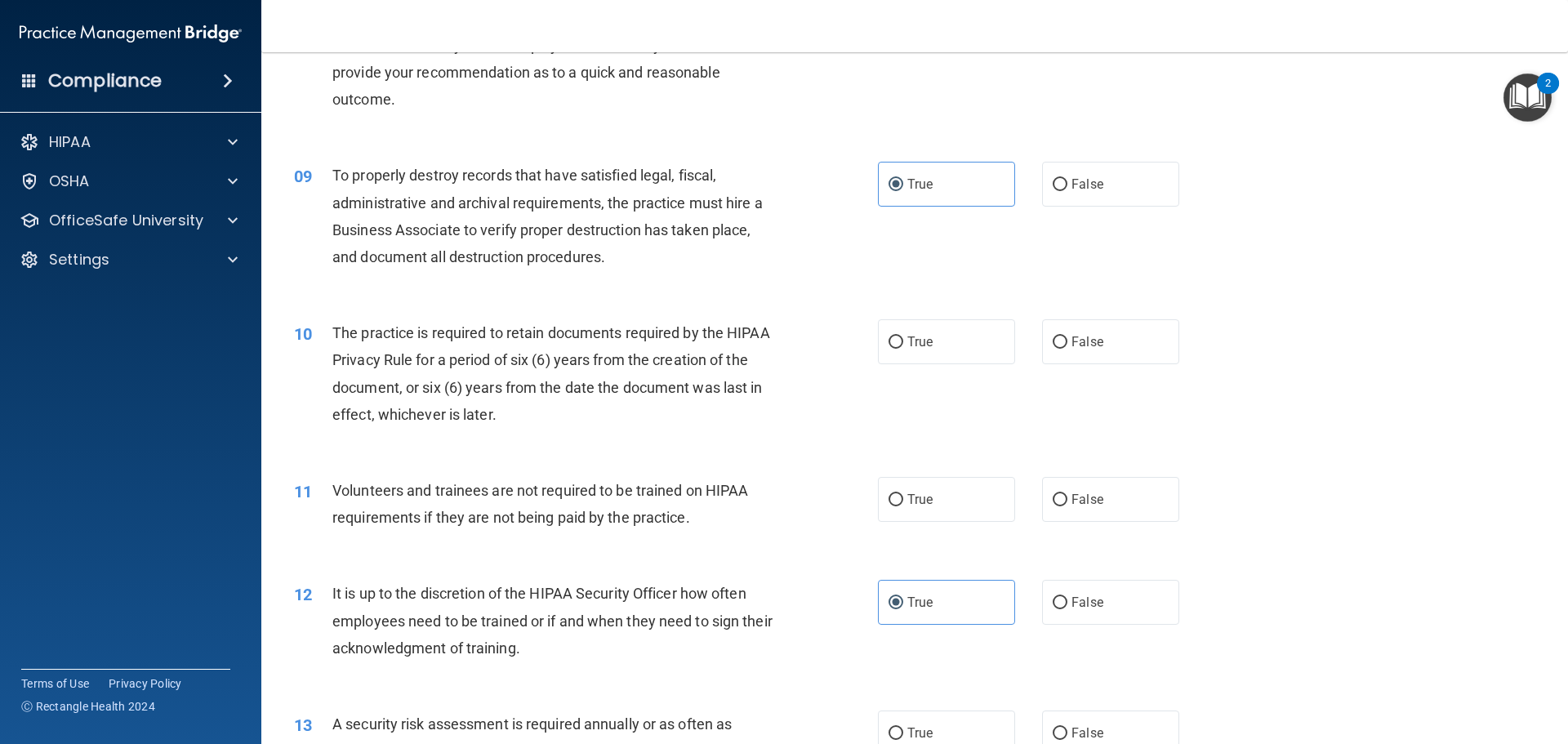
scroll to position [1143, 0]
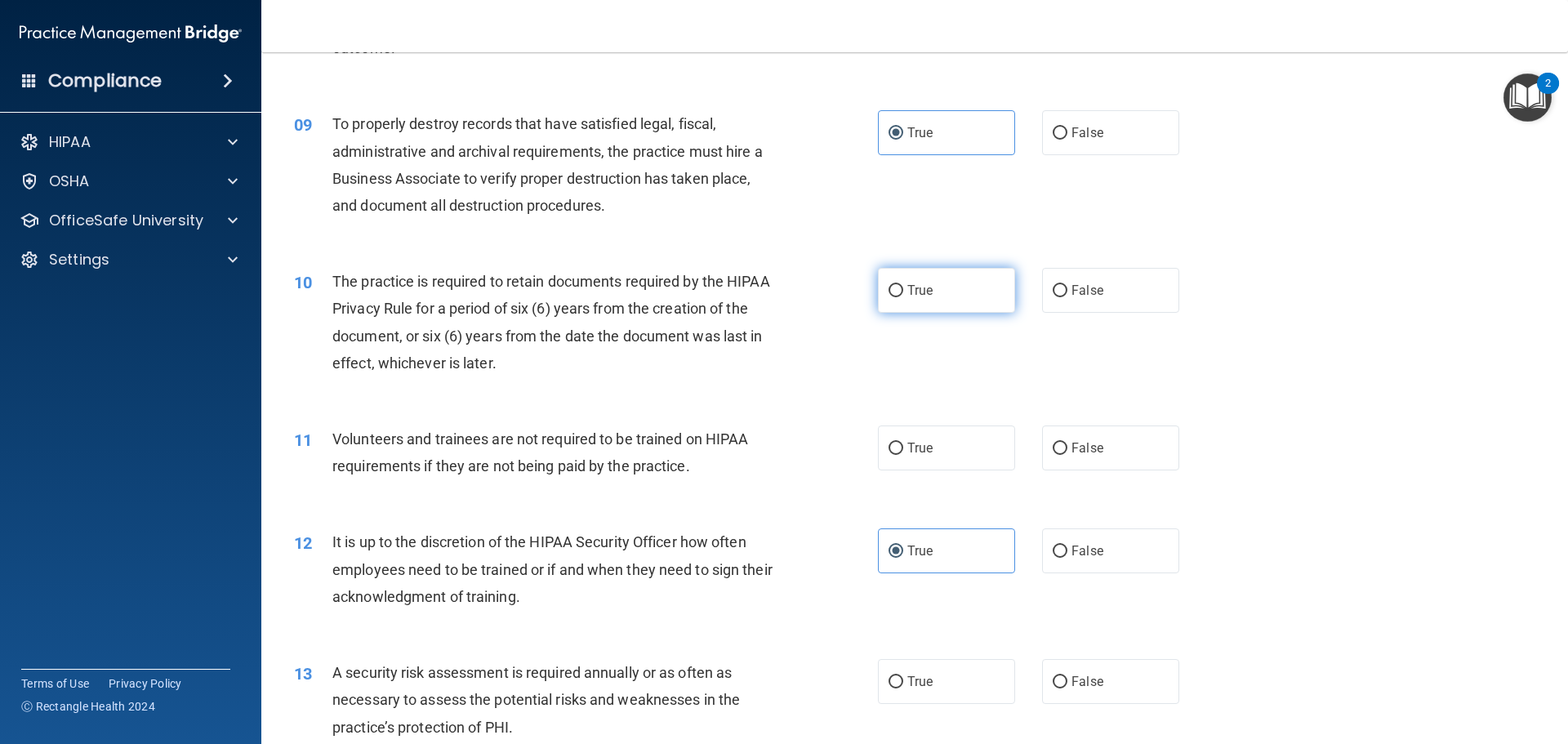
click at [945, 285] on label "True" at bounding box center [946, 289] width 137 height 45
click at [903, 285] on input "True" at bounding box center [896, 291] width 15 height 12
radio input "true"
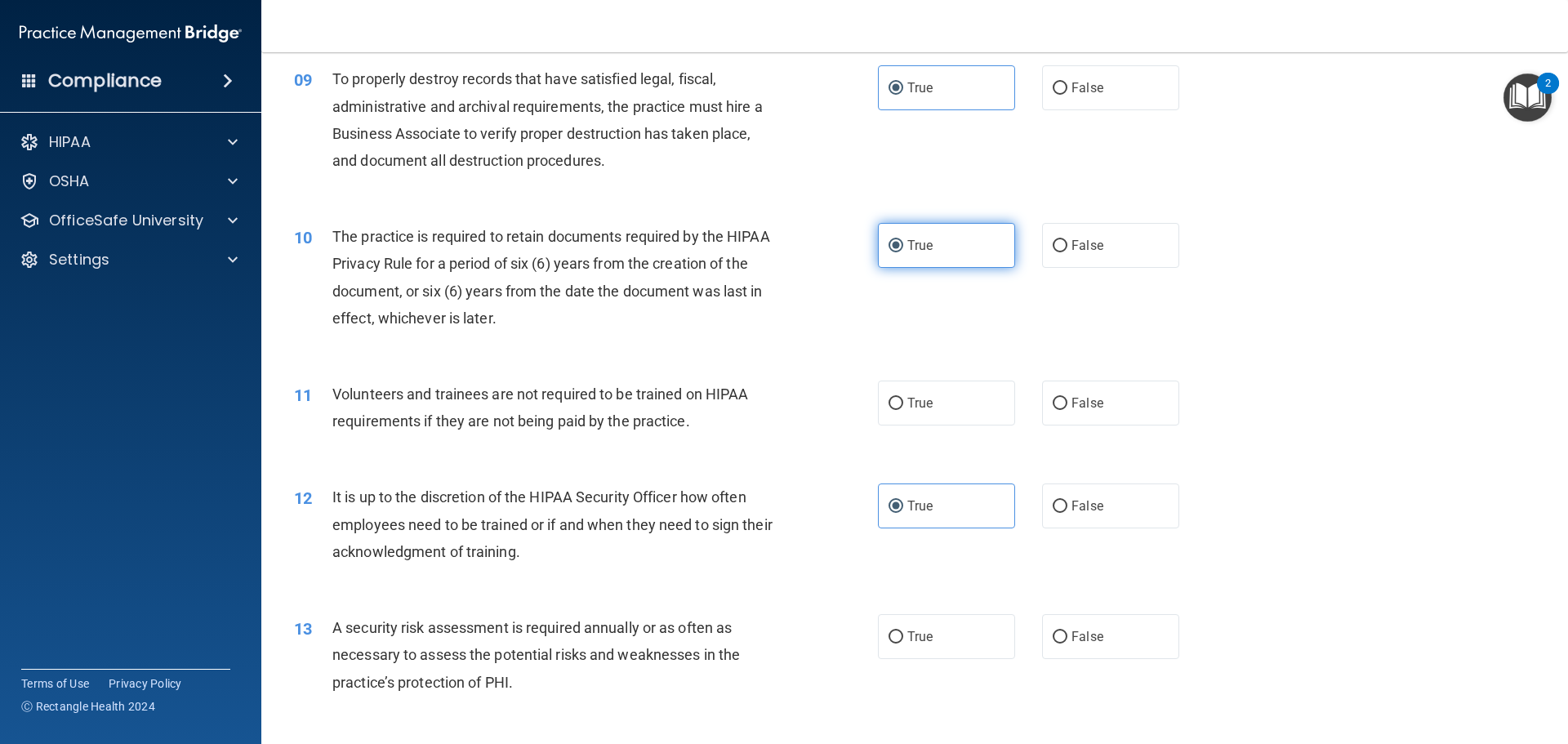
scroll to position [1225, 0]
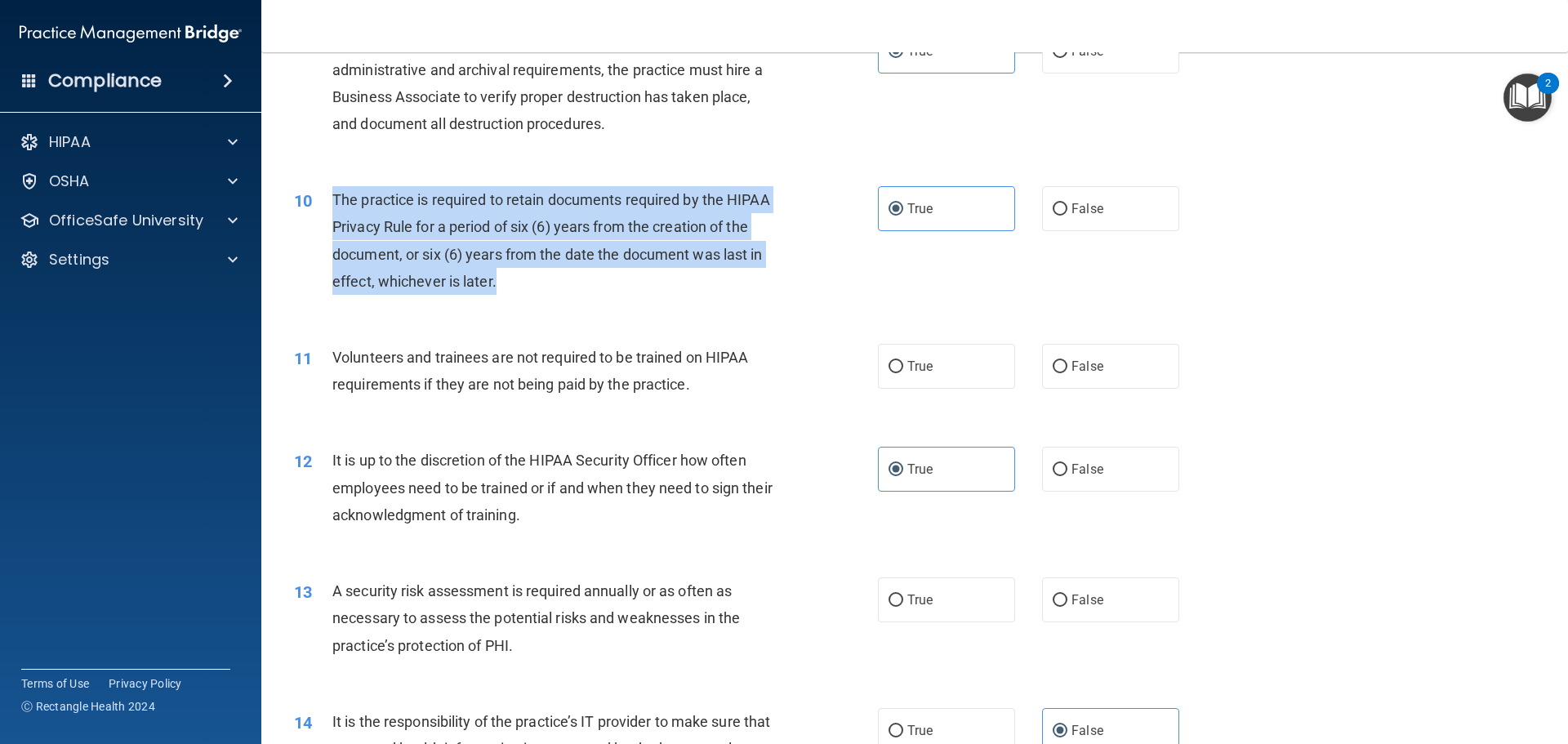
drag, startPoint x: 350, startPoint y: 203, endPoint x: 507, endPoint y: 283, distance: 176.2
click at [507, 283] on div "The practice is required to retain documents required by the HIPAA Privacy Rule…" at bounding box center [560, 240] width 456 height 109
copy span "The practice is required to retain documents required by the HIPAA Privacy Rule…"
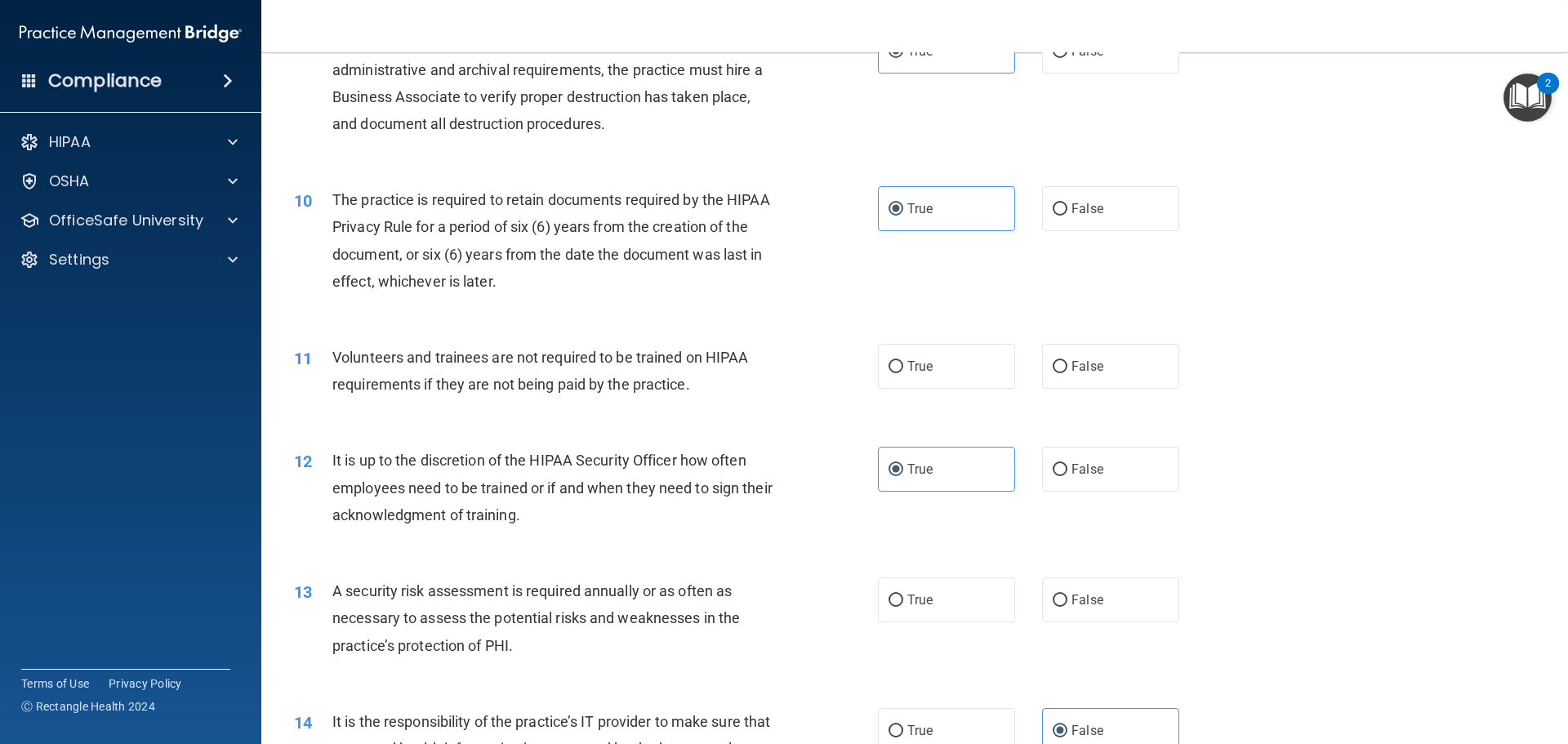
click at [964, 287] on div "10 The practice is required to retain documents required by the HIPAA Privacy R…" at bounding box center [914, 244] width 1265 height 158
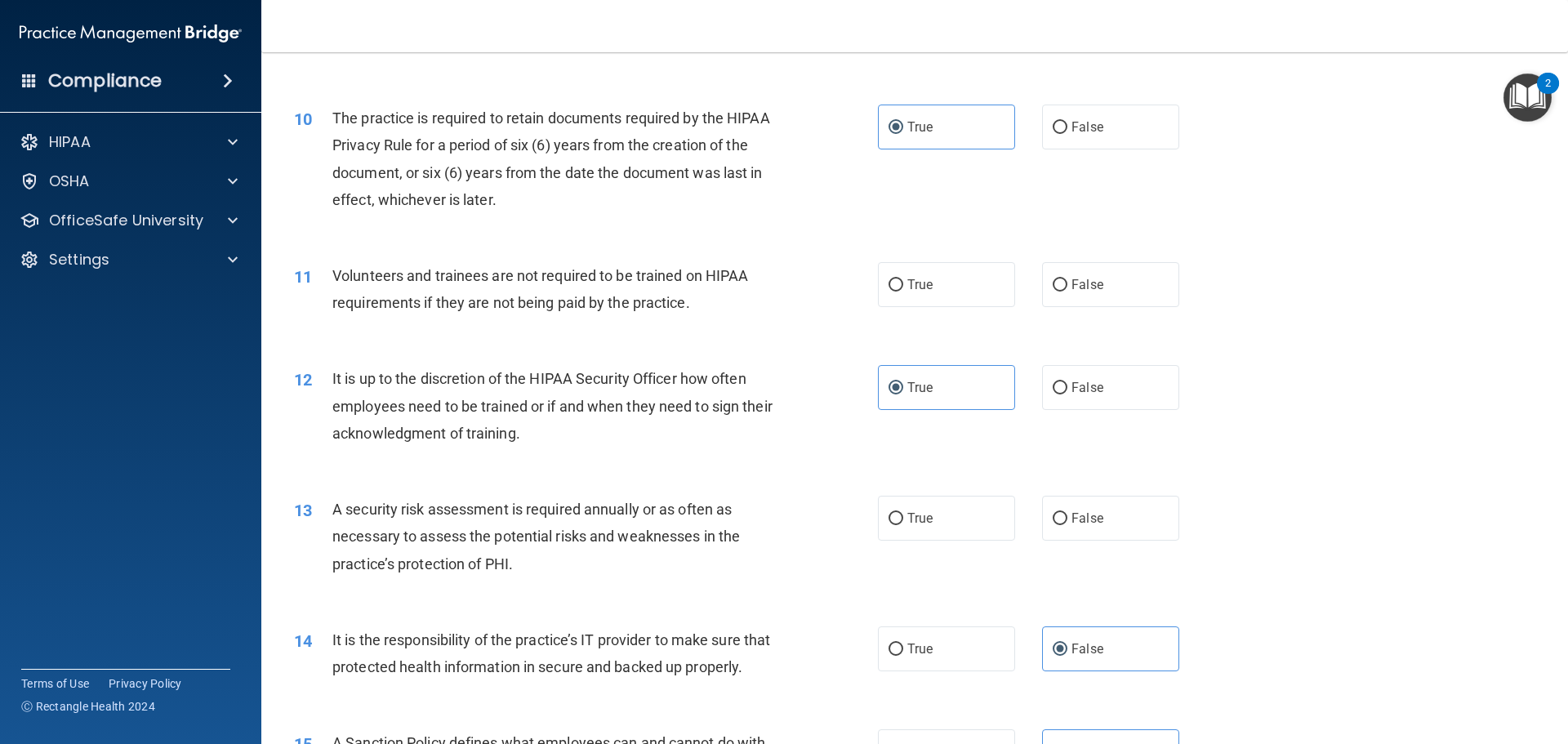
scroll to position [1388, 0]
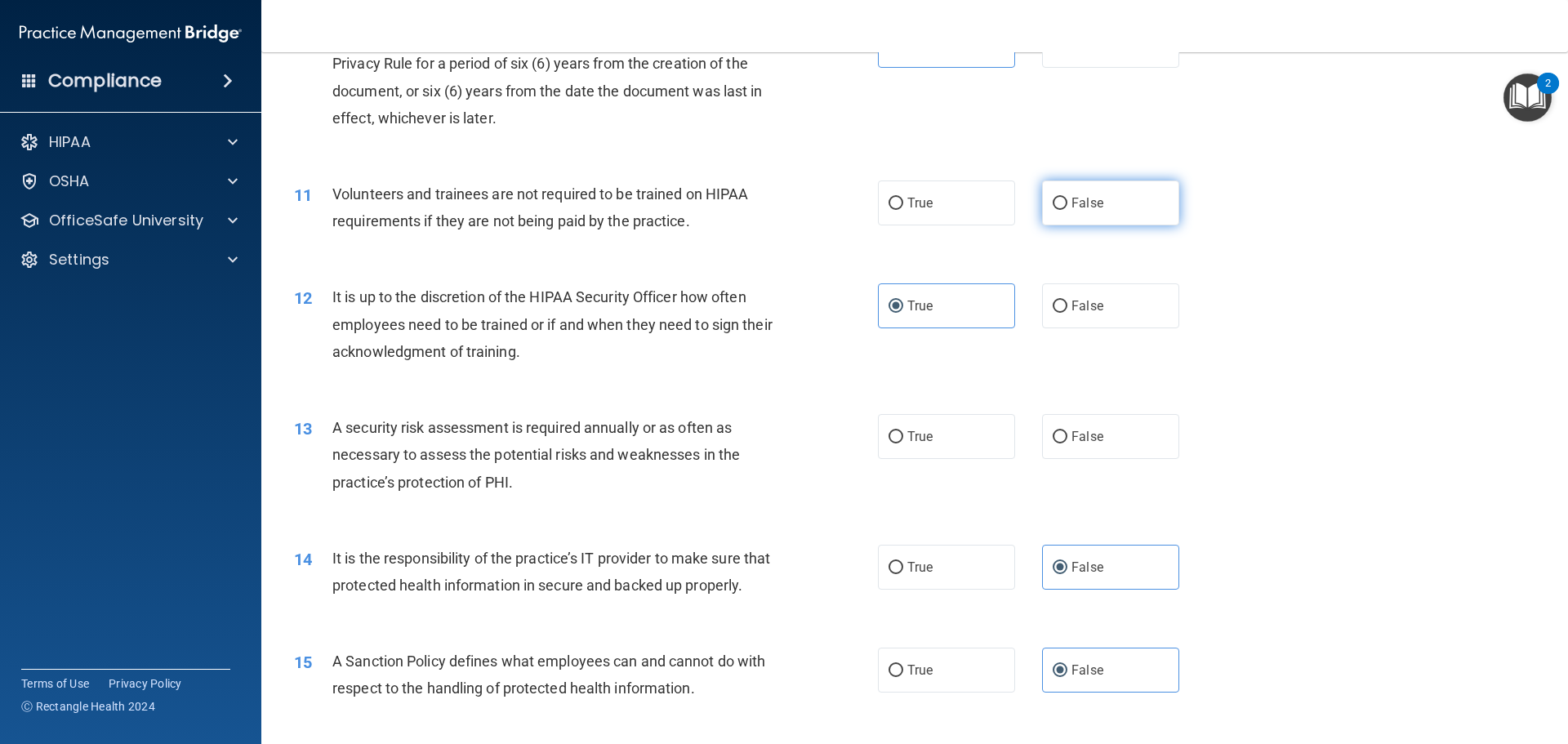
click at [1071, 207] on span "False" at bounding box center [1087, 203] width 32 height 16
click at [1067, 207] on input "False" at bounding box center [1060, 204] width 15 height 12
radio input "true"
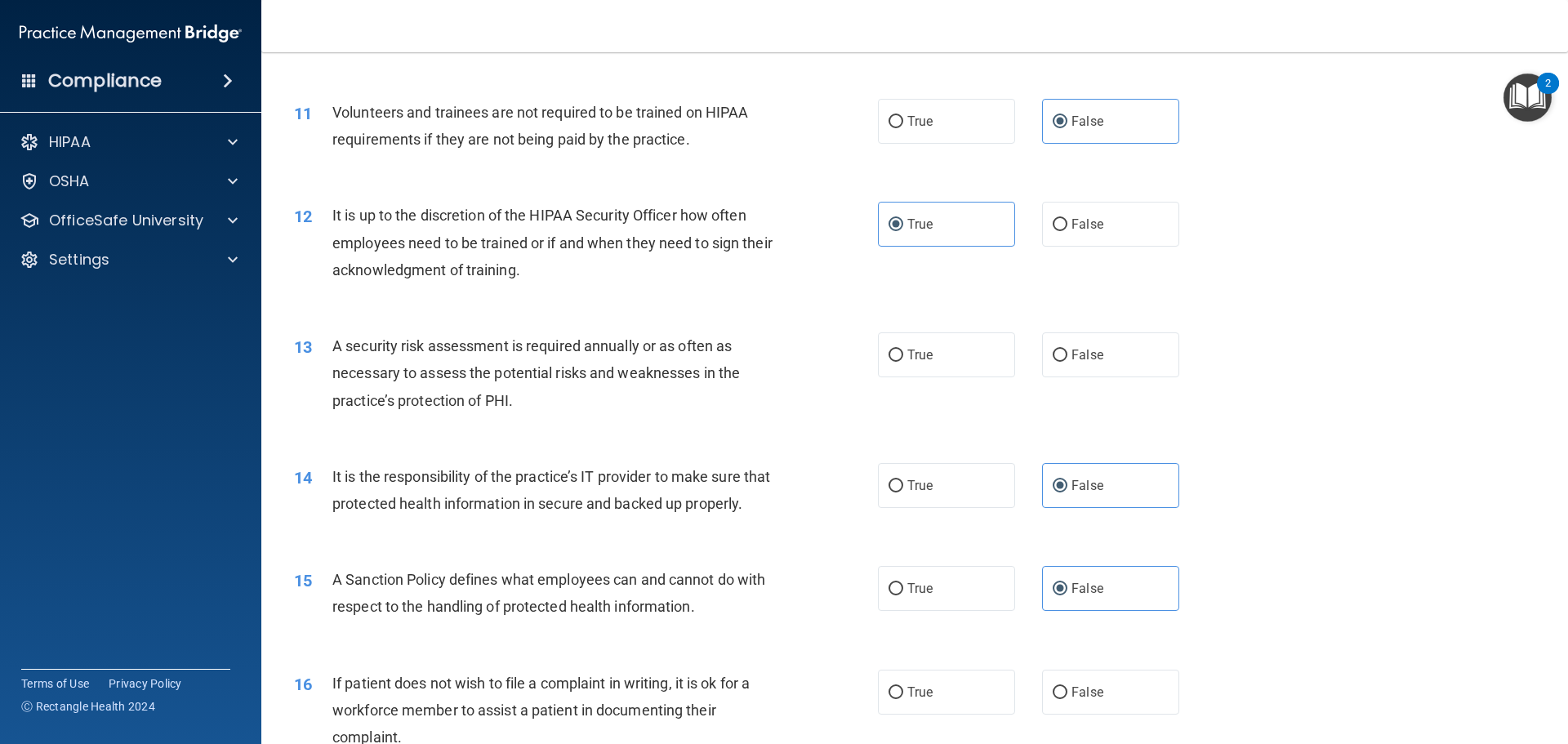
click at [793, 299] on div "12 It is up to the discretion of the HIPAA Security Officer how often employees…" at bounding box center [914, 246] width 1265 height 131
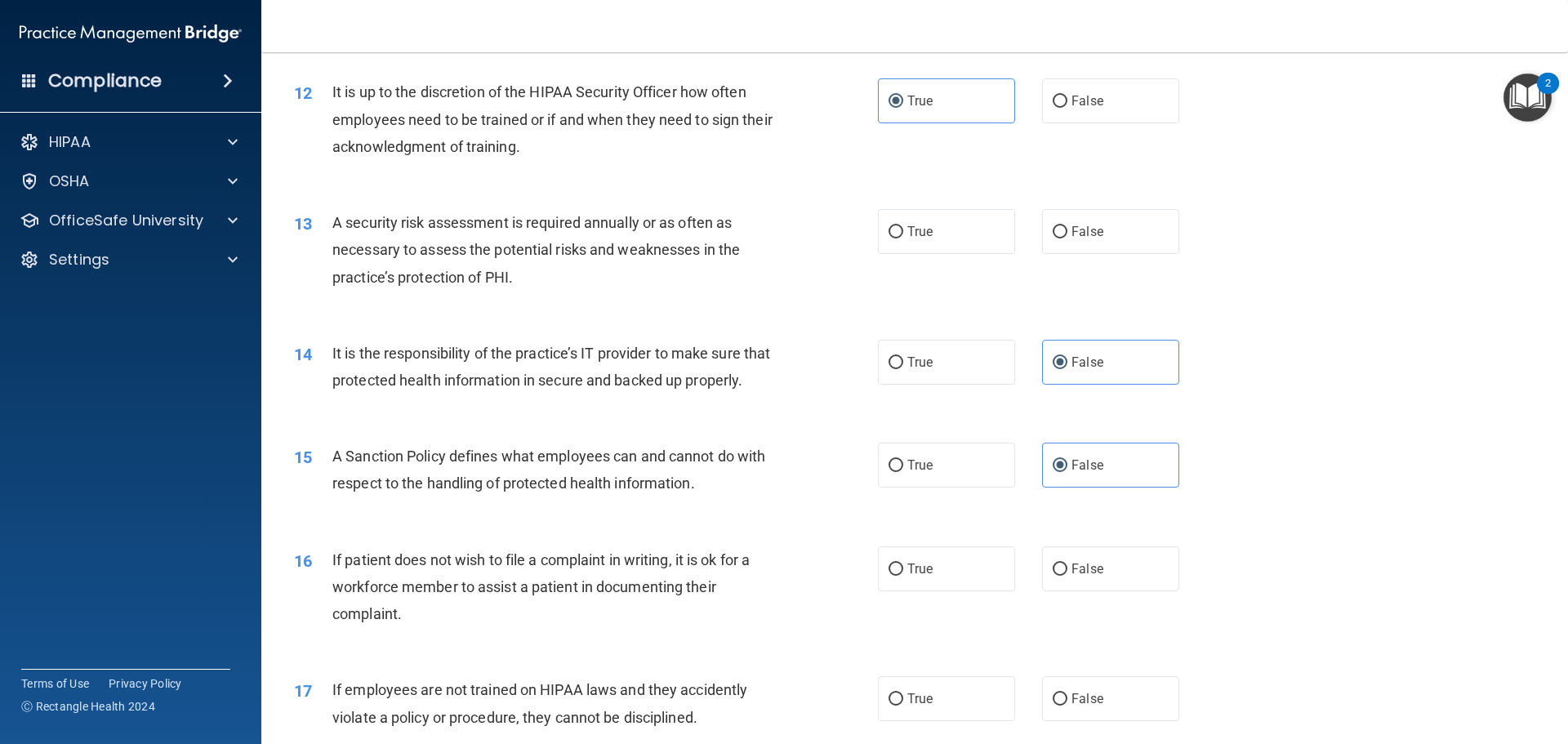
scroll to position [1634, 0]
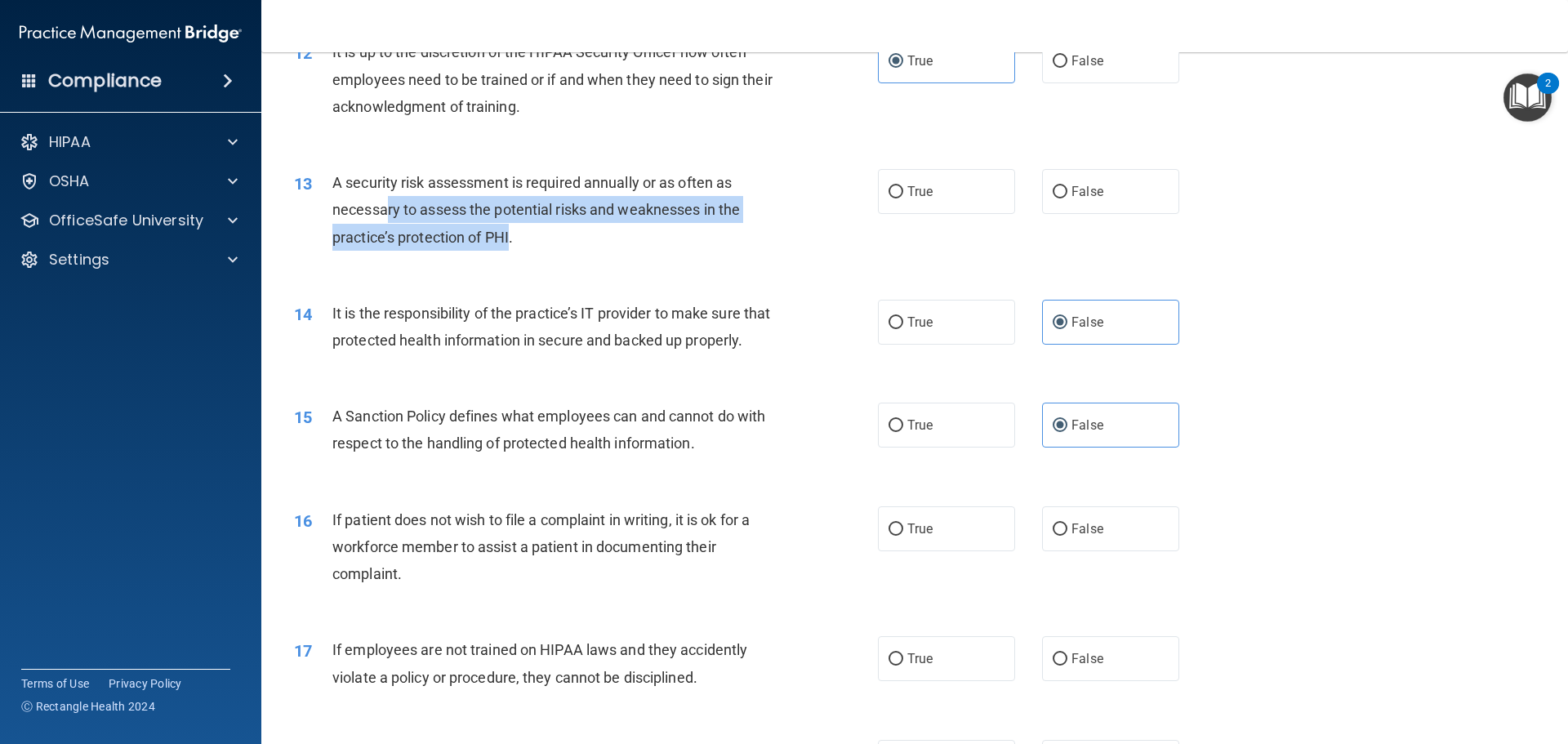
click at [394, 209] on span "A security risk assessment is required annually or as often as necessary to ass…" at bounding box center [536, 209] width 408 height 71
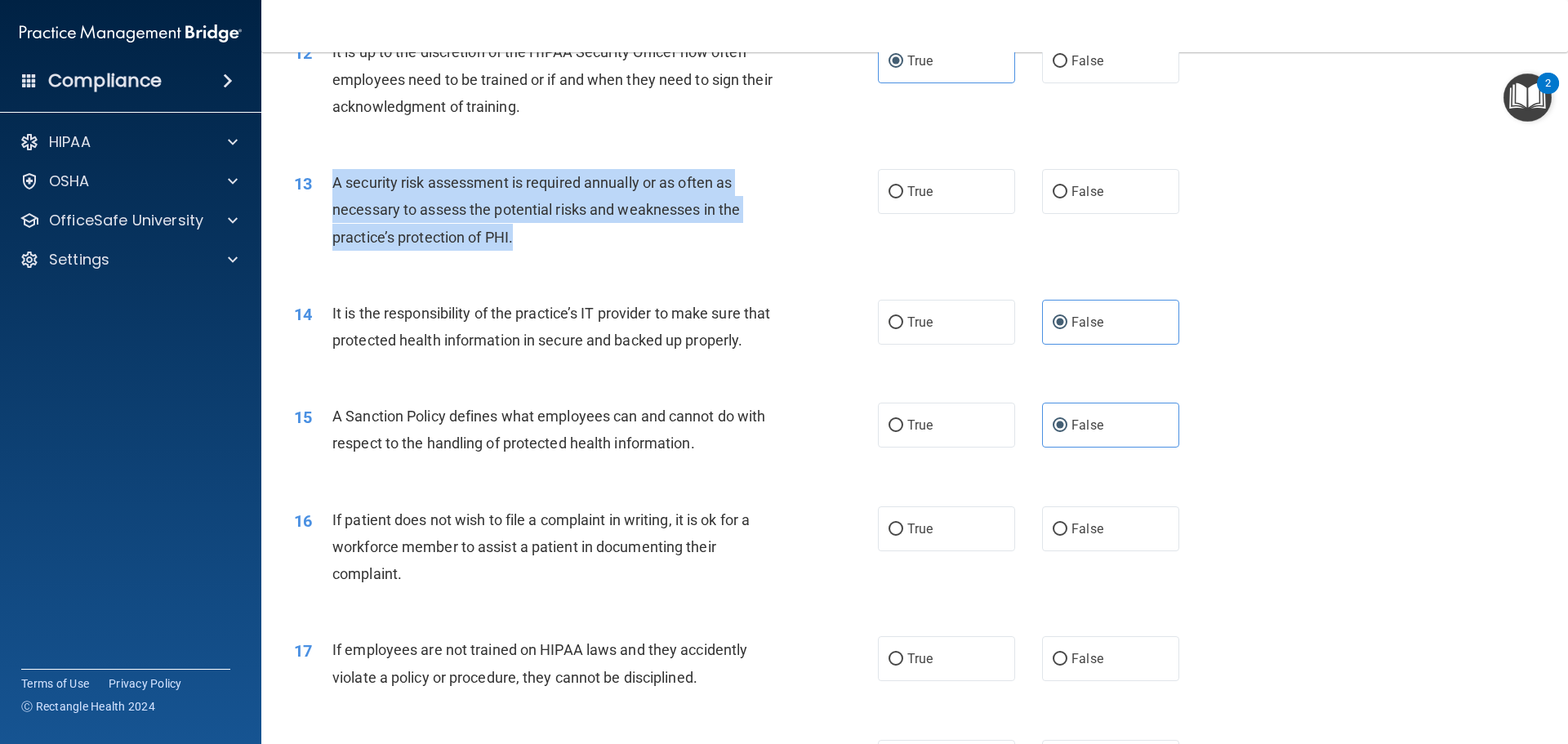
drag, startPoint x: 522, startPoint y: 244, endPoint x: 334, endPoint y: 192, distance: 195.1
click at [334, 192] on div "A security risk assessment is required annually or as often as necessary to ass…" at bounding box center [560, 210] width 456 height 82
copy span "A security risk assessment is required annually or as often as necessary to ass…"
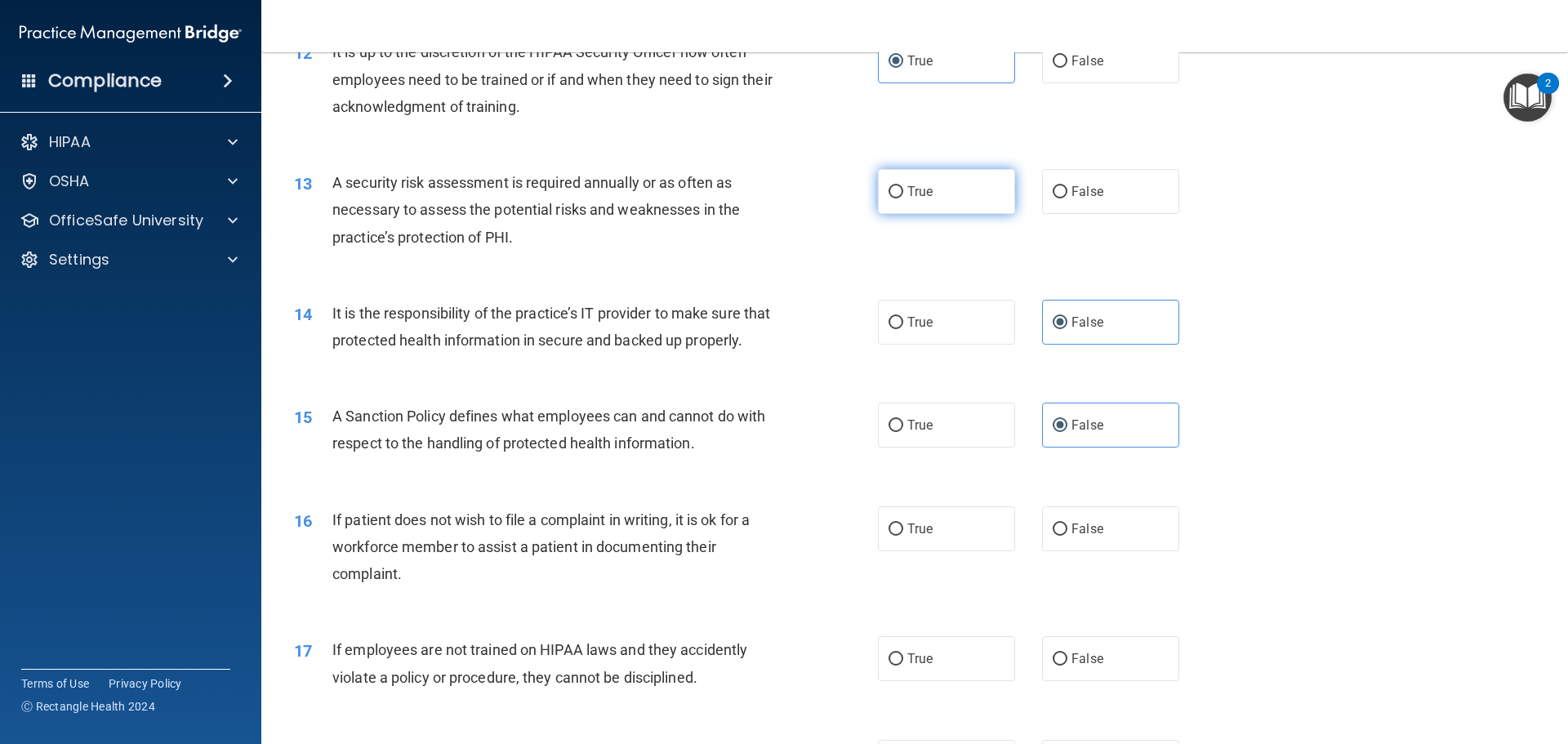
click at [907, 191] on span "True" at bounding box center [919, 192] width 26 height 16
click at [903, 191] on input "True" at bounding box center [896, 192] width 15 height 12
radio input "true"
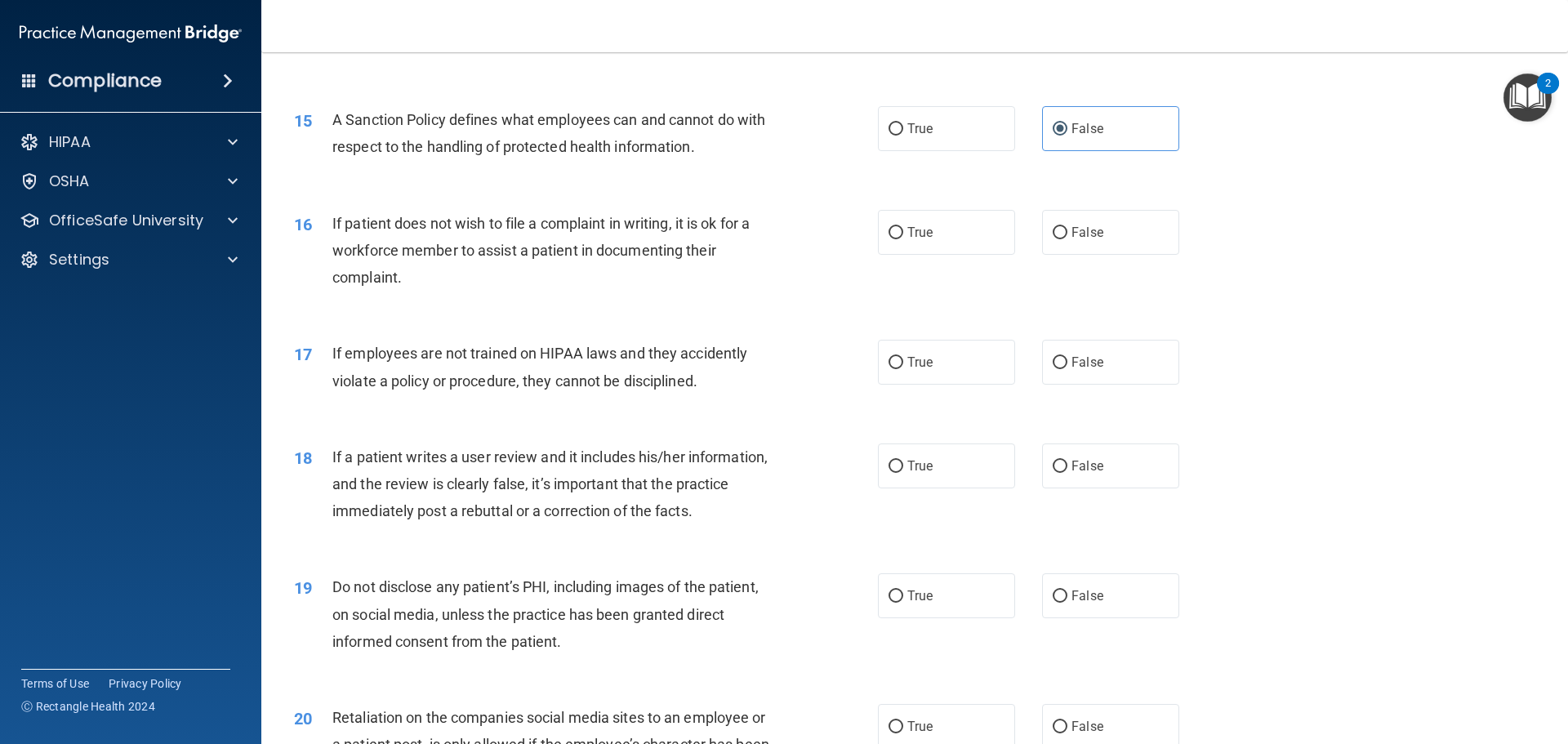
scroll to position [2041, 0]
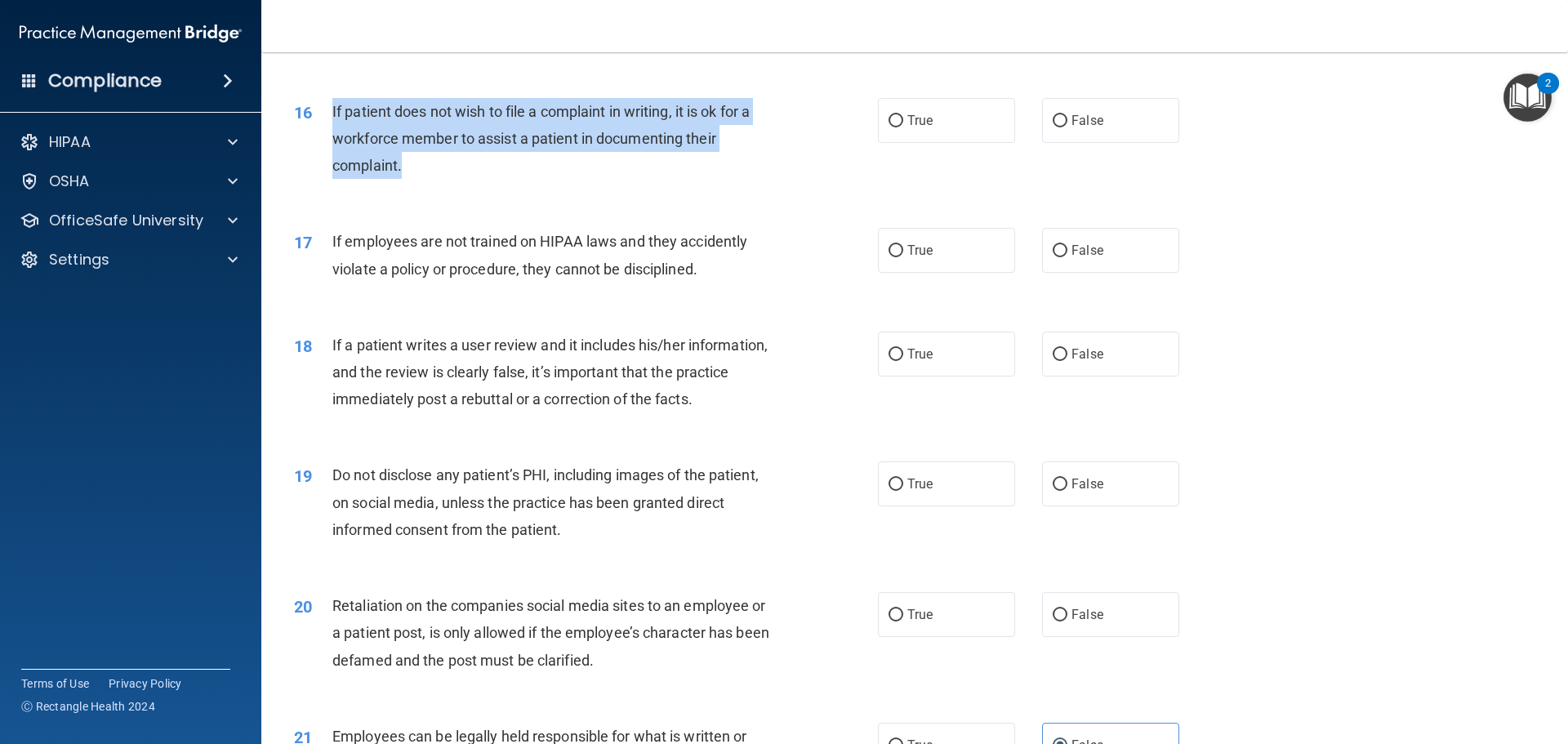
drag, startPoint x: 334, startPoint y: 140, endPoint x: 416, endPoint y: 189, distance: 95.5
click at [416, 180] on div "If patient does not wish to file a complaint in writing, it is ok for a workfor…" at bounding box center [560, 139] width 456 height 82
copy span "If patient does not wish to file a complaint in writing, it is ok for a workfor…"
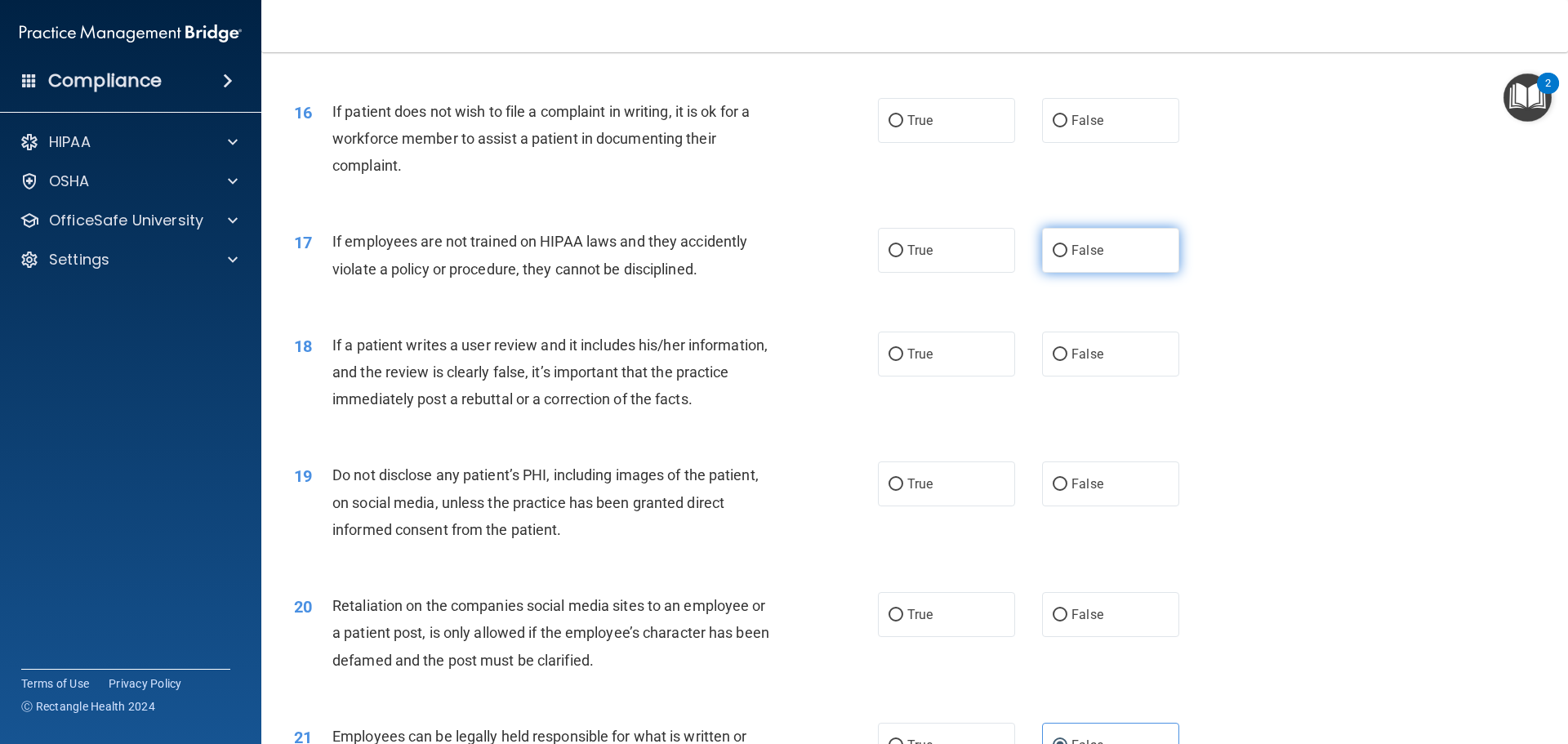
drag, startPoint x: 912, startPoint y: 142, endPoint x: 1096, endPoint y: 262, distance: 219.7
click at [912, 128] on span "True" at bounding box center [919, 121] width 26 height 16
click at [903, 127] on input "True" at bounding box center [896, 121] width 15 height 12
radio input "true"
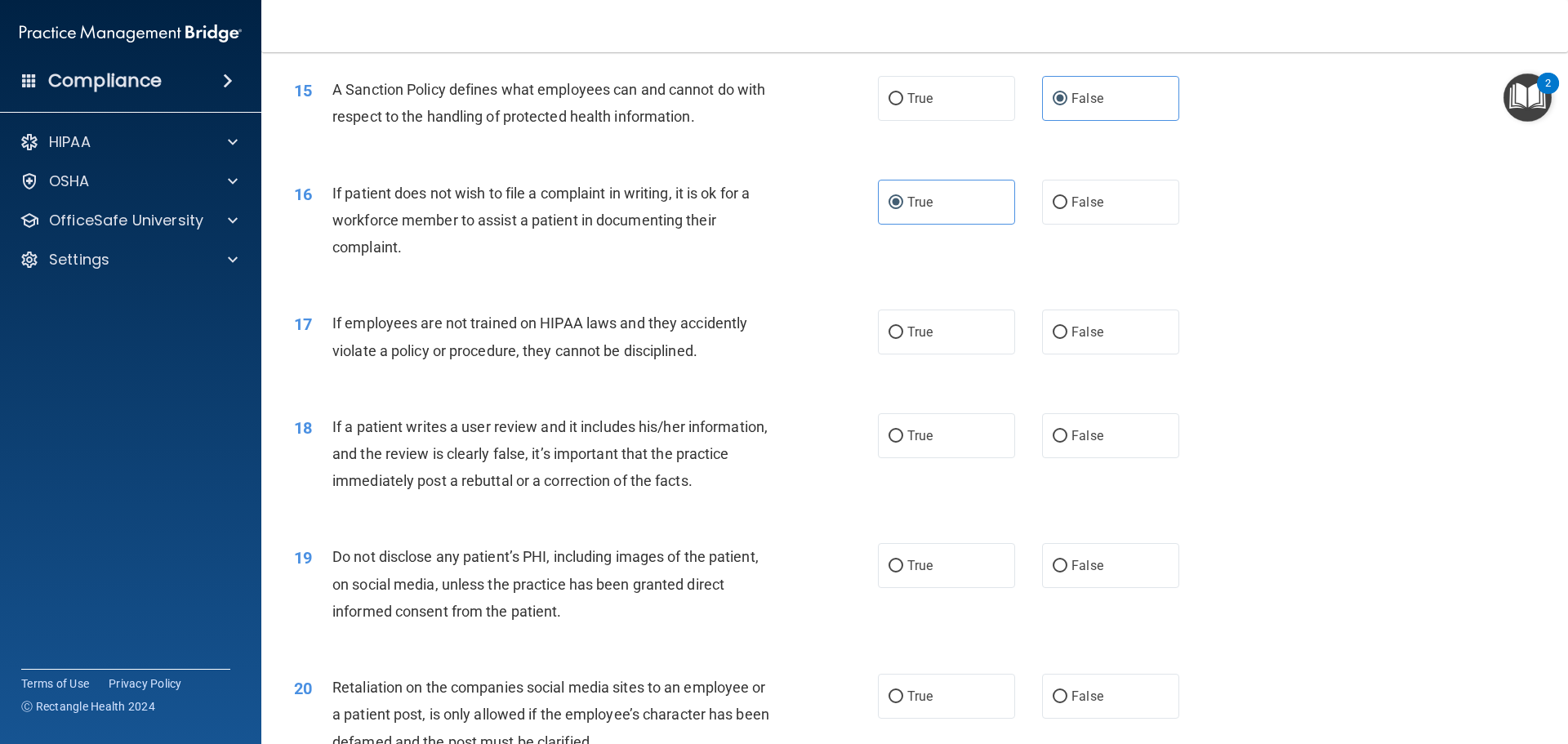
click at [1219, 316] on div "17 If employees are not trained on HIPAA laws and they accidently violate a pol…" at bounding box center [914, 341] width 1265 height 103
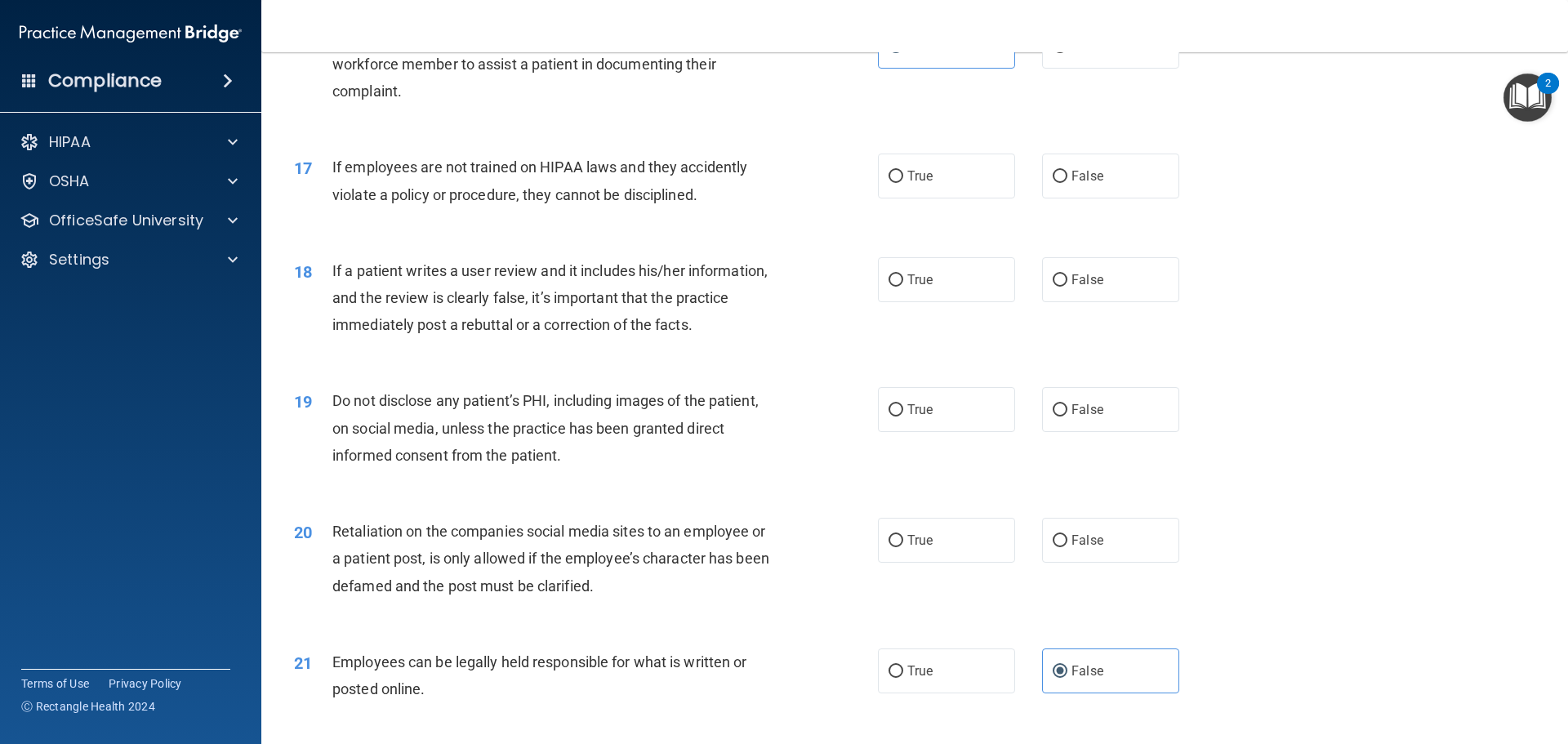
scroll to position [2123, 0]
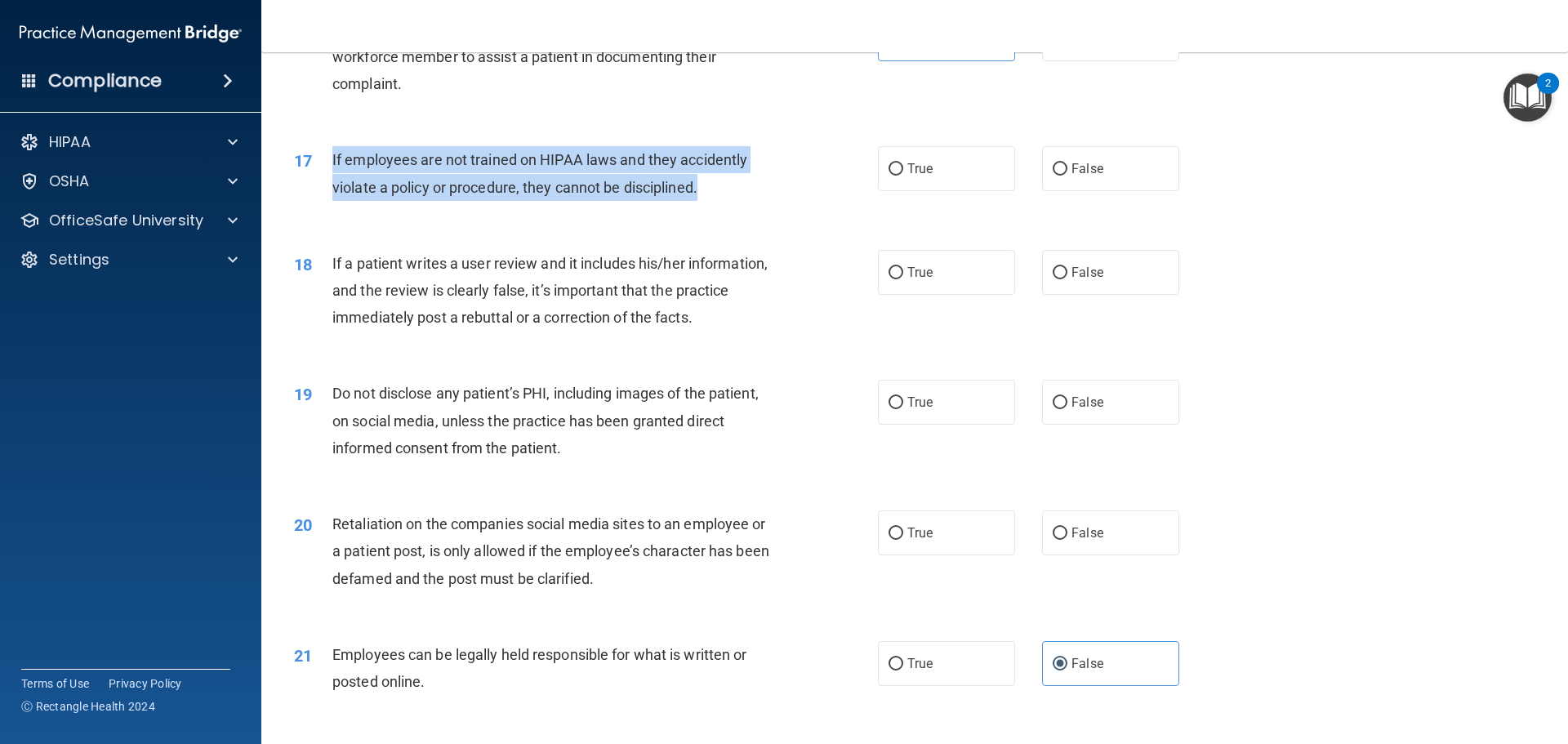
drag, startPoint x: 322, startPoint y: 180, endPoint x: 707, endPoint y: 230, distance: 388.2
click at [707, 208] on div "17 If employees are not trained on HIPAA laws and they accidently violate a pol…" at bounding box center [585, 177] width 633 height 62
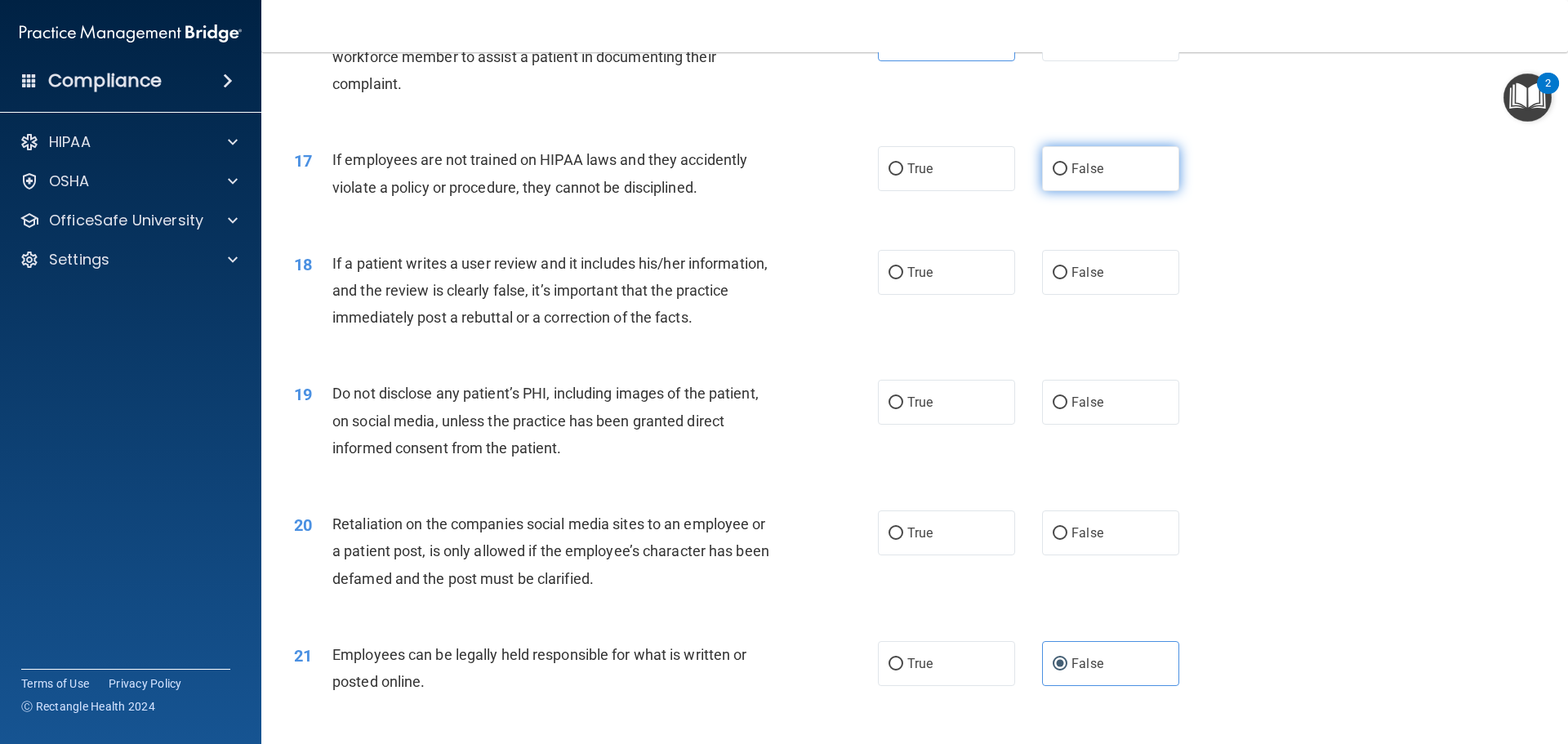
drag, startPoint x: 654, startPoint y: 202, endPoint x: 1092, endPoint y: 200, distance: 438.0
click at [1092, 177] on span "False" at bounding box center [1087, 169] width 32 height 16
click at [1067, 176] on input "False" at bounding box center [1060, 169] width 15 height 12
radio input "true"
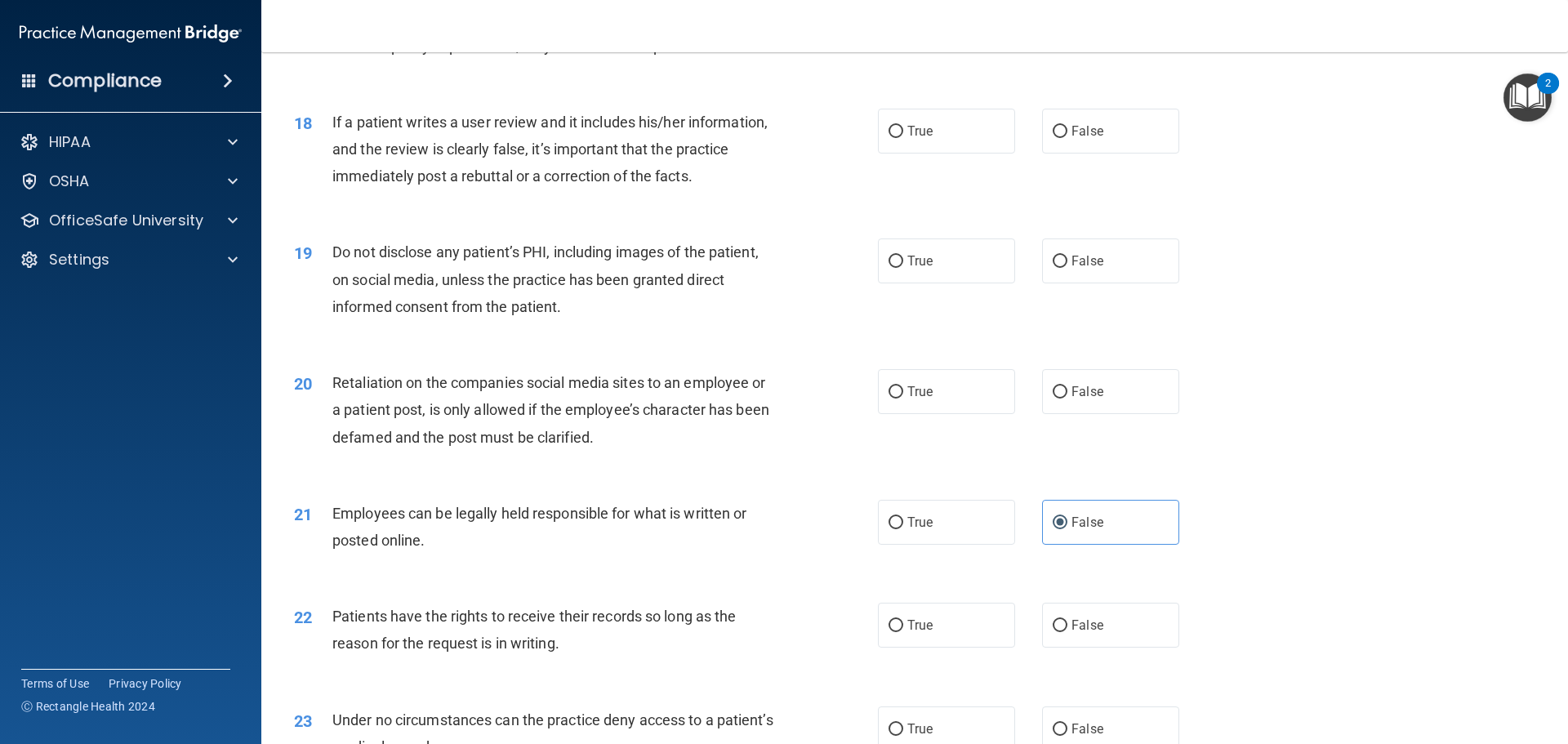
scroll to position [2287, 0]
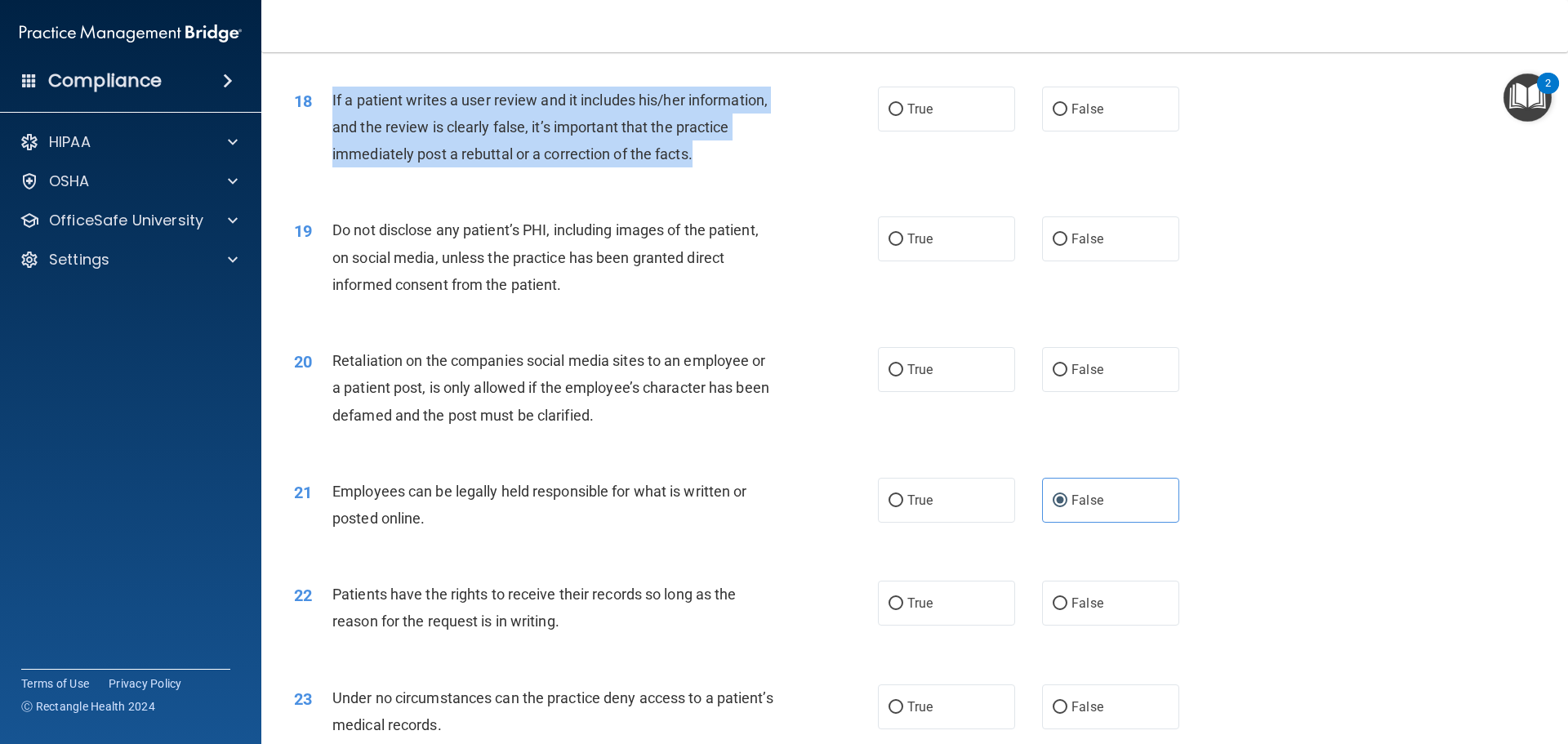
drag, startPoint x: 697, startPoint y: 182, endPoint x: 325, endPoint y: 124, distance: 376.5
click at [325, 124] on div "18 If a patient writes a user review and it includes his/her information, and t…" at bounding box center [585, 132] width 633 height 90
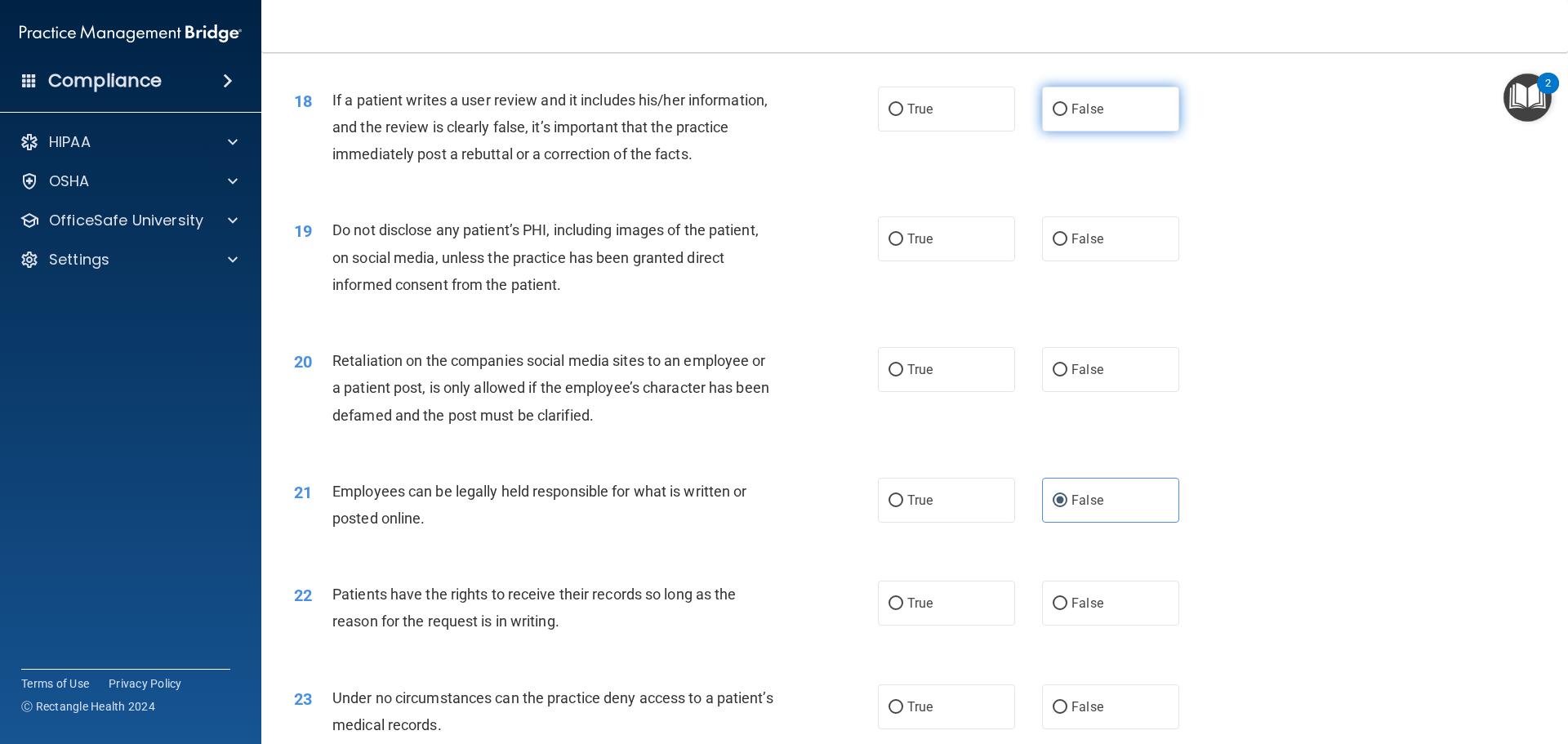
click at [1090, 116] on span "False" at bounding box center [1087, 109] width 32 height 16
click at [1067, 116] on input "False" at bounding box center [1060, 110] width 15 height 12
radio input "true"
click at [1234, 197] on div "18 If a patient writes a user review and it includes his/her information, and t…" at bounding box center [914, 132] width 1265 height 131
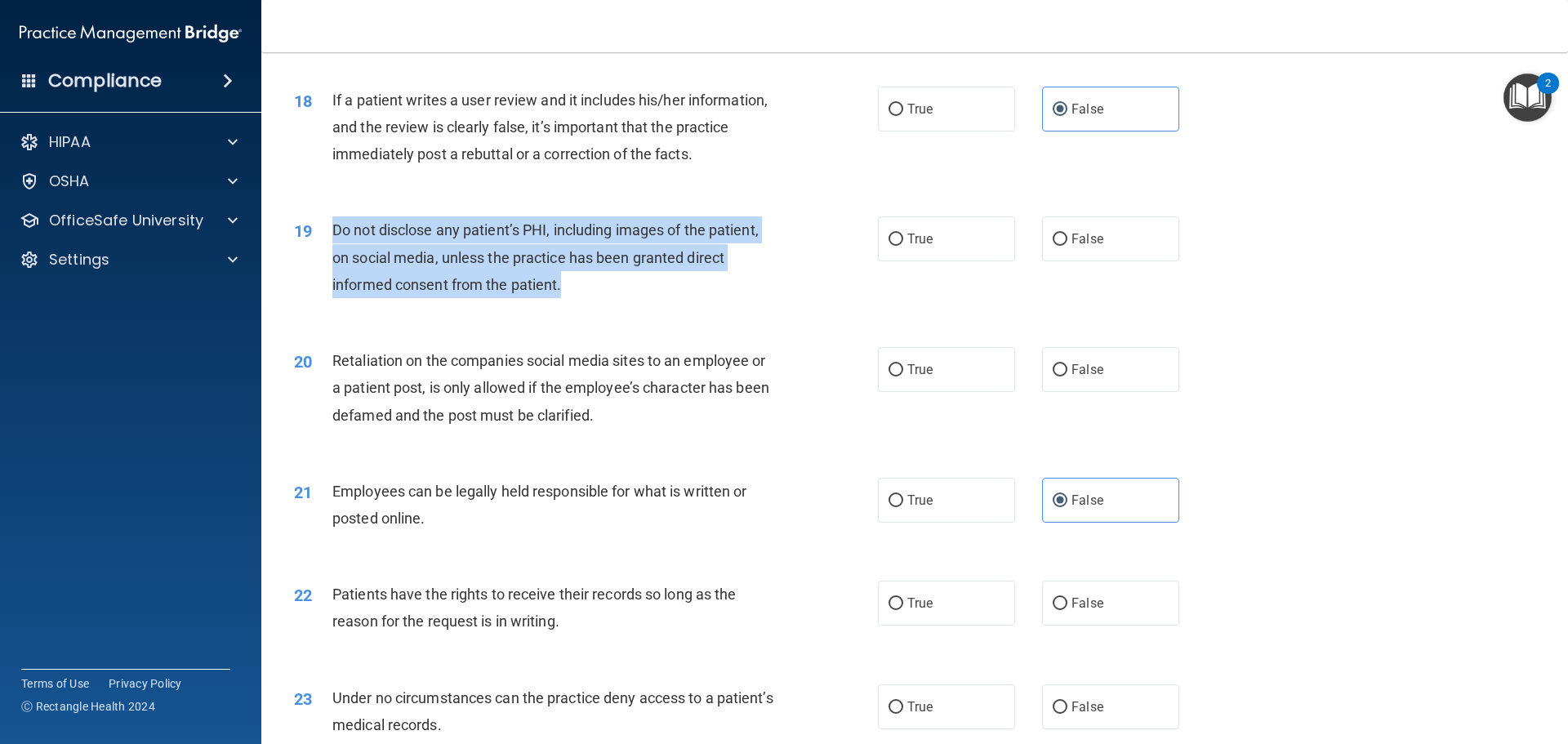
drag, startPoint x: 573, startPoint y: 313, endPoint x: 328, endPoint y: 252, distance: 252.5
click at [328, 252] on div "19 Do not disclose any patient’s PHI, including images of the patient, on socia…" at bounding box center [585, 261] width 633 height 90
copy div "Do not disclose any patient’s PHI, including images of the patient, on social m…"
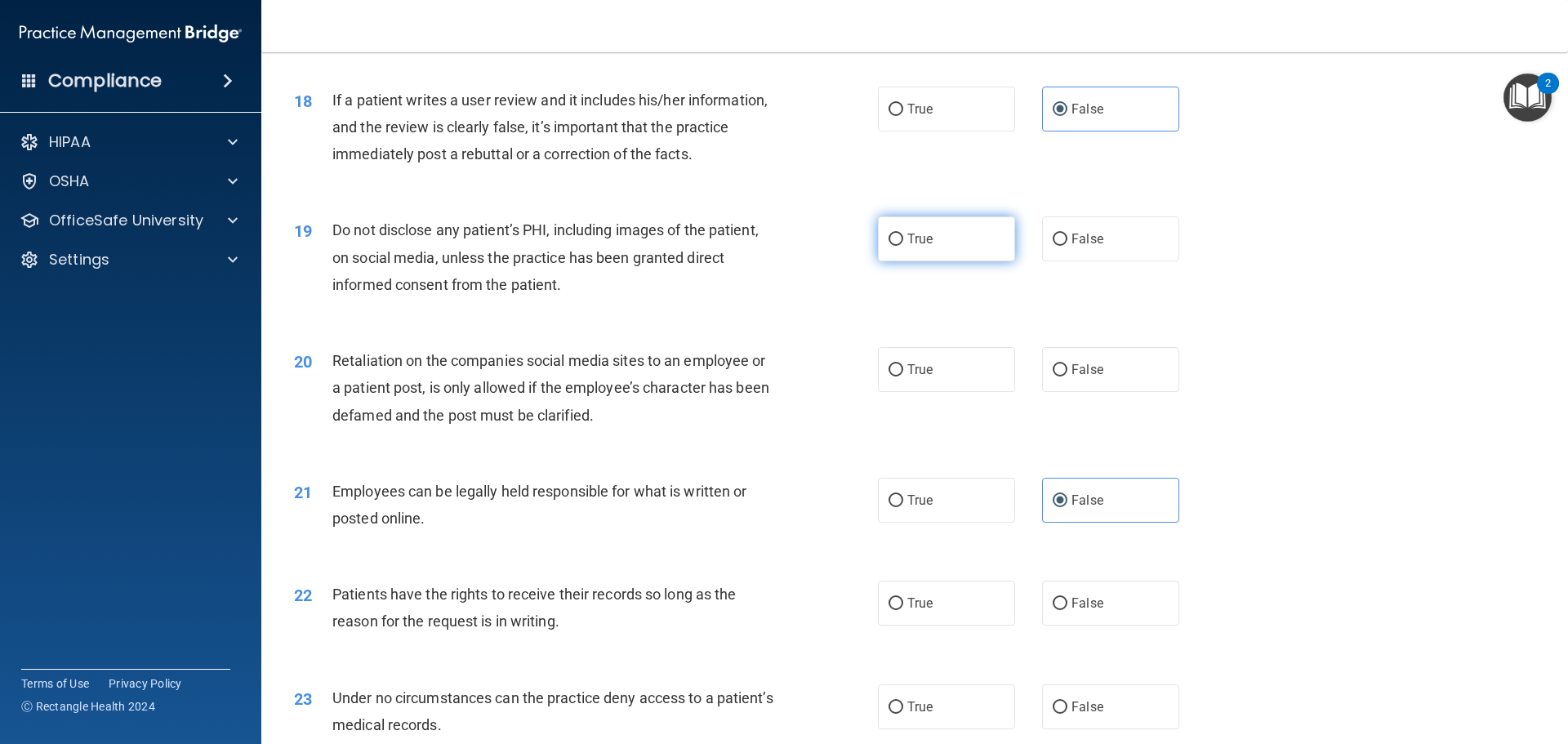
click at [966, 259] on label "True" at bounding box center [946, 238] width 137 height 45
click at [903, 246] on input "True" at bounding box center [896, 240] width 15 height 12
radio input "true"
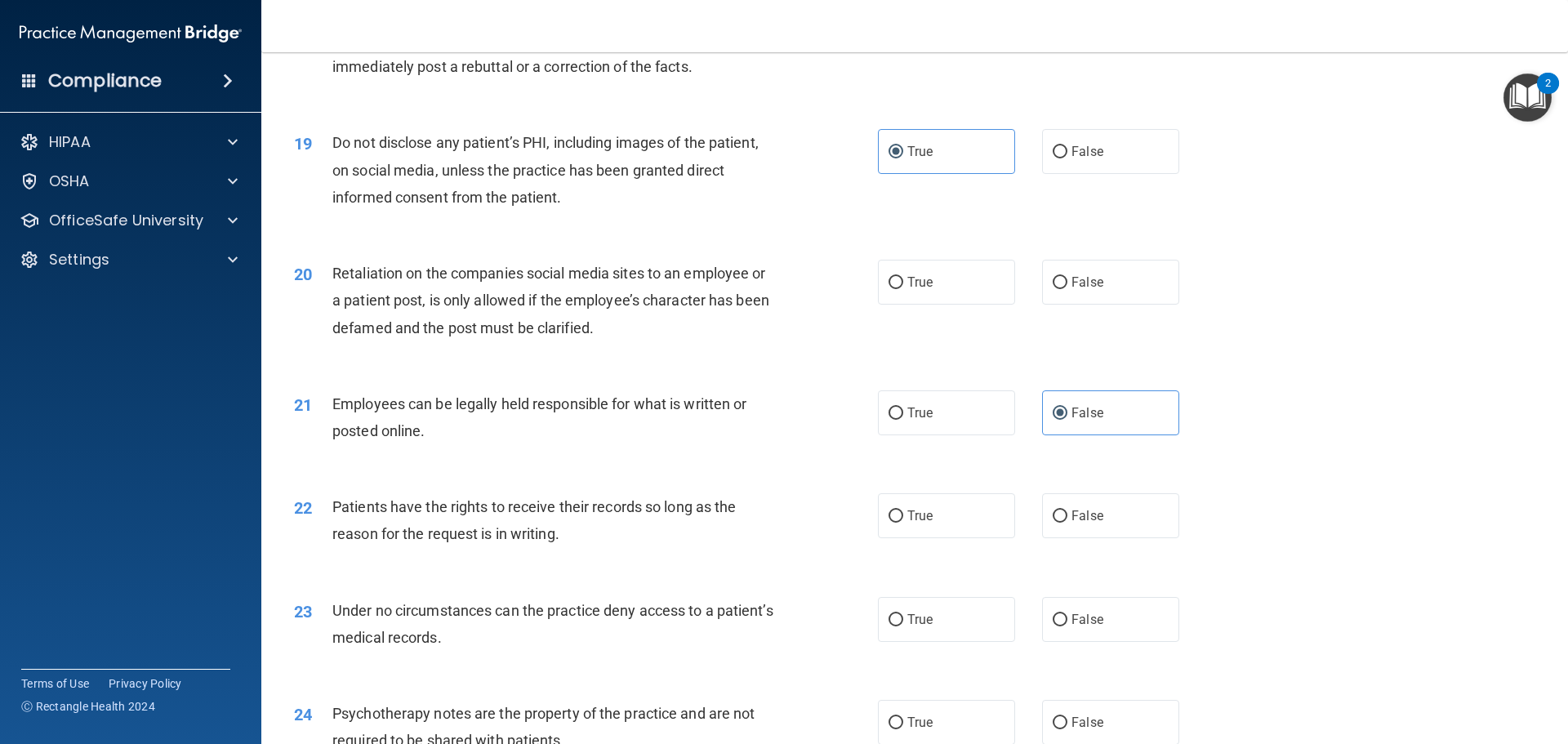
scroll to position [2450, 0]
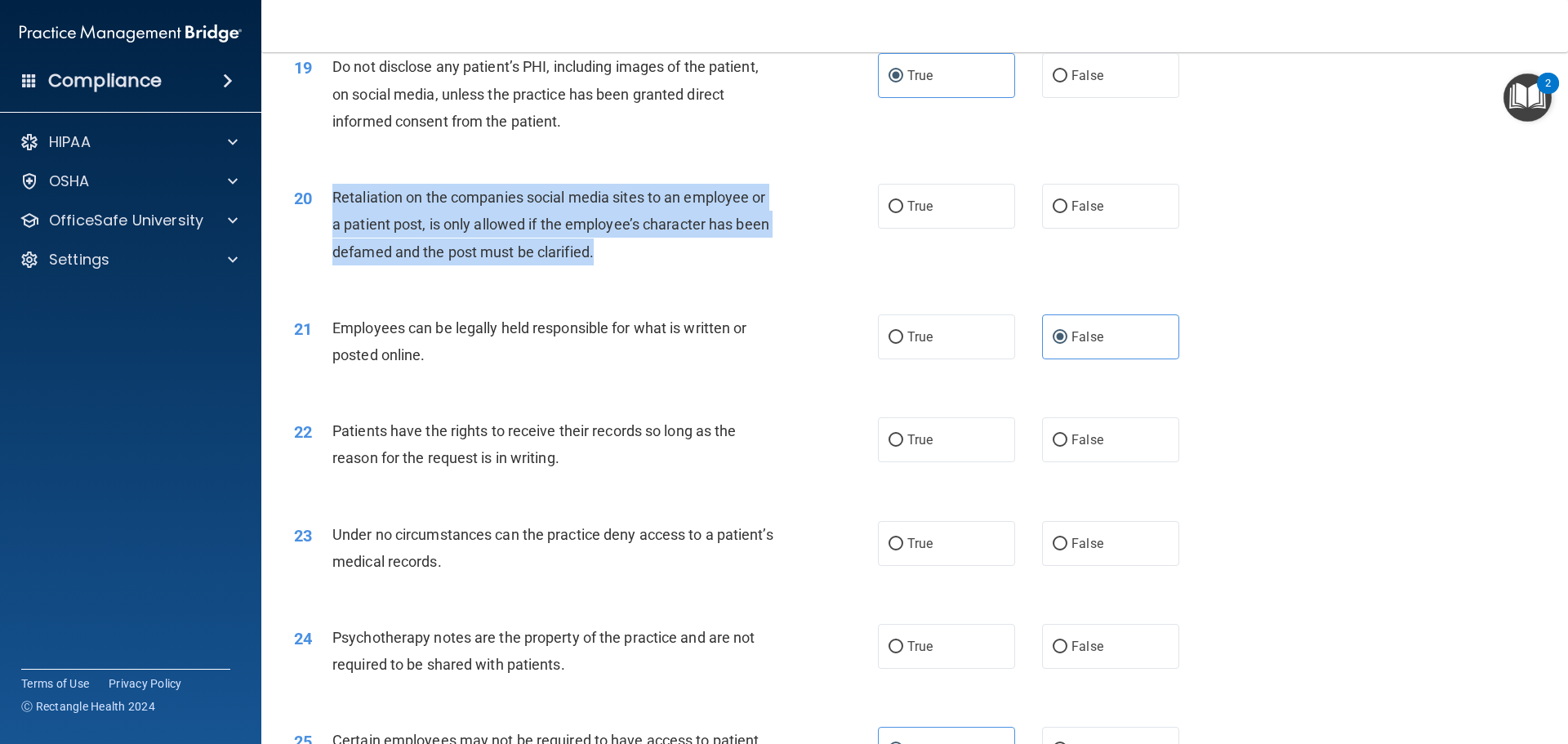
drag, startPoint x: 332, startPoint y: 222, endPoint x: 603, endPoint y: 292, distance: 279.9
click at [603, 274] on div "20 Retaliation on the companies social media sites to an employee or a patient …" at bounding box center [585, 229] width 633 height 90
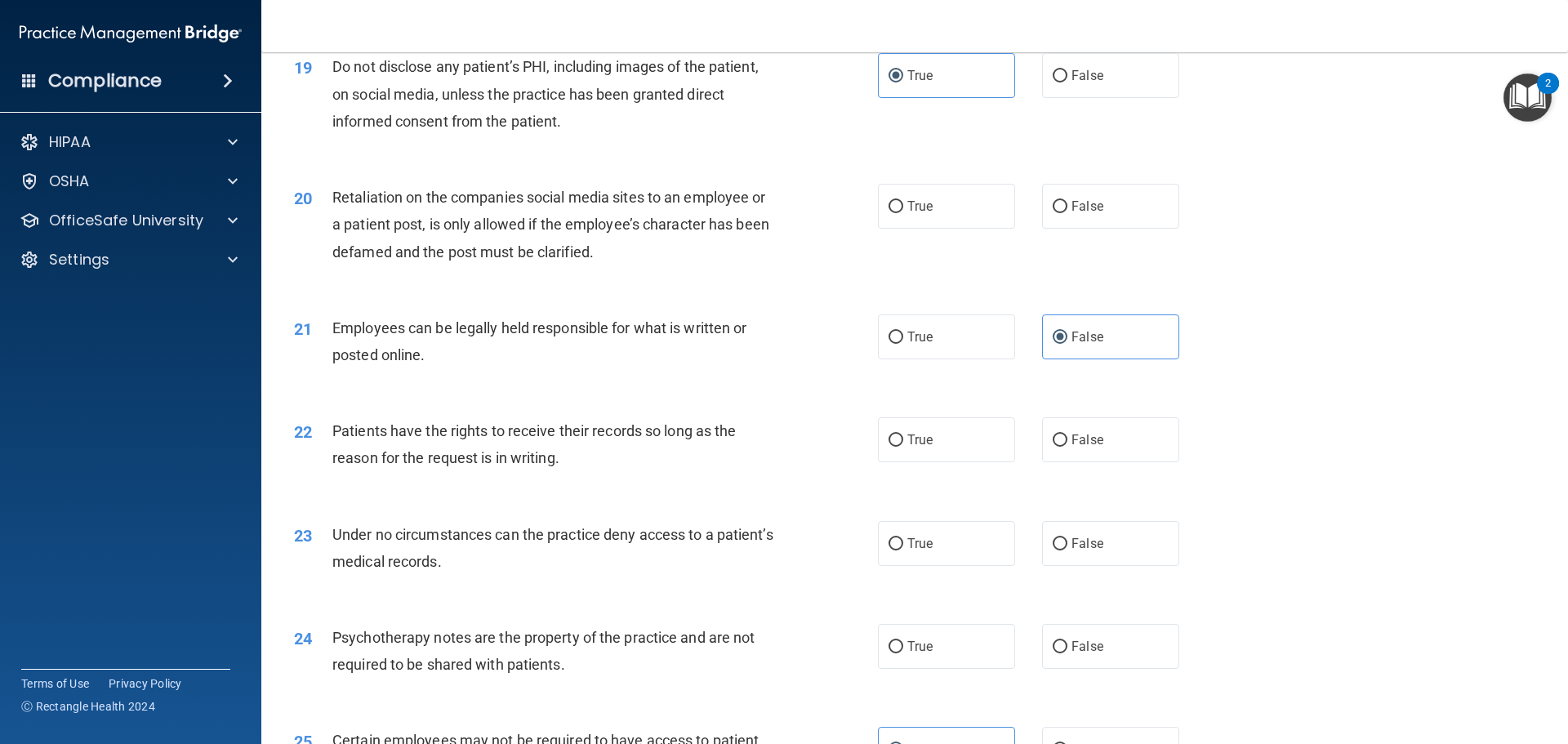
drag, startPoint x: 1081, startPoint y: 240, endPoint x: 1120, endPoint y: 283, distance: 58.1
click at [1082, 214] on span "False" at bounding box center [1087, 207] width 32 height 16
click at [1067, 213] on input "False" at bounding box center [1060, 207] width 15 height 12
radio input "true"
click at [1254, 329] on div "21 Employees can be legally held responsible for what is written or posted onli…" at bounding box center [914, 345] width 1265 height 103
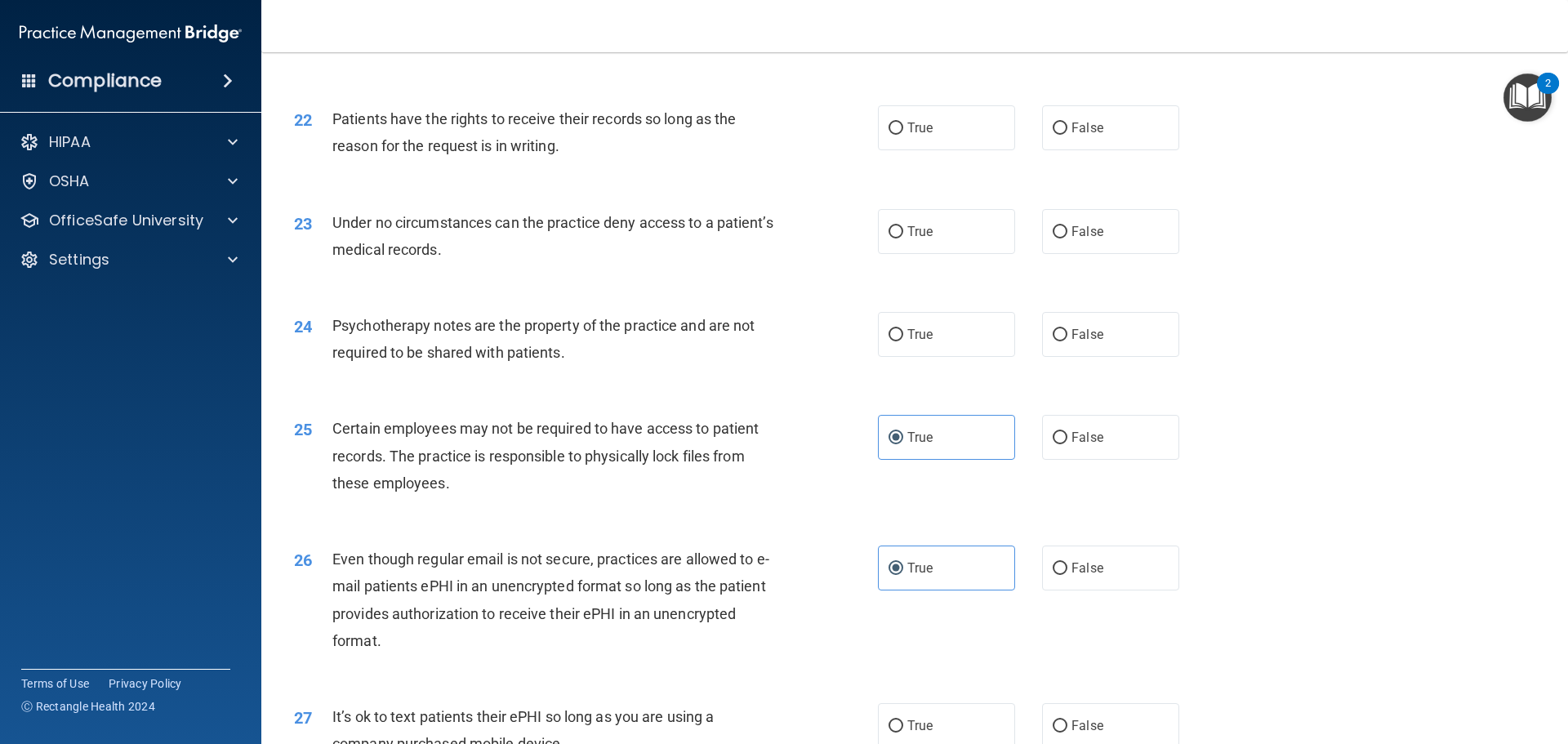
scroll to position [2777, 0]
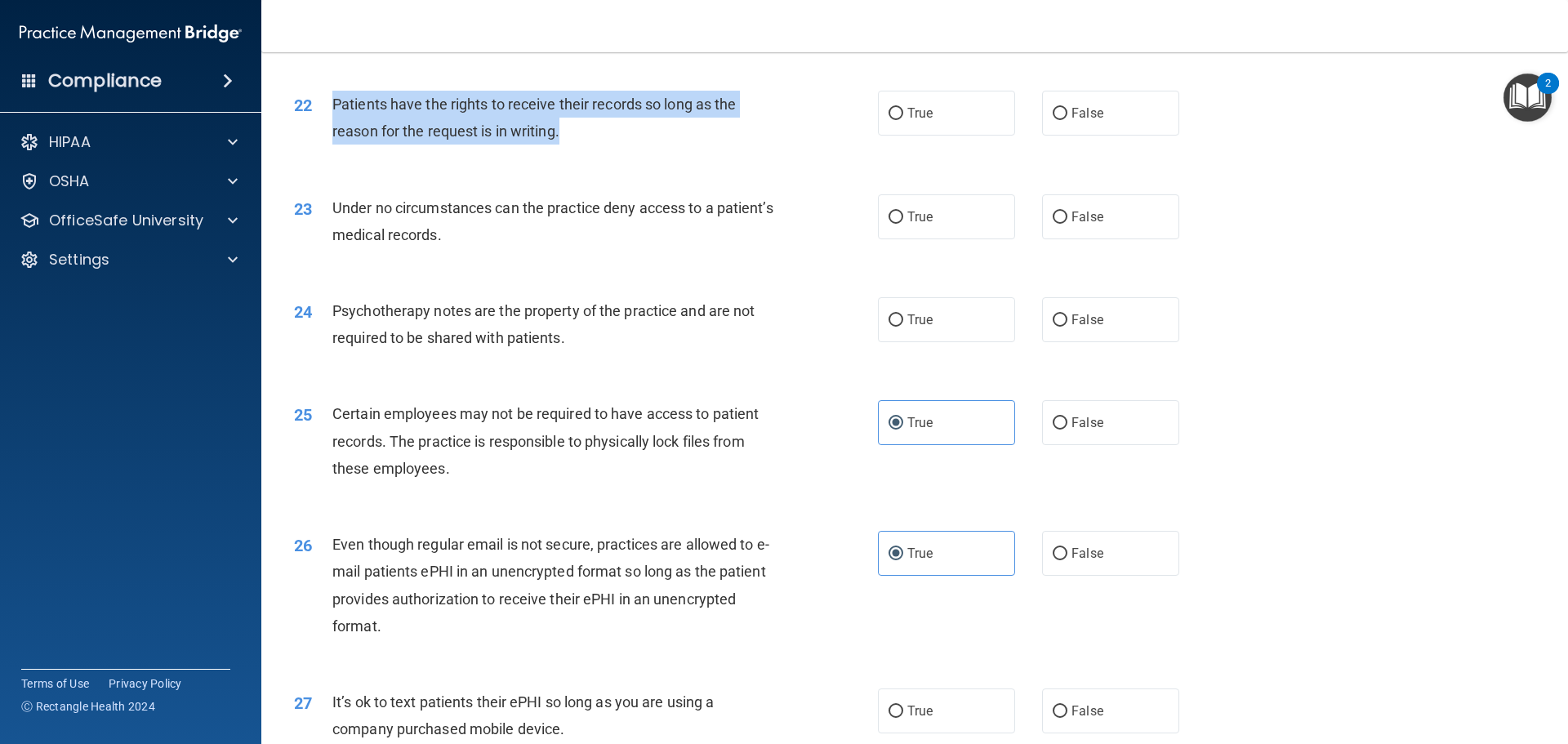
drag, startPoint x: 323, startPoint y: 124, endPoint x: 495, endPoint y: 134, distance: 172.3
click at [570, 153] on div "22 Patients have the rights to receive their records so long as the reason for …" at bounding box center [585, 122] width 633 height 62
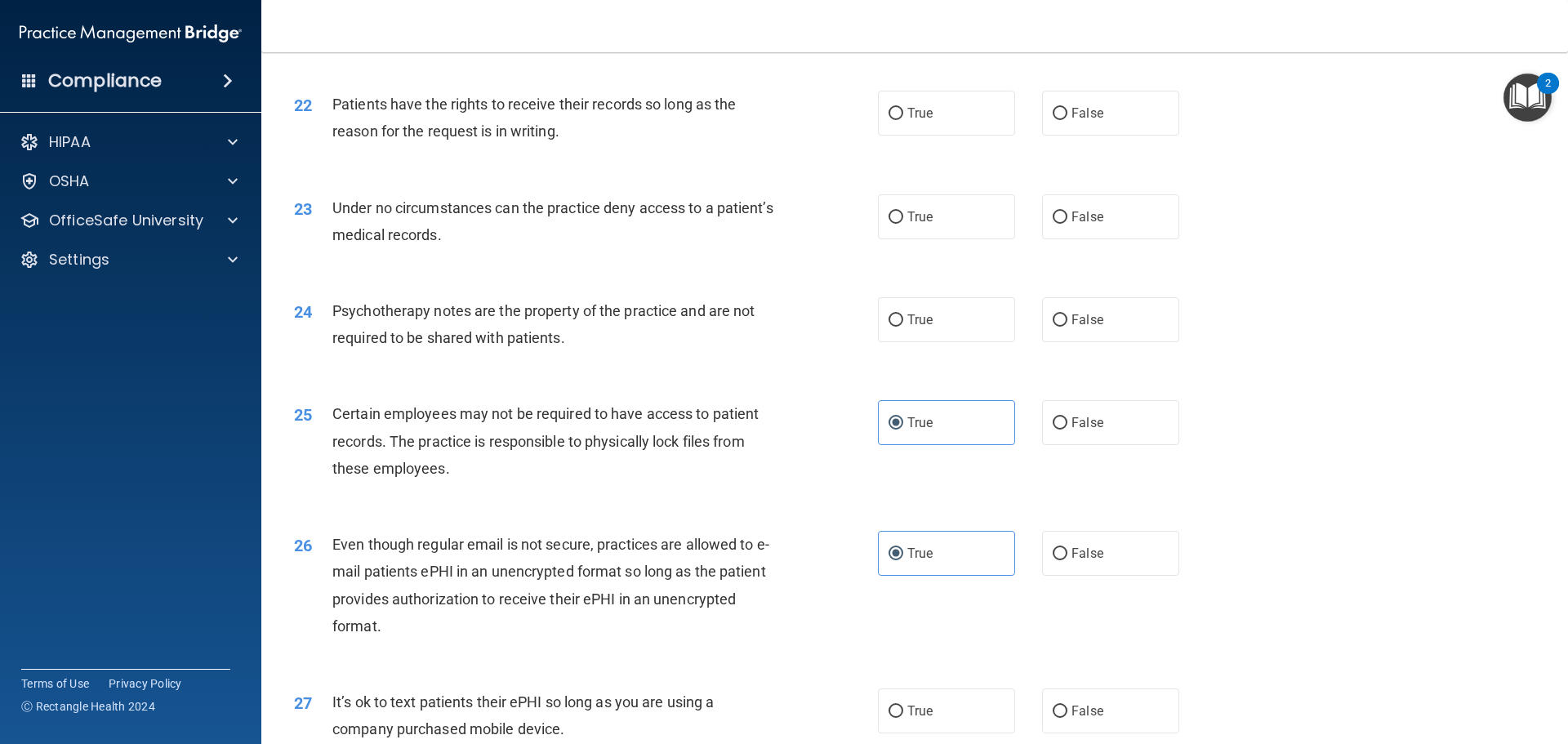
click at [672, 173] on div "22 Patients have the rights to receive their records so long as the reason for …" at bounding box center [914, 122] width 1265 height 103
click at [941, 136] on label "True" at bounding box center [946, 113] width 137 height 45
click at [903, 120] on input "True" at bounding box center [896, 114] width 15 height 12
radio input "true"
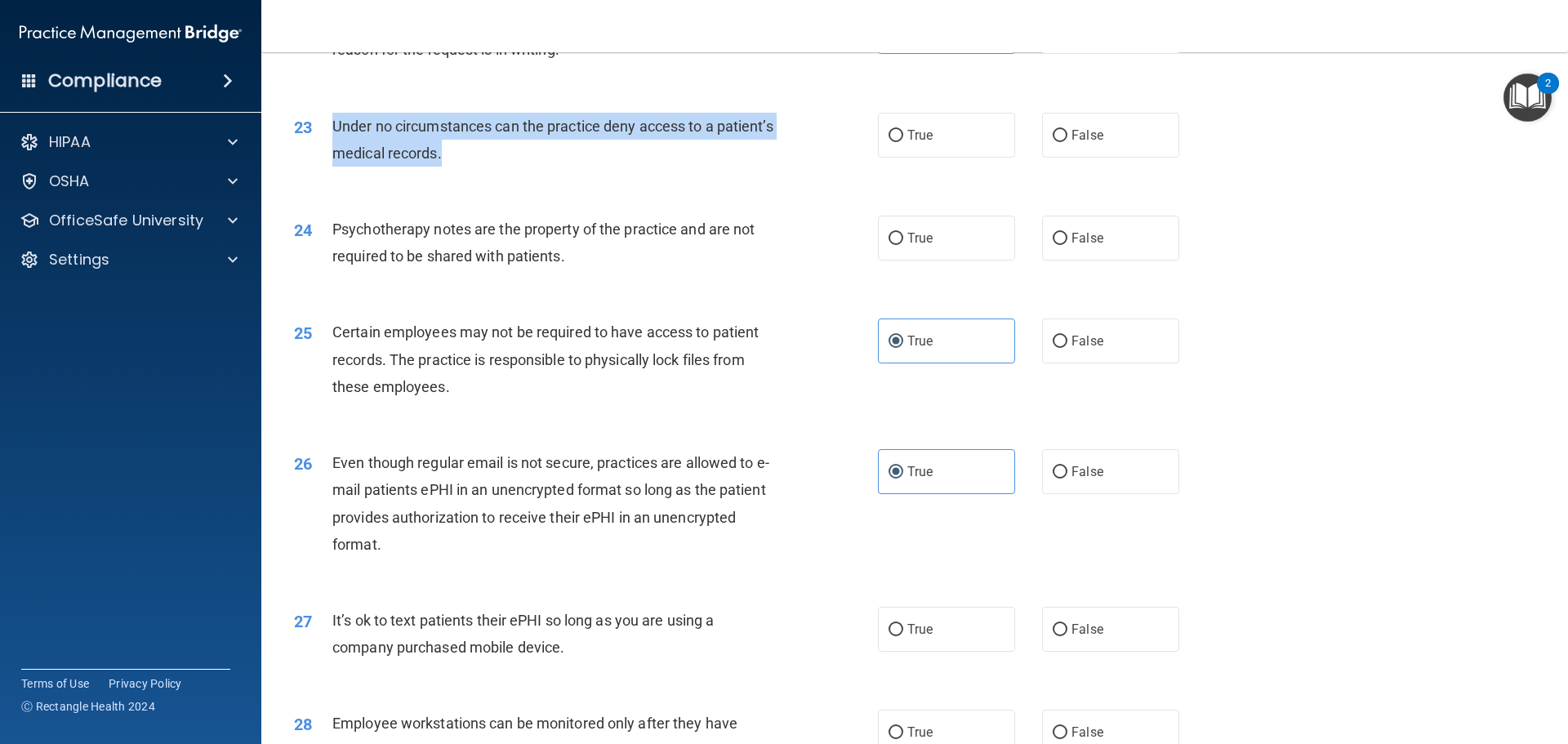
drag, startPoint x: 506, startPoint y: 184, endPoint x: 383, endPoint y: 169, distance: 123.9
click at [314, 158] on div "23 Under no circumstances can the practice deny access to a patient’s medical r…" at bounding box center [585, 144] width 633 height 62
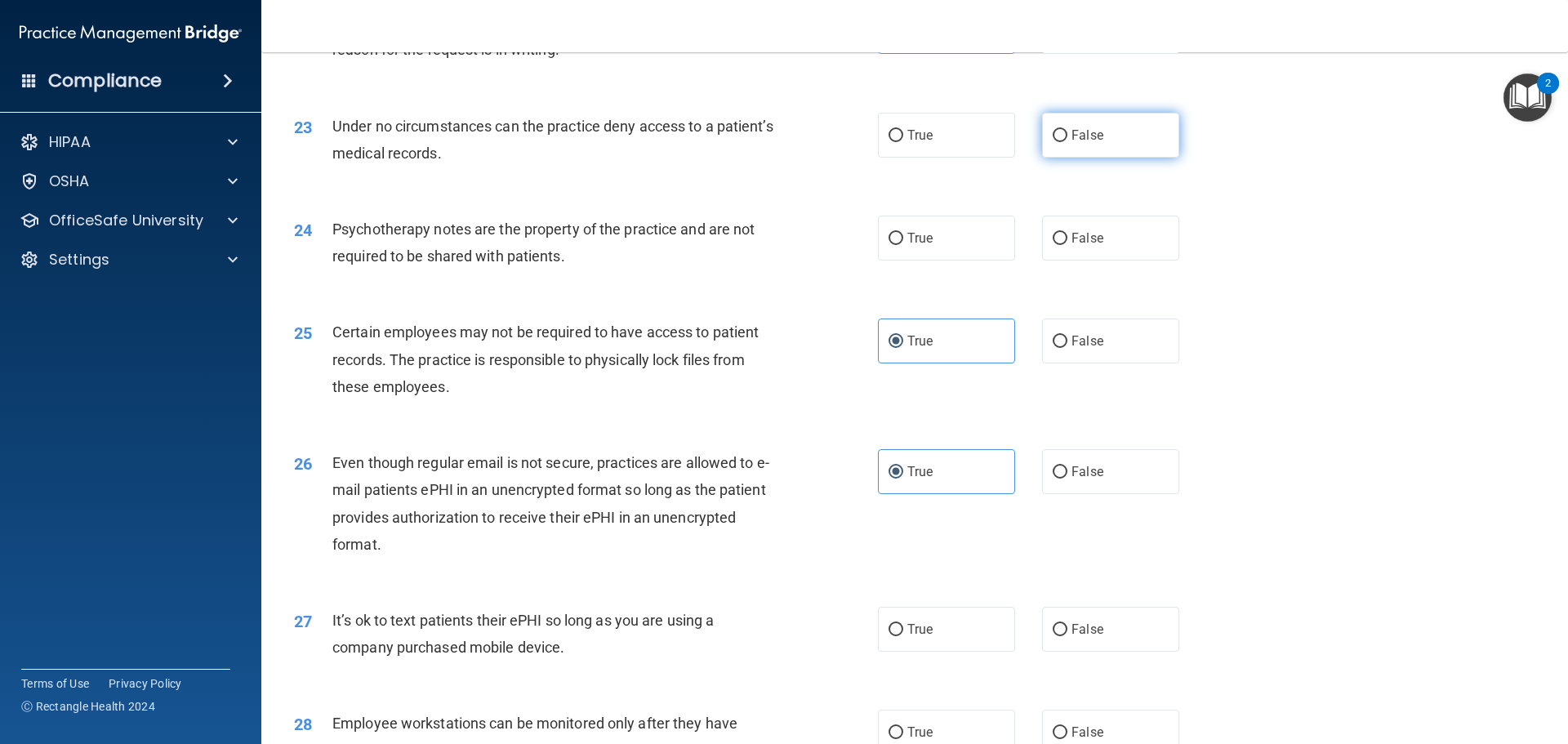
click at [1071, 143] on span "False" at bounding box center [1087, 135] width 32 height 16
click at [1067, 142] on input "False" at bounding box center [1060, 136] width 15 height 12
radio input "true"
click at [969, 260] on label "True" at bounding box center [946, 237] width 137 height 45
click at [903, 245] on input "True" at bounding box center [896, 239] width 15 height 12
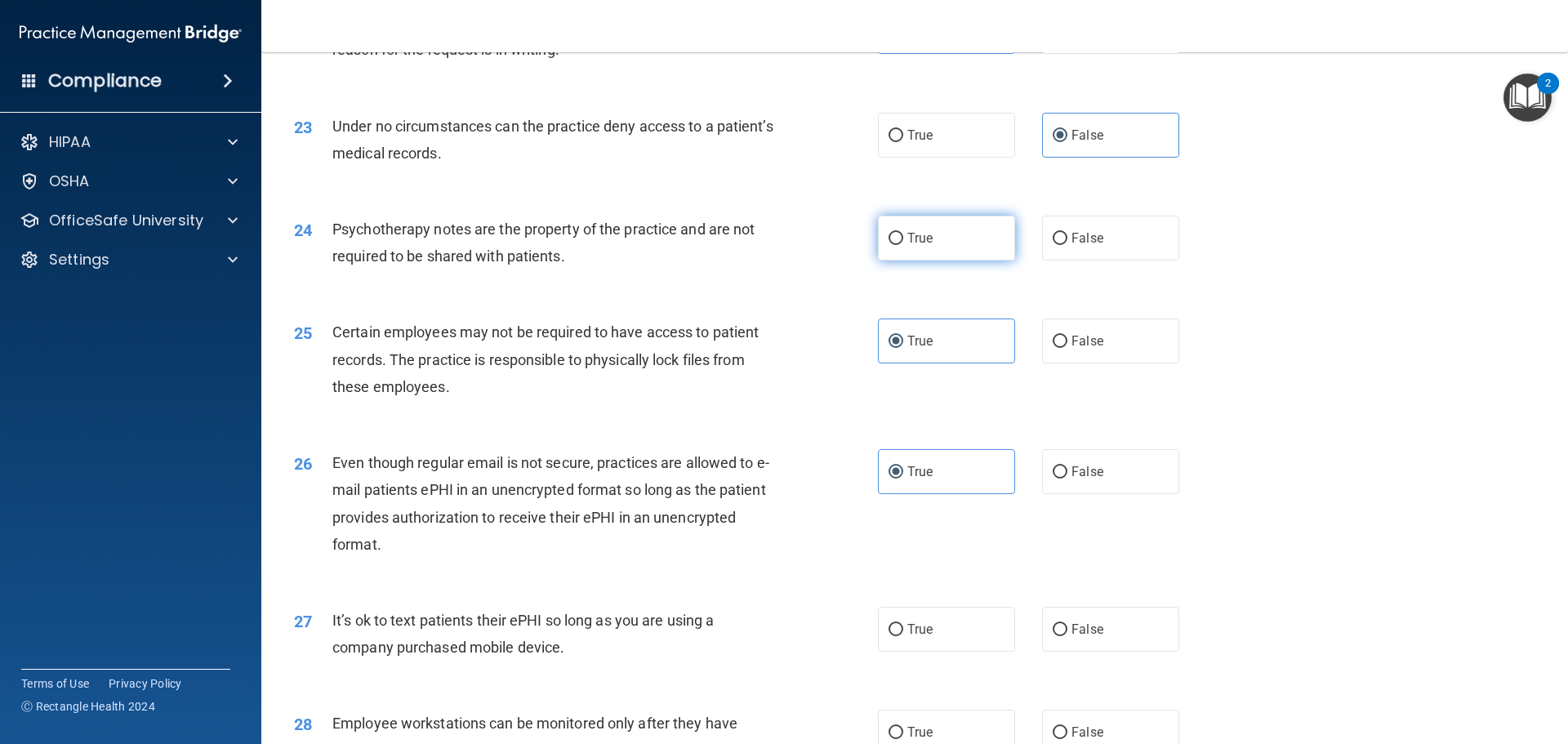
radio input "true"
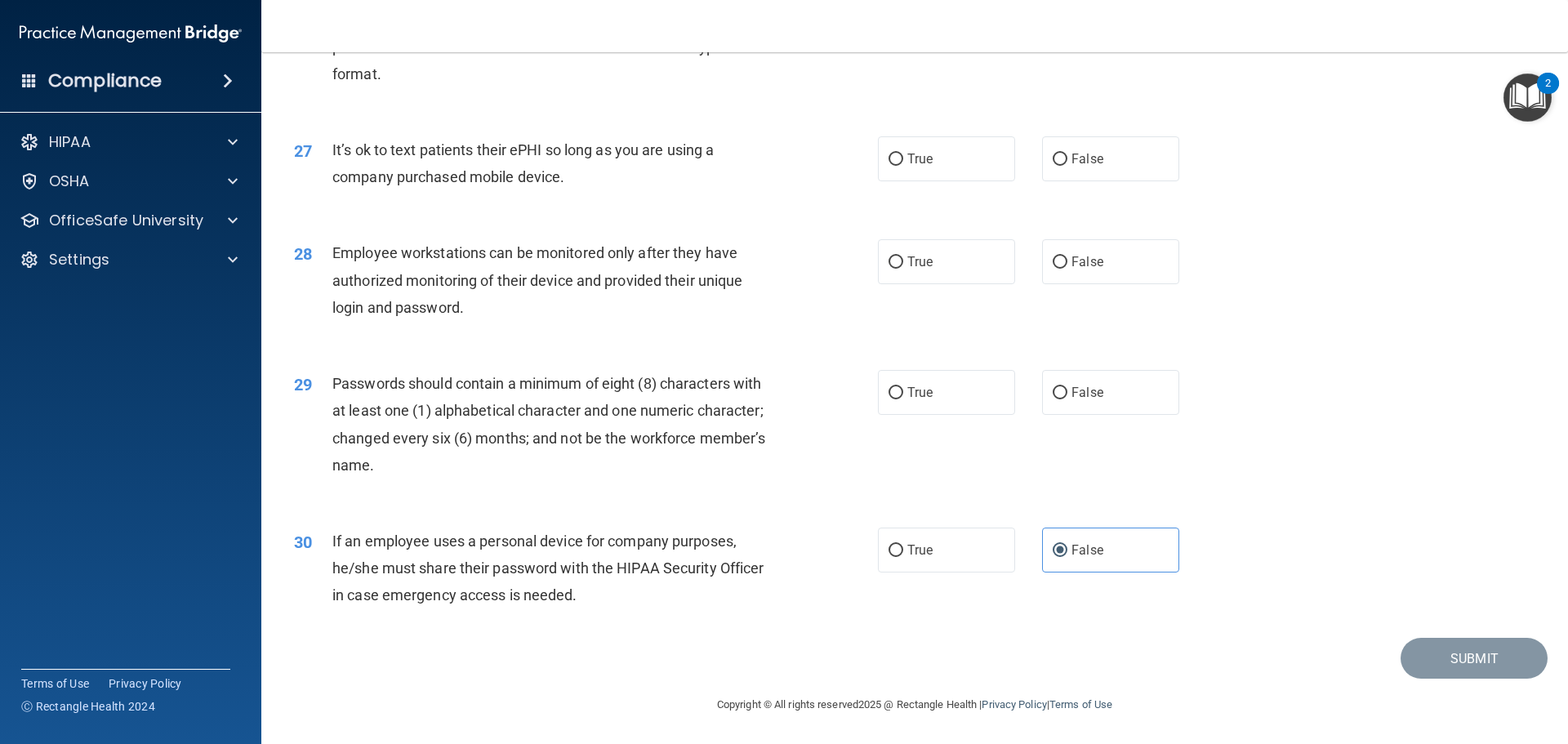
scroll to position [3348, 0]
click at [1077, 167] on span "False" at bounding box center [1087, 159] width 32 height 16
click at [1067, 166] on input "False" at bounding box center [1060, 160] width 15 height 12
radio input "true"
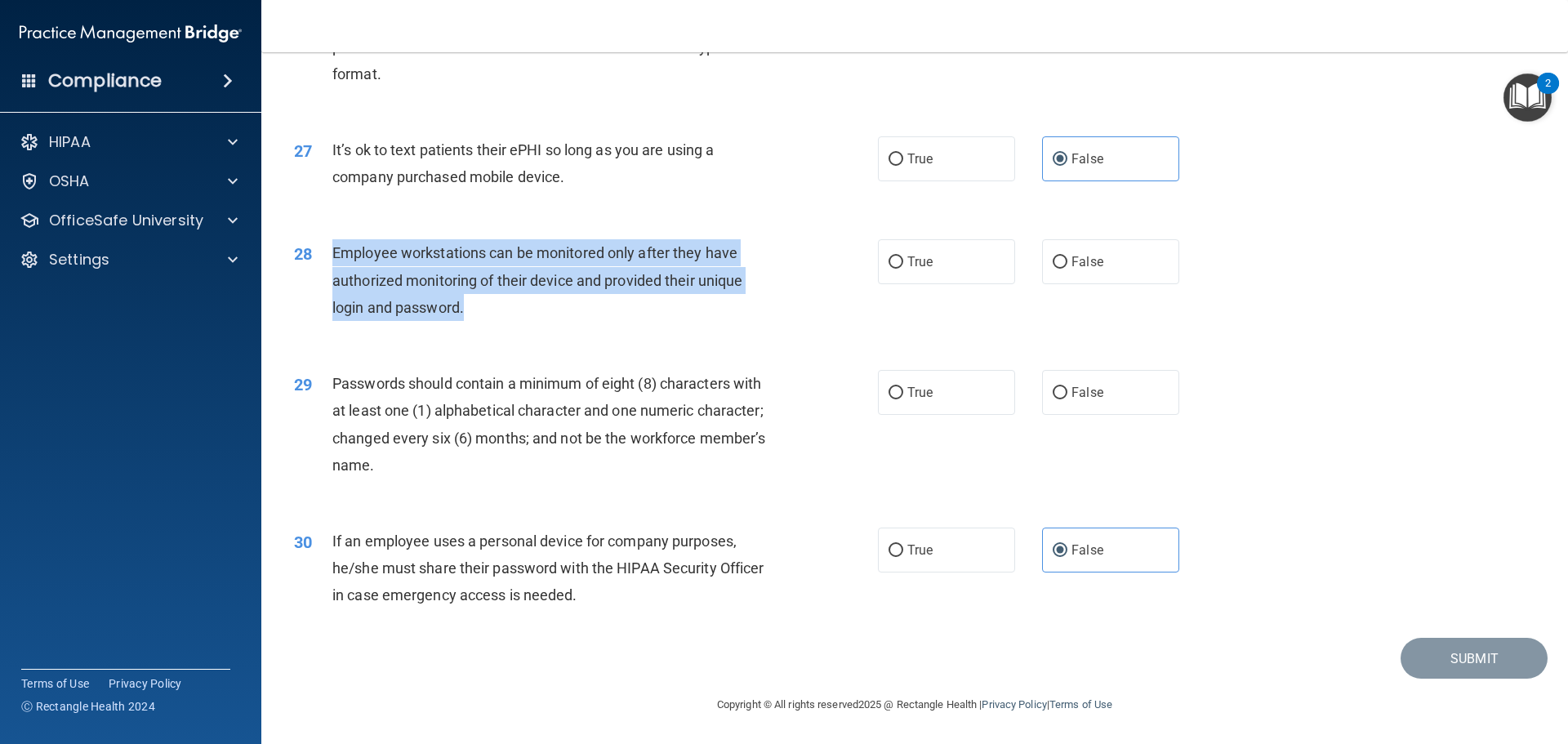
drag, startPoint x: 334, startPoint y: 259, endPoint x: 465, endPoint y: 320, distance: 144.5
click at [466, 321] on div "Employee workstations can be monitored only after they have authorized monitori…" at bounding box center [560, 280] width 456 height 82
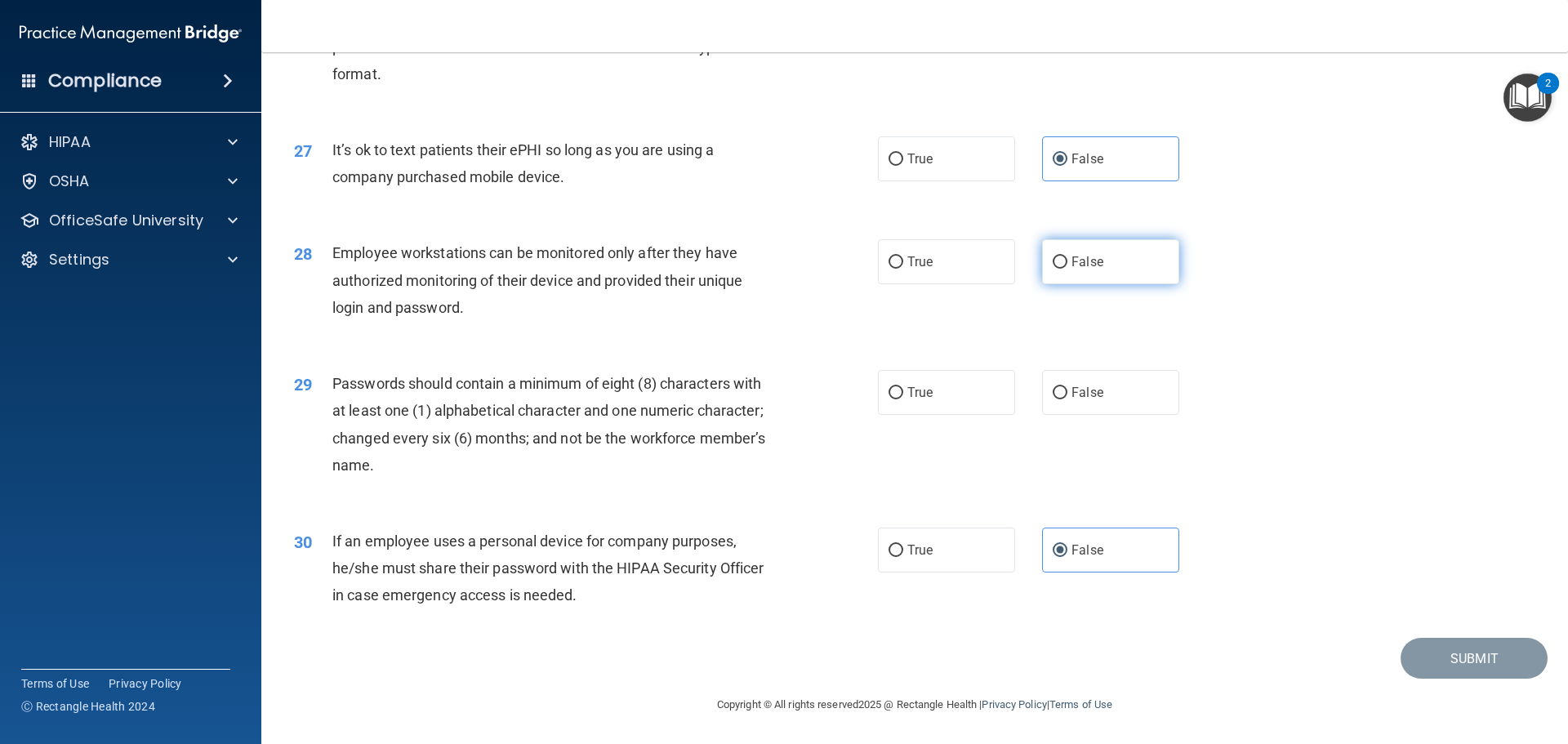
click at [1087, 282] on label "False" at bounding box center [1110, 261] width 137 height 45
click at [1067, 268] on input "False" at bounding box center [1060, 263] width 15 height 12
radio input "true"
click at [926, 400] on span "True" at bounding box center [919, 393] width 26 height 16
click at [903, 399] on input "True" at bounding box center [896, 394] width 15 height 12
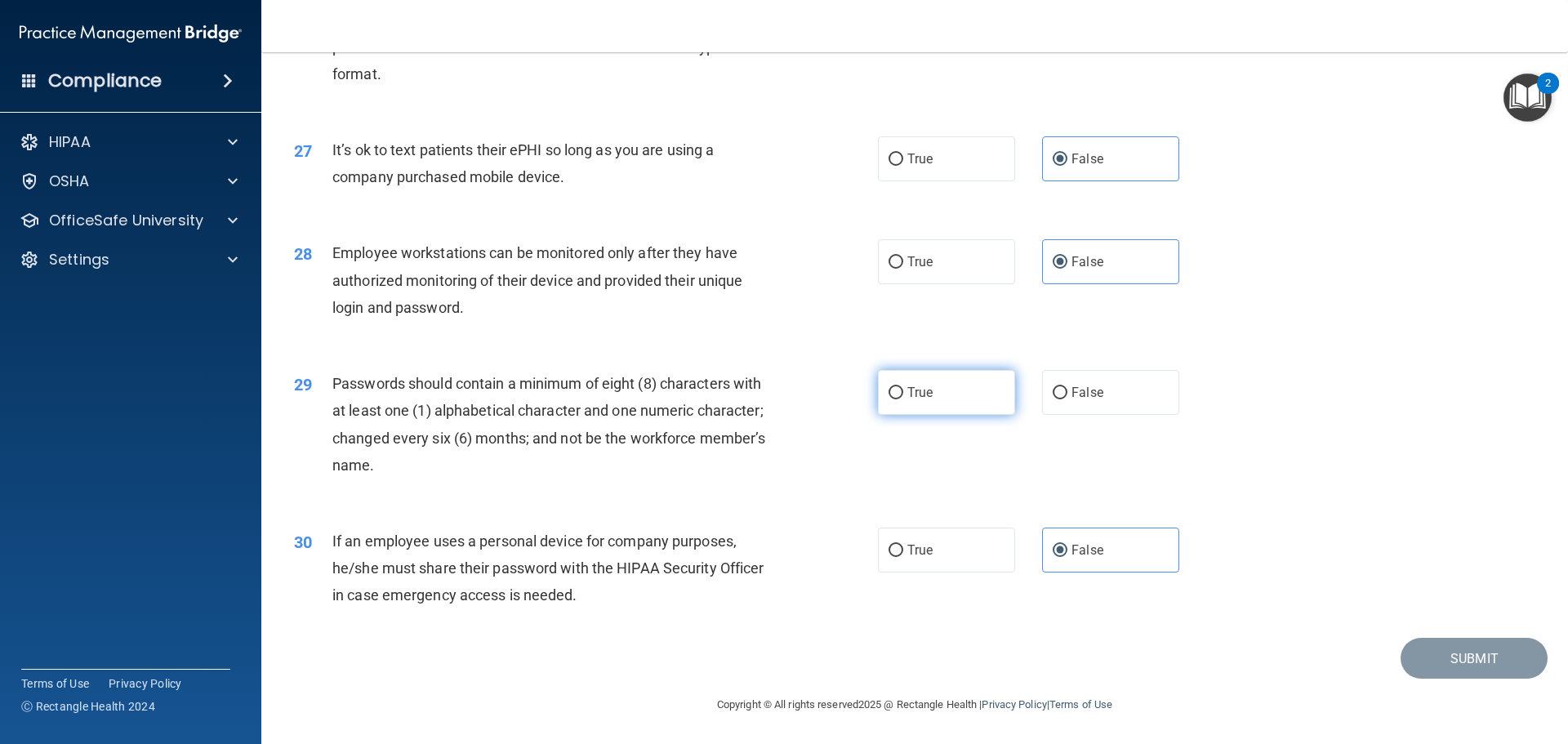
radio input "true"
click at [1444, 661] on button "Submit" at bounding box center [1474, 658] width 147 height 41
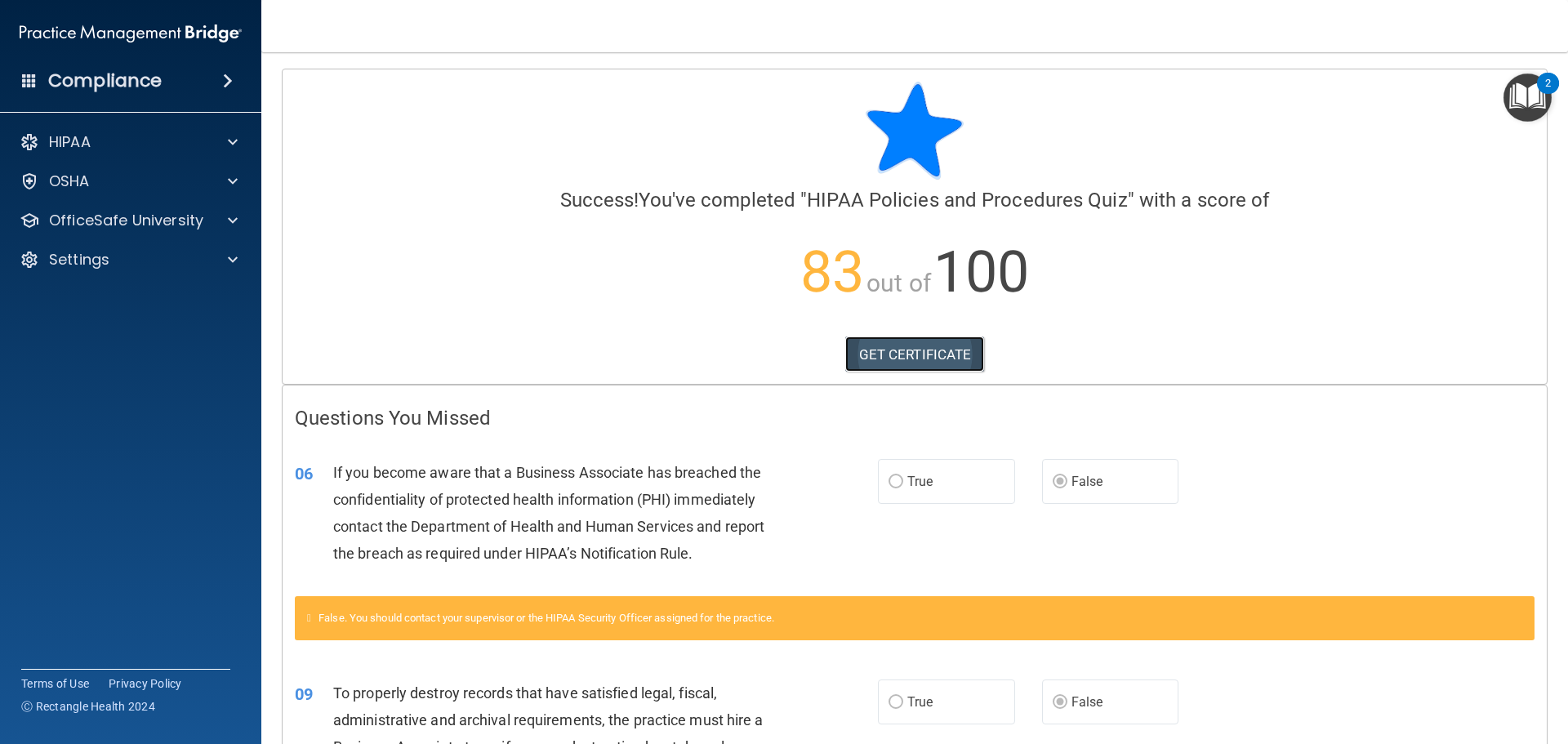
click at [965, 354] on link "GET CERTIFICATE" at bounding box center [915, 354] width 139 height 36
click at [175, 79] on div "Compliance" at bounding box center [131, 80] width 261 height 36
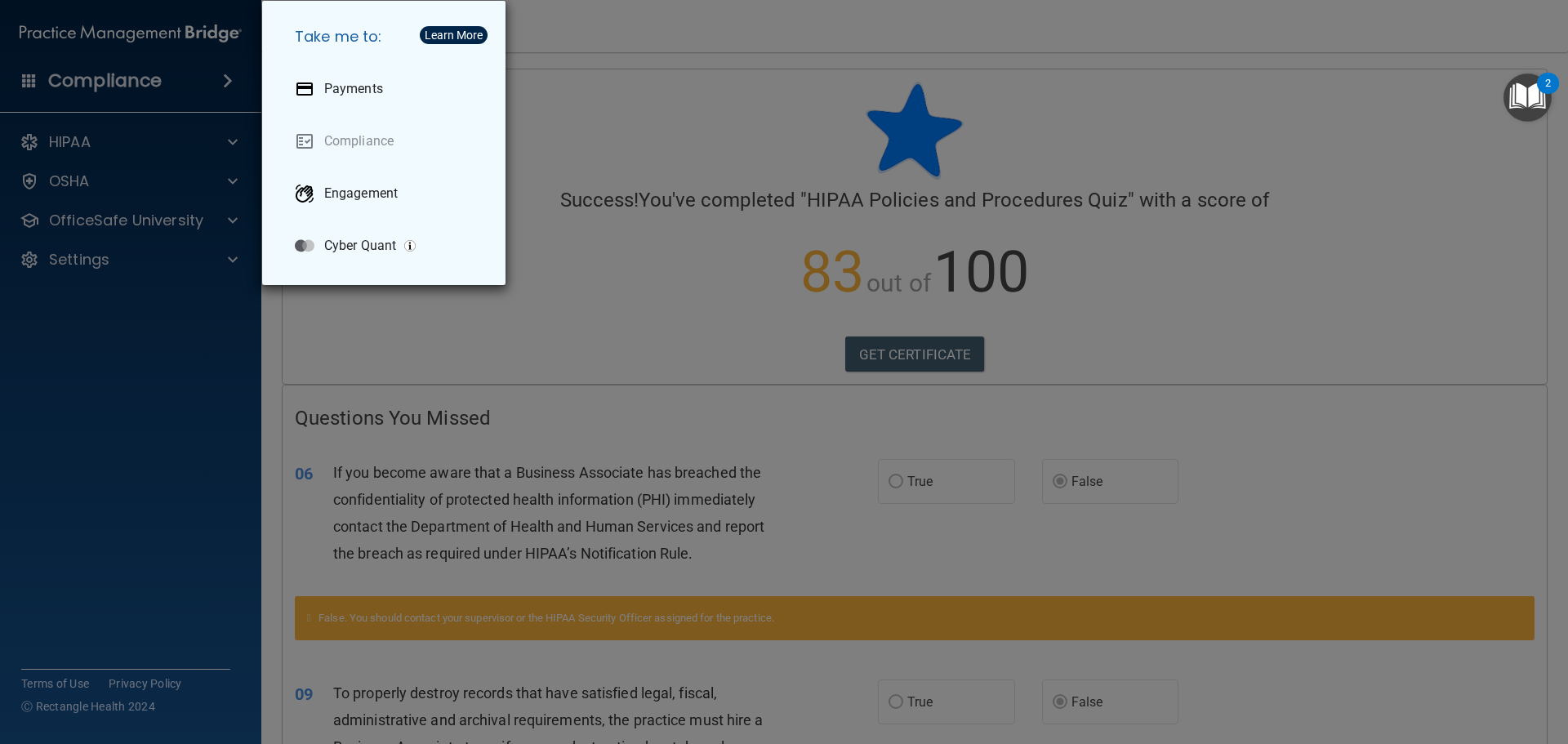
click at [236, 329] on div "Take me to: Payments Compliance Engagement Cyber Quant" at bounding box center [784, 372] width 1568 height 744
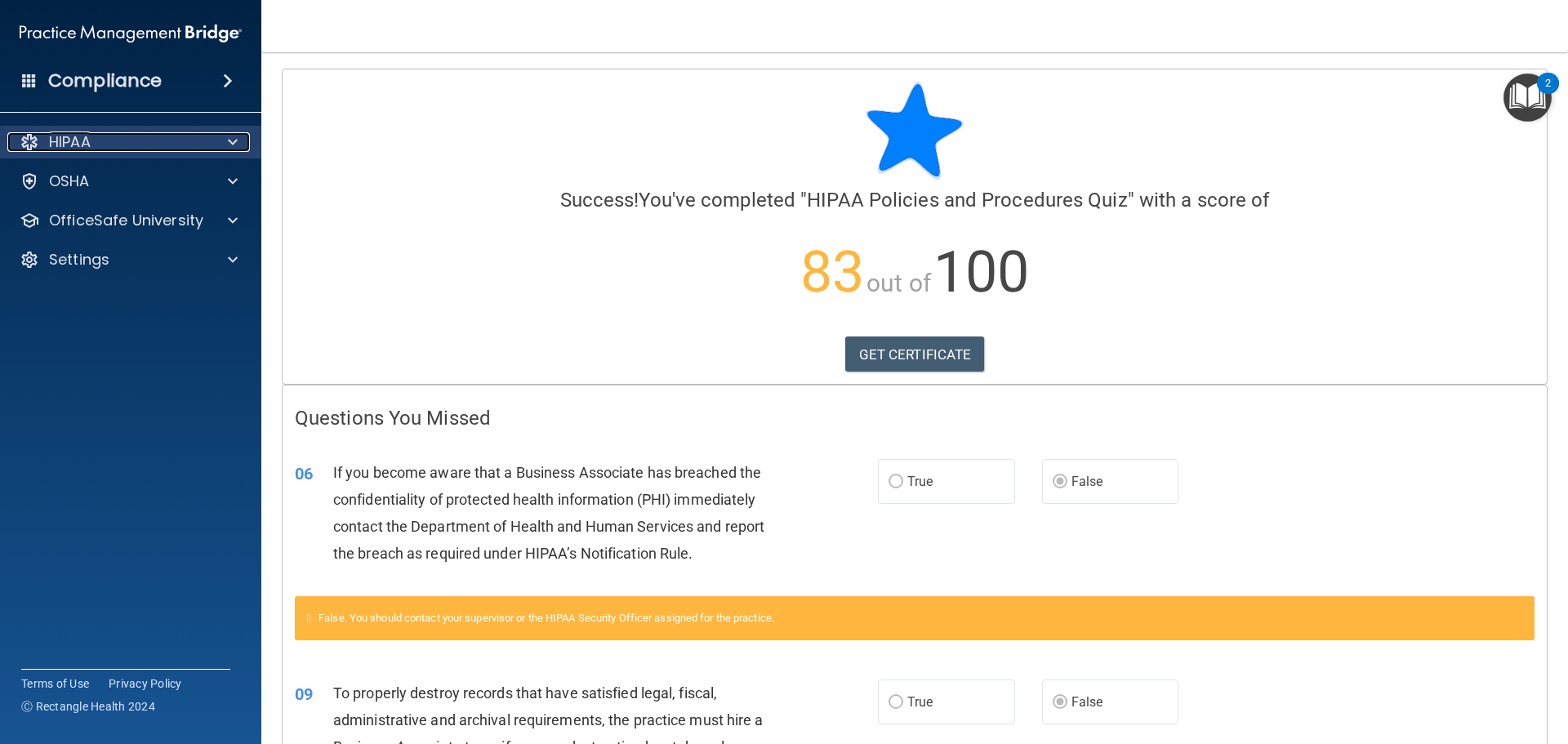
click at [194, 143] on div "HIPAA" at bounding box center [108, 142] width 202 height 19
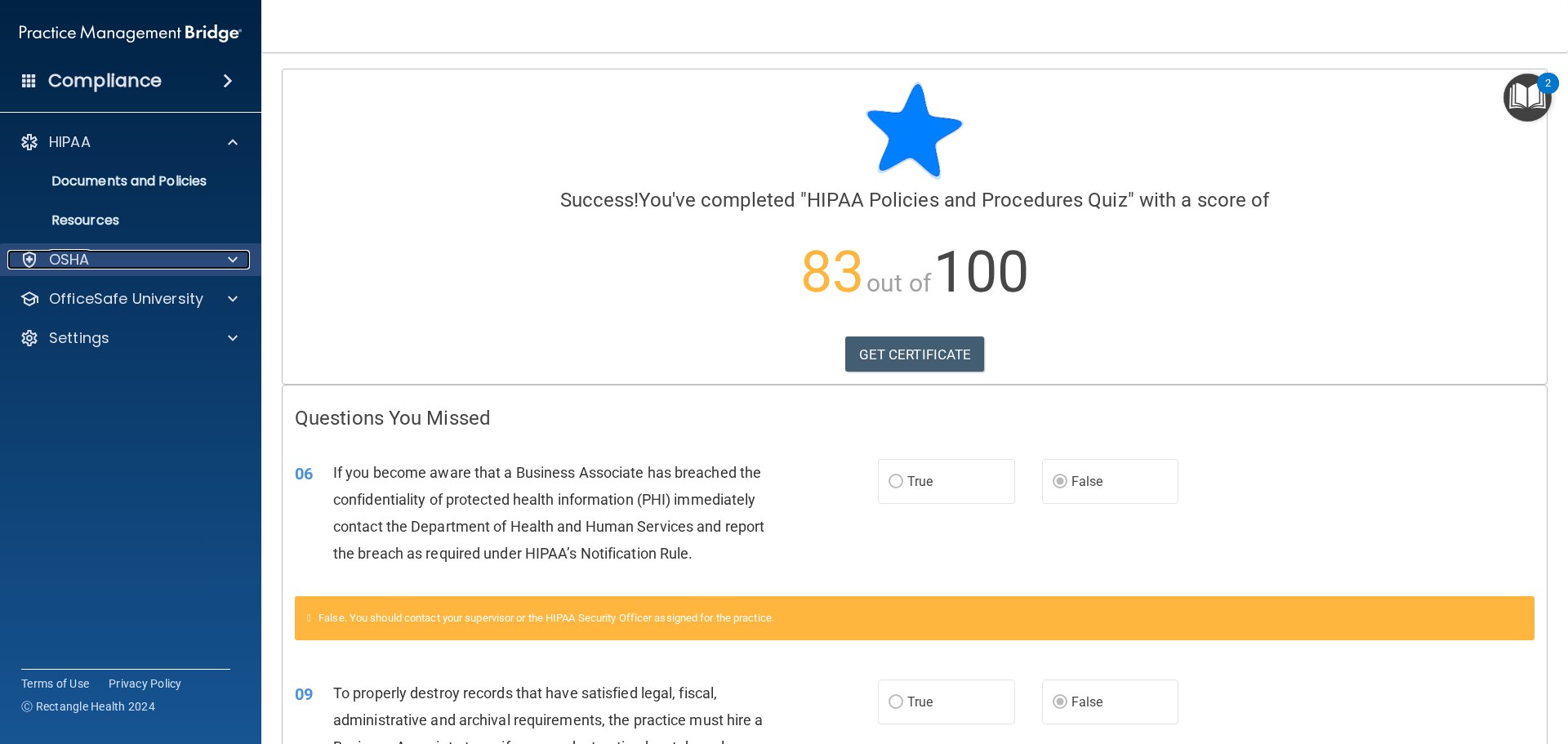
click at [154, 254] on div "OSHA" at bounding box center [108, 259] width 202 height 19
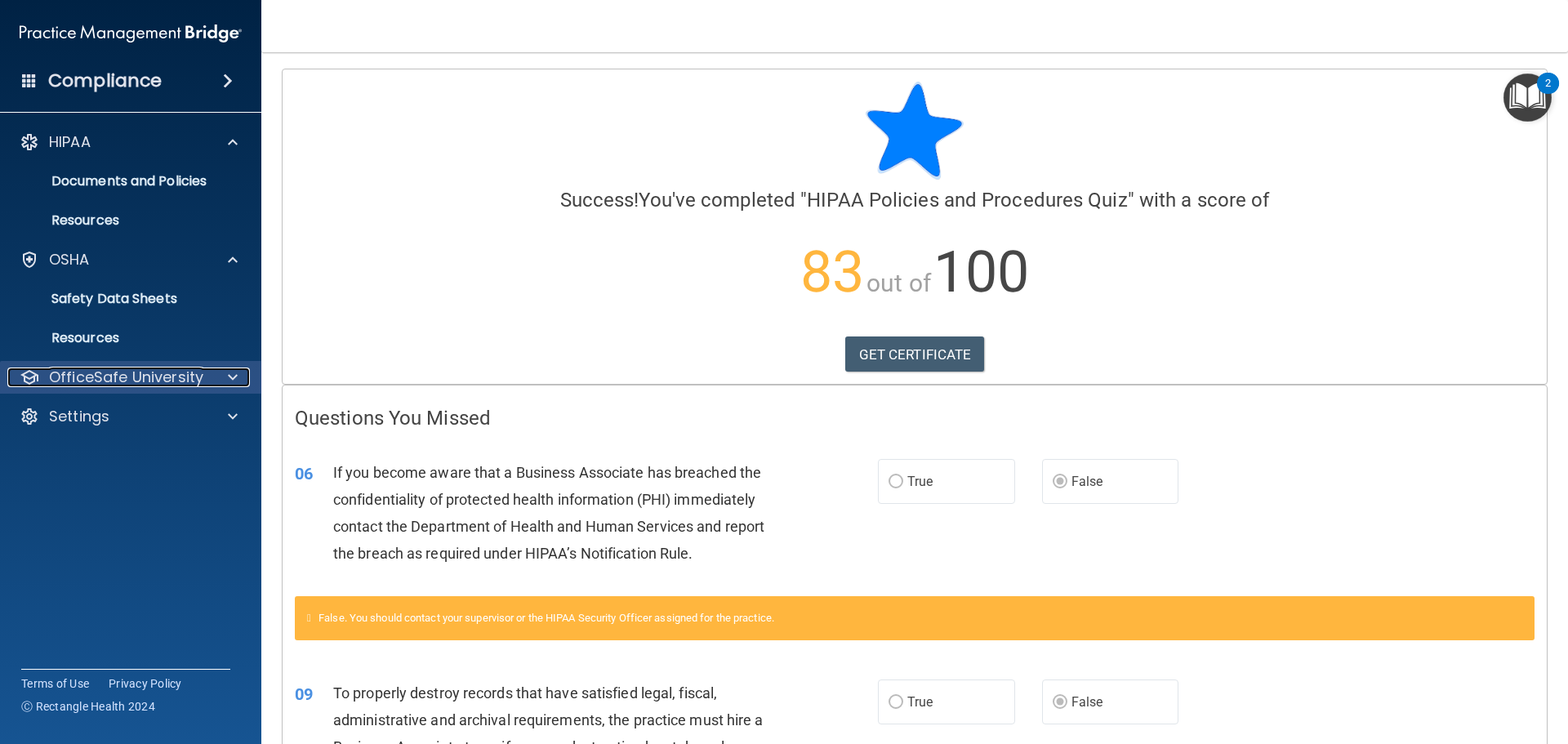
click at [176, 377] on p "OfficeSafe University" at bounding box center [126, 377] width 154 height 19
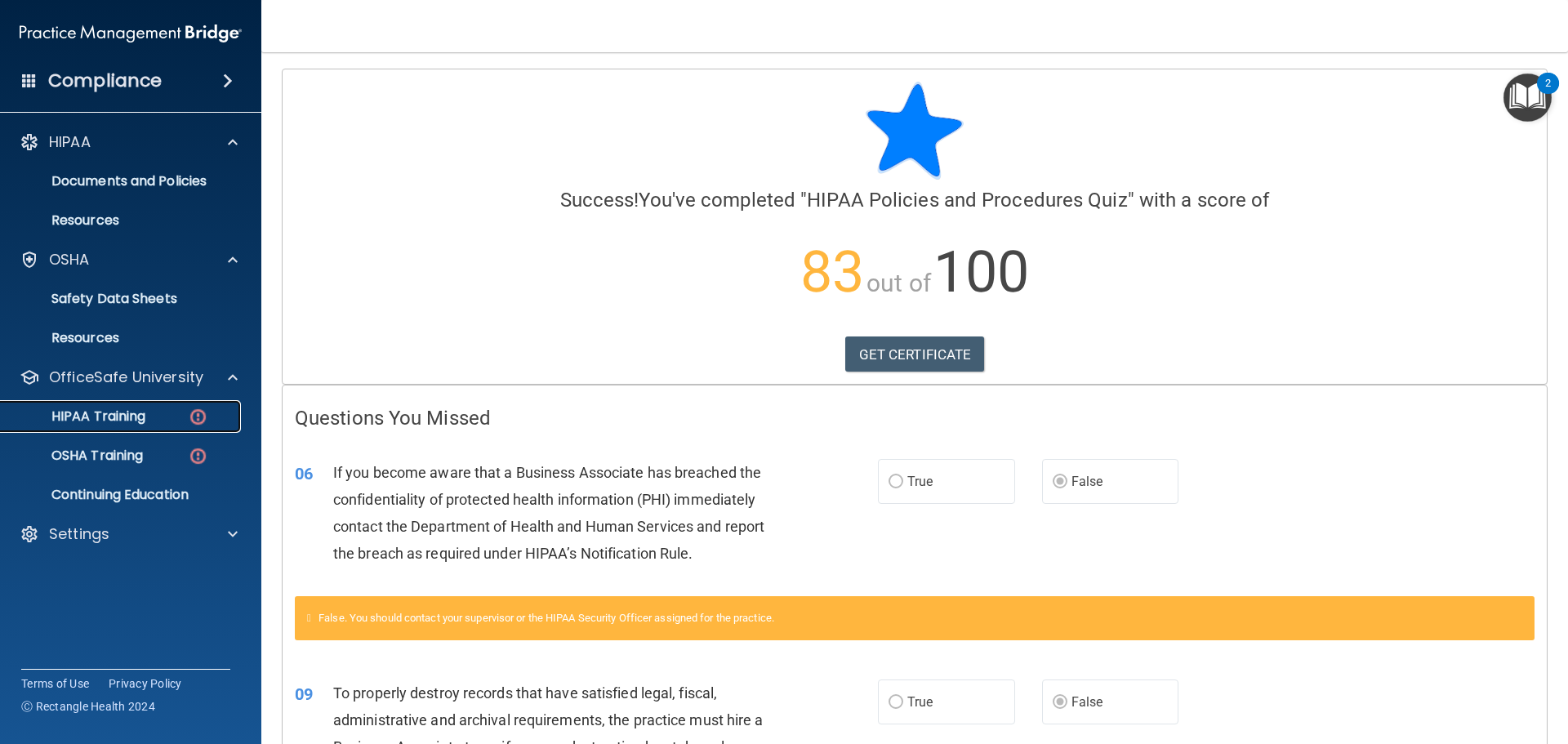
click at [161, 417] on div "HIPAA Training" at bounding box center [122, 417] width 223 height 17
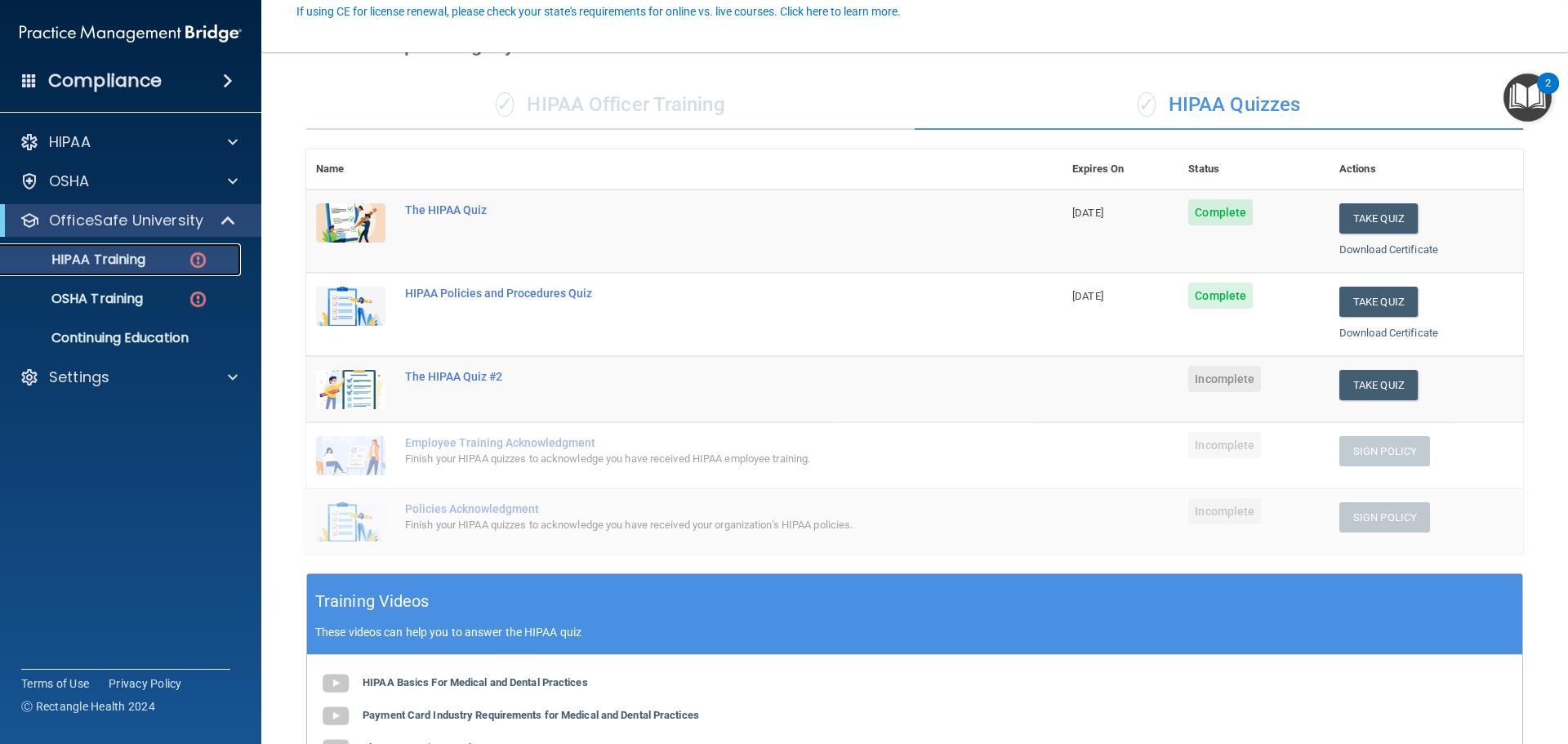
scroll to position [163, 0]
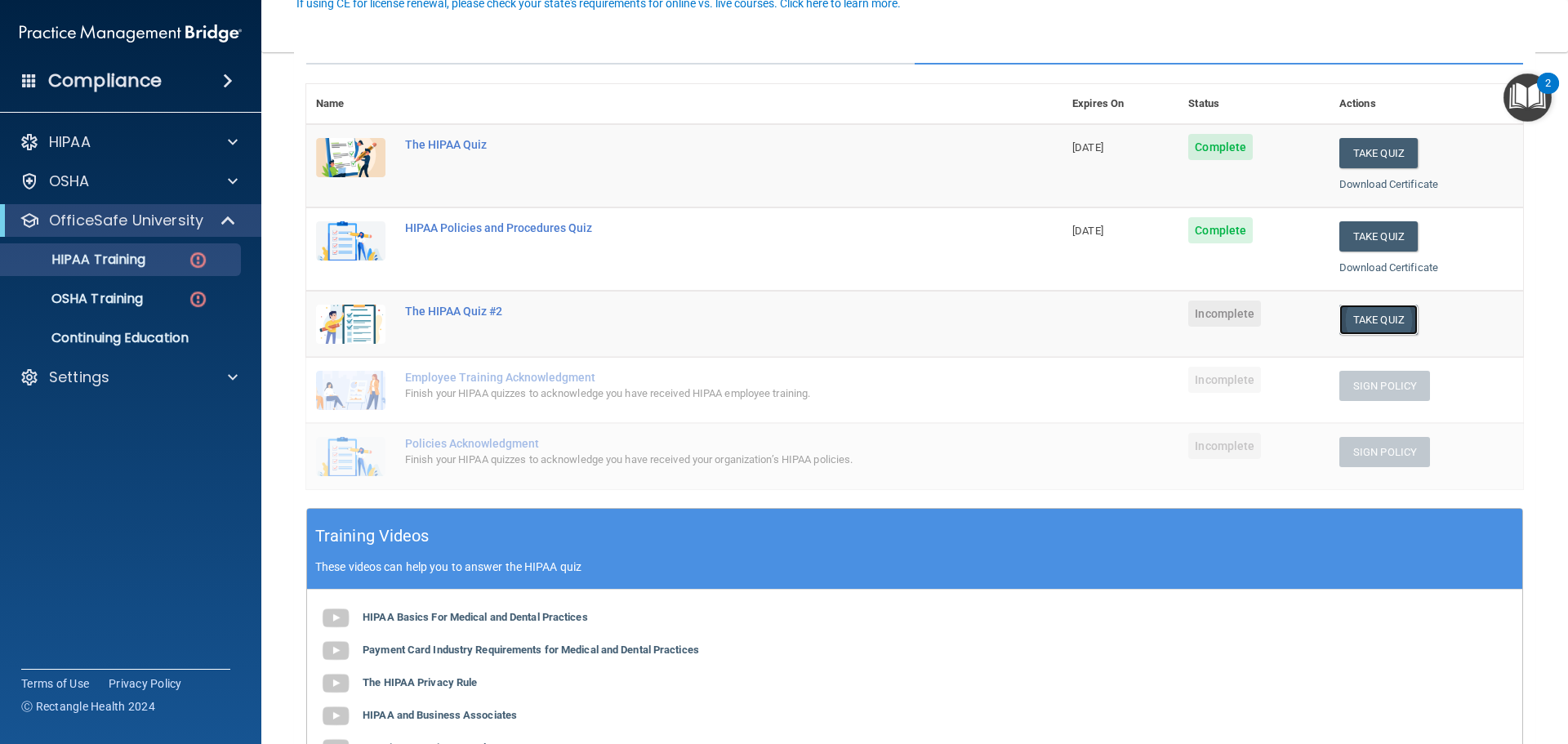
click at [1369, 322] on button "Take Quiz" at bounding box center [1377, 319] width 79 height 30
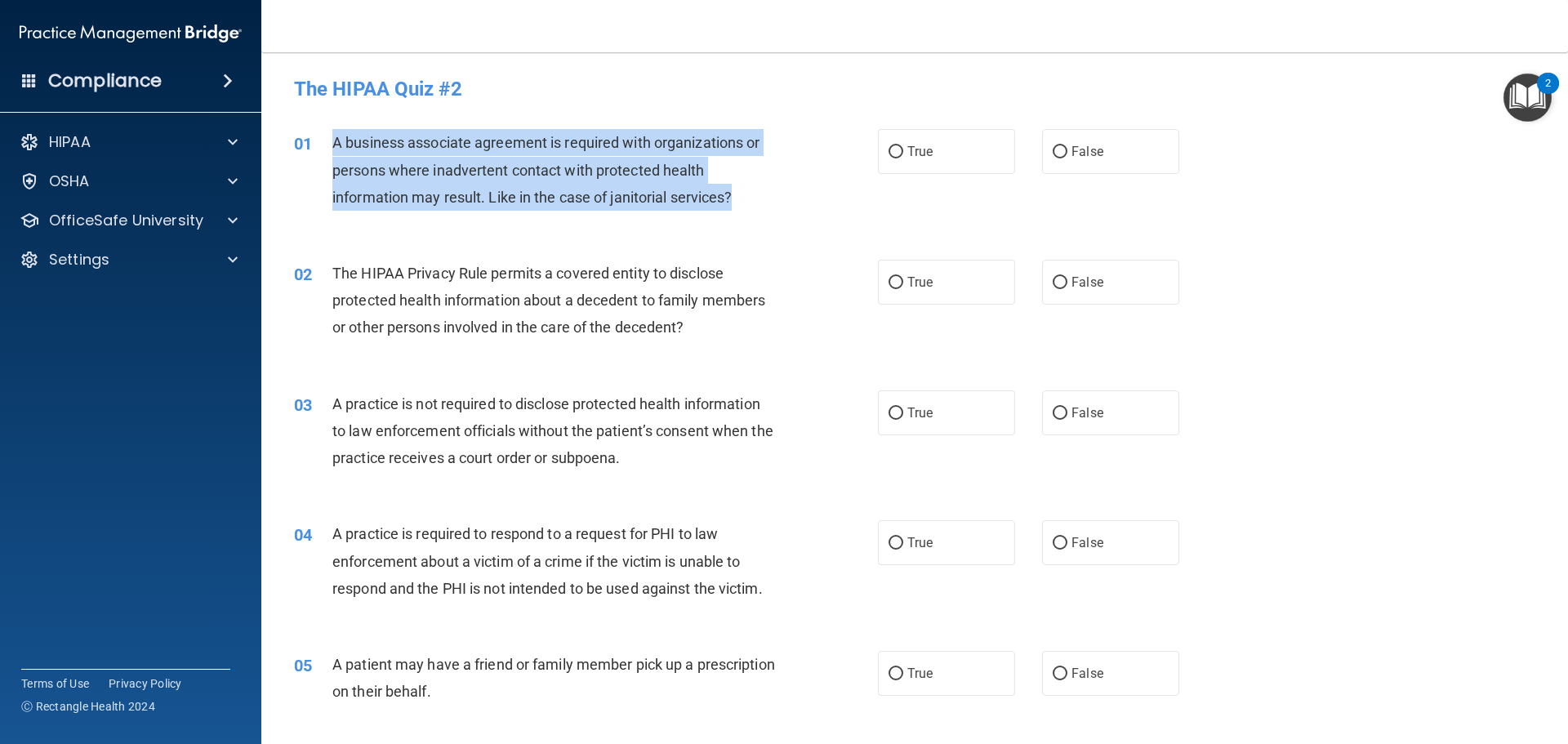
drag, startPoint x: 334, startPoint y: 140, endPoint x: 737, endPoint y: 205, distance: 408.2
click at [738, 205] on div "A business associate agreement is required with organizations or persons where …" at bounding box center [560, 169] width 456 height 82
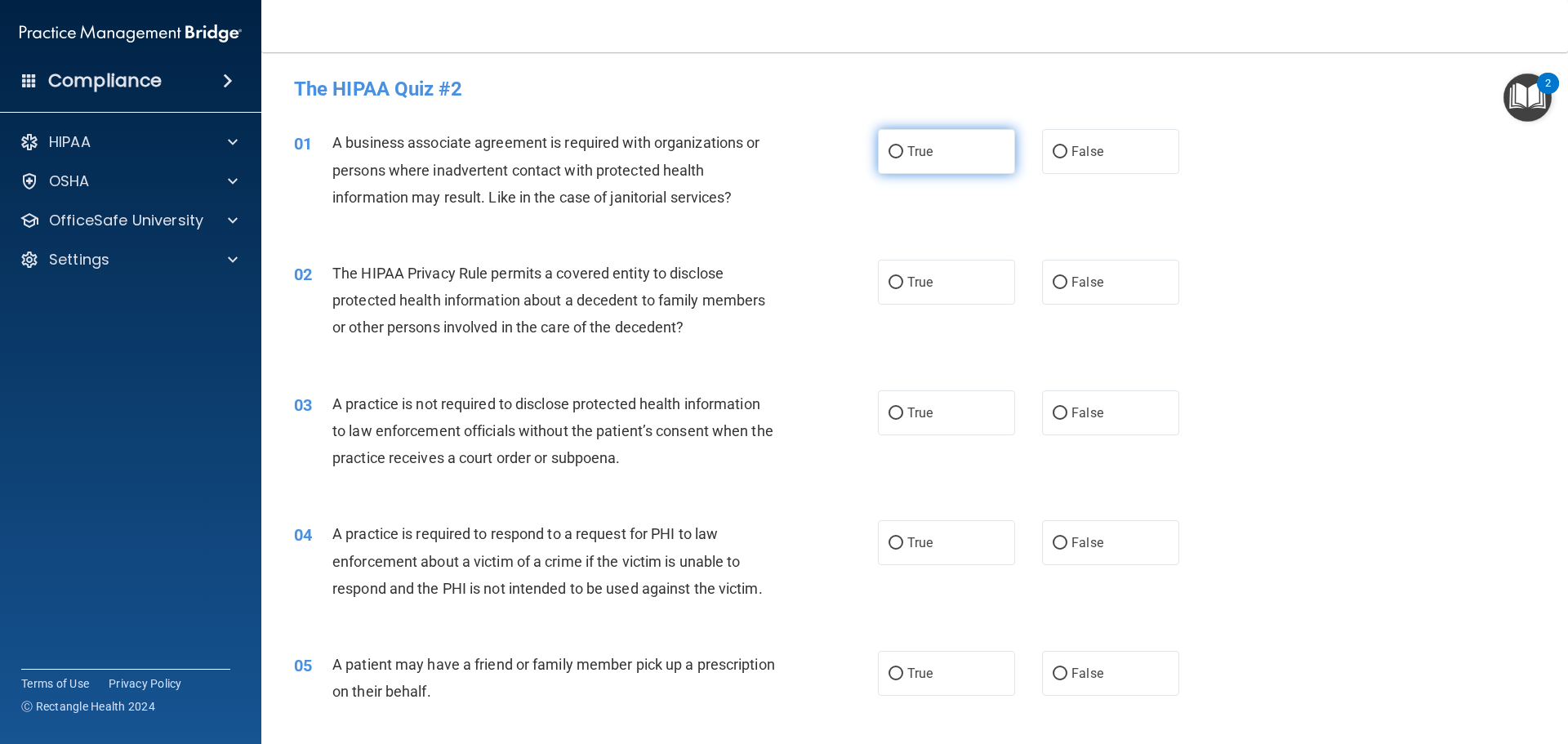
drag, startPoint x: 962, startPoint y: 174, endPoint x: 955, endPoint y: 166, distance: 10.6
click at [962, 173] on label "True" at bounding box center [946, 151] width 137 height 45
click at [903, 159] on input "True" at bounding box center [896, 153] width 15 height 12
radio input "true"
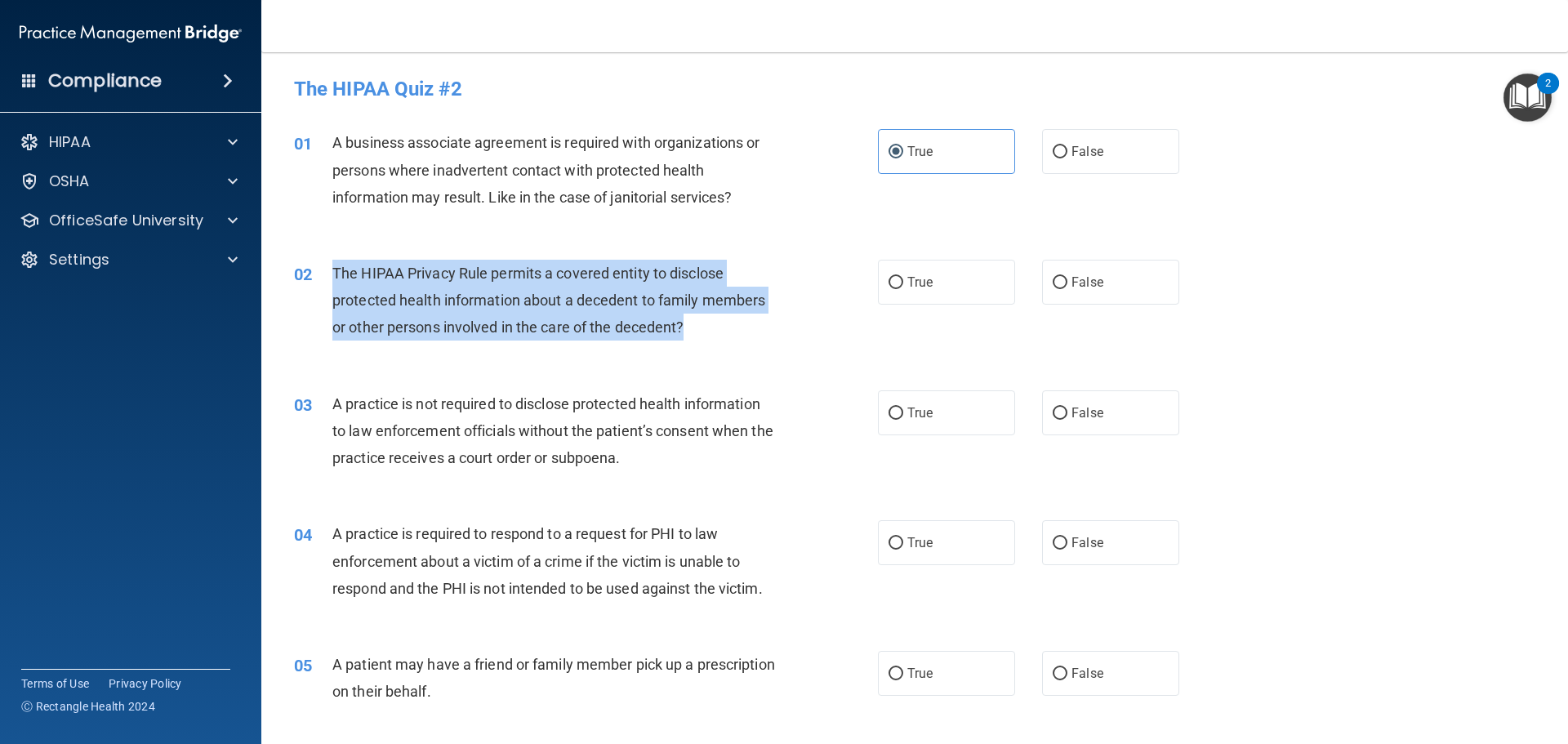
drag, startPoint x: 334, startPoint y: 272, endPoint x: 690, endPoint y: 322, distance: 359.5
click at [690, 322] on div "The HIPAA Privacy Rule permits a covered entity to disclose protected health in…" at bounding box center [560, 300] width 456 height 82
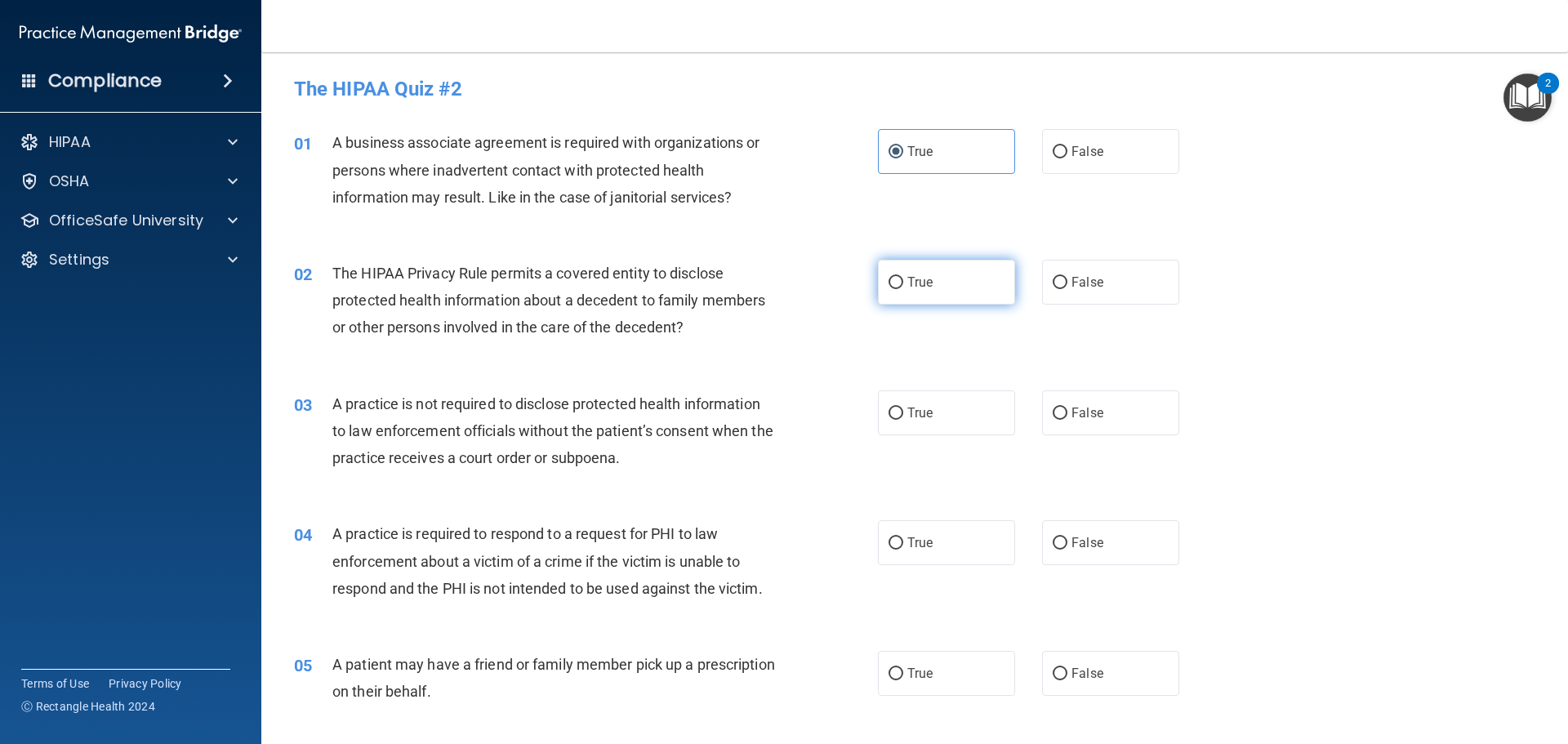
click at [893, 267] on label "True" at bounding box center [946, 282] width 137 height 45
click at [893, 277] on input "True" at bounding box center [896, 283] width 15 height 12
radio input "true"
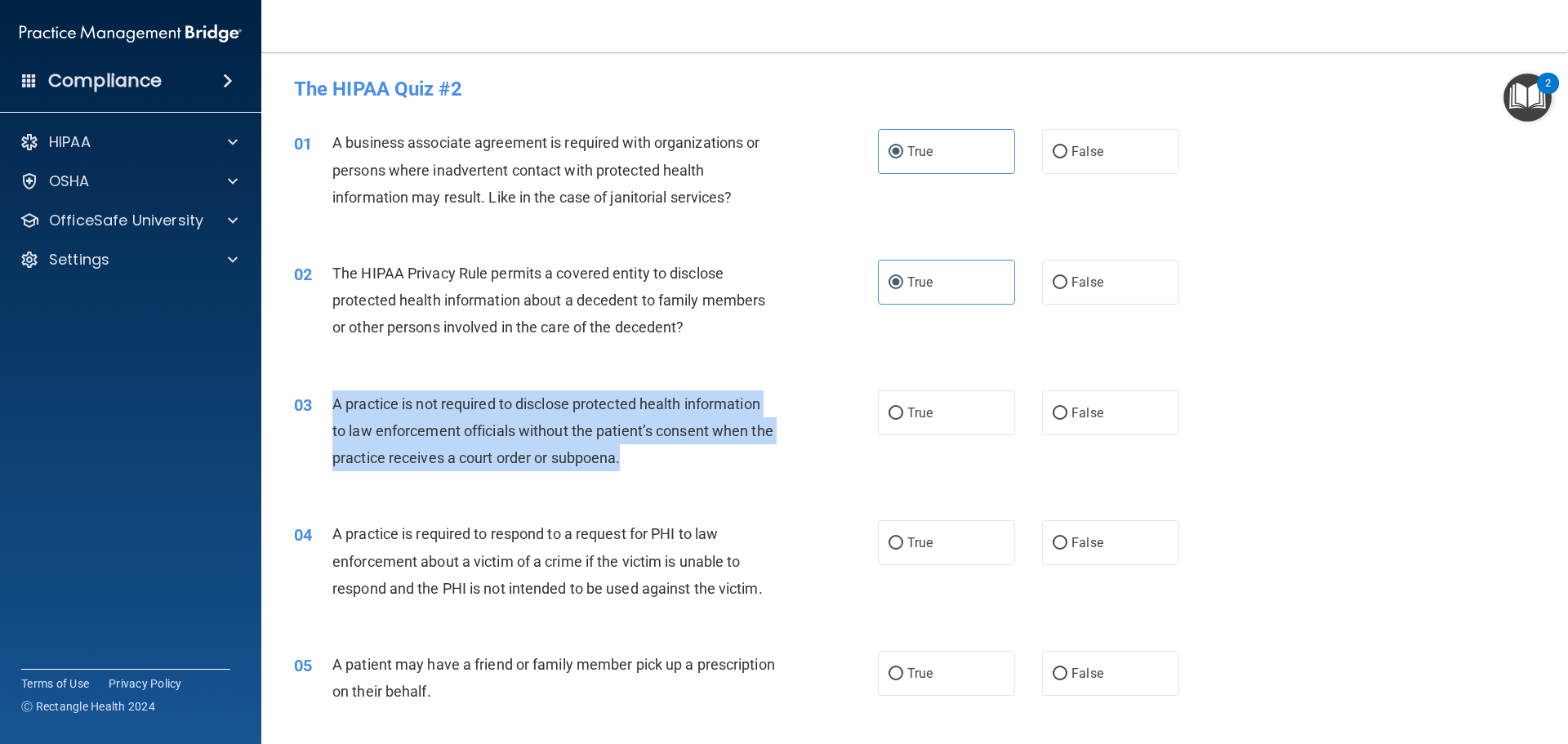
drag, startPoint x: 334, startPoint y: 399, endPoint x: 672, endPoint y: 469, distance: 345.2
click at [672, 469] on div "A practice is not required to disclose protected health information to law enfo…" at bounding box center [560, 431] width 456 height 82
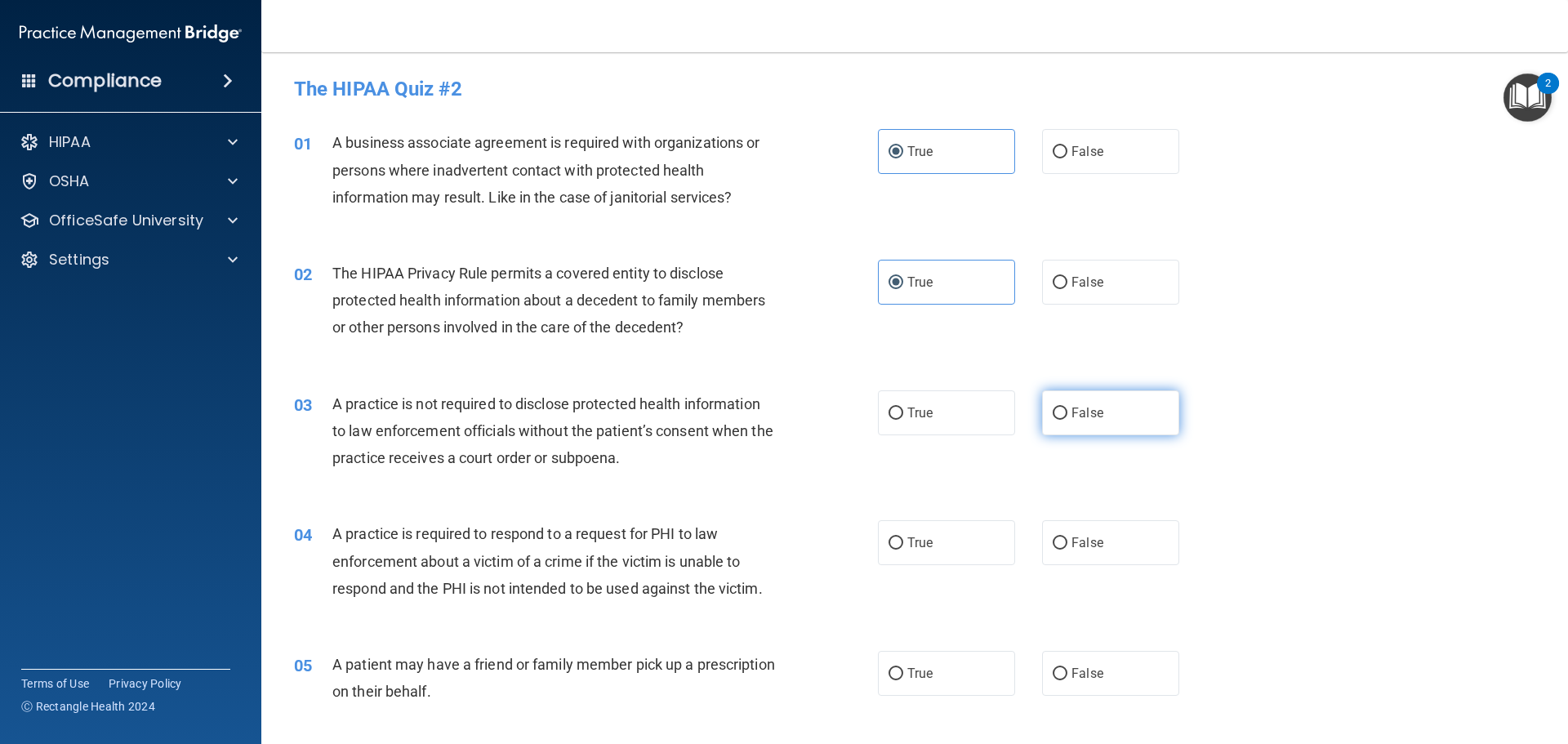
click at [1114, 410] on label "False" at bounding box center [1110, 412] width 137 height 45
click at [1067, 410] on input "False" at bounding box center [1060, 414] width 15 height 12
radio input "true"
click at [1247, 391] on div "03 A practice is not required to disclose protected health information to law e…" at bounding box center [914, 435] width 1265 height 131
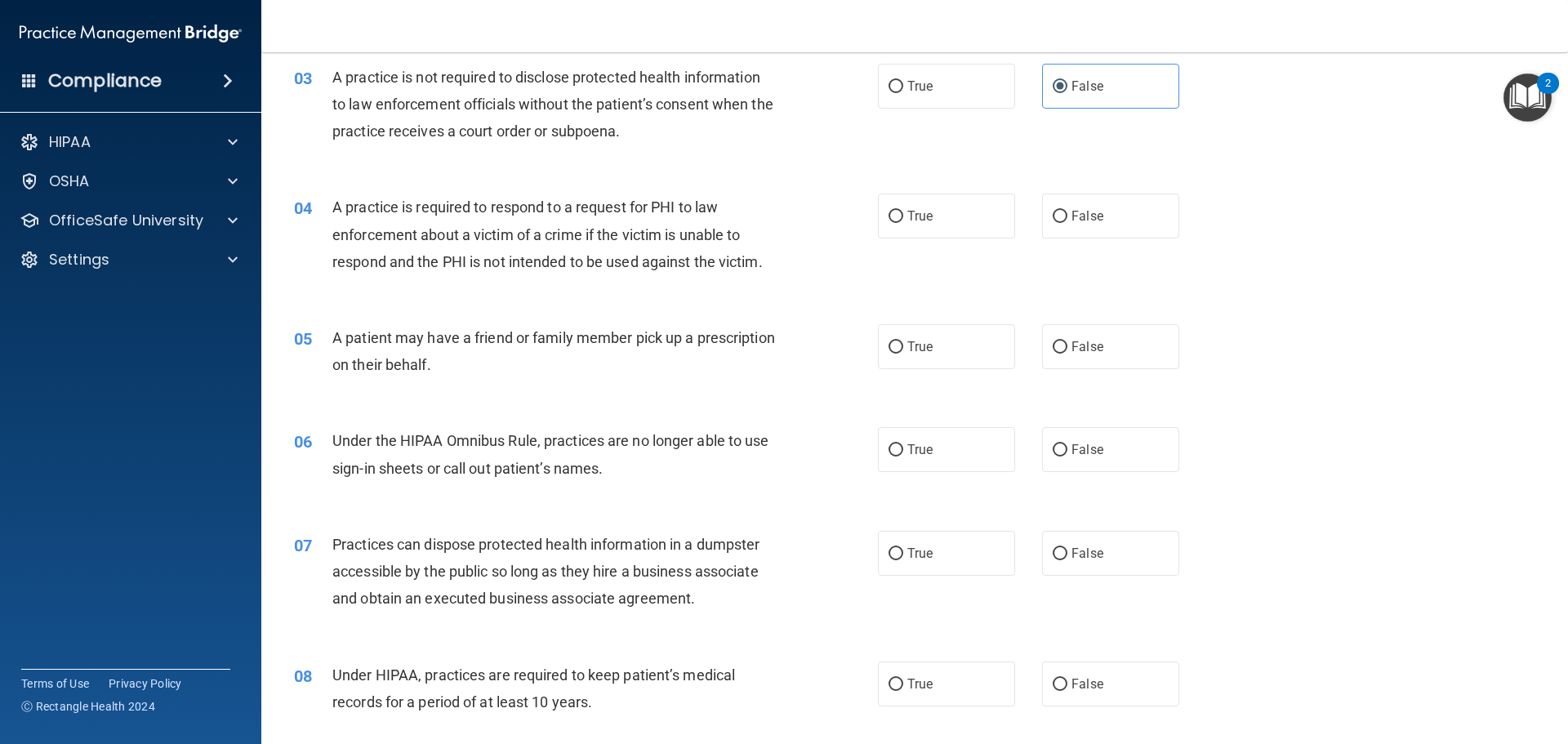
scroll to position [409, 0]
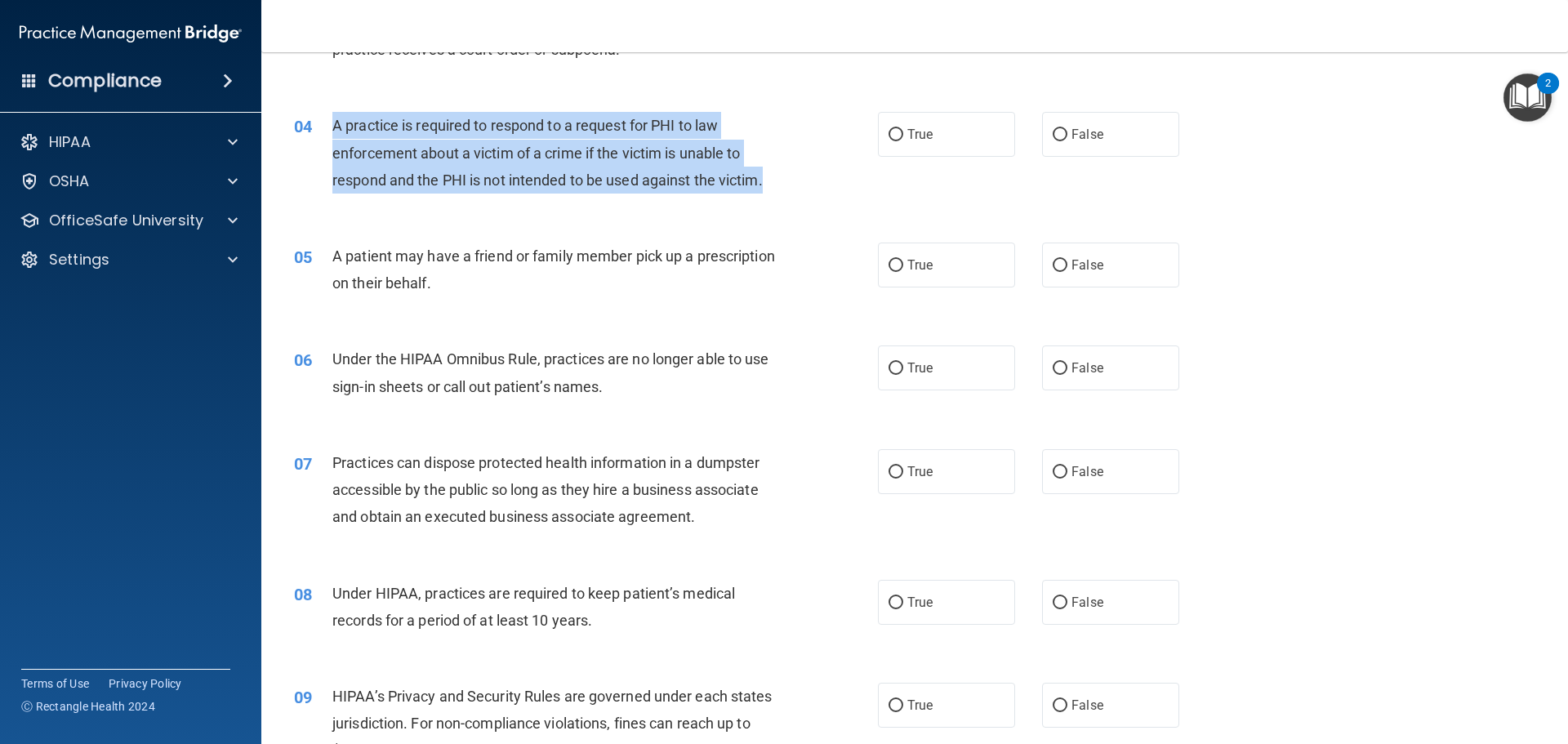
drag, startPoint x: 333, startPoint y: 123, endPoint x: 770, endPoint y: 184, distance: 441.2
click at [770, 184] on div "A practice is required to respond to a request for PHI to law enforcement about…" at bounding box center [560, 153] width 456 height 82
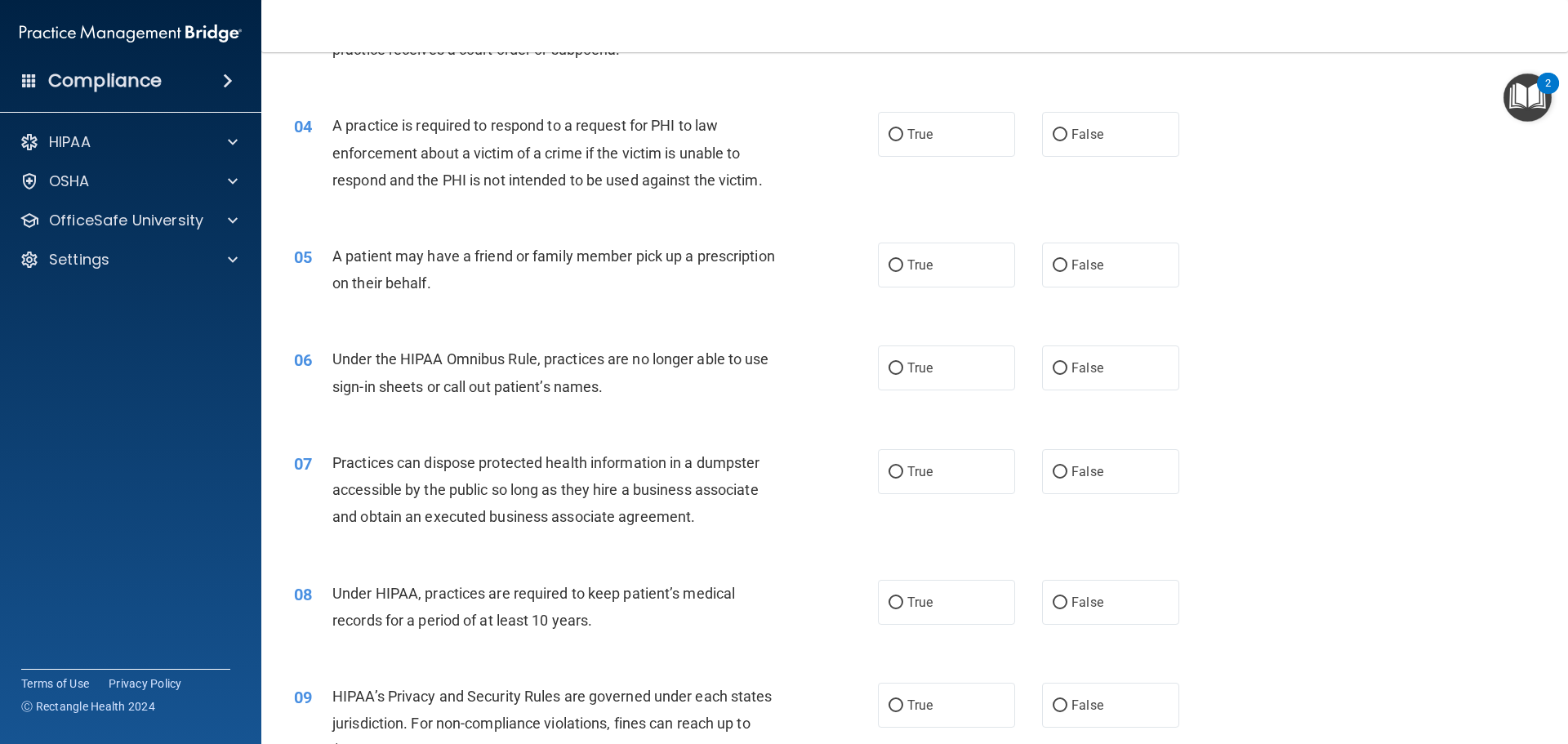
click at [875, 224] on div "05 A patient may have a friend or family member pick up a prescription on their…" at bounding box center [914, 274] width 1265 height 103
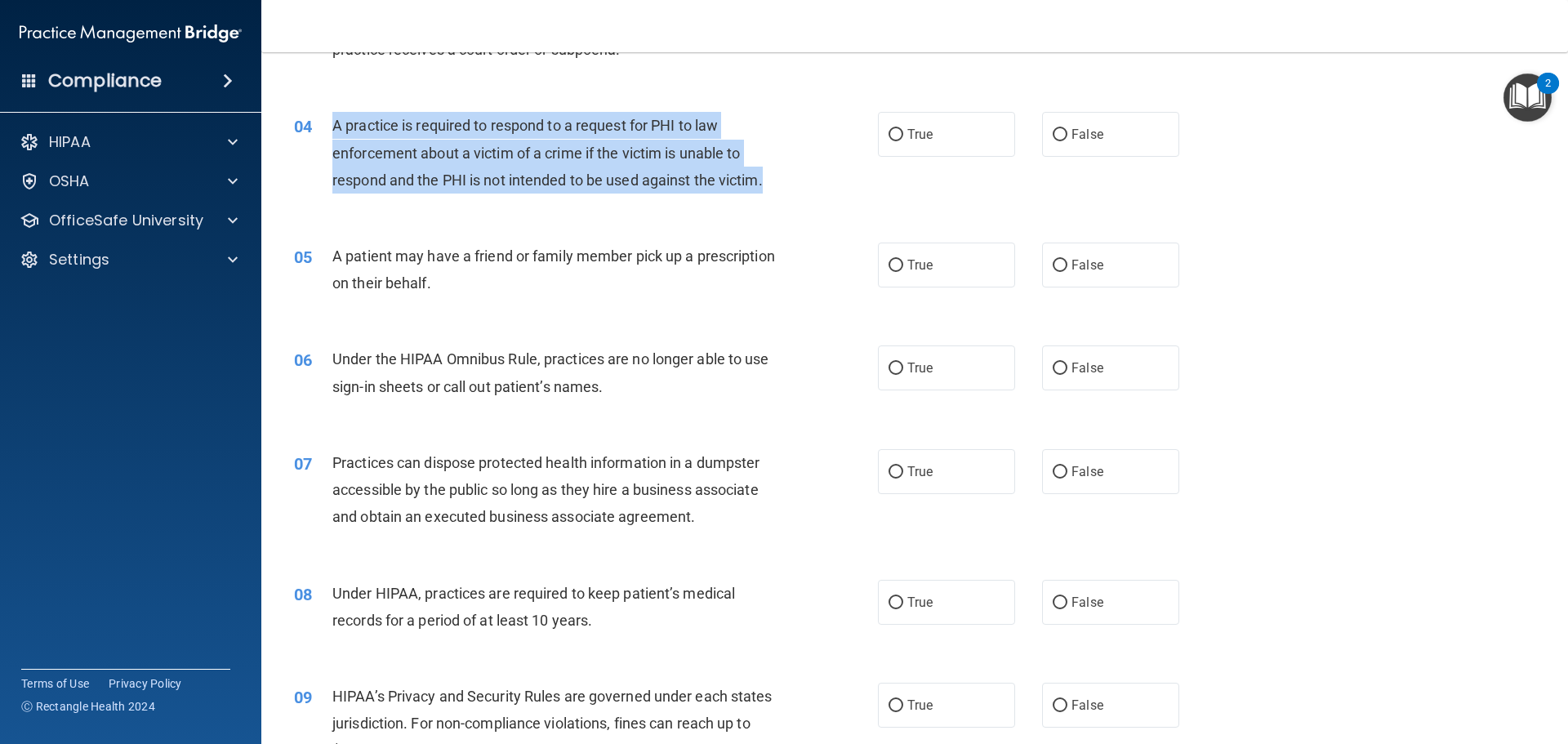
drag, startPoint x: 328, startPoint y: 124, endPoint x: 769, endPoint y: 193, distance: 446.4
click at [769, 193] on div "04 A practice is required to respond to a request for PHI to law enforcement ab…" at bounding box center [585, 157] width 633 height 90
copy div "A practice is required to respond to a request for PHI to law enforcement about…"
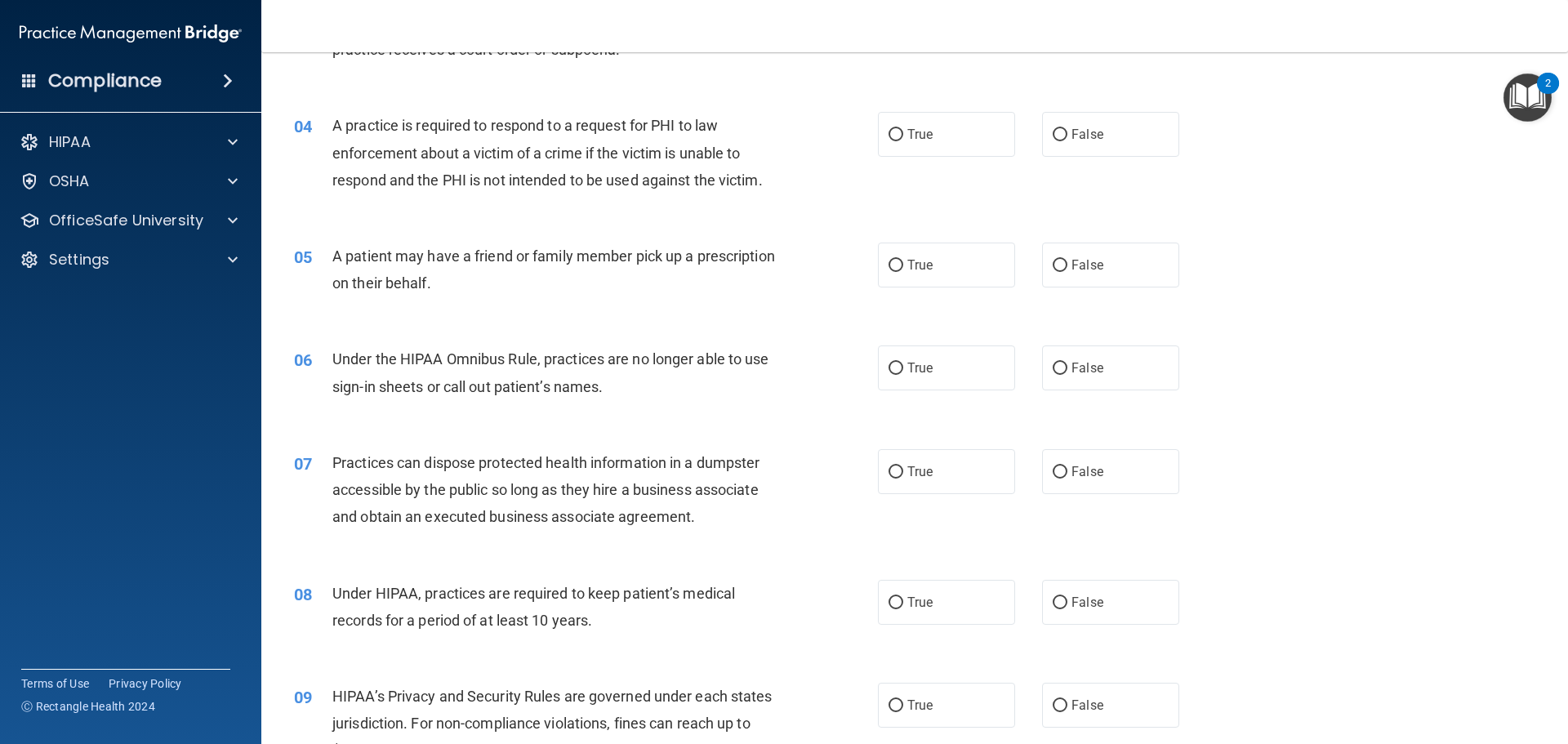
click at [657, 224] on div "05 A patient may have a friend or family member pick up a prescription on their…" at bounding box center [914, 274] width 1265 height 103
click at [1117, 116] on label "False" at bounding box center [1110, 134] width 137 height 45
click at [1067, 129] on input "False" at bounding box center [1060, 135] width 15 height 12
radio input "true"
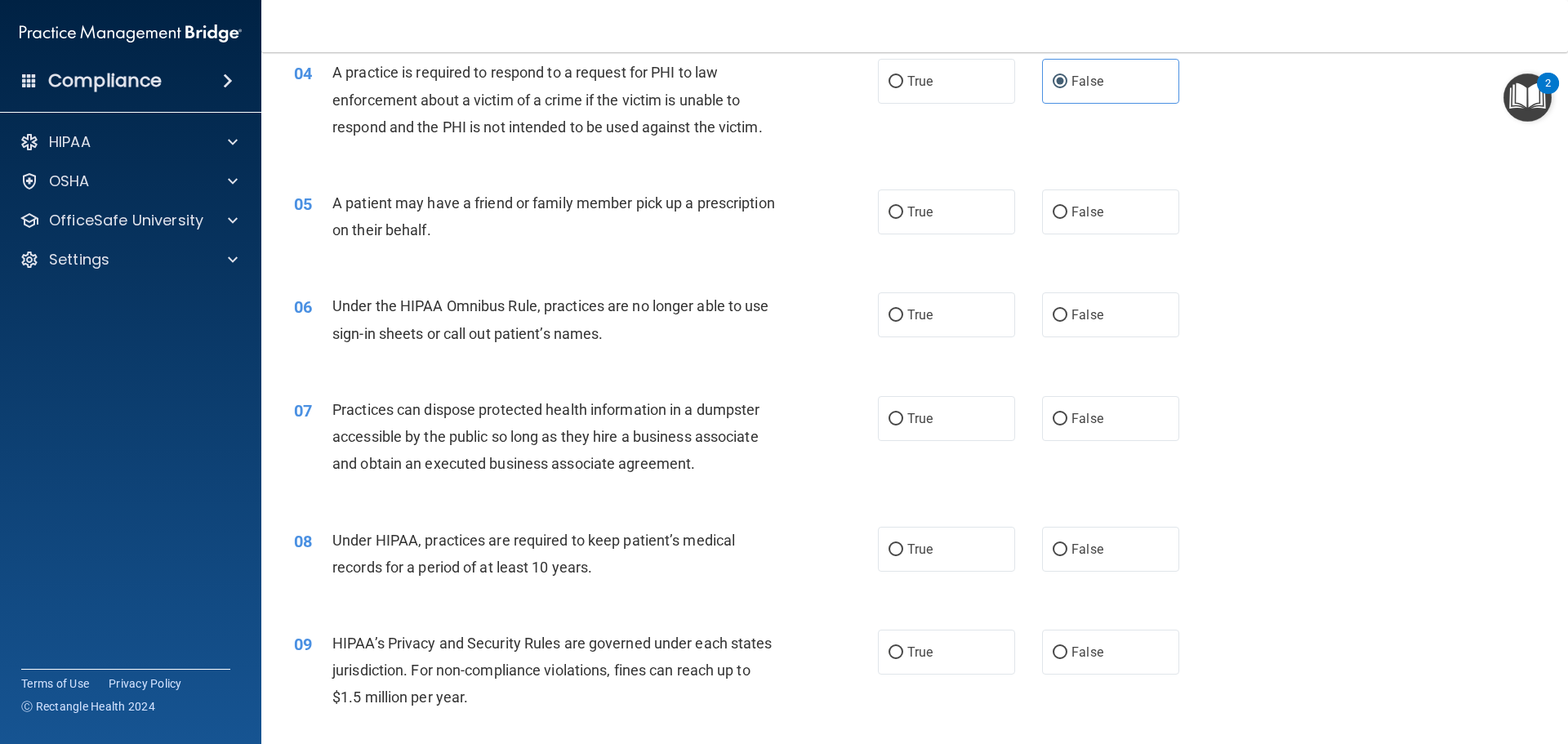
scroll to position [490, 0]
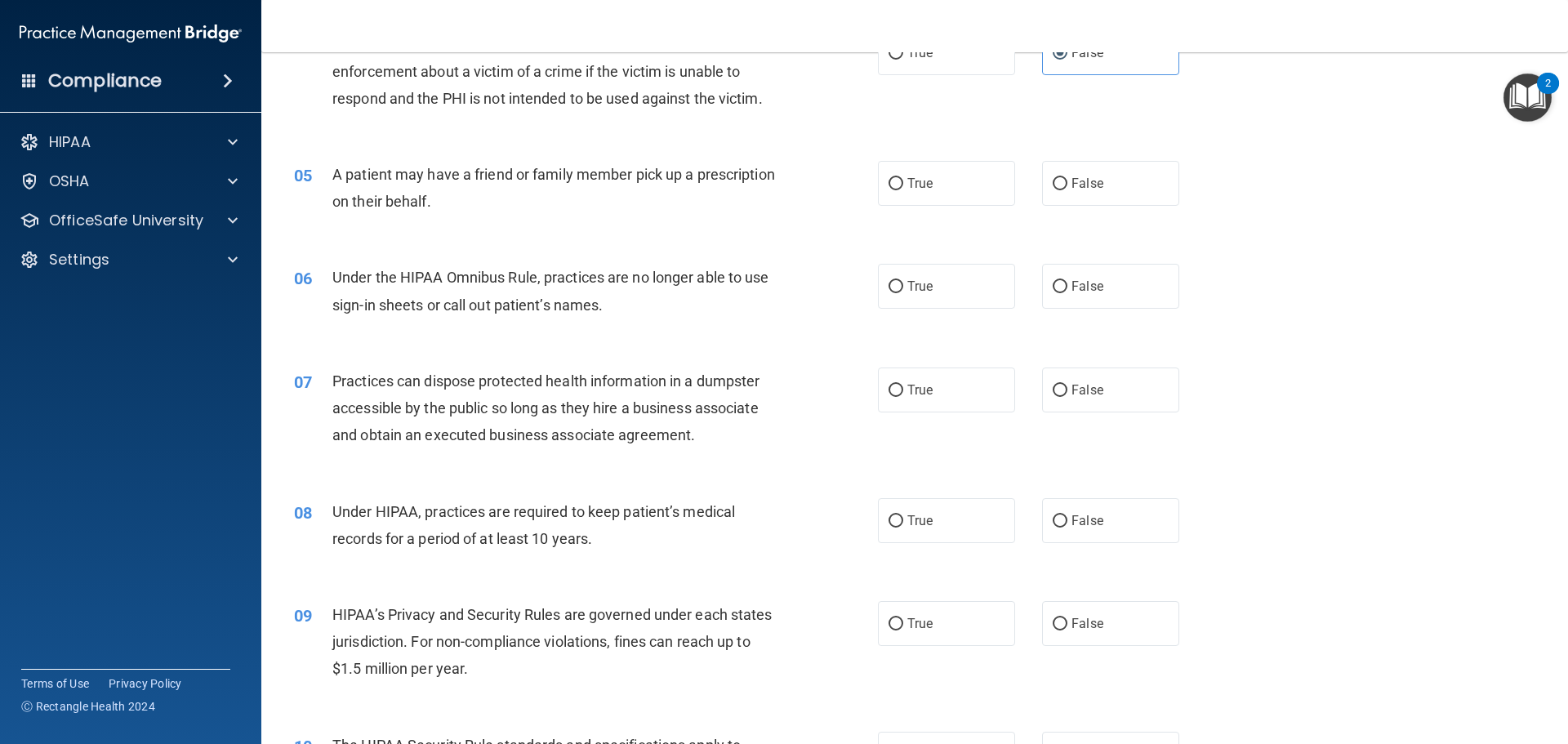
click at [450, 190] on div "A patient may have a friend or family member pick up a prescription on their be…" at bounding box center [560, 187] width 456 height 54
click at [450, 189] on div "A patient may have a friend or family member pick up a prescription on their be…" at bounding box center [560, 187] width 456 height 54
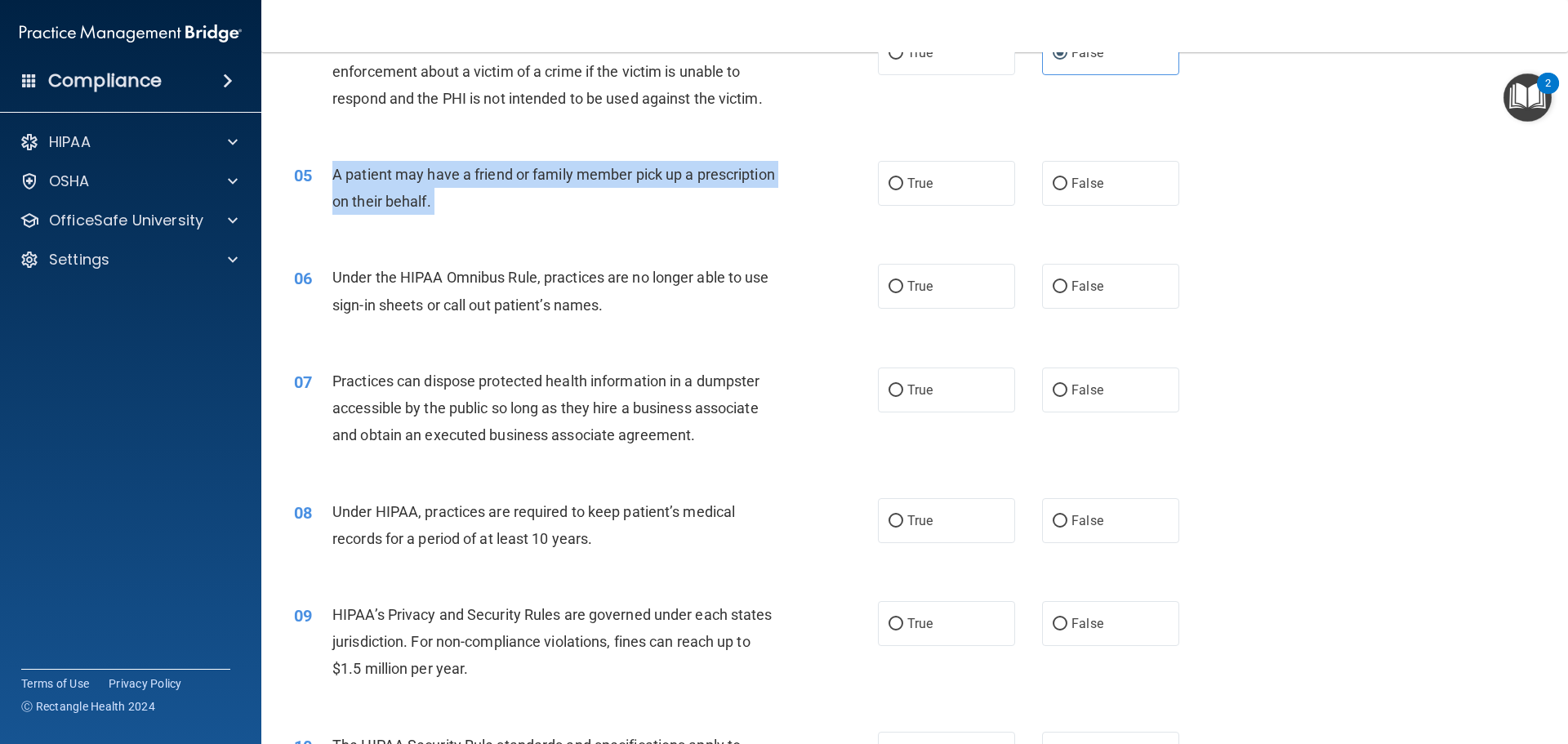
click at [451, 188] on div "A patient may have a friend or family member pick up a prescription on their be…" at bounding box center [560, 187] width 456 height 54
click at [896, 186] on input "True" at bounding box center [896, 184] width 15 height 12
radio input "true"
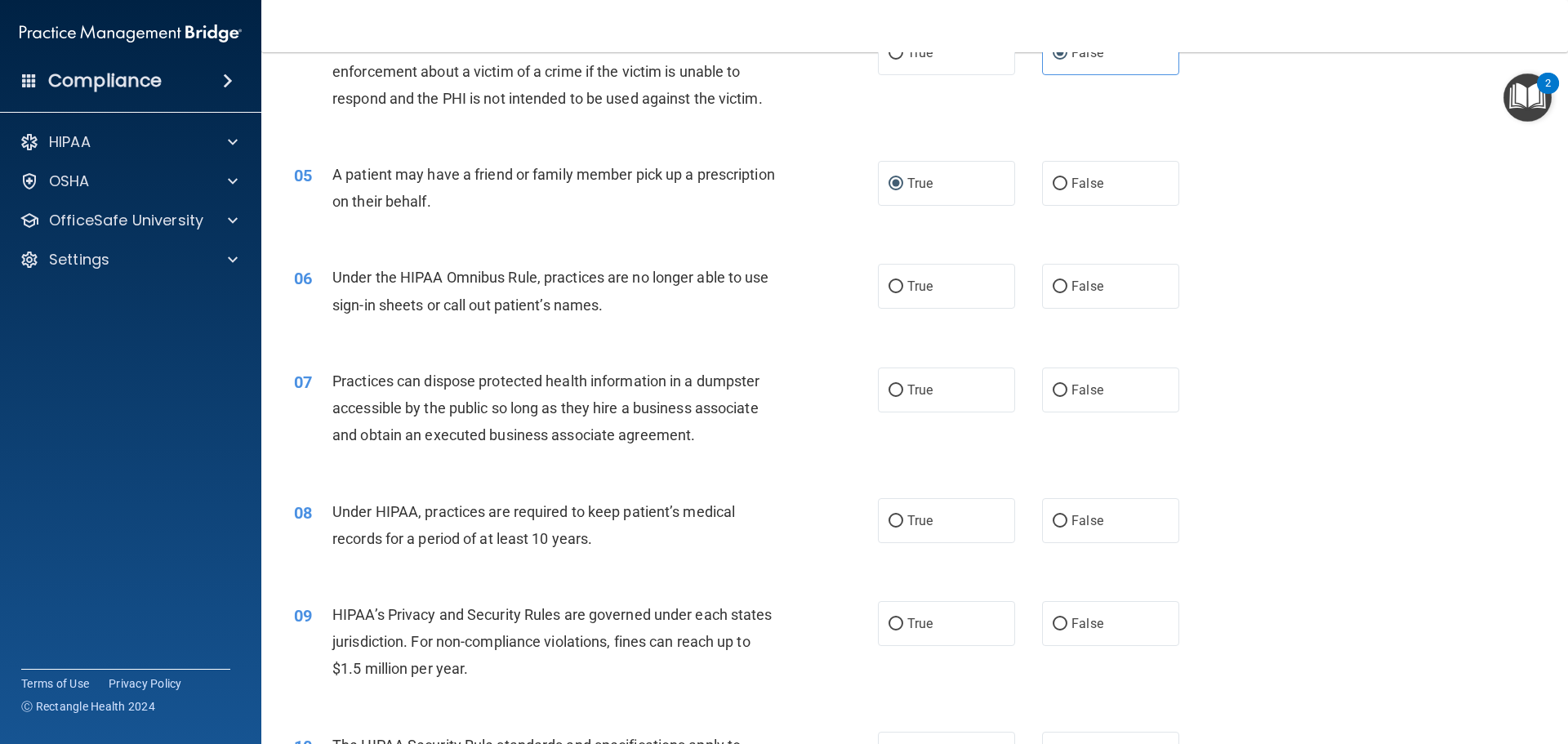
click at [780, 229] on div "05 A patient may have a friend or family member pick up a prescription on their…" at bounding box center [914, 192] width 1265 height 103
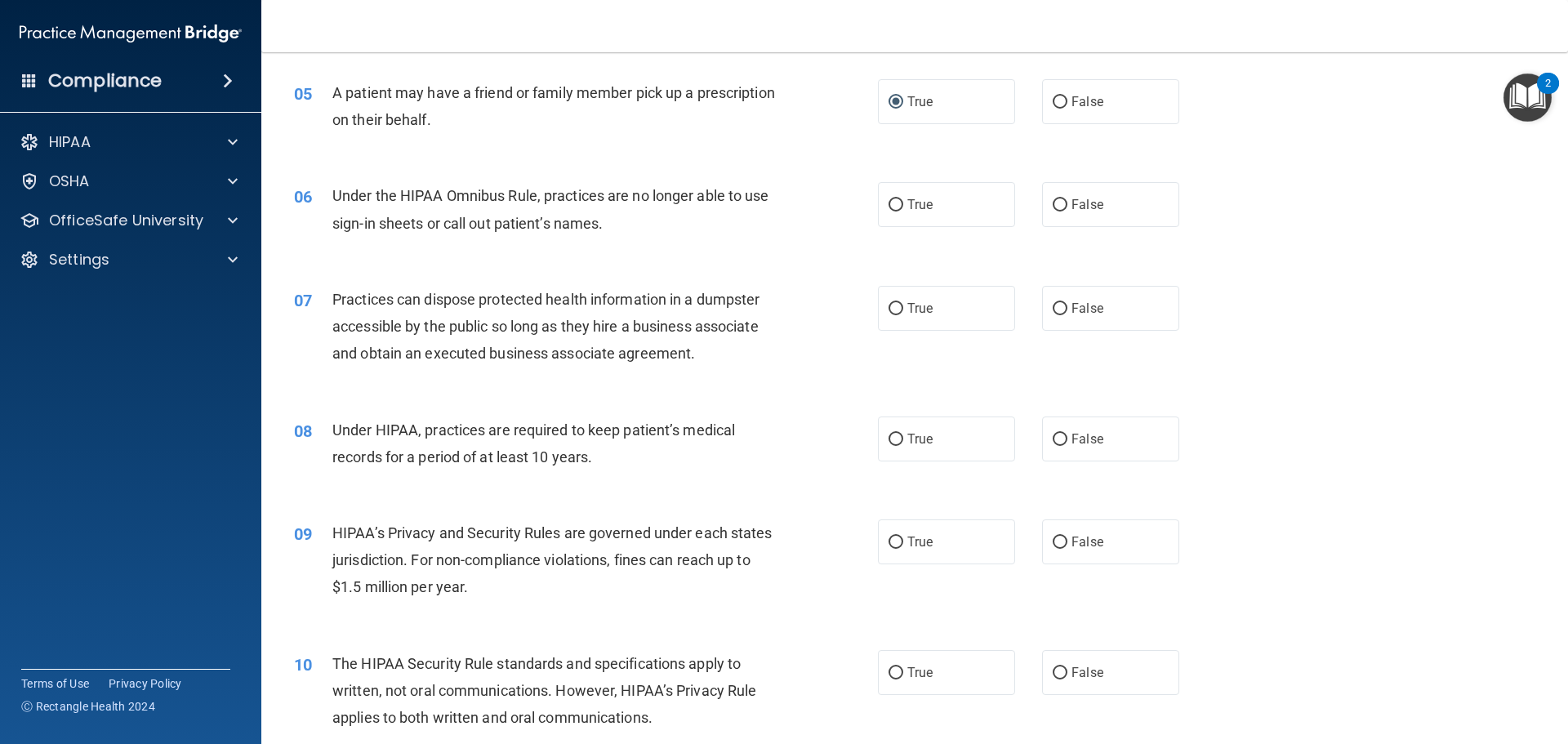
click at [537, 213] on span "Under the HIPAA Omnibus Rule, practices are no longer able to use sign-in sheet…" at bounding box center [551, 209] width 437 height 44
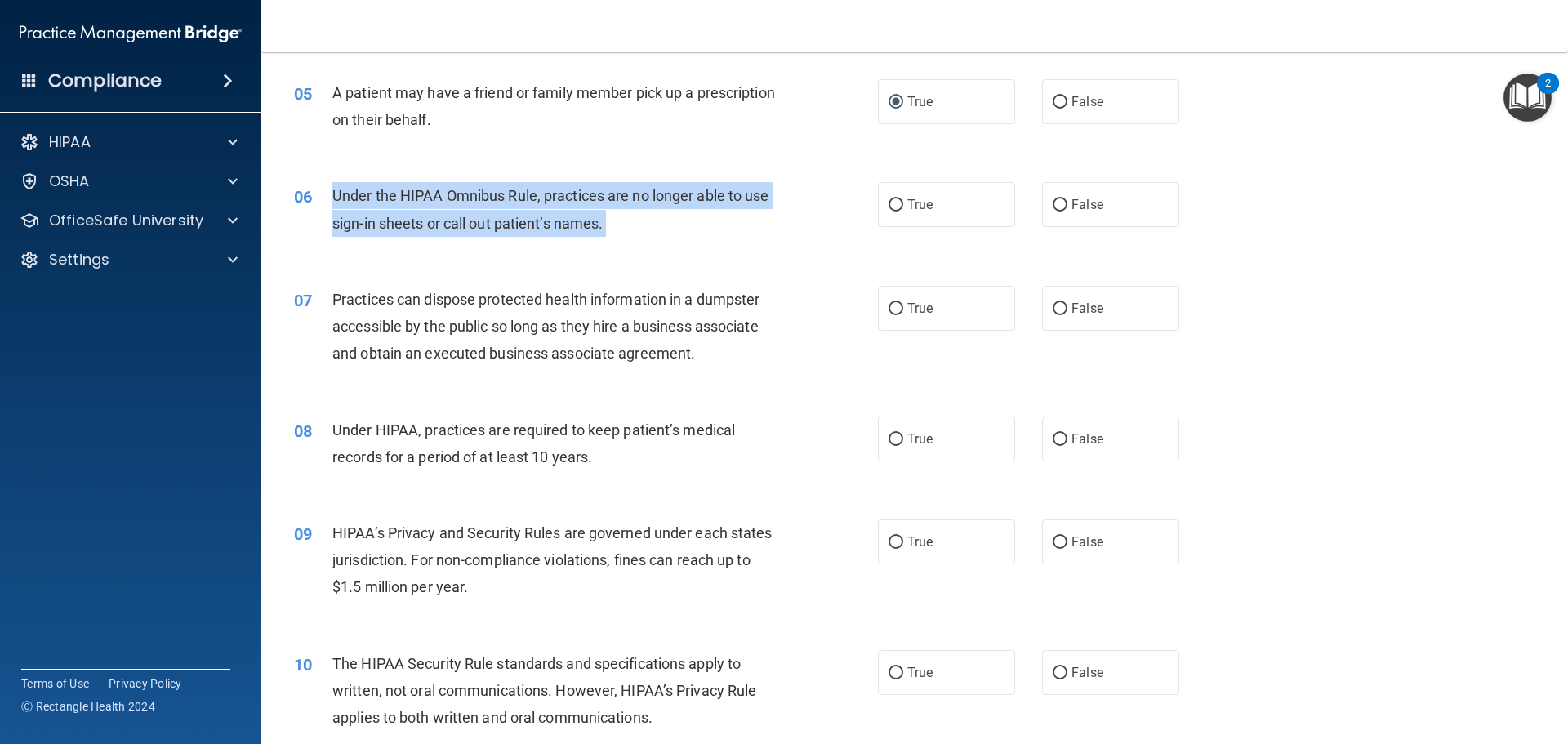
click at [537, 213] on span "Under the HIPAA Omnibus Rule, practices are no longer able to use sign-in sheet…" at bounding box center [551, 209] width 437 height 44
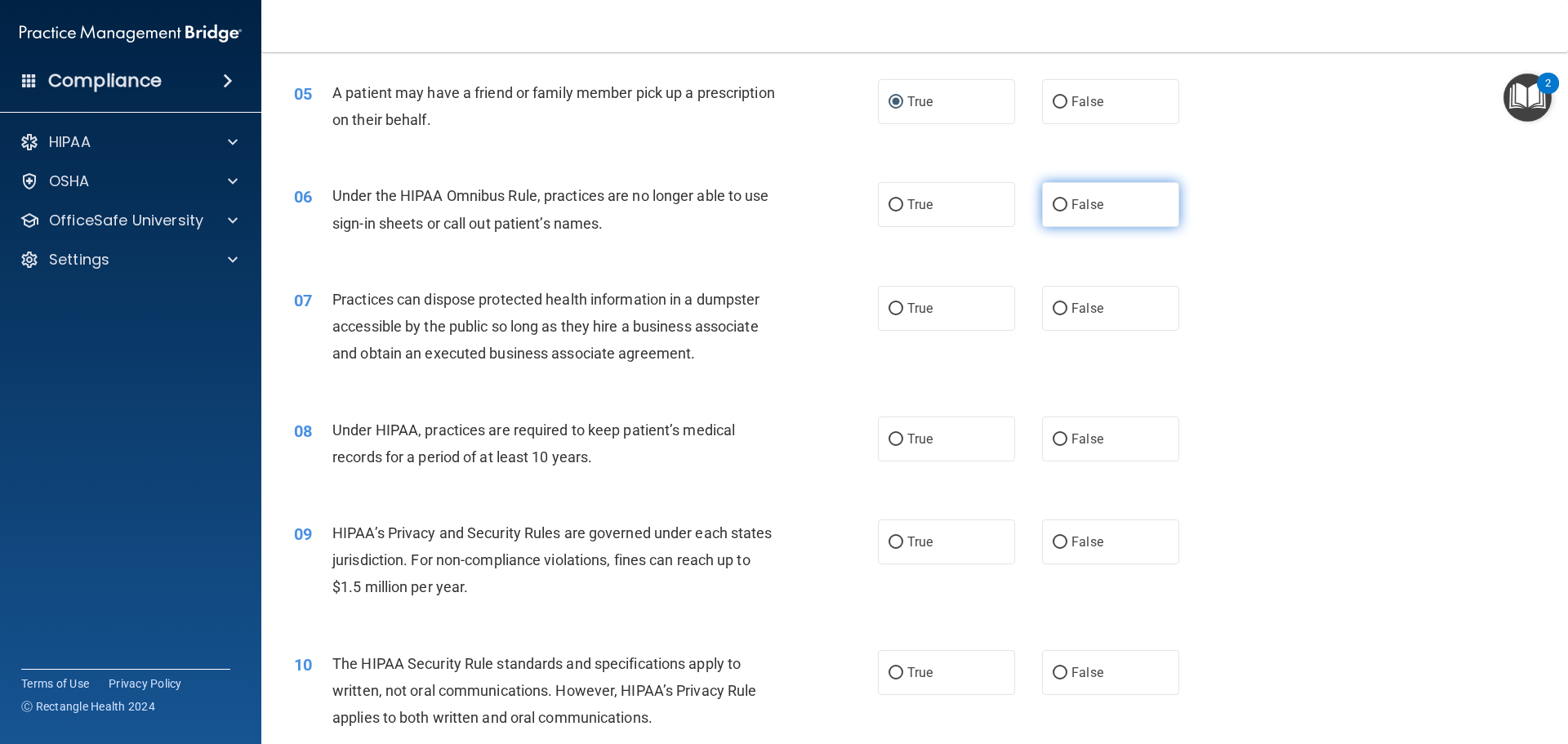
click at [1117, 220] on label "False" at bounding box center [1110, 204] width 137 height 45
click at [1067, 212] on input "False" at bounding box center [1060, 206] width 15 height 12
radio input "true"
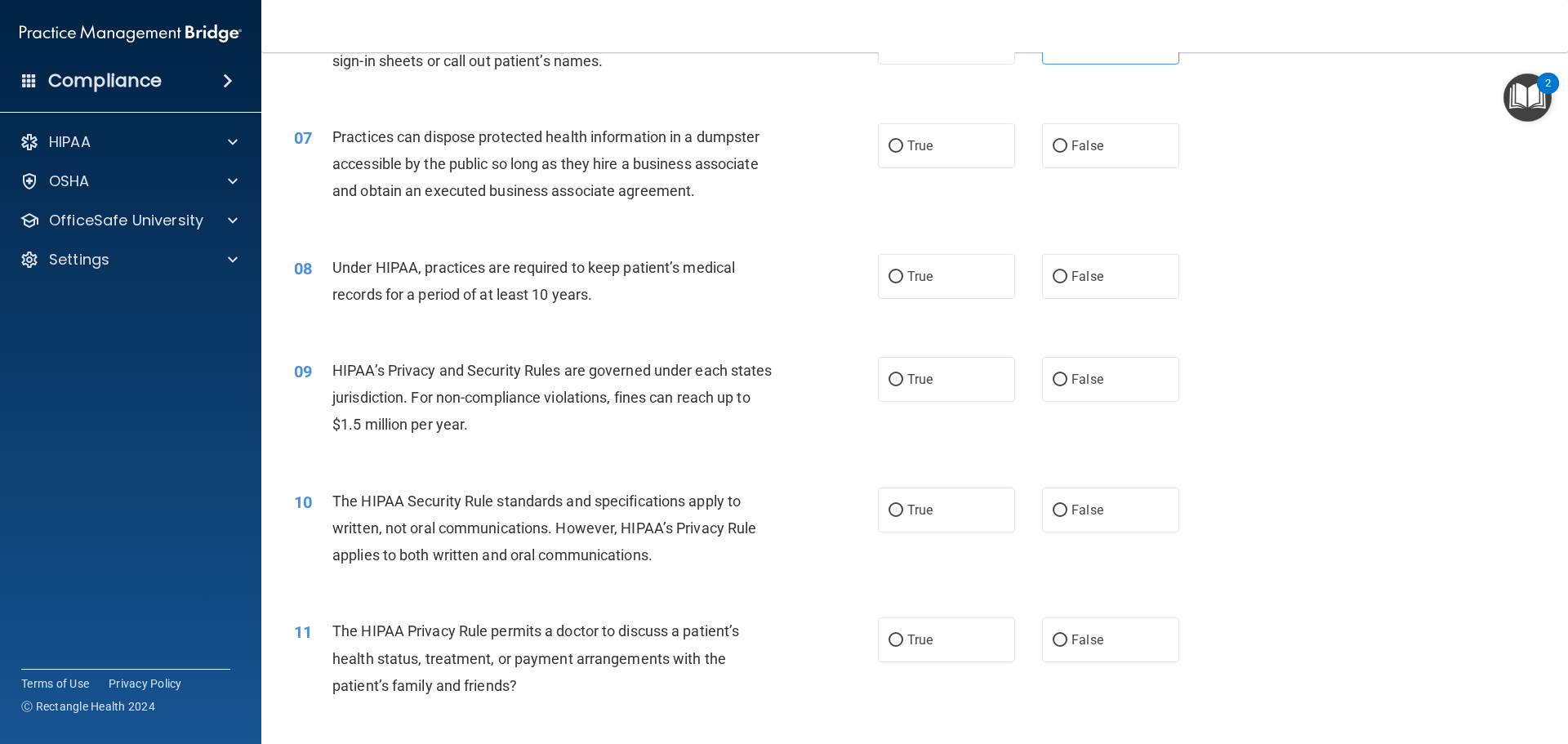
scroll to position [735, 0]
click at [577, 177] on div "Practices can dispose protected health information in a dumpster accessible by …" at bounding box center [560, 163] width 456 height 82
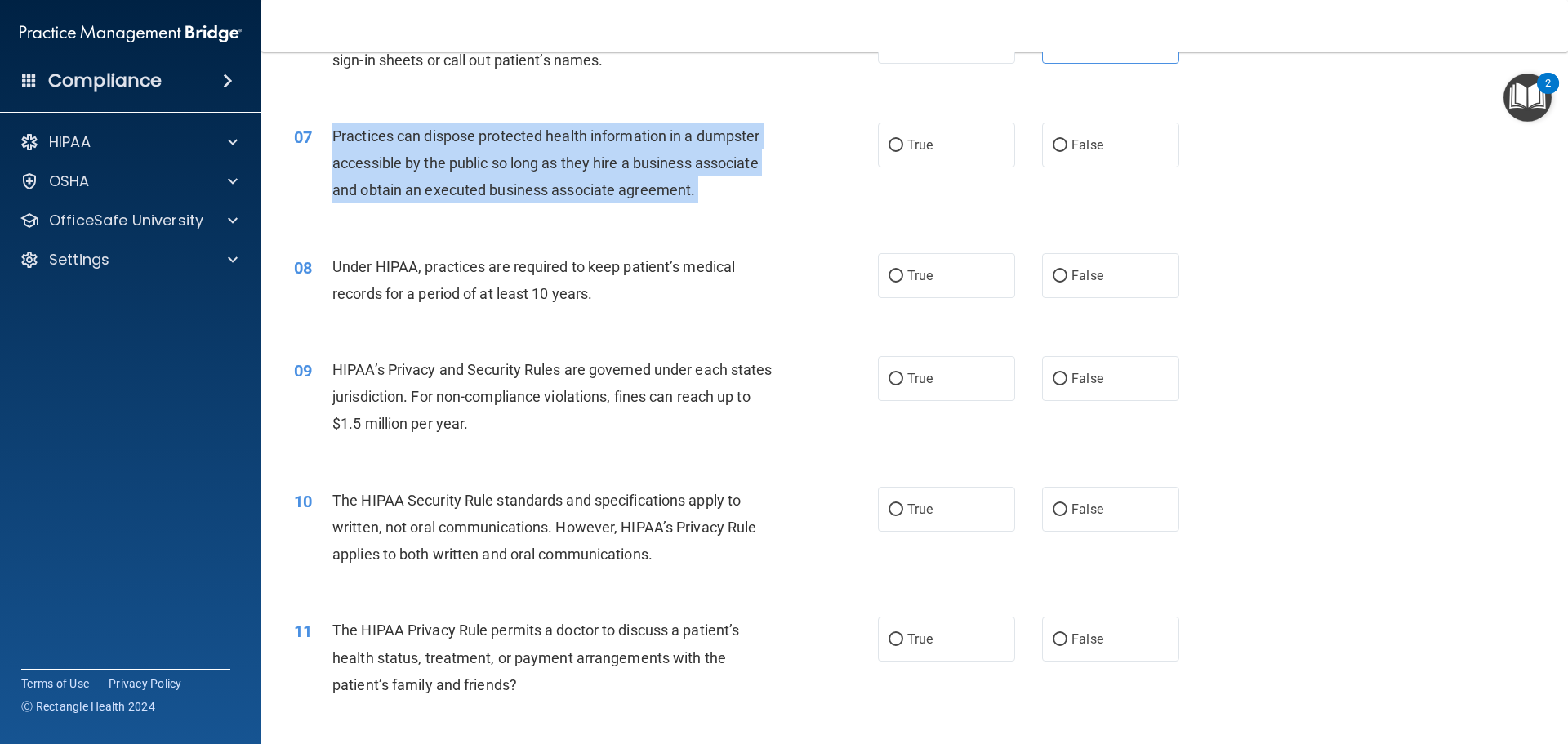
click at [575, 177] on div "Practices can dispose protected health information in a dumpster accessible by …" at bounding box center [560, 163] width 456 height 82
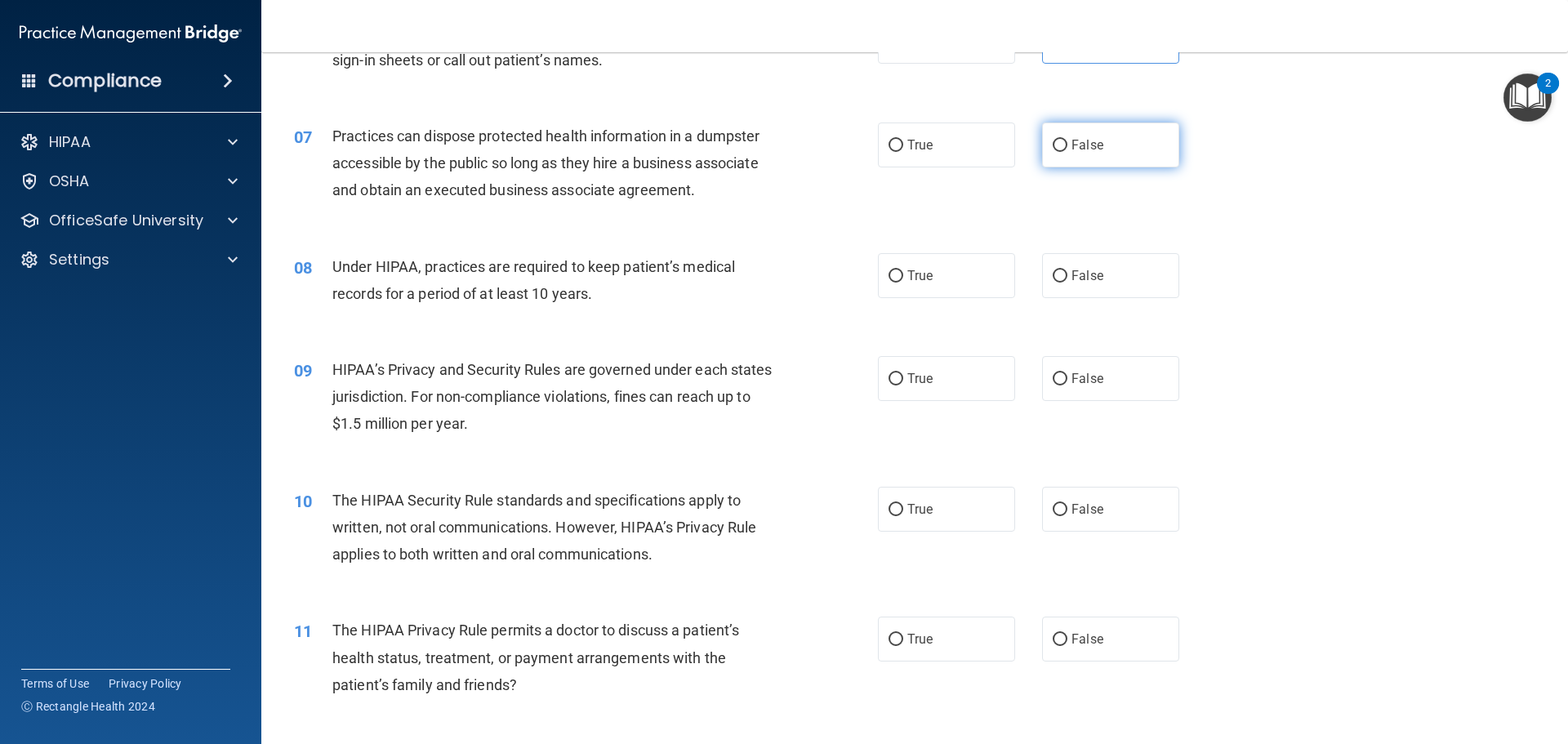
click at [1063, 145] on label "False" at bounding box center [1110, 145] width 137 height 45
click at [1063, 145] on input "False" at bounding box center [1060, 146] width 15 height 12
radio input "true"
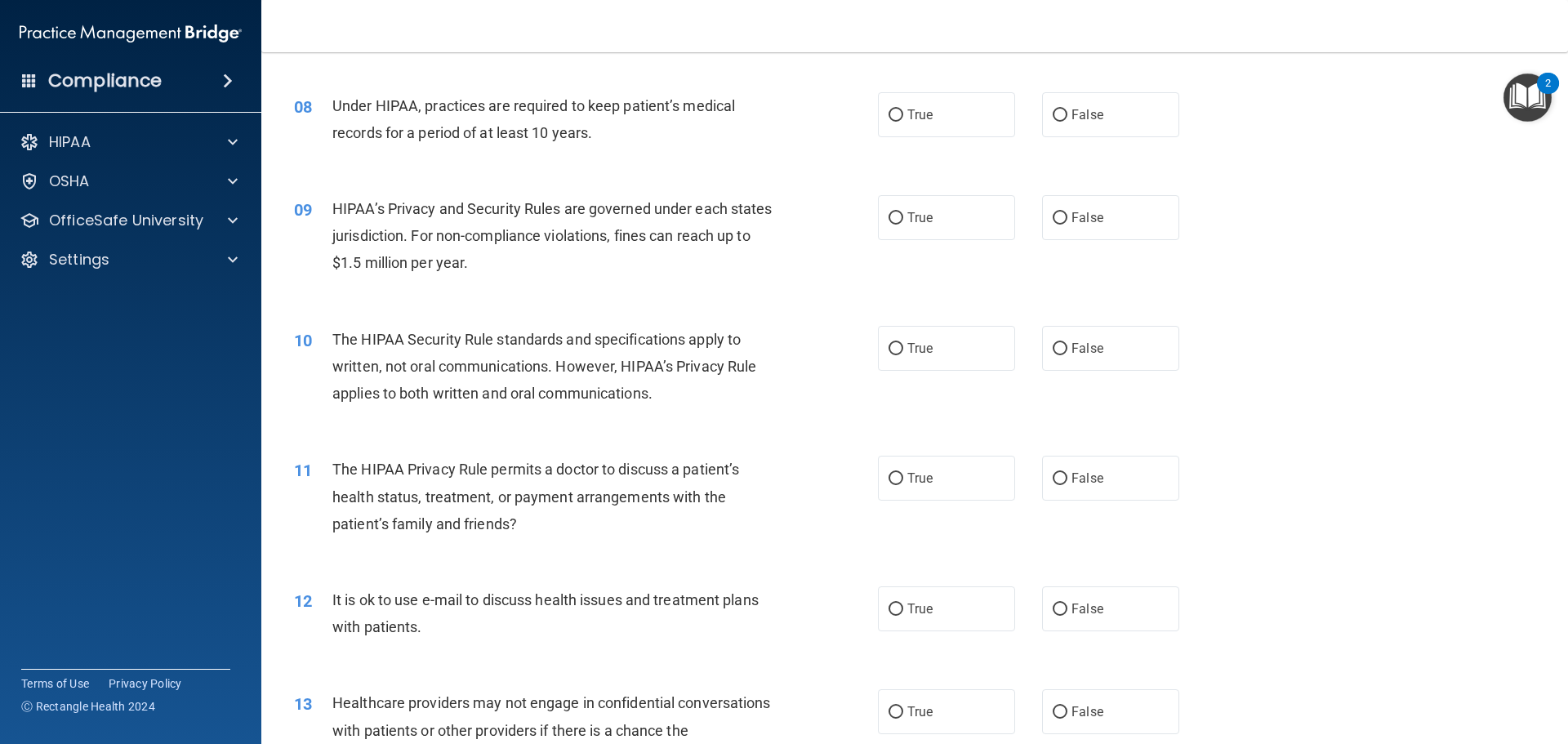
scroll to position [898, 0]
click at [515, 126] on span "Under HIPAA, practices are required to keep patient’s medical records for a per…" at bounding box center [534, 116] width 402 height 44
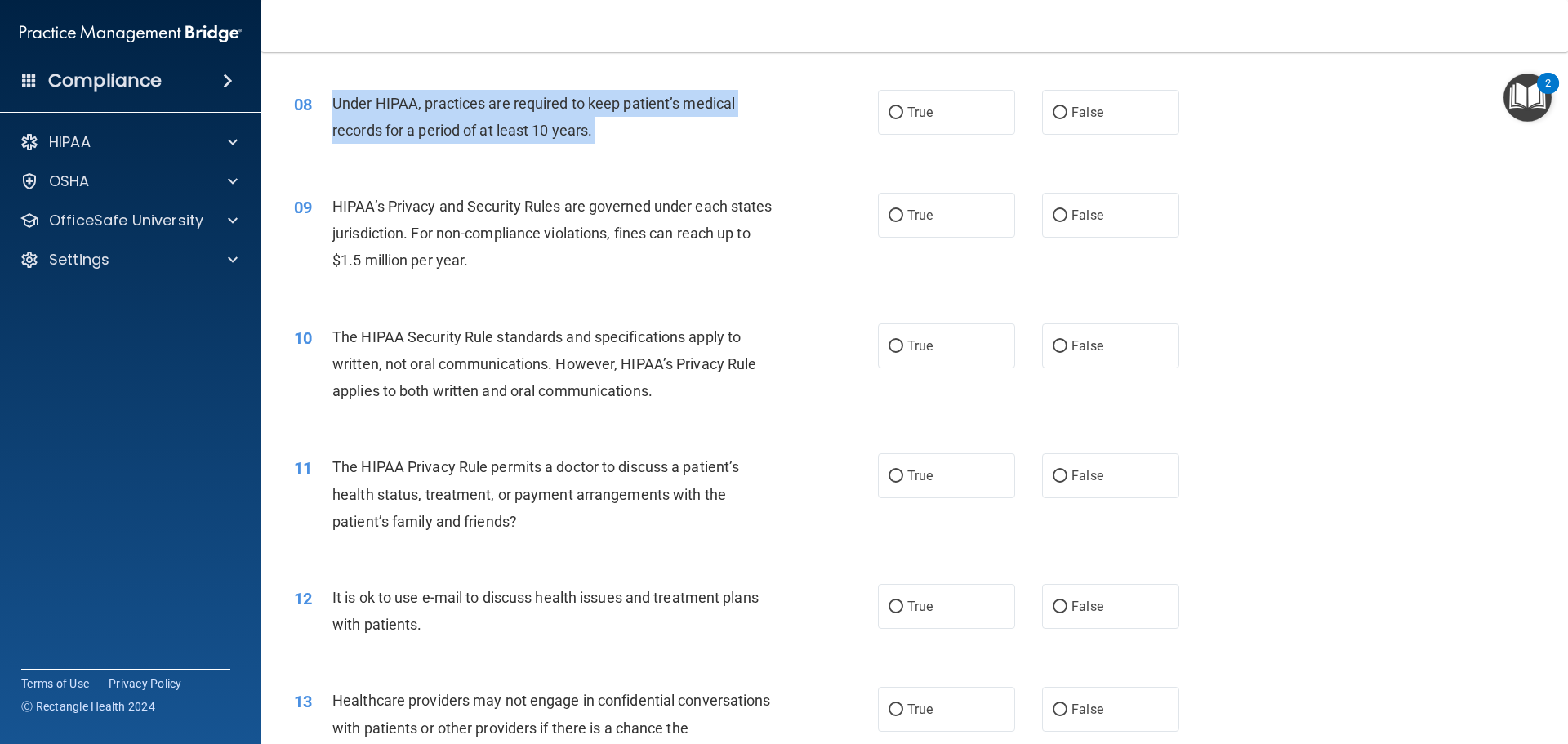
click at [515, 126] on span "Under HIPAA, practices are required to keep patient’s medical records for a per…" at bounding box center [534, 116] width 402 height 44
copy ng-form "Under HIPAA, practices are required to keep patient’s medical records for a per…"
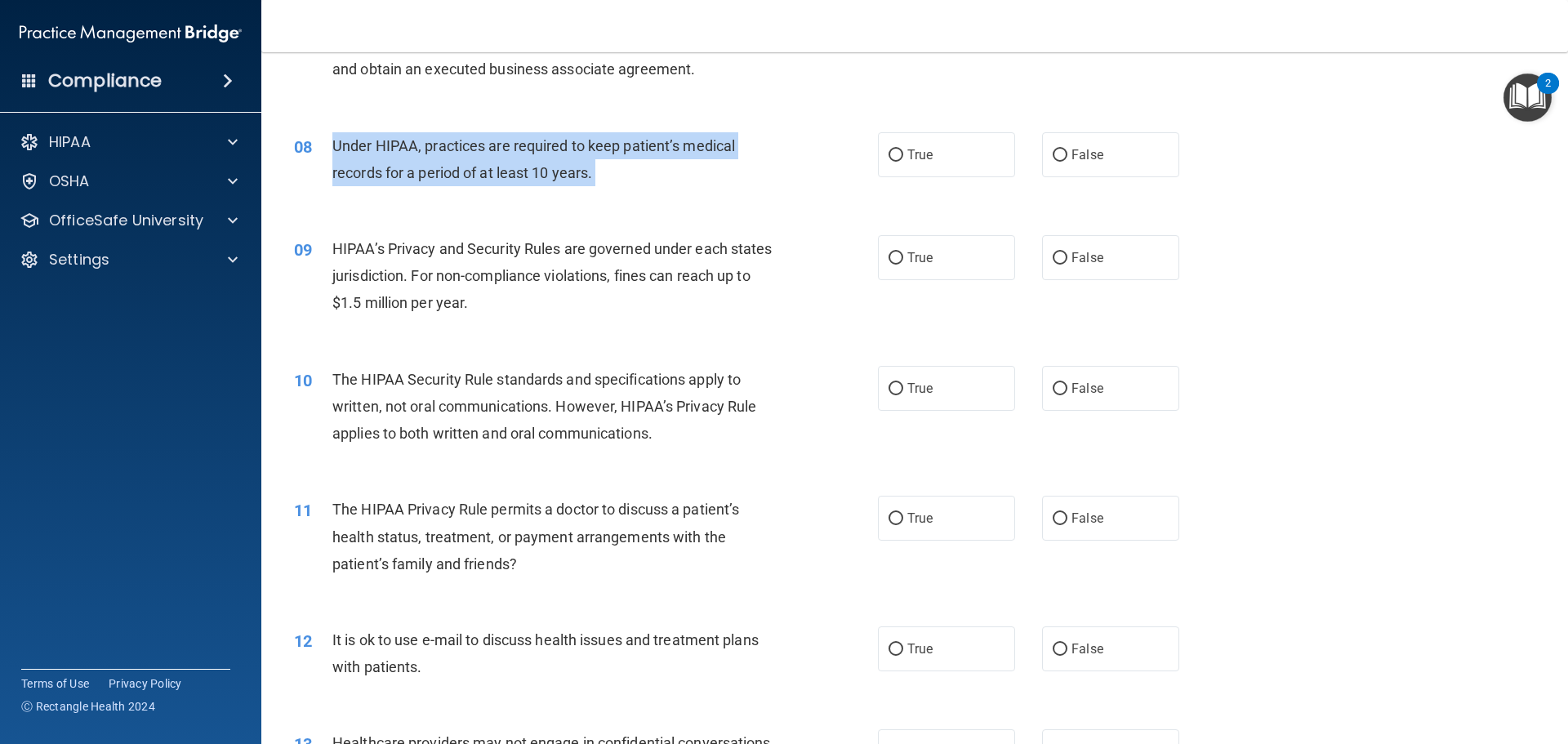
scroll to position [816, 0]
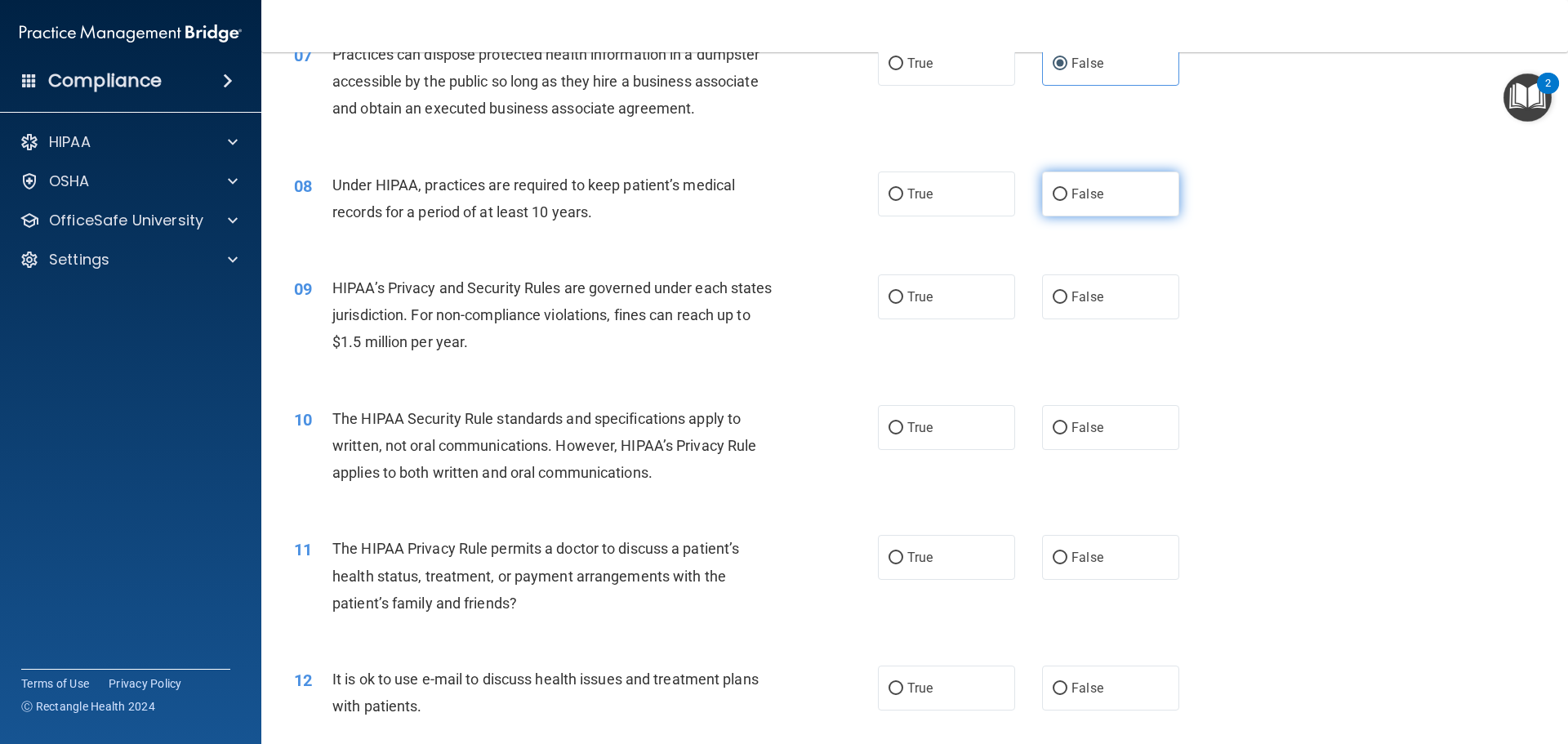
click at [1091, 198] on span "False" at bounding box center [1087, 194] width 32 height 16
click at [1067, 198] on input "False" at bounding box center [1060, 195] width 15 height 12
radio input "true"
click at [1219, 254] on div "09 HIPAA’s Privacy and Security Rules are governed under each states jurisdicti…" at bounding box center [914, 319] width 1265 height 131
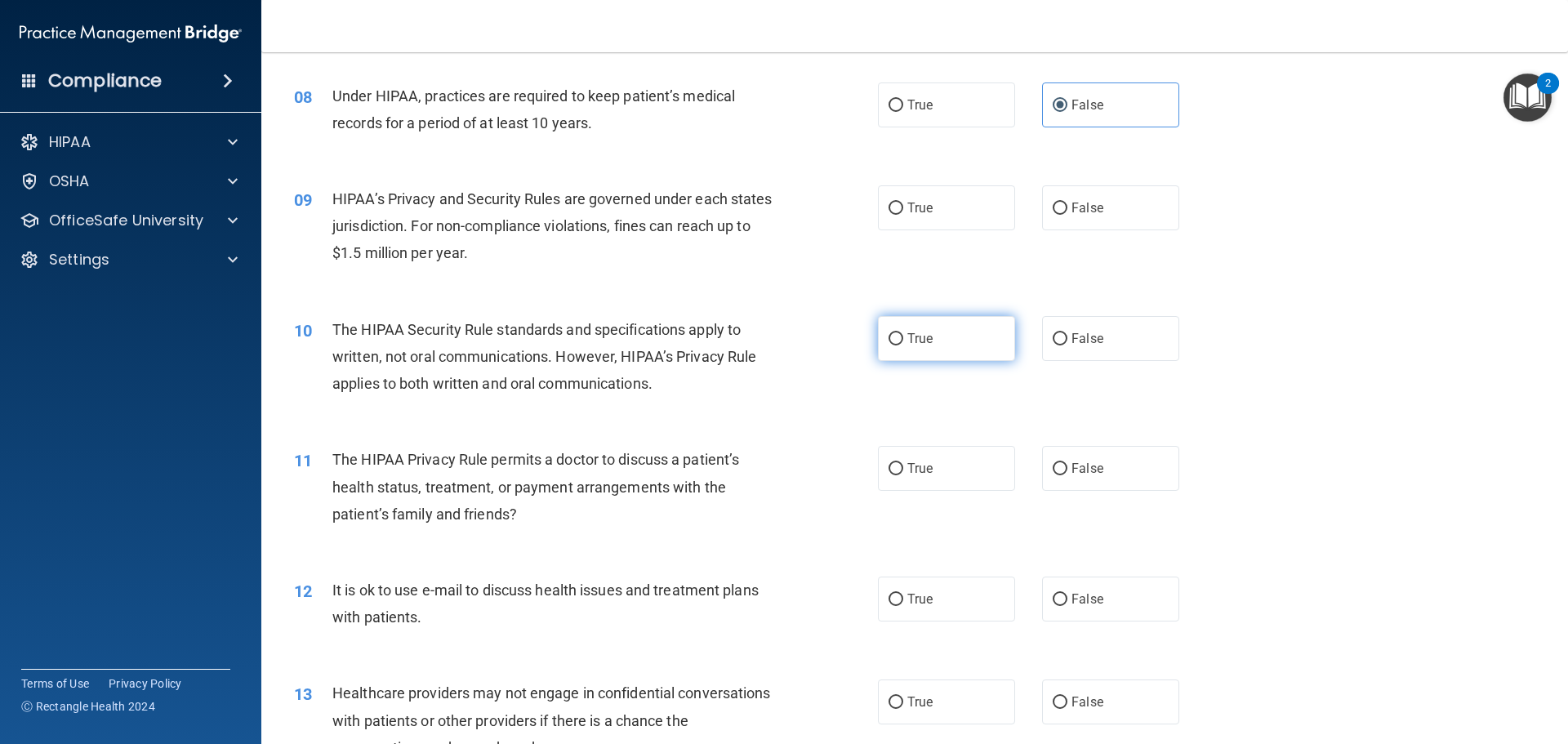
scroll to position [898, 0]
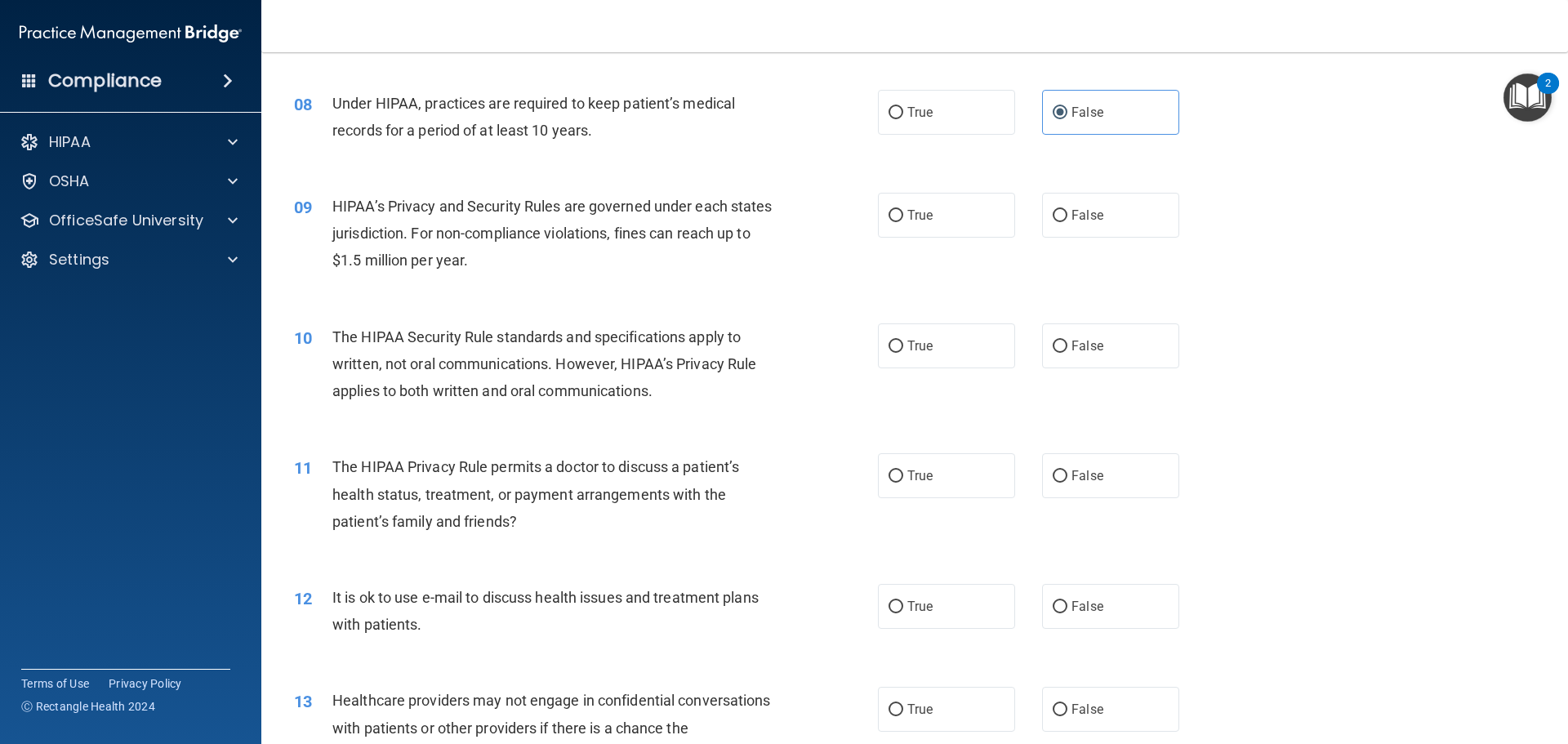
click at [452, 243] on div "HIPAA’s Privacy and Security Rules are governed under each states jurisdiction.…" at bounding box center [560, 233] width 456 height 82
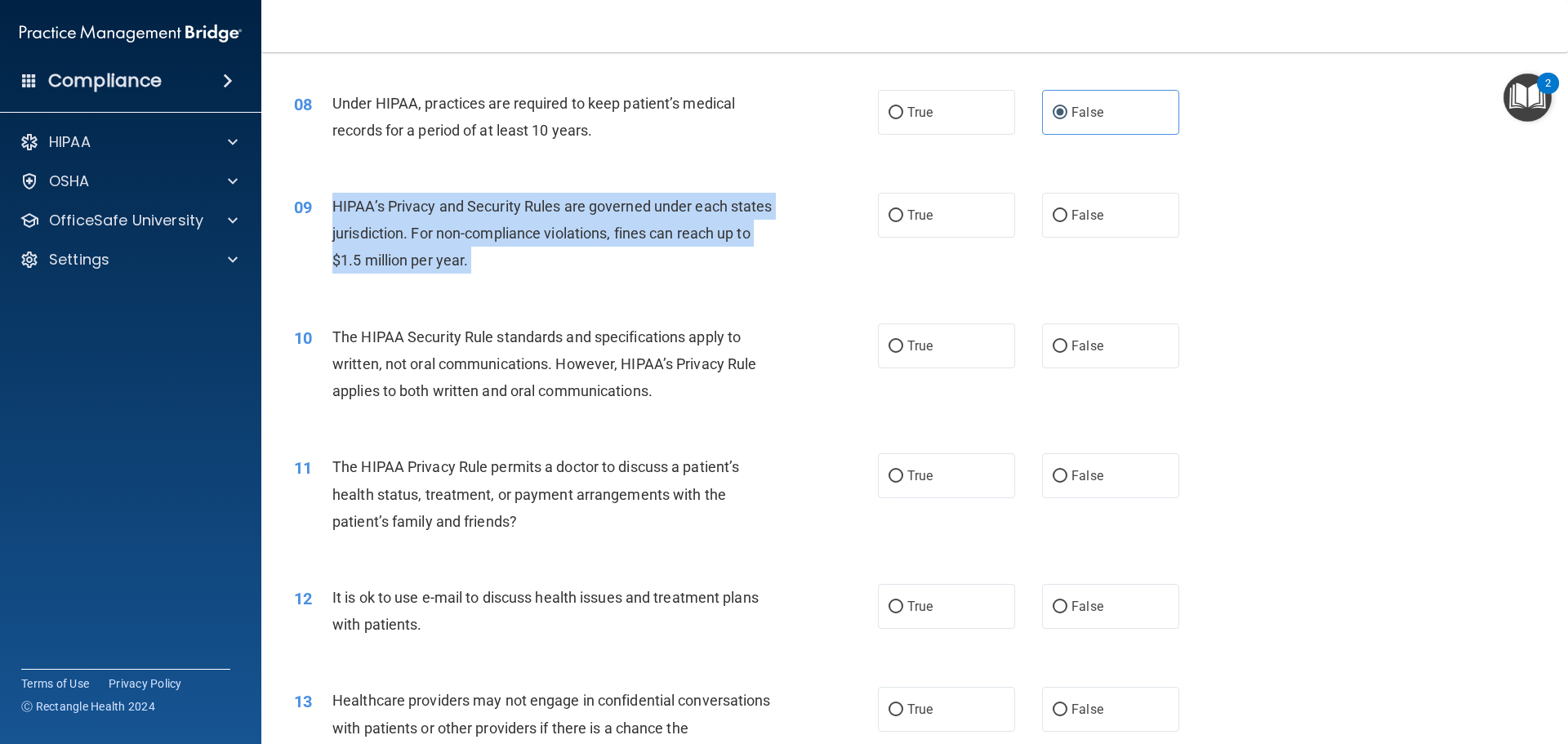
click at [452, 243] on div "HIPAA’s Privacy and Security Rules are governed under each states jurisdiction.…" at bounding box center [560, 233] width 456 height 82
copy ng-form "HIPAA’s Privacy and Security Rules are governed under each states jurisdiction.…"
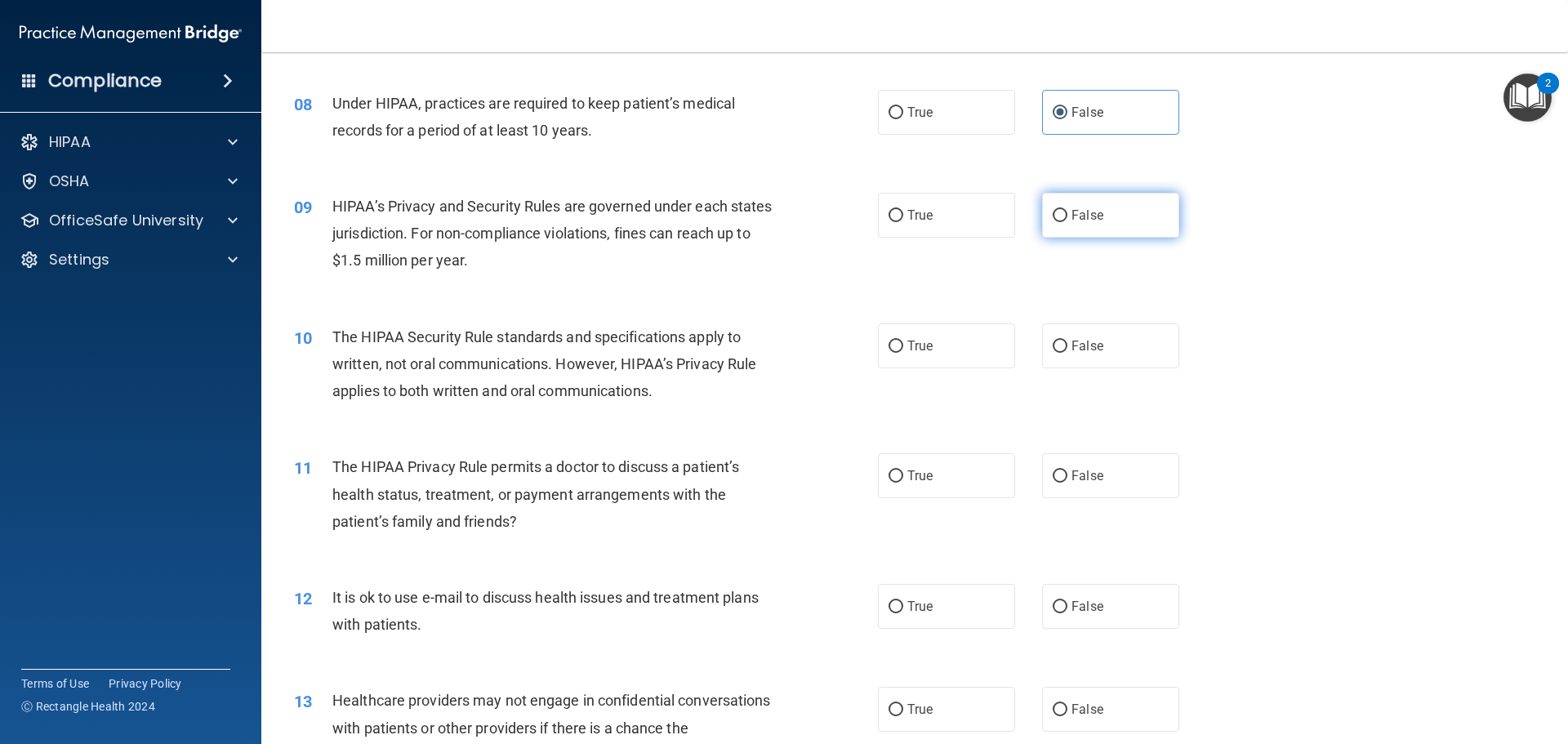
click at [1077, 221] on span "False" at bounding box center [1087, 215] width 32 height 16
click at [1067, 221] on input "False" at bounding box center [1060, 216] width 15 height 12
radio input "true"
click at [1256, 319] on div "10 The HIPAA Security Rule standards and specifications apply to written, not o…" at bounding box center [914, 368] width 1265 height 131
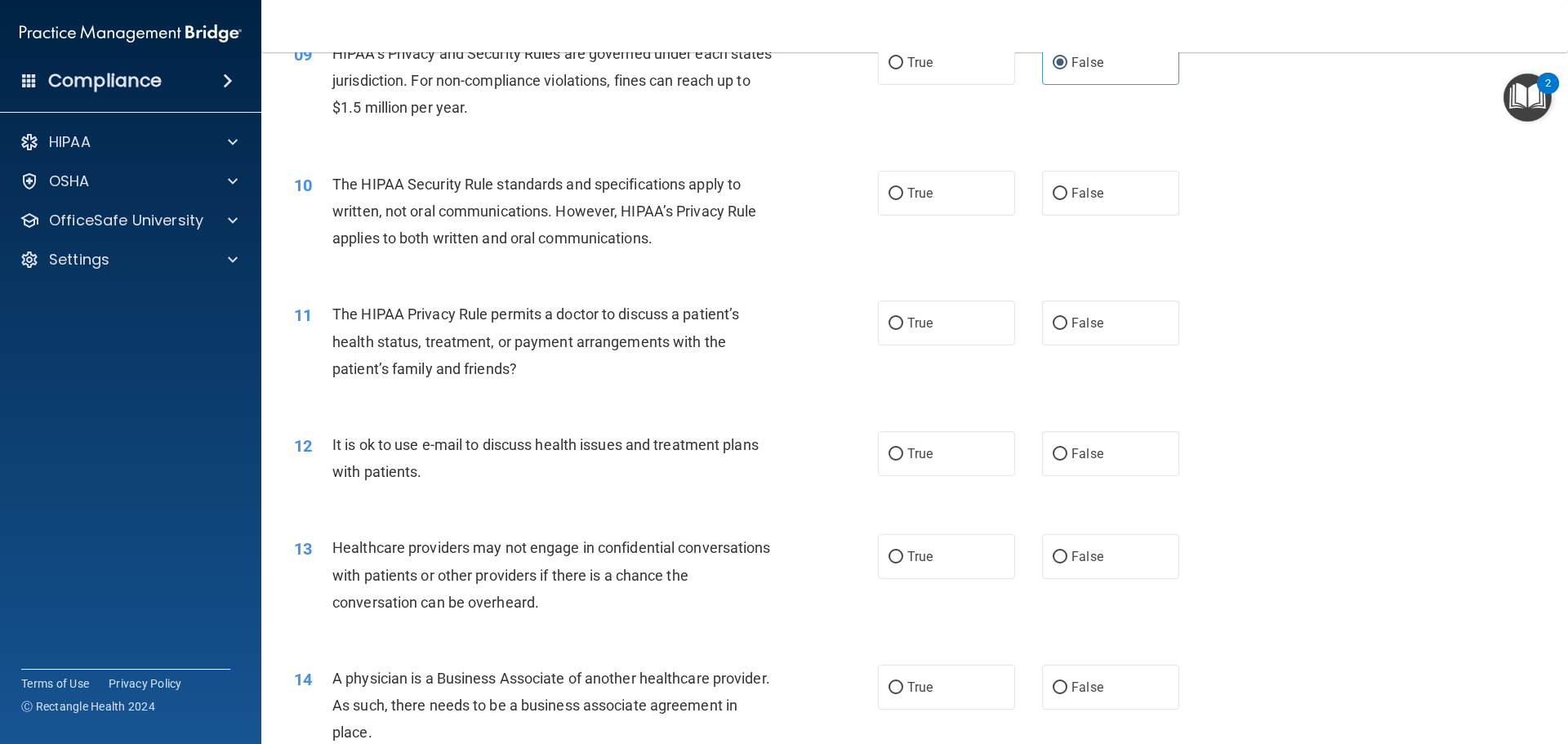
scroll to position [1062, 0]
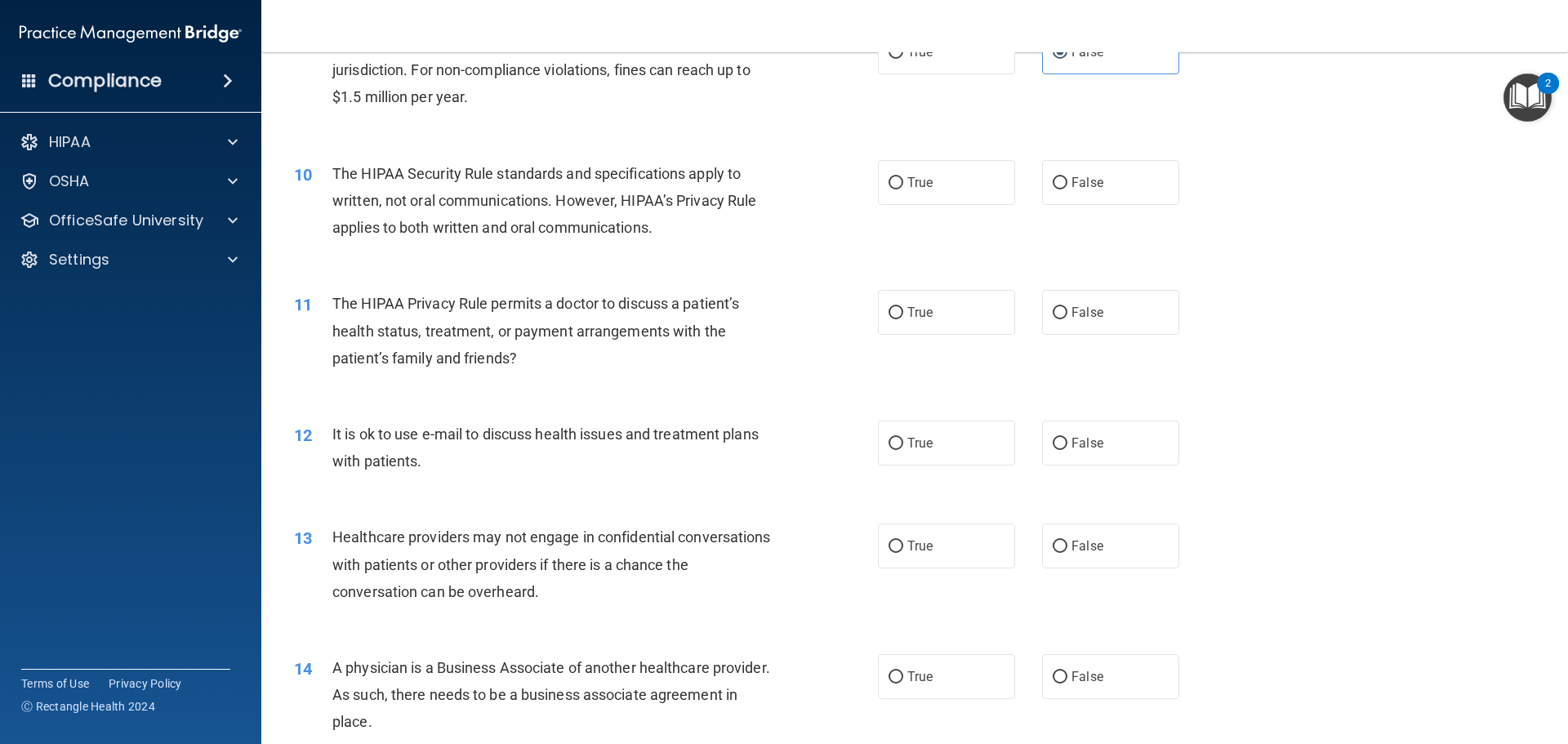
click at [539, 202] on span "The HIPAA Security Rule standards and specifications apply to written, not oral…" at bounding box center [544, 200] width 424 height 71
click at [539, 201] on span "The HIPAA Security Rule standards and specifications apply to written, not oral…" at bounding box center [544, 200] width 424 height 71
drag, startPoint x: 539, startPoint y: 201, endPoint x: 474, endPoint y: 186, distance: 66.7
click at [474, 186] on div "The HIPAA Security Rule standards and specifications apply to written, not oral…" at bounding box center [560, 200] width 456 height 82
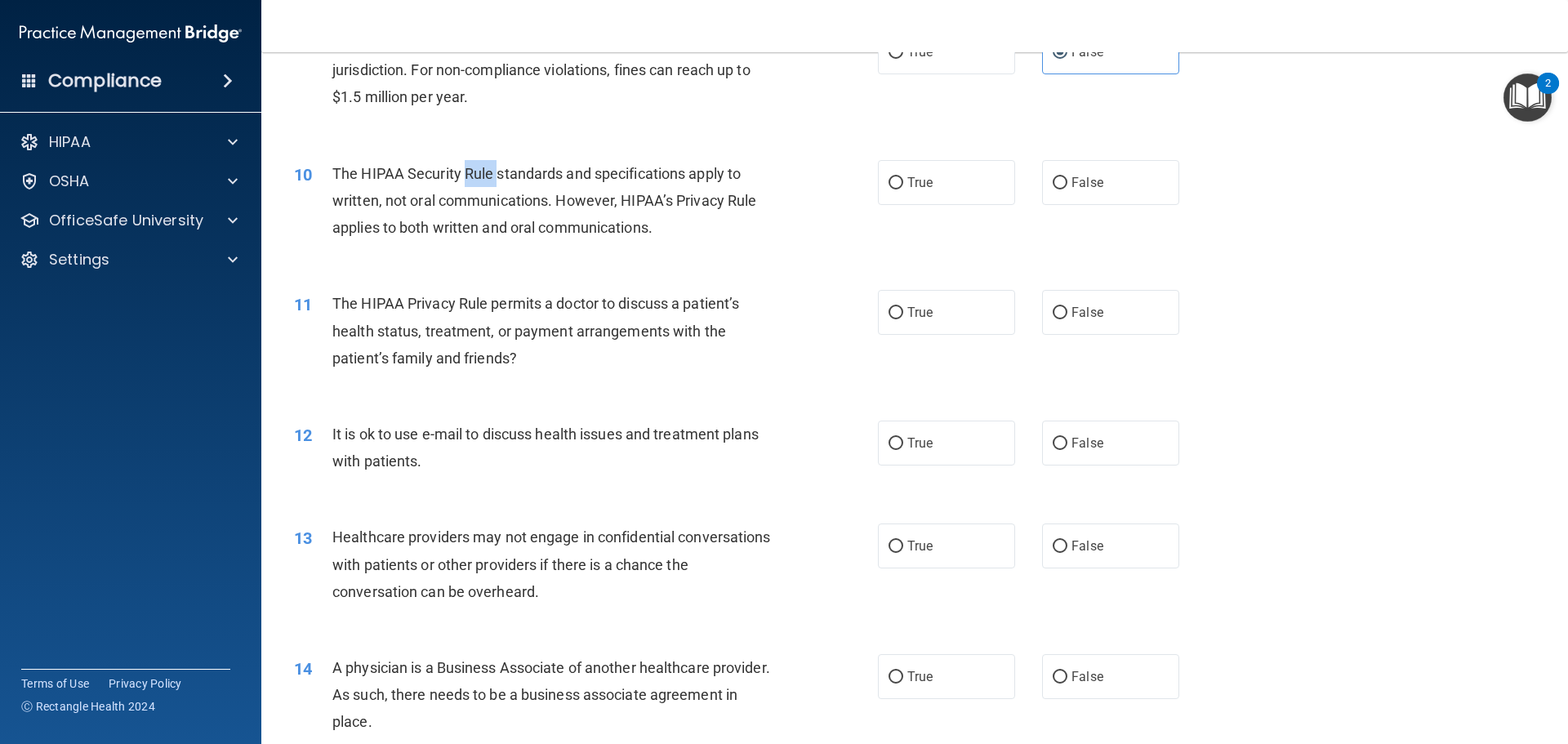
click at [474, 186] on div "The HIPAA Security Rule standards and specifications apply to written, not oral…" at bounding box center [560, 200] width 456 height 82
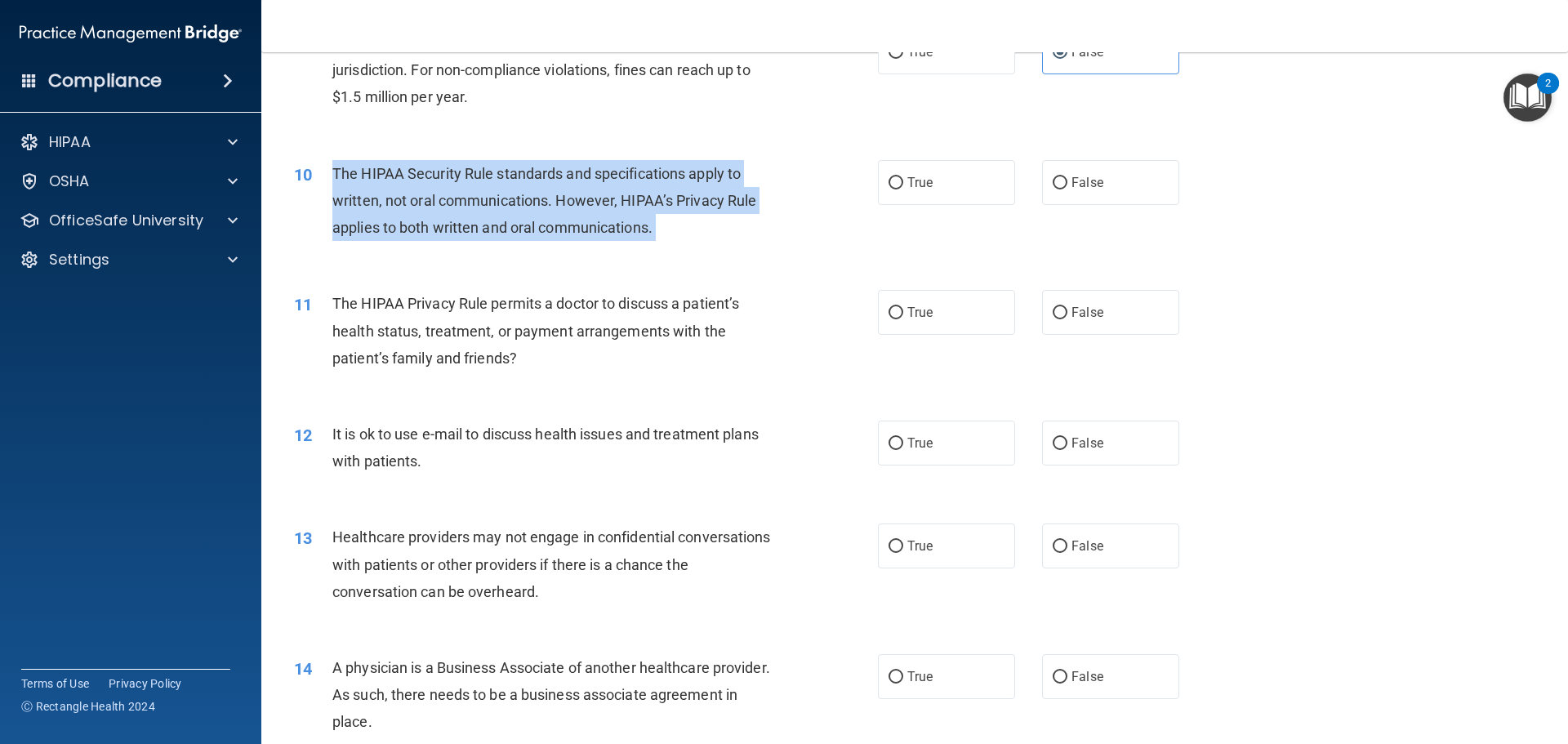
click at [474, 186] on div "The HIPAA Security Rule standards and specifications apply to written, not oral…" at bounding box center [560, 200] width 456 height 82
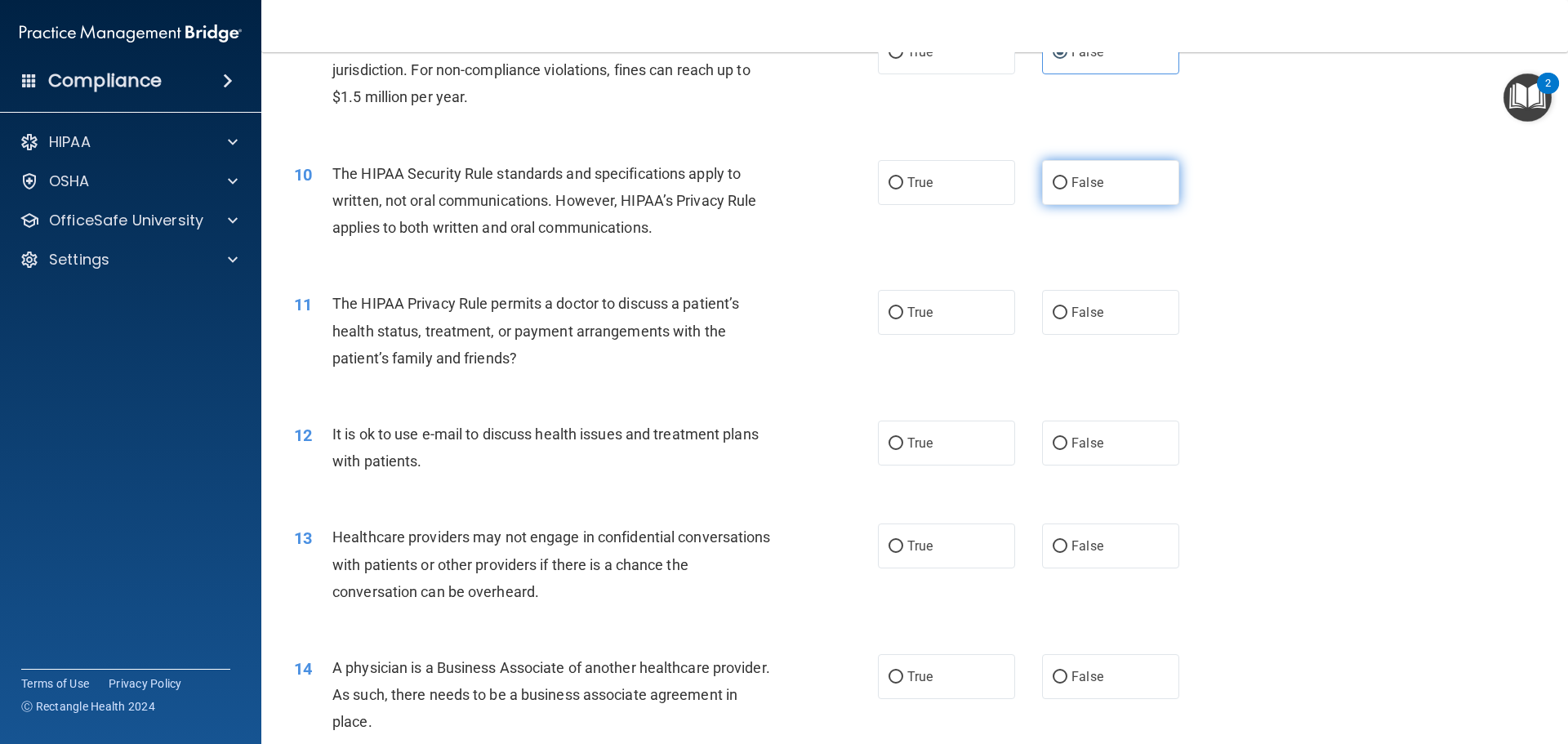
click at [1093, 183] on span "False" at bounding box center [1087, 183] width 32 height 16
click at [1067, 183] on input "False" at bounding box center [1060, 184] width 15 height 12
radio input "true"
click at [456, 341] on div "The HIPAA Privacy Rule permits a doctor to discuss a patient’s health status, t…" at bounding box center [560, 330] width 456 height 82
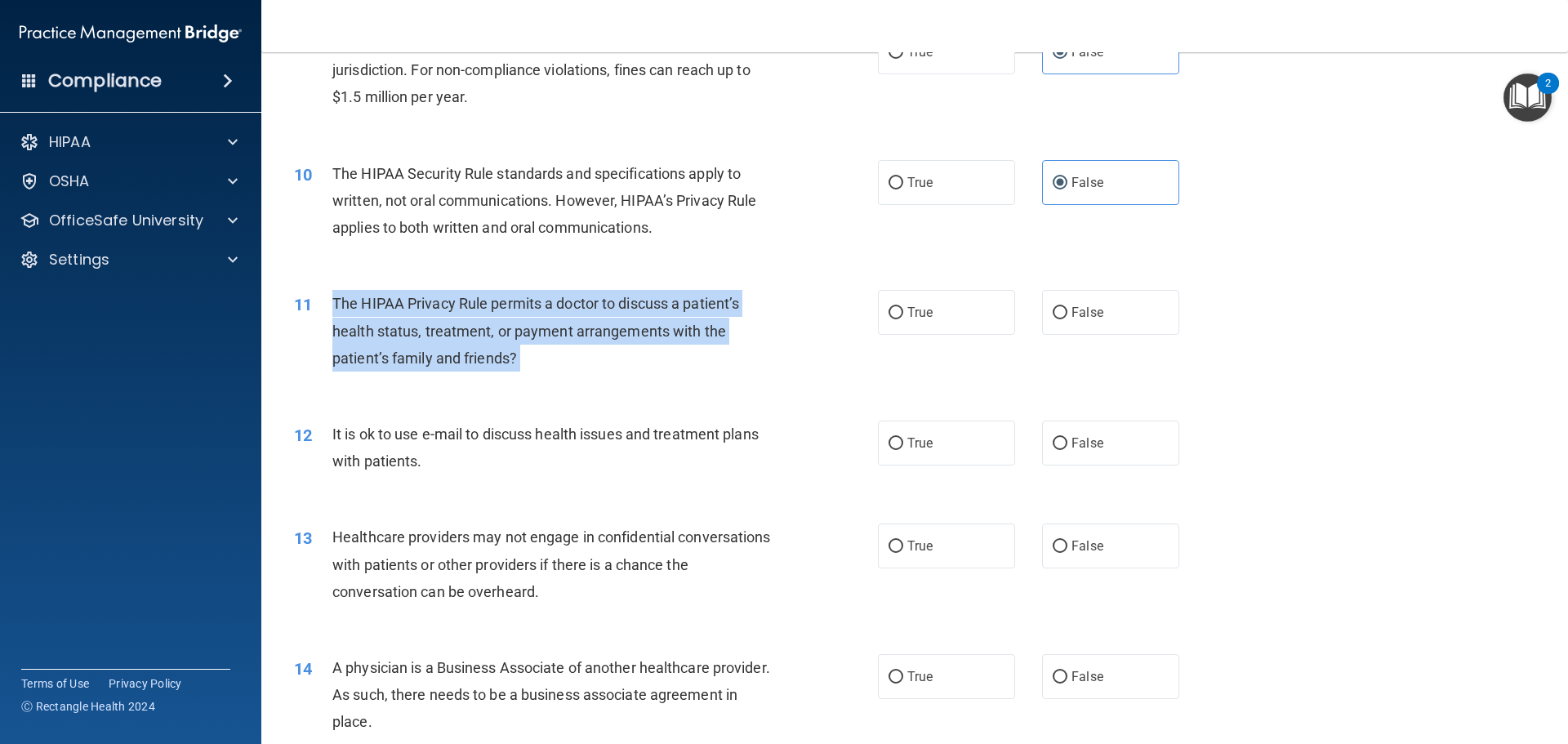
click at [456, 341] on div "The HIPAA Privacy Rule permits a doctor to discuss a patient’s health status, t…" at bounding box center [560, 330] width 456 height 82
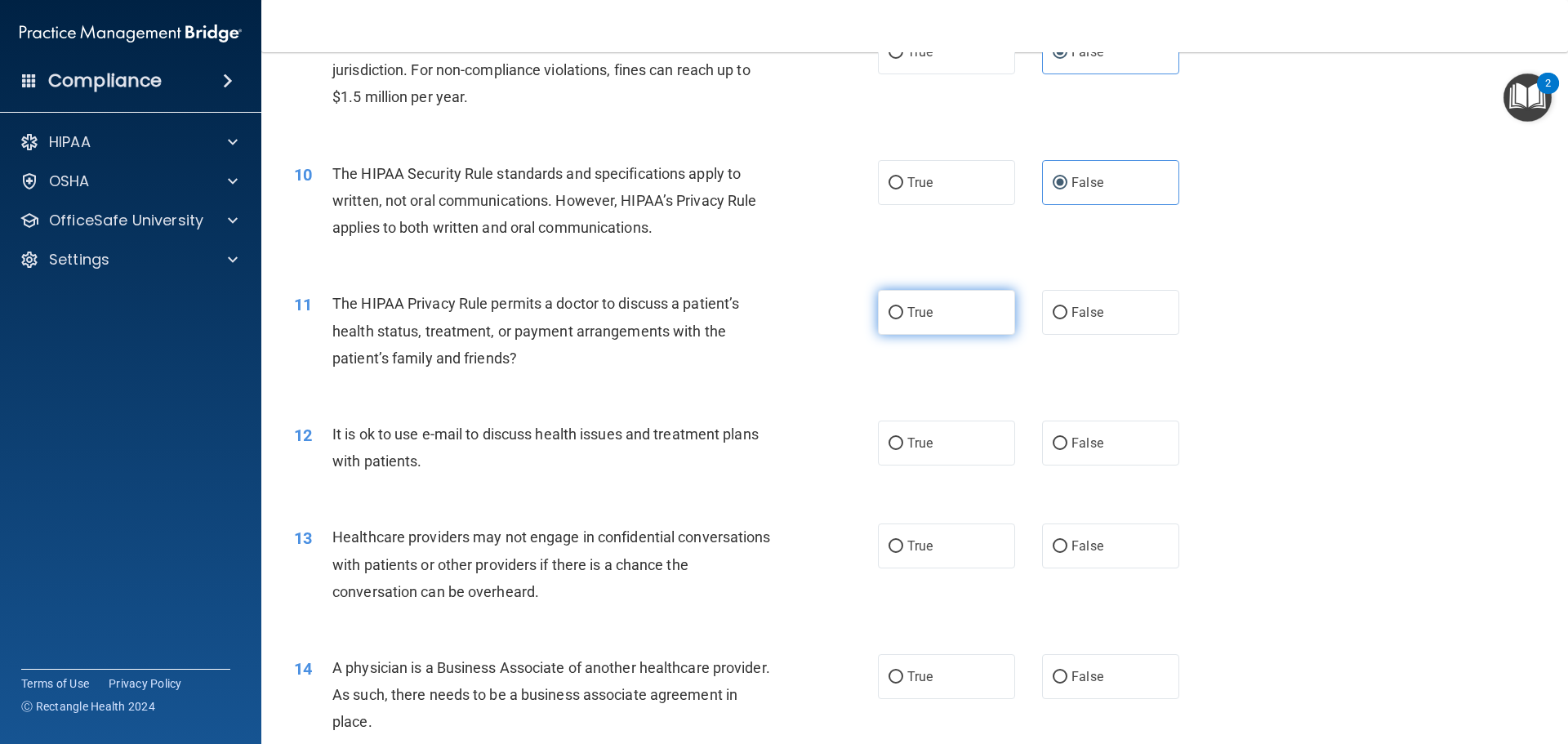
click at [972, 319] on label "True" at bounding box center [946, 312] width 137 height 45
click at [903, 319] on input "True" at bounding box center [896, 313] width 15 height 12
radio input "true"
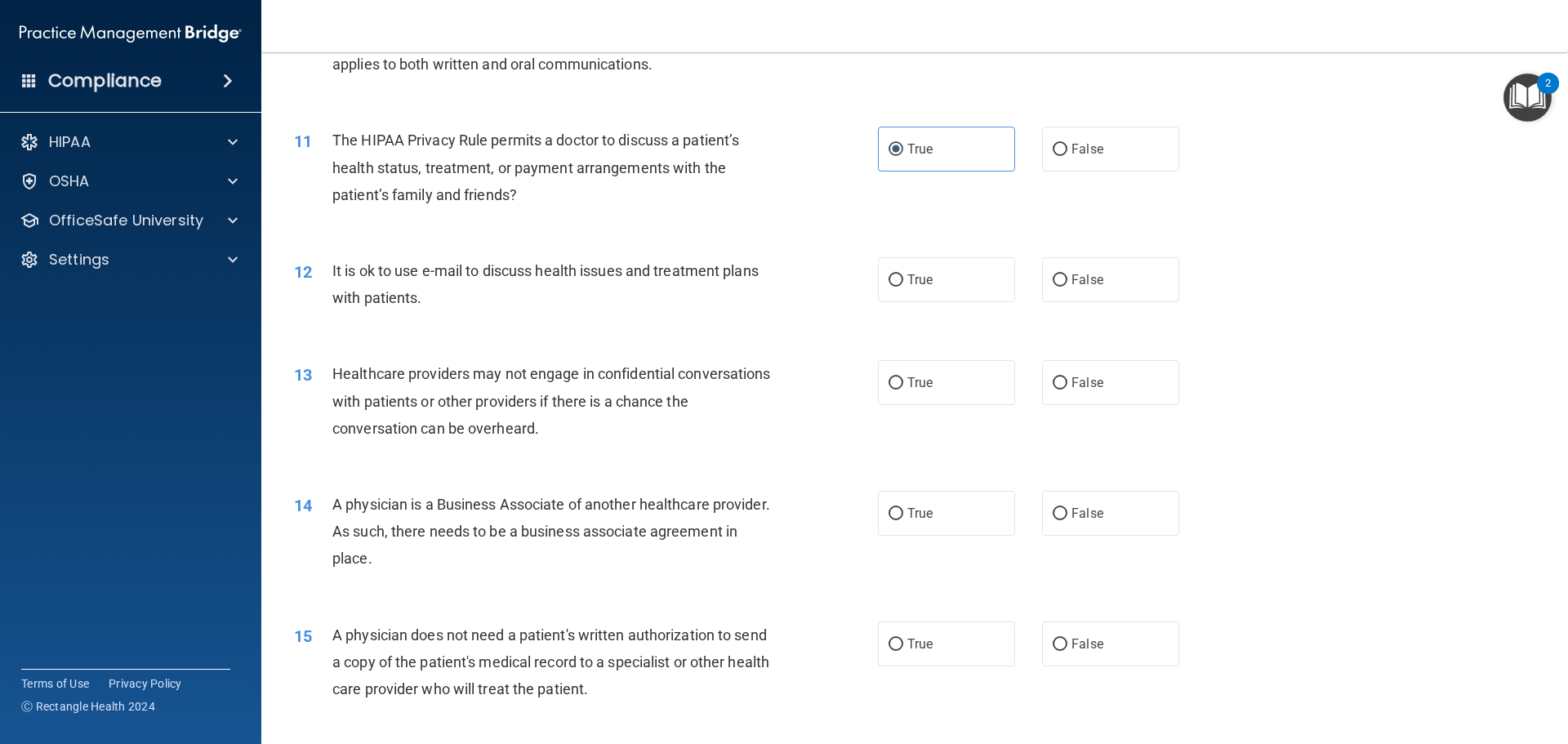
scroll to position [1306, 0]
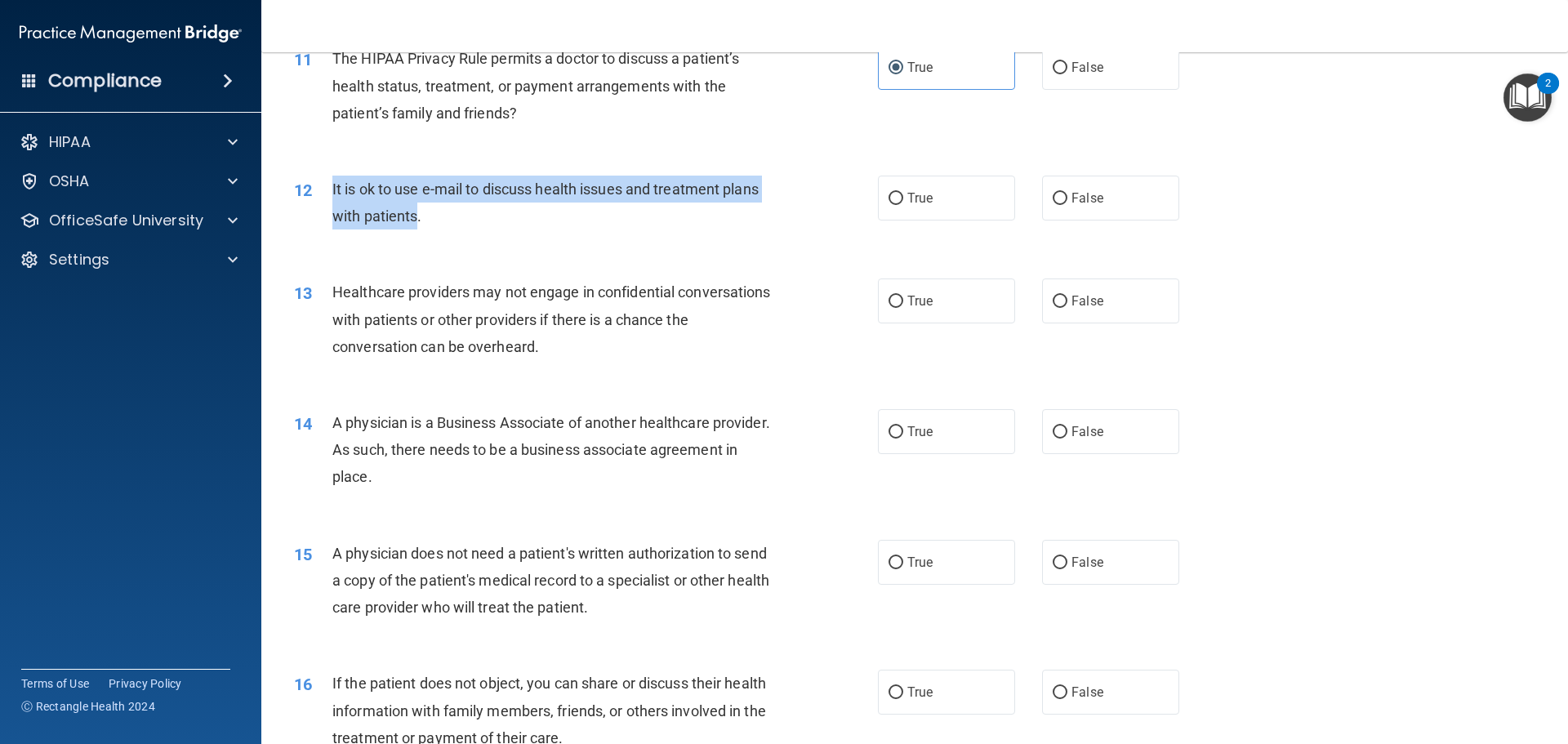
drag, startPoint x: 419, startPoint y: 222, endPoint x: 333, endPoint y: 178, distance: 96.6
click at [333, 178] on div "It is ok to use e-mail to discuss health issues and treatment plans with patien…" at bounding box center [560, 202] width 456 height 54
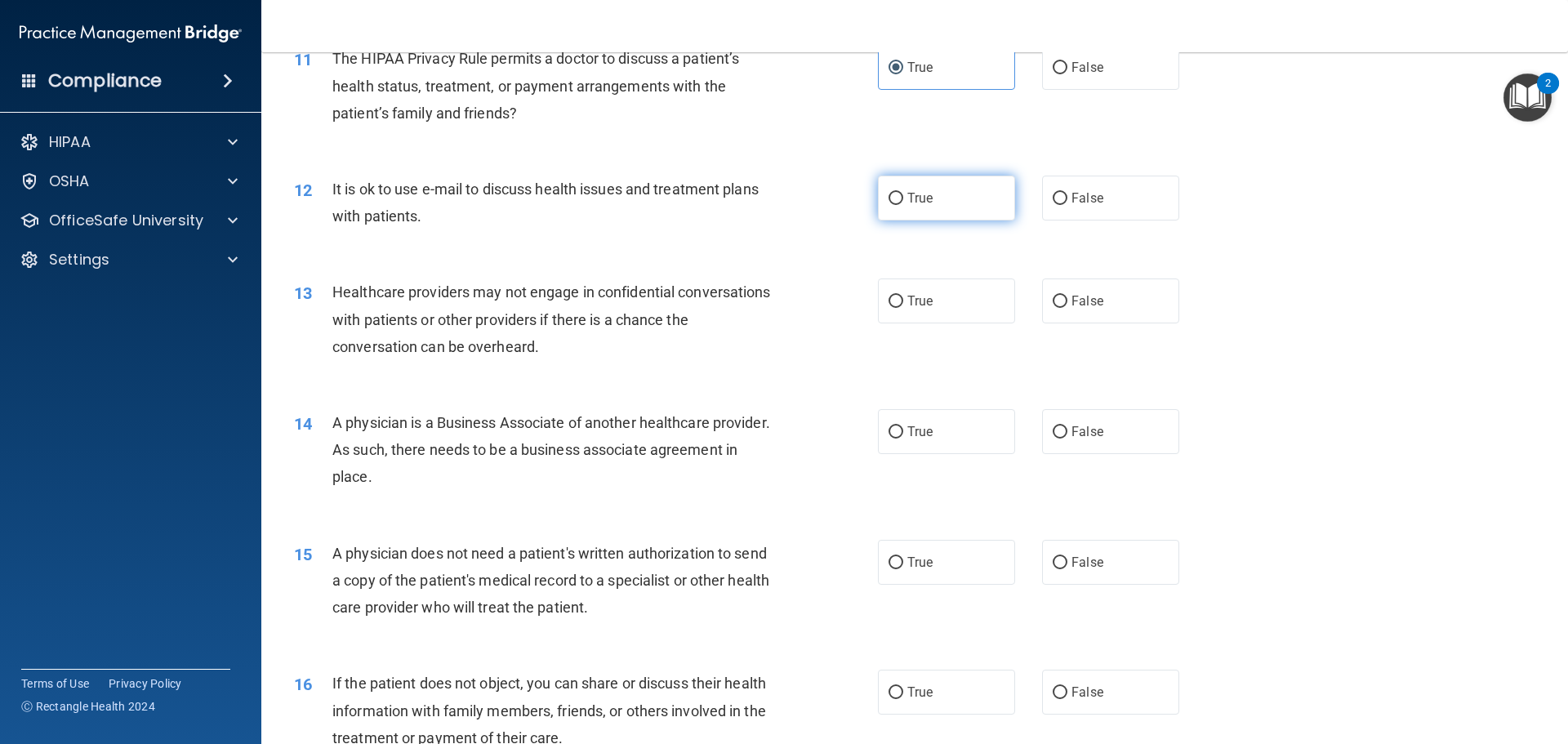
click at [950, 199] on label "True" at bounding box center [946, 198] width 137 height 45
click at [903, 199] on input "True" at bounding box center [896, 199] width 15 height 12
radio input "true"
click at [497, 329] on div "Healthcare providers may not engage in confidential conversations with patients…" at bounding box center [560, 319] width 456 height 82
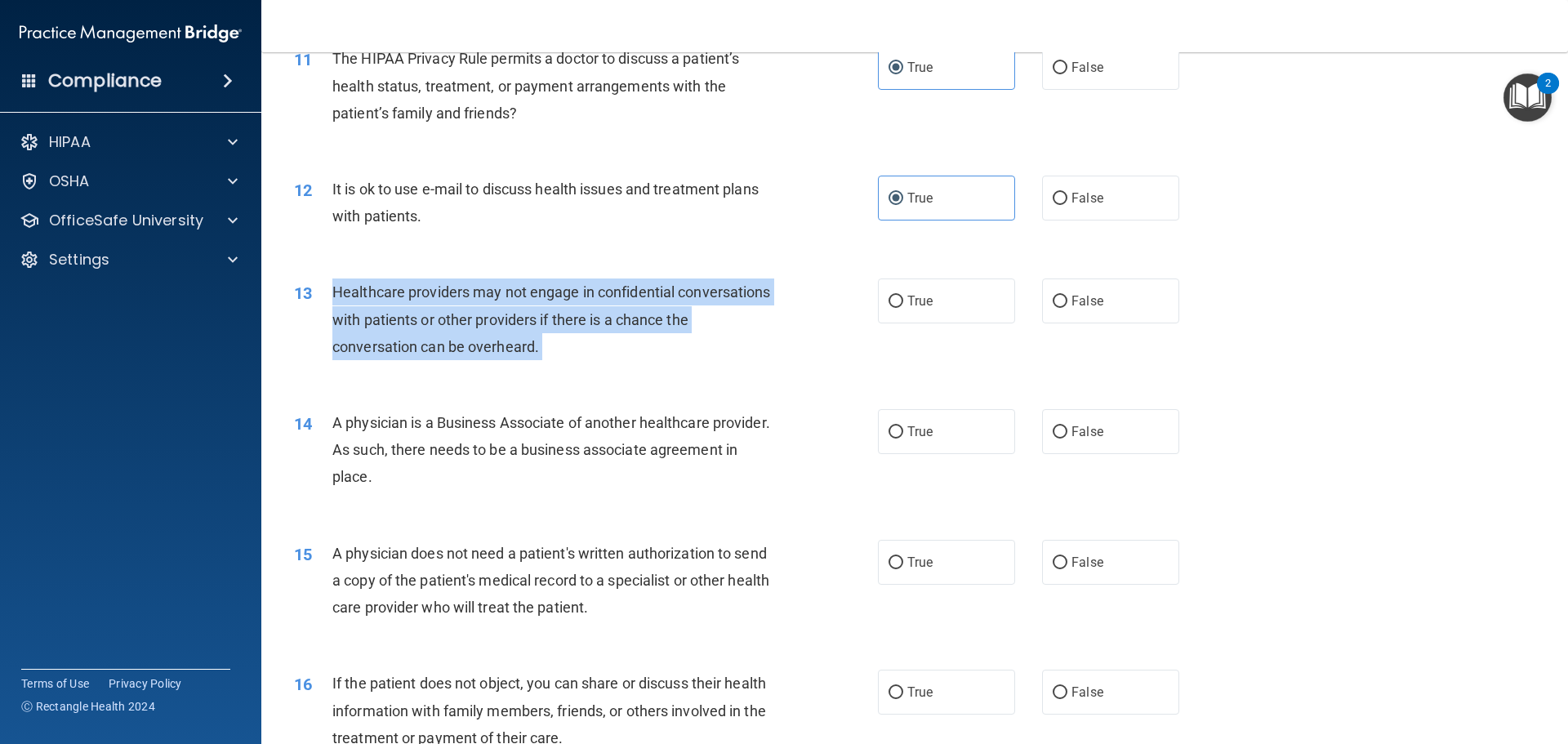
click at [497, 329] on div "Healthcare providers may not engage in confidential conversations with patients…" at bounding box center [560, 319] width 456 height 82
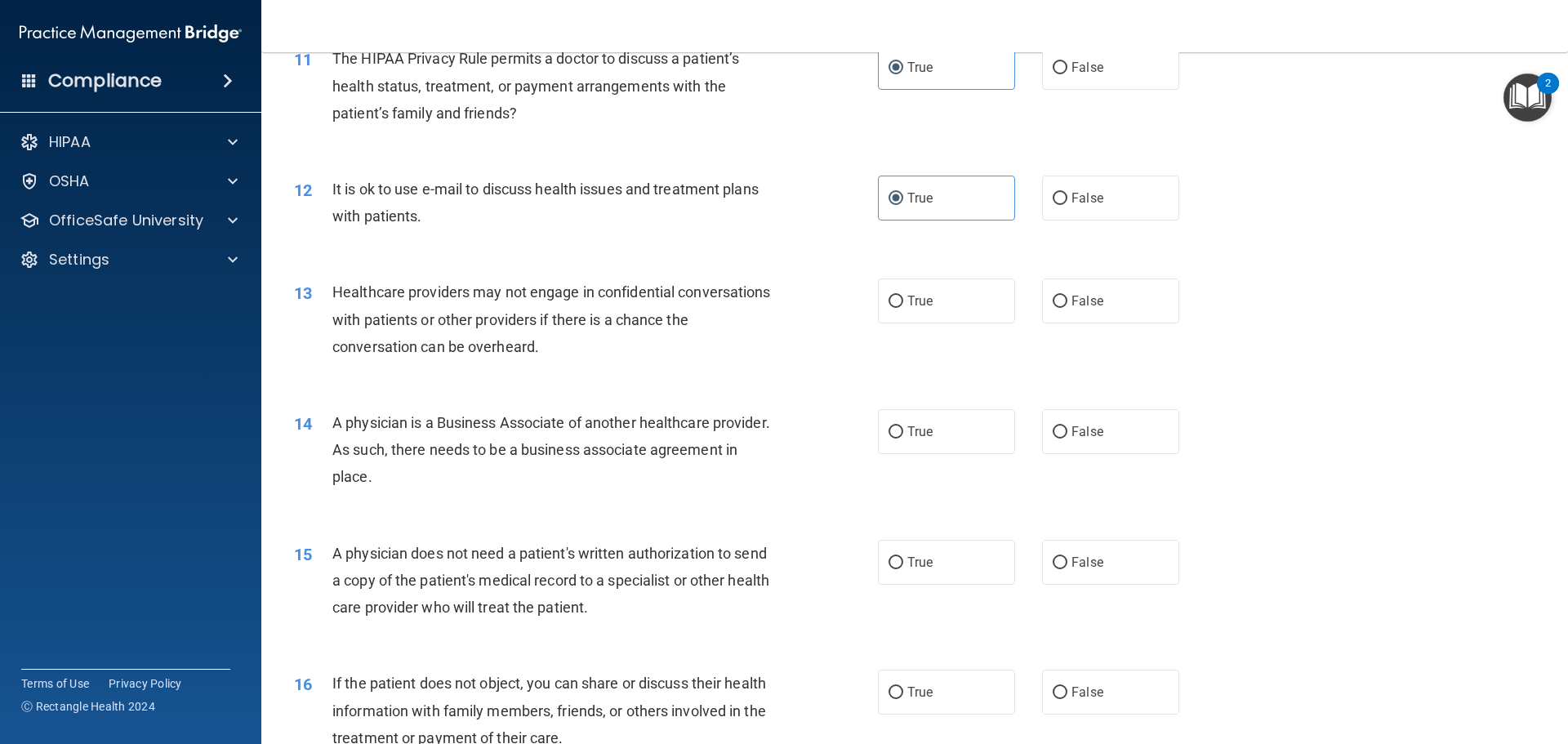
drag, startPoint x: 1069, startPoint y: 306, endPoint x: 1033, endPoint y: 335, distance: 46.2
click at [1071, 305] on span "False" at bounding box center [1087, 301] width 32 height 16
click at [1067, 305] on input "False" at bounding box center [1060, 302] width 15 height 12
radio input "true"
click at [516, 456] on span "A physician is a Business Associate of another healthcare provider. As such, th…" at bounding box center [551, 449] width 438 height 71
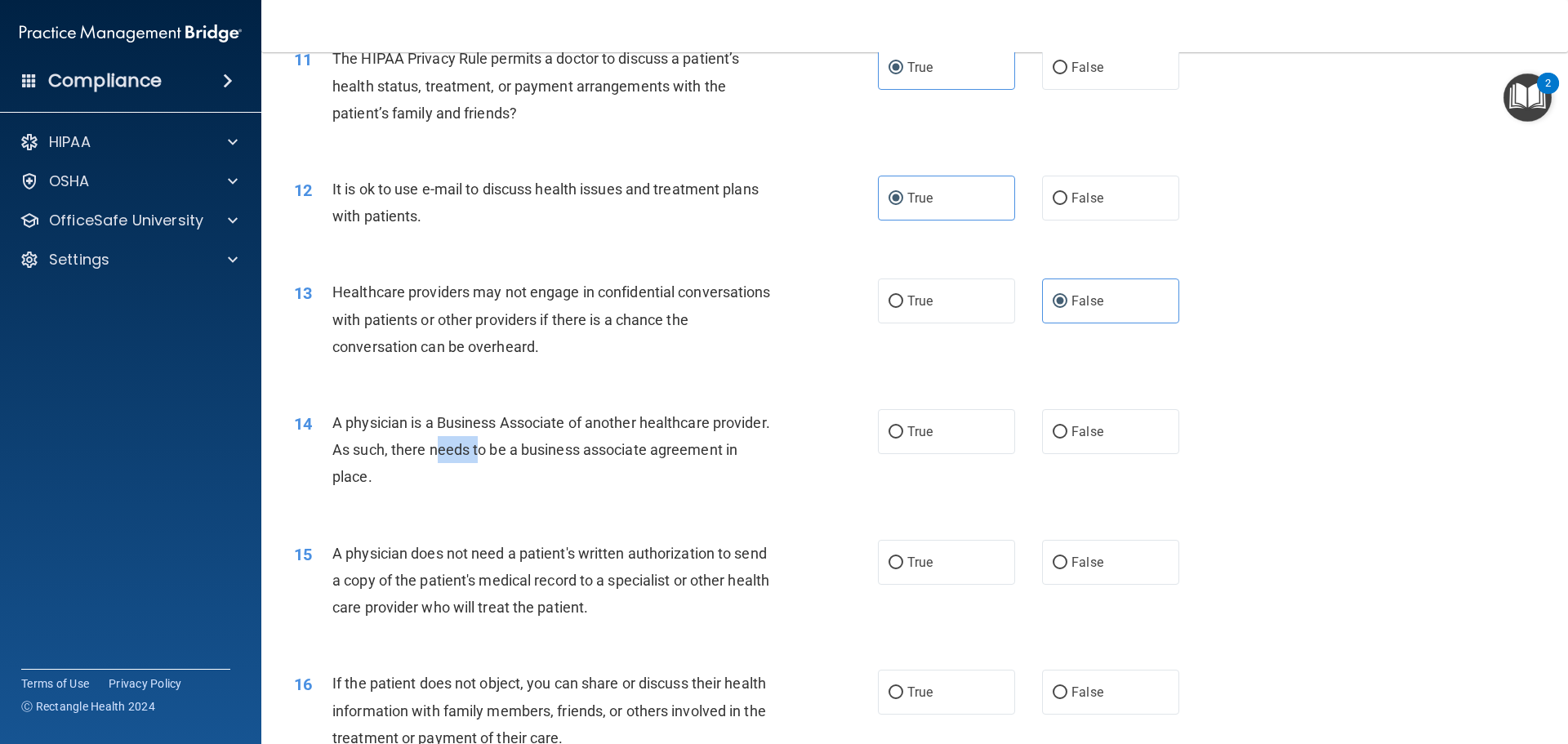
click at [515, 456] on span "A physician is a Business Associate of another healthcare provider. As such, th…" at bounding box center [551, 449] width 438 height 71
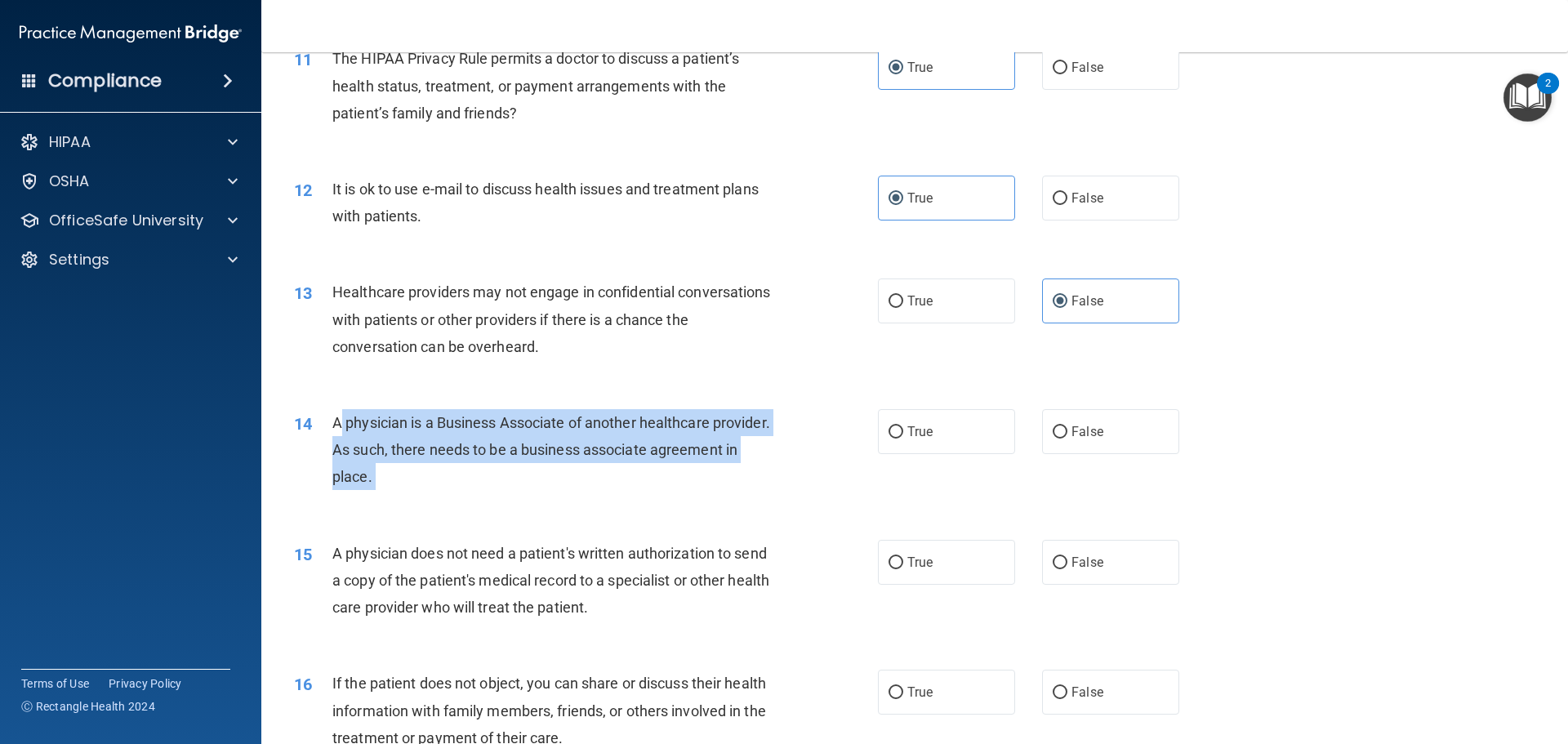
click at [515, 456] on span "A physician is a Business Associate of another healthcare provider. As such, th…" at bounding box center [551, 449] width 438 height 71
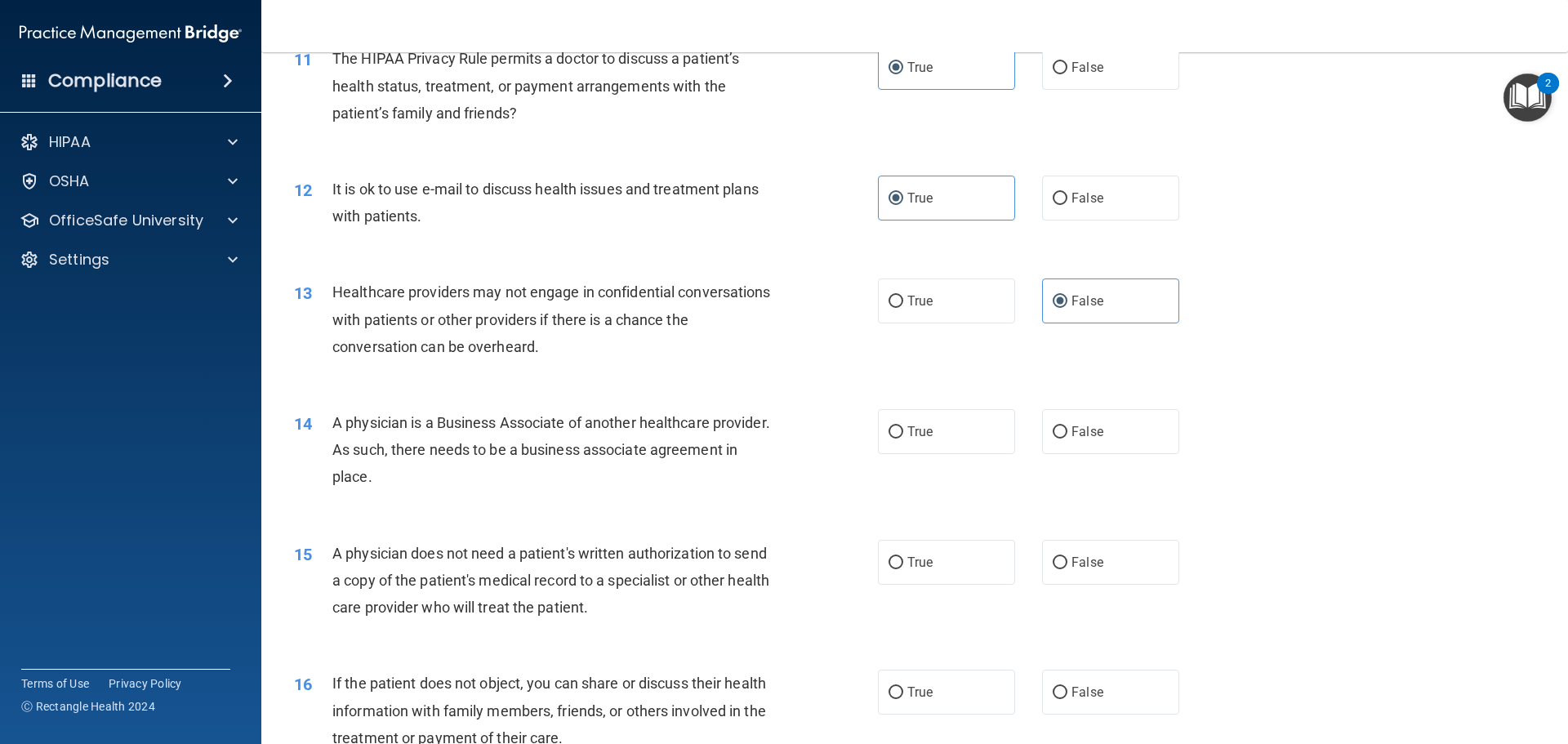
click at [610, 374] on div "13 Healthcare providers may not engage in confidential conversations with patie…" at bounding box center [914, 323] width 1265 height 131
click at [721, 382] on div "13 Healthcare providers may not engage in confidential conversations with patie…" at bounding box center [914, 323] width 1265 height 131
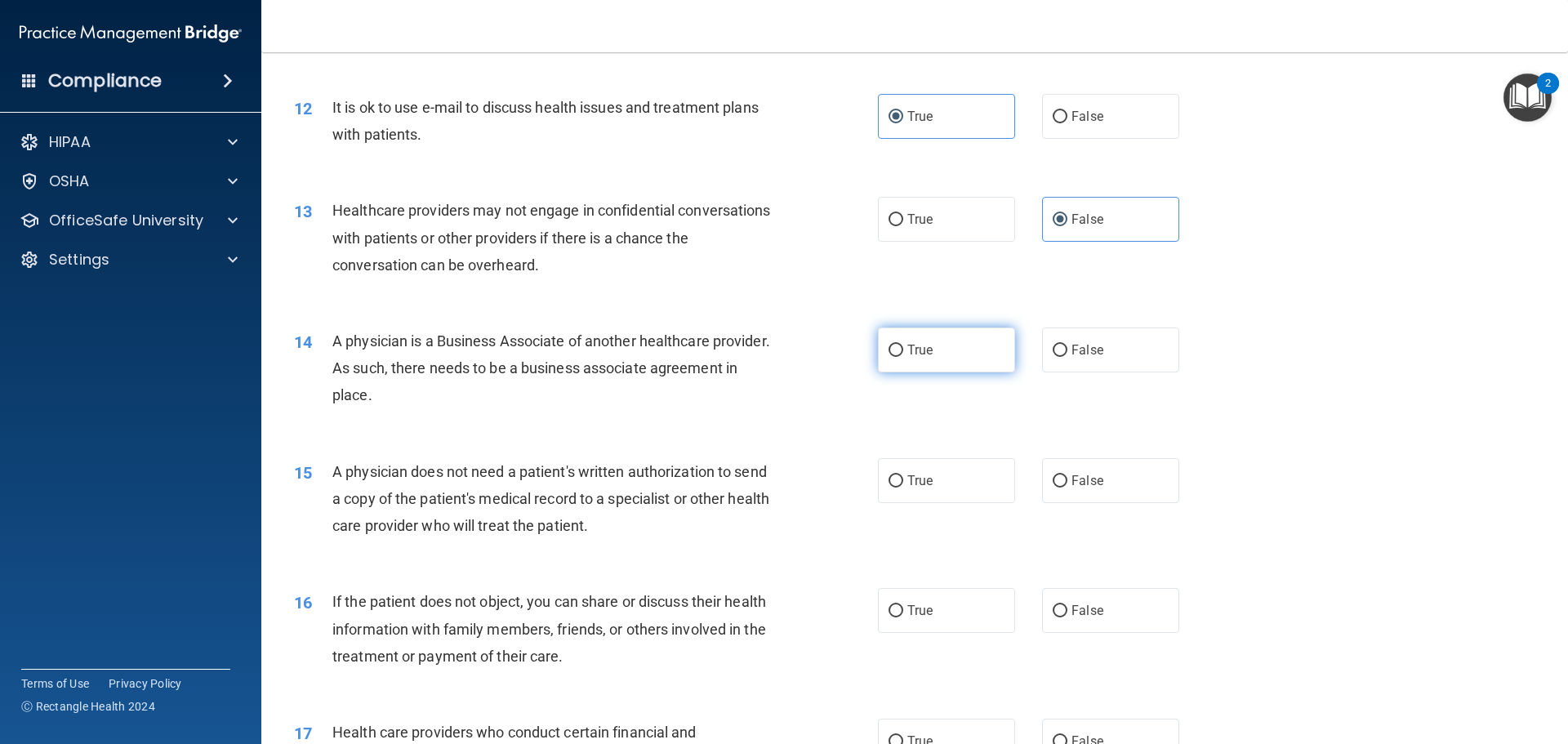
click at [937, 343] on label "True" at bounding box center [946, 349] width 137 height 45
click at [903, 344] on input "True" at bounding box center [896, 350] width 15 height 12
radio input "true"
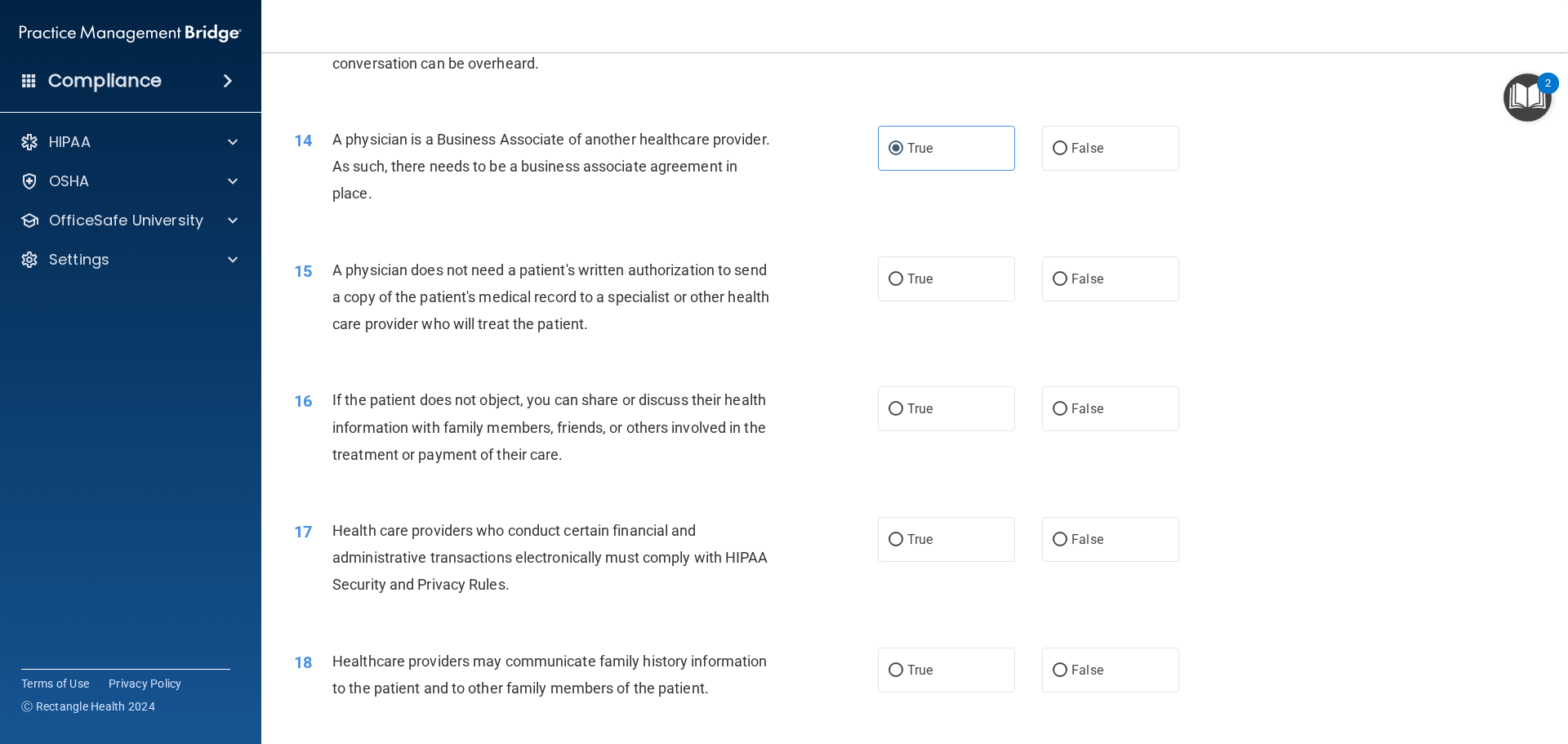
scroll to position [1634, 0]
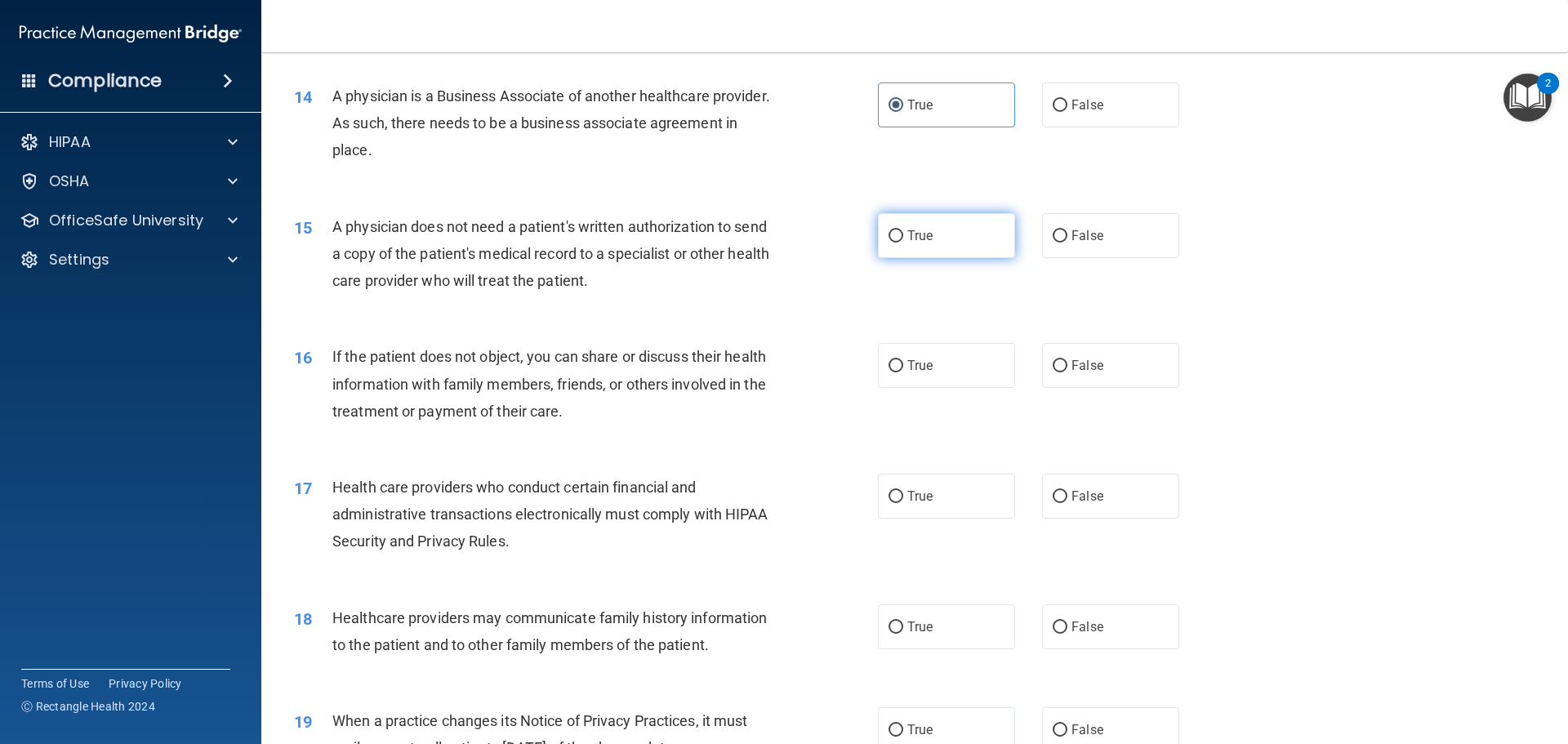
click at [893, 234] on input "True" at bounding box center [896, 237] width 15 height 12
radio input "true"
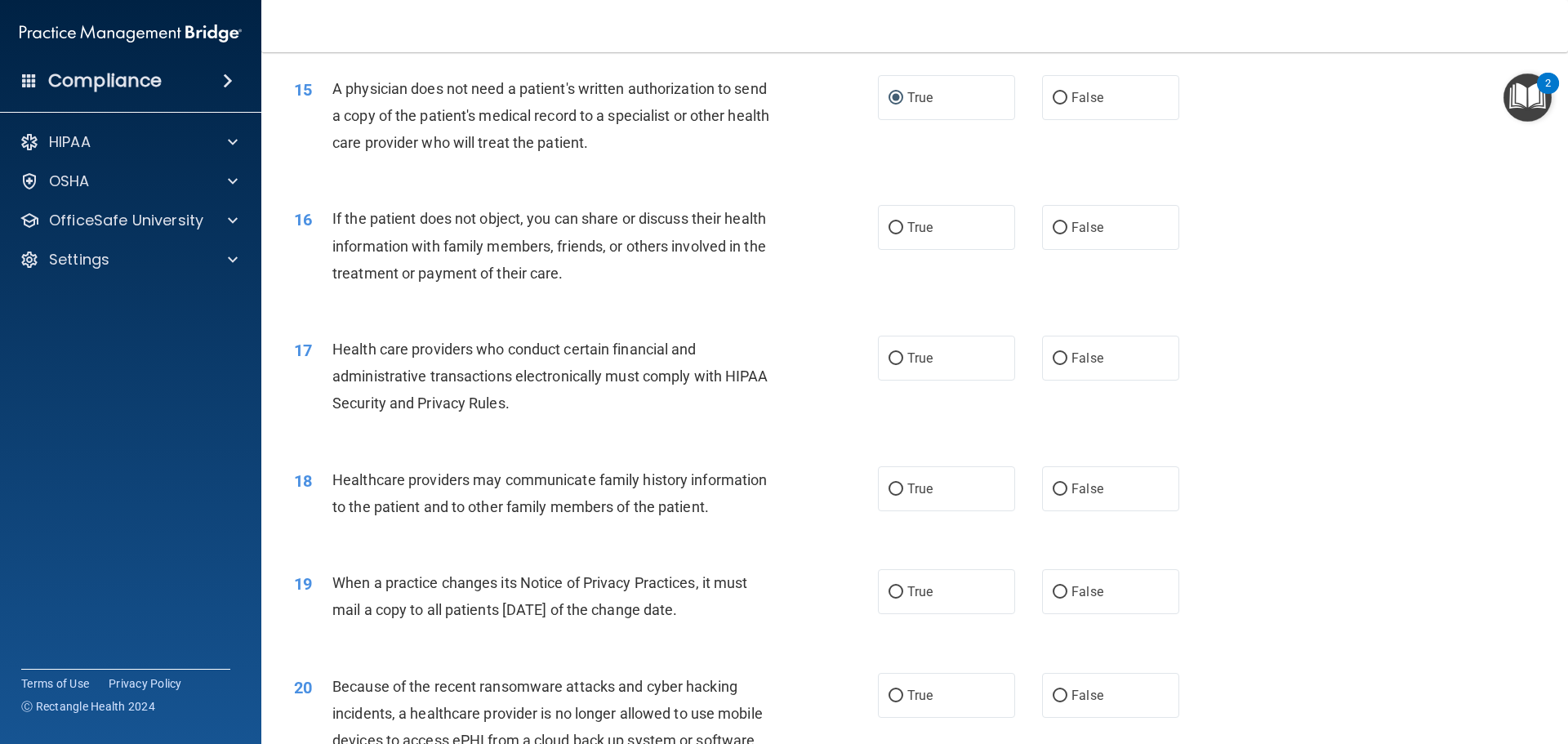
scroll to position [1797, 0]
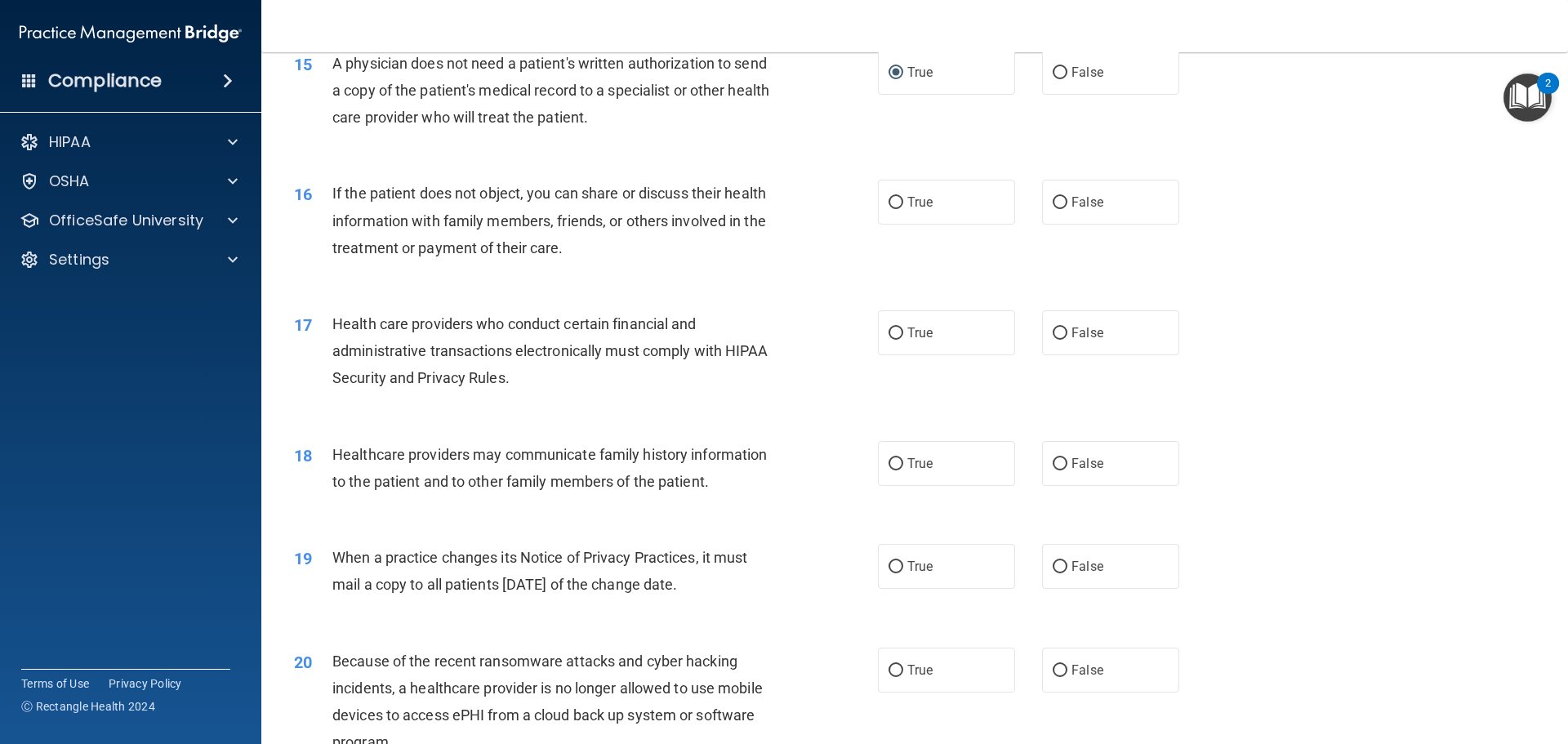
click at [536, 251] on span "If the patient does not object, you can share or discuss their health informati…" at bounding box center [549, 220] width 433 height 71
click at [486, 224] on span "If the patient does not object, you can share or discuss their health informati…" at bounding box center [549, 220] width 433 height 71
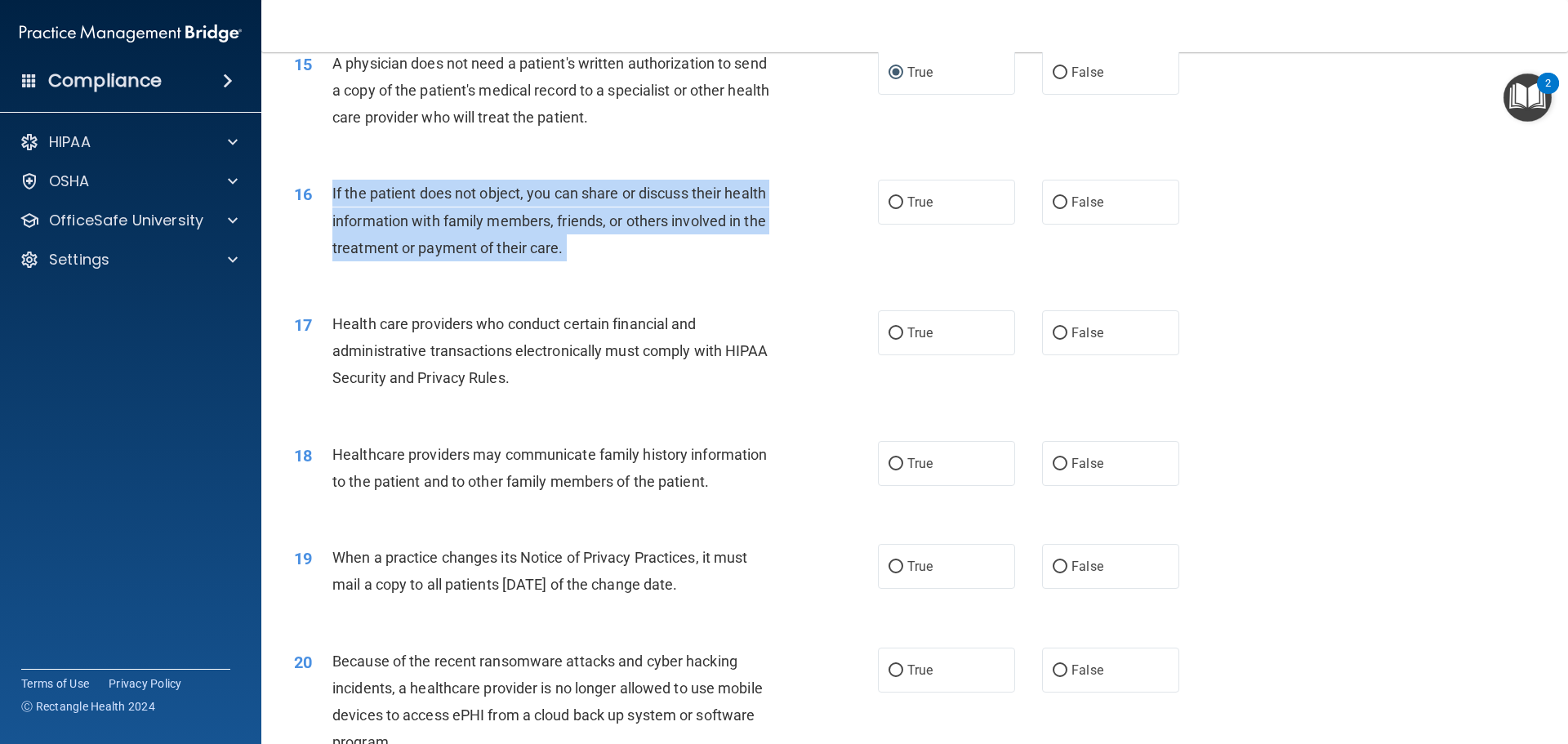
click at [486, 224] on span "If the patient does not object, you can share or discuss their health informati…" at bounding box center [549, 220] width 433 height 71
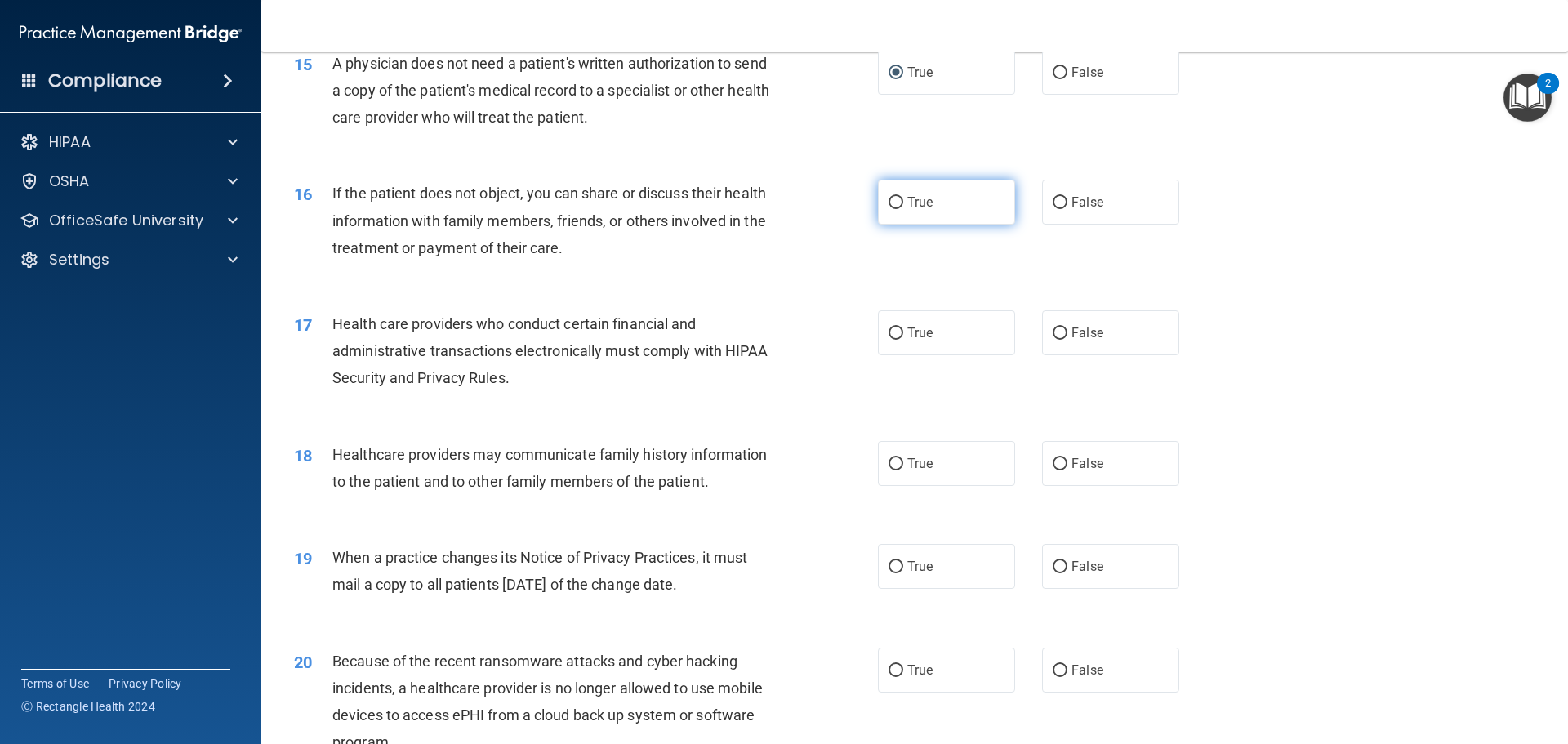
click at [927, 190] on label "True" at bounding box center [946, 202] width 137 height 45
click at [903, 197] on input "True" at bounding box center [896, 203] width 15 height 12
radio input "true"
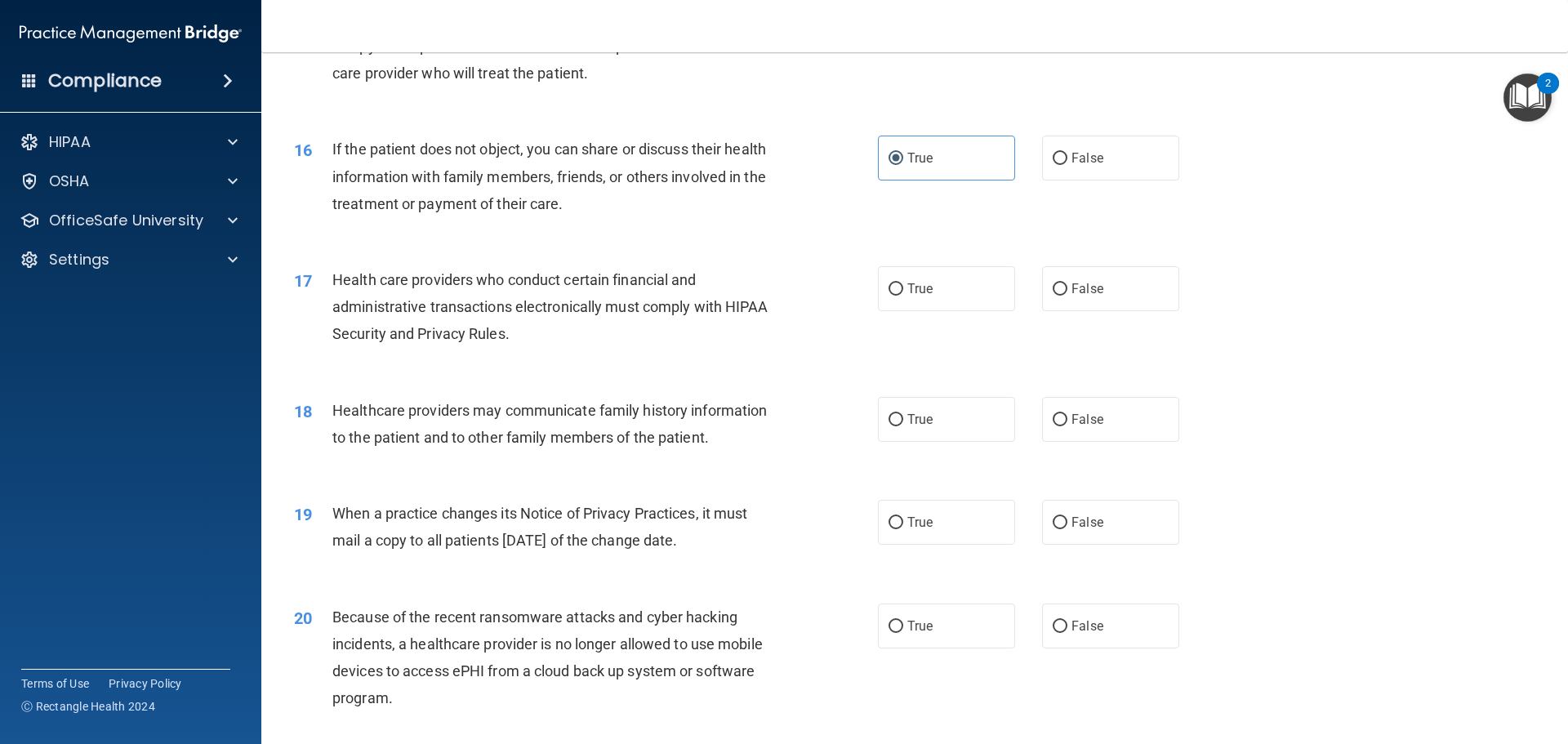
scroll to position [1878, 0]
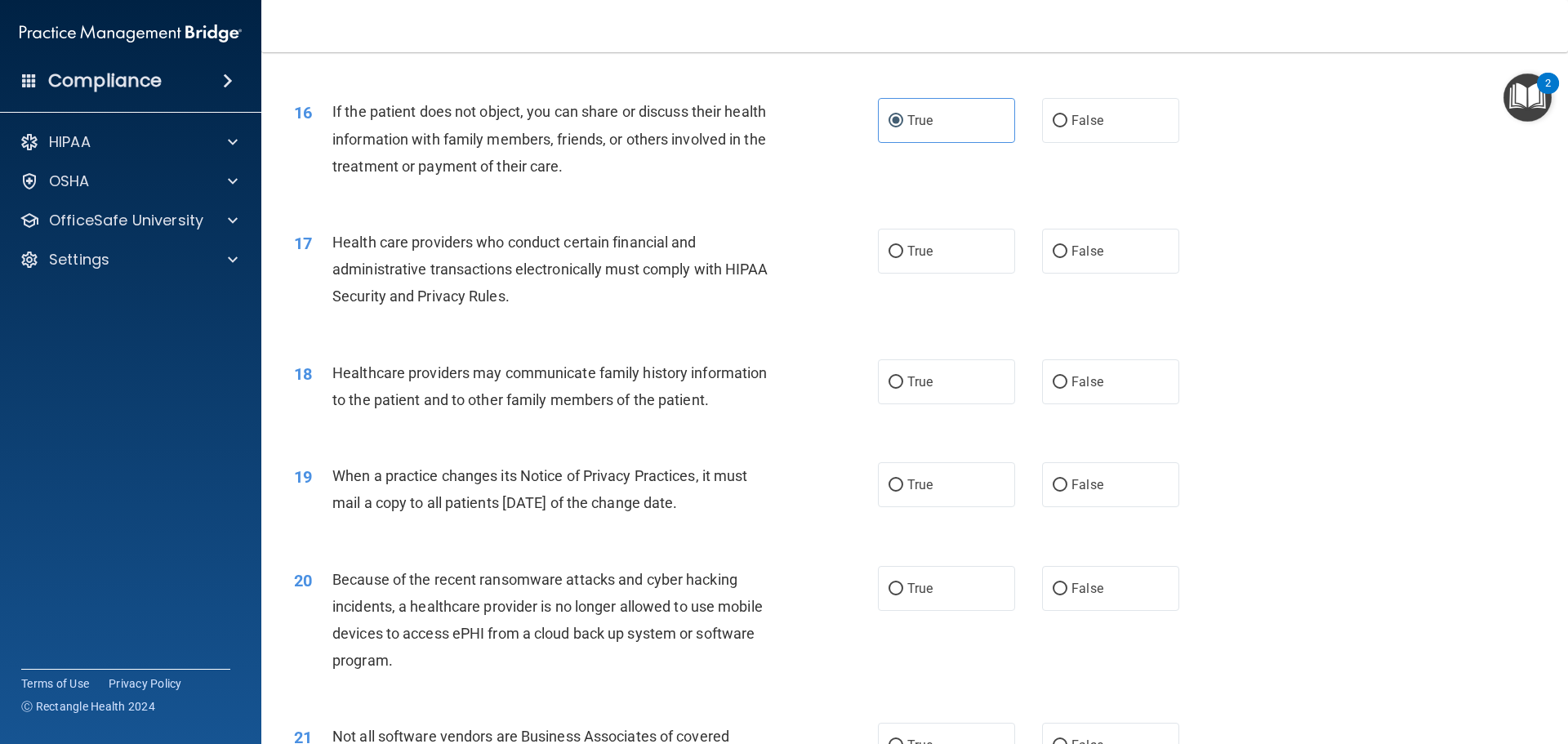
click at [495, 272] on span "Health care providers who conduct certain financial and administrative transact…" at bounding box center [551, 269] width 436 height 71
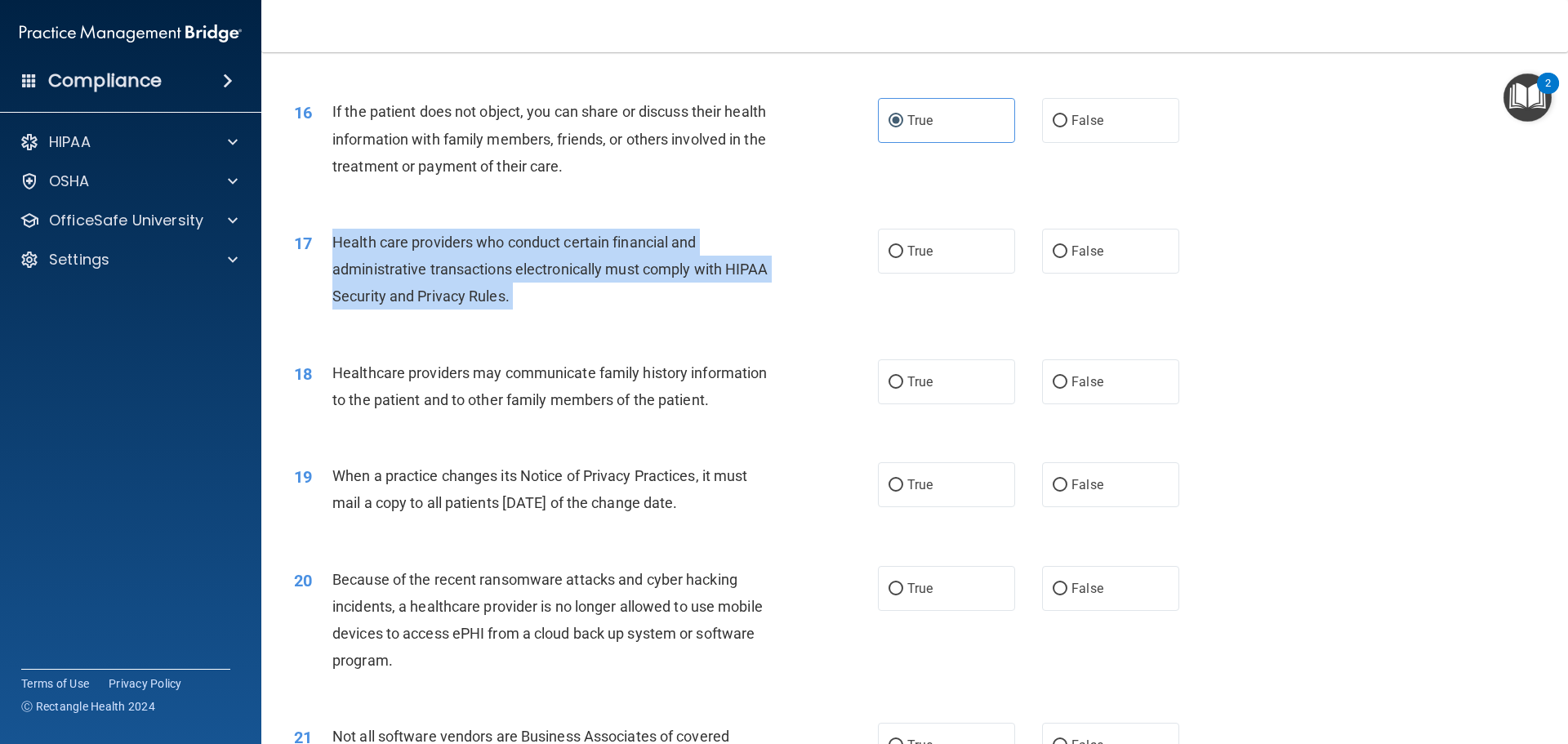
click at [495, 272] on span "Health care providers who conduct certain financial and administrative transact…" at bounding box center [551, 269] width 436 height 71
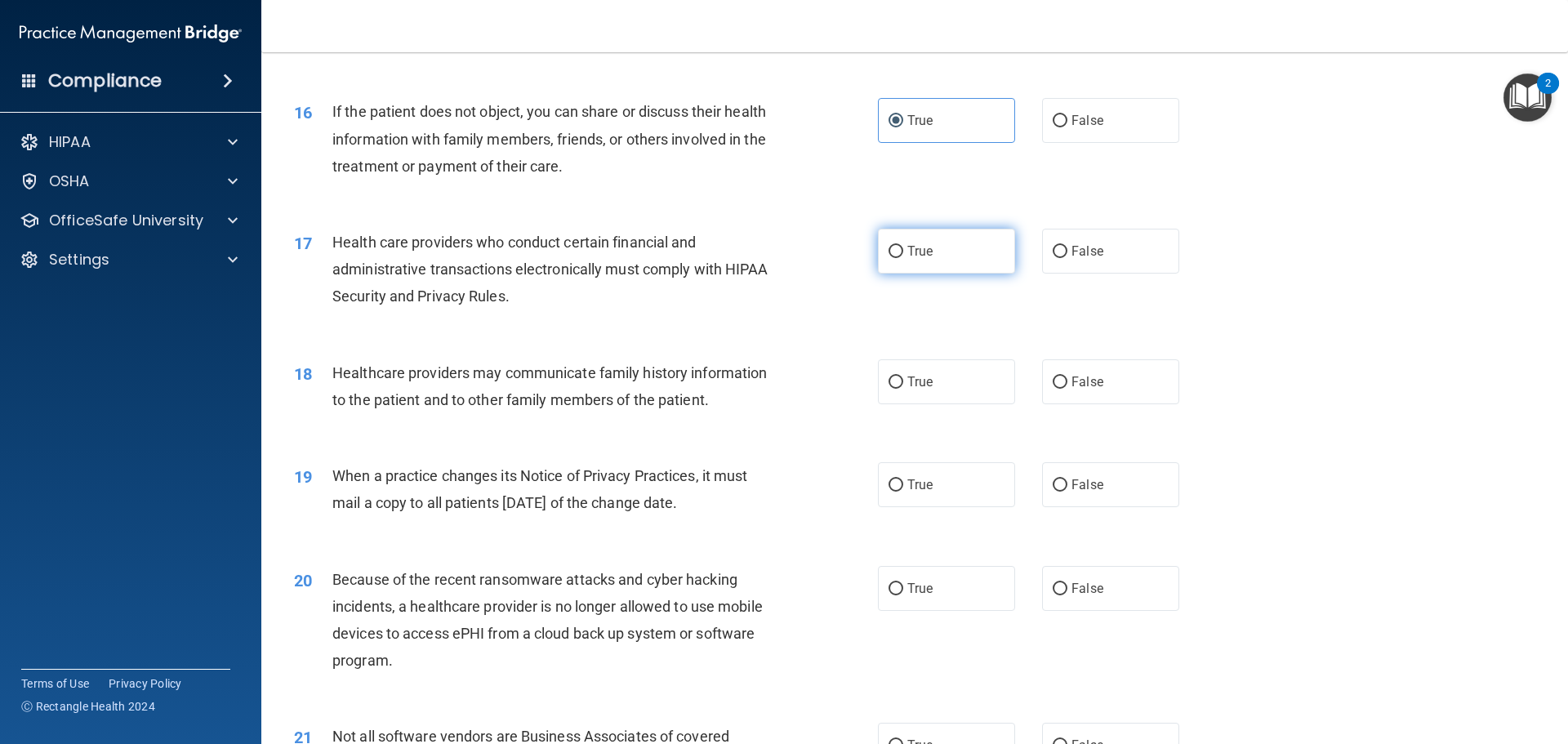
click at [936, 246] on label "True" at bounding box center [946, 251] width 137 height 45
click at [903, 246] on input "True" at bounding box center [896, 252] width 15 height 12
radio input "true"
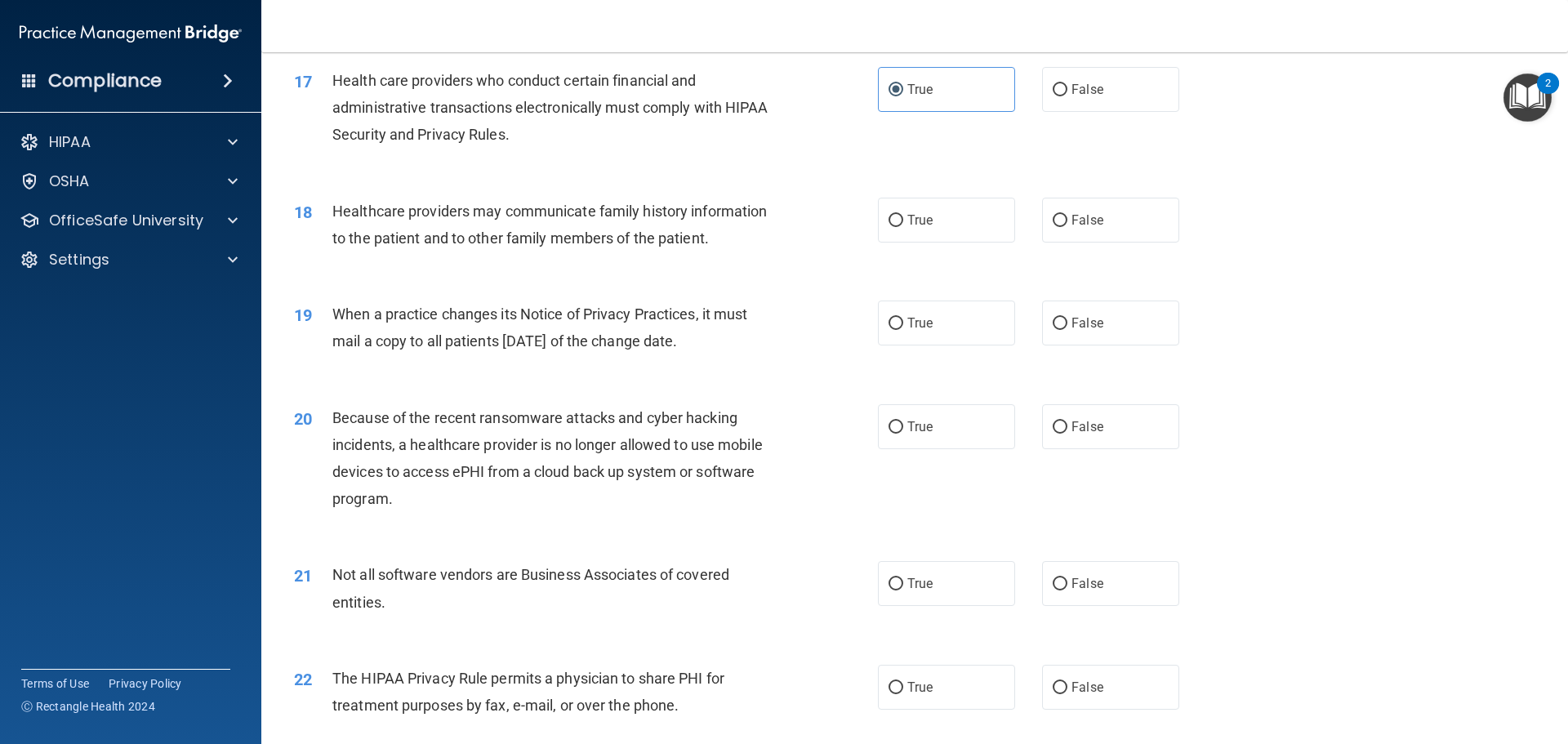
scroll to position [2041, 0]
drag, startPoint x: 698, startPoint y: 236, endPoint x: 356, endPoint y: 224, distance: 342.2
click at [356, 224] on div "Healthcare providers may communicate family history information to the patient …" at bounding box center [560, 222] width 456 height 54
click at [511, 246] on div "Healthcare providers may communicate family history information to the patient …" at bounding box center [560, 222] width 456 height 54
click at [709, 238] on span "Healthcare providers may communicate family history information to the patient …" at bounding box center [550, 223] width 434 height 44
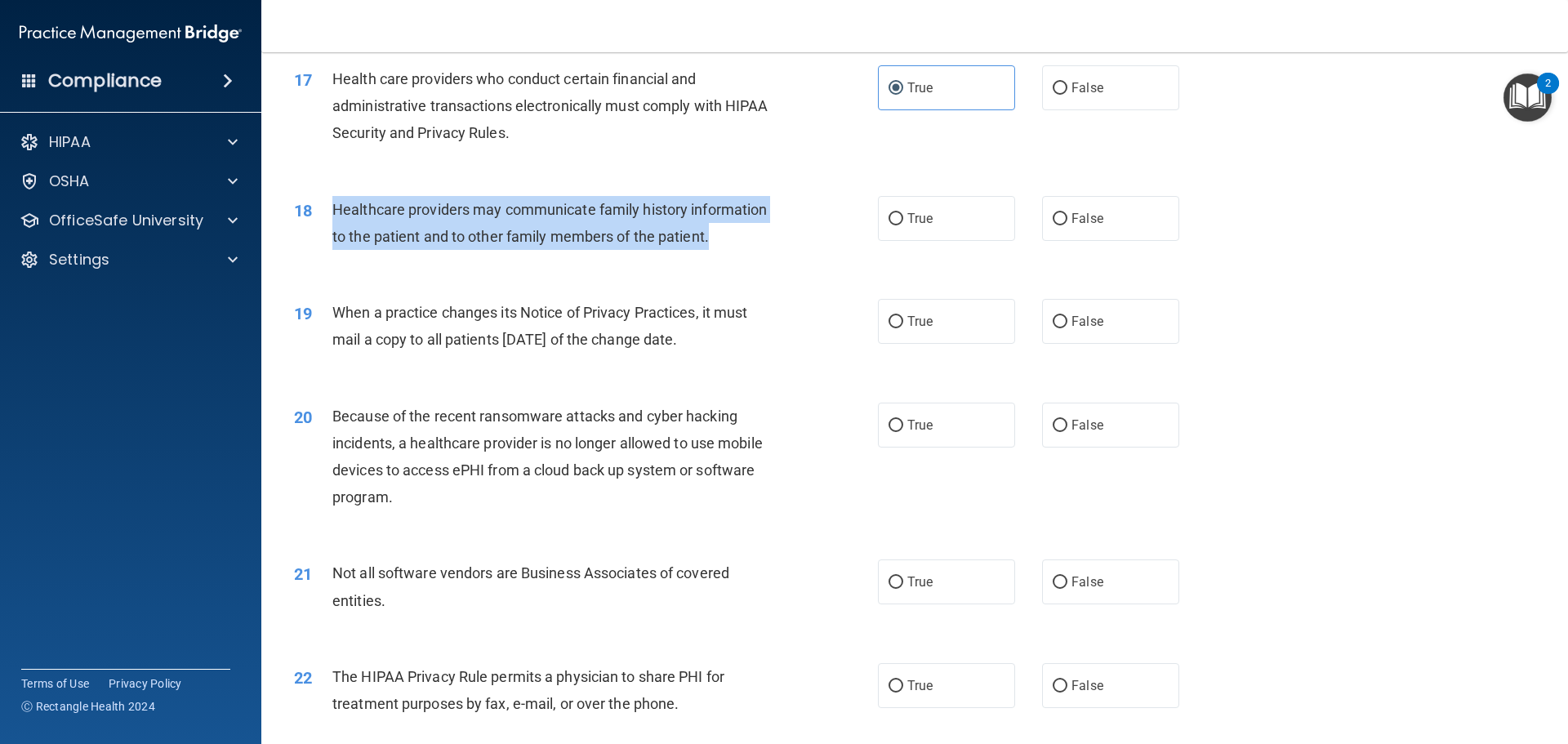
drag, startPoint x: 721, startPoint y: 234, endPoint x: 312, endPoint y: 214, distance: 409.5
click at [312, 214] on div "18 Healthcare providers may communicate family history information to the patie…" at bounding box center [585, 227] width 633 height 62
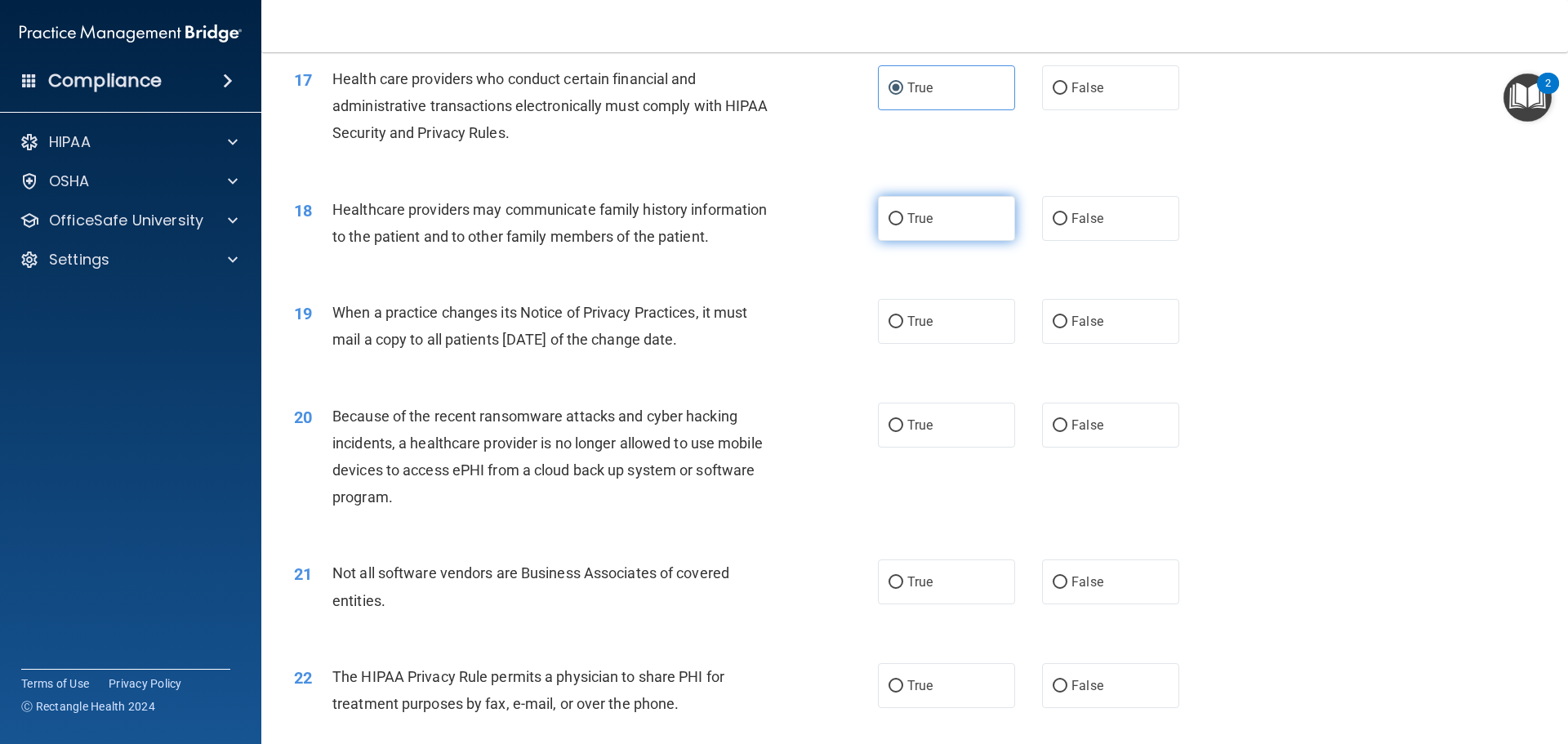
click at [930, 200] on label "True" at bounding box center [946, 218] width 137 height 45
click at [903, 213] on input "True" at bounding box center [896, 219] width 15 height 12
radio input "true"
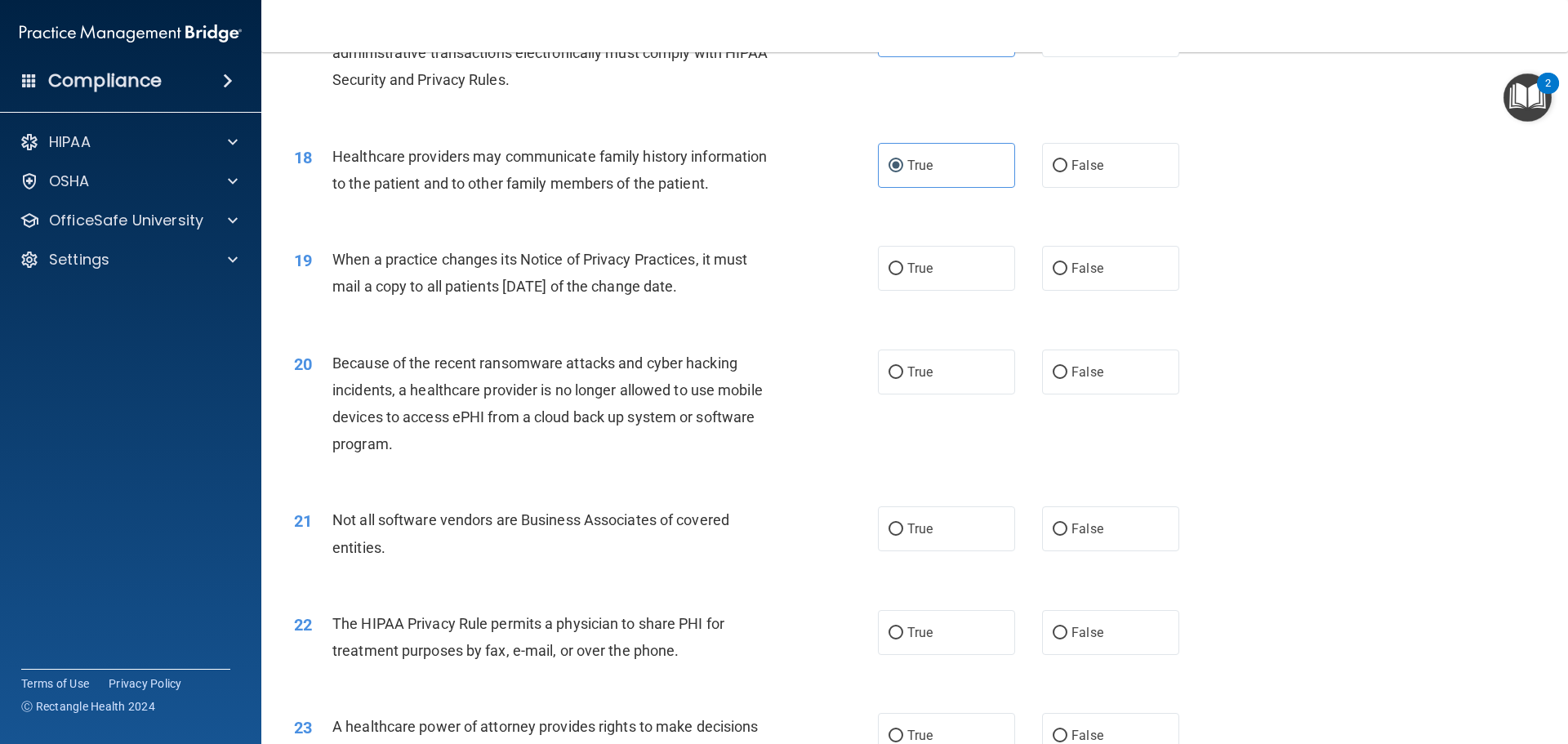
scroll to position [2123, 0]
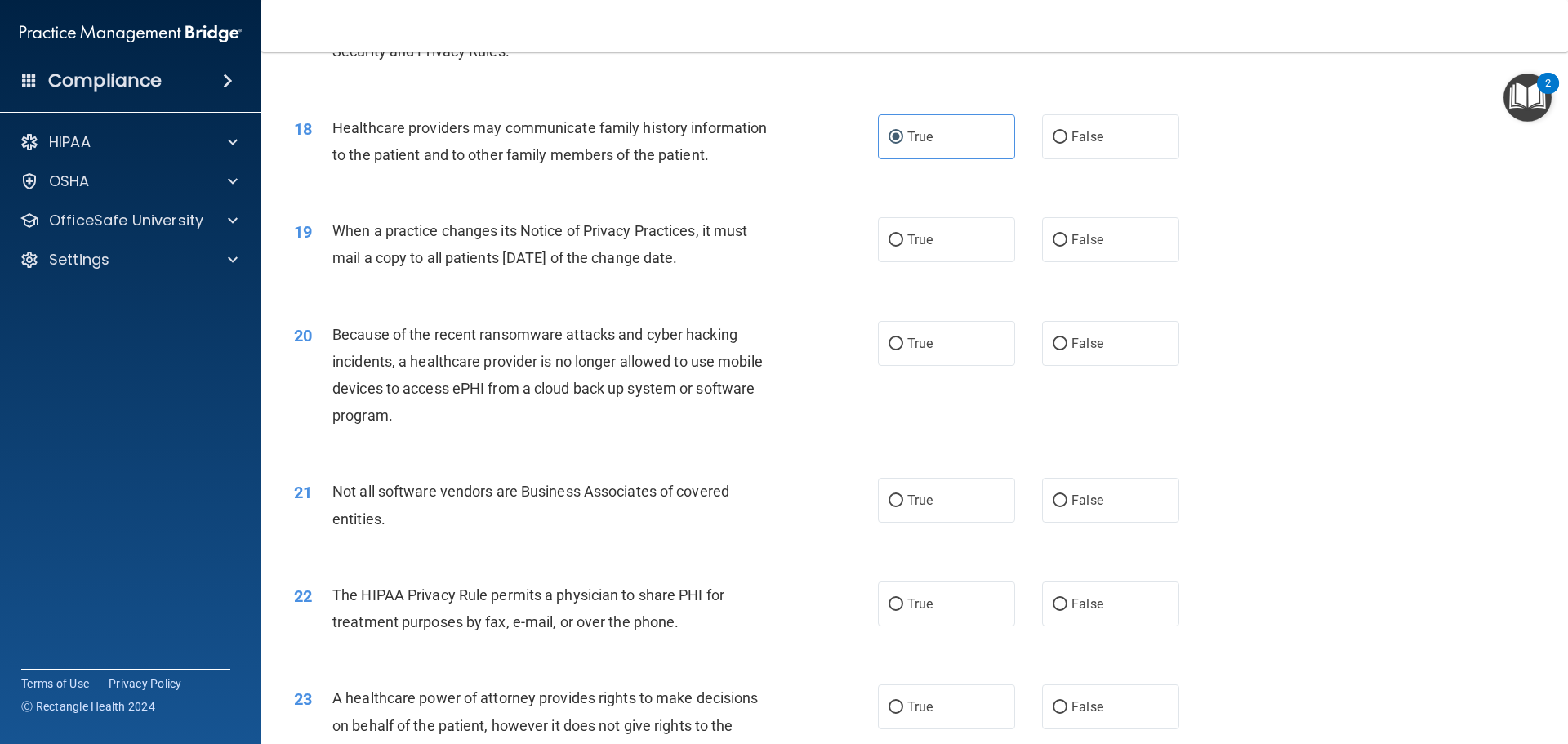
click at [556, 261] on span "When a practice changes its Notice of Privacy Practices, it must mail a copy to…" at bounding box center [540, 244] width 415 height 44
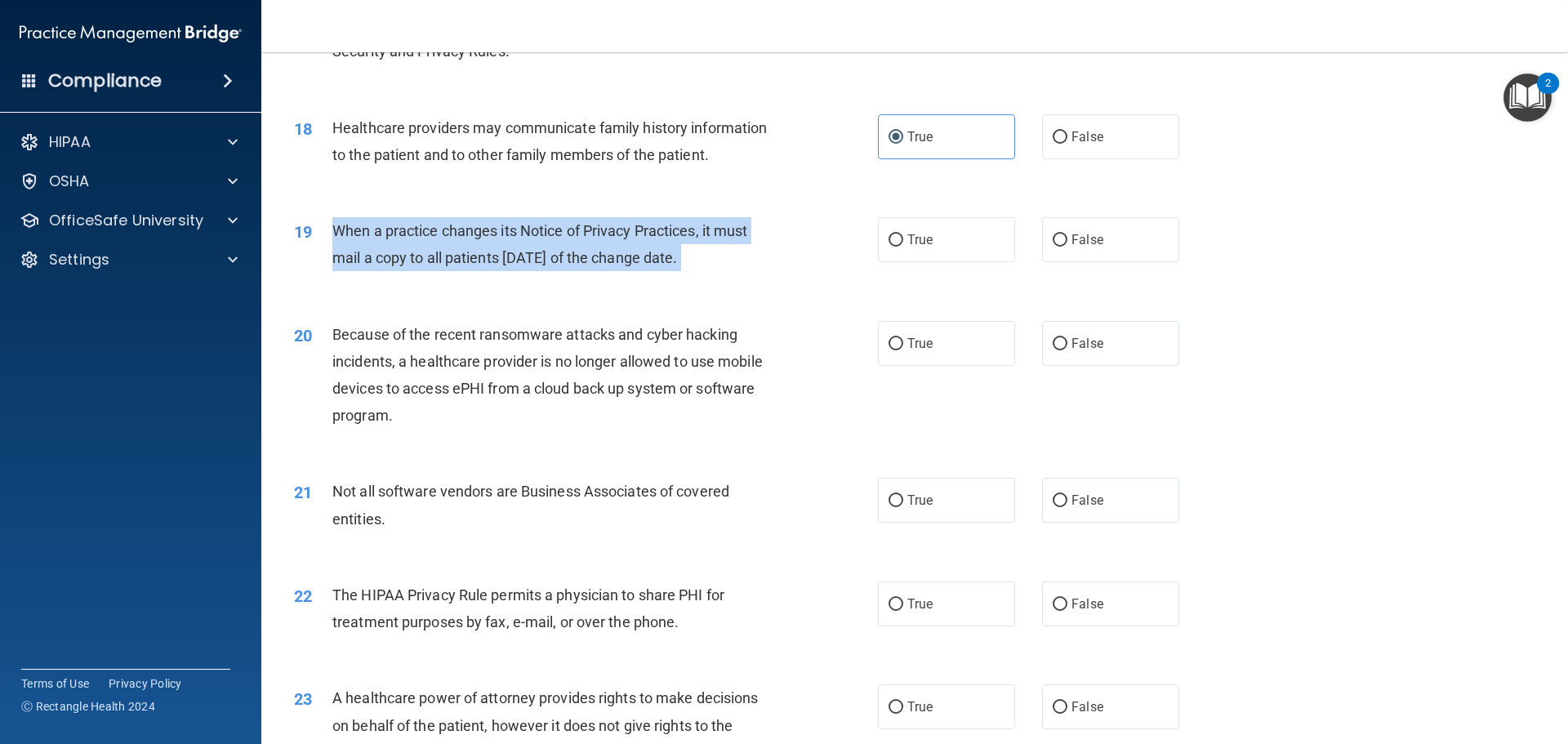
click at [556, 261] on span "When a practice changes its Notice of Privacy Practices, it must mail a copy to…" at bounding box center [540, 244] width 415 height 44
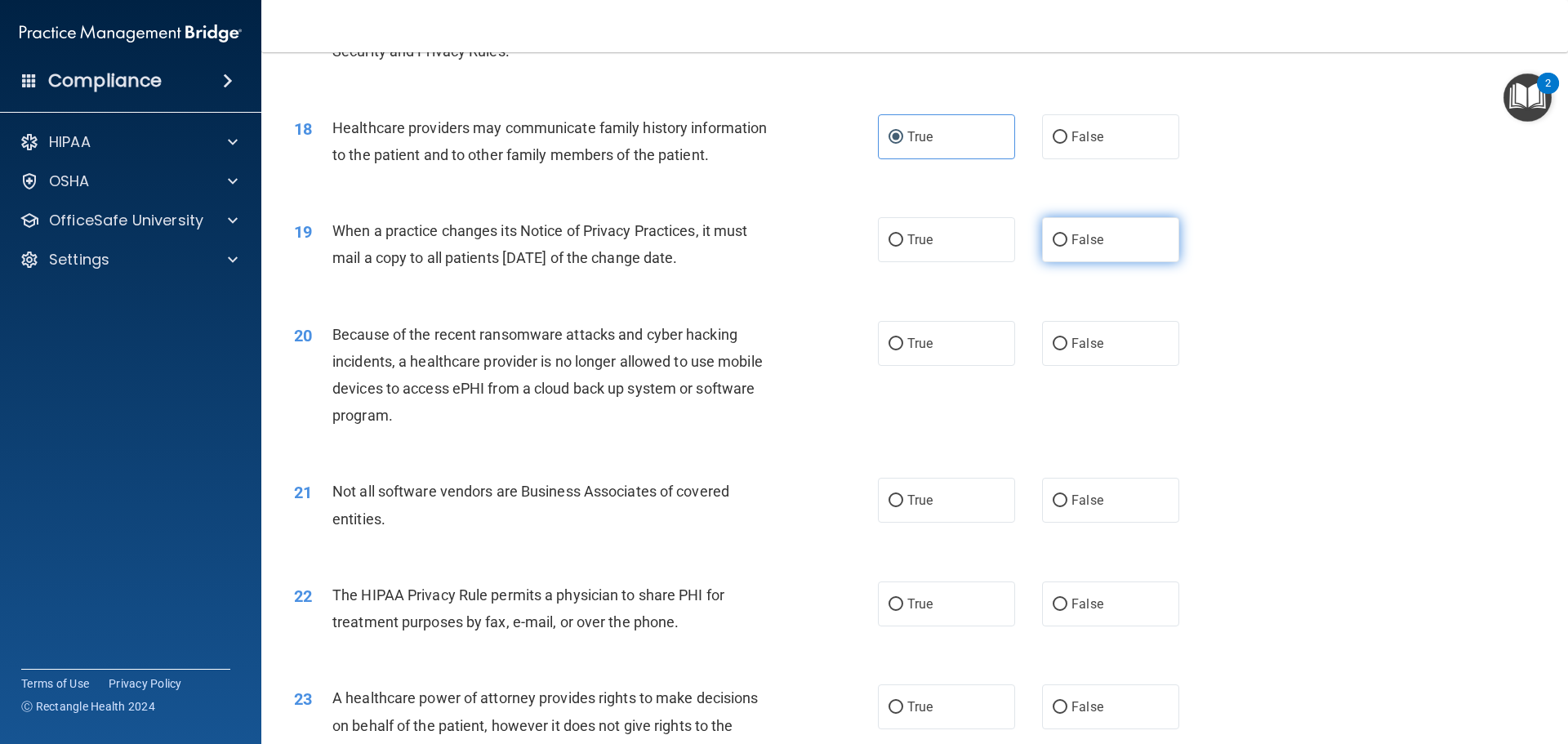
click at [1061, 251] on label "False" at bounding box center [1110, 239] width 137 height 45
click at [1061, 246] on input "False" at bounding box center [1060, 241] width 15 height 12
radio input "true"
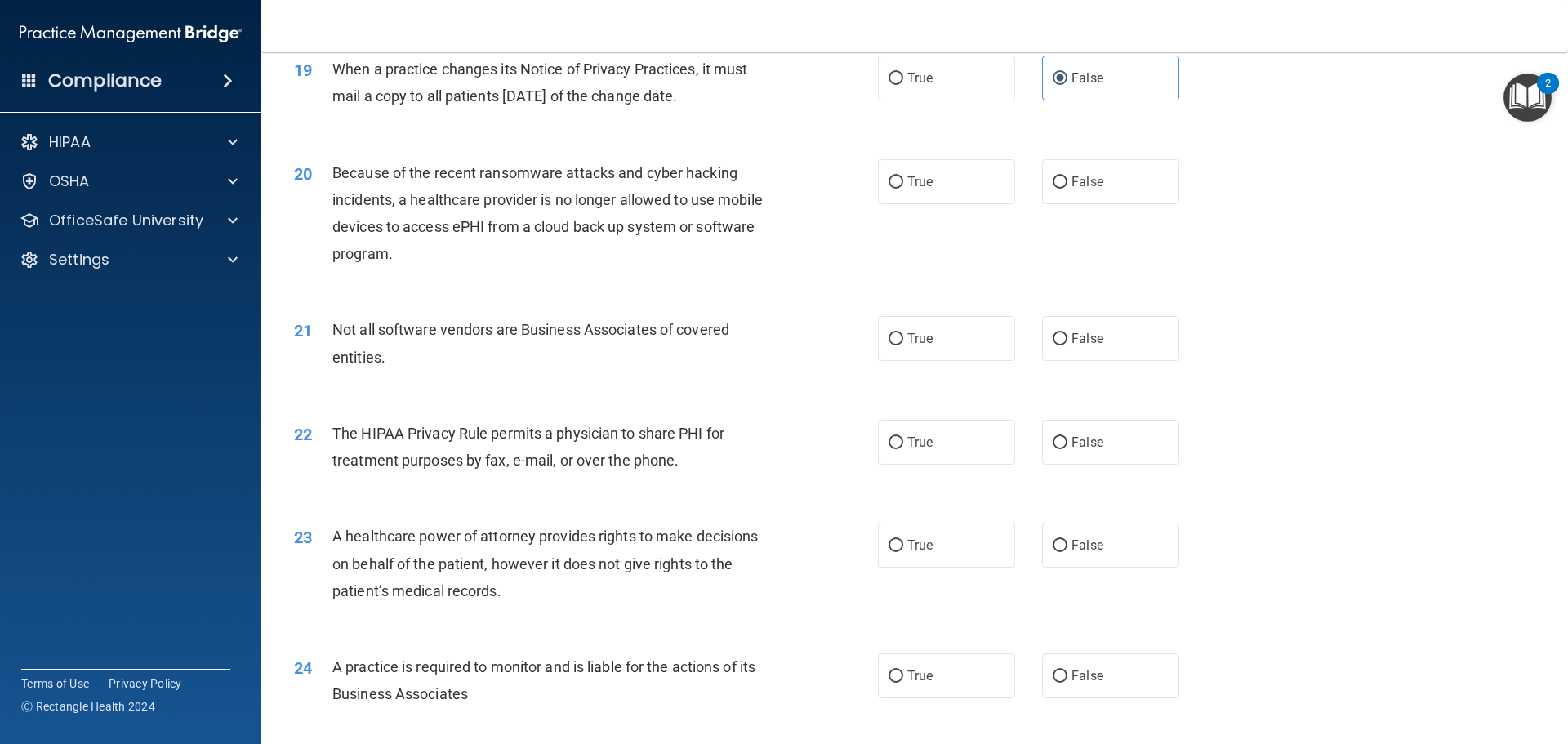
scroll to position [2287, 0]
click at [494, 201] on span "Because of the recent ransomware attacks and cyber hacking incidents, a healthc…" at bounding box center [548, 212] width 431 height 99
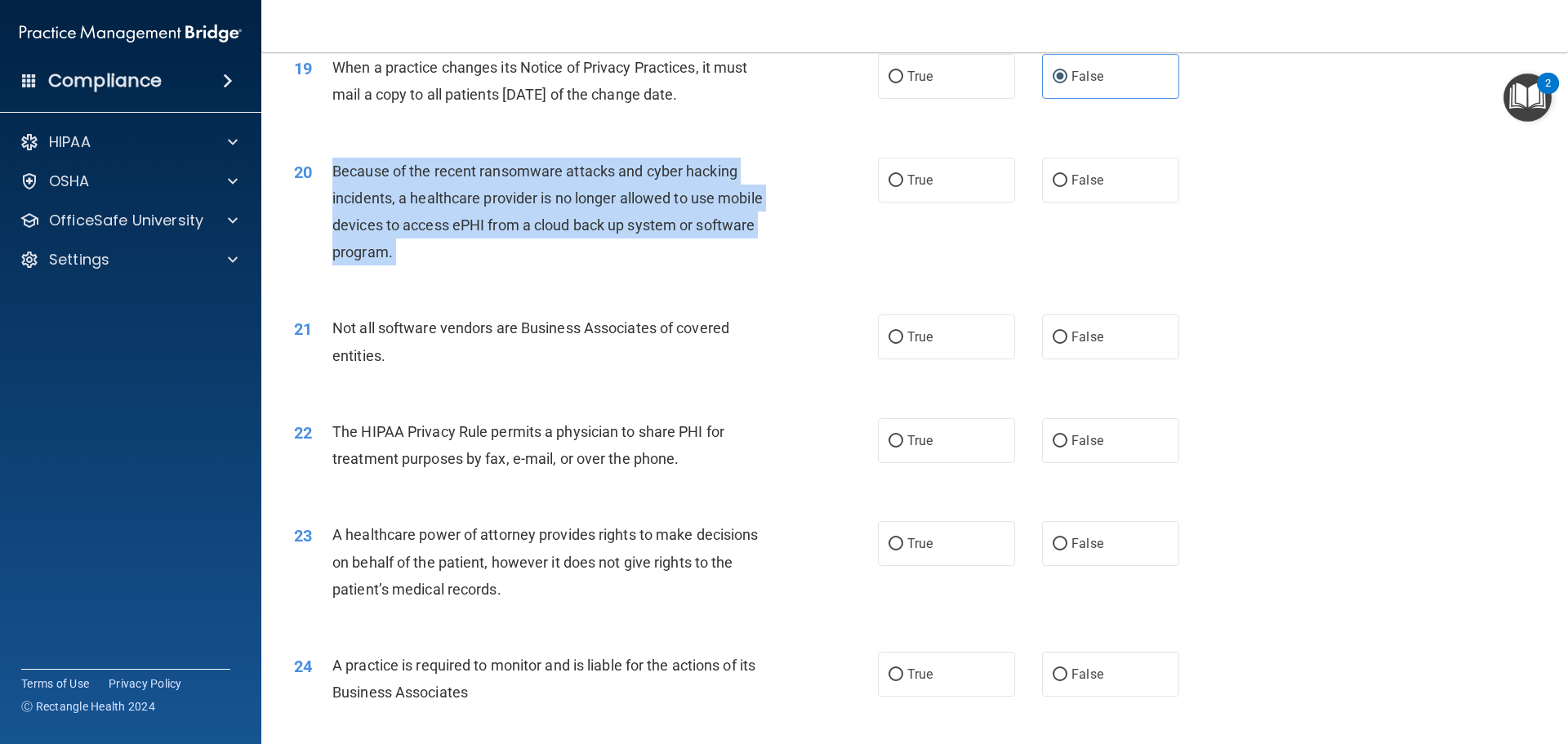
click at [494, 201] on span "Because of the recent ransomware attacks and cyber hacking incidents, a healthc…" at bounding box center [548, 212] width 431 height 99
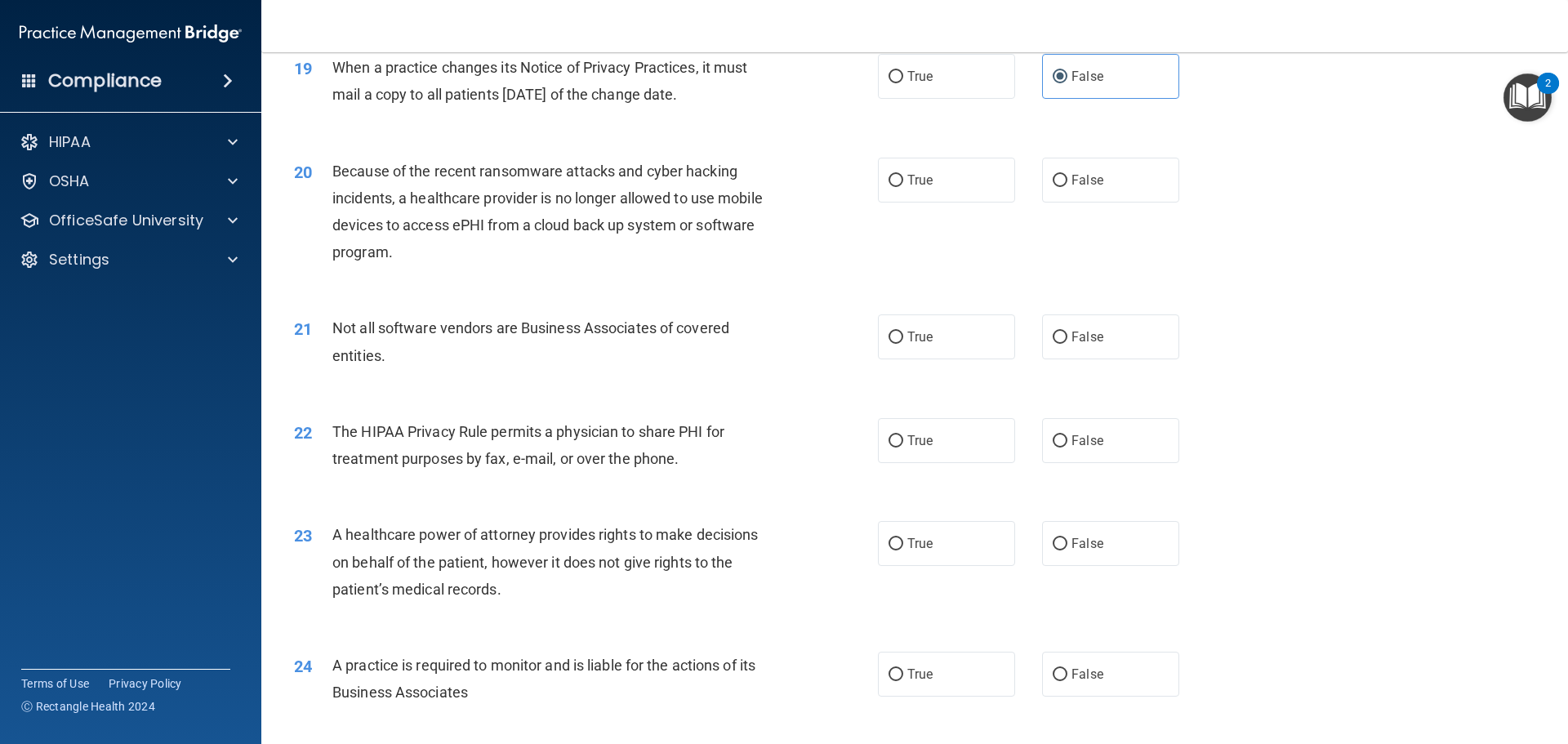
drag, startPoint x: 494, startPoint y: 201, endPoint x: 507, endPoint y: 185, distance: 20.6
click at [508, 186] on div "Because of the recent ransomware attacks and cyber hacking incidents, a healthc…" at bounding box center [560, 212] width 456 height 109
click at [507, 185] on div "Because of the recent ransomware attacks and cyber hacking incidents, a healthc…" at bounding box center [560, 212] width 456 height 109
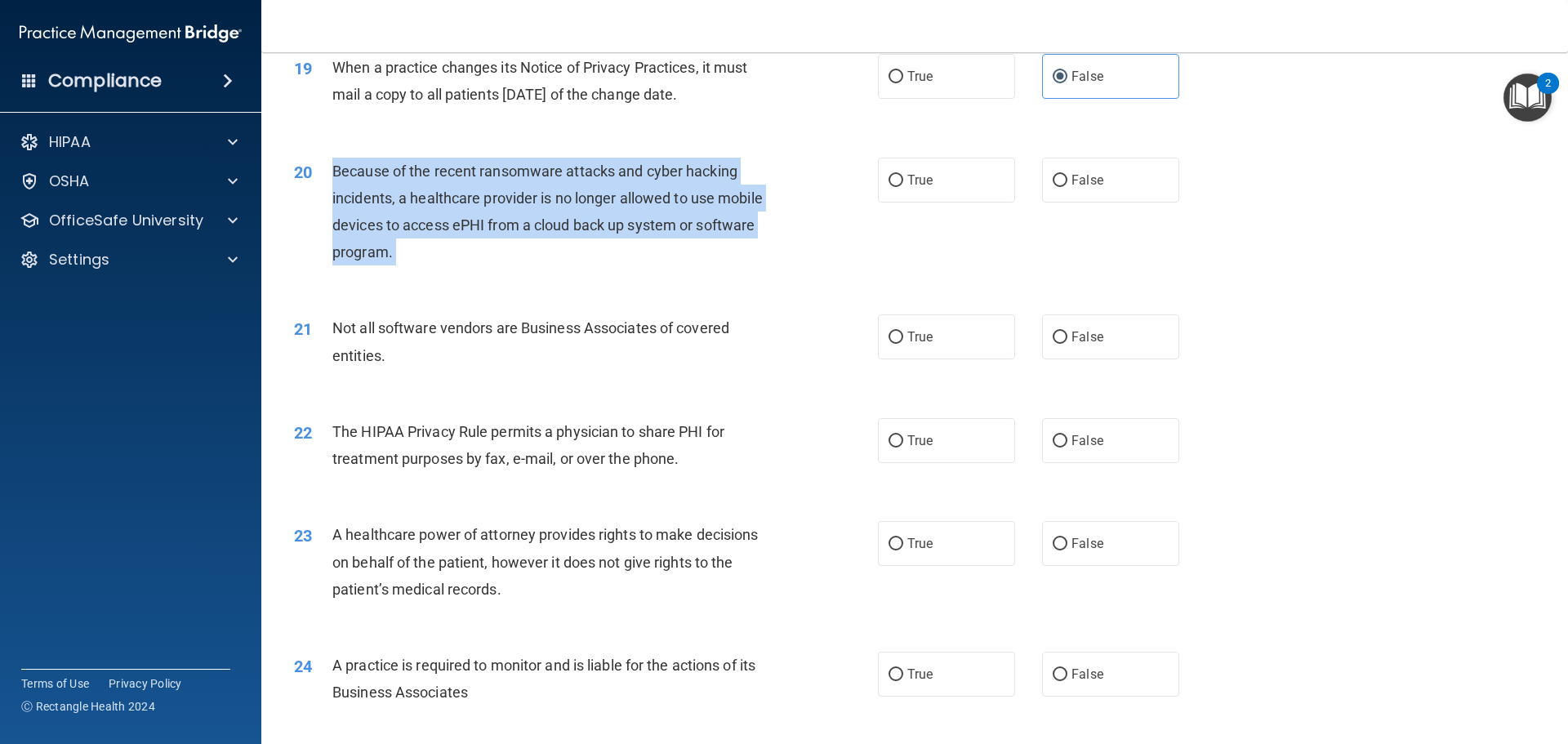
click at [507, 185] on div "Because of the recent ransomware attacks and cyber hacking incidents, a healthc…" at bounding box center [560, 212] width 456 height 109
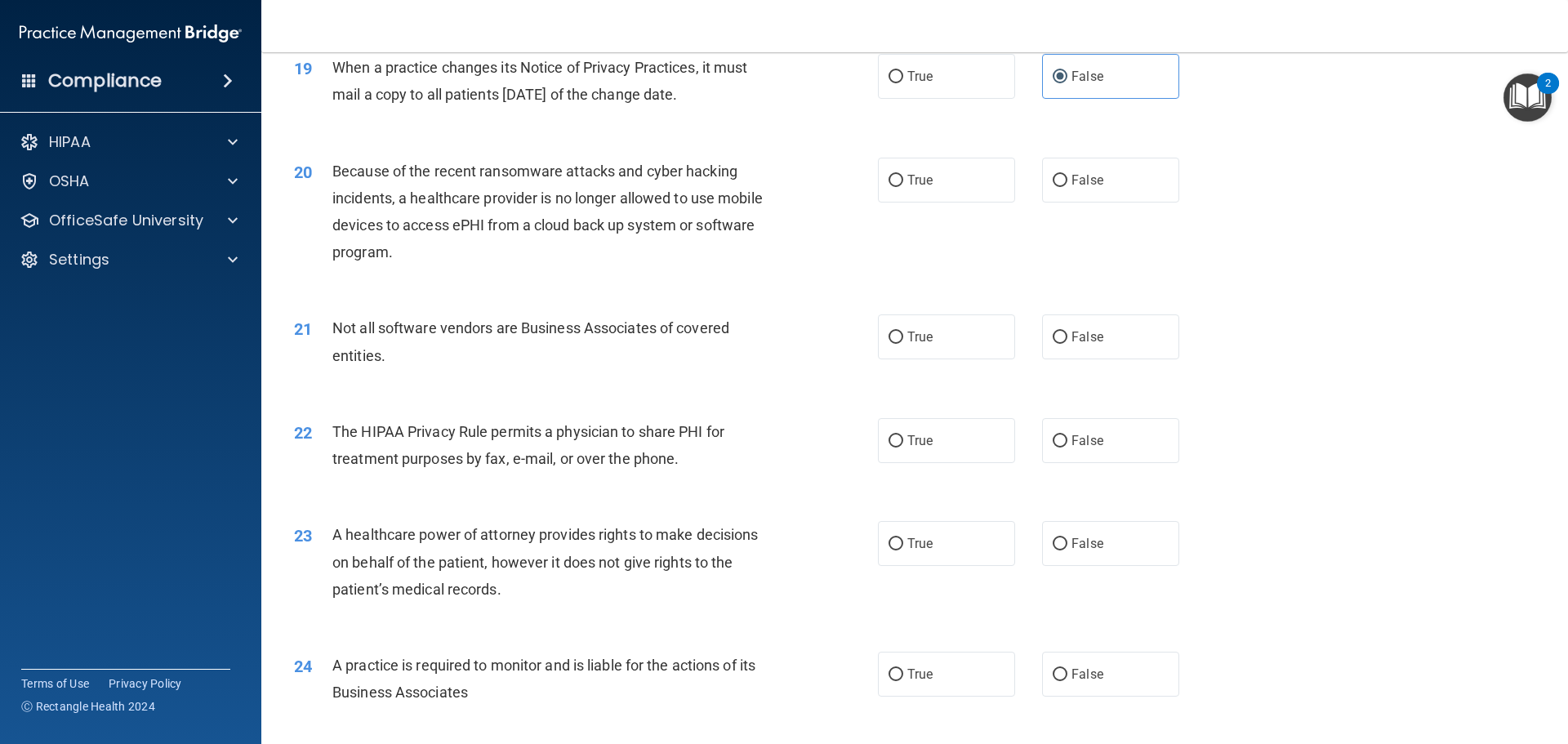
click at [1102, 155] on div "20 Because of the recent ransomware attacks and cyber hacking incidents, a heal…" at bounding box center [914, 215] width 1265 height 158
click at [1092, 179] on span "False" at bounding box center [1087, 180] width 32 height 16
click at [1067, 179] on input "False" at bounding box center [1060, 181] width 15 height 12
radio input "true"
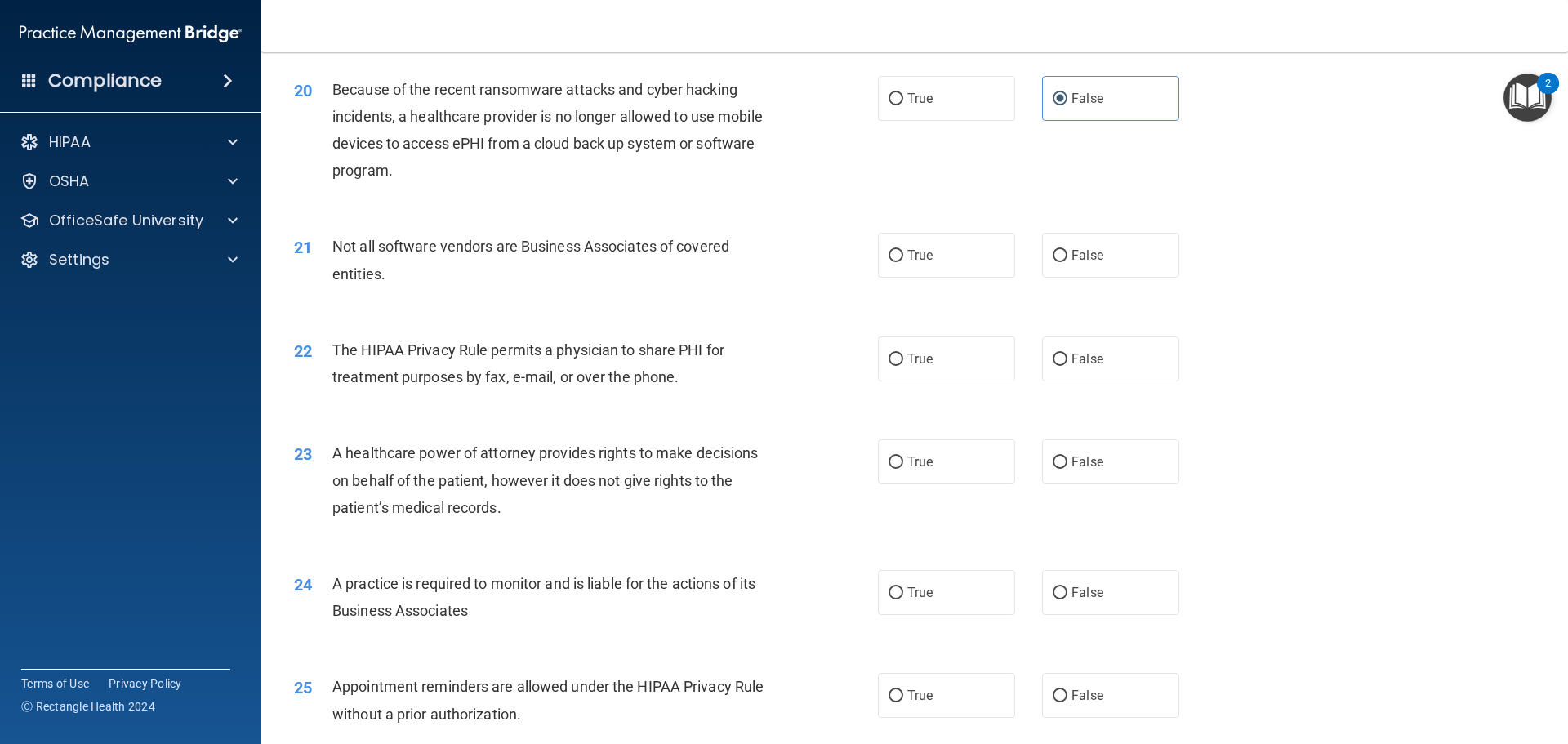
scroll to position [2450, 0]
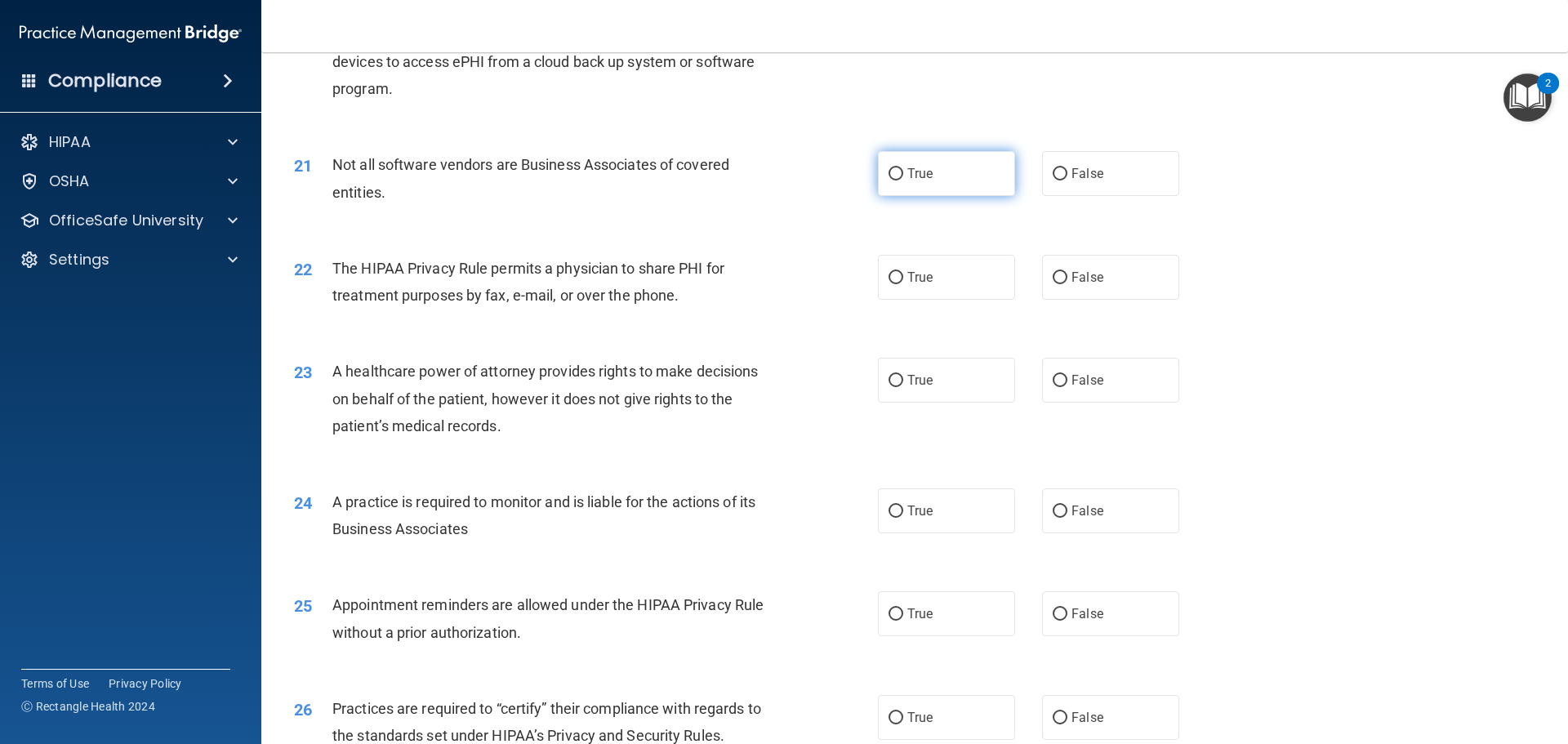
click at [963, 165] on label "True" at bounding box center [946, 173] width 137 height 45
click at [903, 169] on input "True" at bounding box center [896, 175] width 15 height 12
radio input "true"
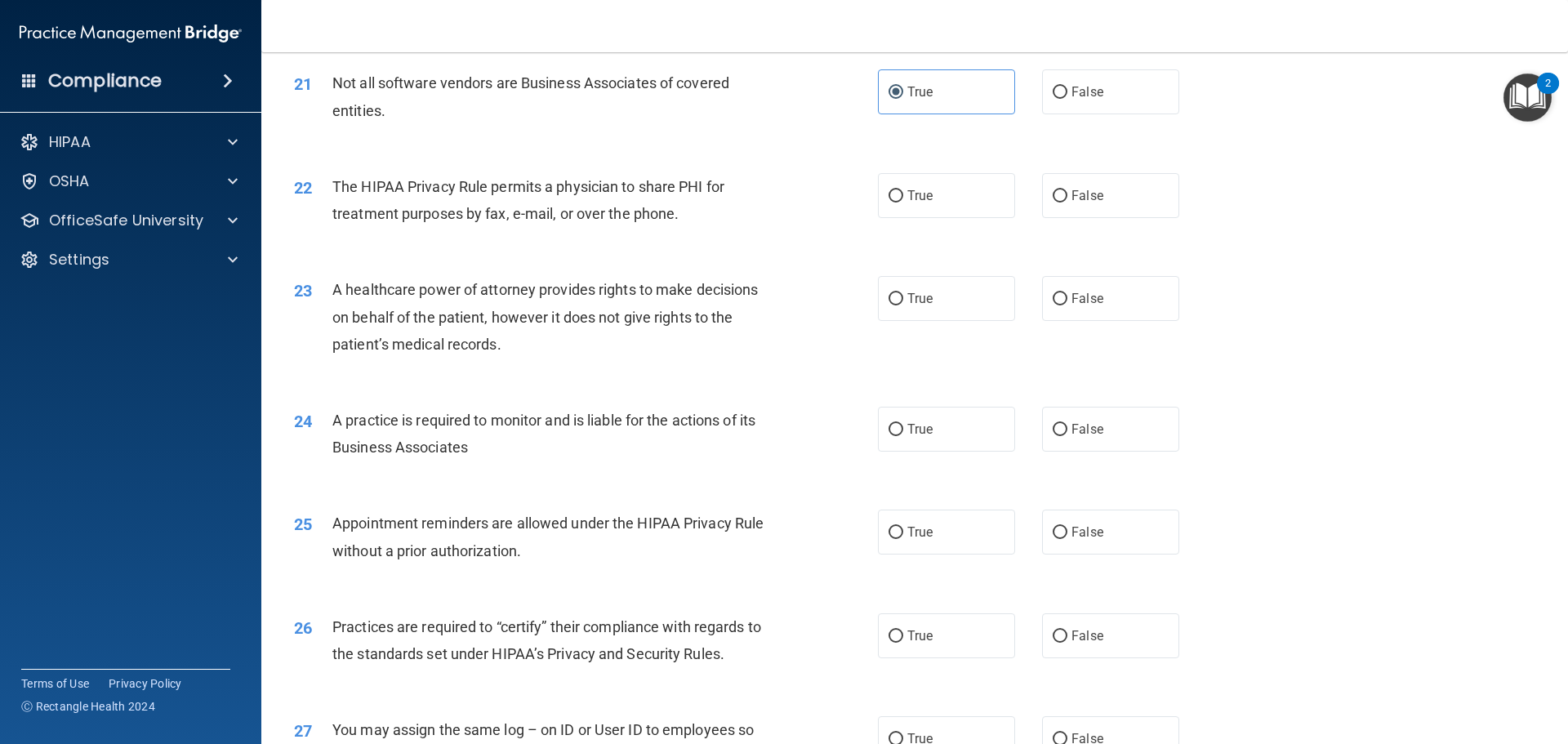
click at [592, 217] on span "The HIPAA Privacy Rule permits a physician to share PHI for treatment purposes …" at bounding box center [529, 200] width 392 height 44
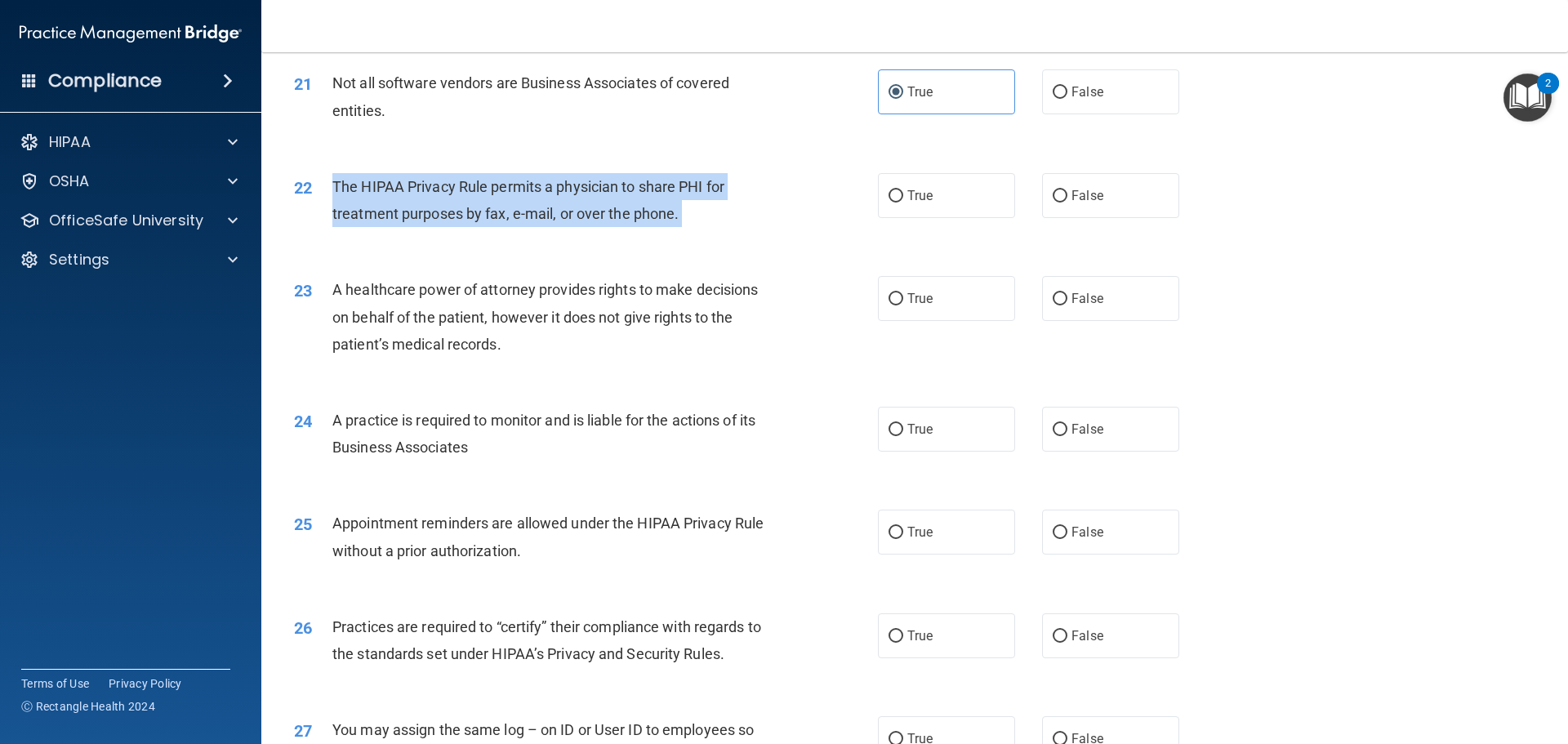
click at [592, 217] on span "The HIPAA Privacy Rule permits a physician to share PHI for treatment purposes …" at bounding box center [529, 200] width 392 height 44
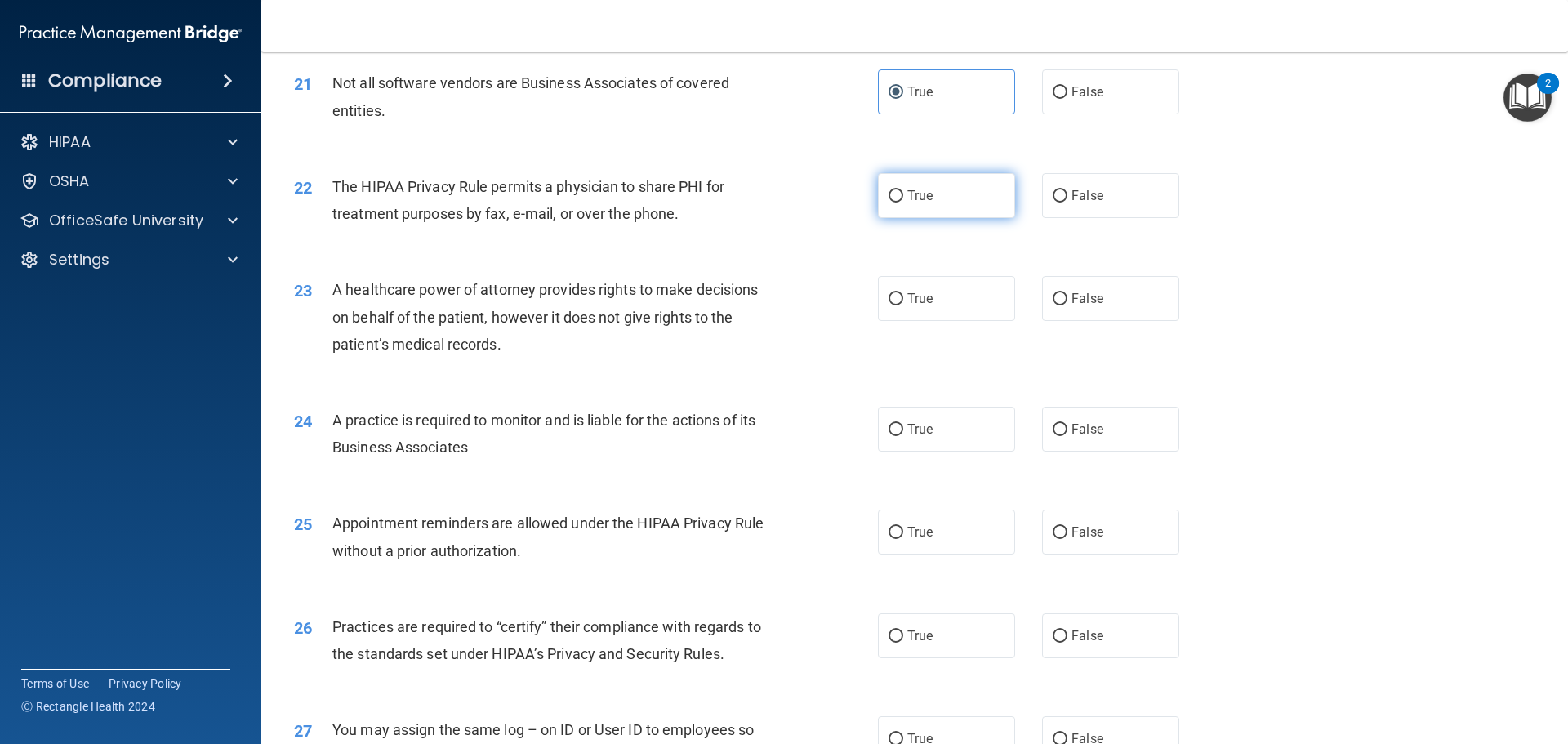
click at [912, 202] on span "True" at bounding box center [919, 196] width 26 height 16
click at [903, 202] on input "True" at bounding box center [896, 197] width 15 height 12
radio input "true"
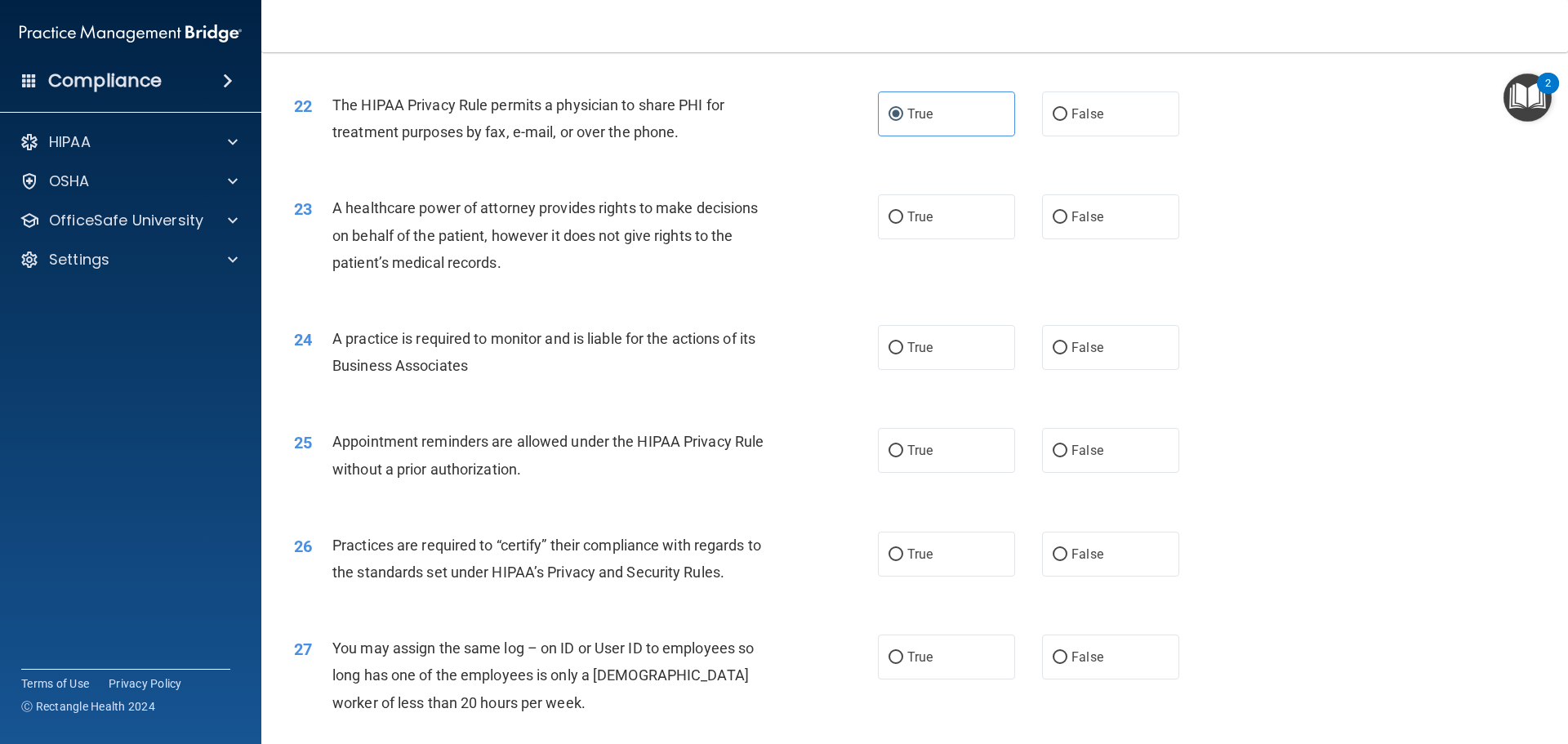
click at [454, 225] on span "A healthcare power of attorney provides rights to make decisions on behalf of t…" at bounding box center [545, 235] width 425 height 71
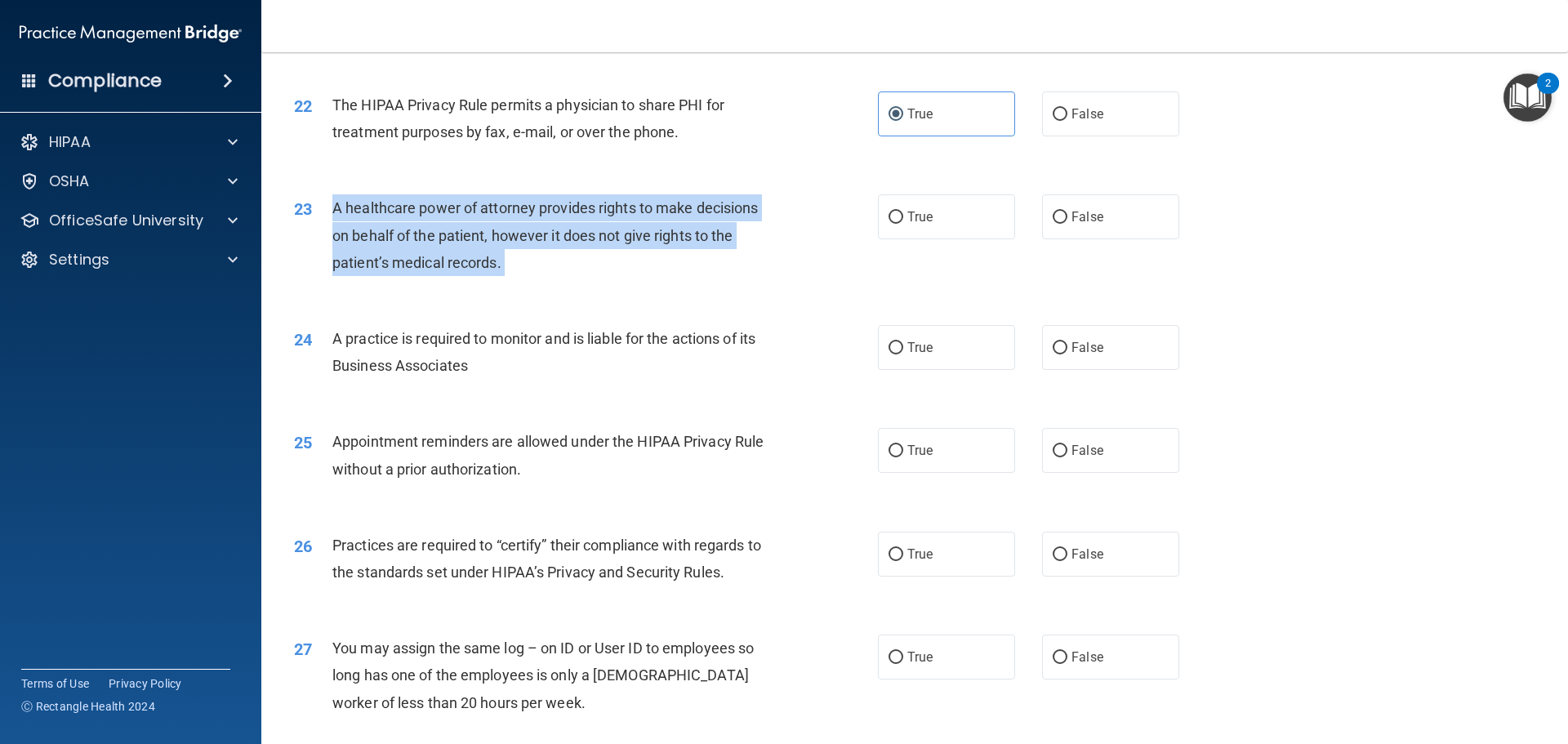
click at [454, 225] on span "A healthcare power of attorney provides rights to make decisions on behalf of t…" at bounding box center [545, 235] width 425 height 71
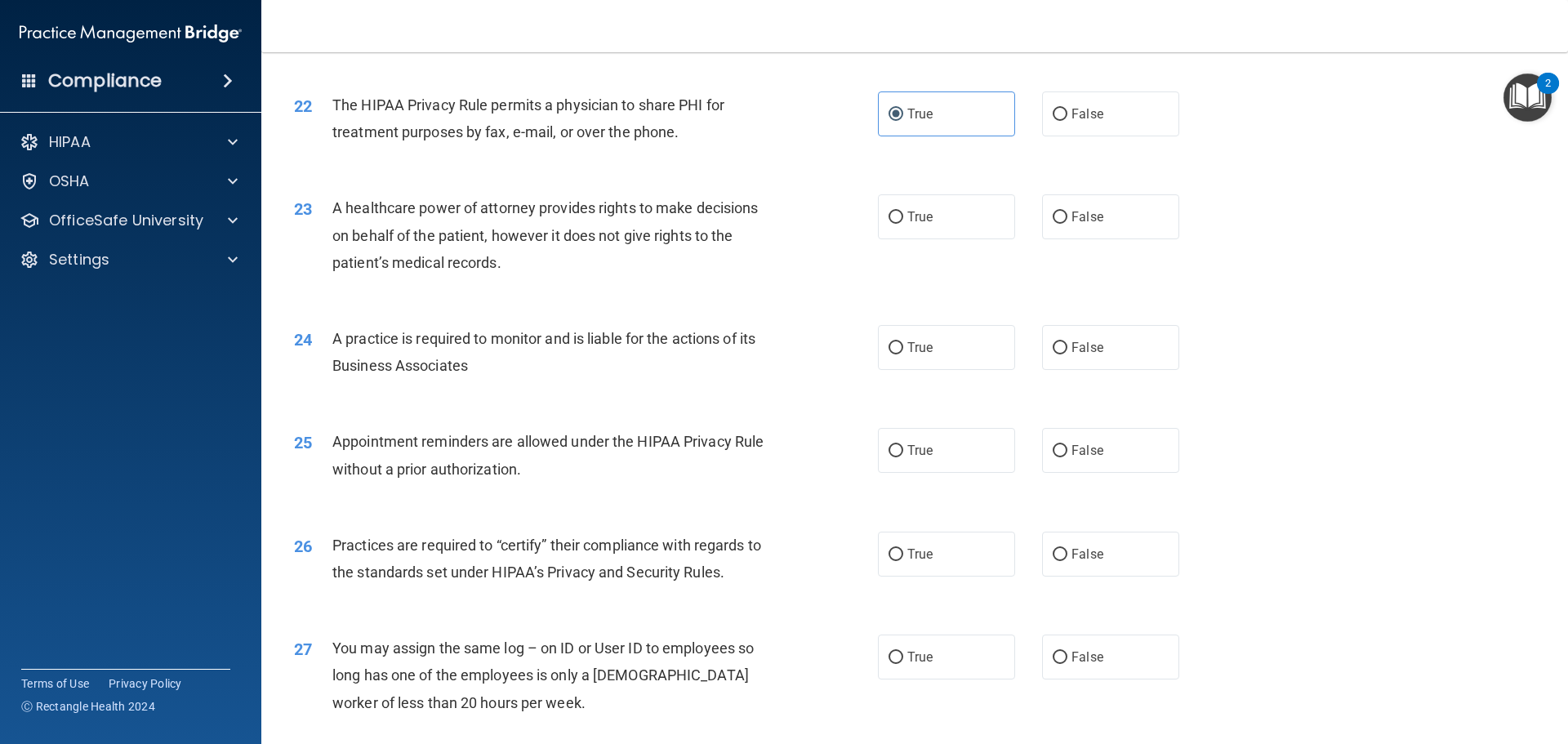
drag, startPoint x: 454, startPoint y: 225, endPoint x: 433, endPoint y: 233, distance: 22.5
click at [433, 233] on span "A healthcare power of attorney provides rights to make decisions on behalf of t…" at bounding box center [545, 235] width 425 height 71
click at [435, 233] on span "A healthcare power of attorney provides rights to make decisions on behalf of t…" at bounding box center [545, 235] width 425 height 71
drag, startPoint x: 436, startPoint y: 232, endPoint x: 404, endPoint y: 234, distance: 32.1
click at [404, 234] on span "A healthcare power of attorney provides rights to make decisions on behalf of t…" at bounding box center [545, 235] width 425 height 71
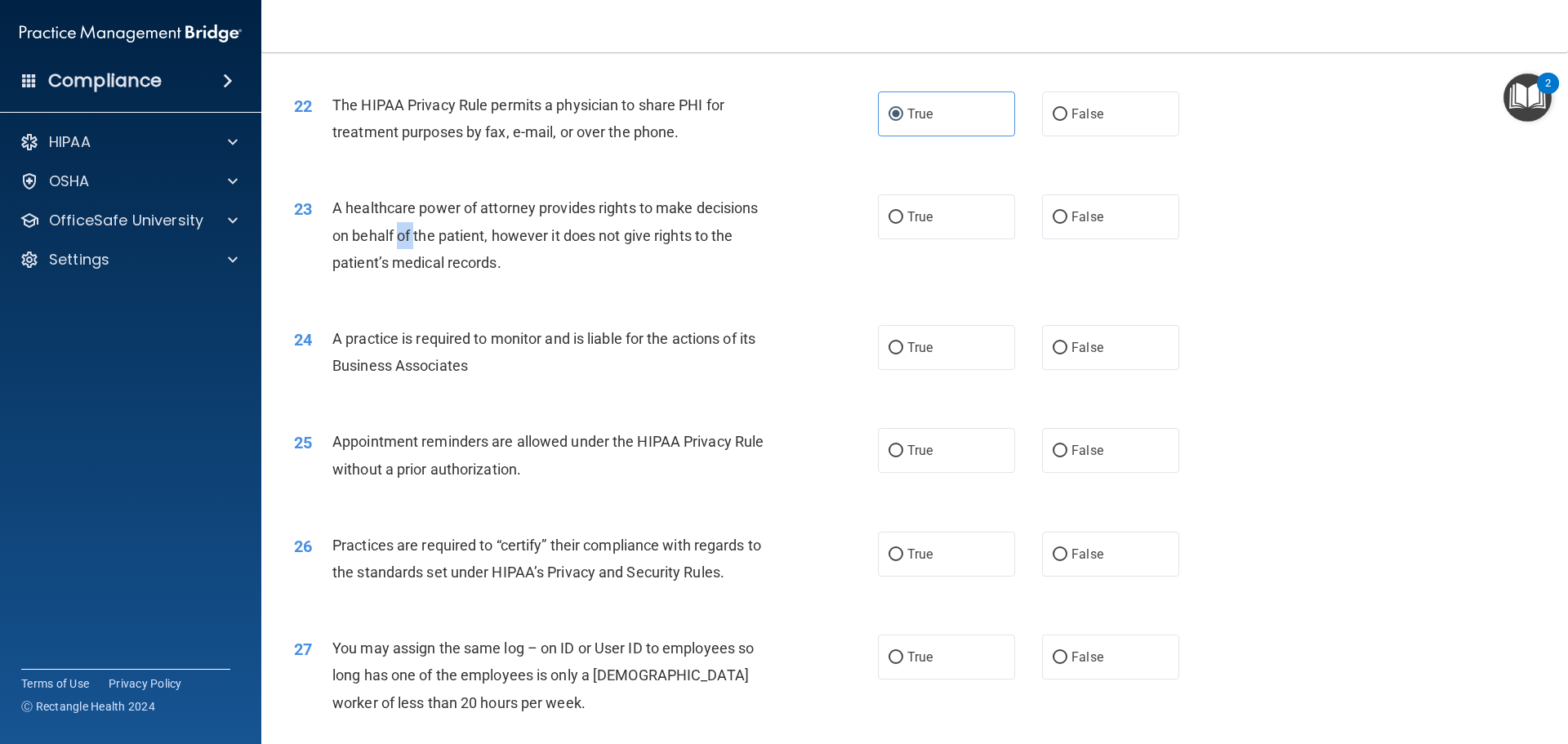
click at [404, 234] on span "A healthcare power of attorney provides rights to make decisions on behalf of t…" at bounding box center [545, 235] width 425 height 71
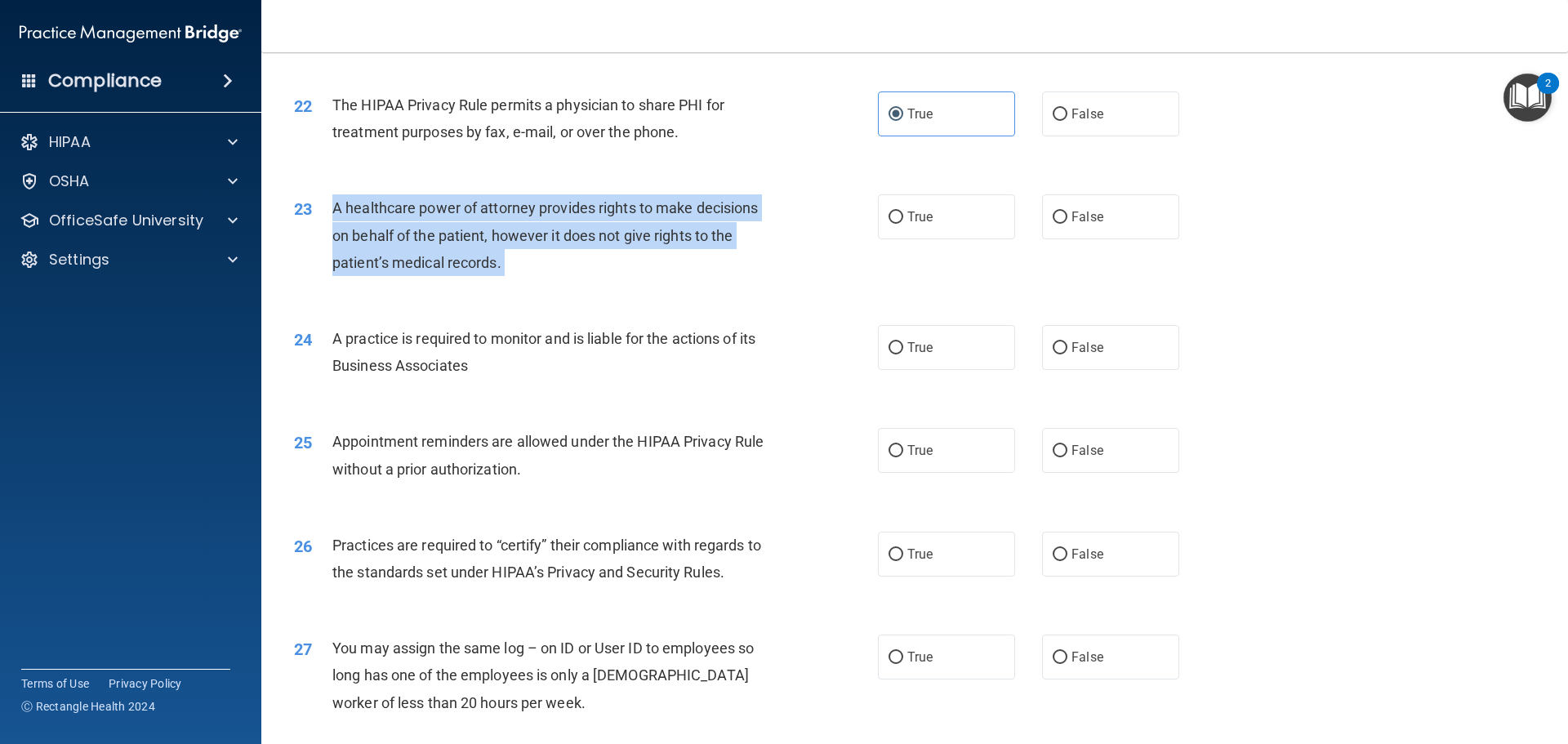
click at [404, 234] on span "A healthcare power of attorney provides rights to make decisions on behalf of t…" at bounding box center [545, 235] width 425 height 71
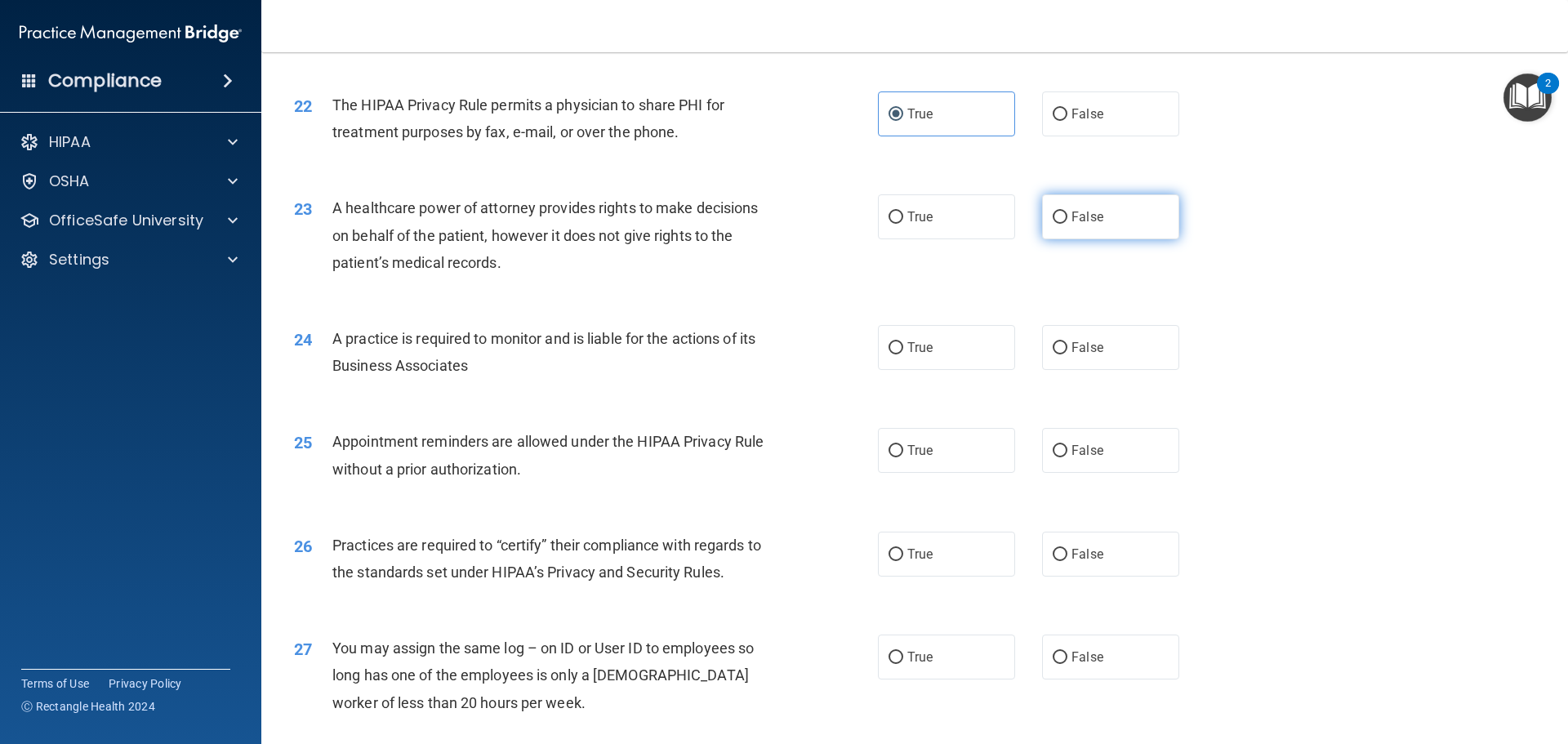
click at [1054, 207] on label "False" at bounding box center [1110, 216] width 137 height 45
click at [1054, 212] on input "False" at bounding box center [1060, 218] width 15 height 12
radio input "true"
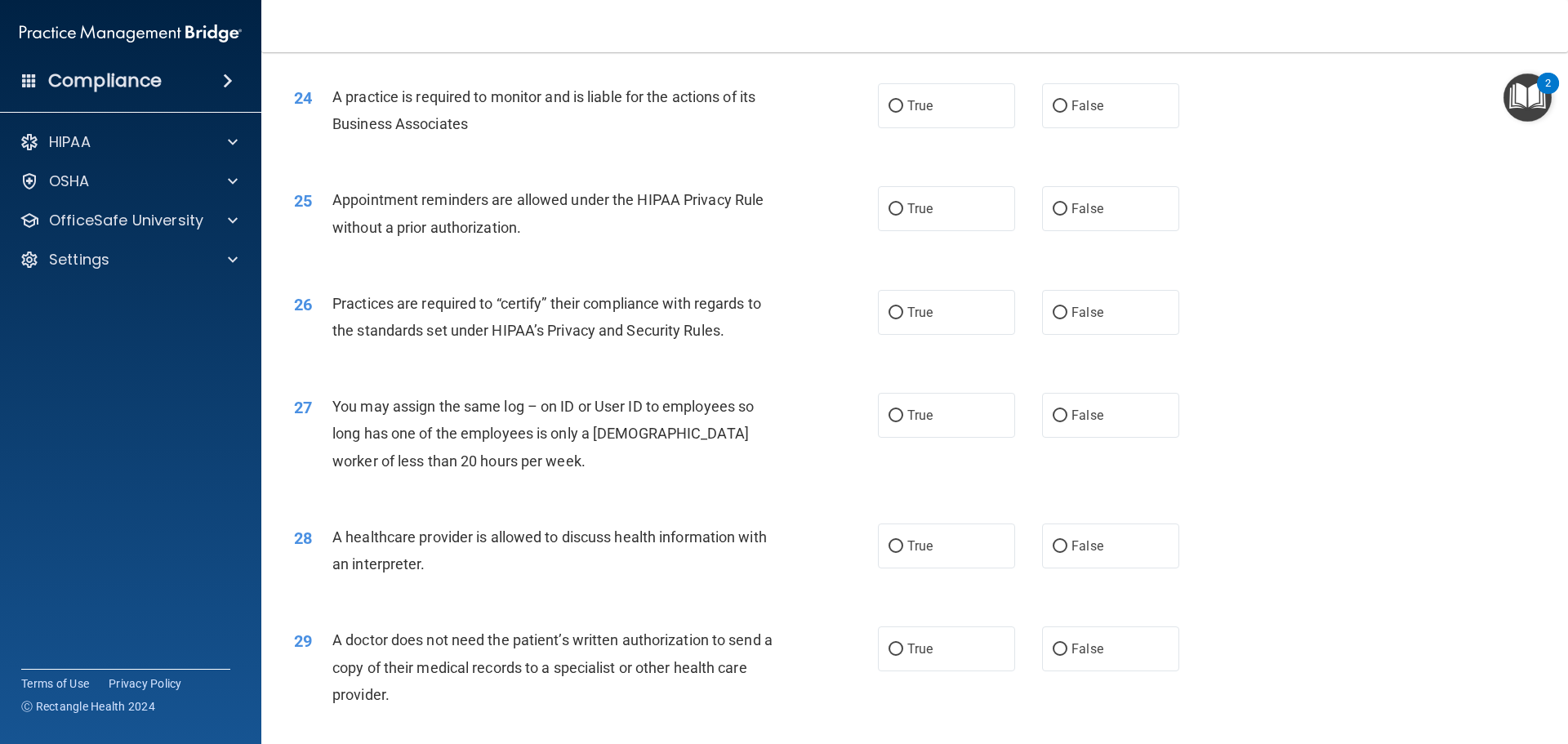
scroll to position [2858, 0]
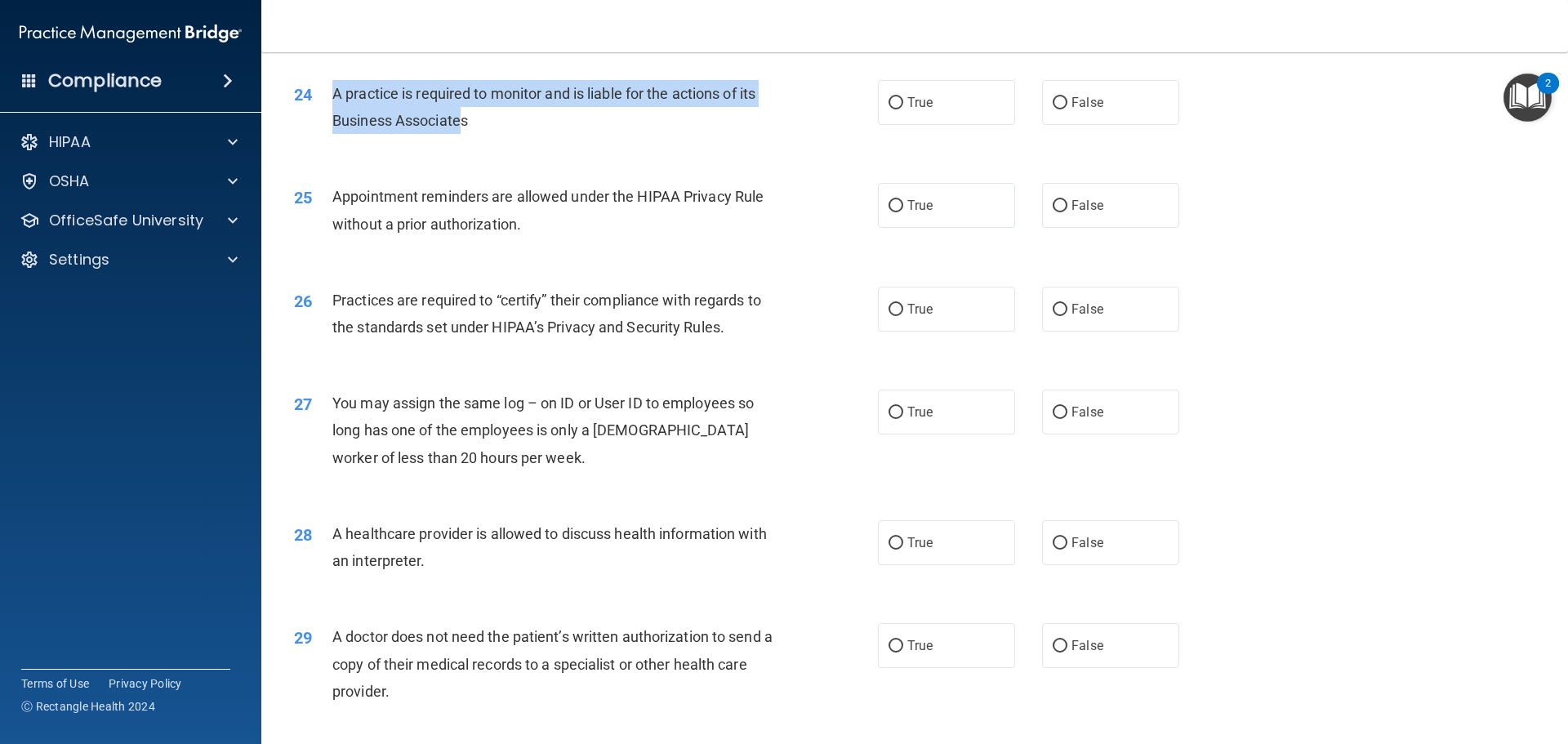
drag, startPoint x: 464, startPoint y: 110, endPoint x: 335, endPoint y: 103, distance: 129.2
click at [331, 99] on div "24 A practice is required to monitor and is liable for the actions of its Busin…" at bounding box center [585, 111] width 633 height 62
click at [443, 124] on span "A practice is required to monitor and is liable for the actions of its Business…" at bounding box center [544, 107] width 423 height 44
drag, startPoint x: 485, startPoint y: 127, endPoint x: 322, endPoint y: 90, distance: 167.1
click at [322, 90] on div "24 A practice is required to monitor and is liable for the actions of its Busin…" at bounding box center [585, 111] width 633 height 62
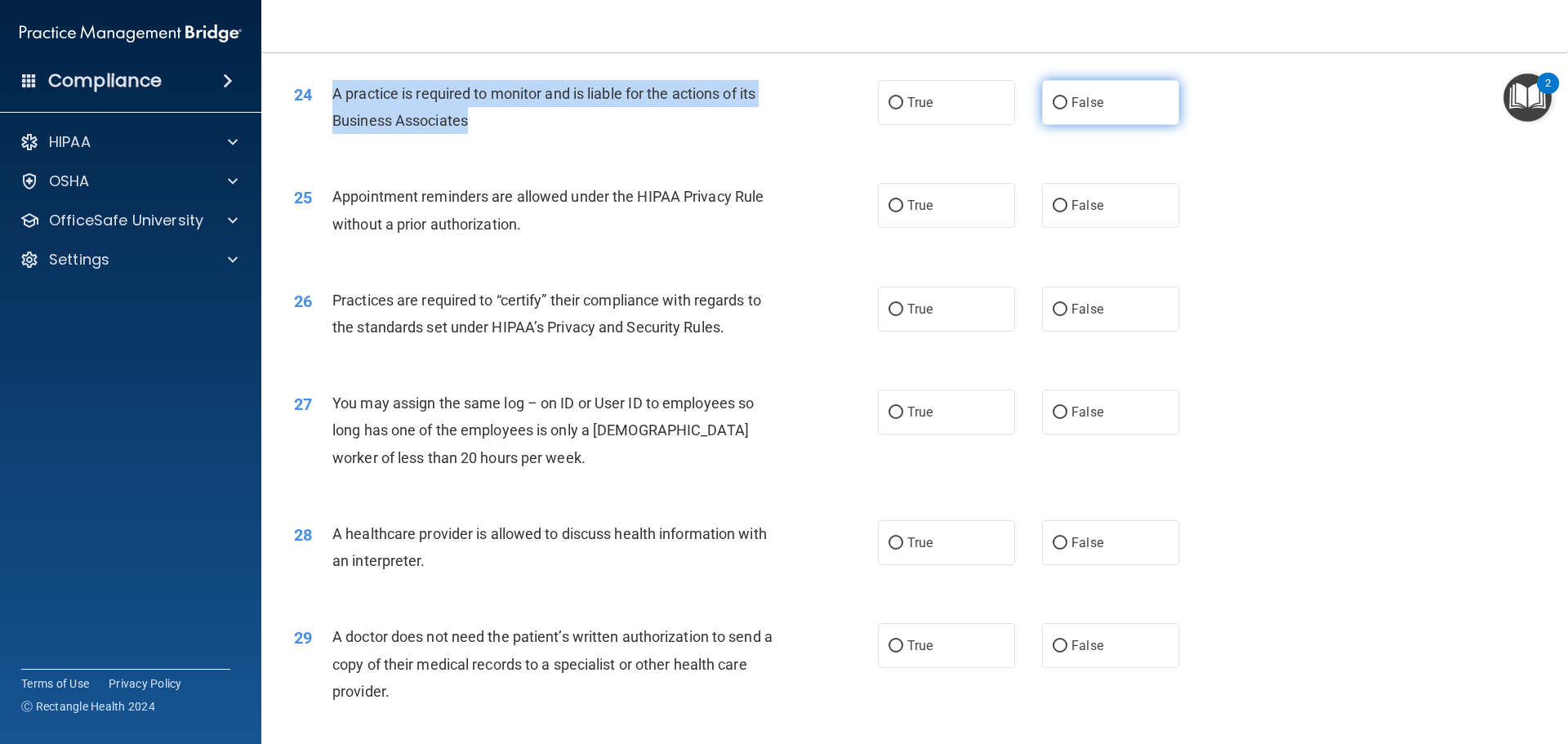
click at [1062, 99] on label "False" at bounding box center [1110, 102] width 137 height 45
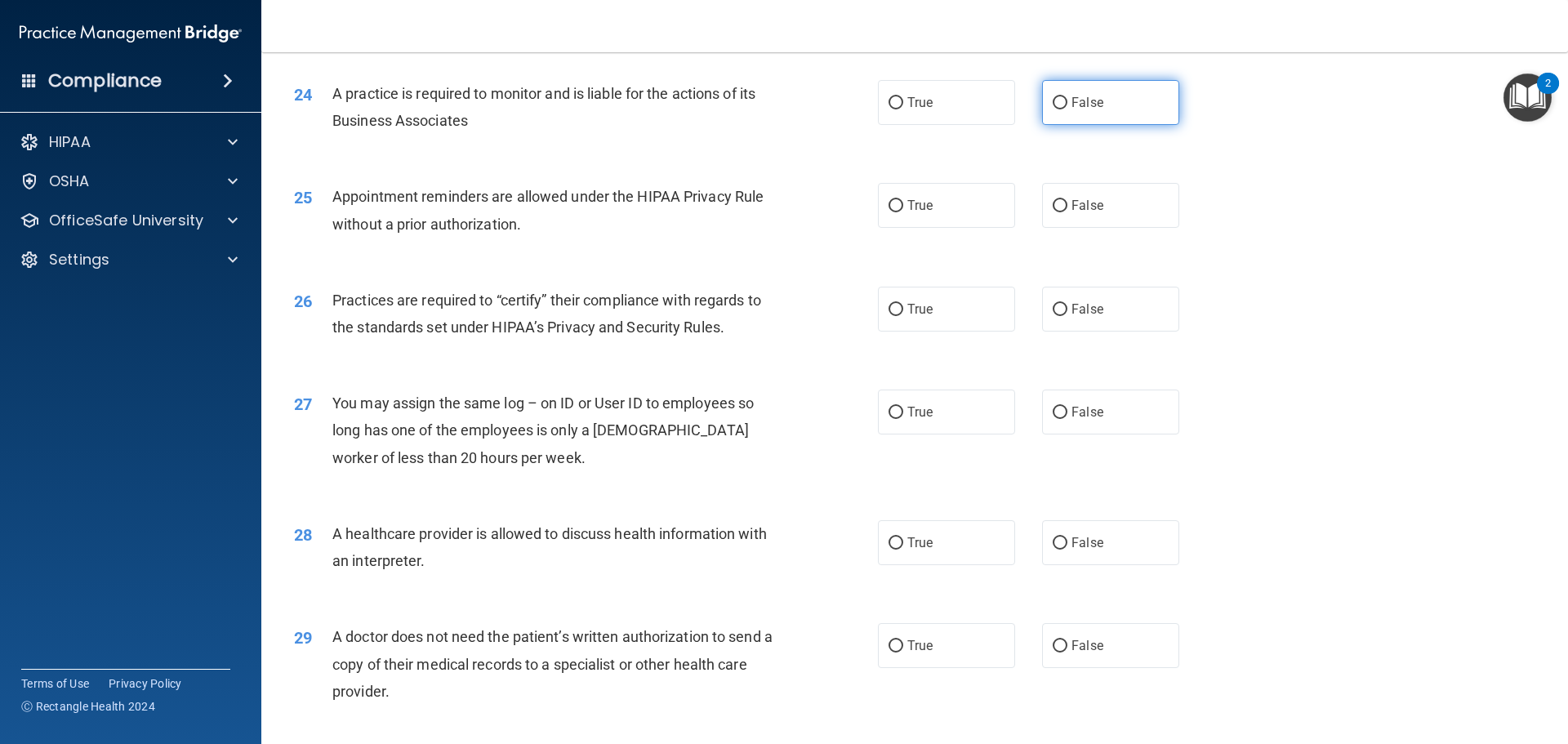
drag, startPoint x: 1105, startPoint y: 107, endPoint x: 1090, endPoint y: 113, distance: 16.2
click at [1105, 105] on label "False" at bounding box center [1110, 102] width 137 height 45
click at [1067, 105] on input "False" at bounding box center [1060, 103] width 15 height 12
radio input "true"
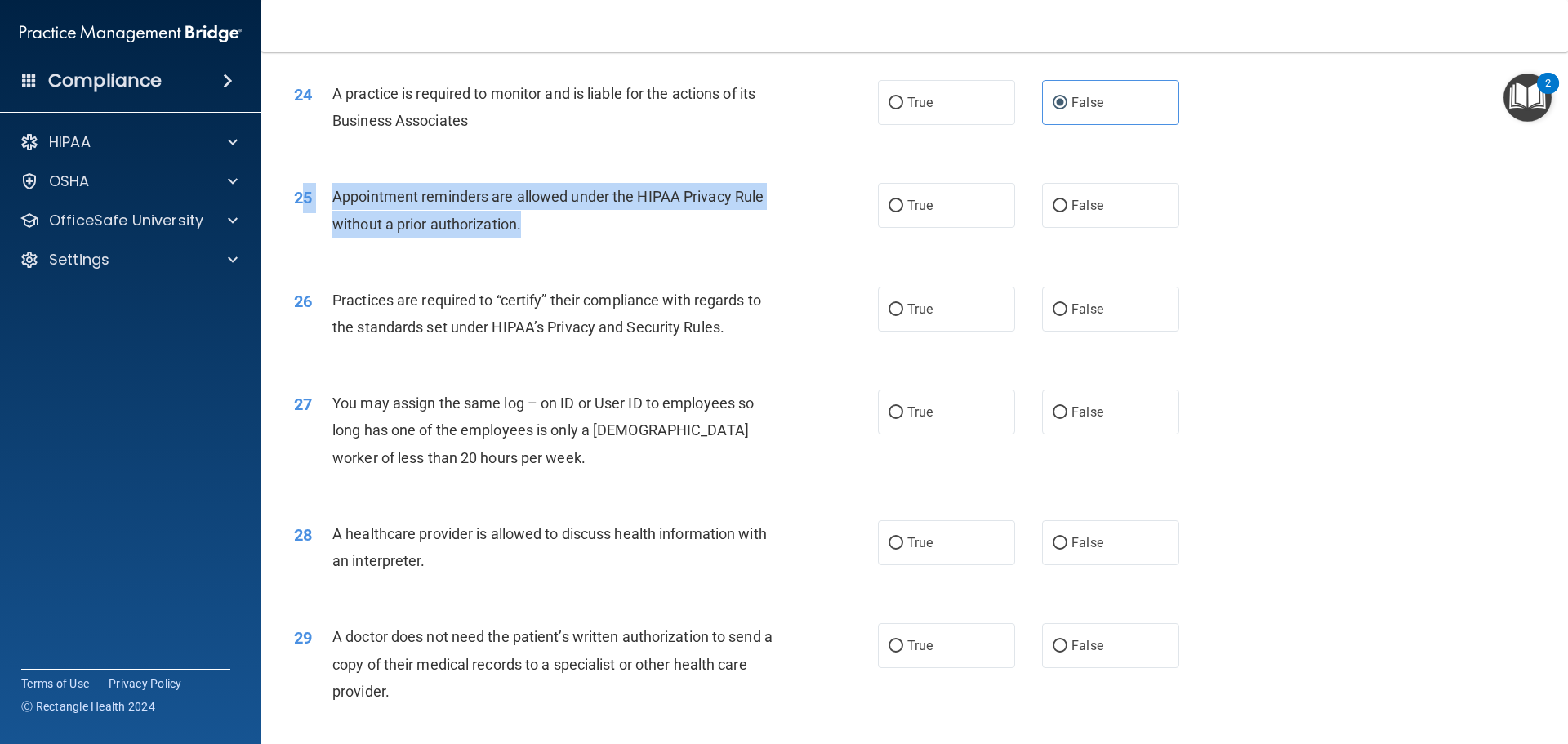
drag, startPoint x: 529, startPoint y: 222, endPoint x: 313, endPoint y: 192, distance: 218.1
click at [304, 188] on div "25 Appointment reminders are allowed under the HIPAA Privacy Rule without a pri…" at bounding box center [585, 214] width 633 height 62
click at [340, 201] on span "Appointment reminders are allowed under the HIPAA Privacy Rule without a prior …" at bounding box center [548, 210] width 431 height 44
click at [336, 197] on span "Appointment reminders are allowed under the HIPAA Privacy Rule without a prior …" at bounding box center [548, 210] width 431 height 44
click at [416, 216] on span "Appointment reminders are allowed under the HIPAA Privacy Rule without a prior …" at bounding box center [548, 210] width 431 height 44
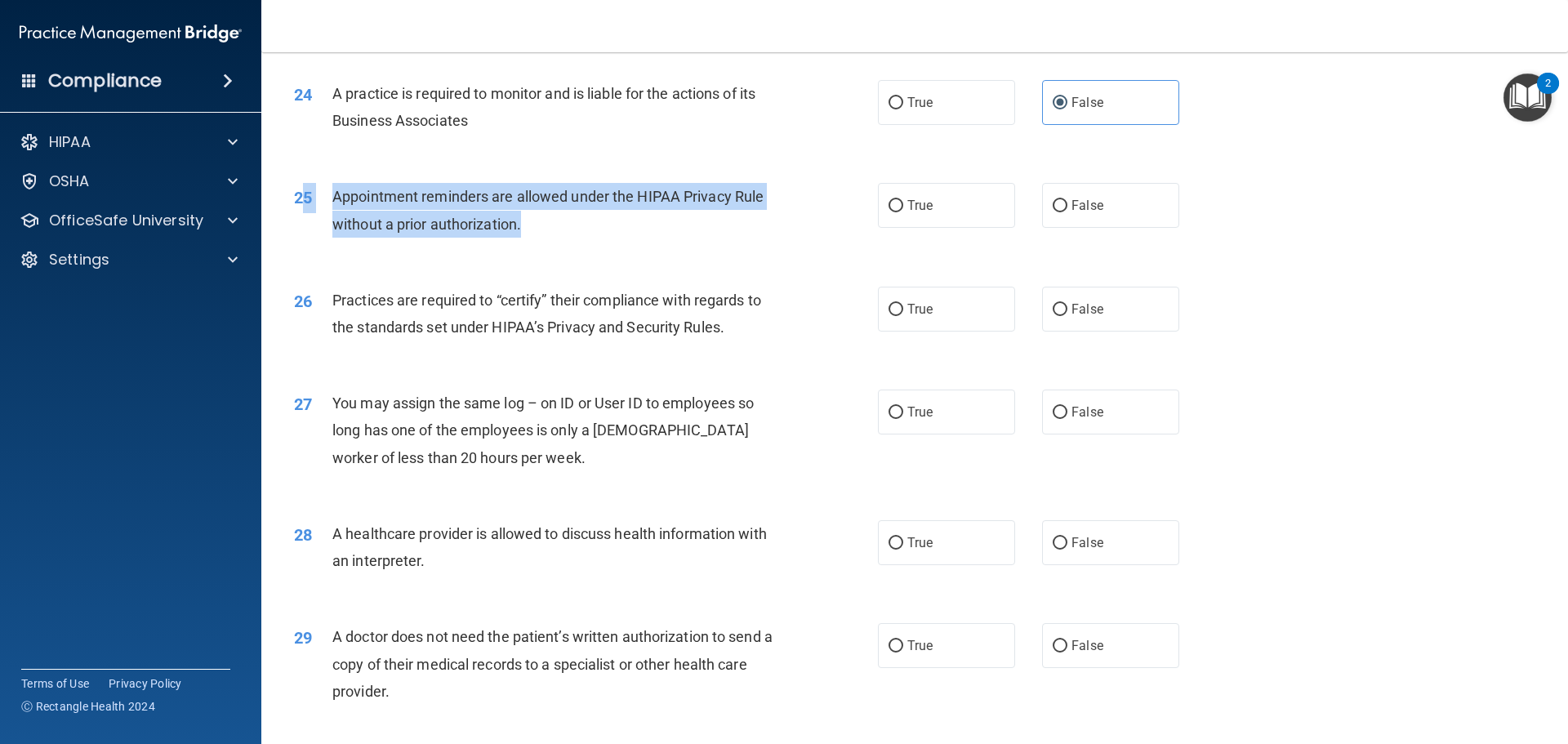
click at [502, 235] on div "Appointment reminders are allowed under the HIPAA Privacy Rule without a prior …" at bounding box center [560, 209] width 456 height 54
drag, startPoint x: 531, startPoint y: 224, endPoint x: 334, endPoint y: 196, distance: 199.0
click at [334, 196] on div "Appointment reminders are allowed under the HIPAA Privacy Rule without a prior …" at bounding box center [560, 209] width 456 height 54
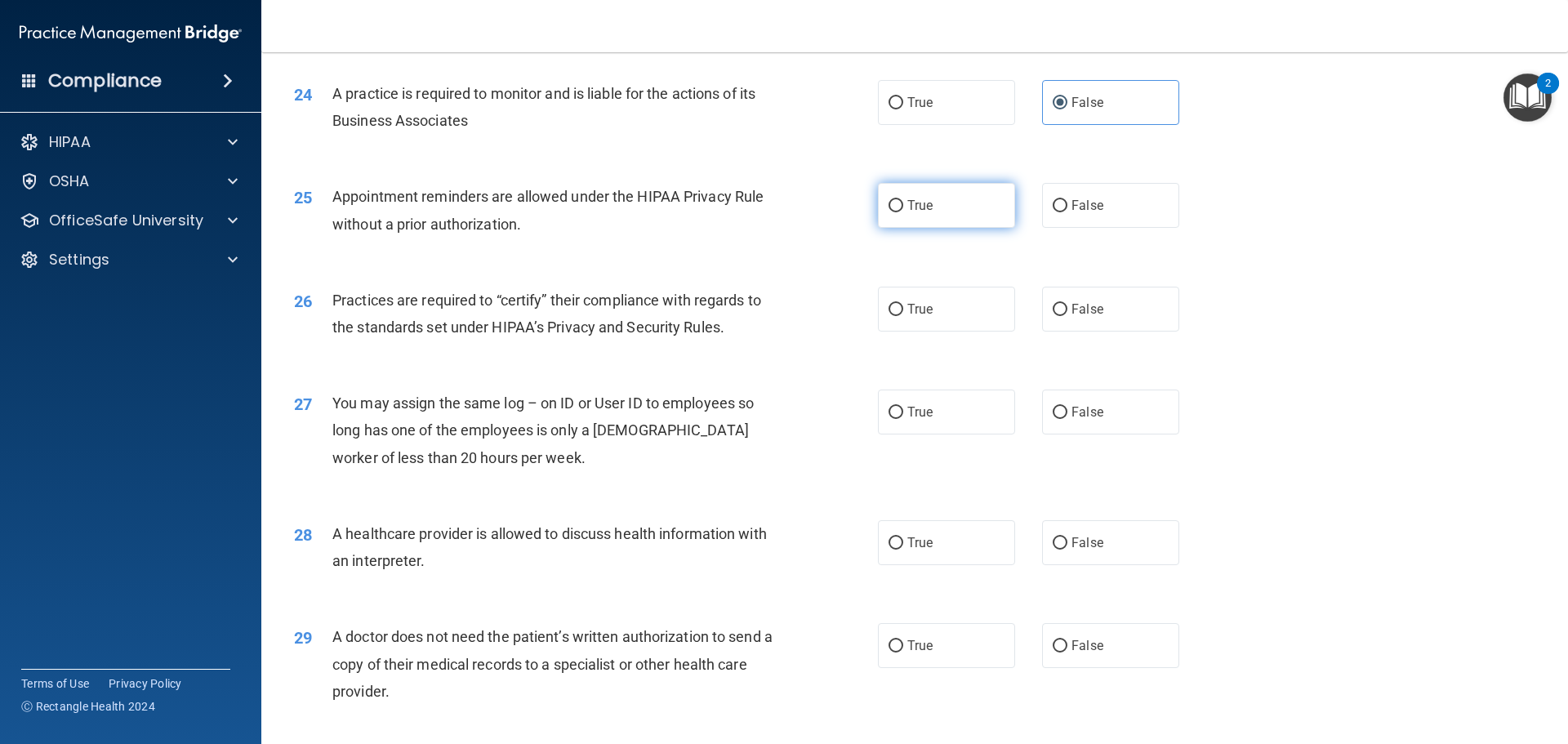
click at [892, 218] on label "True" at bounding box center [946, 205] width 137 height 45
click at [892, 213] on input "True" at bounding box center [896, 207] width 15 height 12
radio input "true"
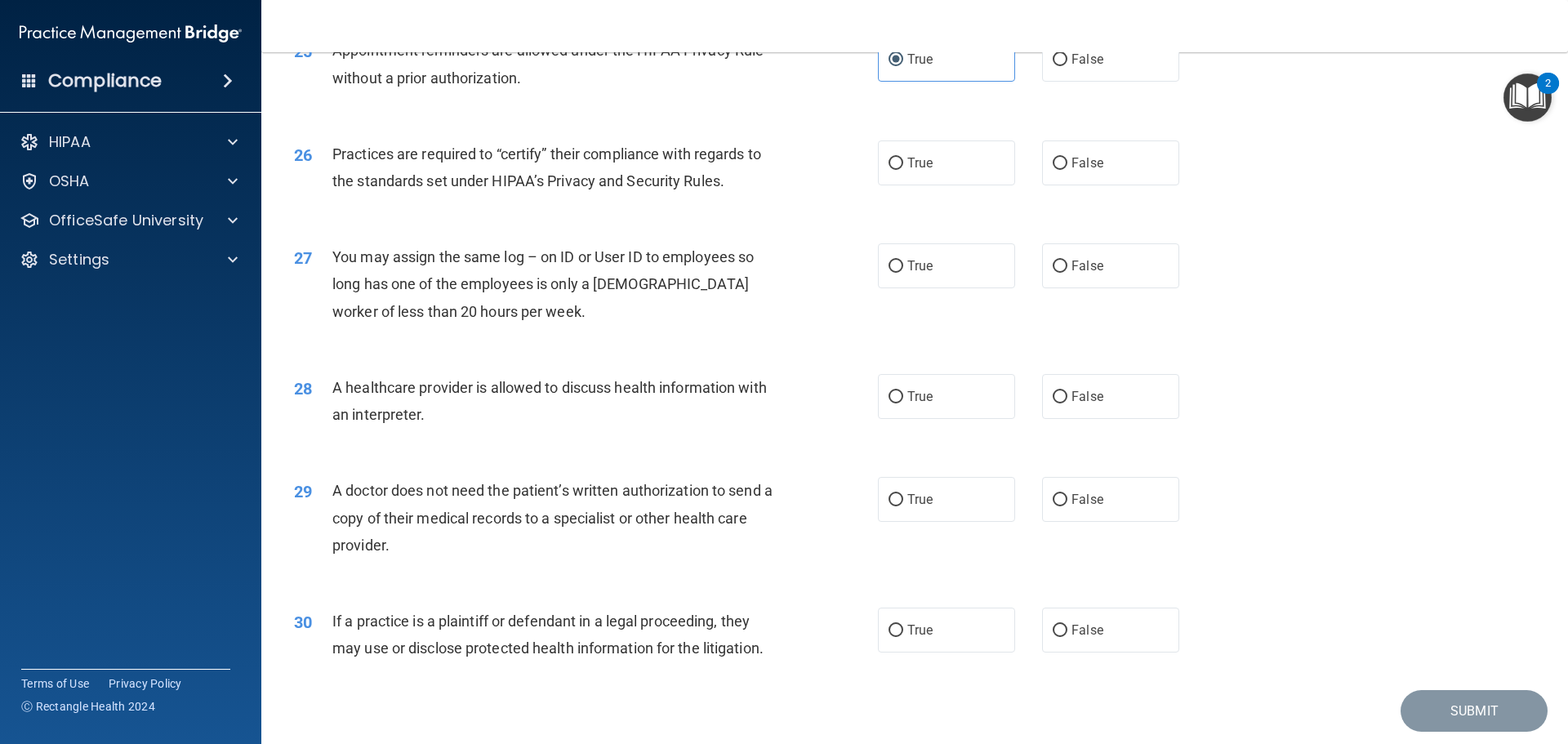
scroll to position [3022, 0]
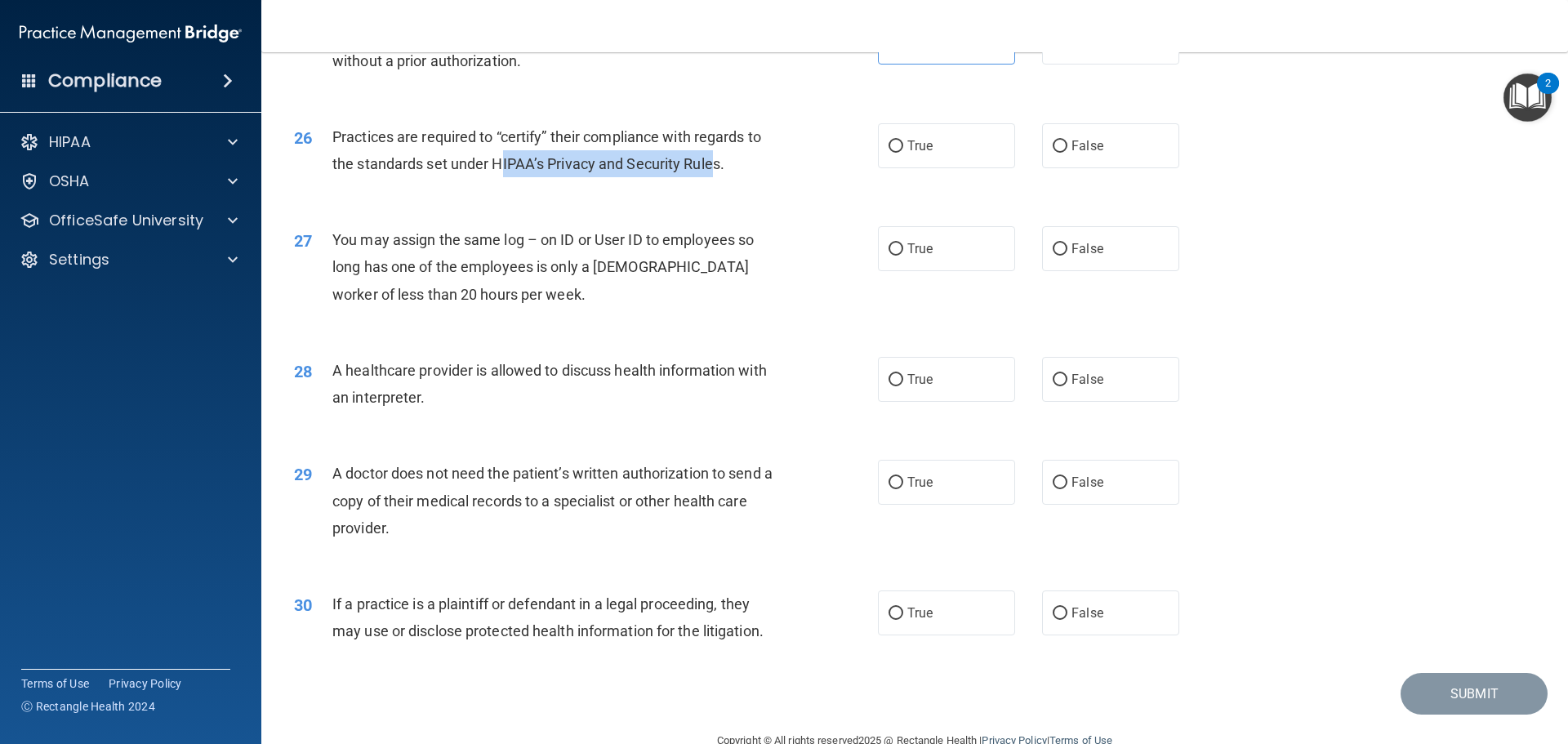
drag, startPoint x: 716, startPoint y: 169, endPoint x: 493, endPoint y: 165, distance: 223.0
click at [494, 165] on span "Practices are required to “certify” their compliance with regards to the standa…" at bounding box center [547, 150] width 429 height 44
click at [535, 169] on span "Practices are required to “certify” their compliance with regards to the standa…" at bounding box center [547, 150] width 429 height 44
click at [536, 169] on span "Practices are required to “certify” their compliance with regards to the standa…" at bounding box center [547, 150] width 429 height 44
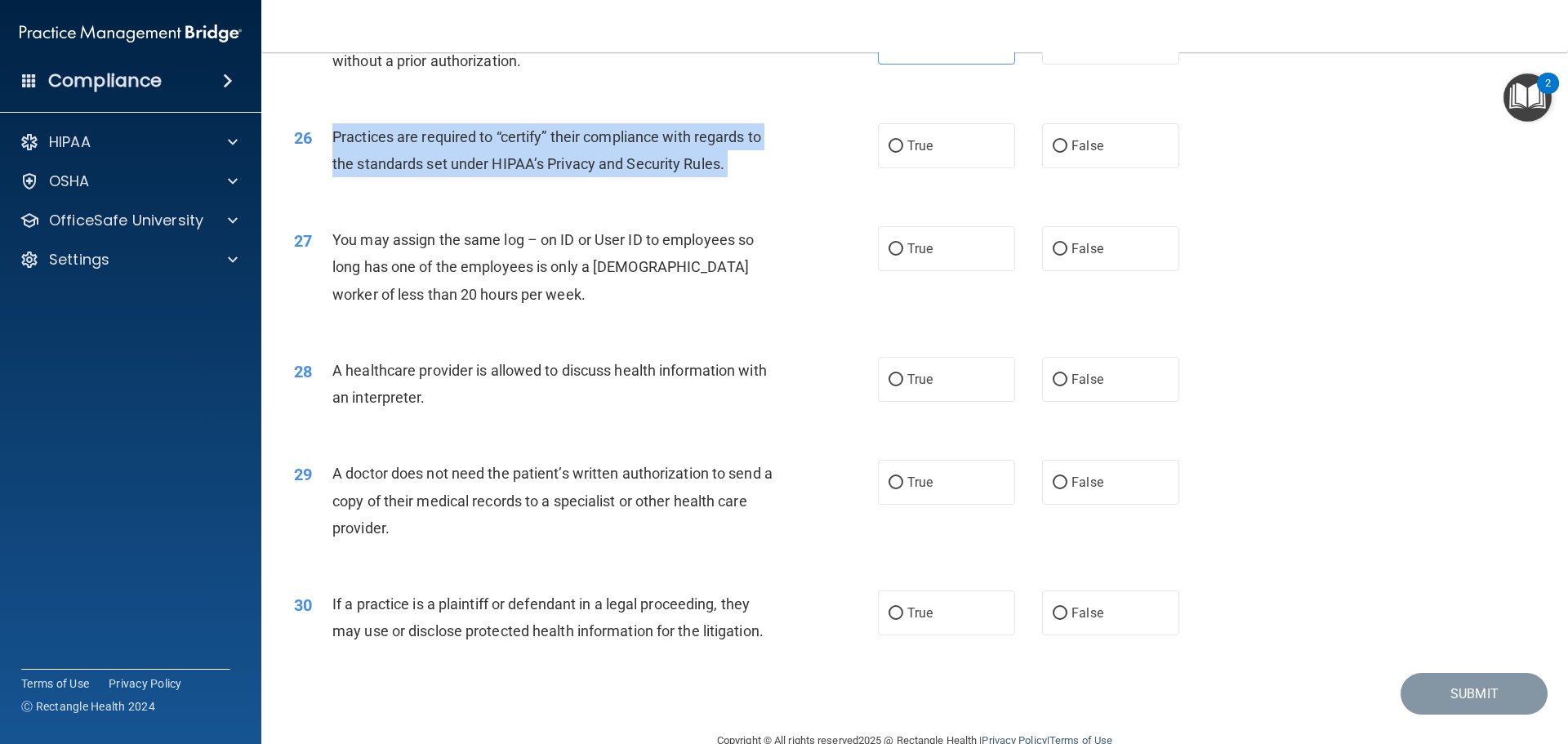
click at [536, 169] on span "Practices are required to “certify” their compliance with regards to the standa…" at bounding box center [547, 150] width 429 height 44
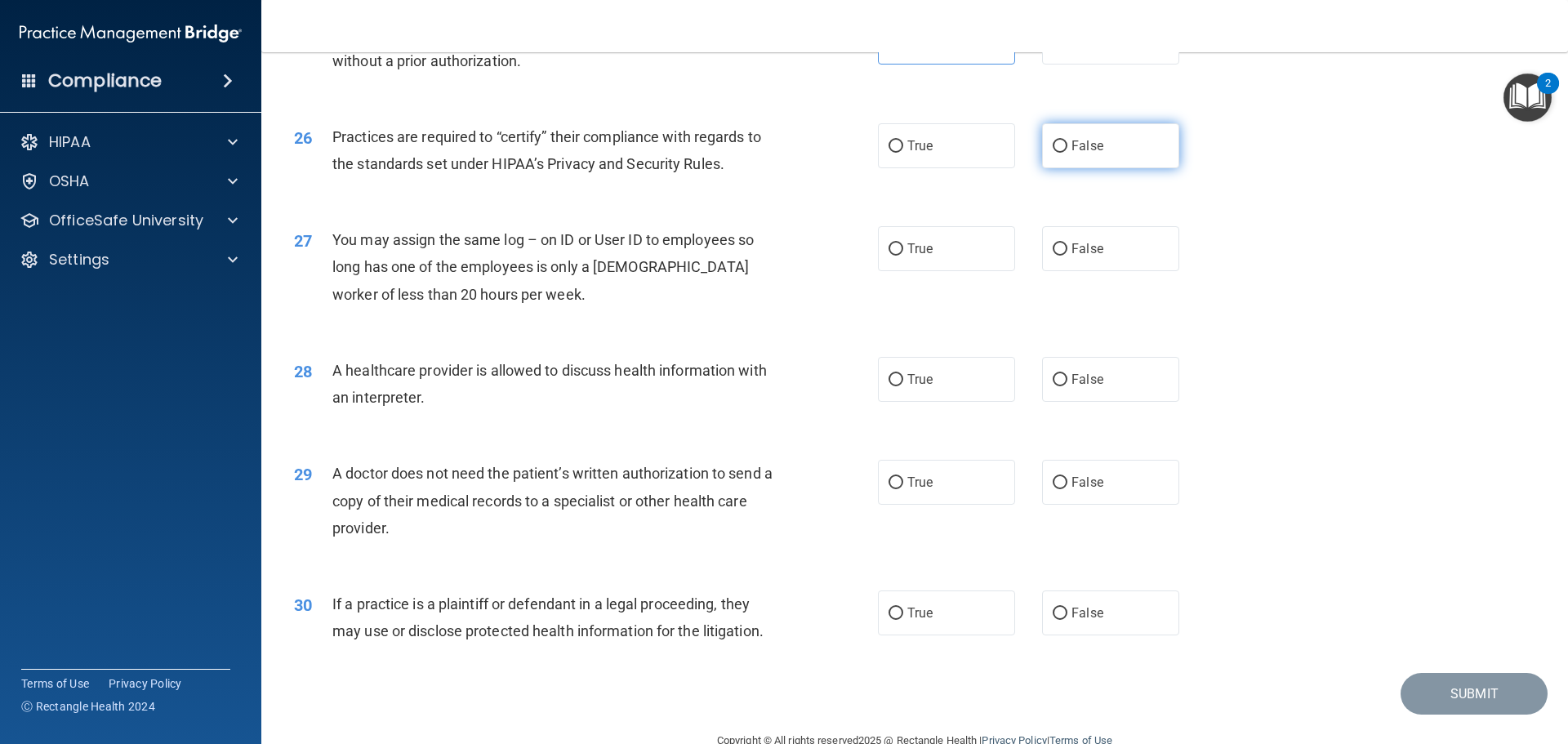
click at [1071, 141] on span "False" at bounding box center [1087, 146] width 32 height 16
click at [1064, 141] on input "False" at bounding box center [1060, 147] width 15 height 12
radio input "true"
click at [492, 270] on span "You may assign the same log – on ID or User ID to employees so long has one of …" at bounding box center [543, 267] width 421 height 71
click at [494, 270] on span "You may assign the same log – on ID or User ID to employees so long has one of …" at bounding box center [543, 267] width 421 height 71
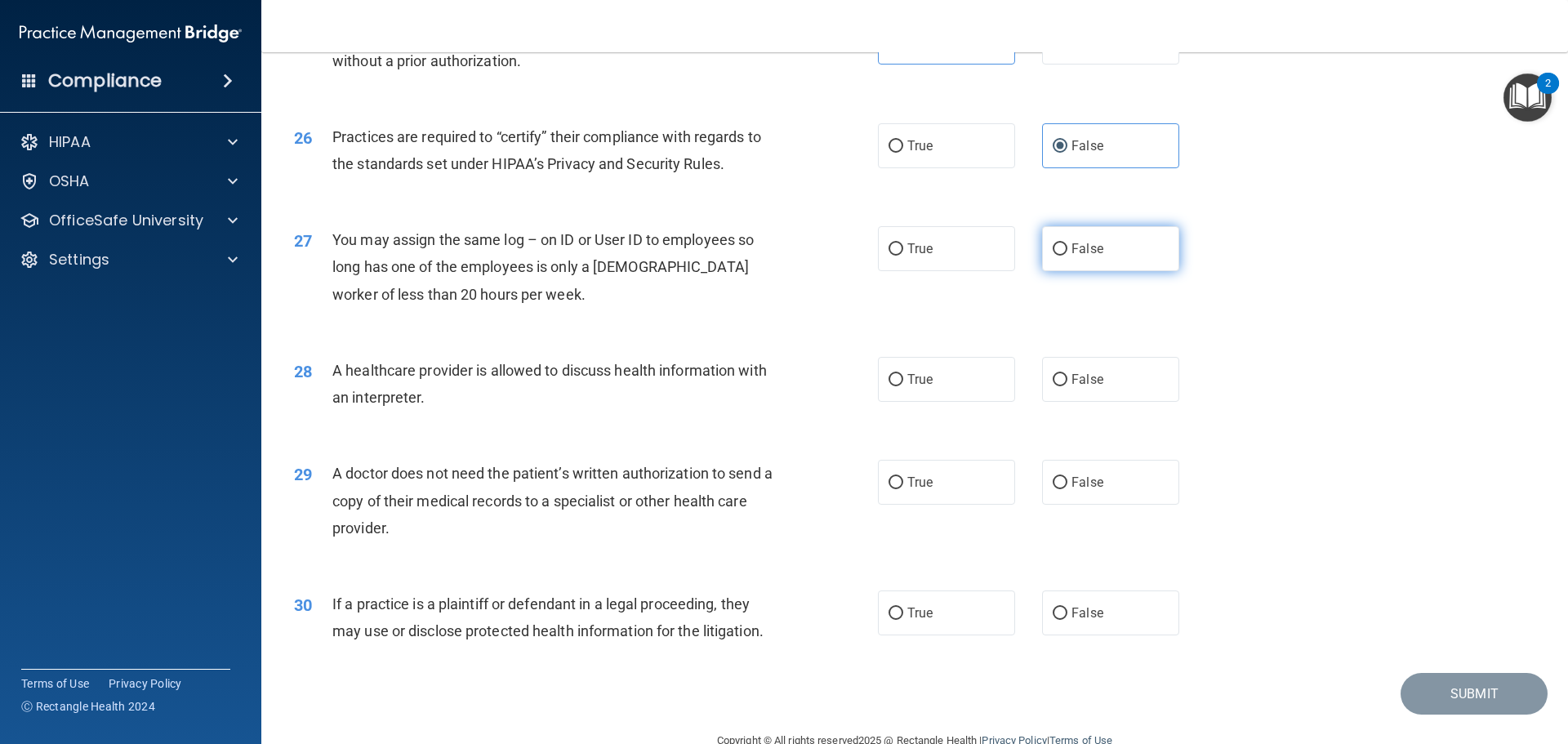
click at [1127, 262] on label "False" at bounding box center [1110, 248] width 137 height 45
click at [1067, 256] on input "False" at bounding box center [1060, 250] width 15 height 12
radio input "true"
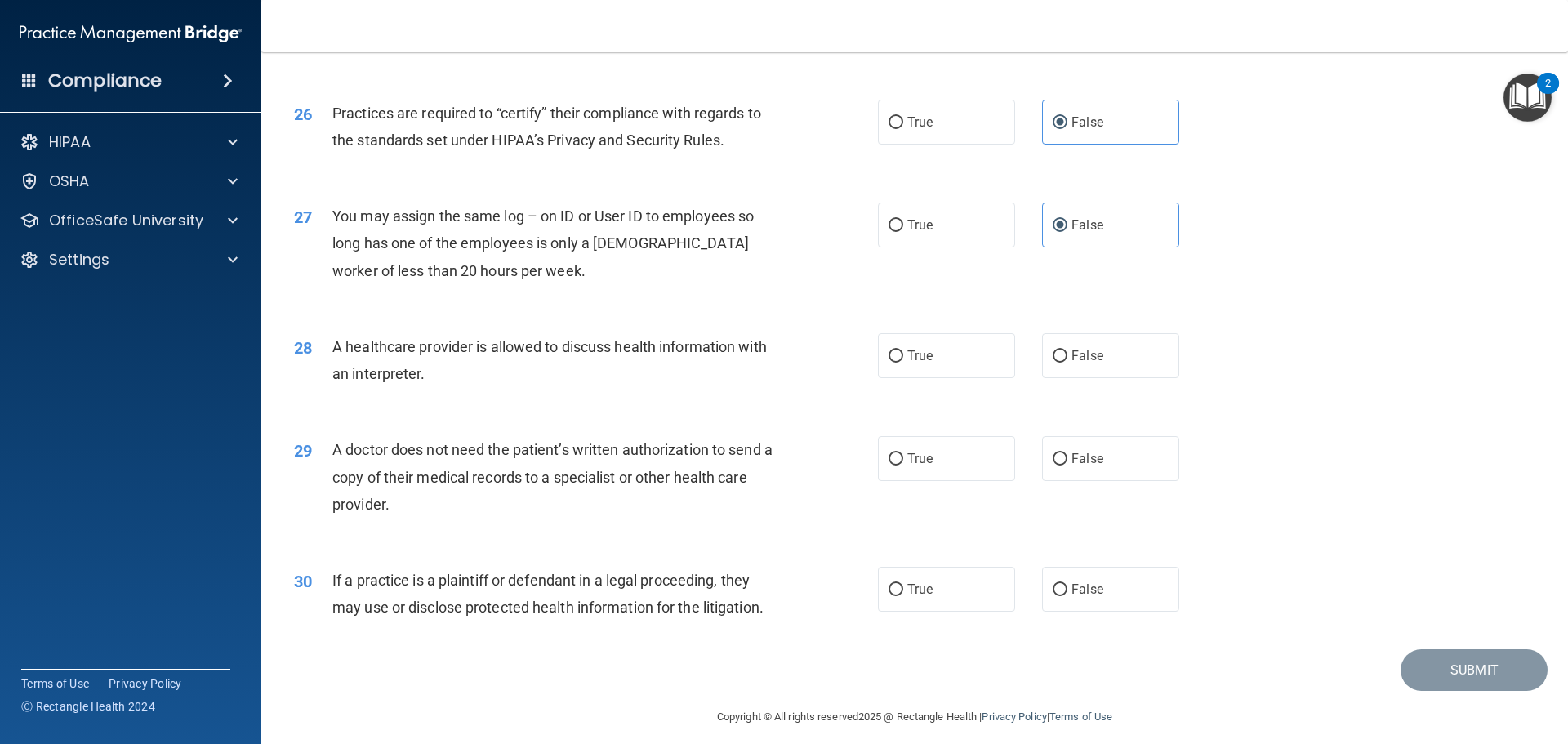
scroll to position [3057, 0]
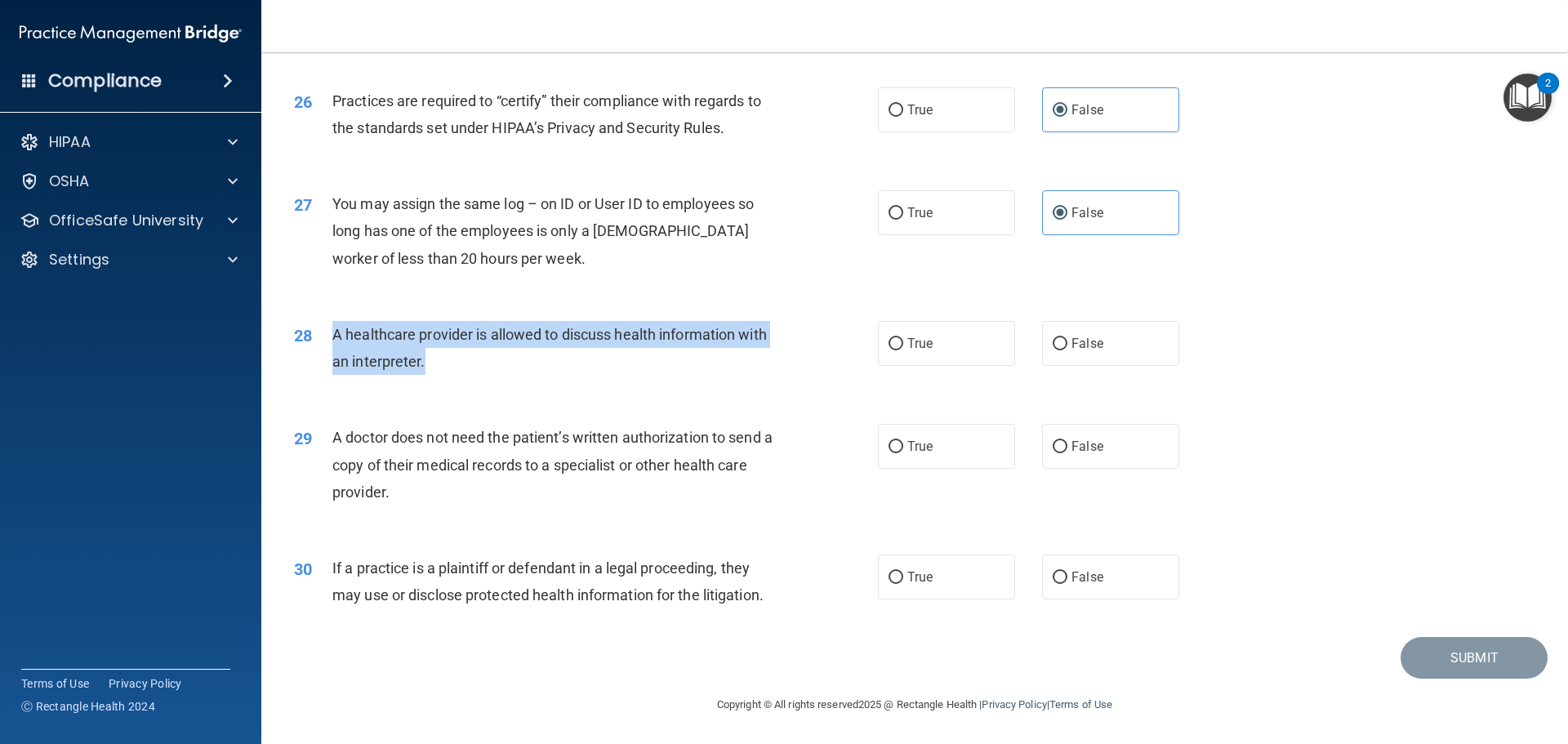
drag, startPoint x: 457, startPoint y: 371, endPoint x: 319, endPoint y: 335, distance: 142.6
click at [315, 334] on div "28 A healthcare provider is allowed to discuss health information with an inter…" at bounding box center [585, 352] width 633 height 62
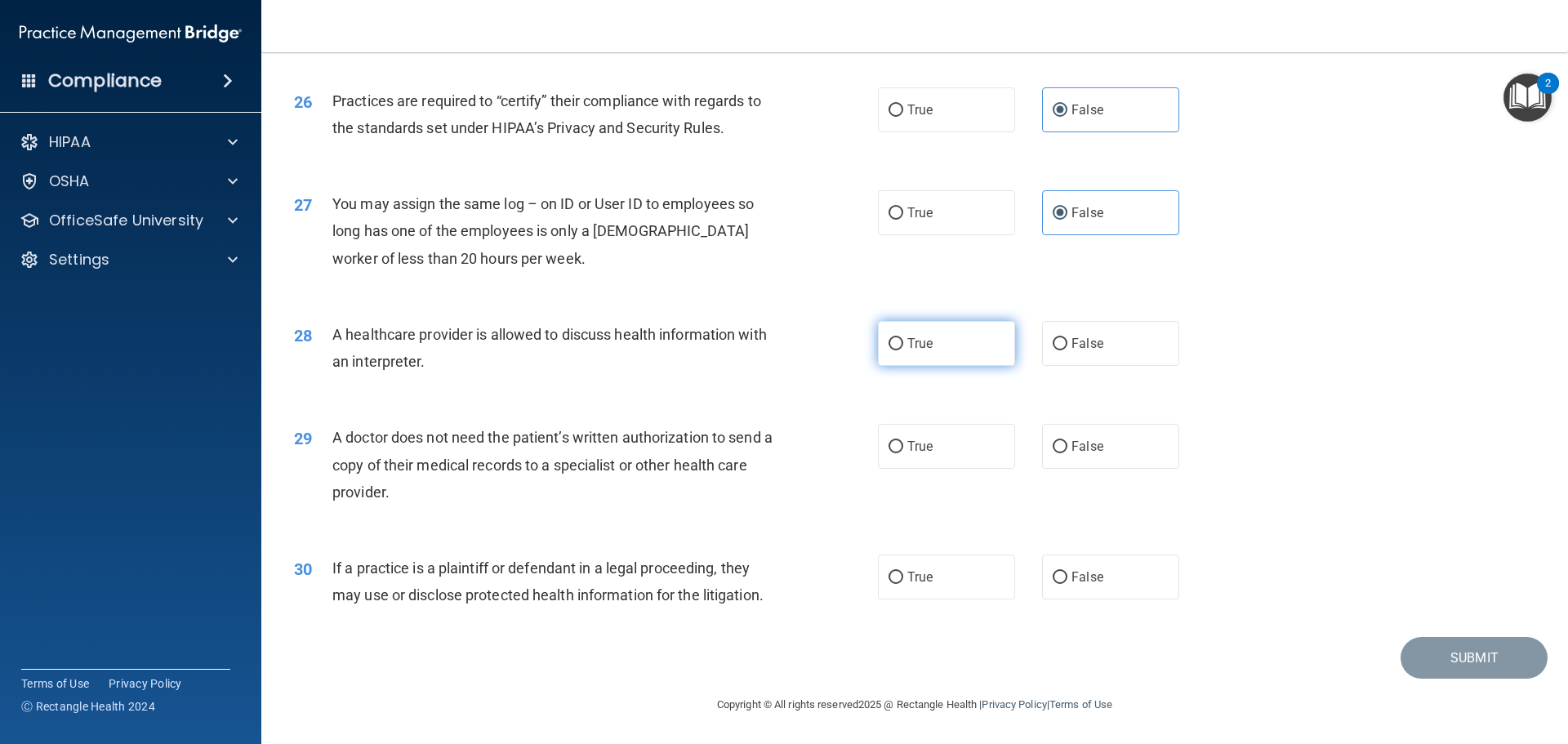
click at [965, 337] on label "True" at bounding box center [946, 343] width 137 height 45
click at [903, 338] on input "True" at bounding box center [896, 344] width 15 height 12
radio input "true"
drag, startPoint x: 478, startPoint y: 488, endPoint x: 330, endPoint y: 433, distance: 157.9
click at [330, 433] on div "29 A doctor does not need the patient’s written authorization to send a copy of…" at bounding box center [585, 469] width 633 height 90
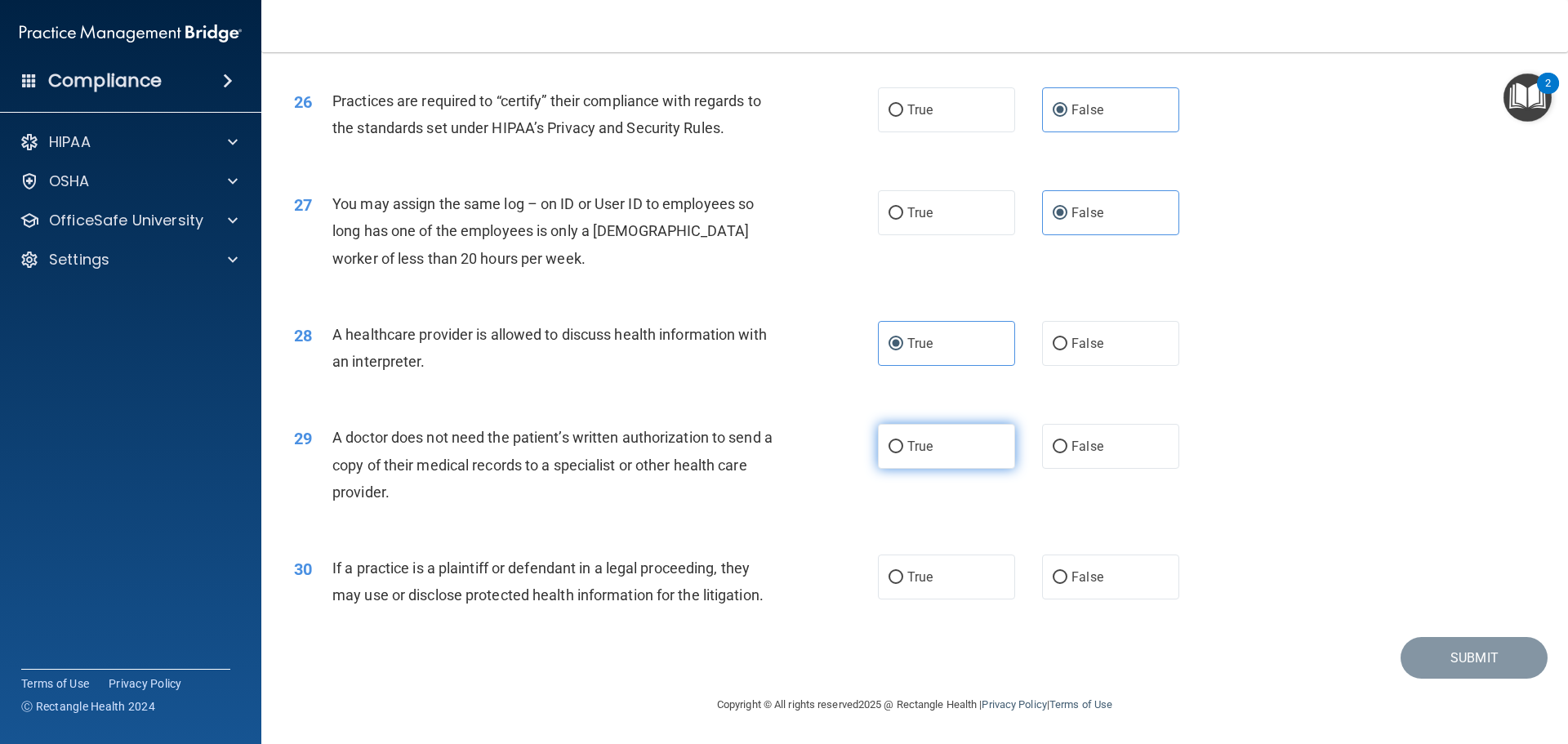
click at [941, 455] on label "True" at bounding box center [946, 446] width 137 height 45
click at [903, 454] on input "True" at bounding box center [896, 447] width 15 height 12
radio input "true"
click at [464, 432] on span "A doctor does not need the patient’s written authorization to send a copy of th…" at bounding box center [552, 464] width 440 height 71
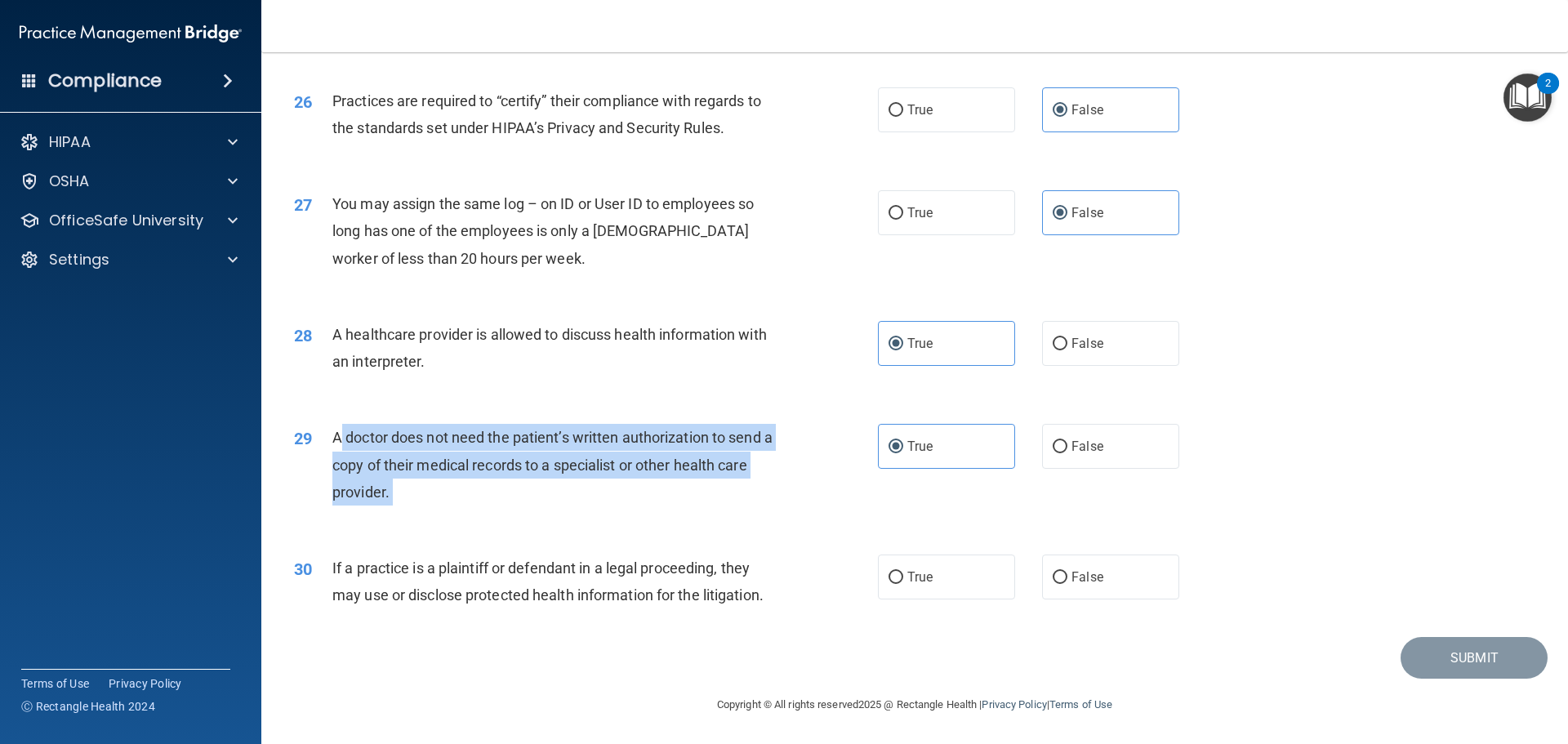
click at [464, 432] on span "A doctor does not need the patient’s written authorization to send a copy of th…" at bounding box center [552, 464] width 440 height 71
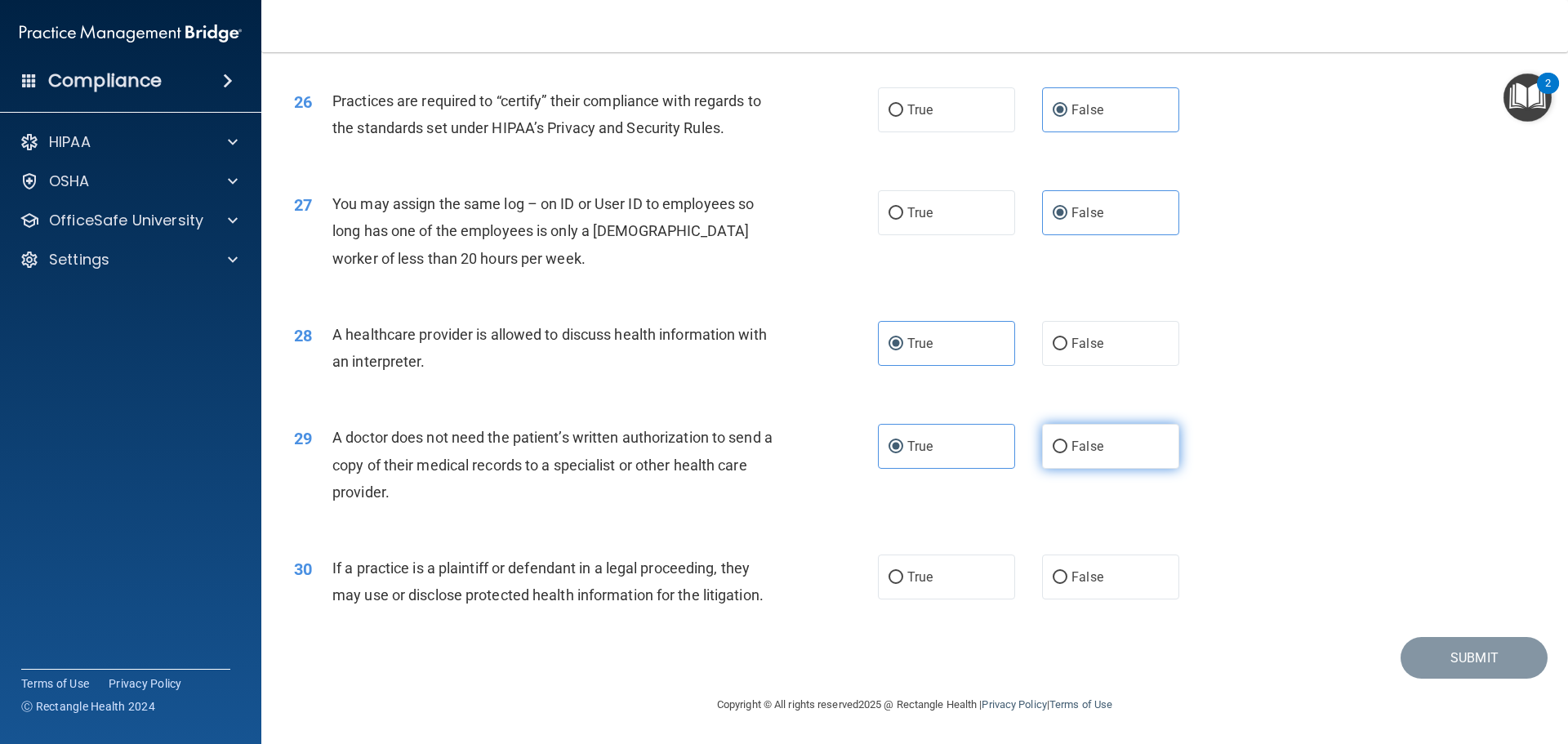
click at [1081, 462] on label "False" at bounding box center [1110, 446] width 137 height 45
click at [1067, 454] on input "False" at bounding box center [1060, 447] width 15 height 12
radio input "true"
radio input "false"
click at [570, 594] on span "If a practice is a plaintiff or defendant in a legal proceeding, they may use o…" at bounding box center [548, 582] width 431 height 44
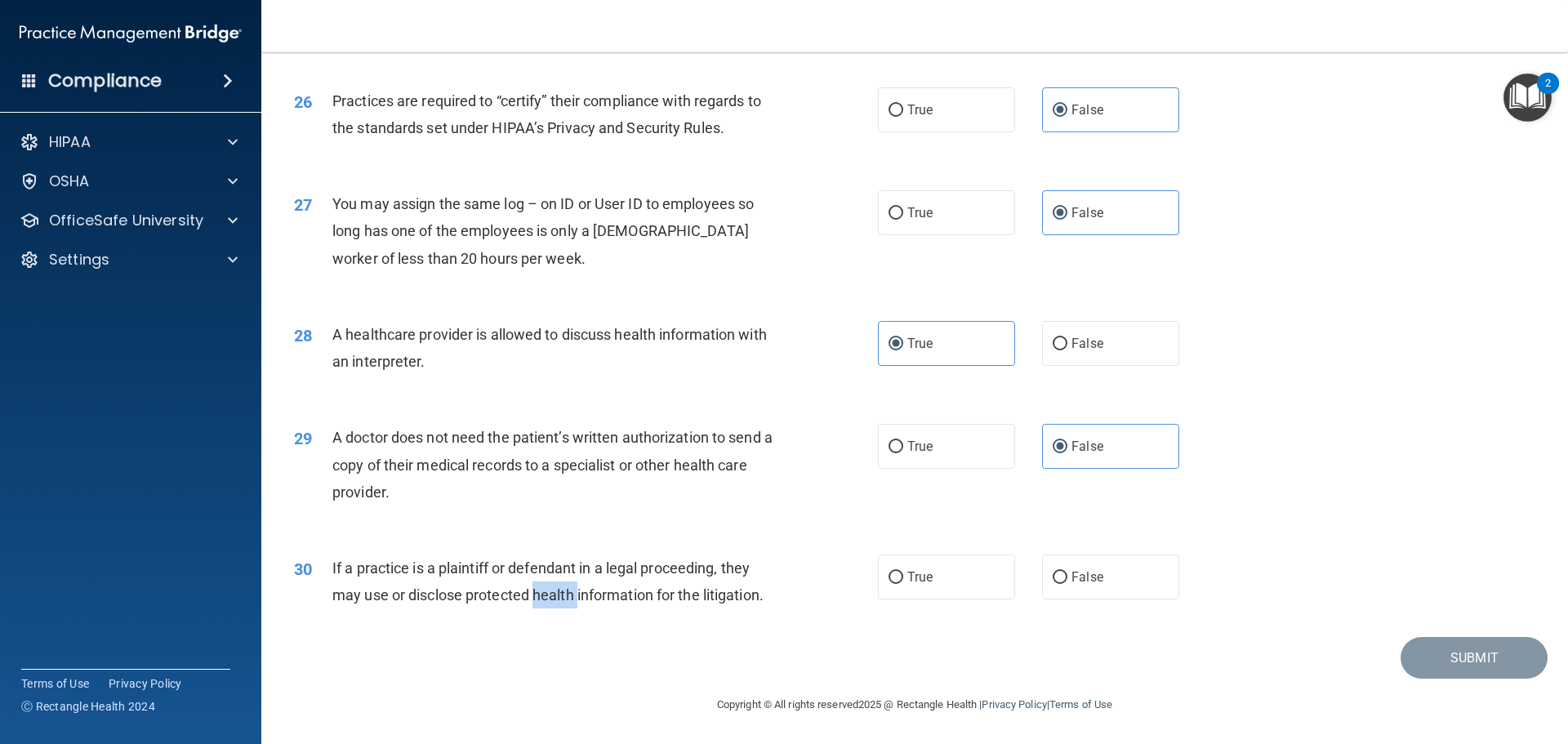
click at [570, 592] on span "If a practice is a plaintiff or defendant in a legal proceeding, they may use o…" at bounding box center [548, 582] width 431 height 44
click at [570, 590] on span "If a practice is a plaintiff or defendant in a legal proceeding, they may use o…" at bounding box center [548, 582] width 431 height 44
drag, startPoint x: 570, startPoint y: 589, endPoint x: 514, endPoint y: 586, distance: 56.1
click at [514, 586] on span "If a practice is a plaintiff or defendant in a legal proceeding, they may use o…" at bounding box center [548, 582] width 431 height 44
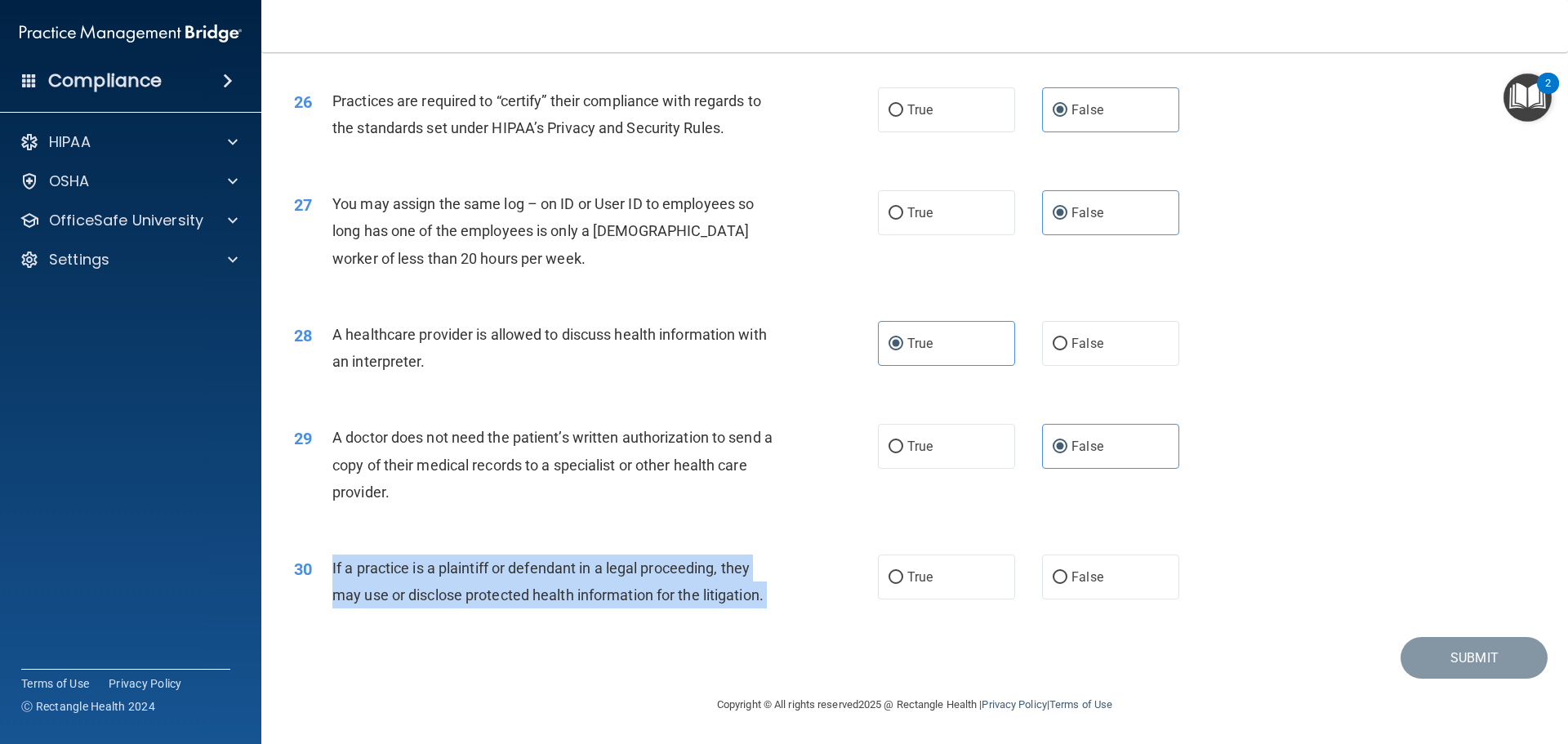
click at [514, 586] on span "If a practice is a plaintiff or defendant in a legal proceeding, they may use o…" at bounding box center [548, 582] width 431 height 44
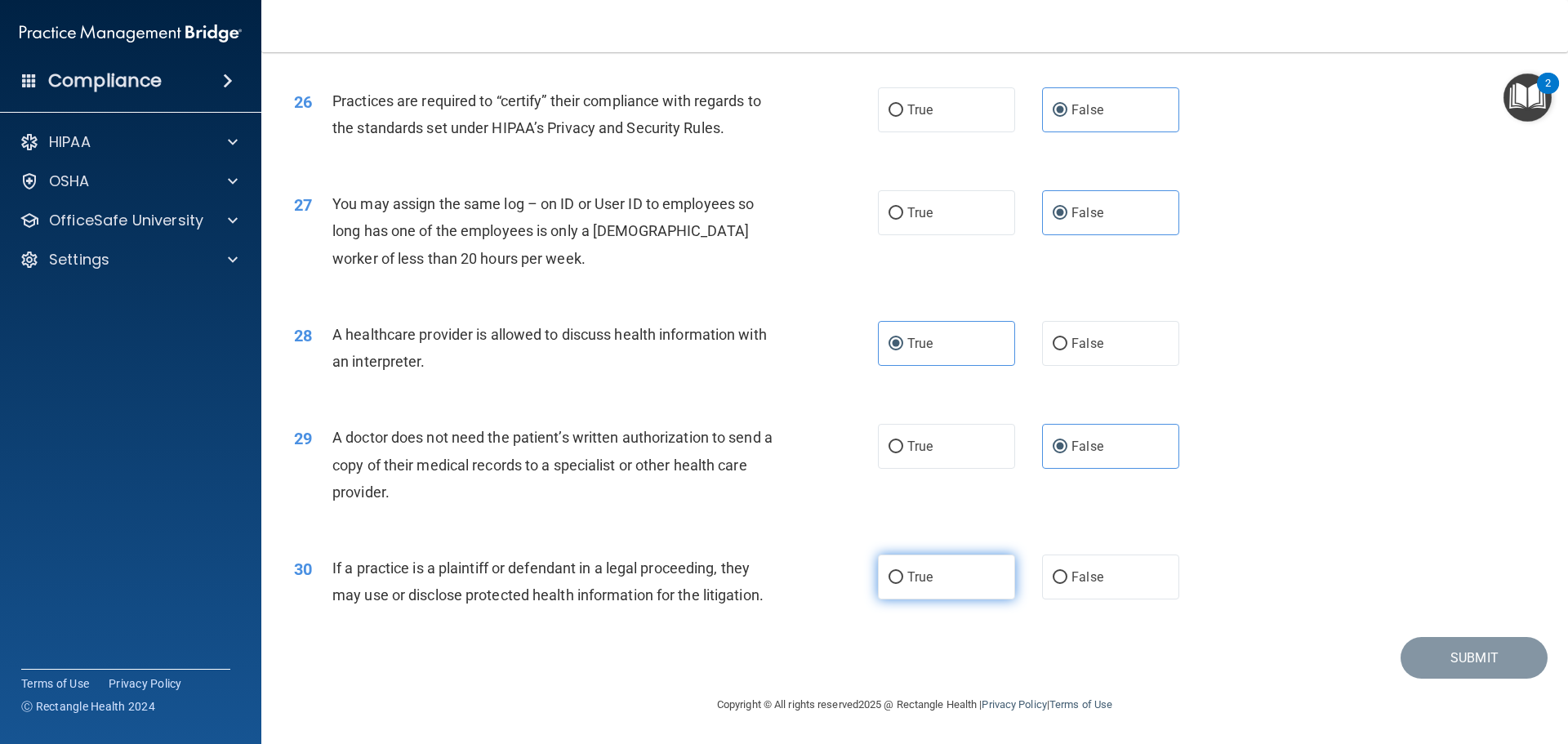
click at [963, 580] on label "True" at bounding box center [946, 576] width 137 height 45
click at [903, 580] on input "True" at bounding box center [896, 578] width 15 height 12
radio input "true"
click at [1469, 667] on button "Submit" at bounding box center [1474, 658] width 147 height 41
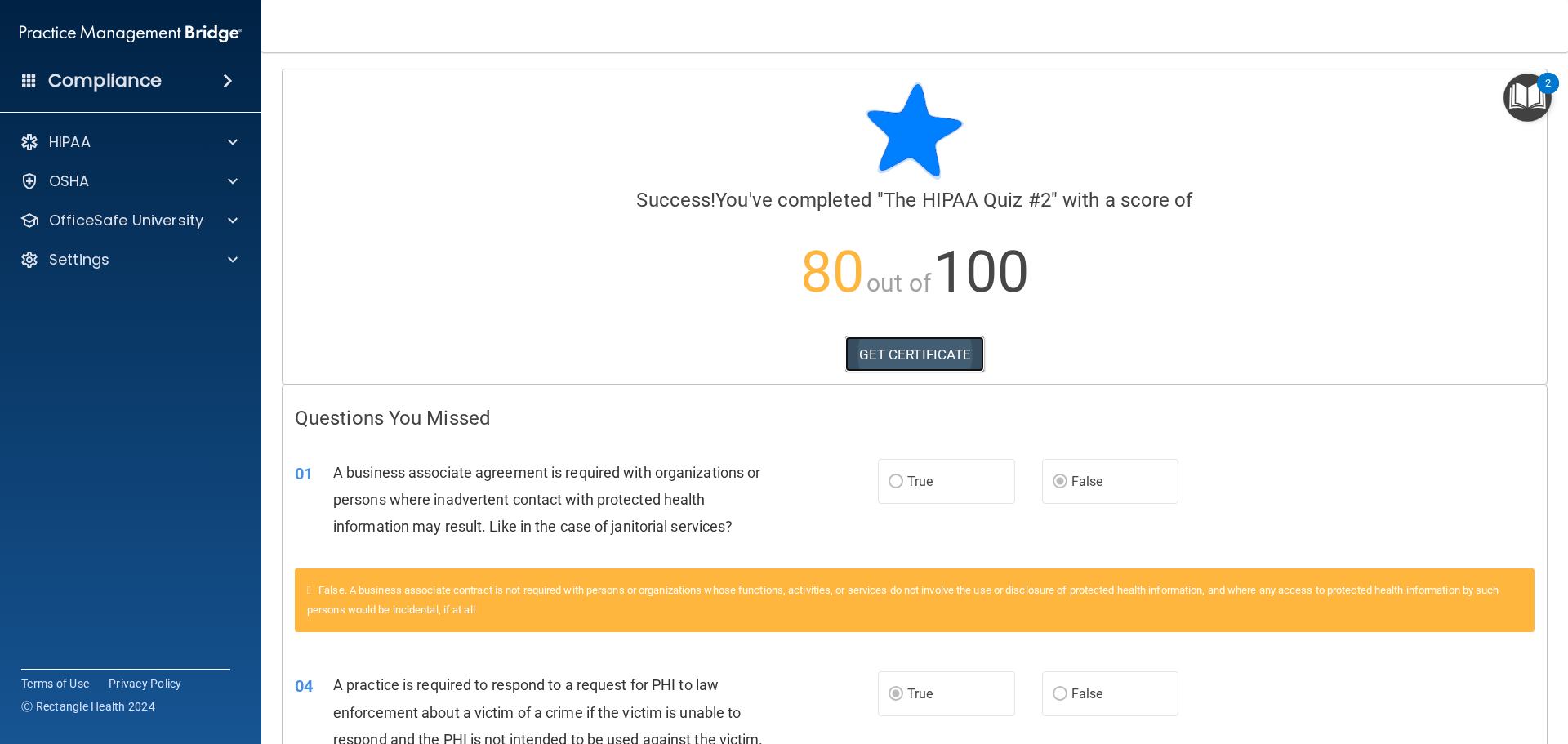
click at [922, 351] on link "GET CERTIFICATE" at bounding box center [915, 354] width 139 height 36
click at [161, 223] on p "OfficeSafe University" at bounding box center [126, 221] width 154 height 19
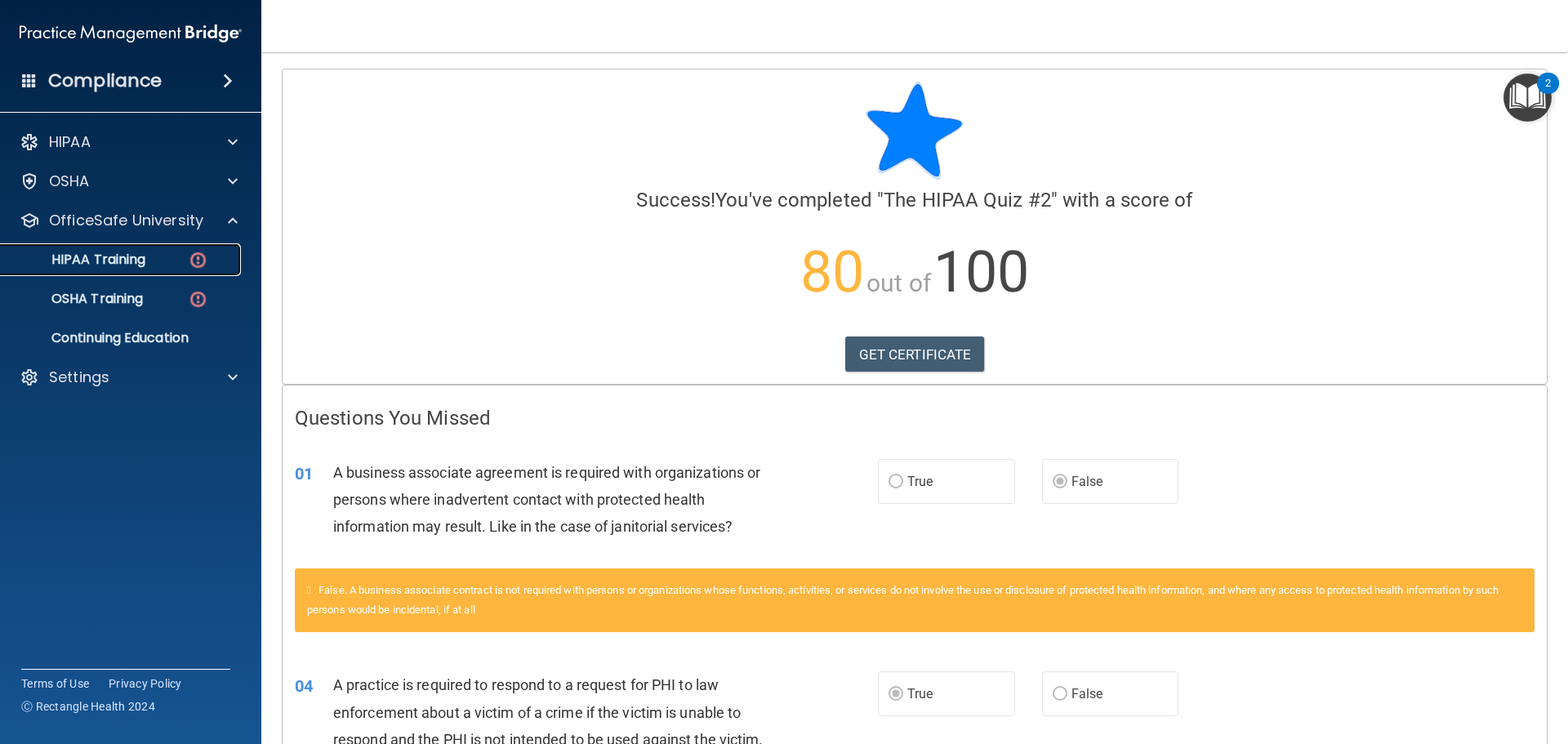
click at [137, 262] on p "HIPAA Training" at bounding box center [78, 259] width 135 height 17
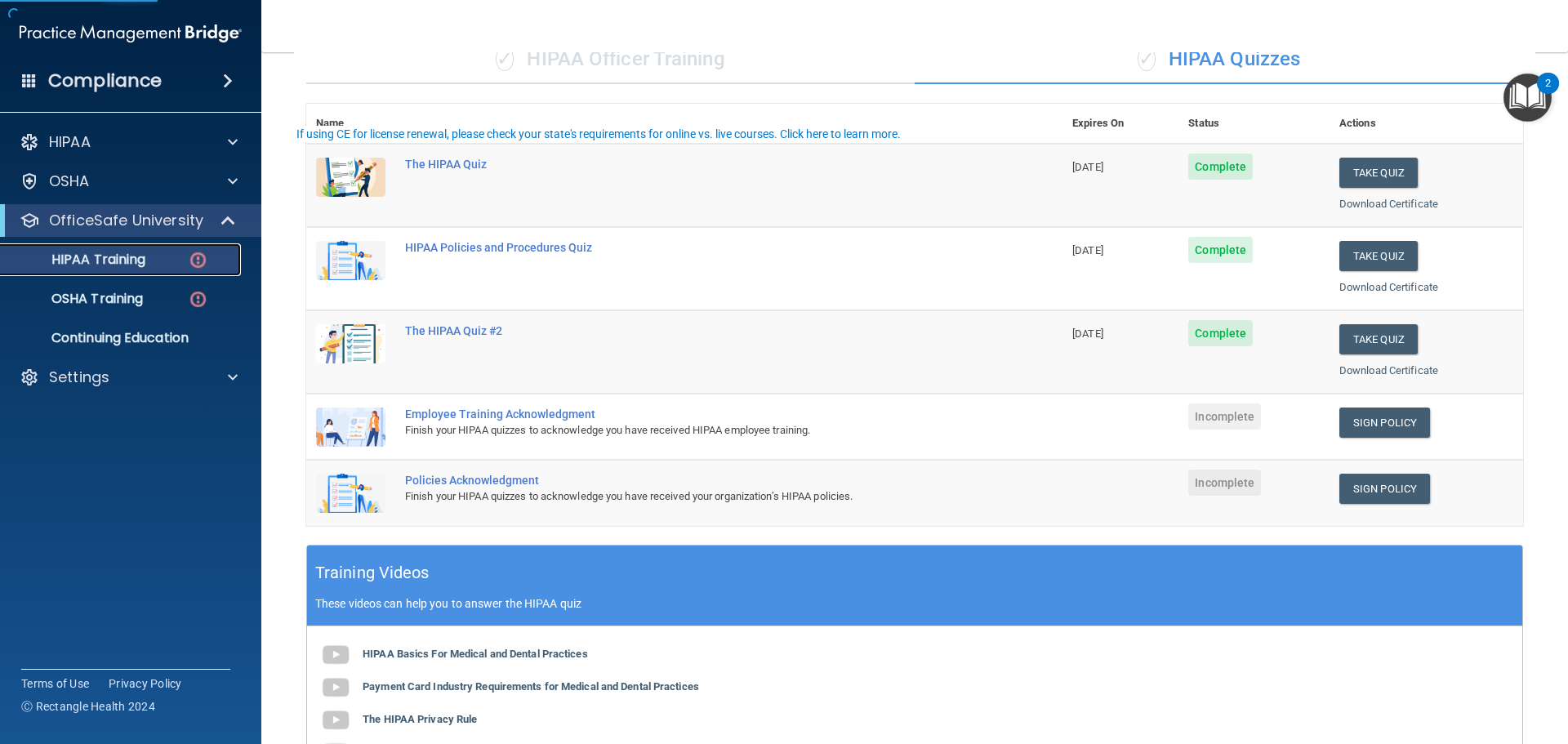
scroll to position [163, 0]
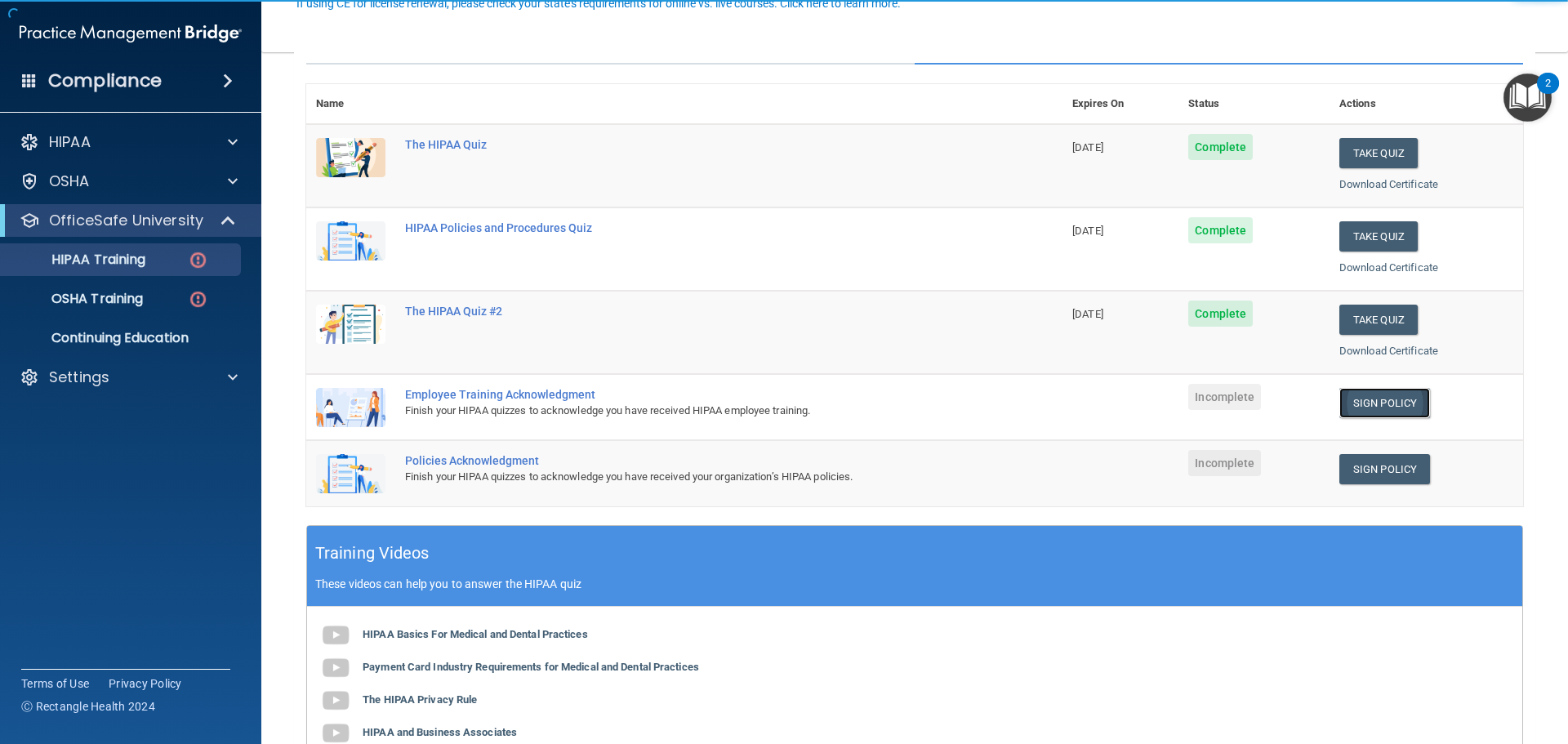
click at [1372, 410] on link "Sign Policy" at bounding box center [1384, 403] width 91 height 30
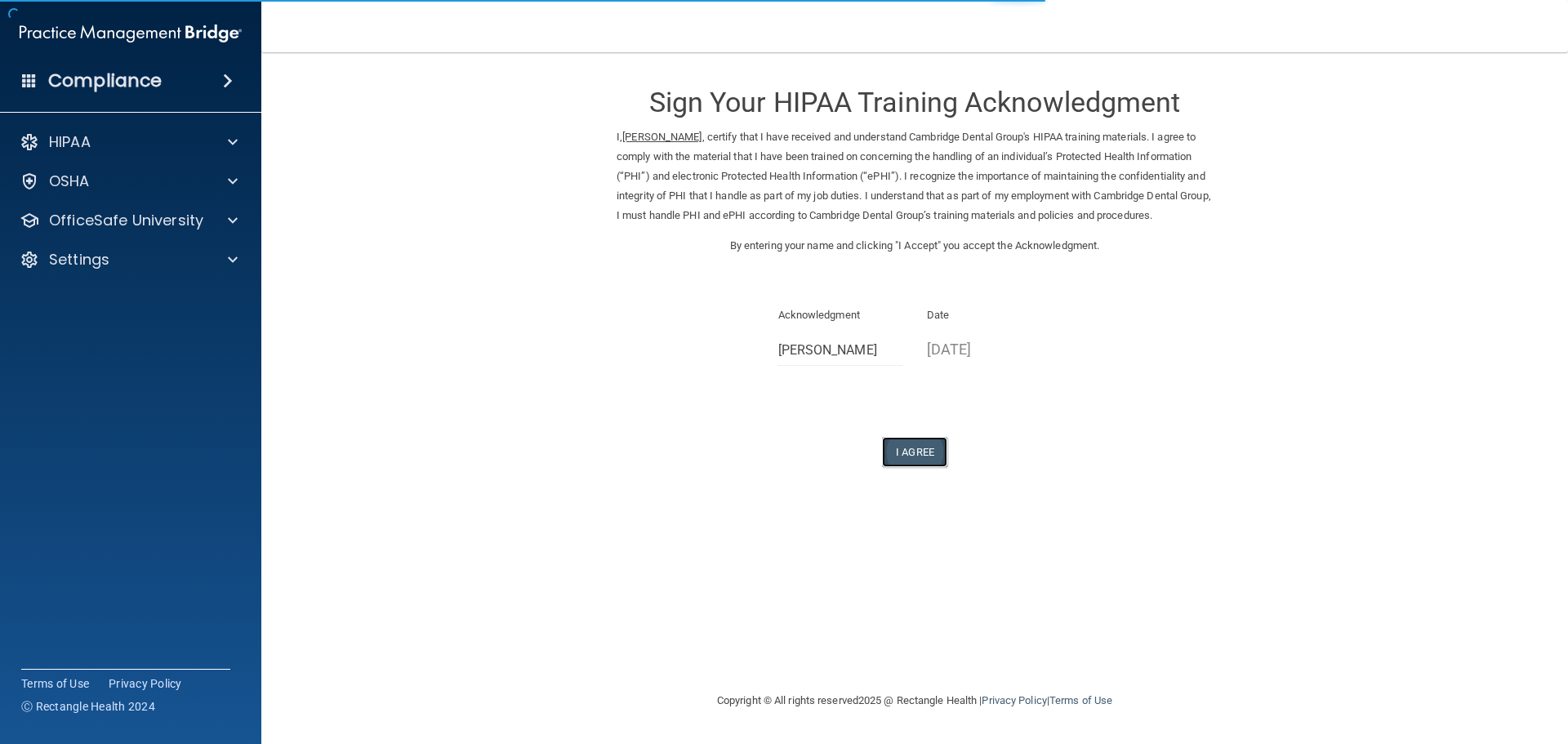
click at [934, 467] on button "I Agree" at bounding box center [914, 452] width 65 height 30
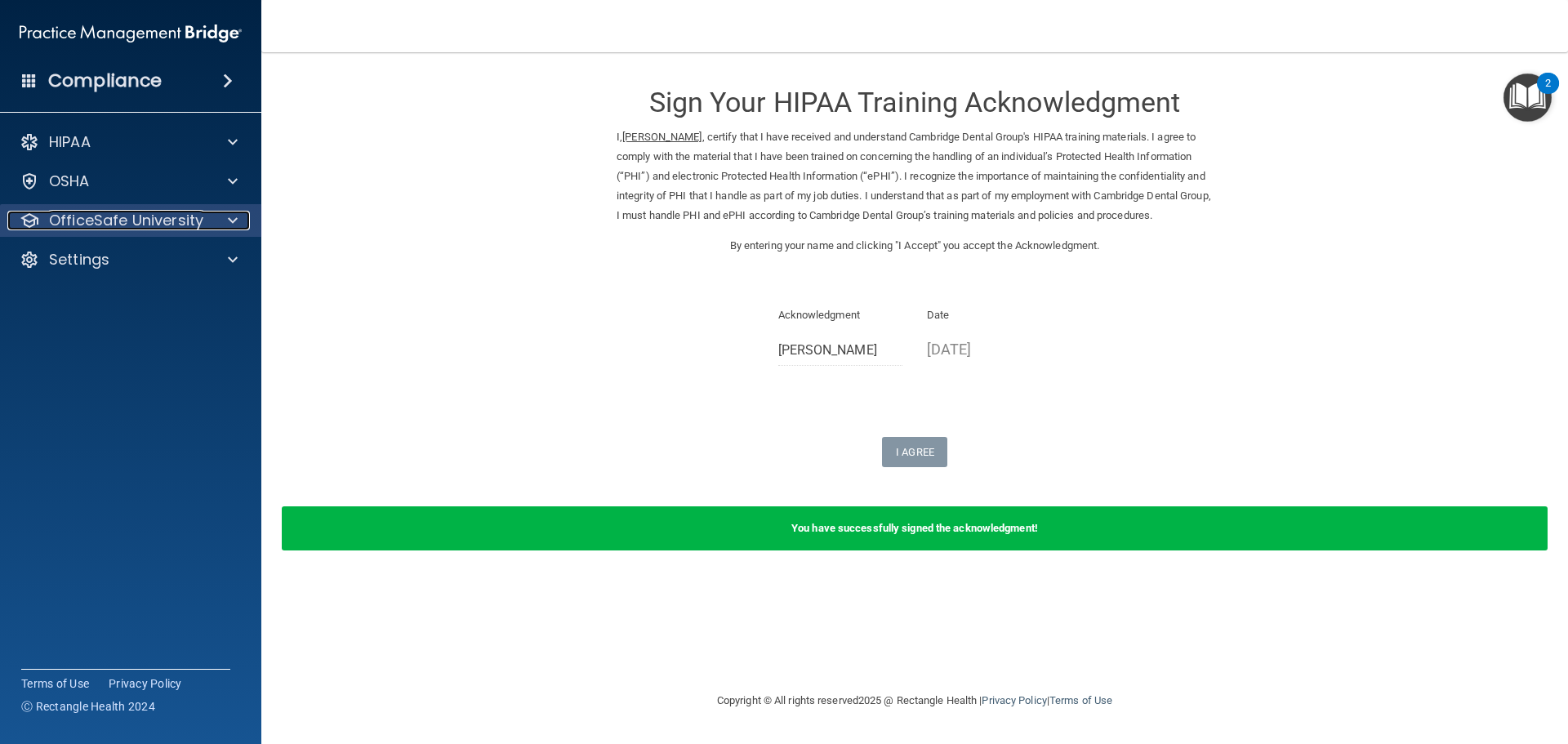
click at [202, 218] on div "OfficeSafe University" at bounding box center [108, 221] width 202 height 19
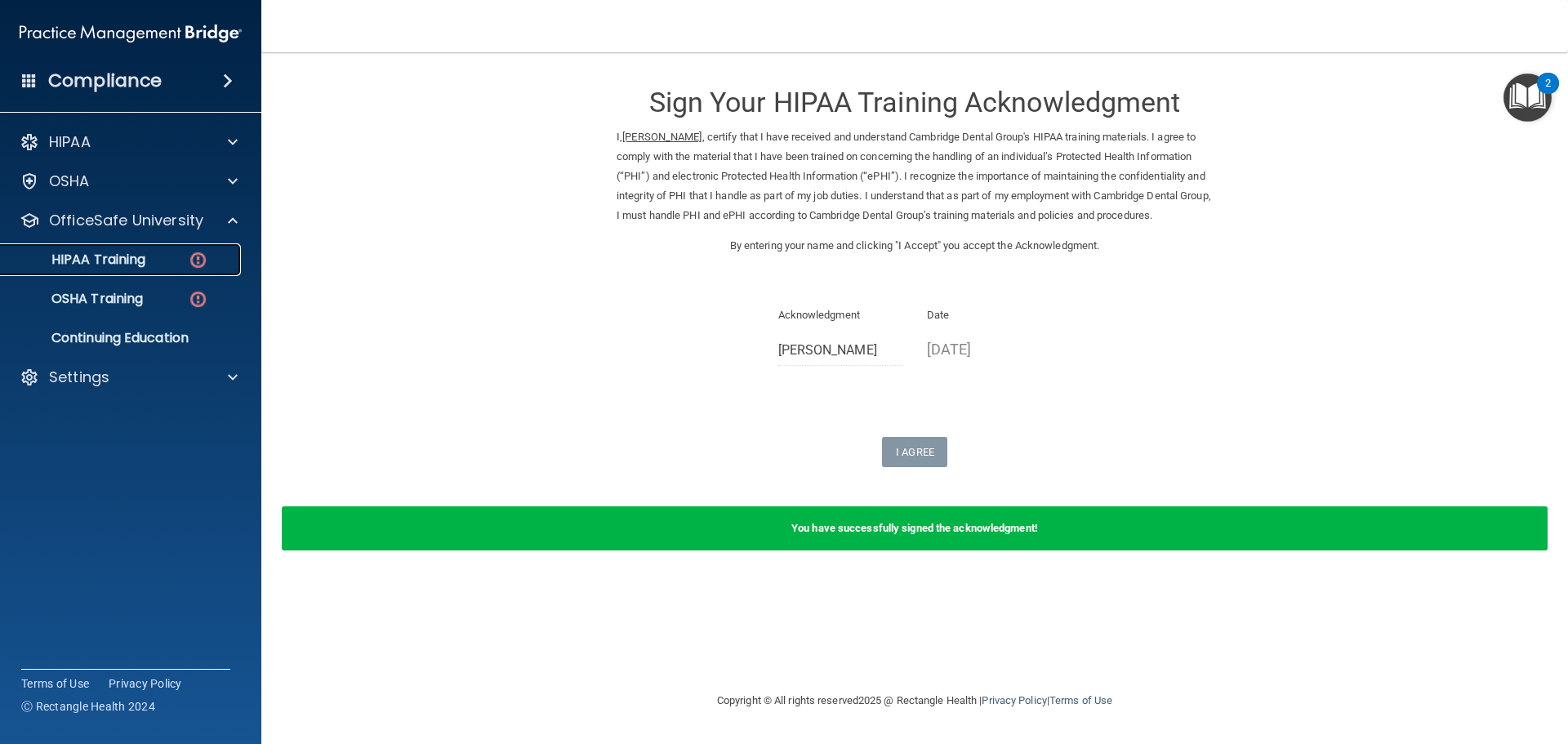
click at [121, 267] on p "HIPAA Training" at bounding box center [78, 259] width 135 height 17
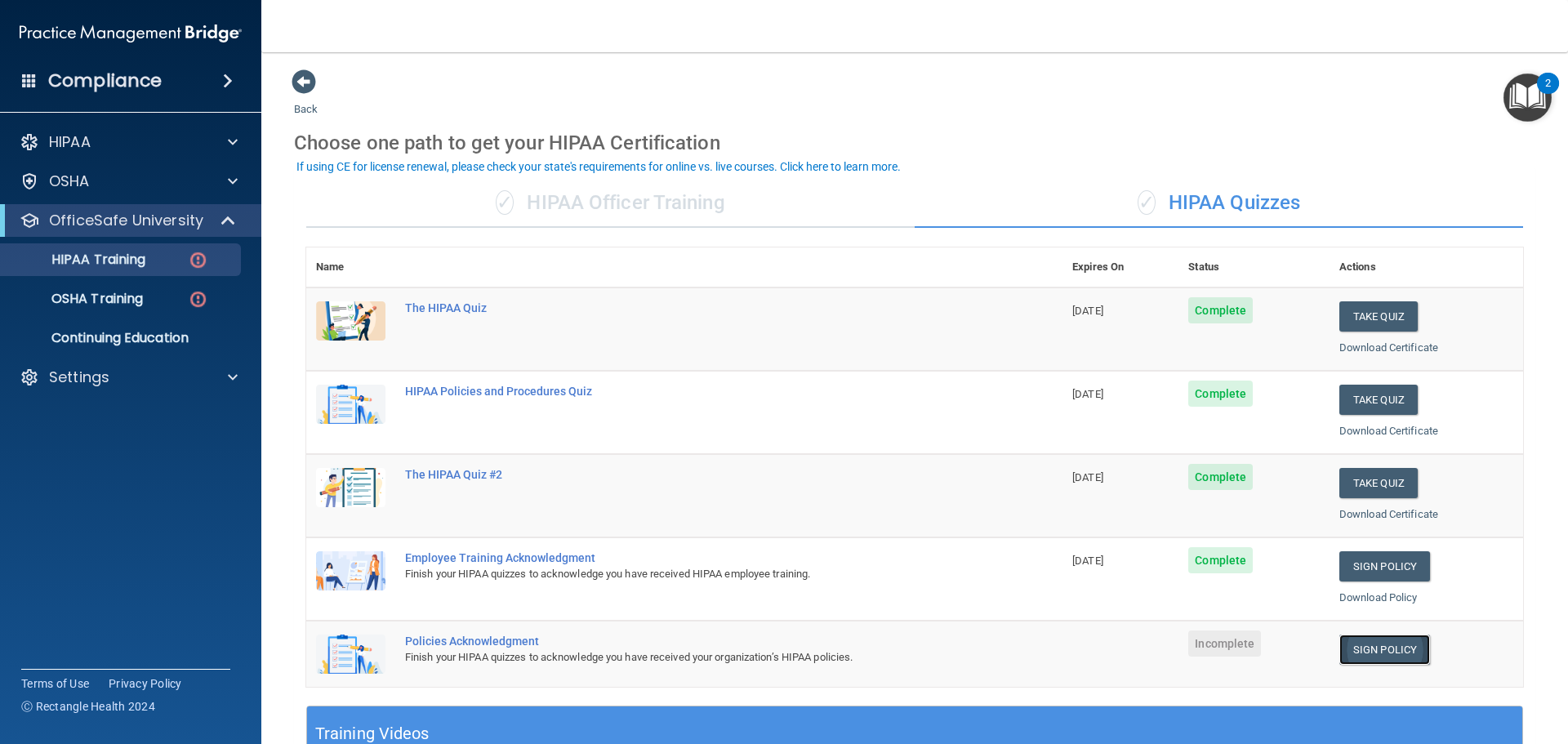
click at [1396, 654] on link "Sign Policy" at bounding box center [1384, 650] width 91 height 30
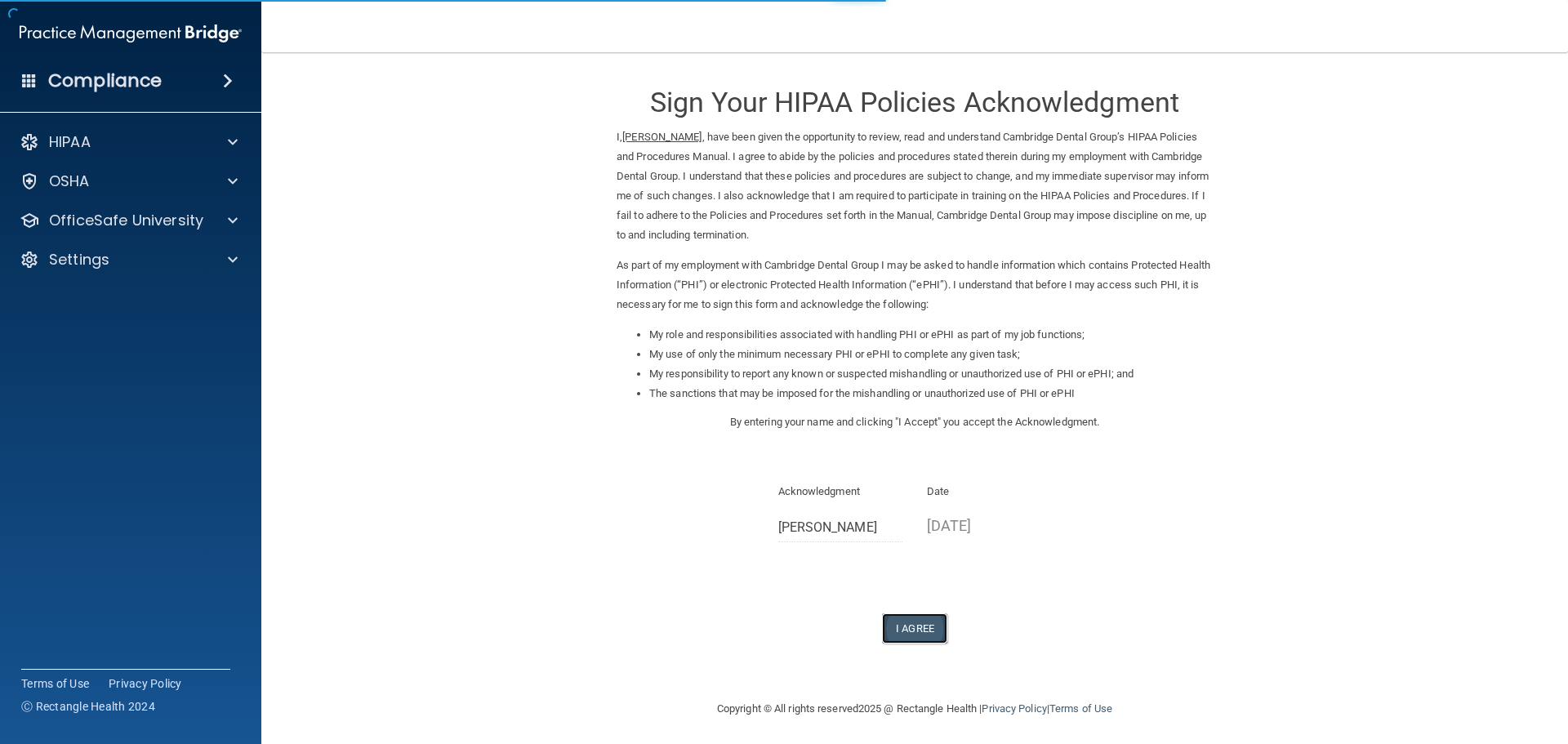
click at [902, 625] on button "I Agree" at bounding box center [914, 628] width 65 height 30
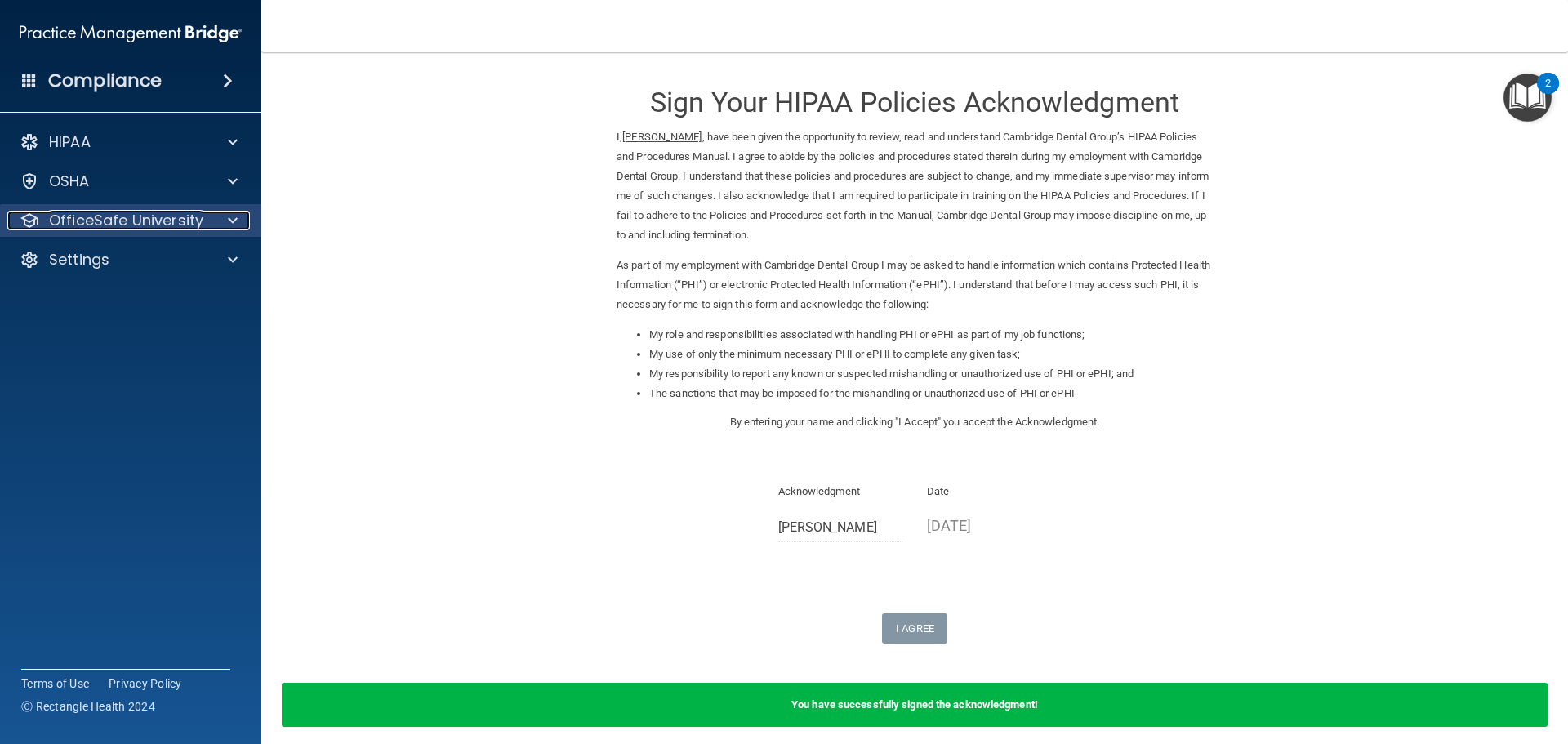
click at [146, 221] on p "OfficeSafe University" at bounding box center [126, 221] width 154 height 19
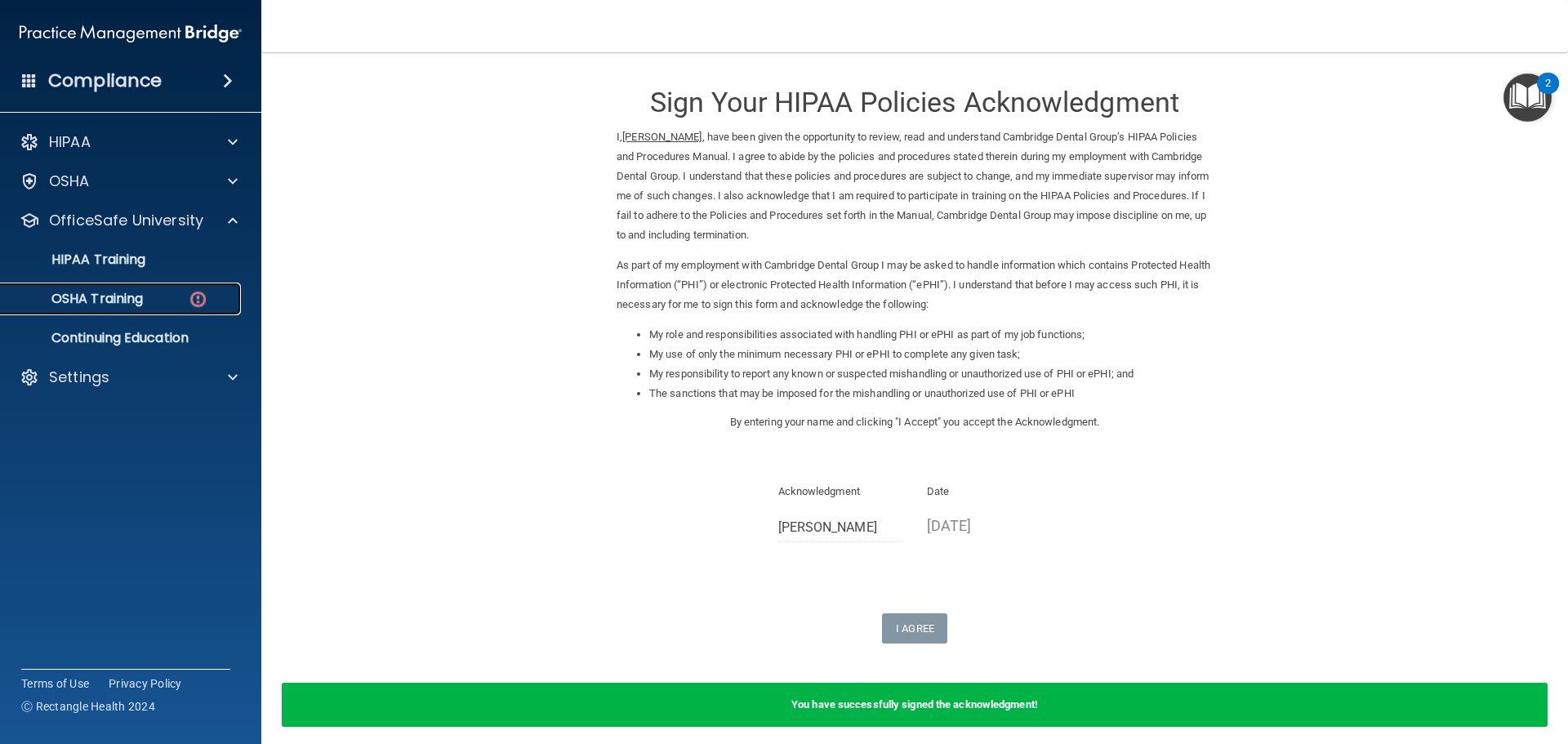
click at [148, 301] on div "OSHA Training" at bounding box center [122, 298] width 223 height 17
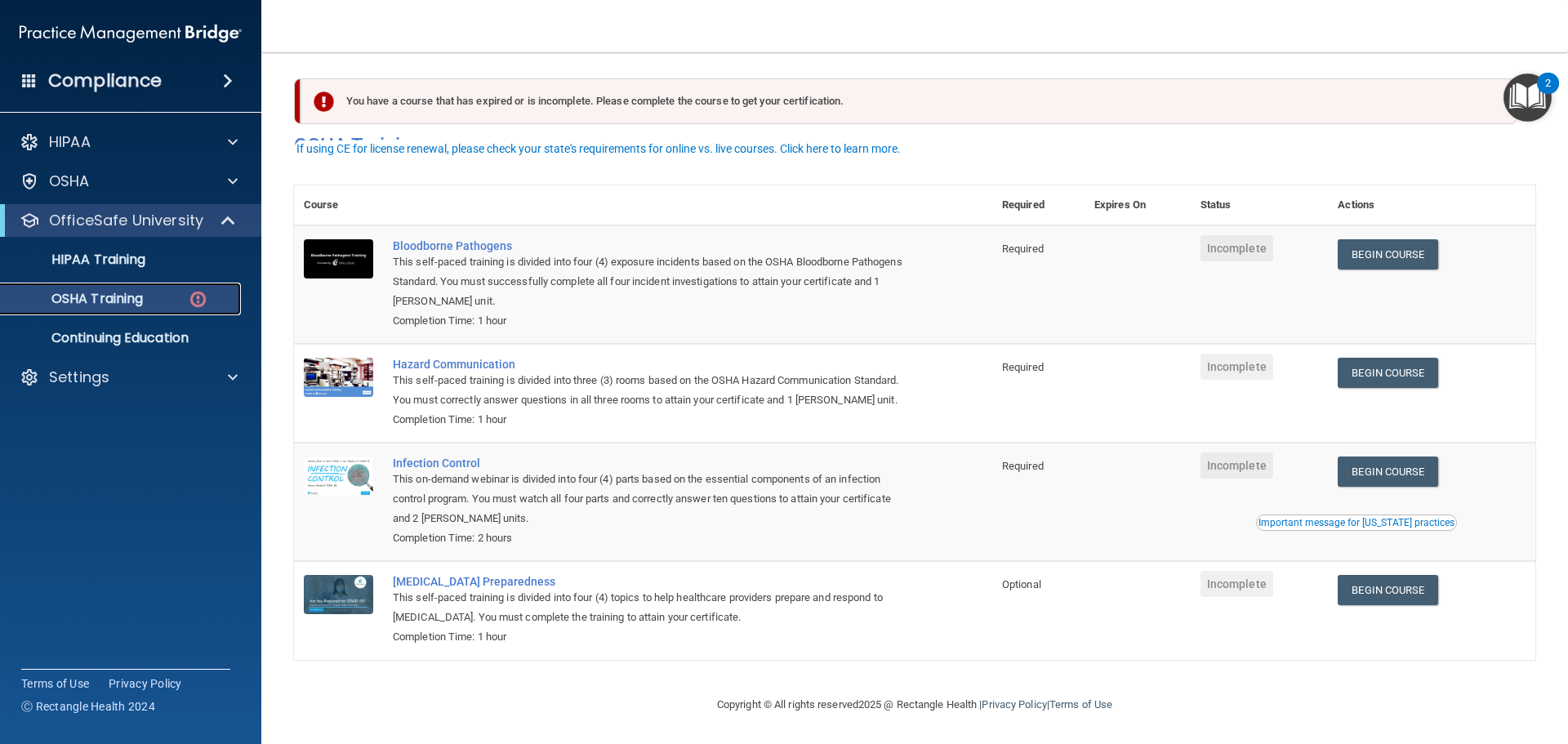
scroll to position [27, 0]
click at [1404, 239] on link "Begin Course" at bounding box center [1387, 254] width 100 height 30
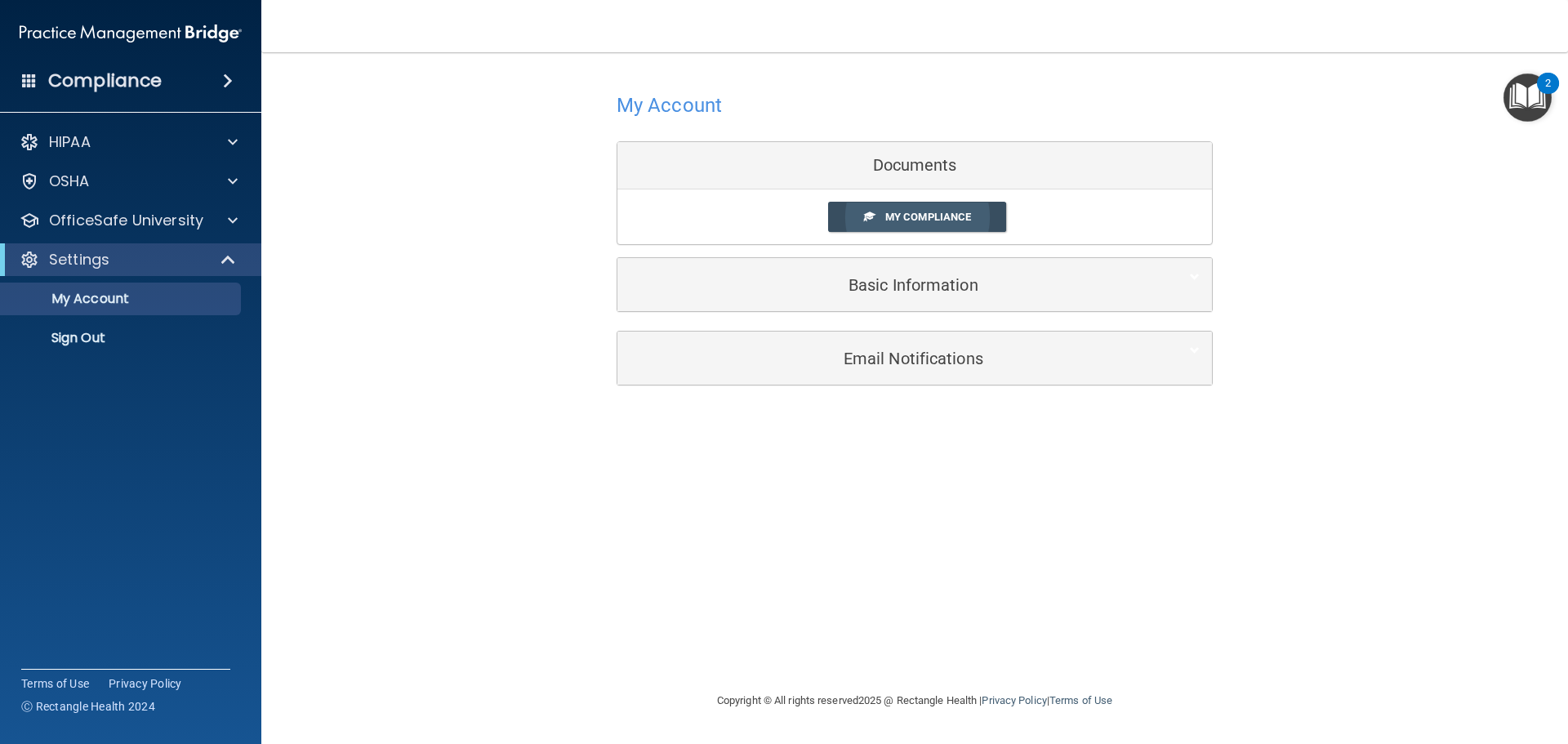
click at [942, 222] on span "My Compliance" at bounding box center [927, 217] width 86 height 12
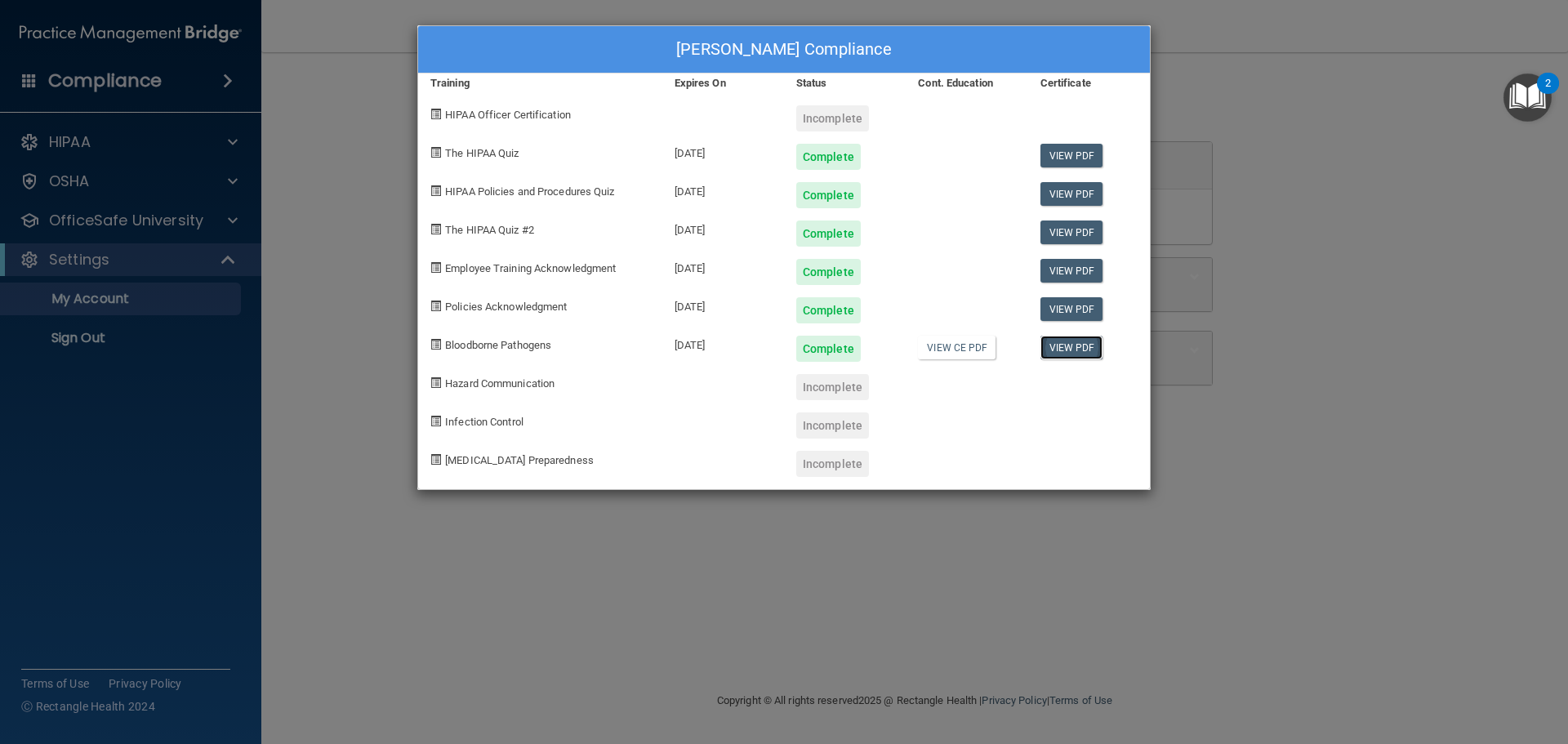
click at [1090, 350] on link "View PDF" at bounding box center [1071, 347] width 63 height 24
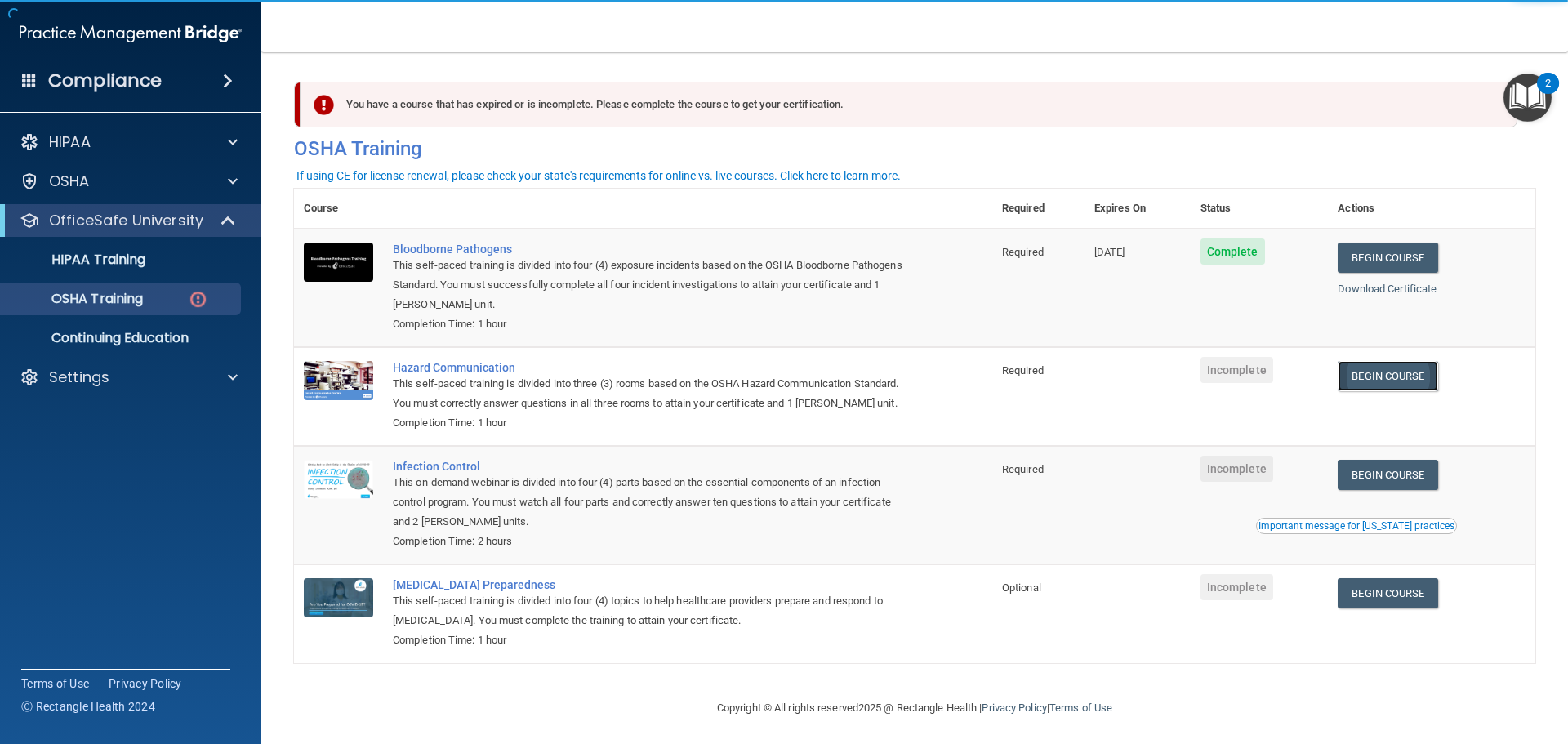
click at [1393, 378] on link "Begin Course" at bounding box center [1387, 376] width 100 height 30
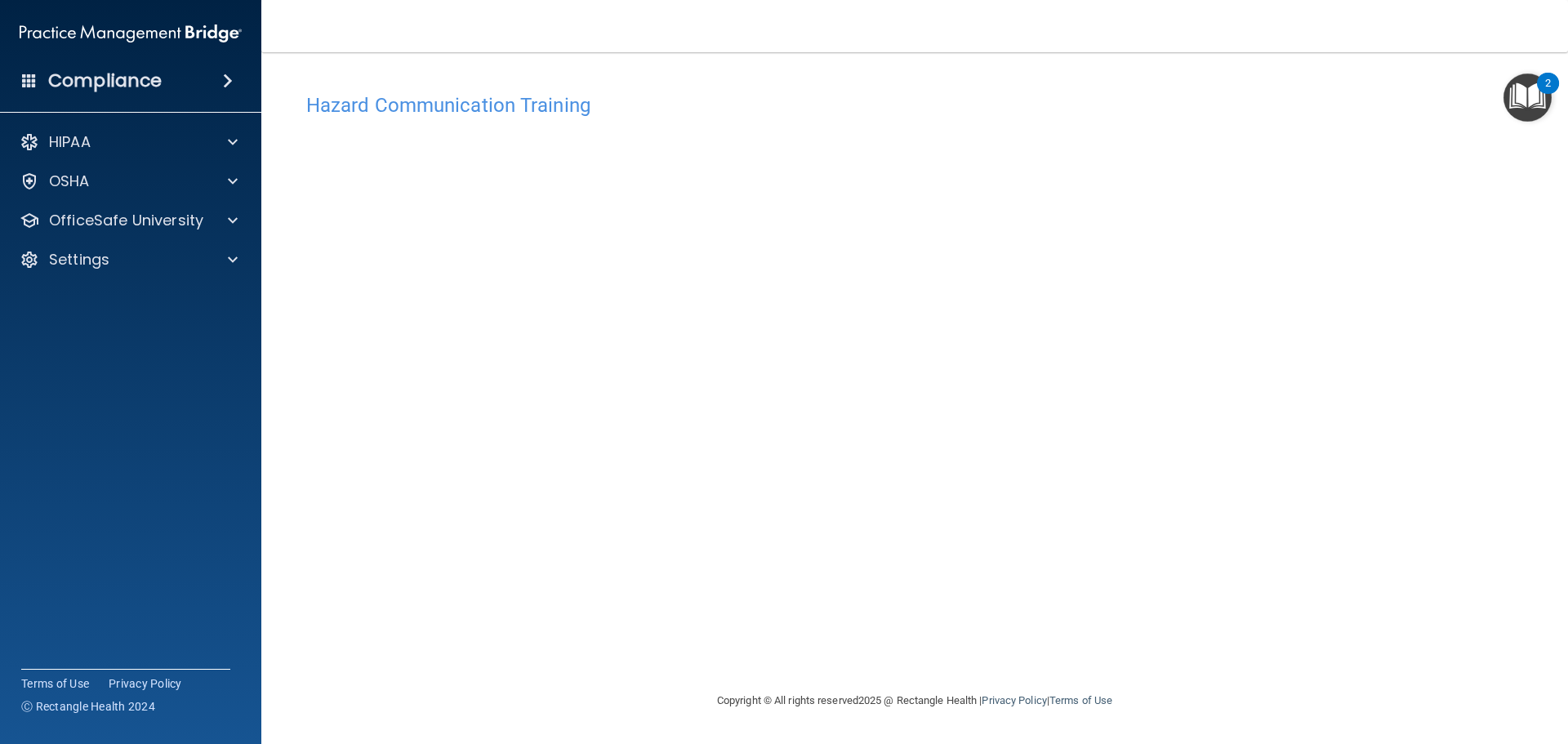
drag, startPoint x: 1149, startPoint y: 636, endPoint x: 1139, endPoint y: 638, distance: 10.2
click at [1145, 636] on div "Hazard Communication Training This course doesn’t expire until . Are you sure y…" at bounding box center [914, 387] width 1241 height 606
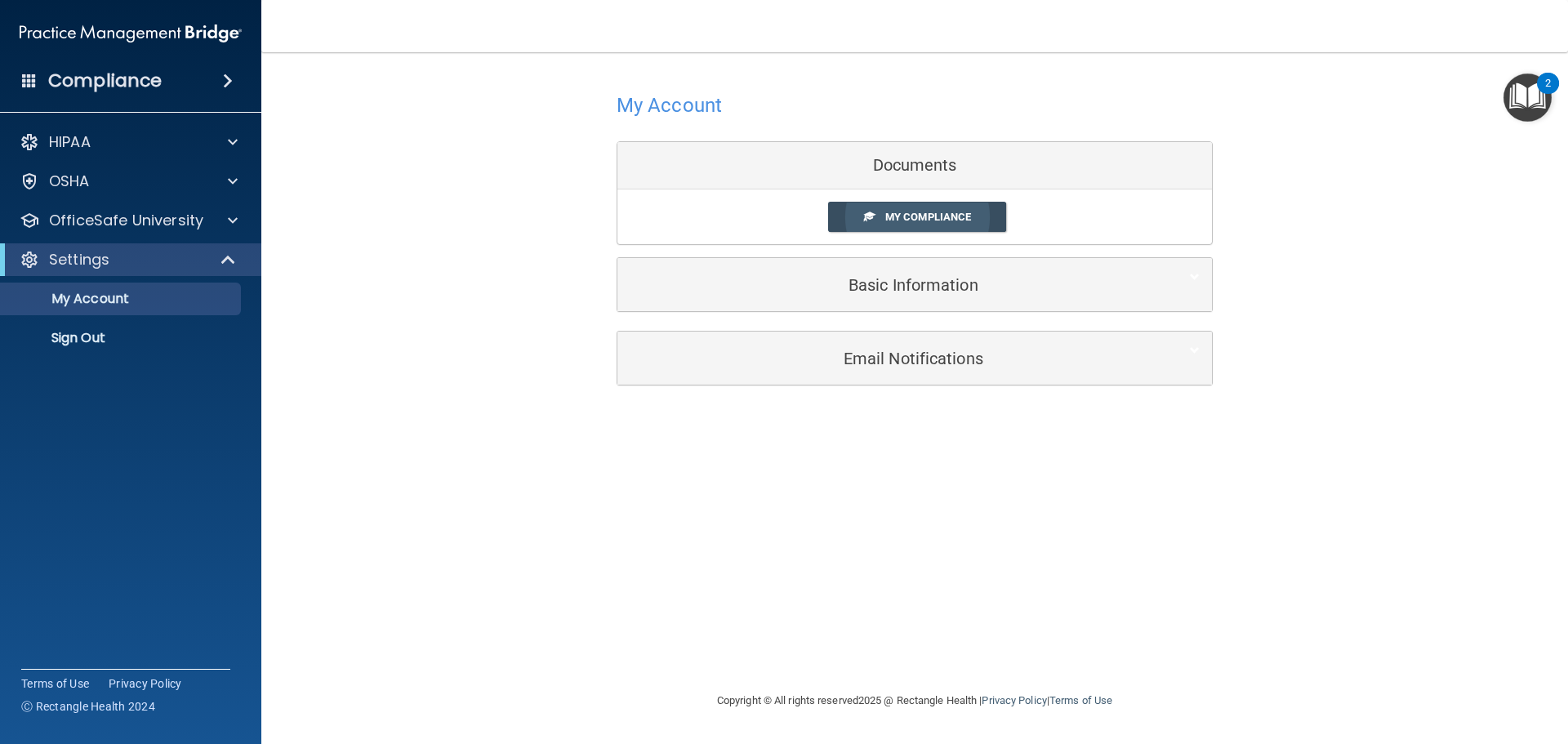
click at [929, 213] on span "My Compliance" at bounding box center [927, 217] width 86 height 12
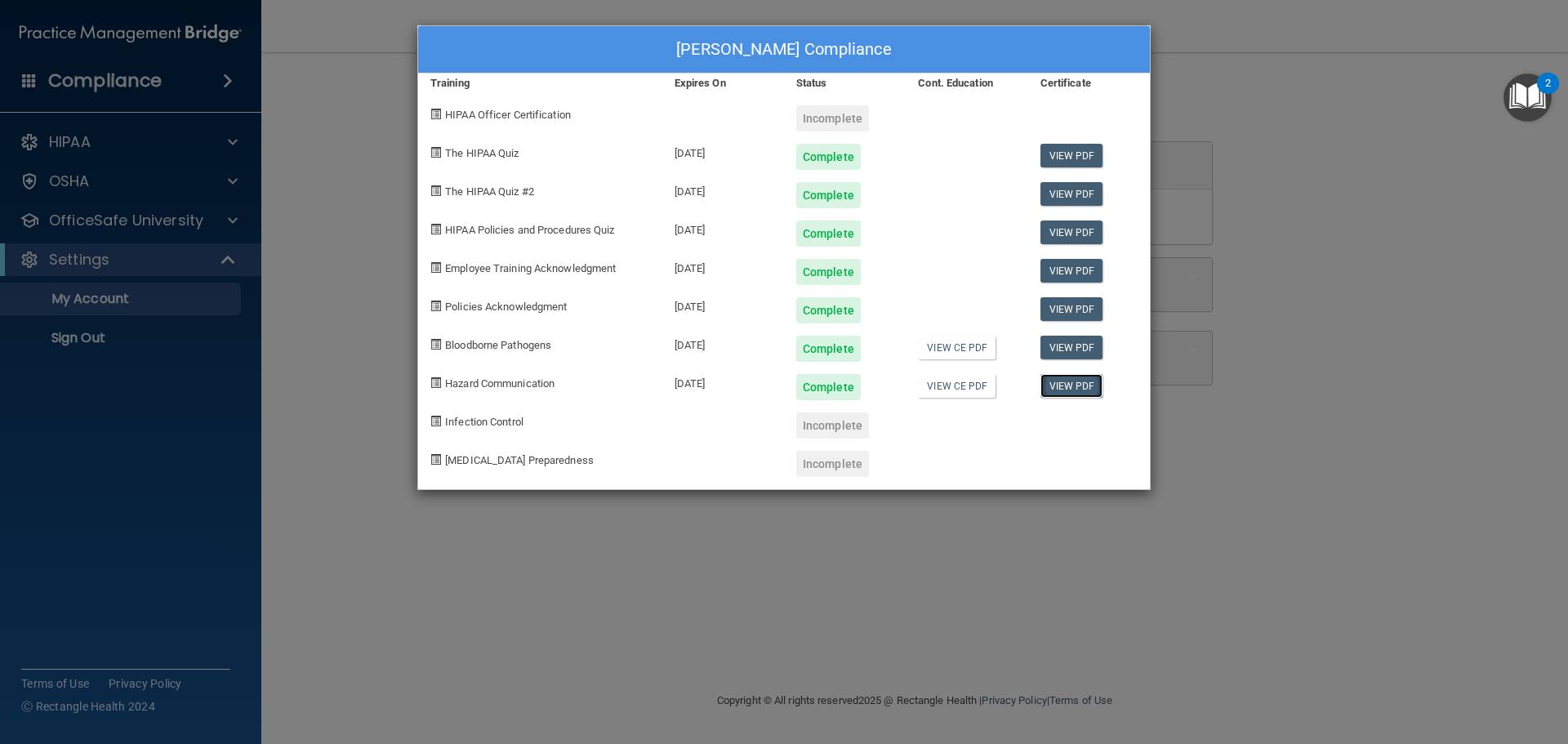
click at [1073, 393] on link "View PDF" at bounding box center [1071, 386] width 63 height 24
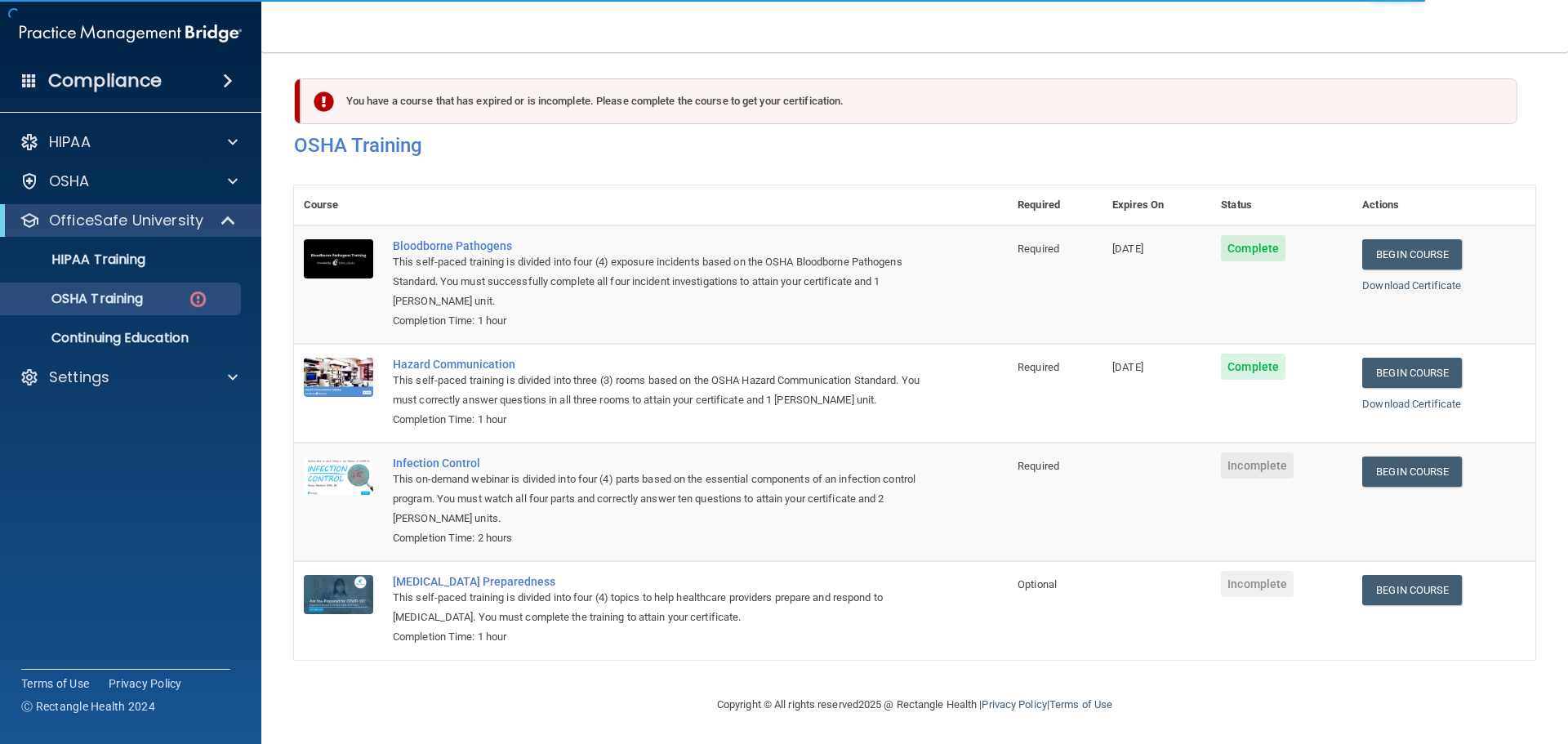
scroll to position [7, 0]
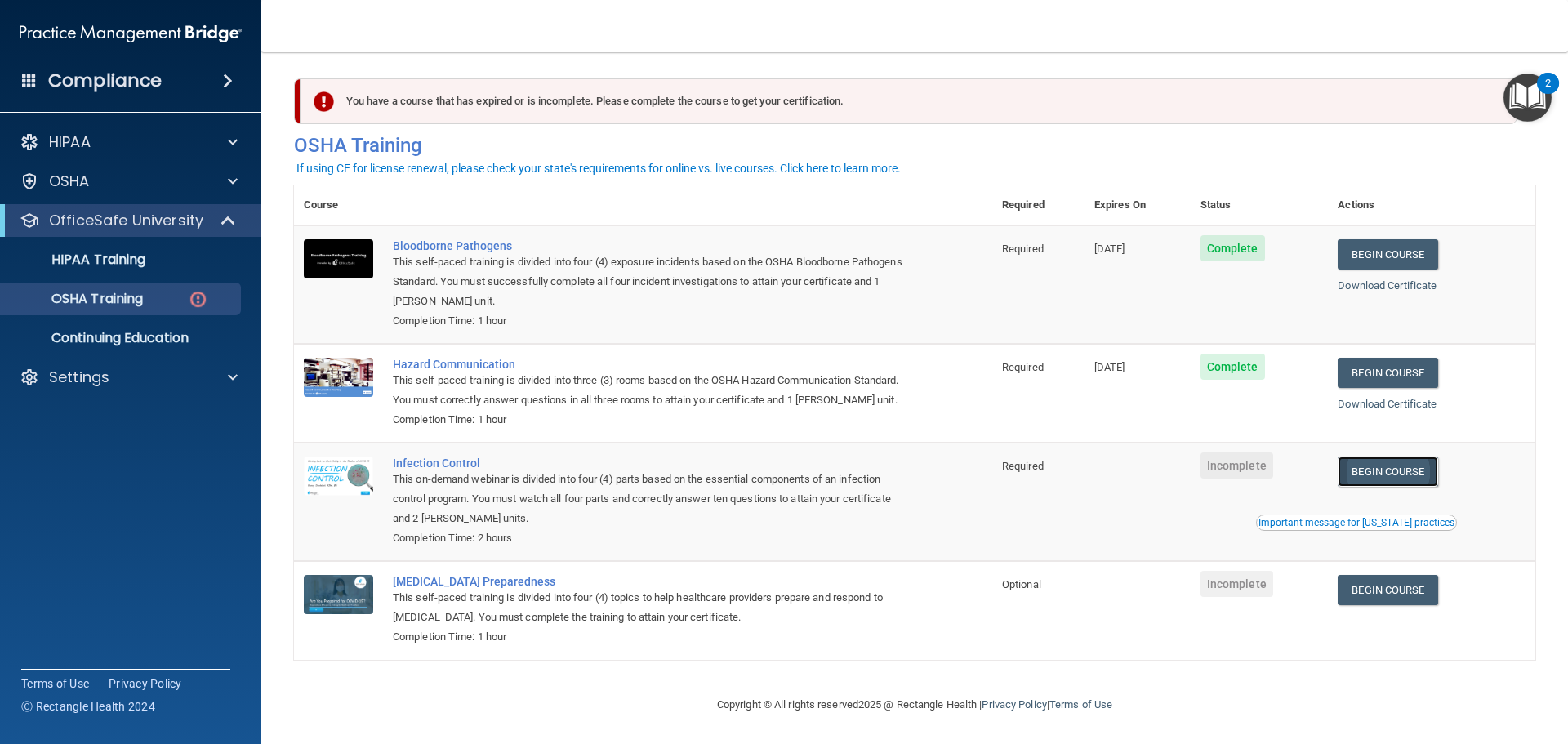
click at [1405, 486] on link "Begin Course" at bounding box center [1387, 471] width 100 height 30
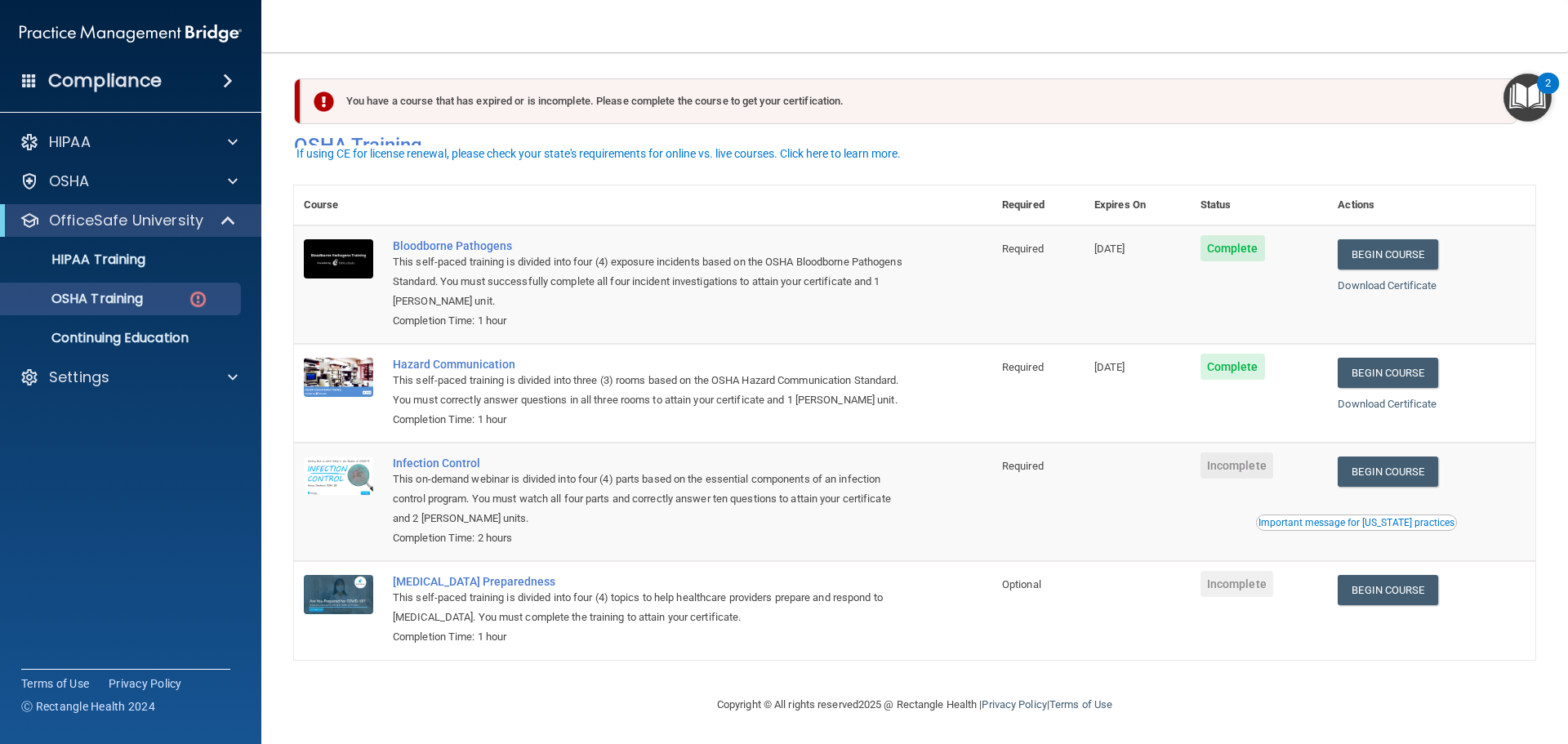
scroll to position [27, 0]
click at [1389, 467] on link "Begin Course" at bounding box center [1387, 471] width 100 height 30
click at [1411, 588] on link "Begin Course" at bounding box center [1387, 590] width 100 height 30
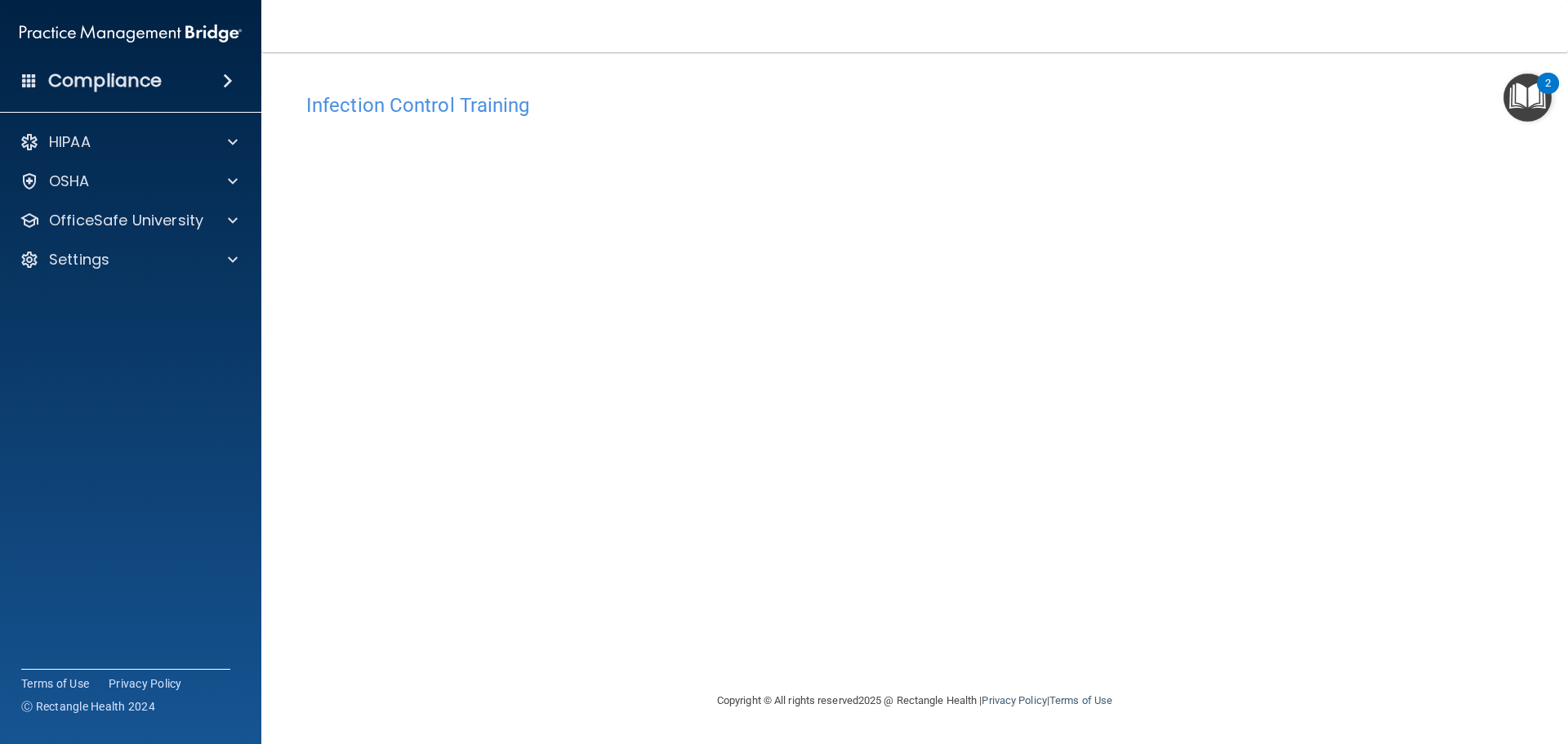
drag, startPoint x: 761, startPoint y: 685, endPoint x: 1260, endPoint y: 381, distance: 584.3
click at [1260, 381] on div "Infection Control Training This course doesn’t expire until . Are you sure you …" at bounding box center [914, 387] width 1241 height 606
drag, startPoint x: 526, startPoint y: 107, endPoint x: 456, endPoint y: 104, distance: 70.1
click at [456, 104] on h4 "Infection Control Training" at bounding box center [914, 105] width 1217 height 21
click at [596, 82] on div "Infection Control Training This course doesn’t expire until . Are you sure you …" at bounding box center [914, 372] width 1241 height 606
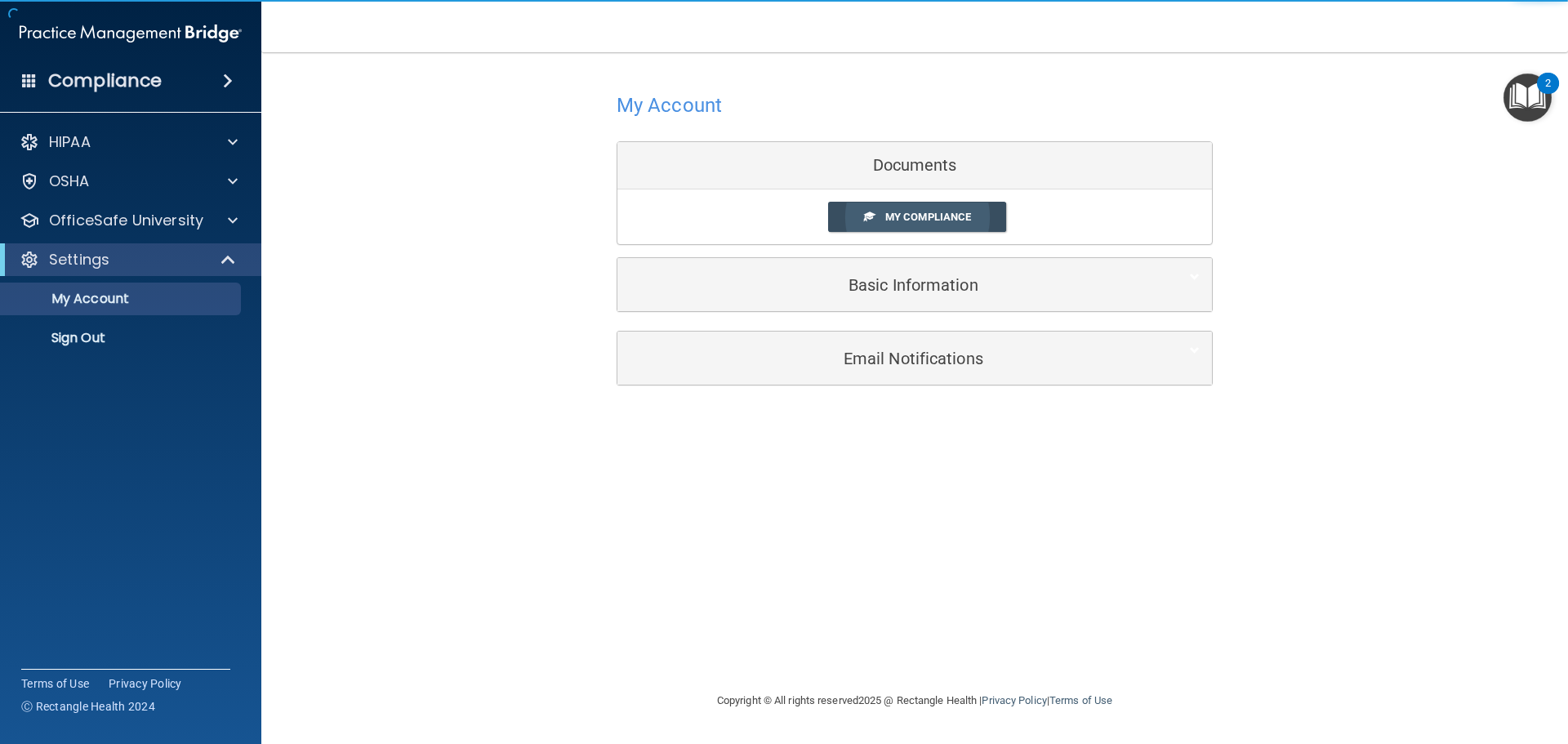
click at [927, 221] on span "My Compliance" at bounding box center [927, 217] width 86 height 12
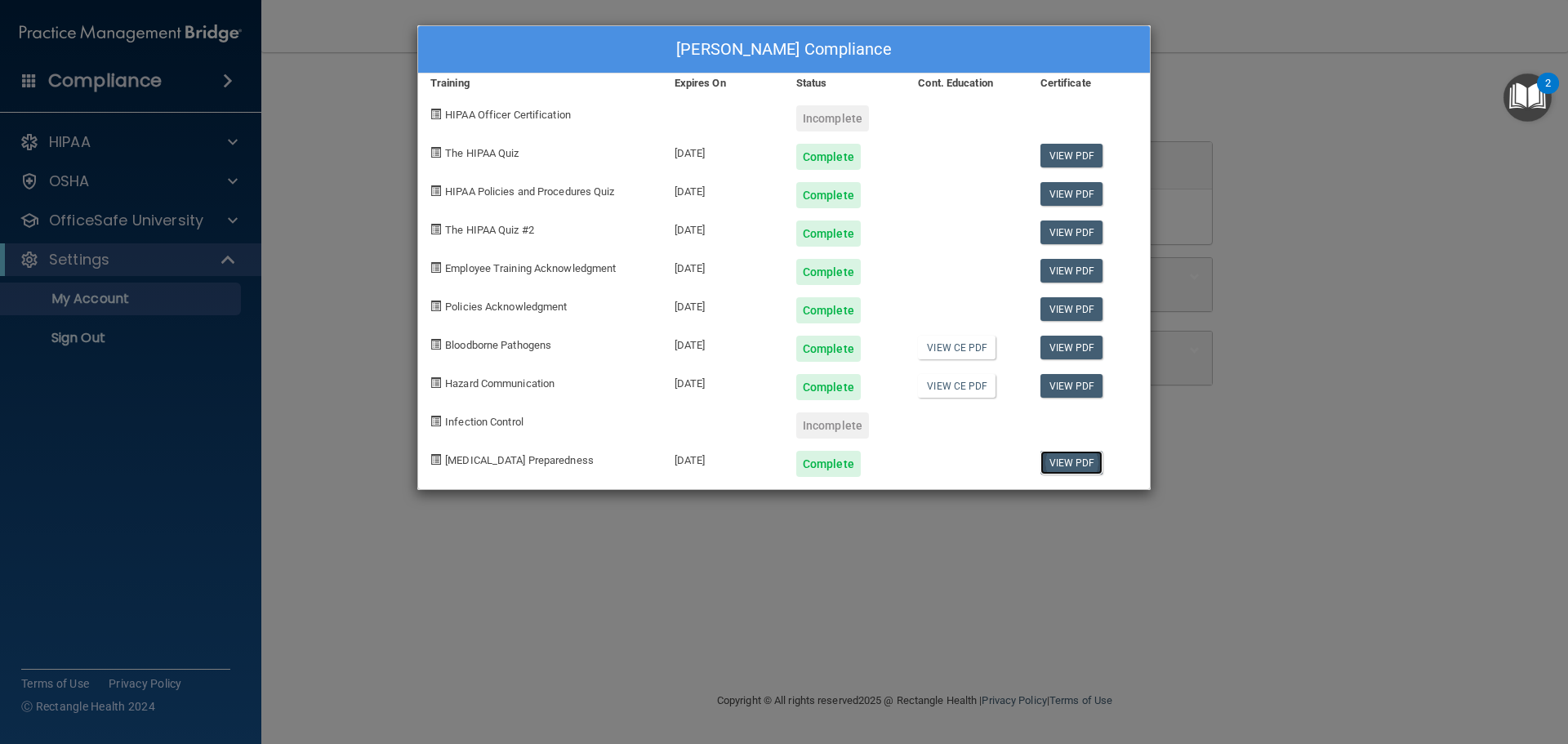
click at [1071, 462] on link "View PDF" at bounding box center [1071, 462] width 63 height 24
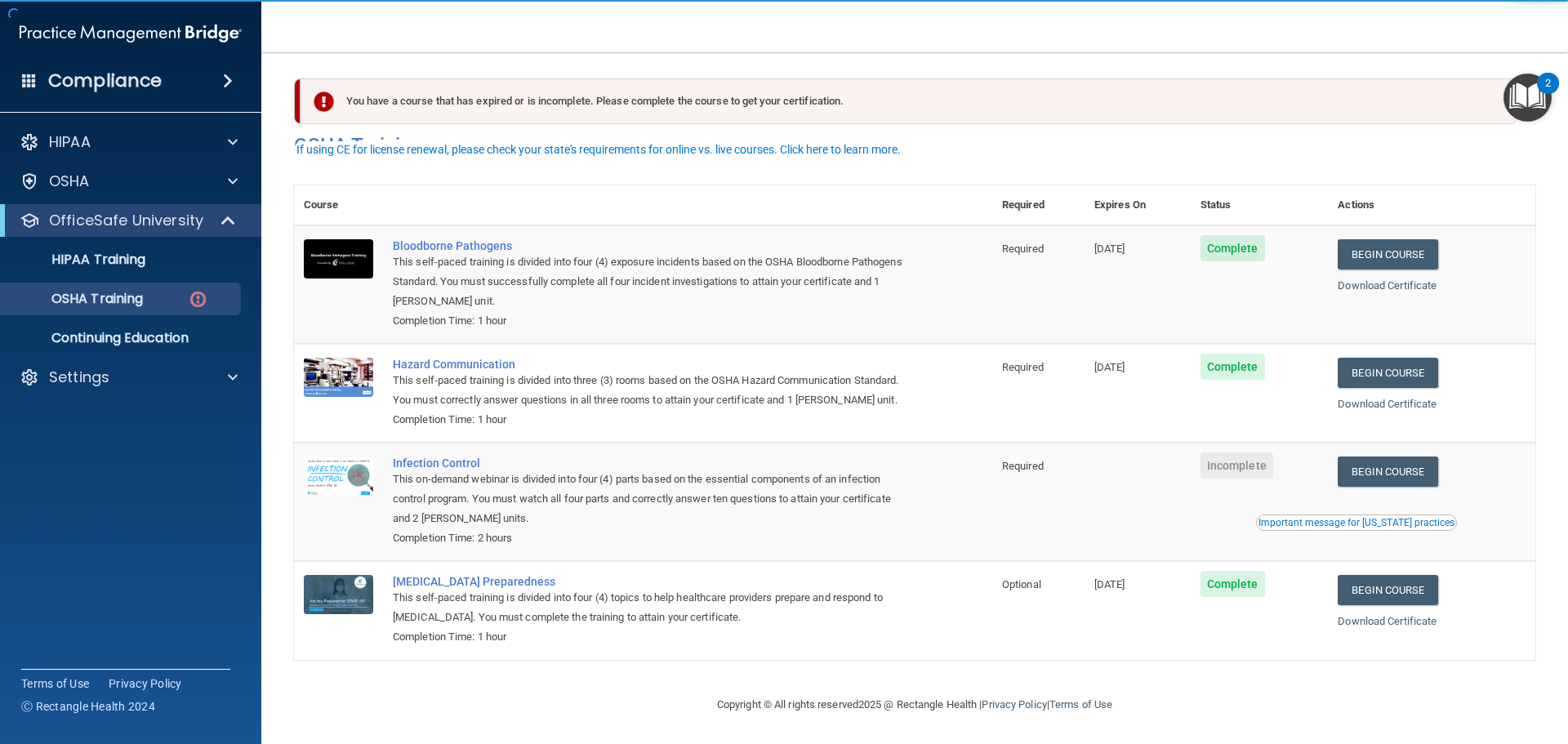
scroll to position [27, 0]
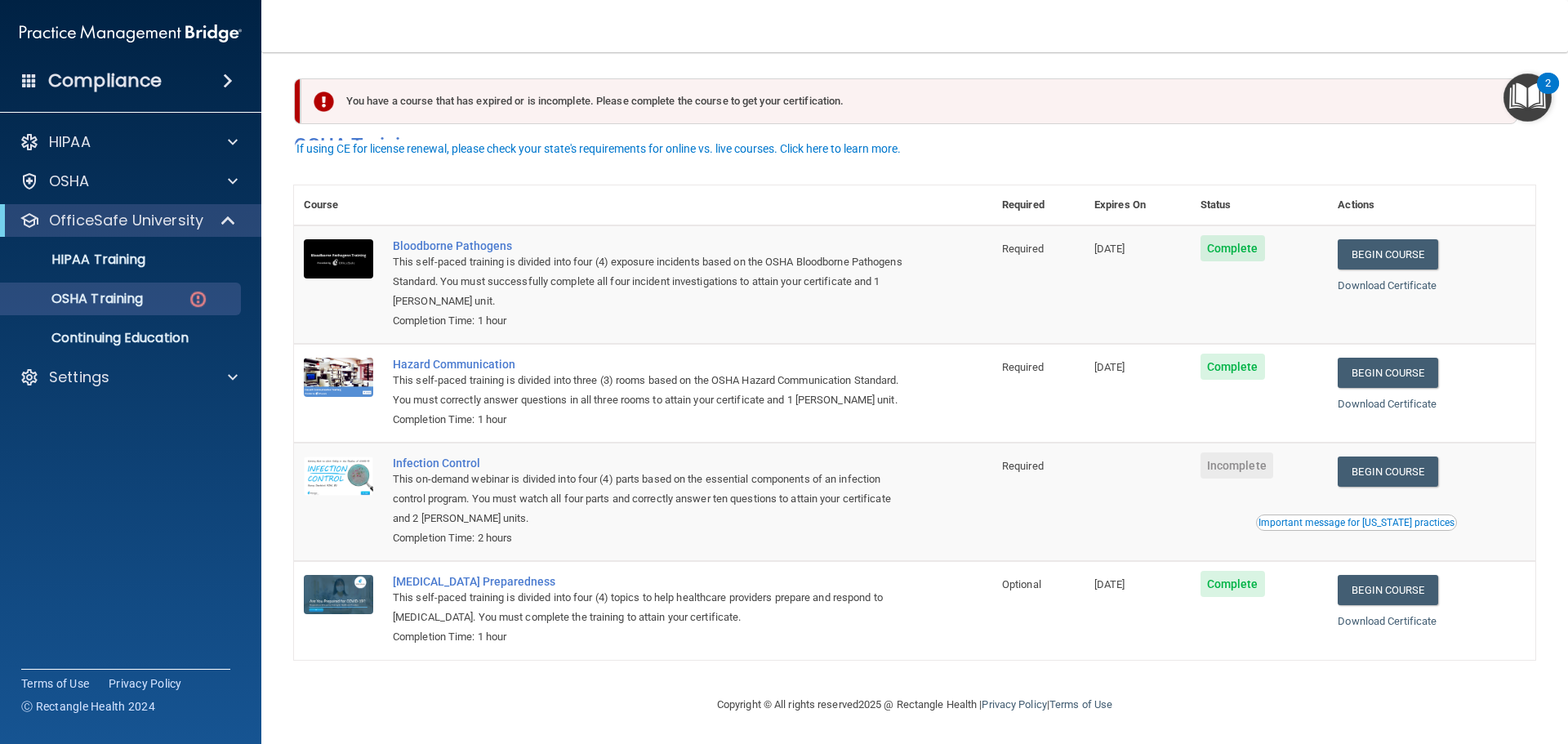
click at [1344, 523] on div "Important message for California practices" at bounding box center [1356, 522] width 196 height 10
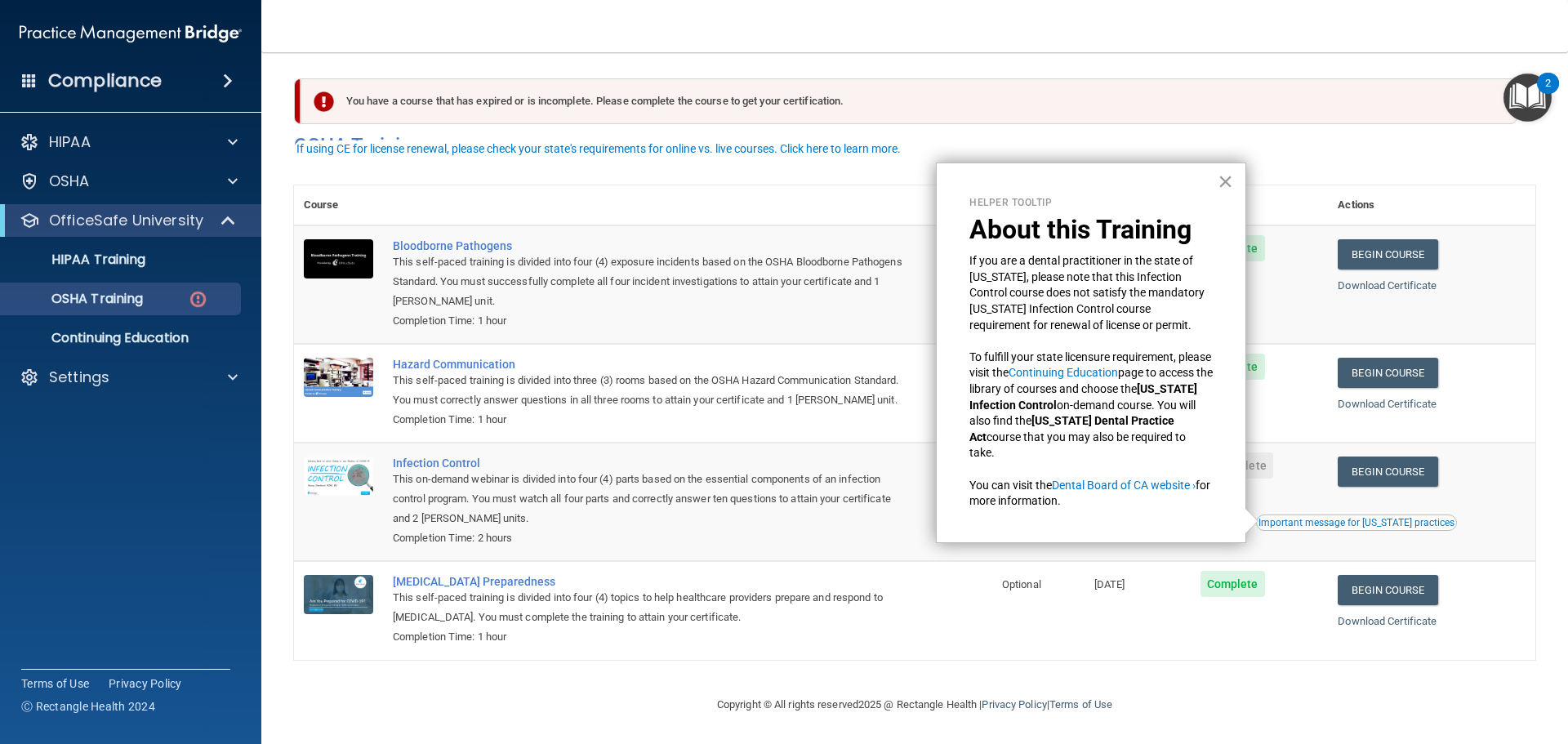
click at [1220, 184] on button "×" at bounding box center [1226, 182] width 16 height 26
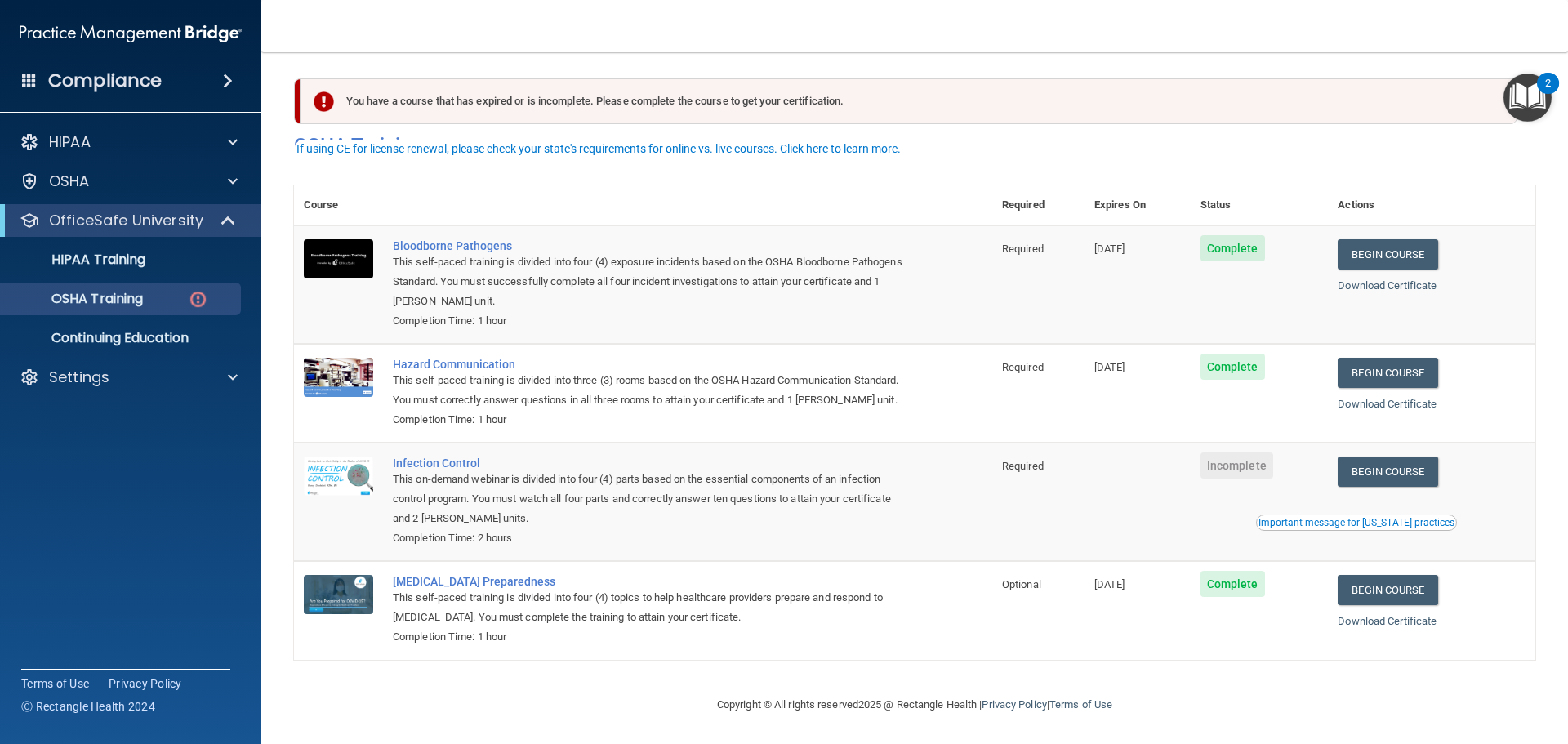
click at [1230, 467] on span "Incomplete" at bounding box center [1236, 466] width 72 height 26
click at [1377, 471] on link "Begin Course" at bounding box center [1387, 471] width 100 height 30
click at [159, 268] on link "HIPAA Training" at bounding box center [111, 259] width 257 height 33
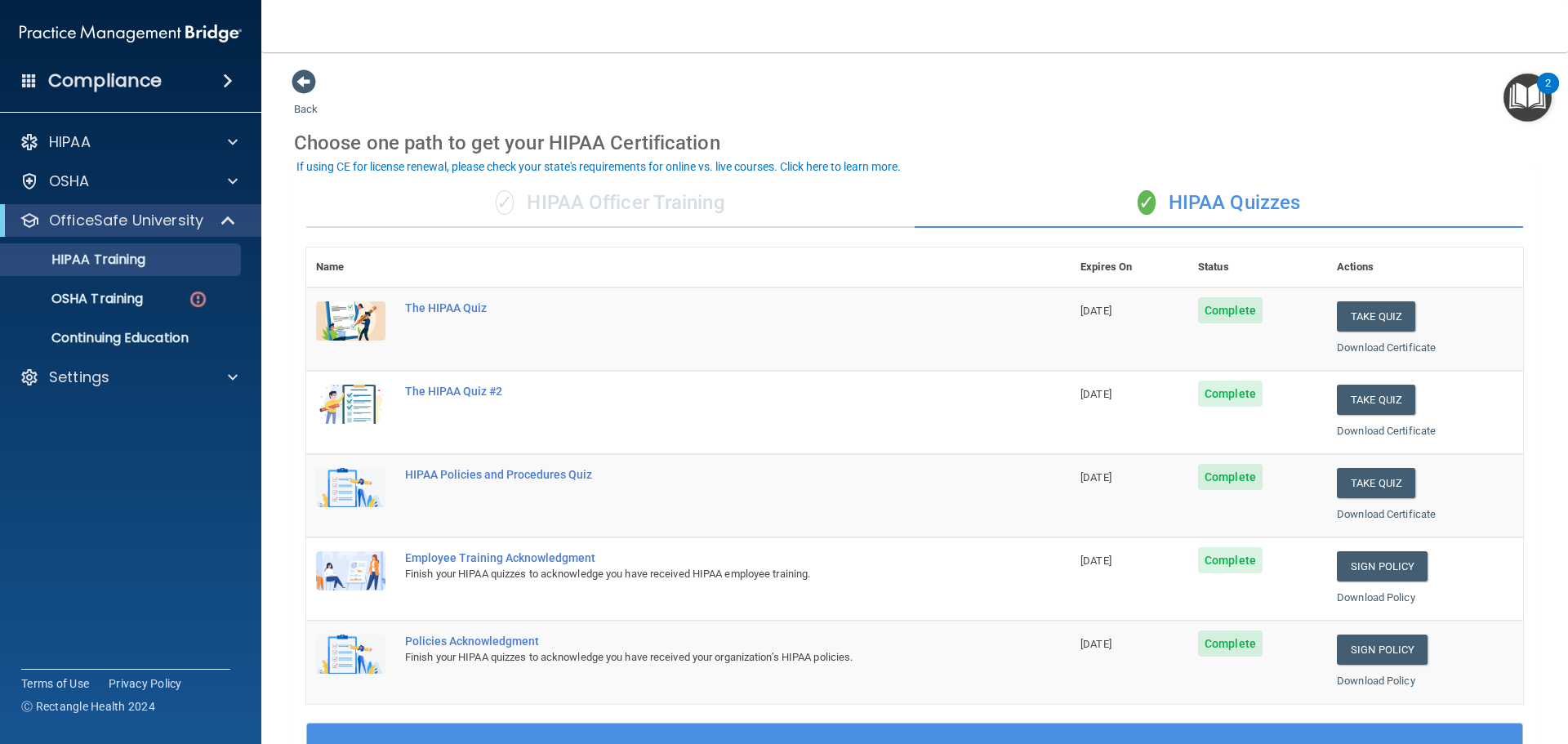
click at [661, 208] on div "✓ HIPAA Officer Training" at bounding box center [610, 204] width 608 height 49
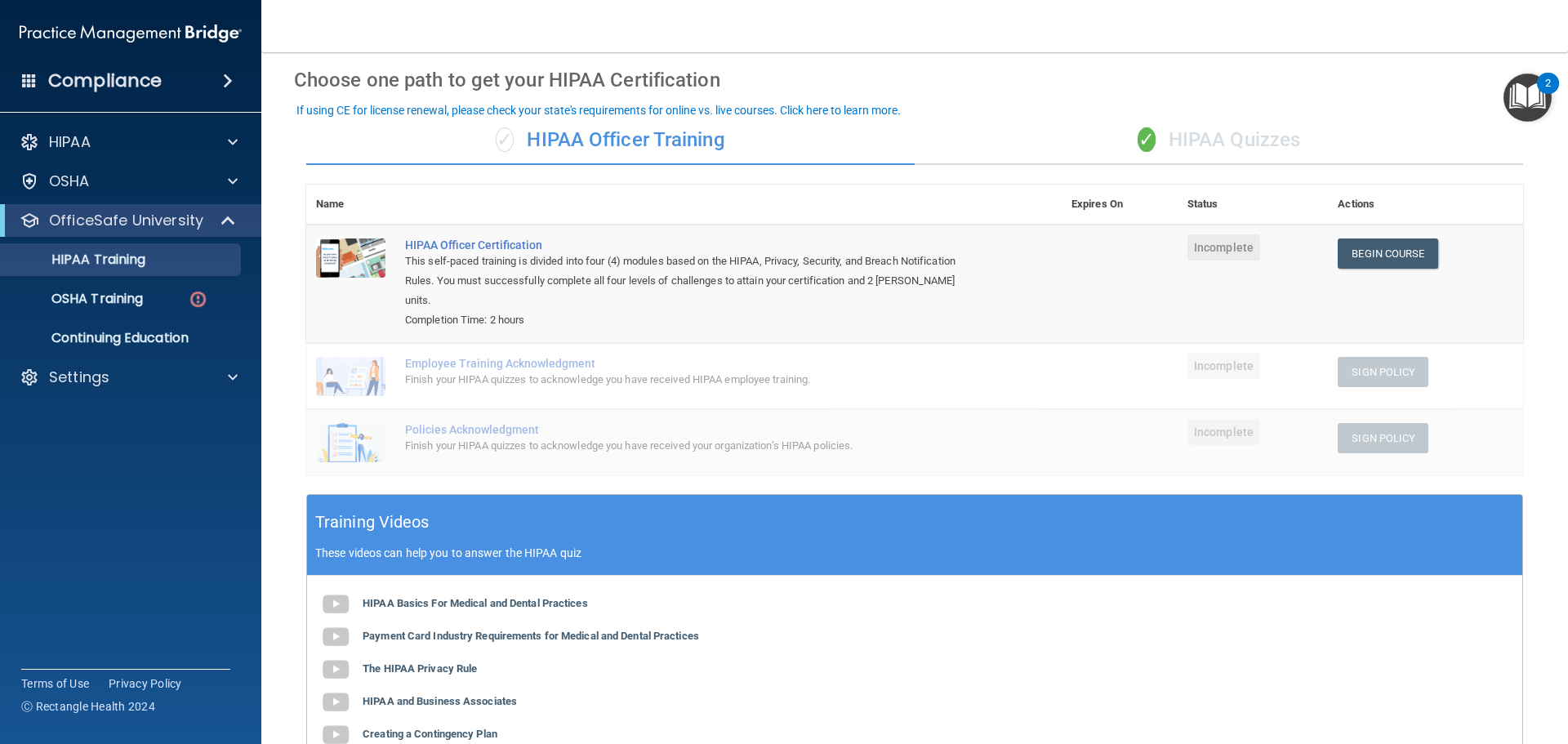
scroll to position [56, 0]
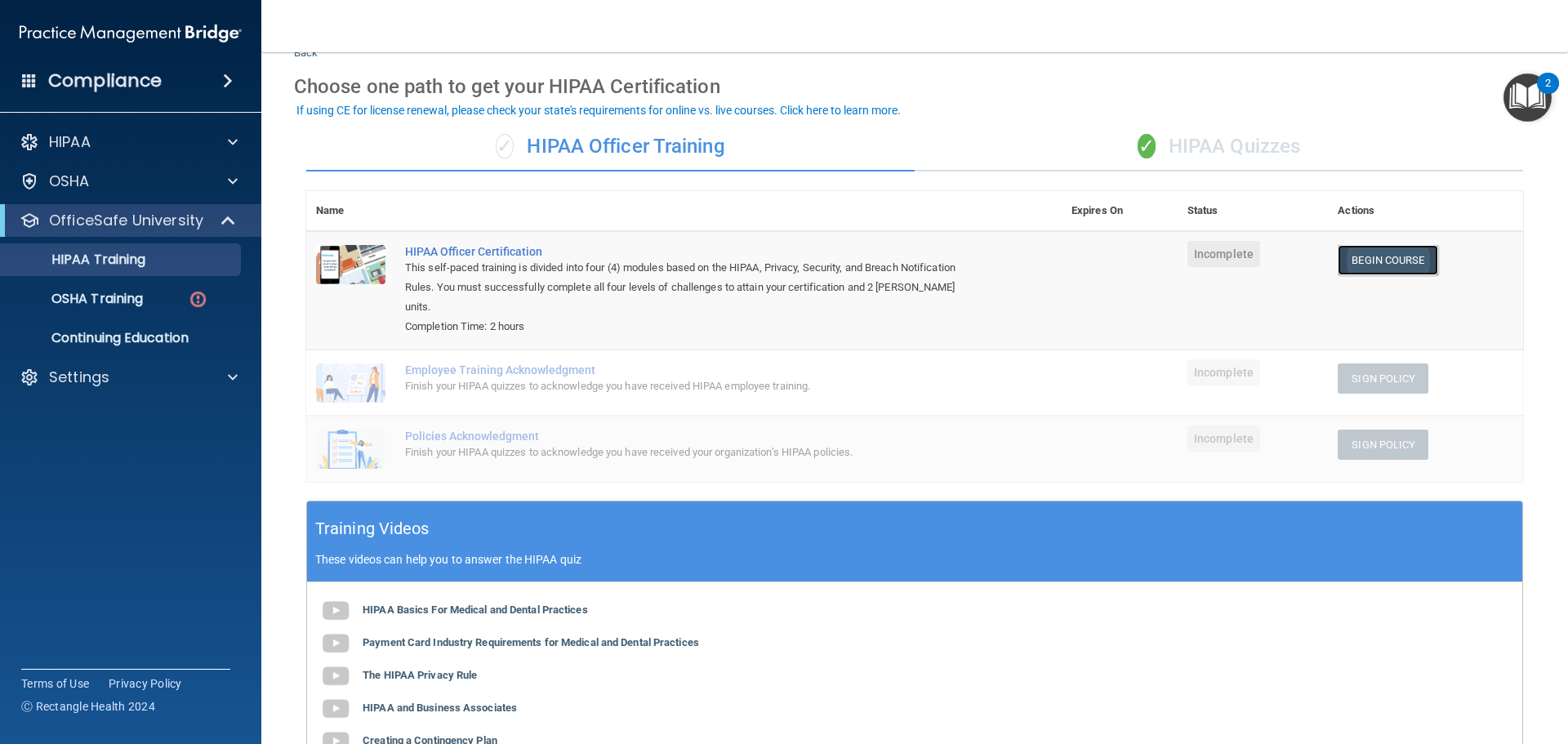
click at [1361, 264] on link "Begin Course" at bounding box center [1387, 260] width 100 height 30
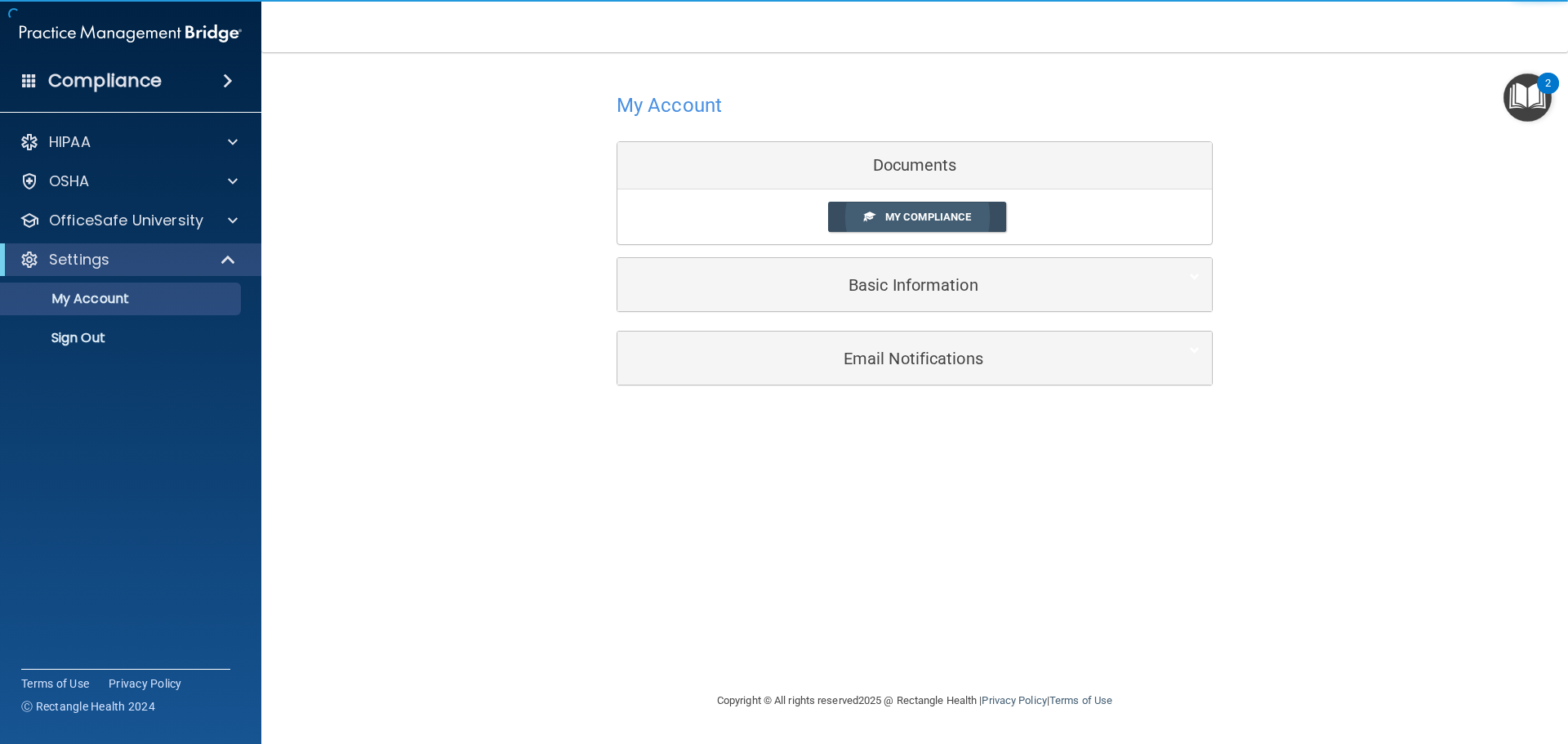
click at [914, 225] on link "My Compliance" at bounding box center [917, 217] width 179 height 30
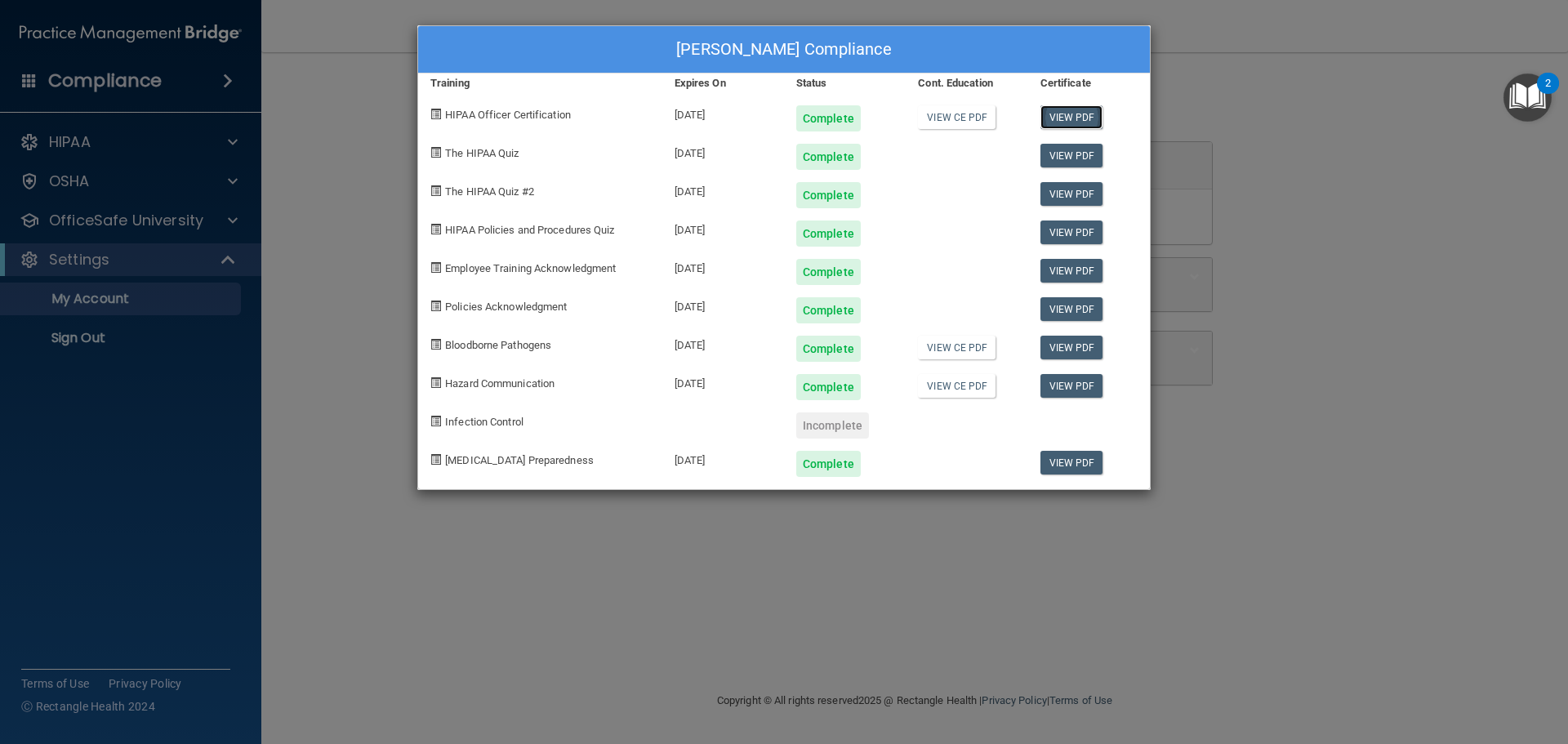
click at [1064, 116] on link "View PDF" at bounding box center [1071, 116] width 63 height 24
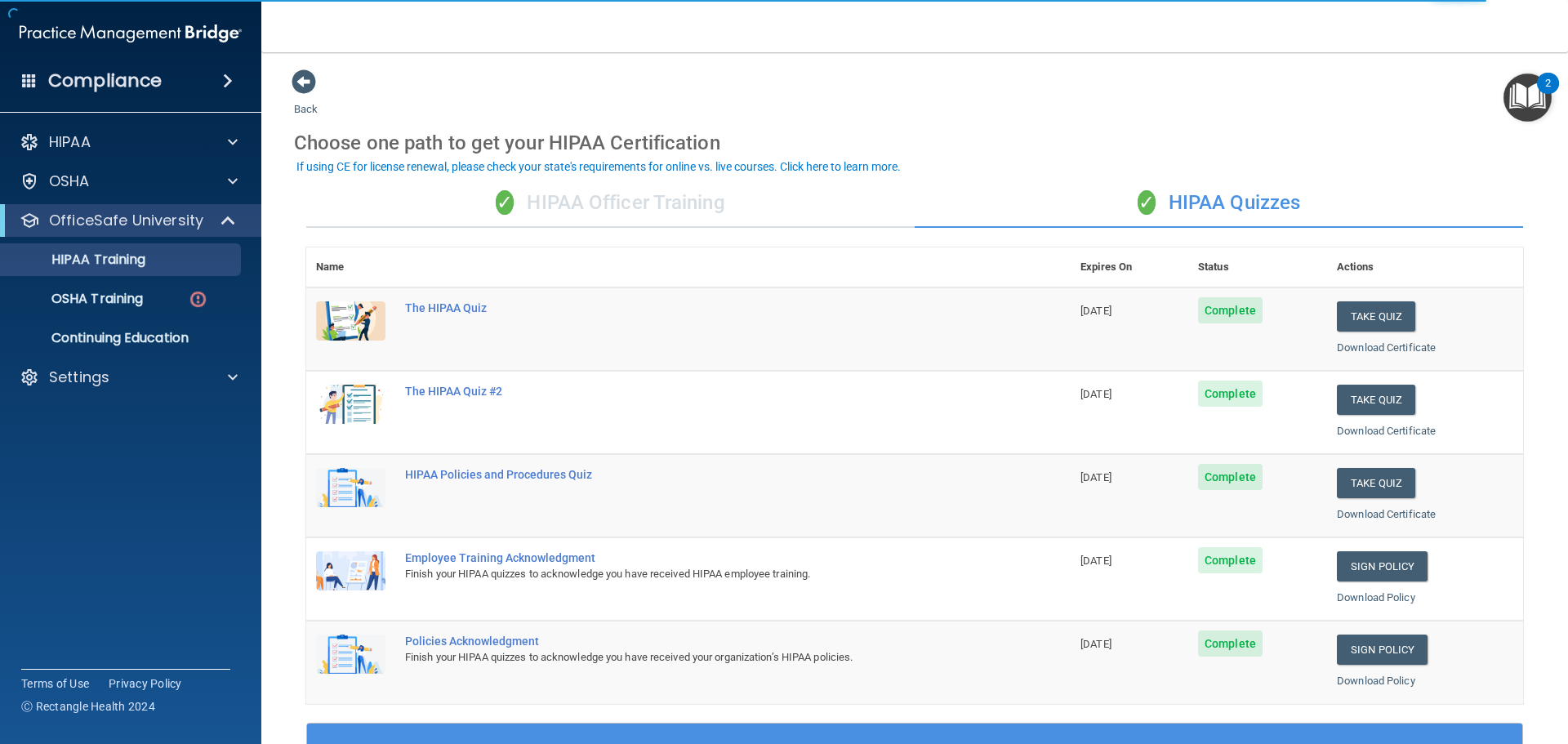
click at [709, 199] on div "✓ HIPAA Officer Training" at bounding box center [610, 204] width 608 height 49
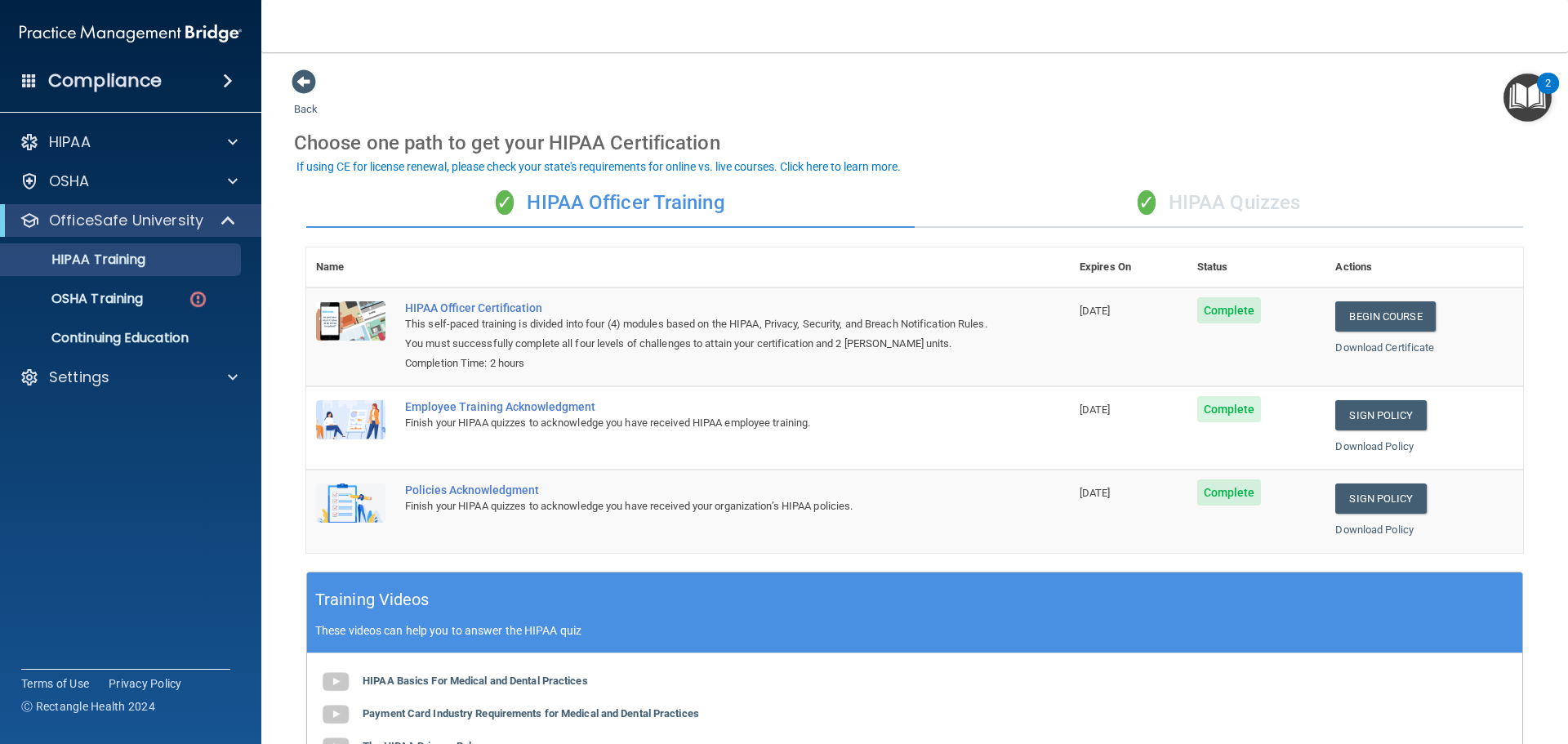
click at [1195, 199] on div "✓ HIPAA Quizzes" at bounding box center [1218, 204] width 608 height 49
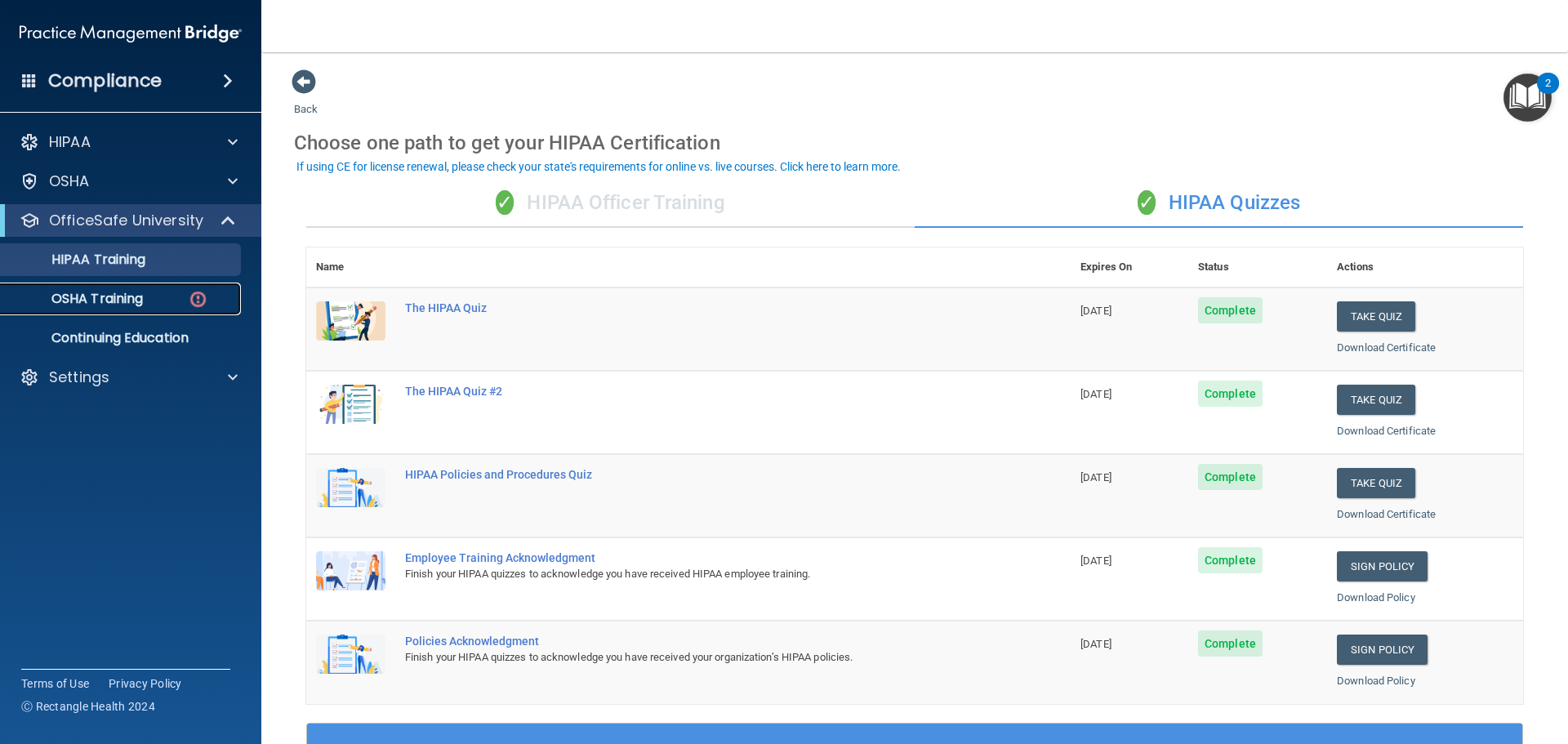
click at [110, 308] on link "OSHA Training" at bounding box center [111, 298] width 257 height 33
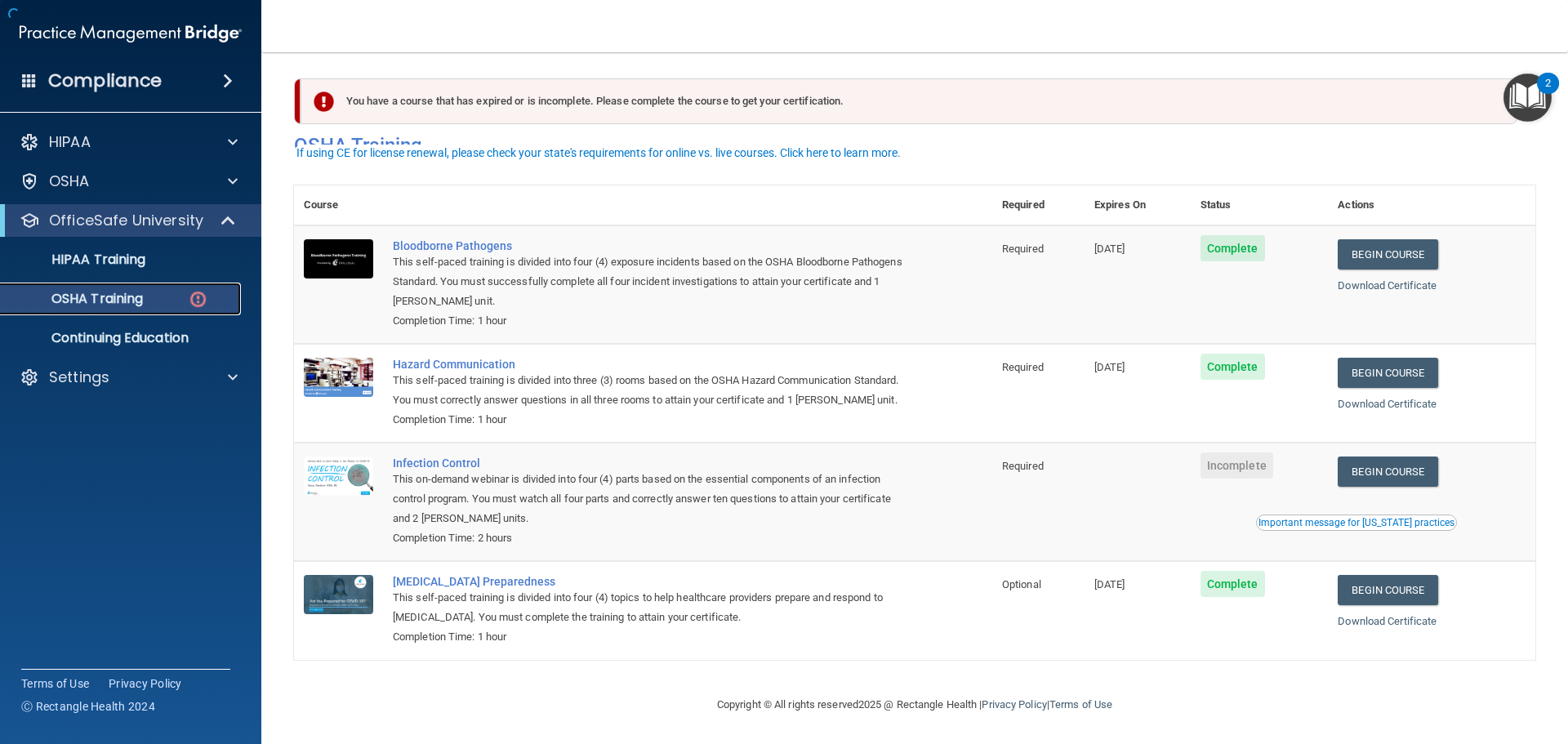
scroll to position [27, 0]
click at [1240, 463] on span "Incomplete" at bounding box center [1236, 466] width 72 height 26
click at [425, 462] on div "Infection Control" at bounding box center [651, 462] width 518 height 13
click at [1373, 466] on link "Begin Course" at bounding box center [1387, 471] width 100 height 30
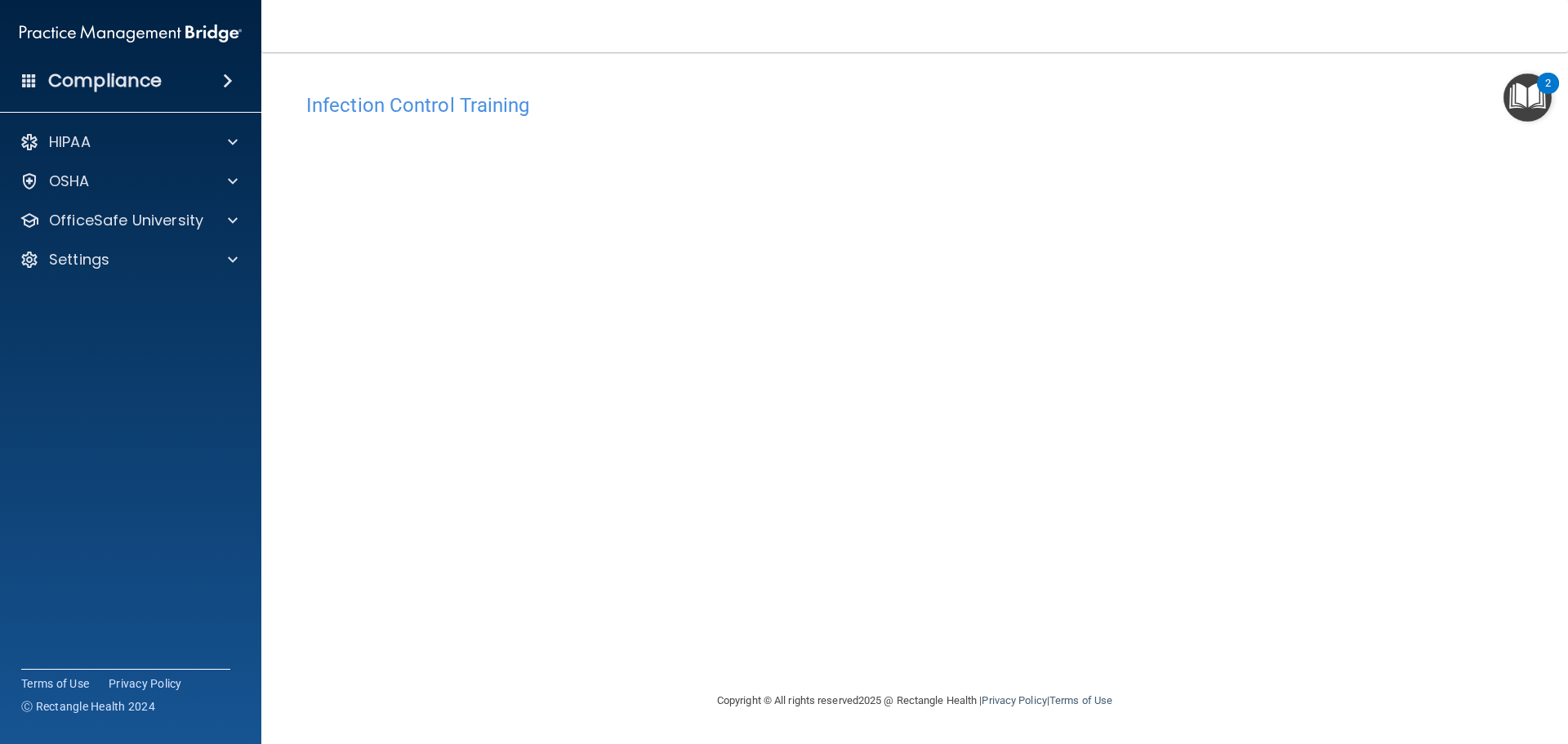
drag, startPoint x: 1531, startPoint y: 1, endPoint x: 1214, endPoint y: 125, distance: 340.4
click at [1197, 125] on div "Infection Control Training This course doesn’t expire until . Are you sure you …" at bounding box center [914, 387] width 1241 height 606
